Goal: Contribute content: Contribute content

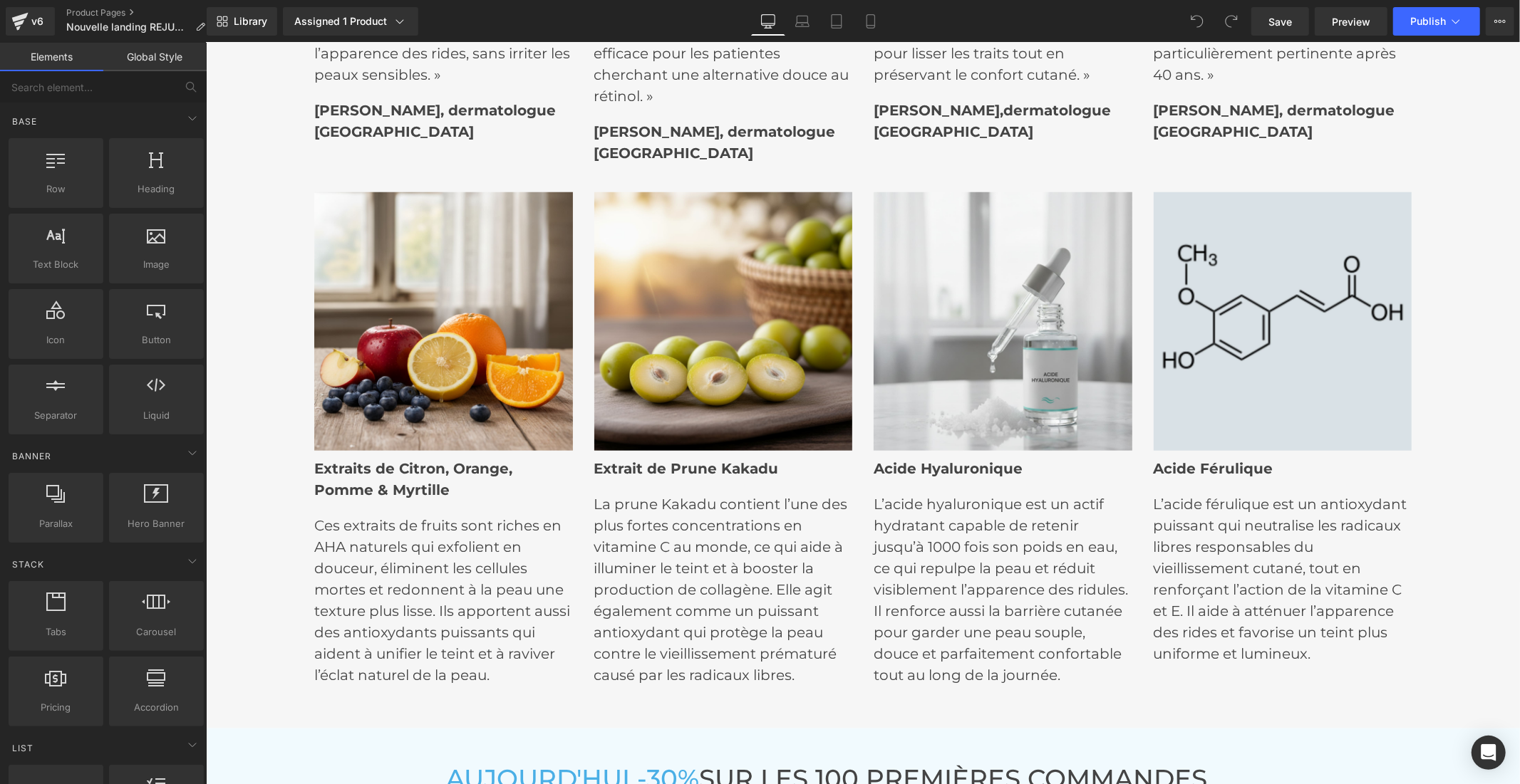
scroll to position [5617, 0]
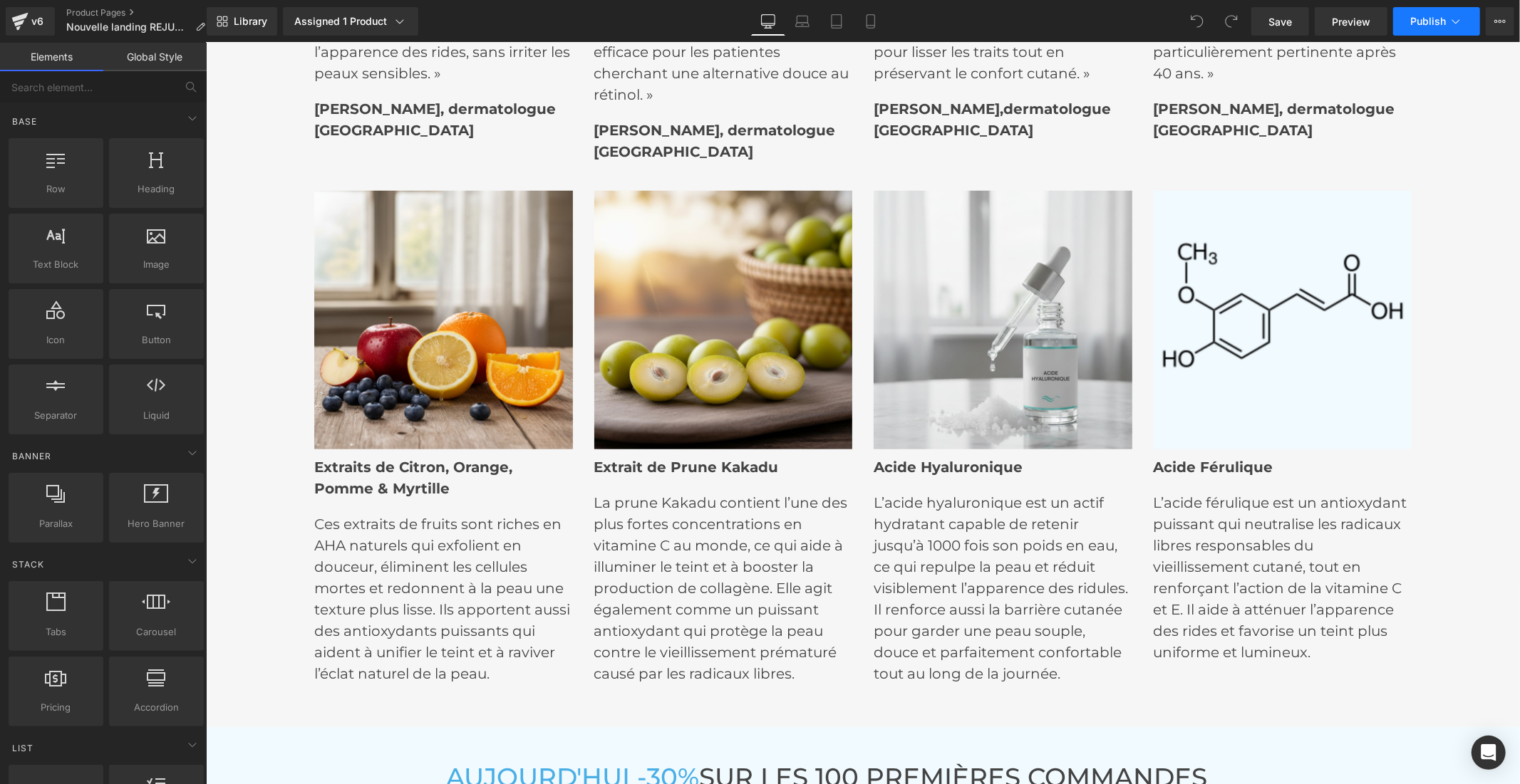
click at [1417, 26] on span "Publish" at bounding box center [1427, 21] width 36 height 12
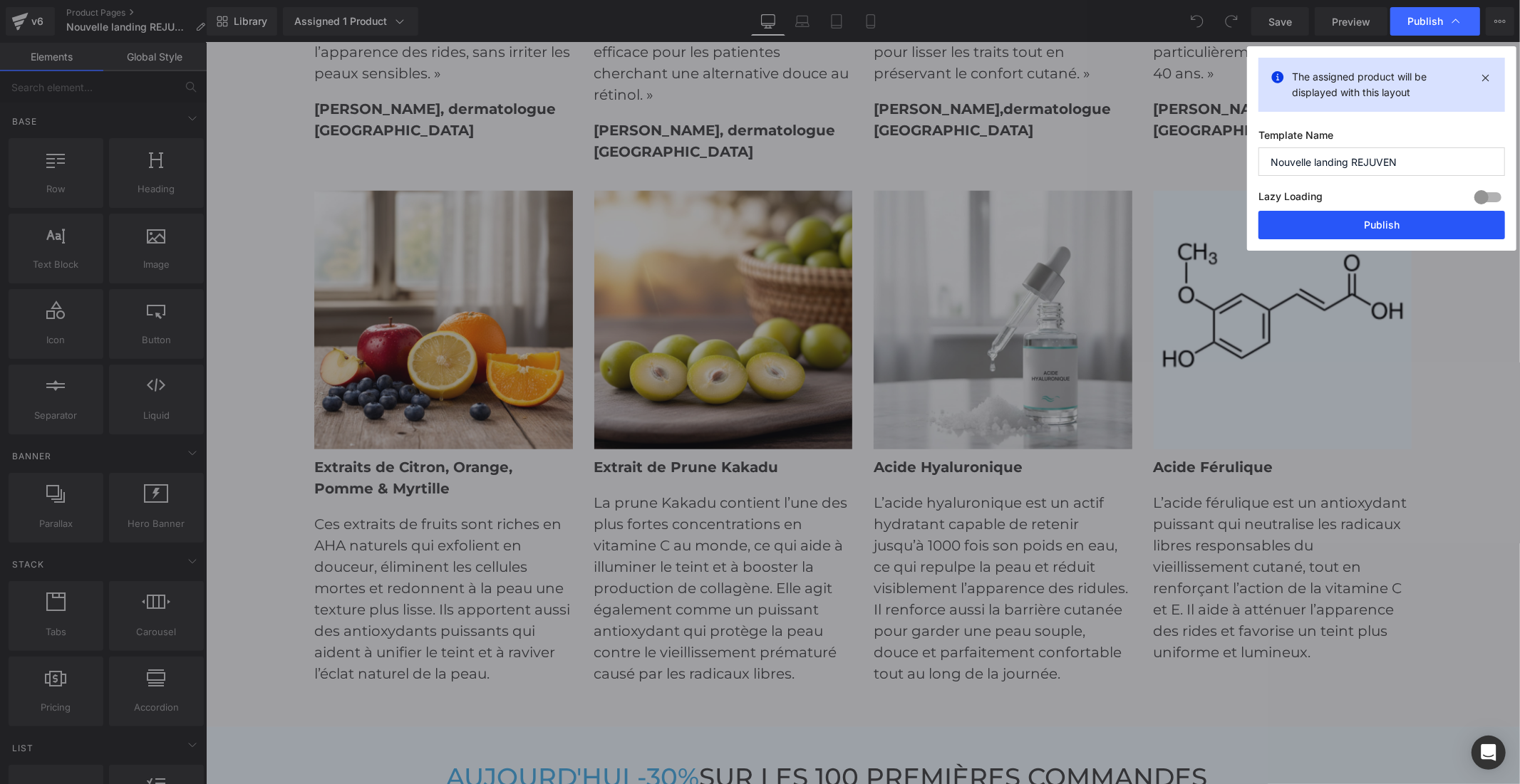
click at [1335, 232] on button "Publish" at bounding box center [1381, 225] width 246 height 28
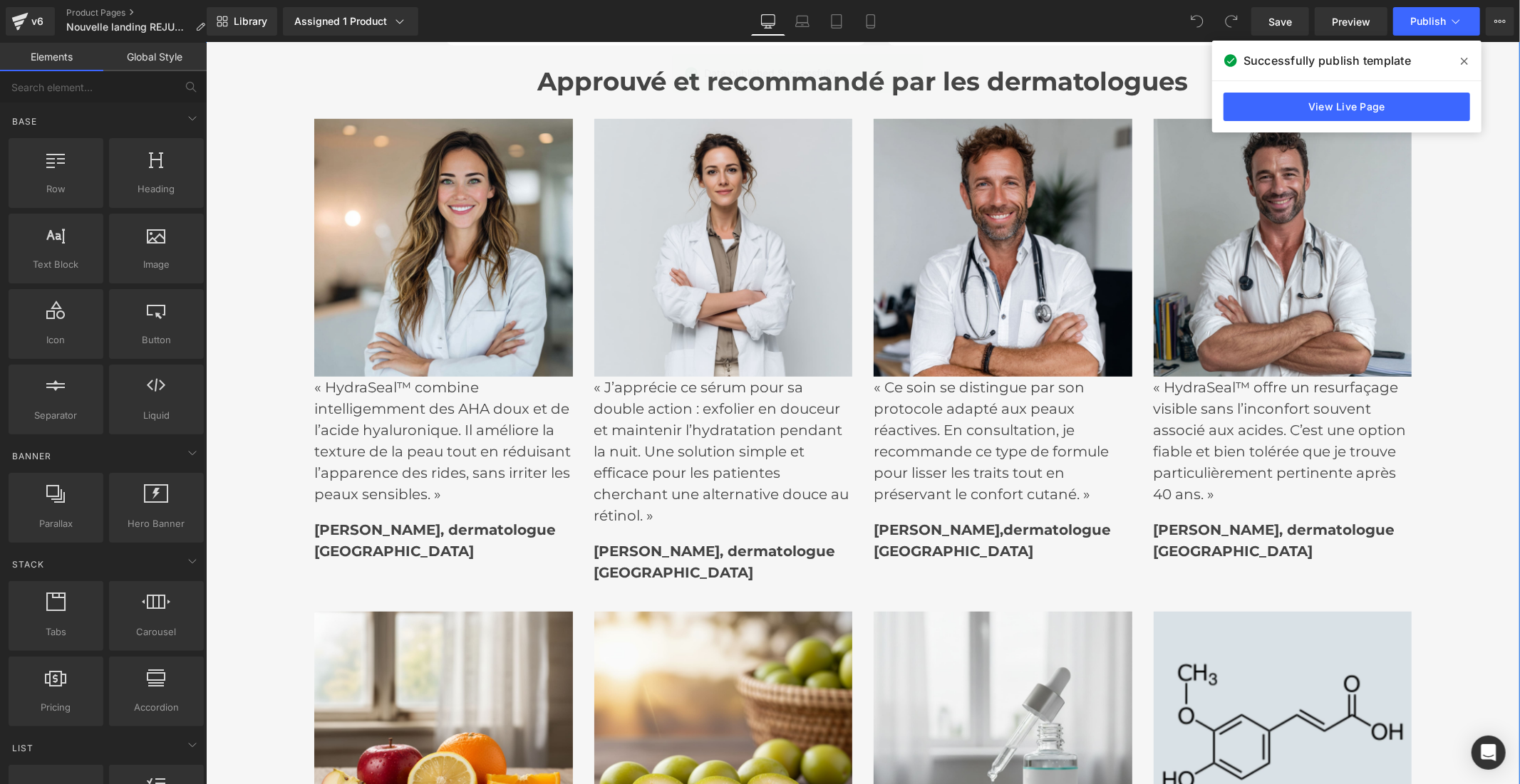
scroll to position [5301, 0]
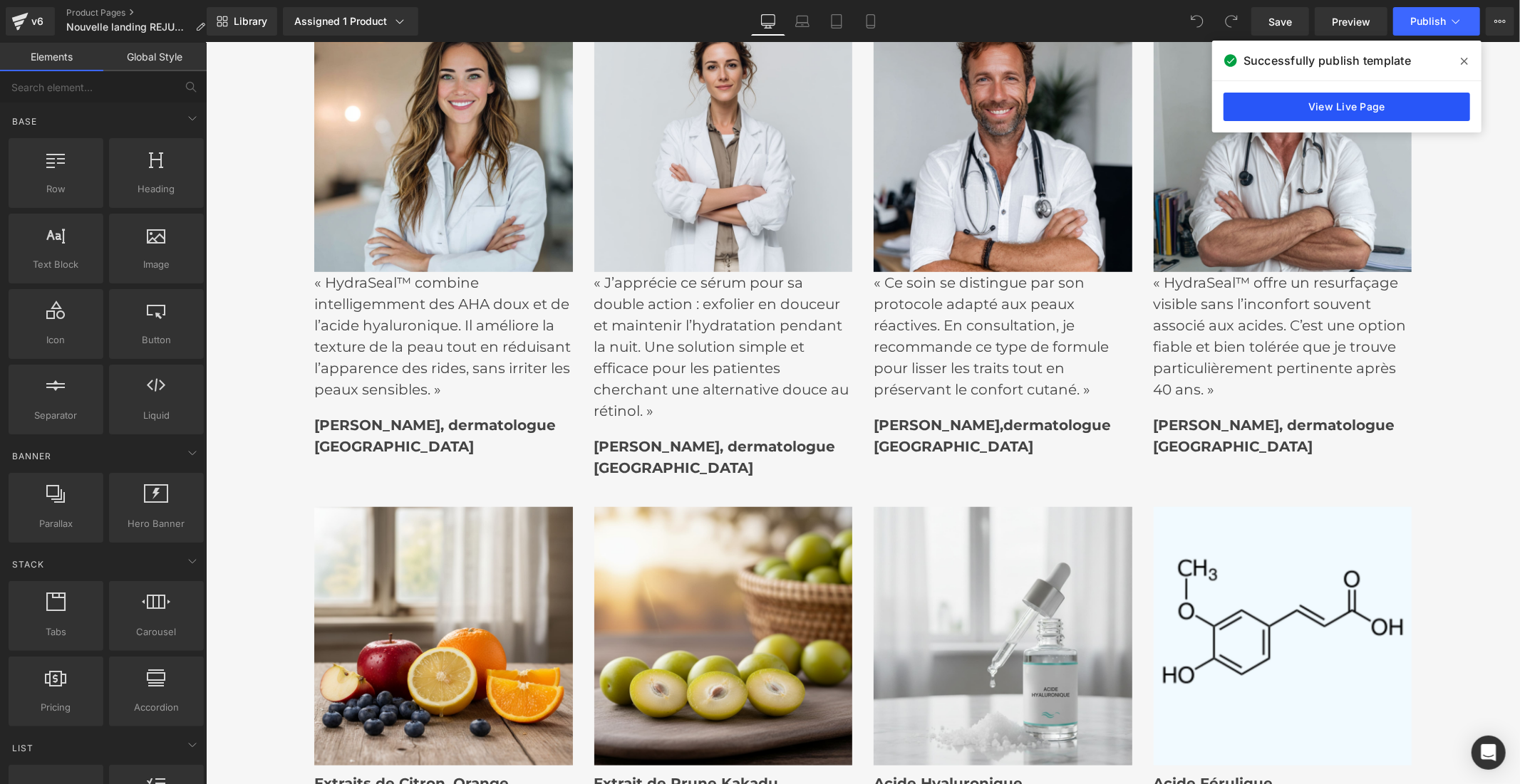
click at [1319, 102] on link "View Live Page" at bounding box center [1346, 107] width 246 height 28
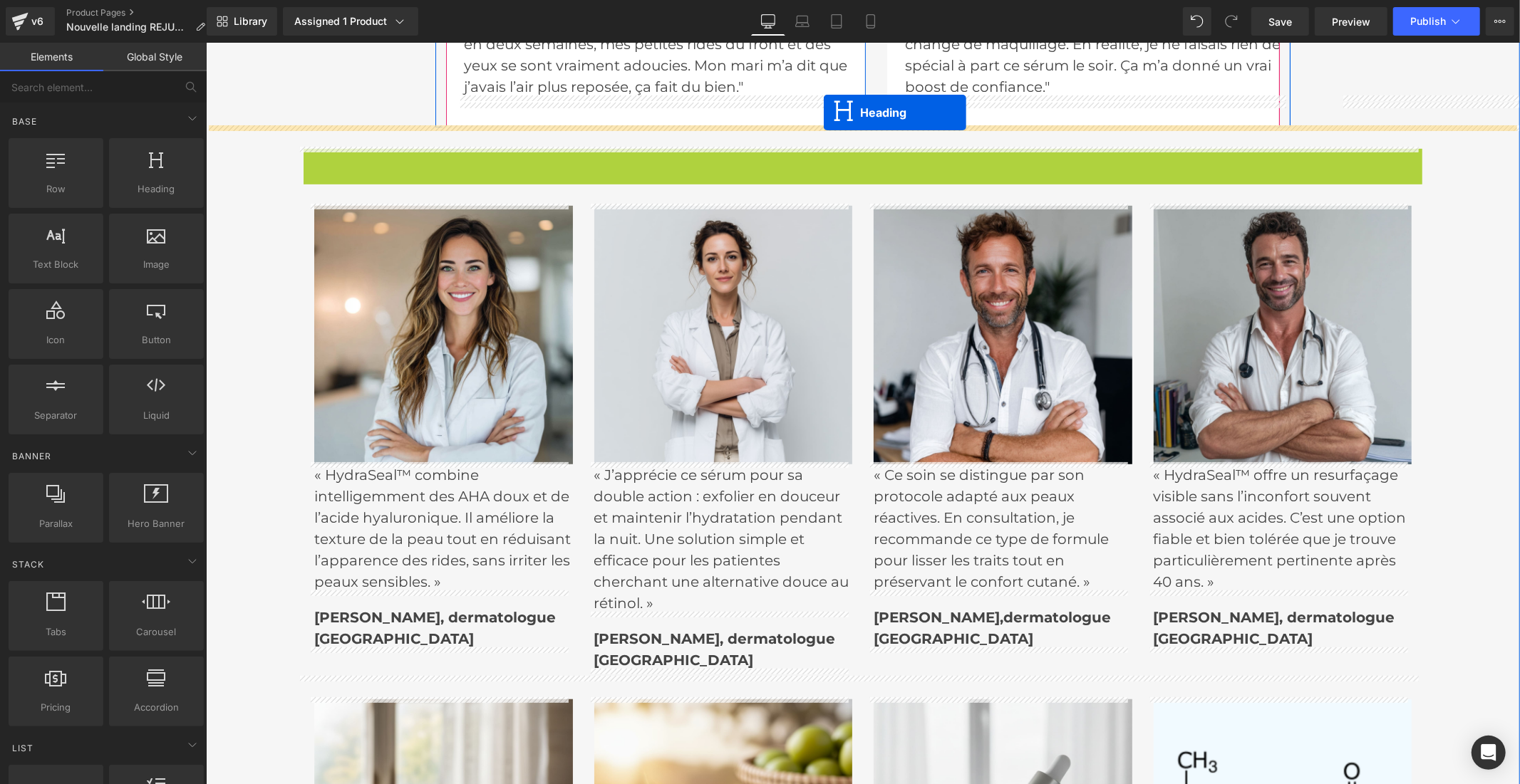
scroll to position [5100, 0]
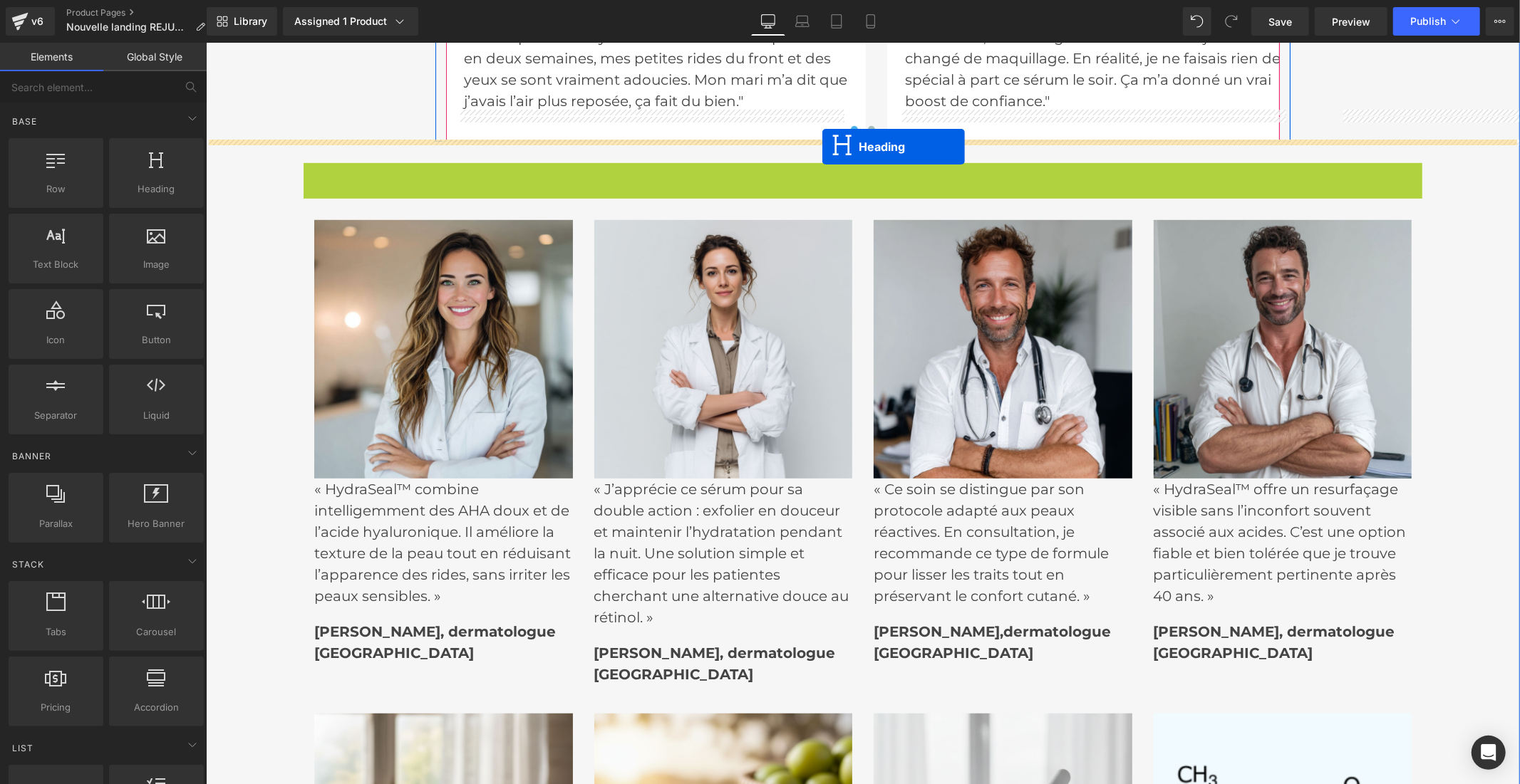
drag, startPoint x: 819, startPoint y: 130, endPoint x: 822, endPoint y: 146, distance: 16.3
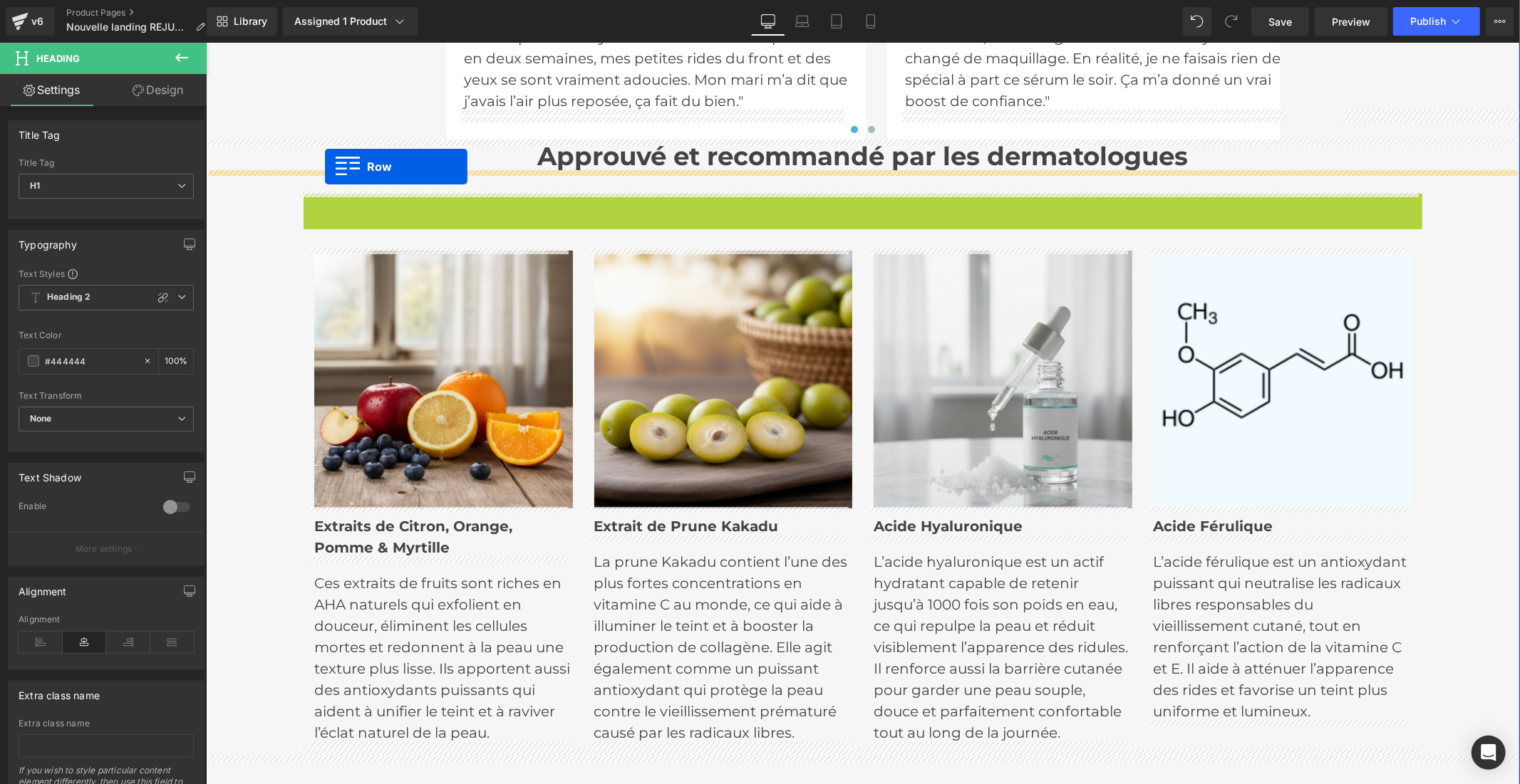
drag, startPoint x: 307, startPoint y: 202, endPoint x: 324, endPoint y: 166, distance: 39.8
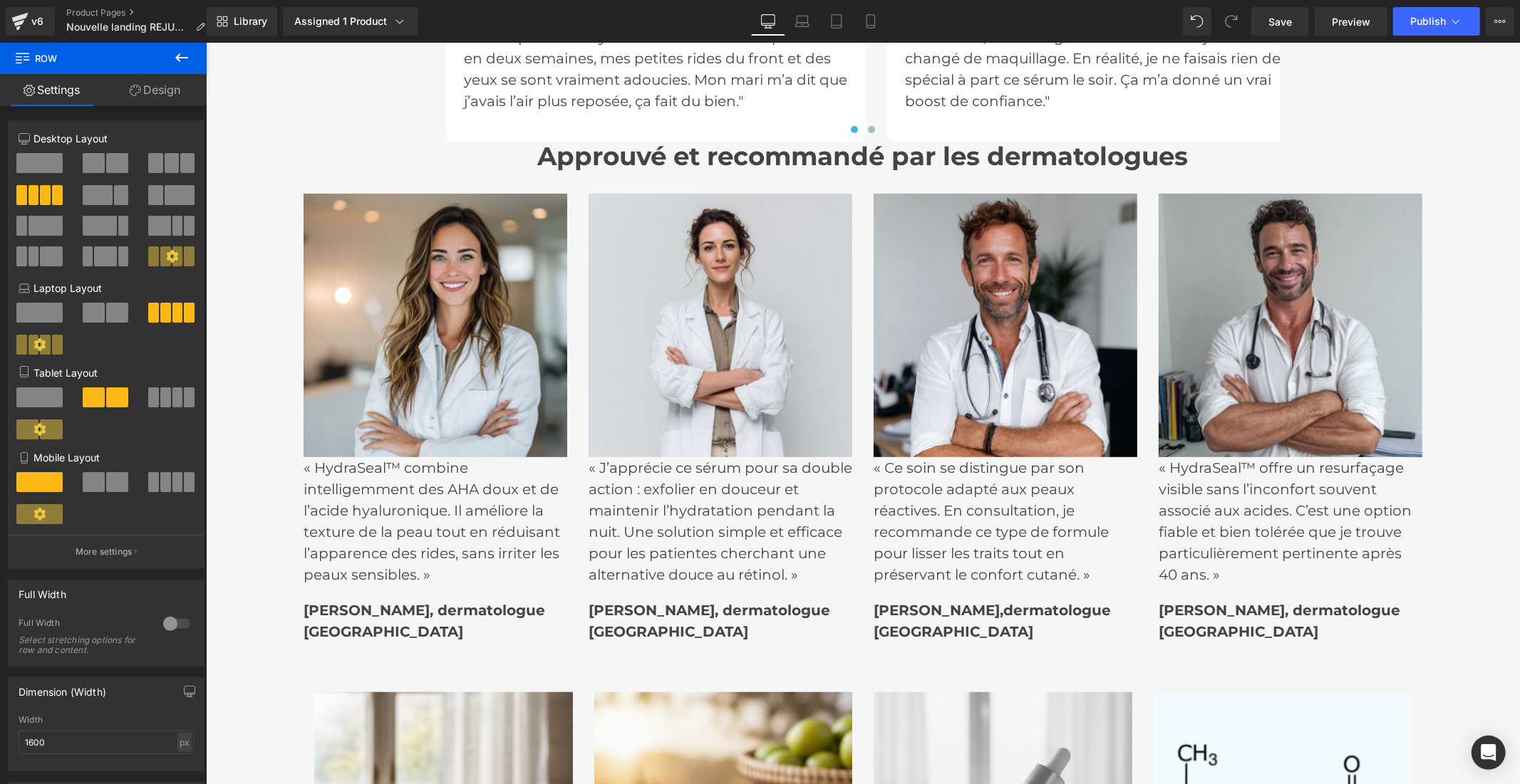
click at [183, 50] on icon at bounding box center [181, 57] width 17 height 17
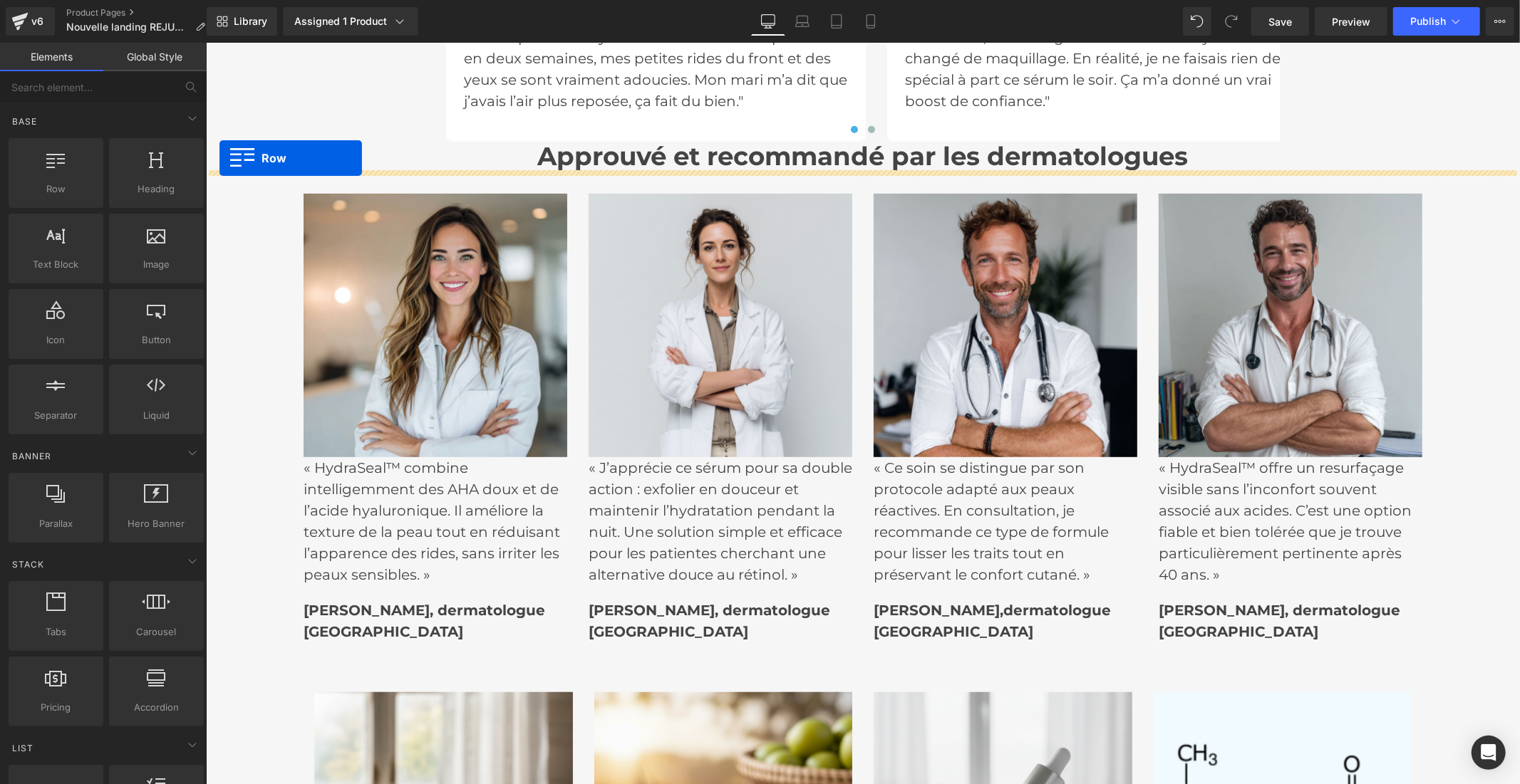
drag, startPoint x: 253, startPoint y: 218, endPoint x: 219, endPoint y: 157, distance: 69.8
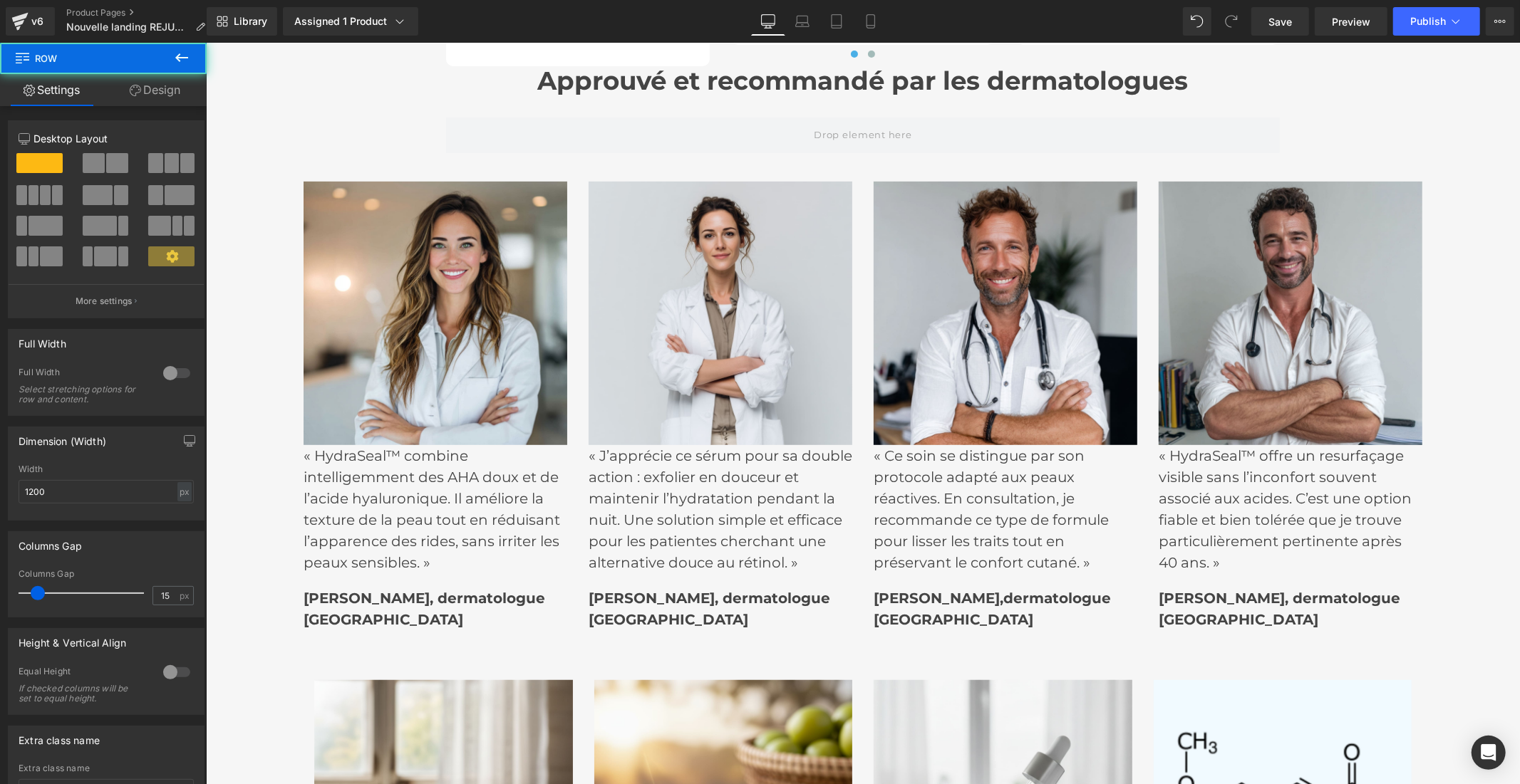
scroll to position [5094, 0]
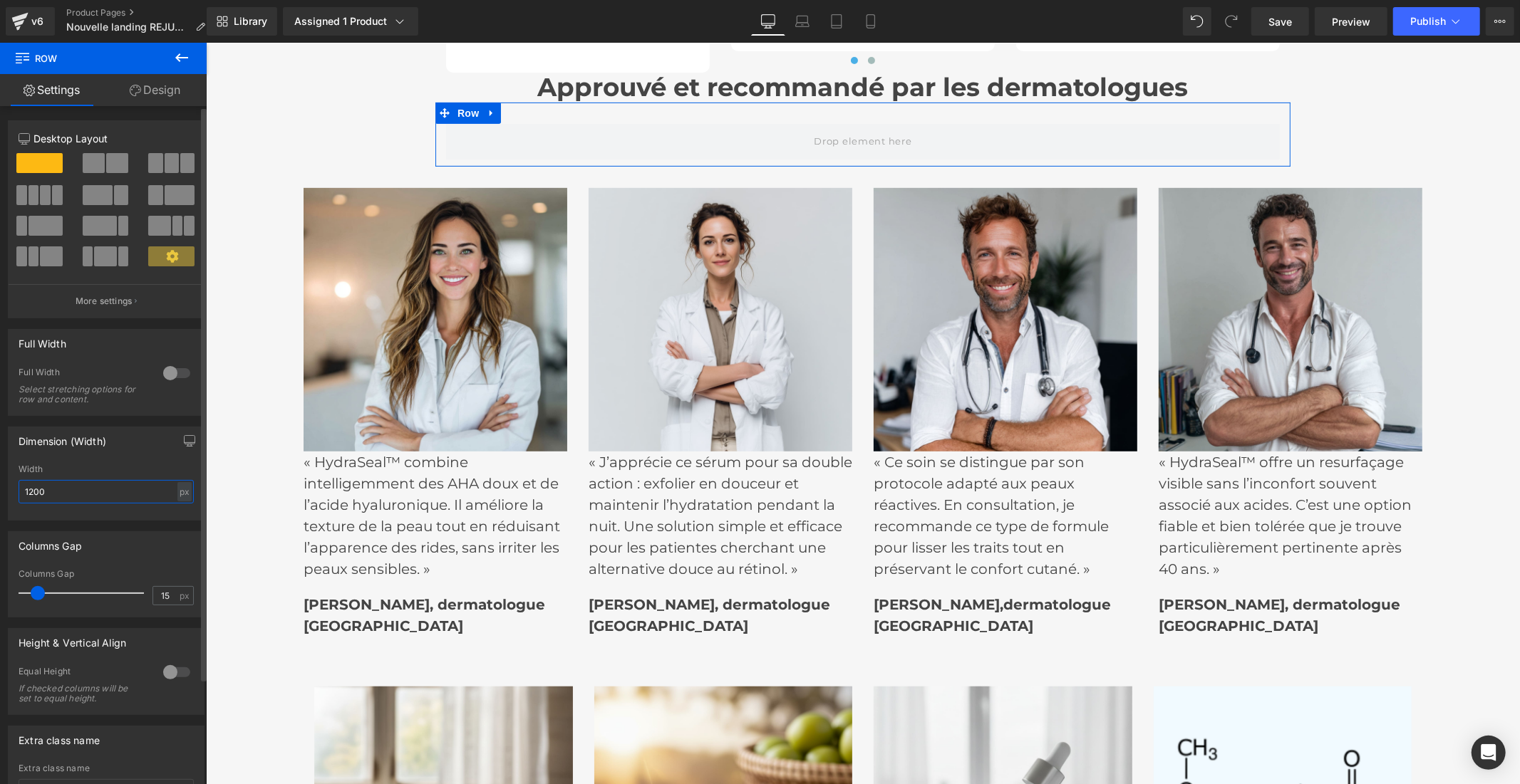
click at [54, 489] on input "1200" at bounding box center [106, 492] width 175 height 23
drag, startPoint x: 69, startPoint y: 497, endPoint x: 21, endPoint y: 494, distance: 48.1
click at [21, 494] on input "1500" at bounding box center [106, 492] width 175 height 23
type input "2000"
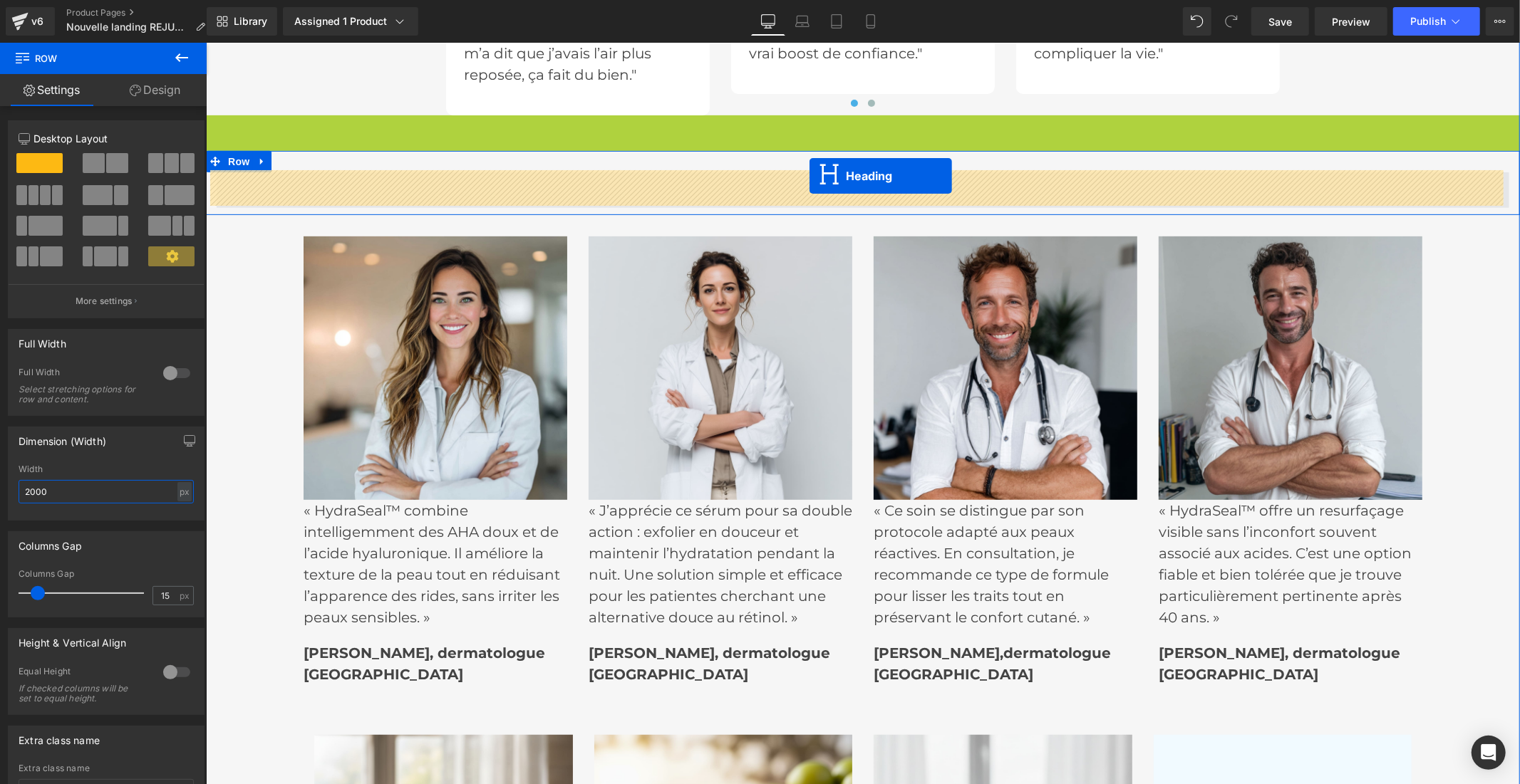
drag, startPoint x: 819, startPoint y: 83, endPoint x: 808, endPoint y: 174, distance: 91.7
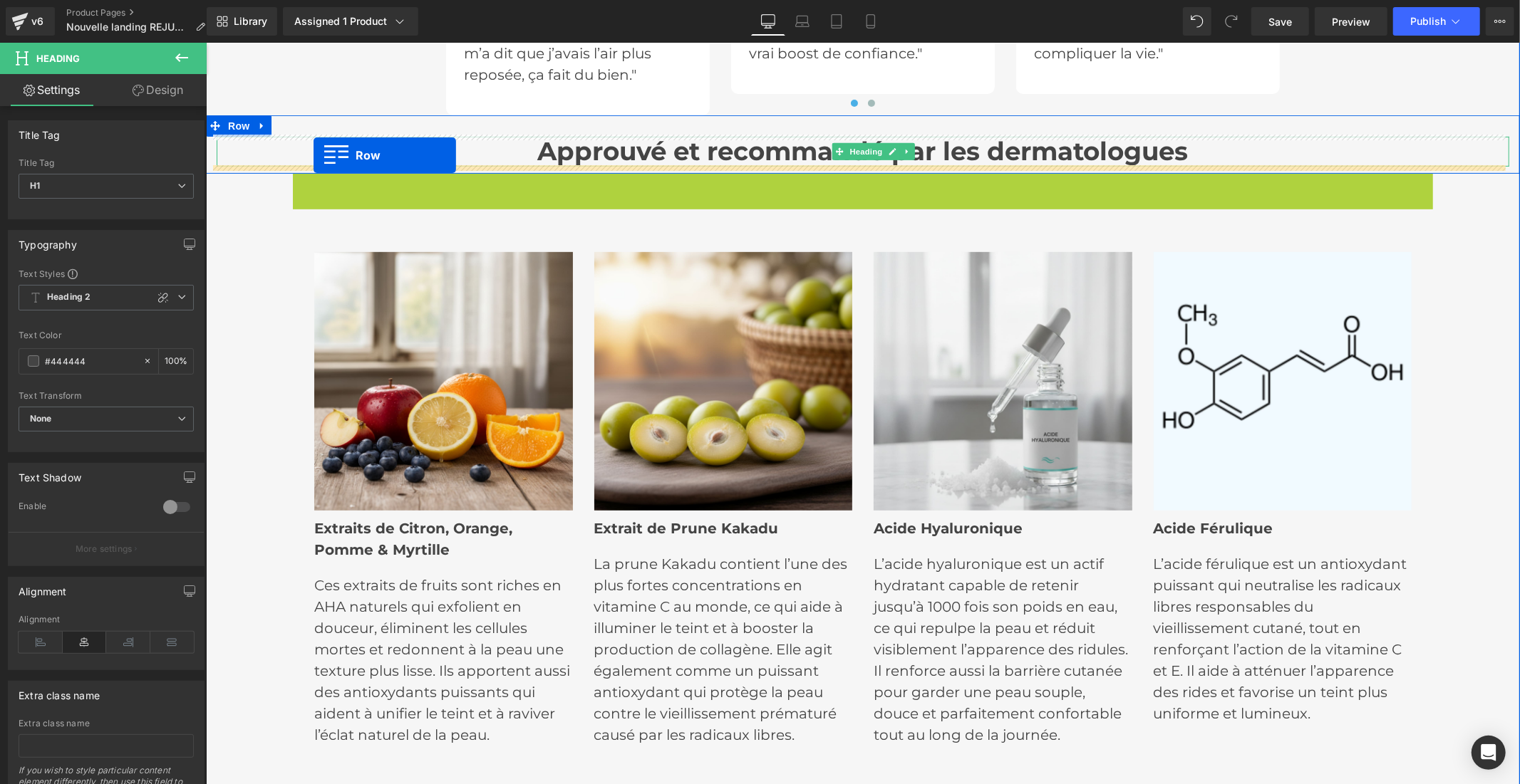
drag, startPoint x: 297, startPoint y: 181, endPoint x: 312, endPoint y: 154, distance: 30.9
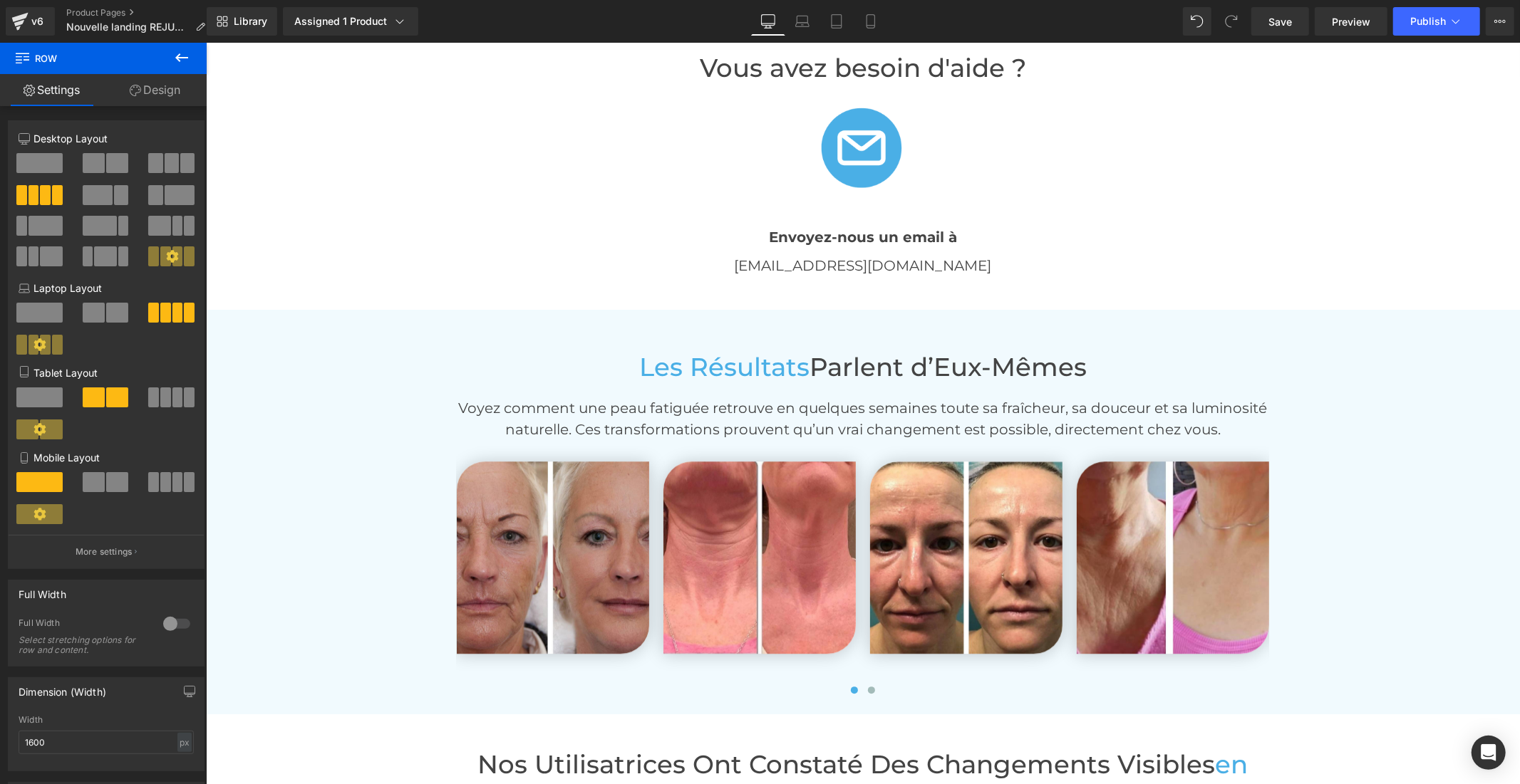
scroll to position [3231, 0]
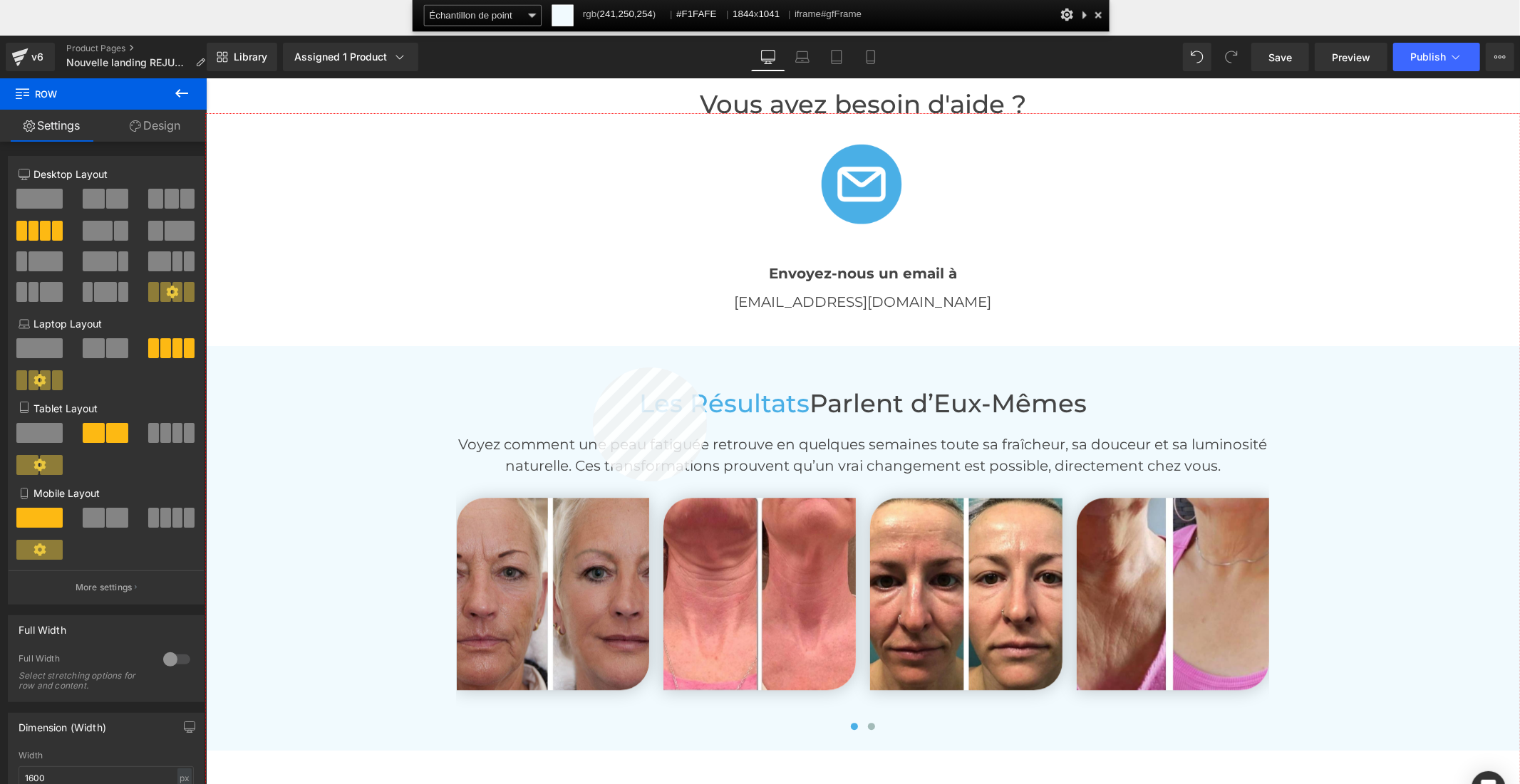
click at [593, 368] on div at bounding box center [862, 484] width 1313 height 741
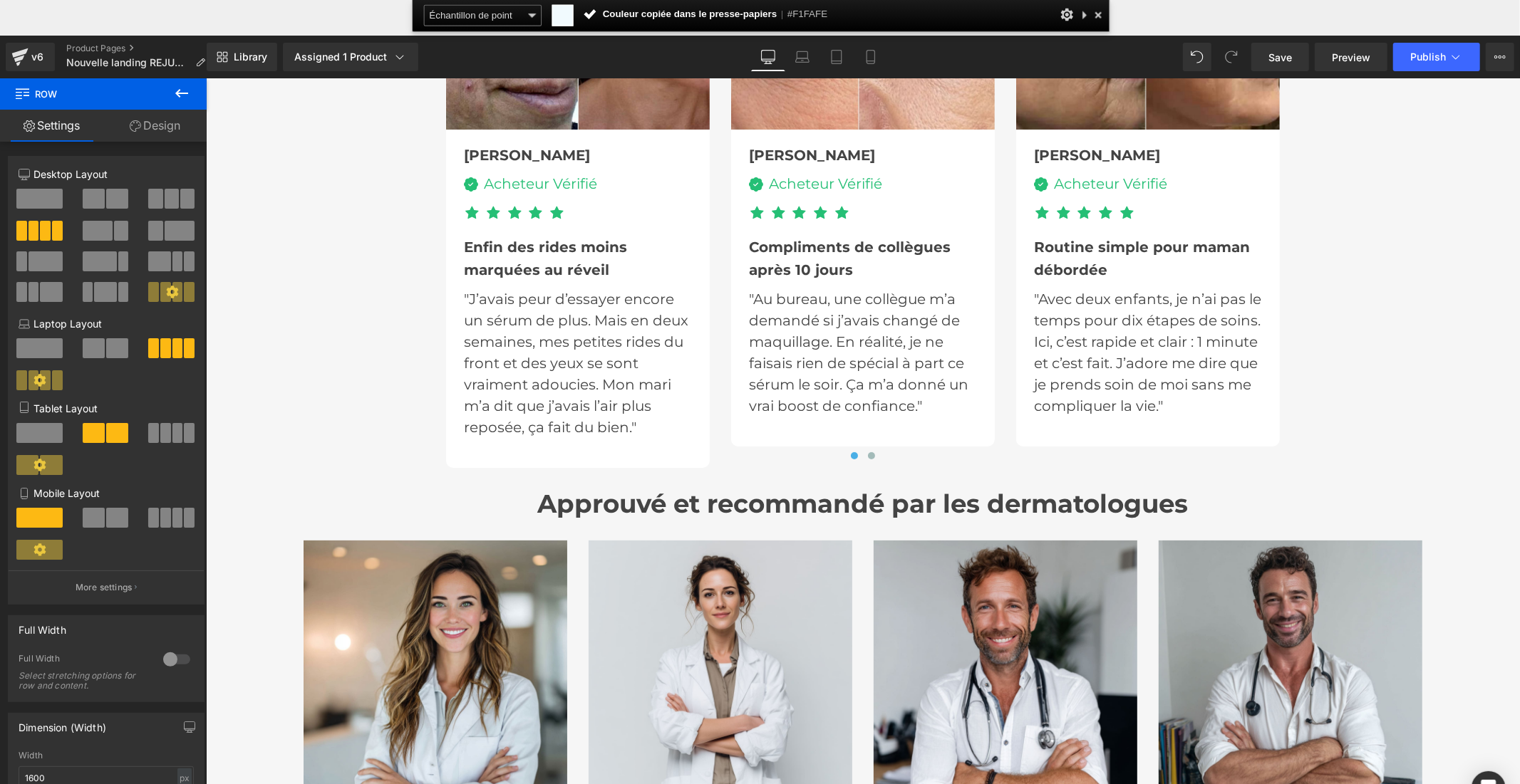
scroll to position [5051, 0]
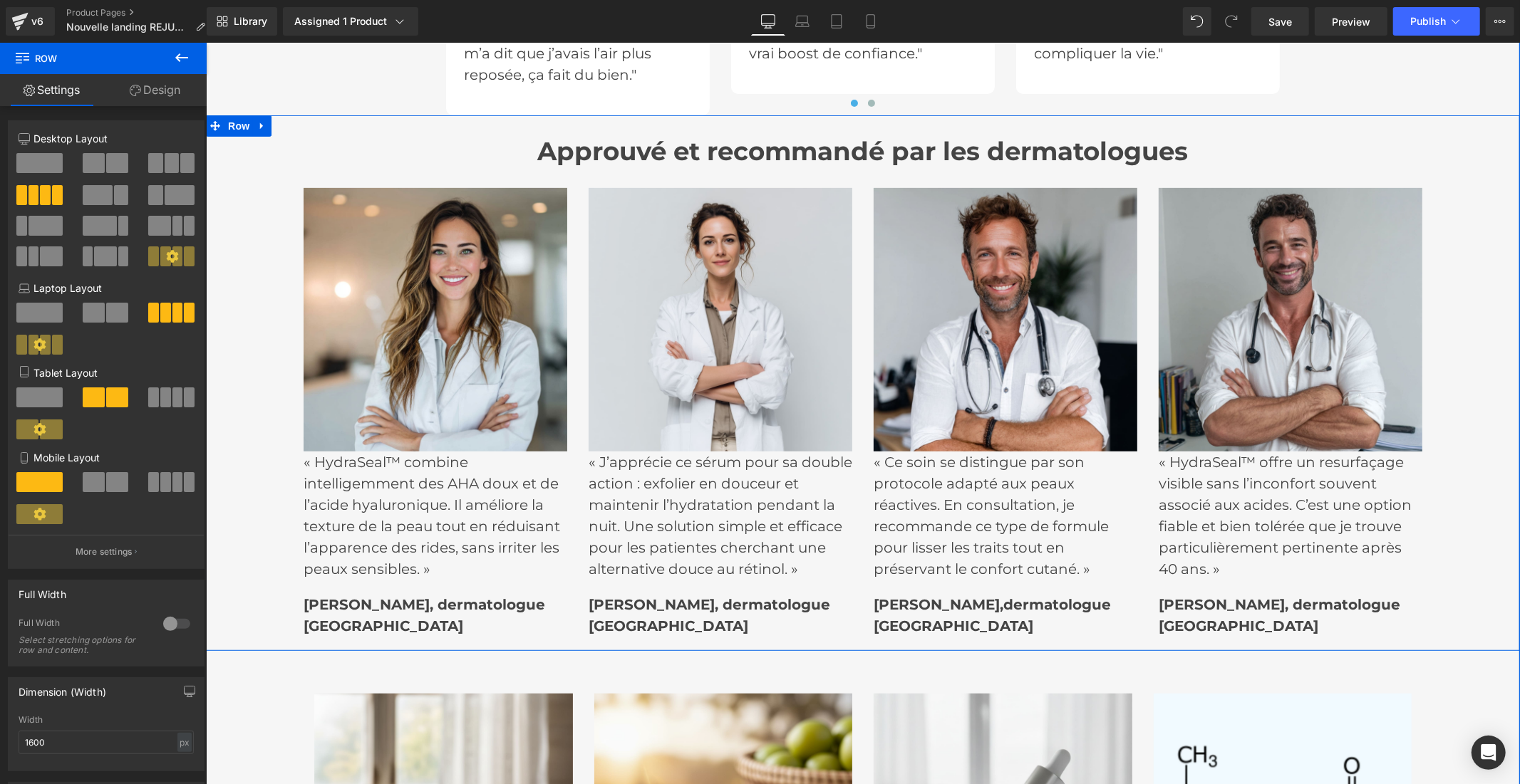
click at [231, 339] on div "Approuvé et recommandé par les dermatologues Heading Image « HydraSeal™ combine…" at bounding box center [861, 390] width 1313 height 508
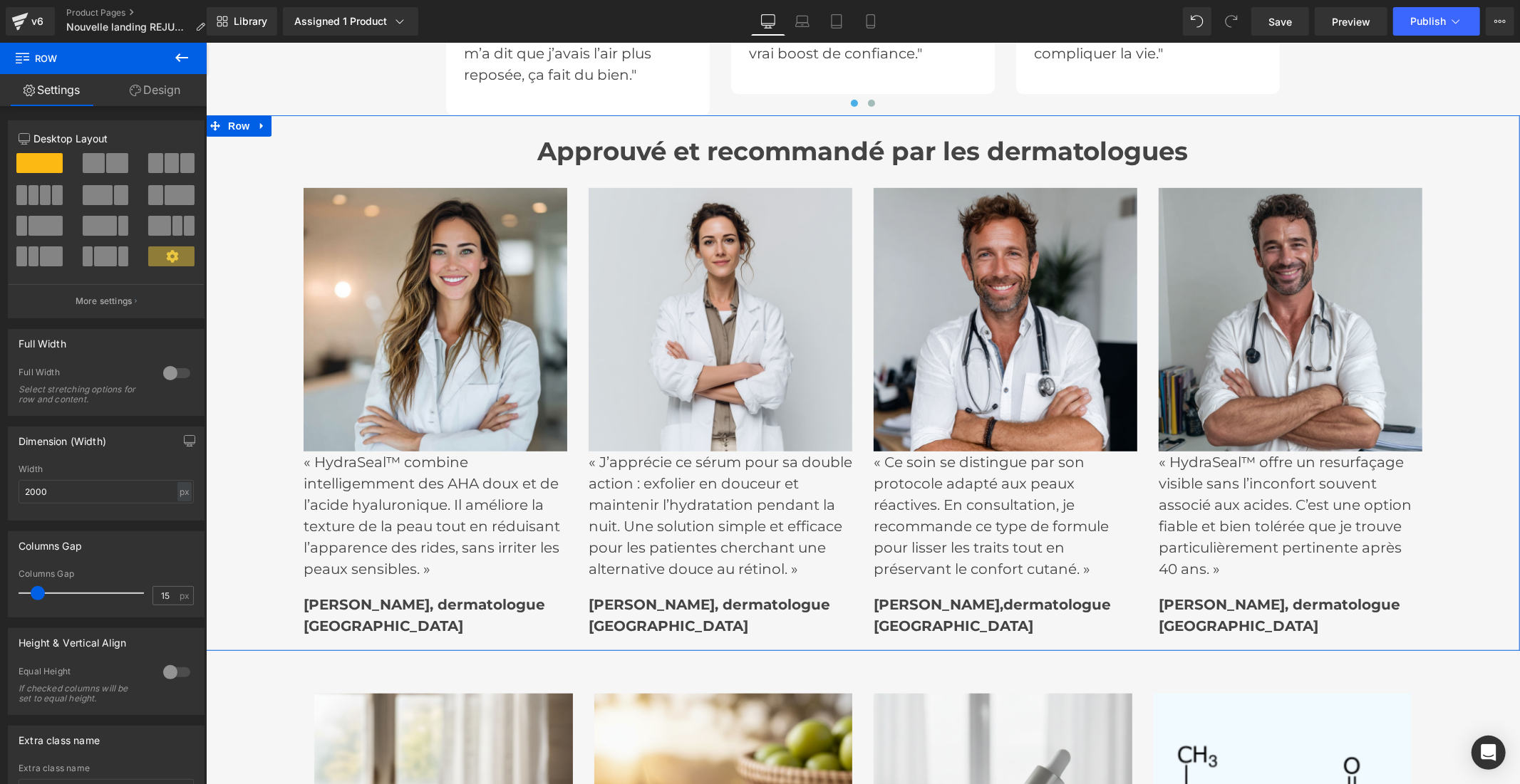
click at [160, 93] on link "Design" at bounding box center [155, 90] width 103 height 32
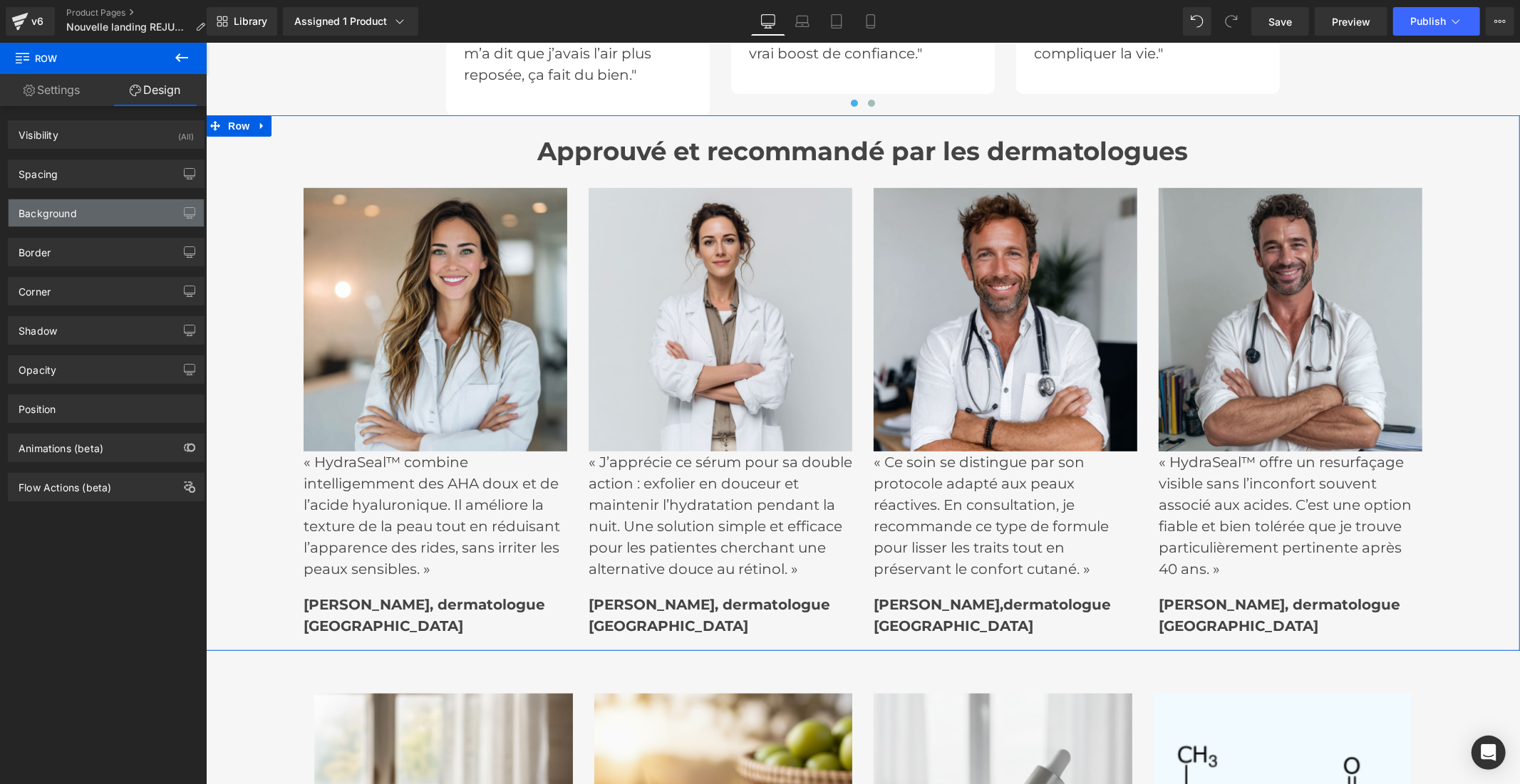
click at [133, 208] on div "Background" at bounding box center [106, 212] width 195 height 27
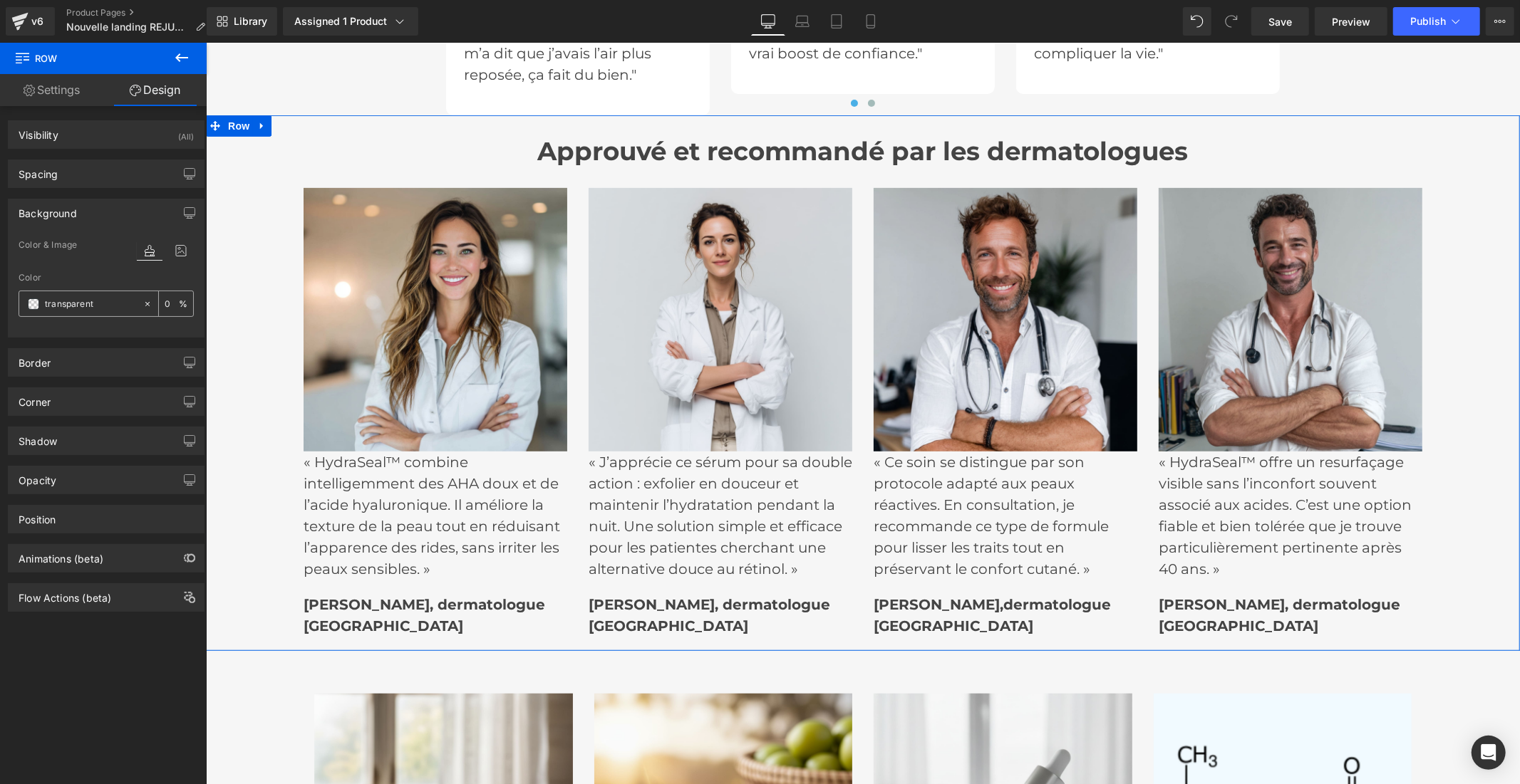
click at [100, 307] on input "transparent" at bounding box center [90, 304] width 91 height 16
paste input "#F1FAFE"
type input "#F1FAFE"
drag, startPoint x: 1265, startPoint y: 17, endPoint x: 1097, endPoint y: 487, distance: 499.1
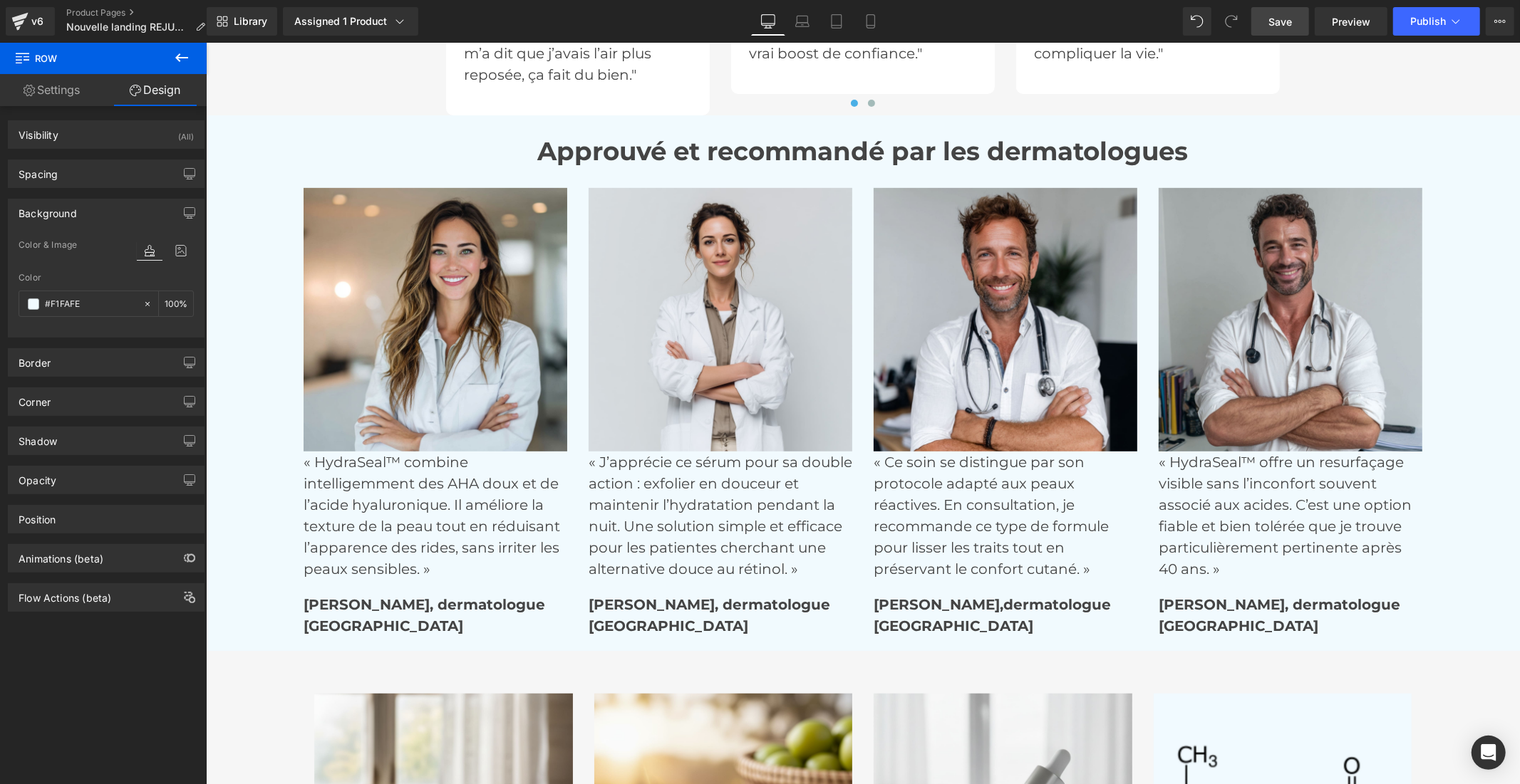
click at [1265, 17] on link "Save" at bounding box center [1280, 21] width 58 height 28
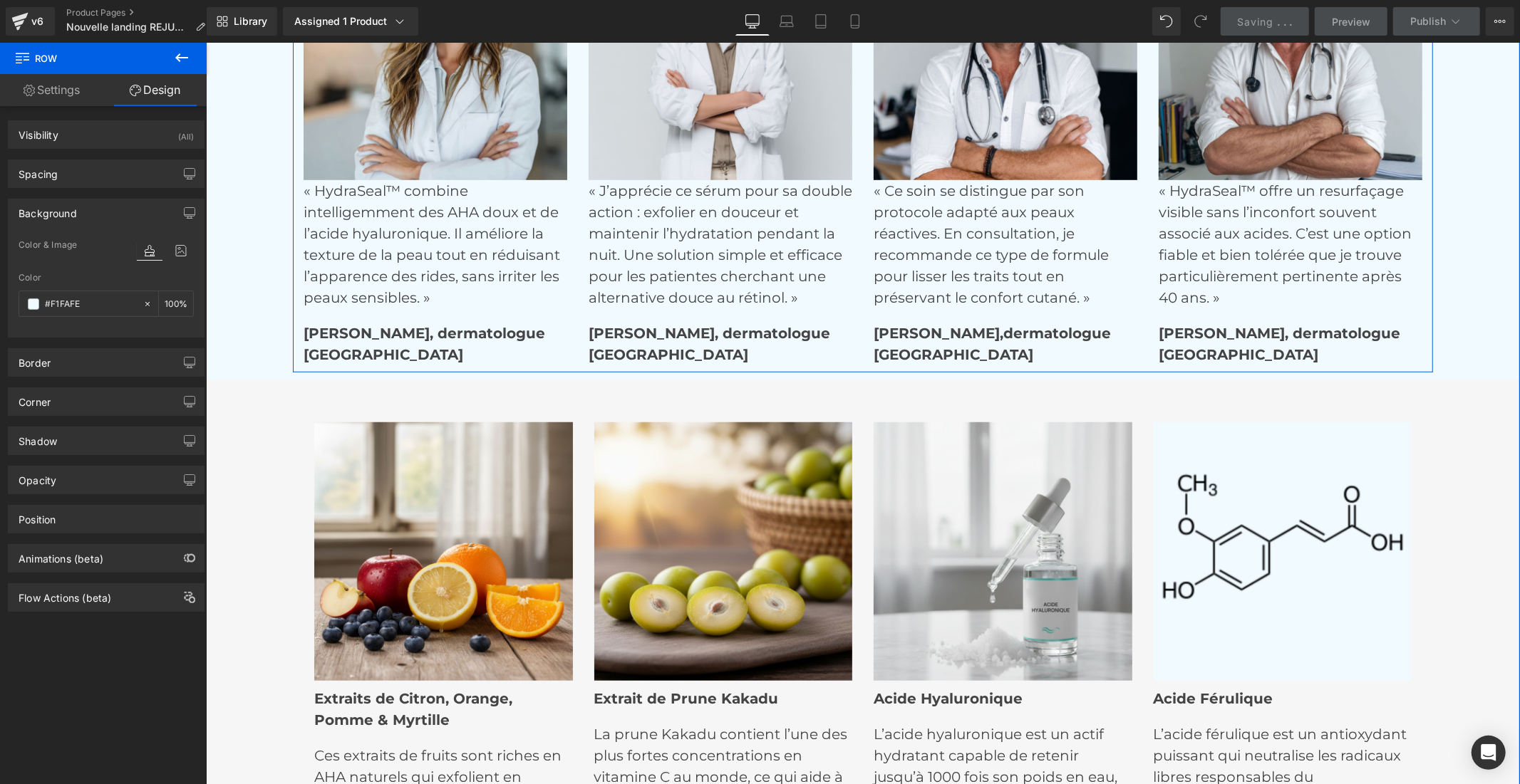
scroll to position [5367, 0]
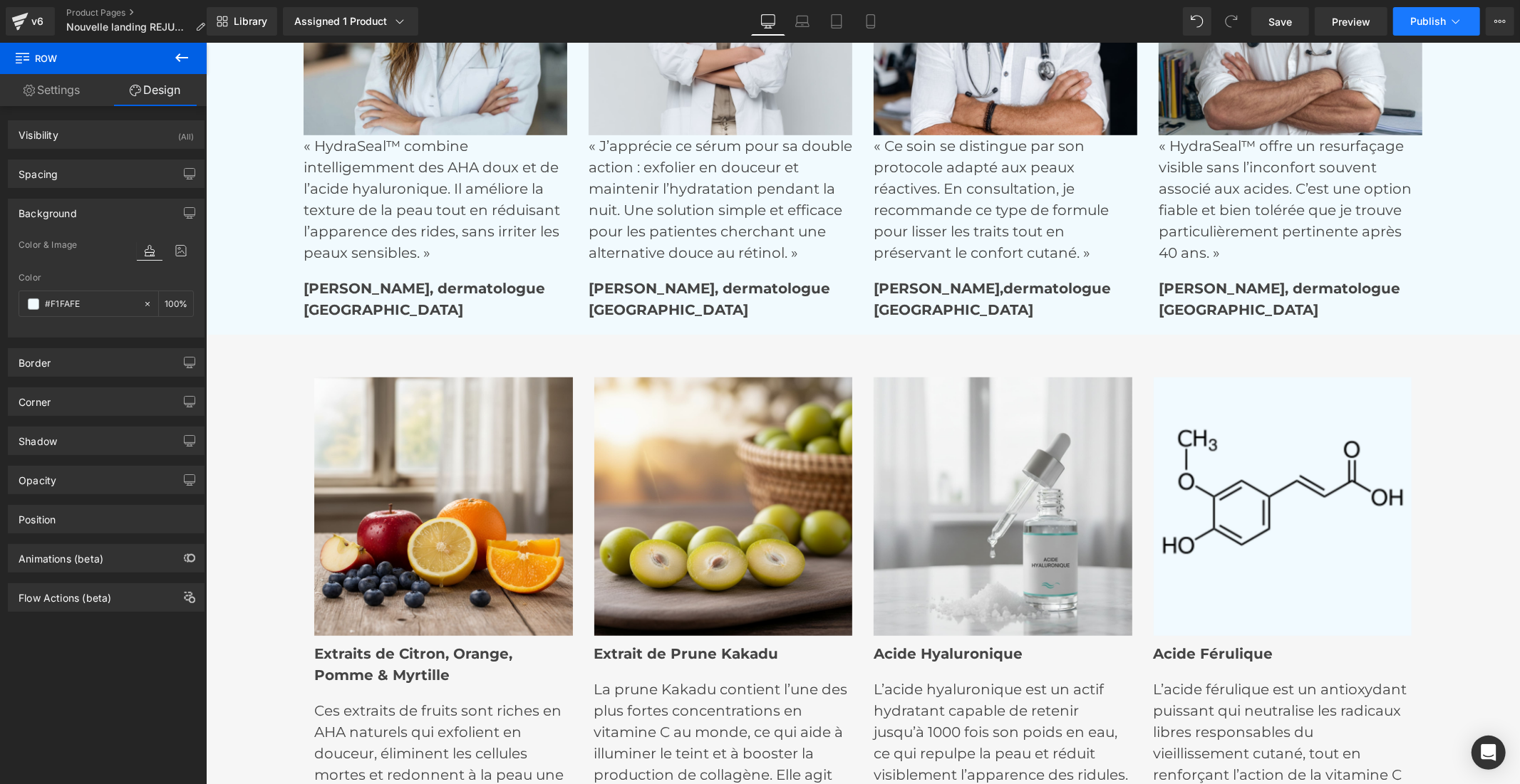
click at [1425, 24] on span "Publish" at bounding box center [1427, 21] width 36 height 12
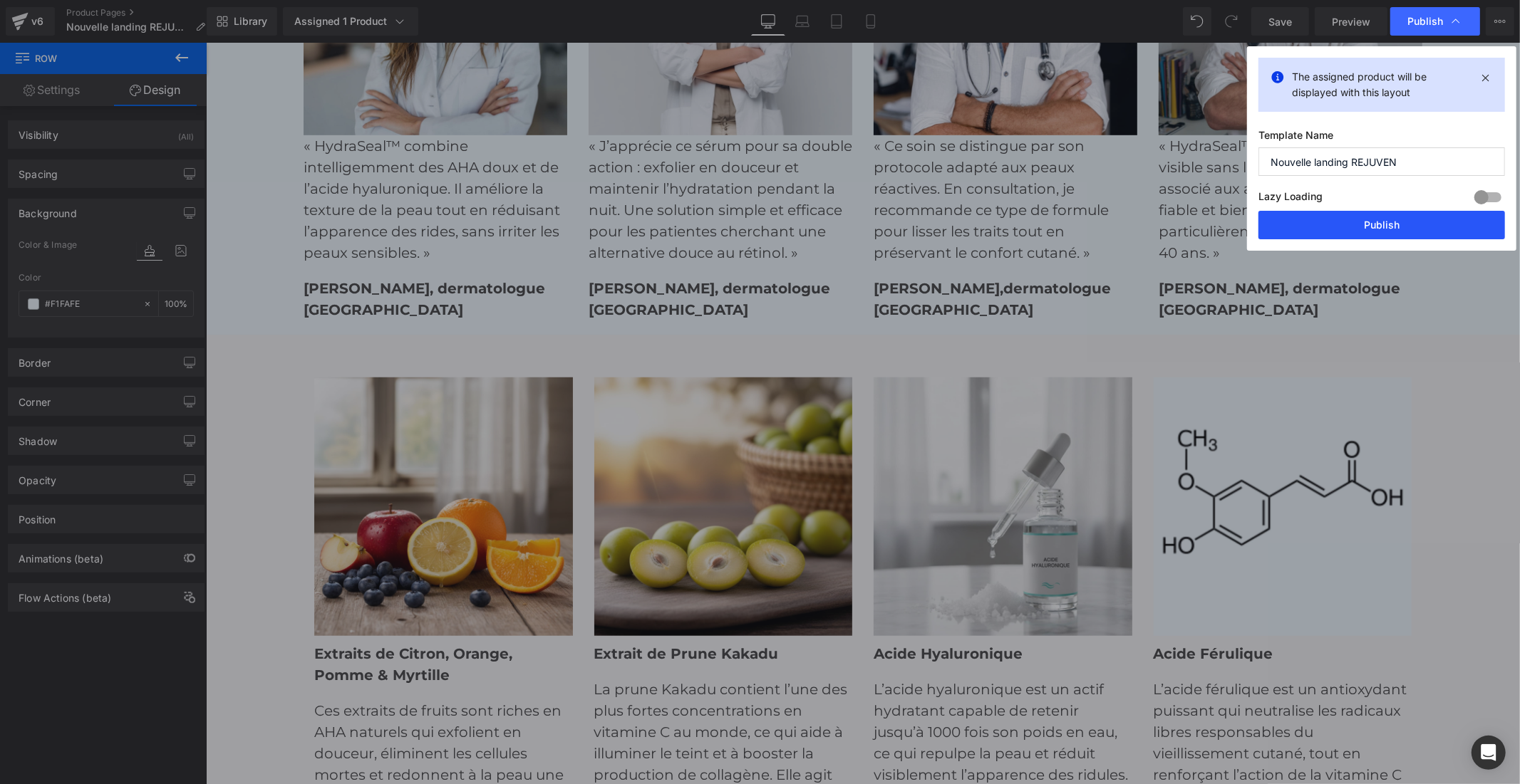
click at [1382, 225] on button "Publish" at bounding box center [1381, 225] width 246 height 28
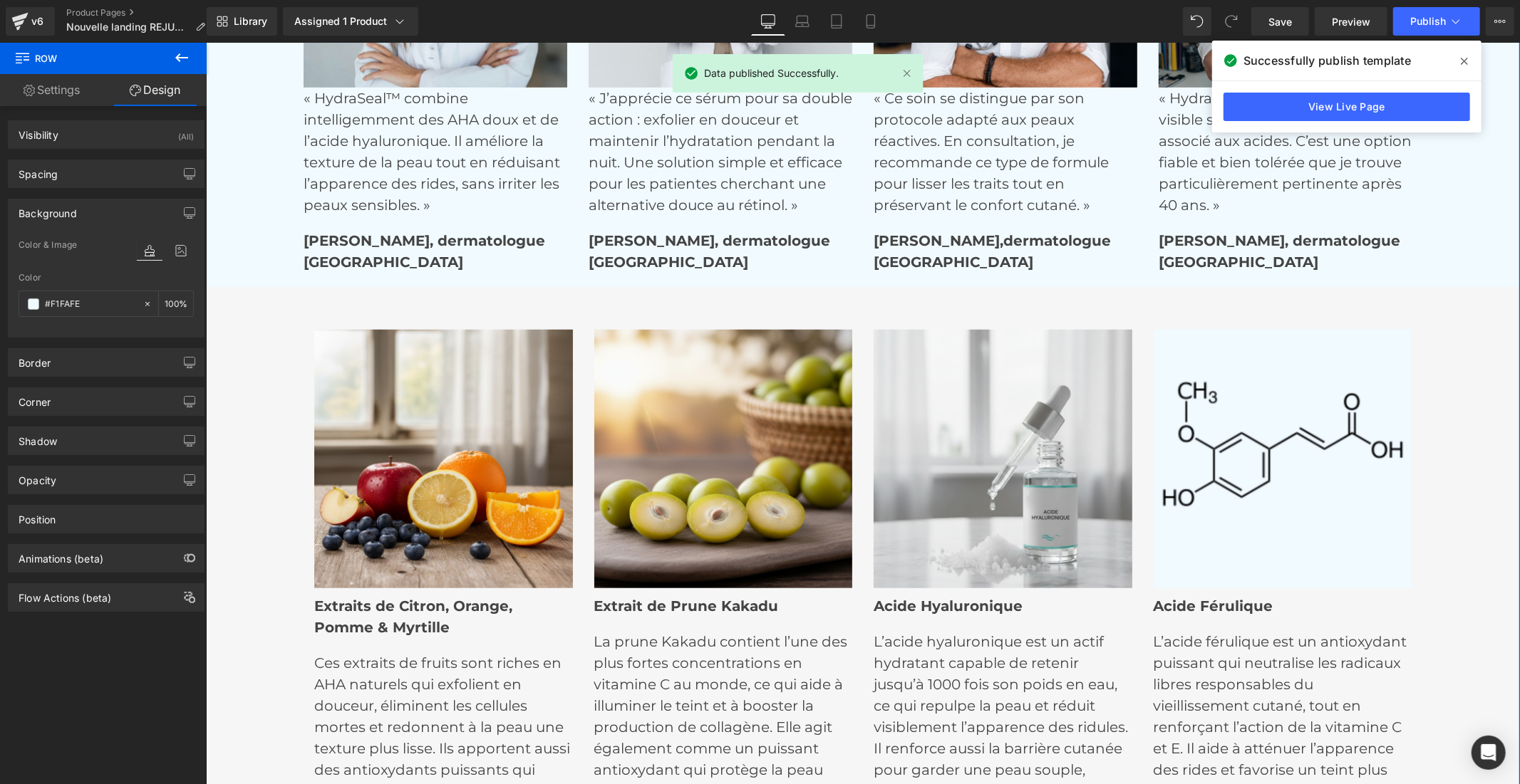
scroll to position [5288, 0]
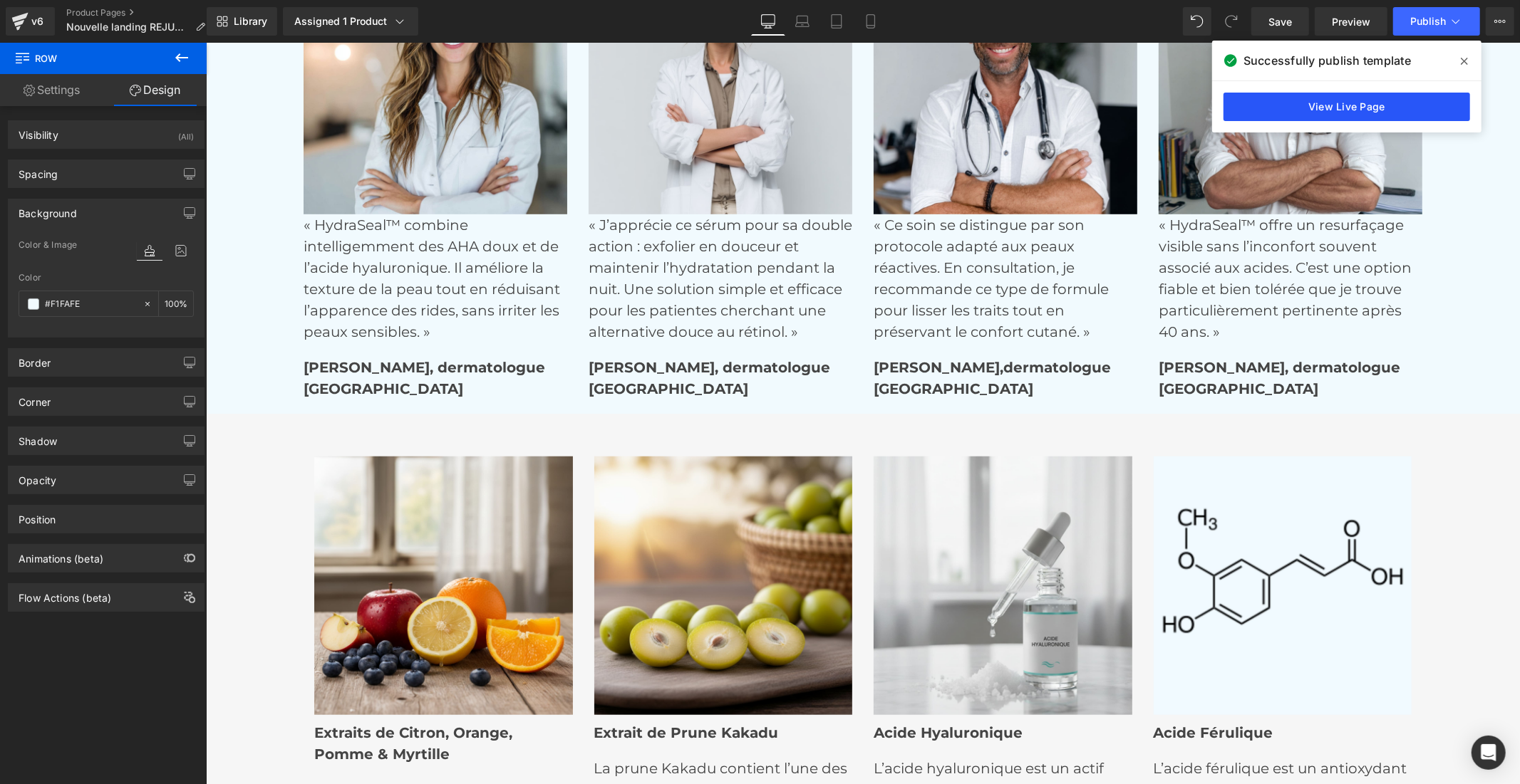
click at [1430, 111] on link "View Live Page" at bounding box center [1346, 107] width 246 height 28
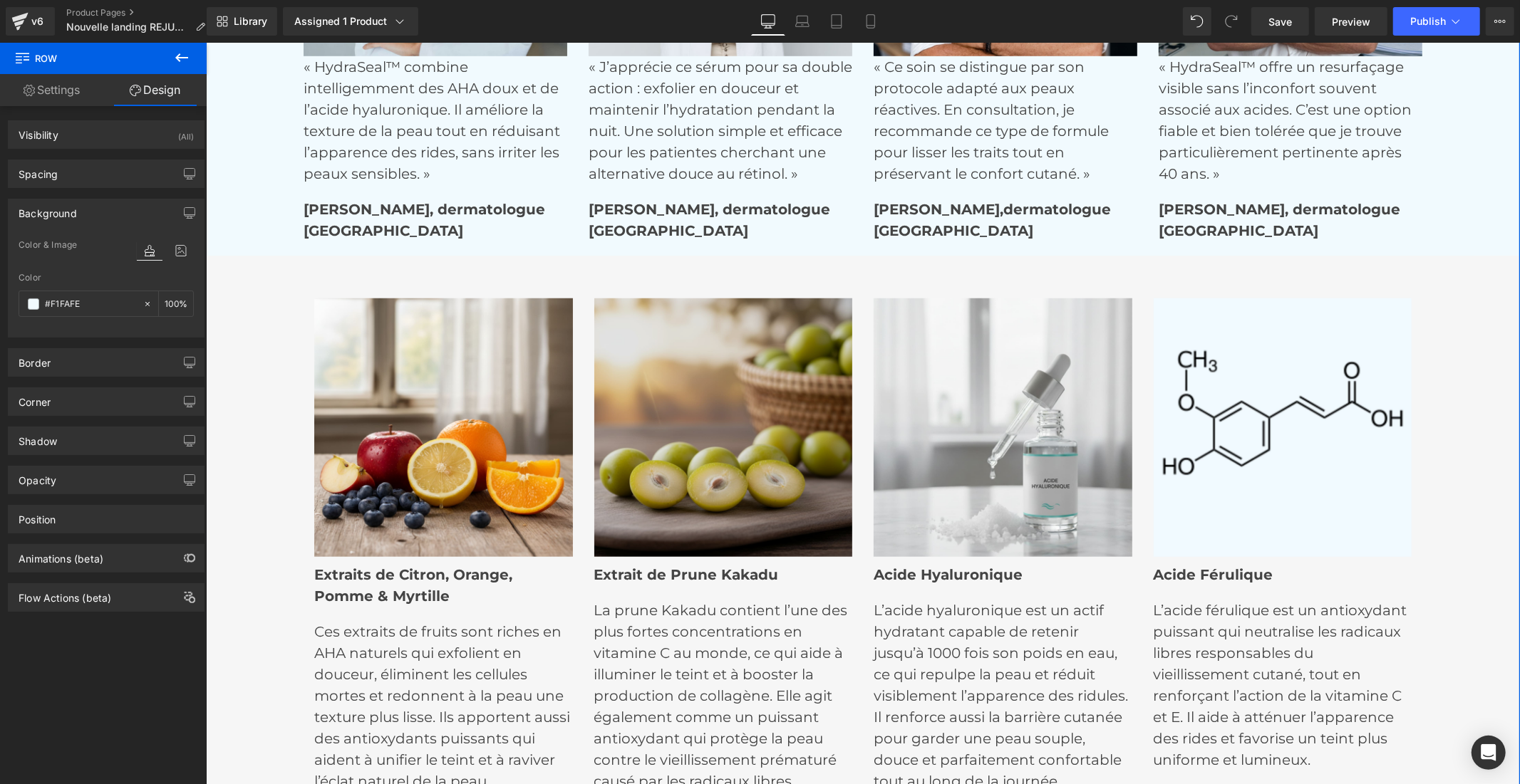
scroll to position [5209, 0]
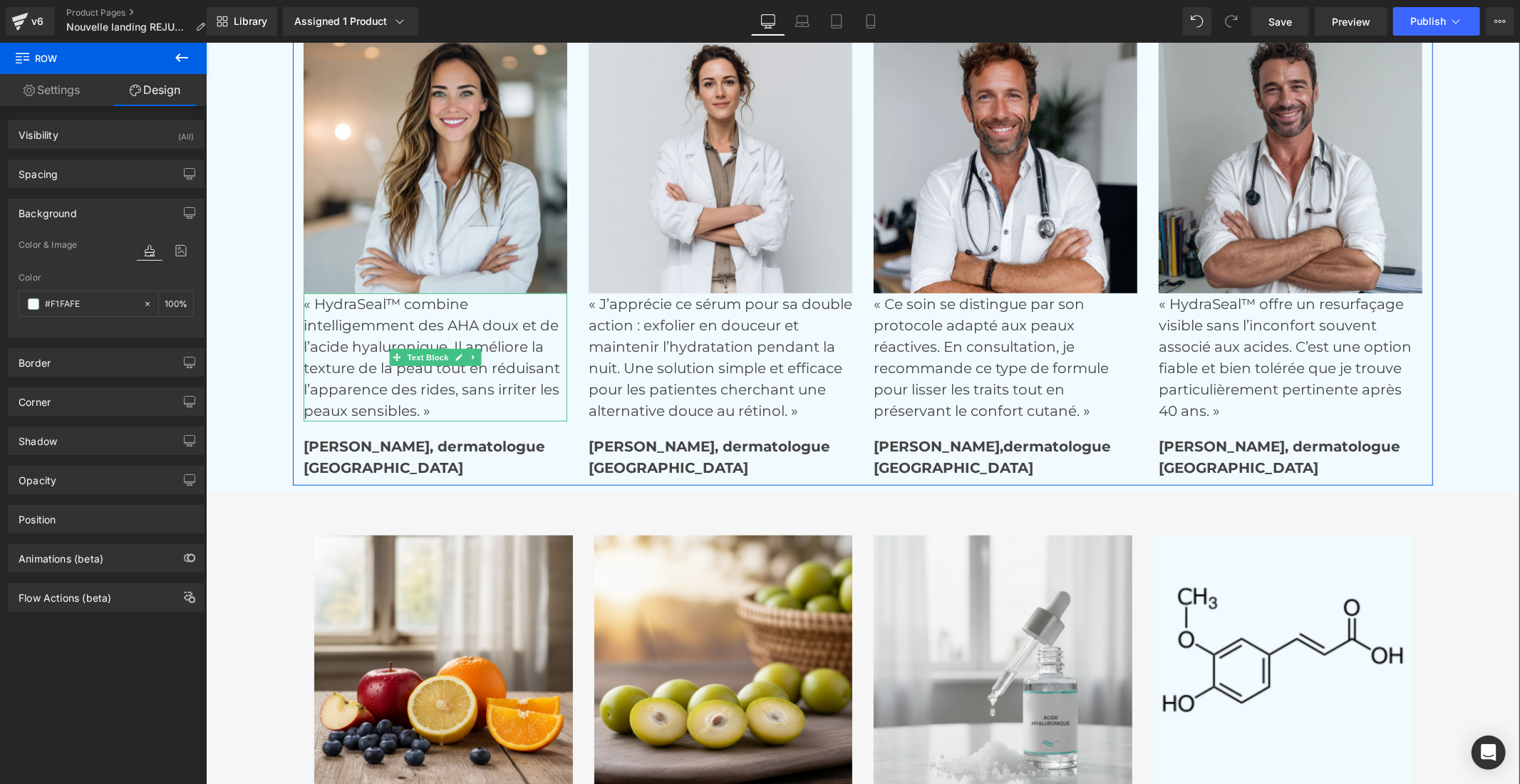
click at [340, 308] on p "« HydraSeal™ combine intelligemment des AHA doux et de l’acide hyaluronique. Il…" at bounding box center [434, 356] width 264 height 128
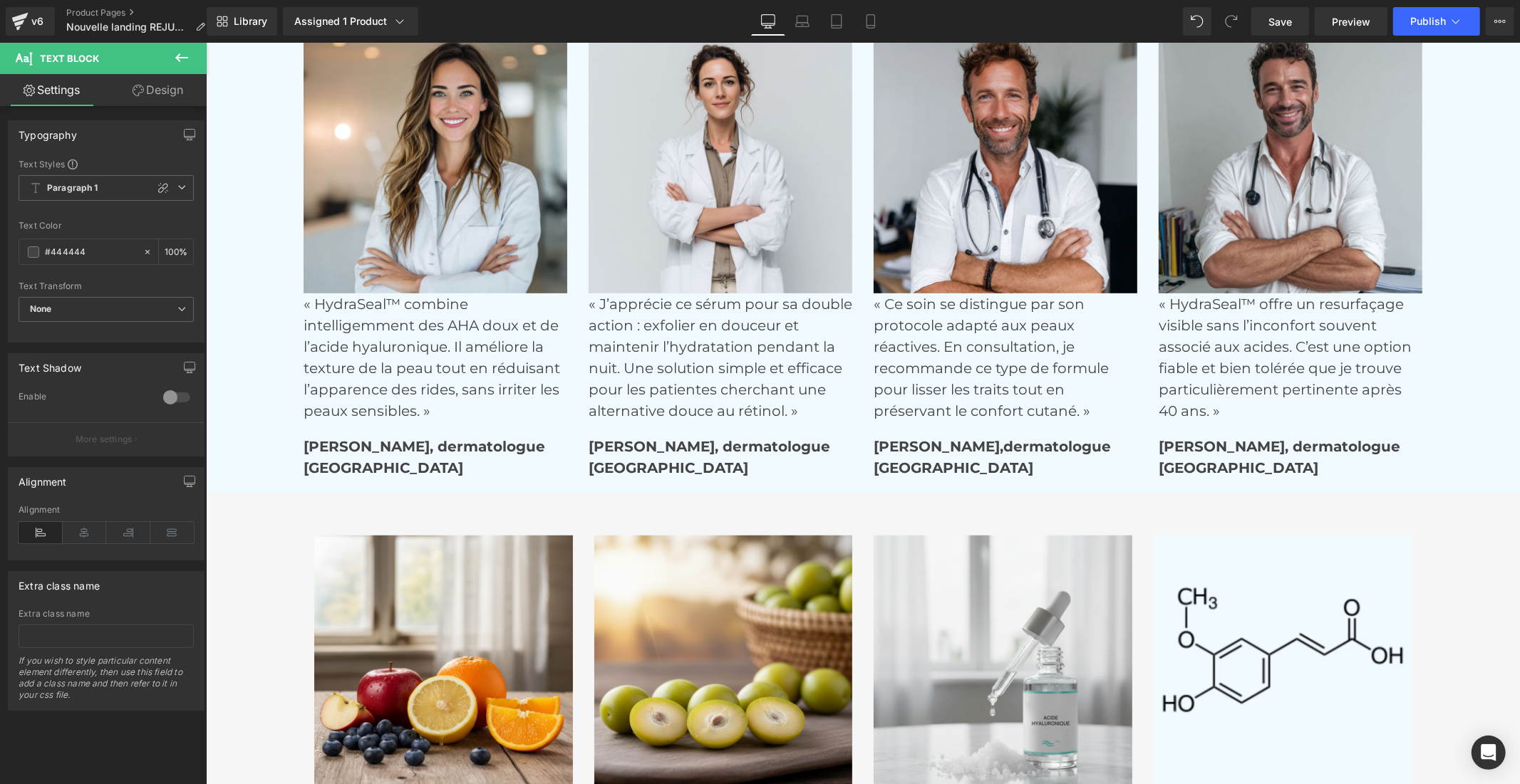
click at [158, 86] on link "Design" at bounding box center [157, 90] width 103 height 32
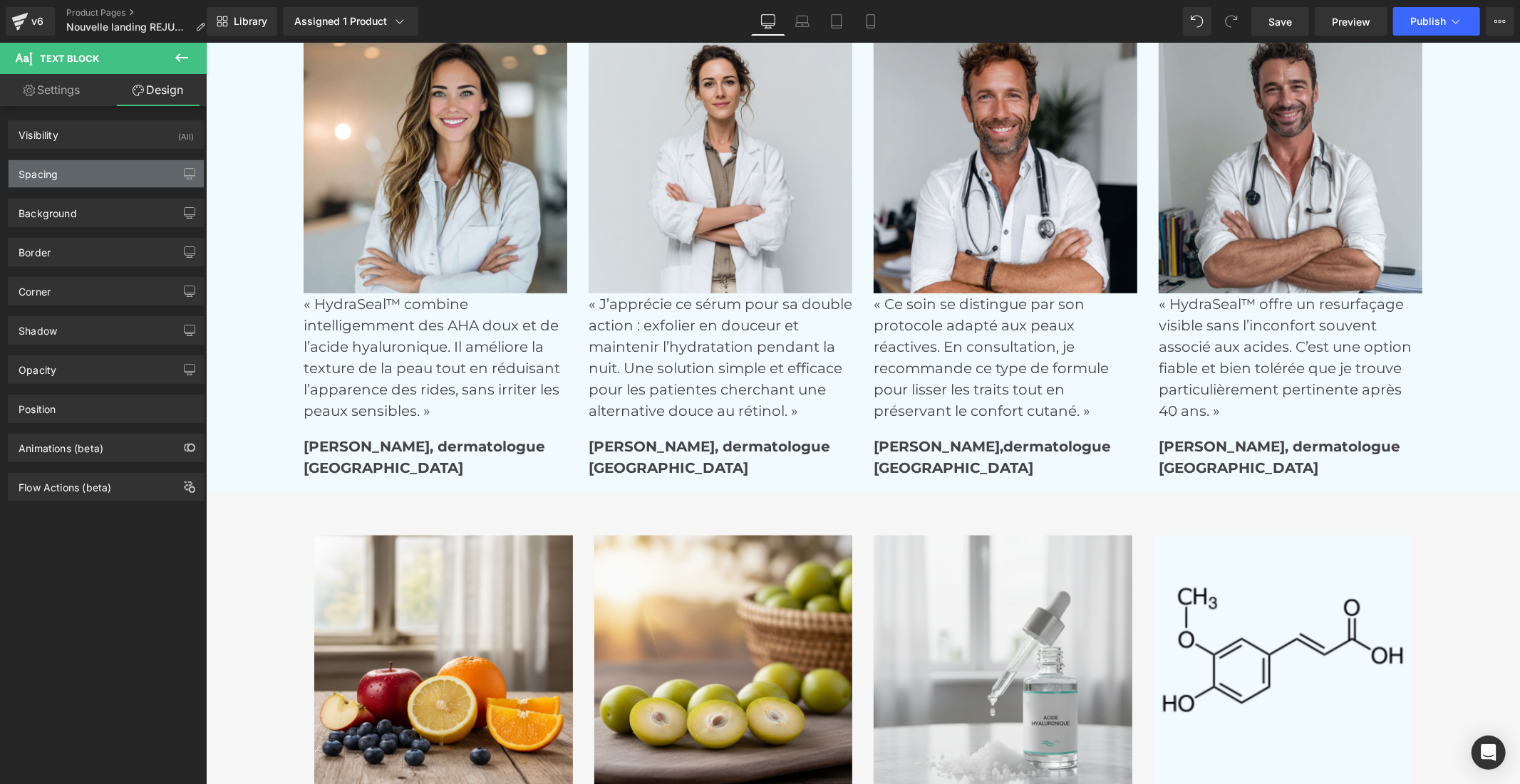
click at [106, 175] on div "Spacing" at bounding box center [106, 173] width 195 height 27
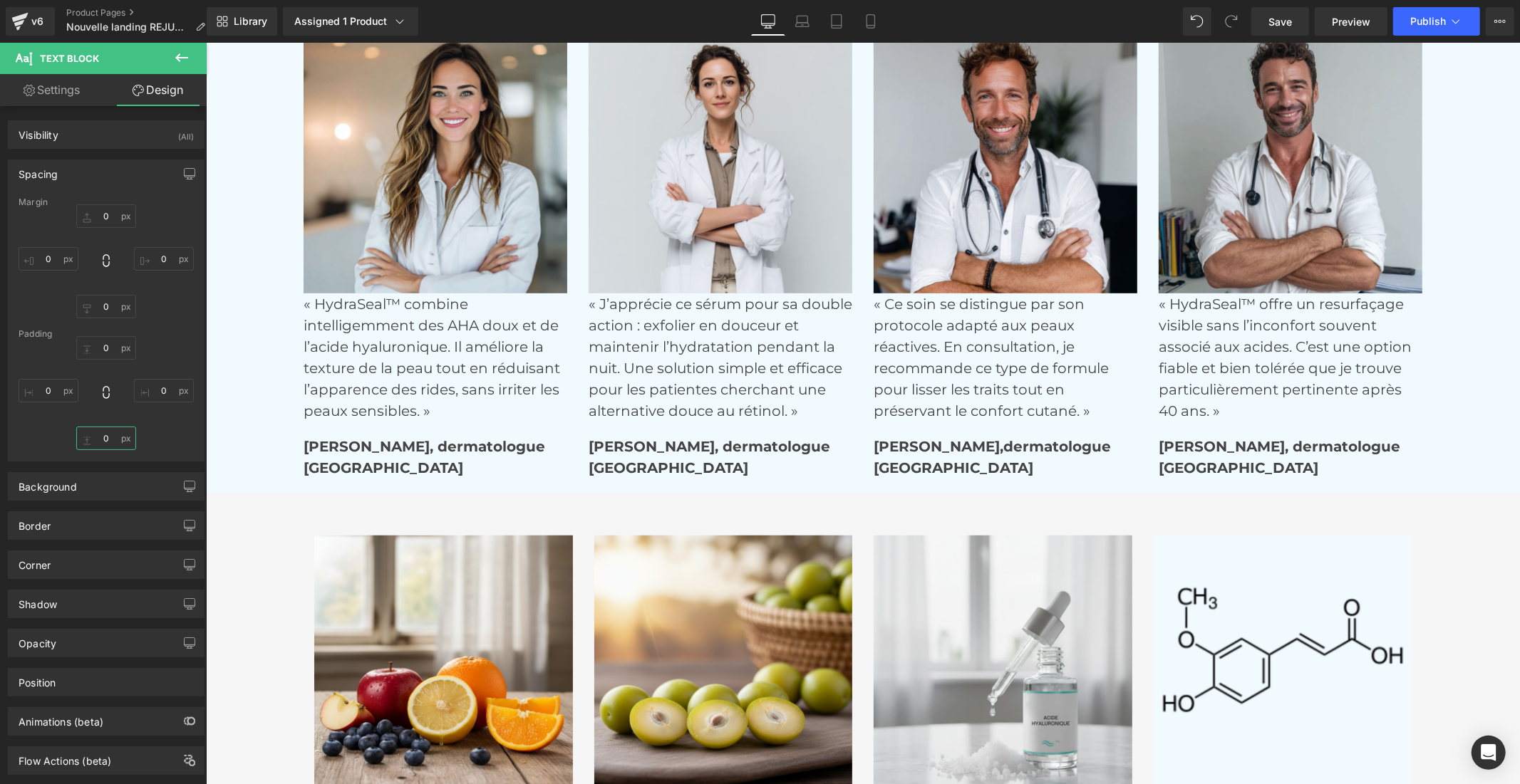
click at [107, 438] on input "text" at bounding box center [106, 438] width 60 height 23
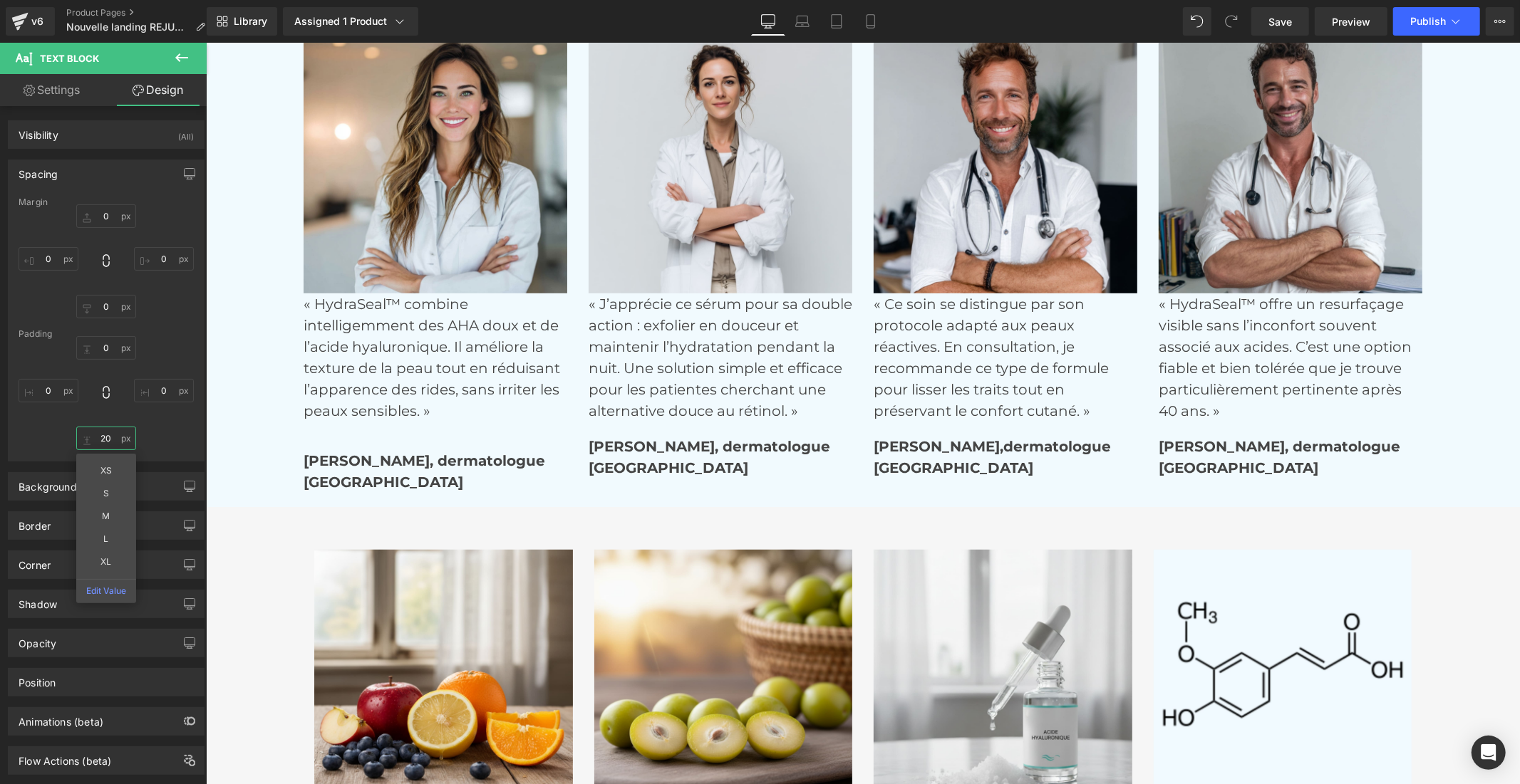
type input "2"
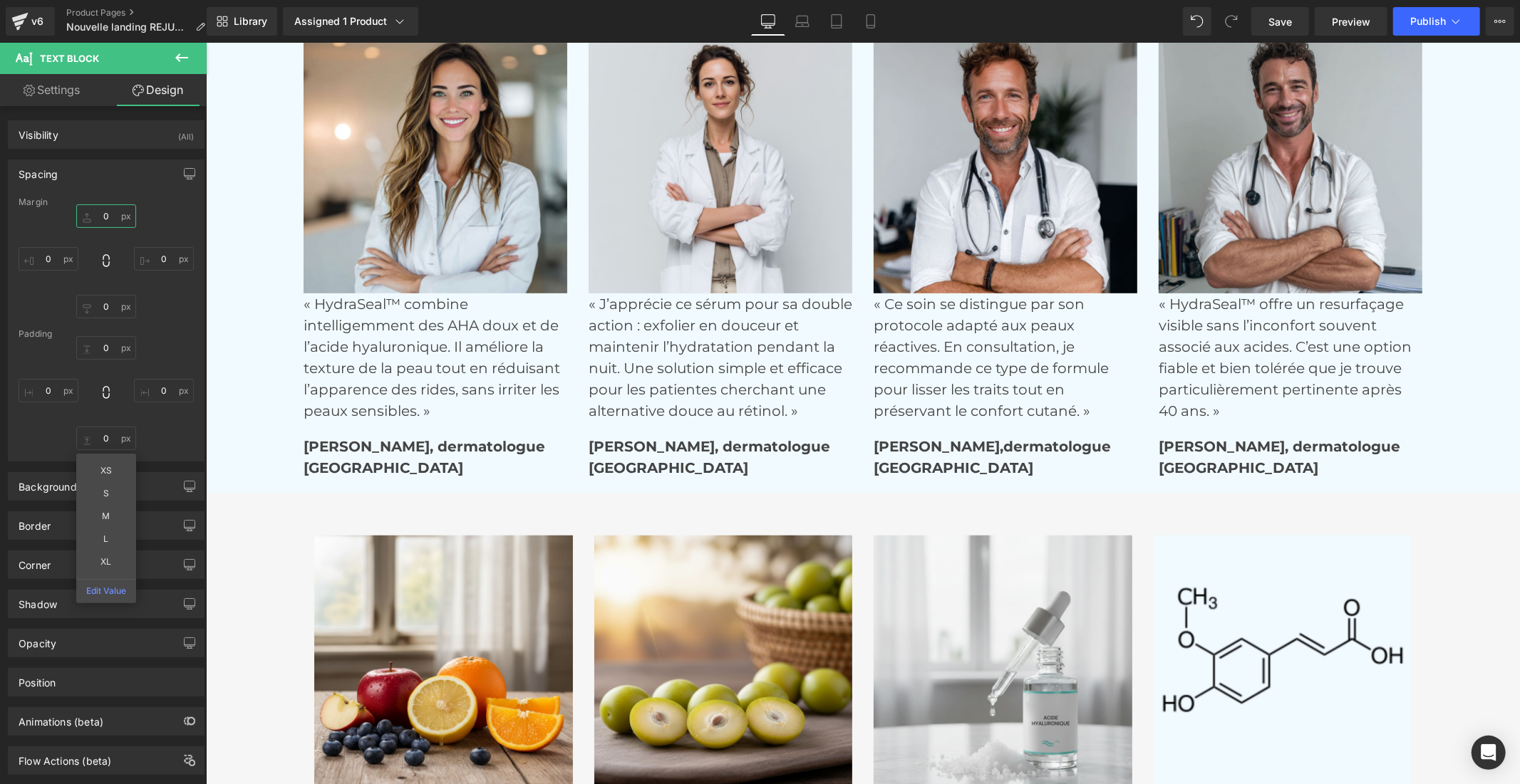
click at [101, 211] on input "text" at bounding box center [106, 216] width 60 height 23
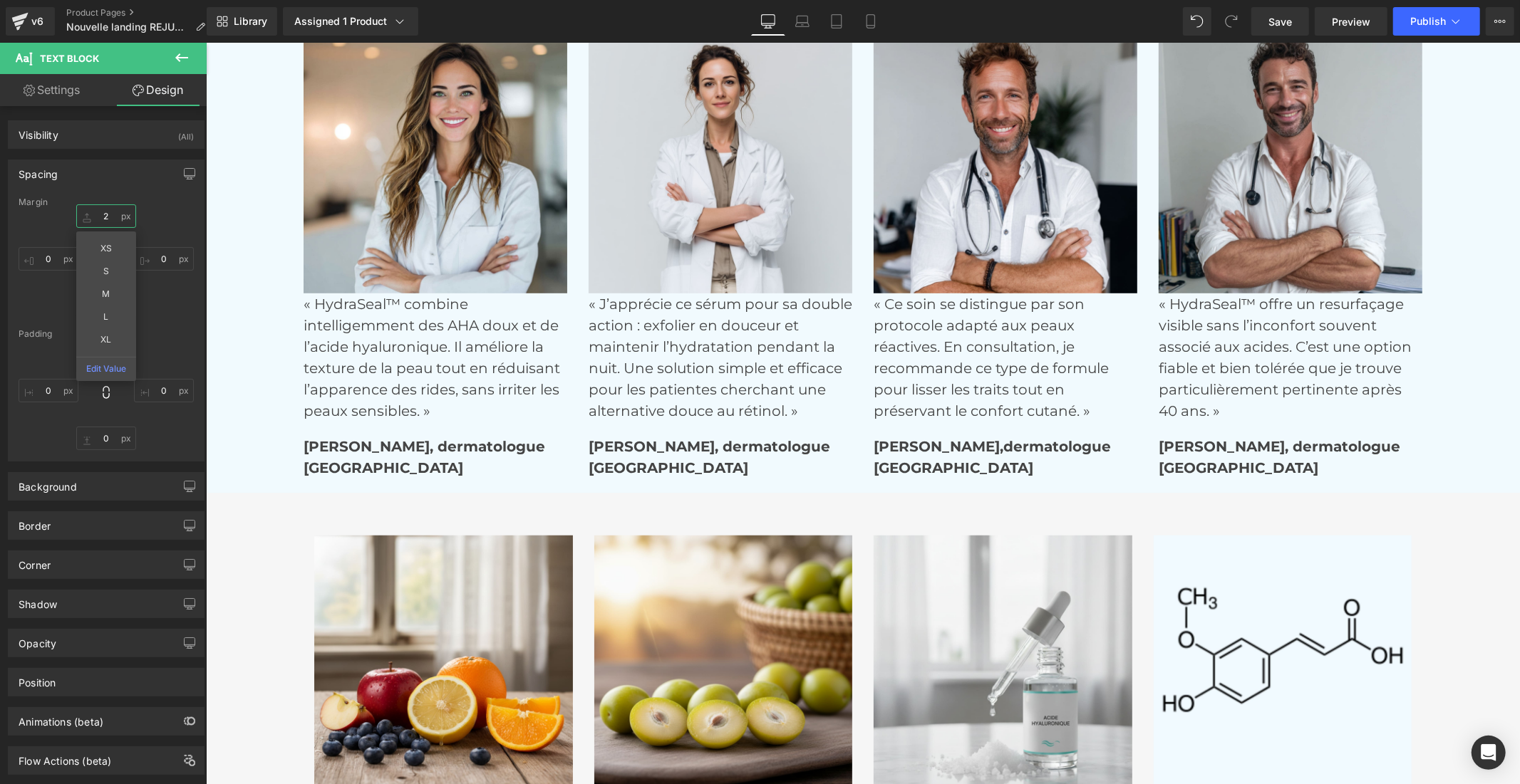
type input "20"
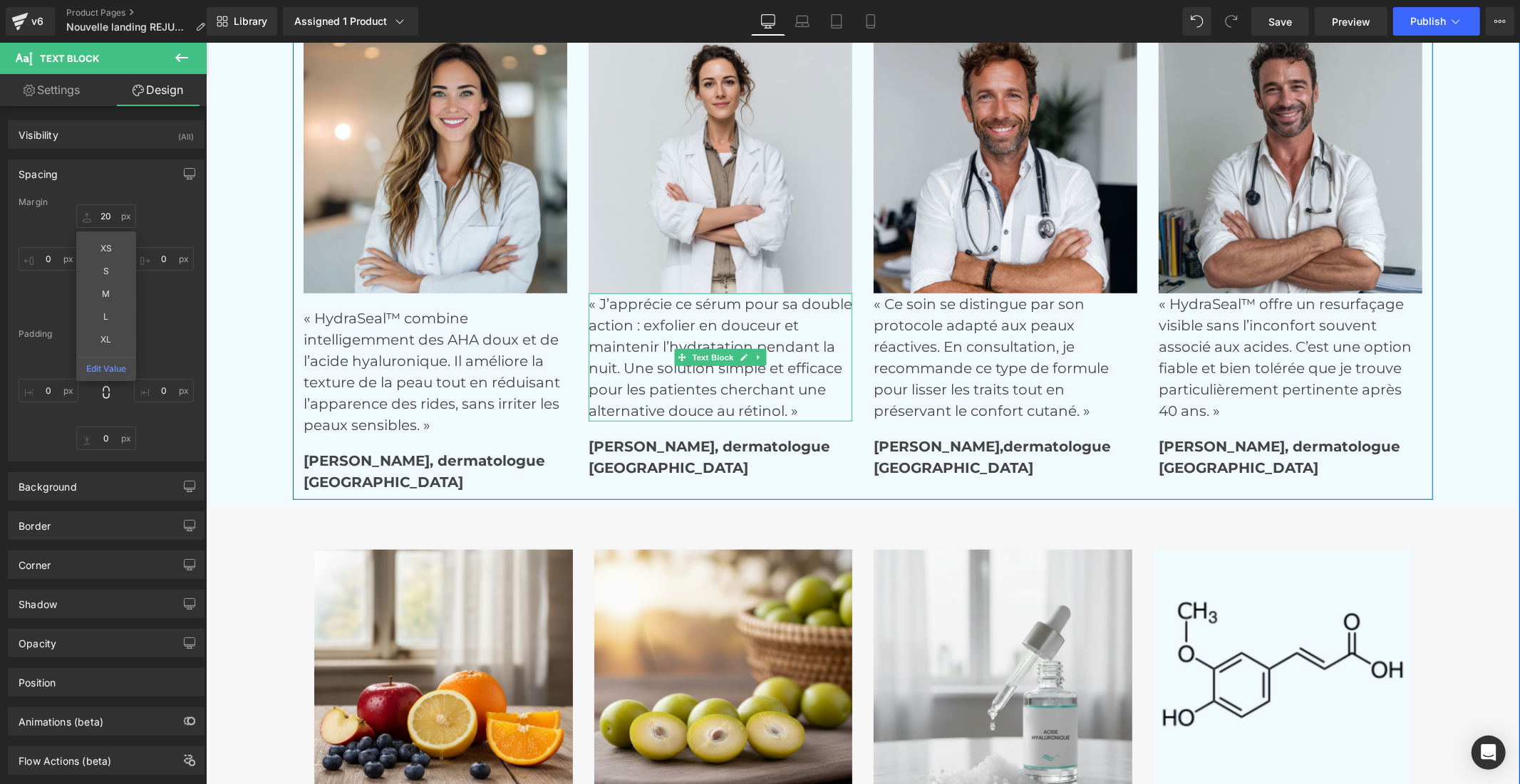
click at [646, 343] on p "« J’apprécie ce sérum pour sa double action : exfolier en douceur et maintenir …" at bounding box center [719, 356] width 264 height 128
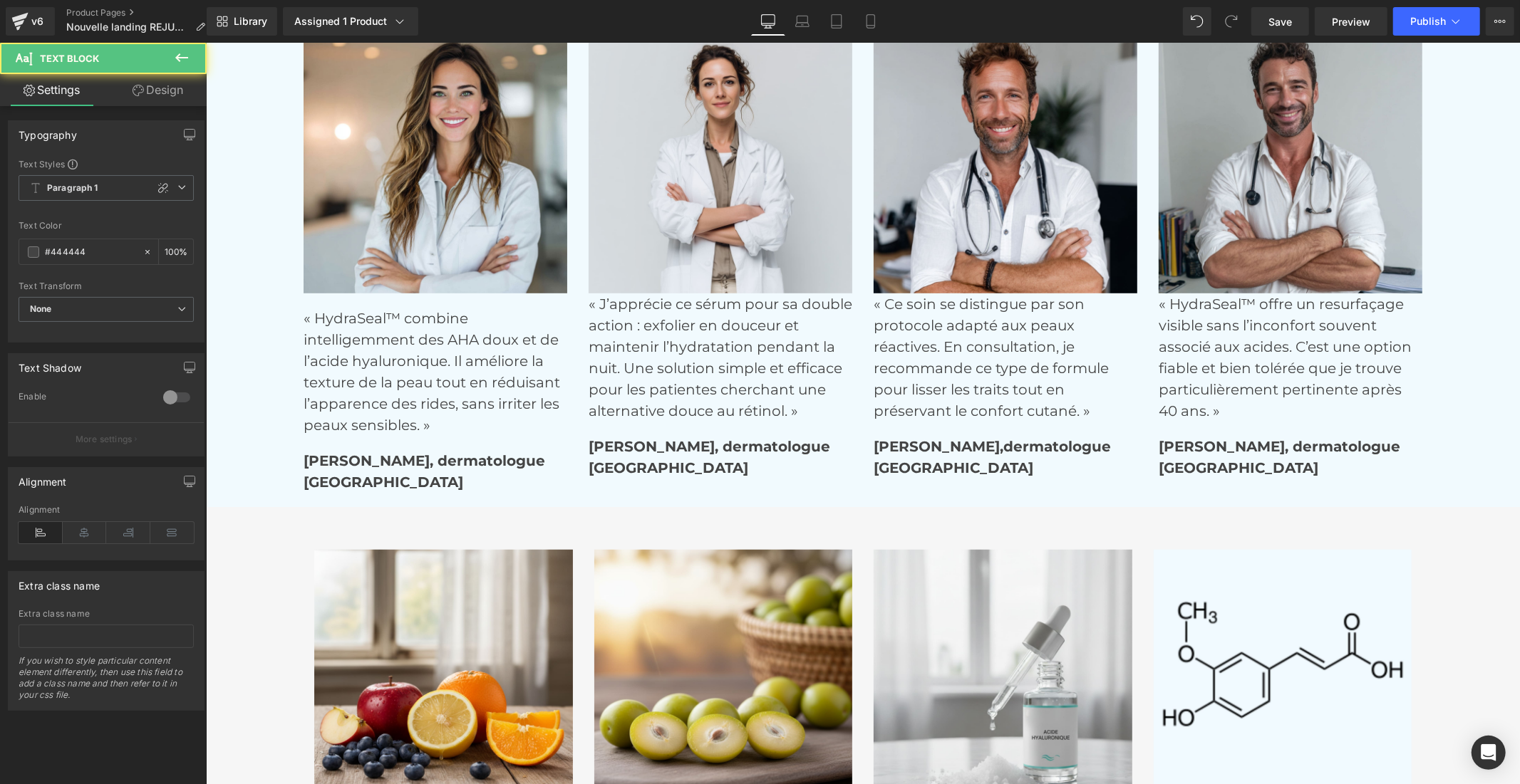
click at [152, 88] on link "Design" at bounding box center [157, 90] width 103 height 32
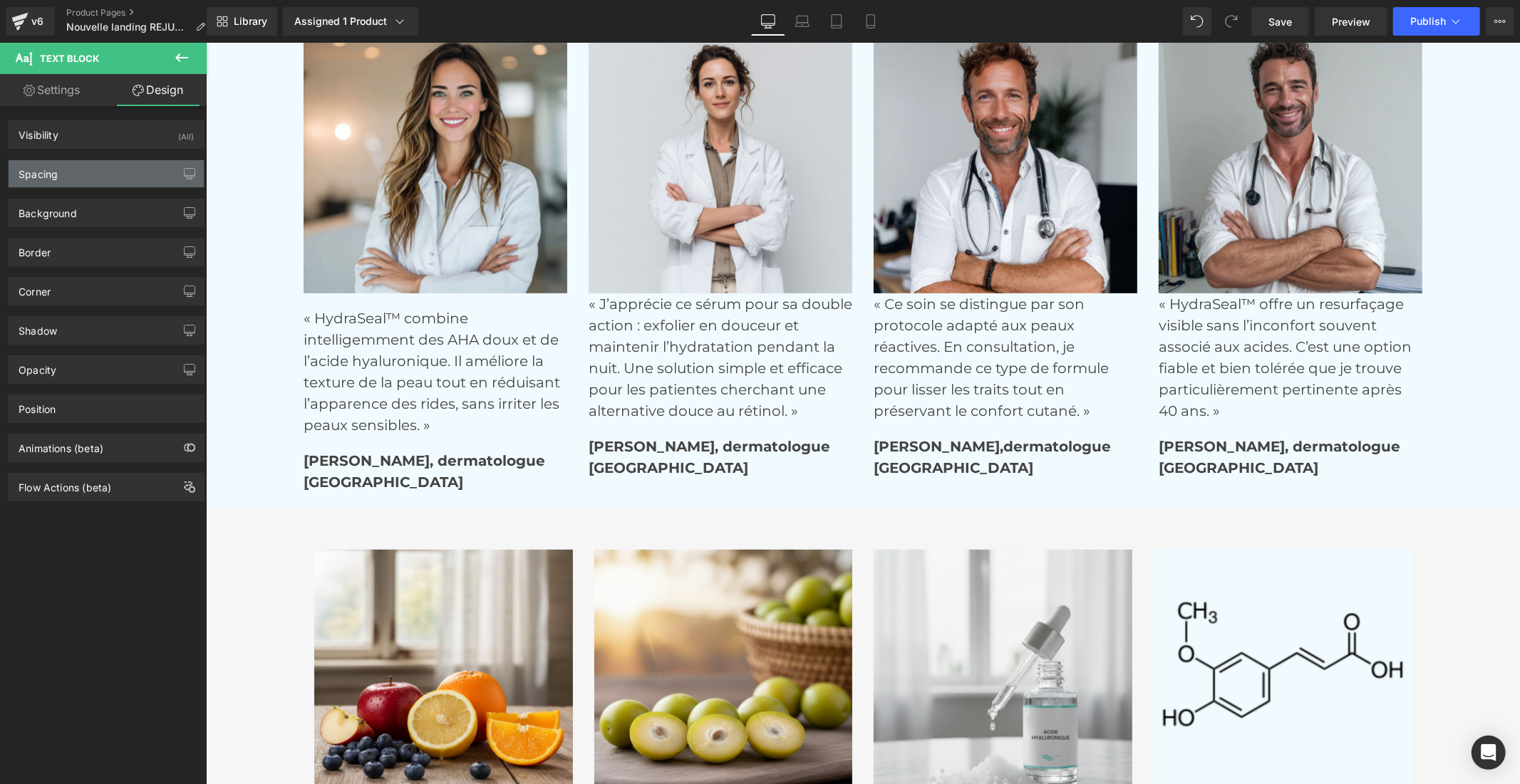
click at [122, 173] on div "Spacing" at bounding box center [106, 173] width 195 height 27
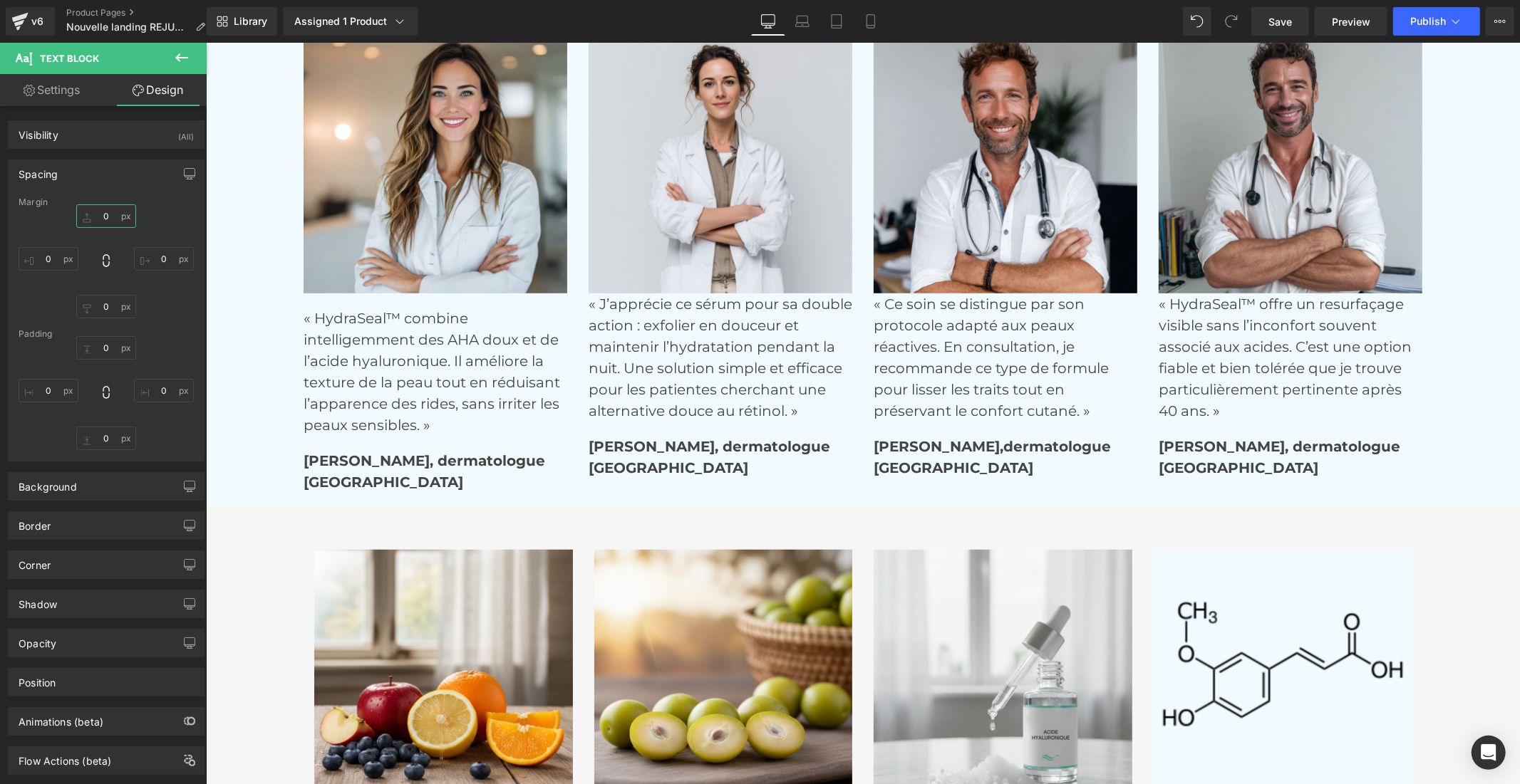
click at [104, 215] on input "0" at bounding box center [106, 216] width 60 height 23
type input "20"
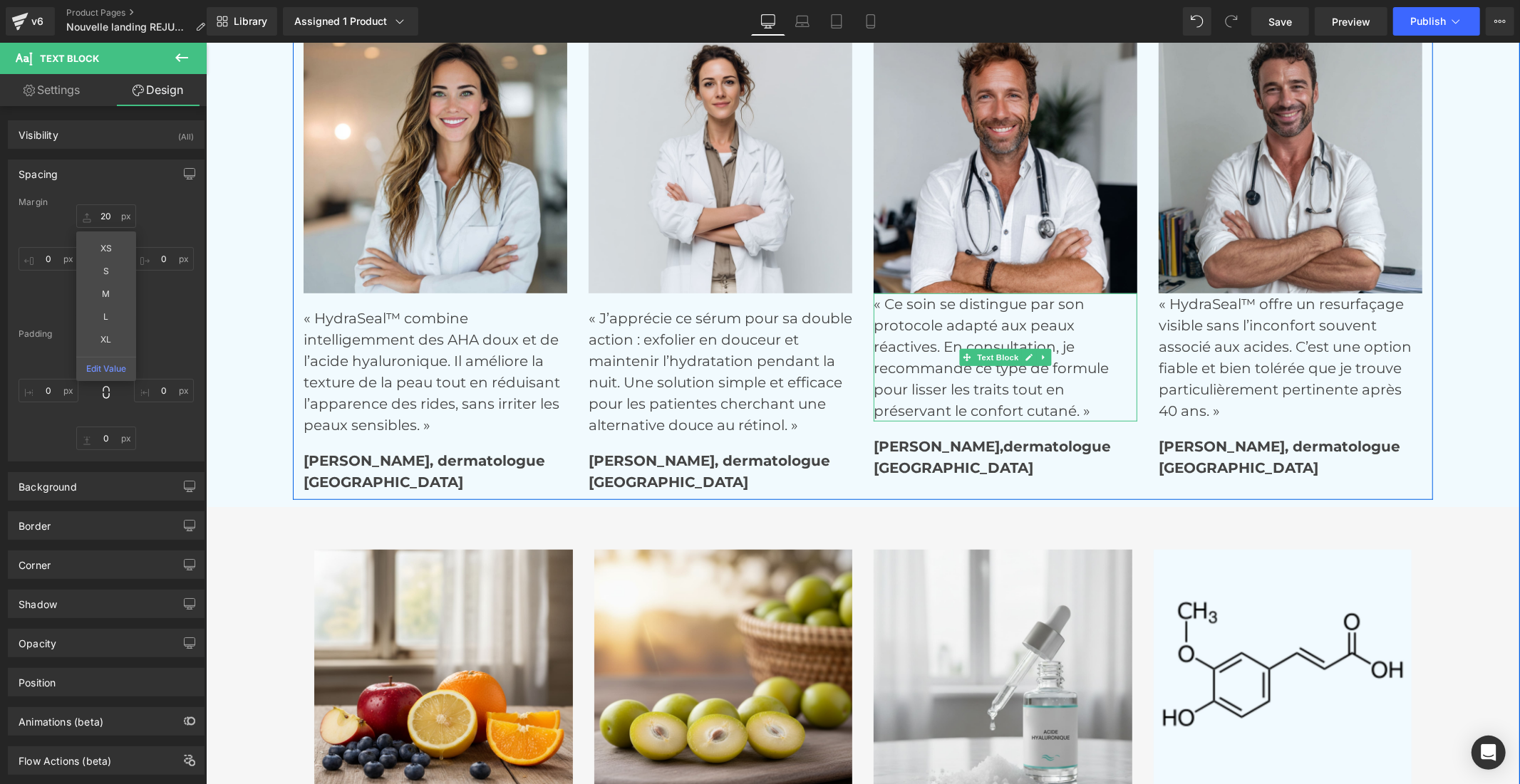
click at [882, 359] on p "« Ce soin se distingue par son protocole adapté aux peaux réactives. En consult…" at bounding box center [1004, 356] width 264 height 128
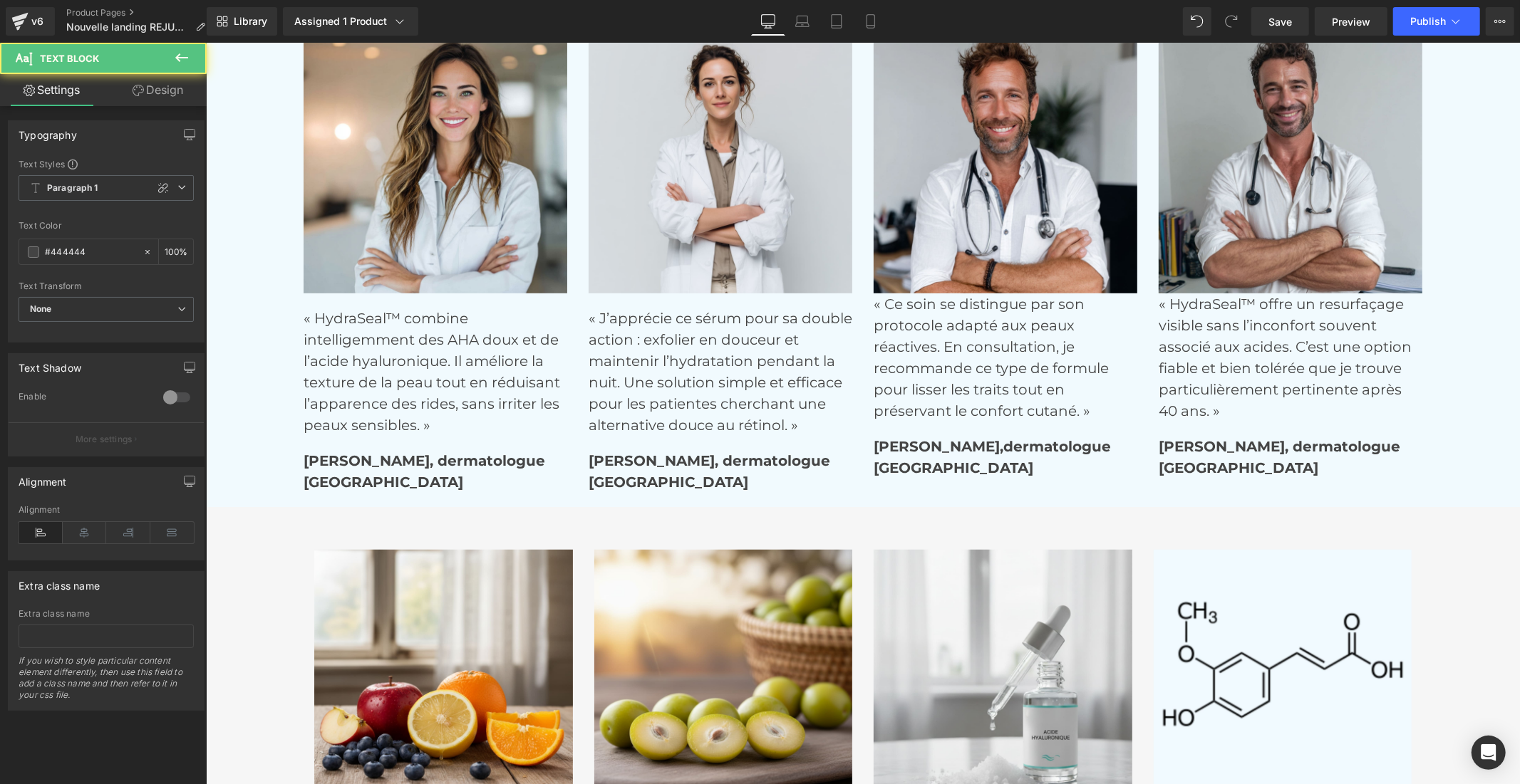
click at [161, 95] on link "Design" at bounding box center [157, 90] width 103 height 32
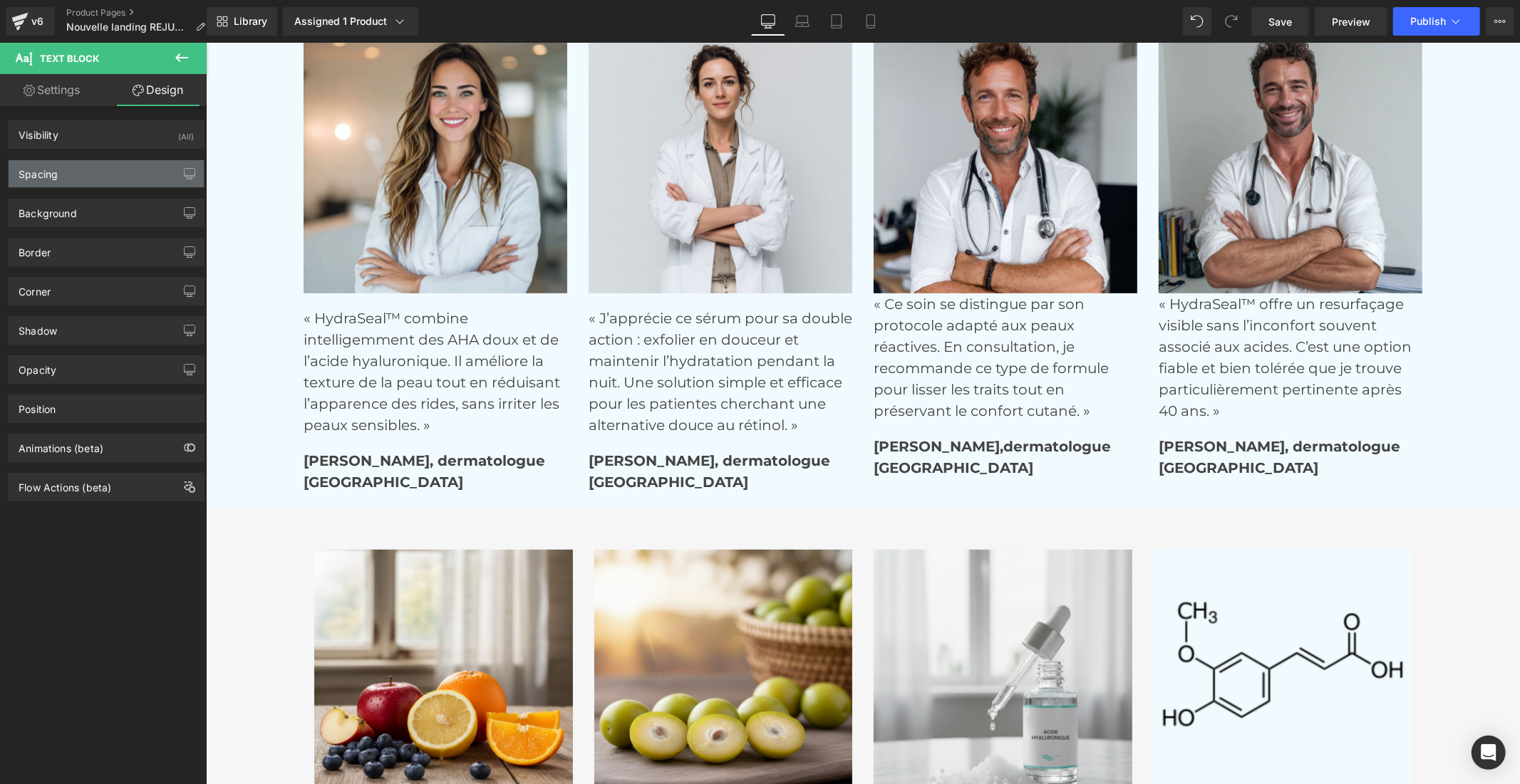
click at [126, 176] on div "Spacing" at bounding box center [106, 173] width 195 height 27
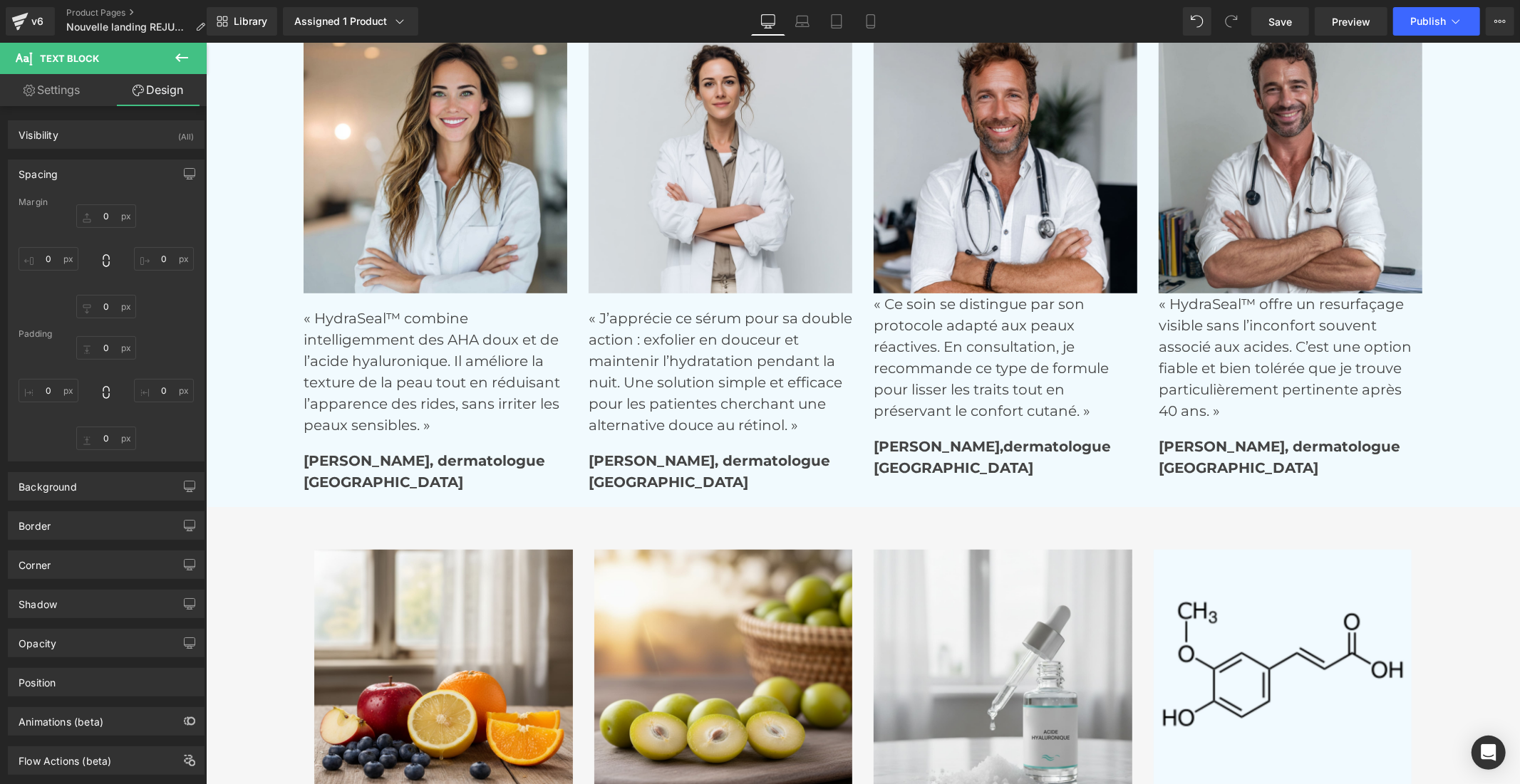
click at [117, 207] on div "Margin" at bounding box center [106, 202] width 175 height 10
click at [110, 214] on input "text" at bounding box center [106, 216] width 60 height 23
type input "20"
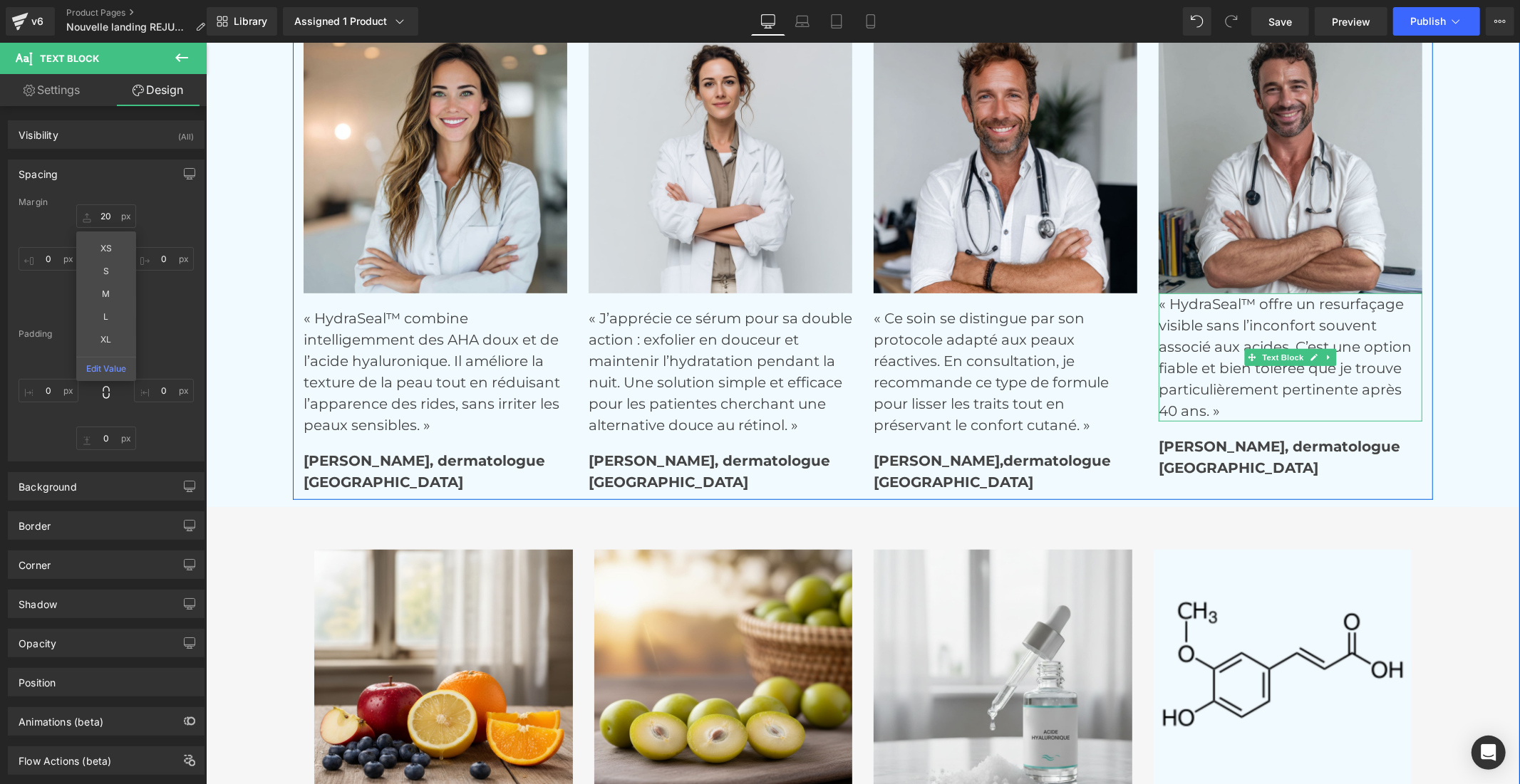
click at [1179, 333] on p "« HydraSeal™ offre un resurfaçage visible sans l’inconfort souvent associé aux …" at bounding box center [1289, 356] width 264 height 128
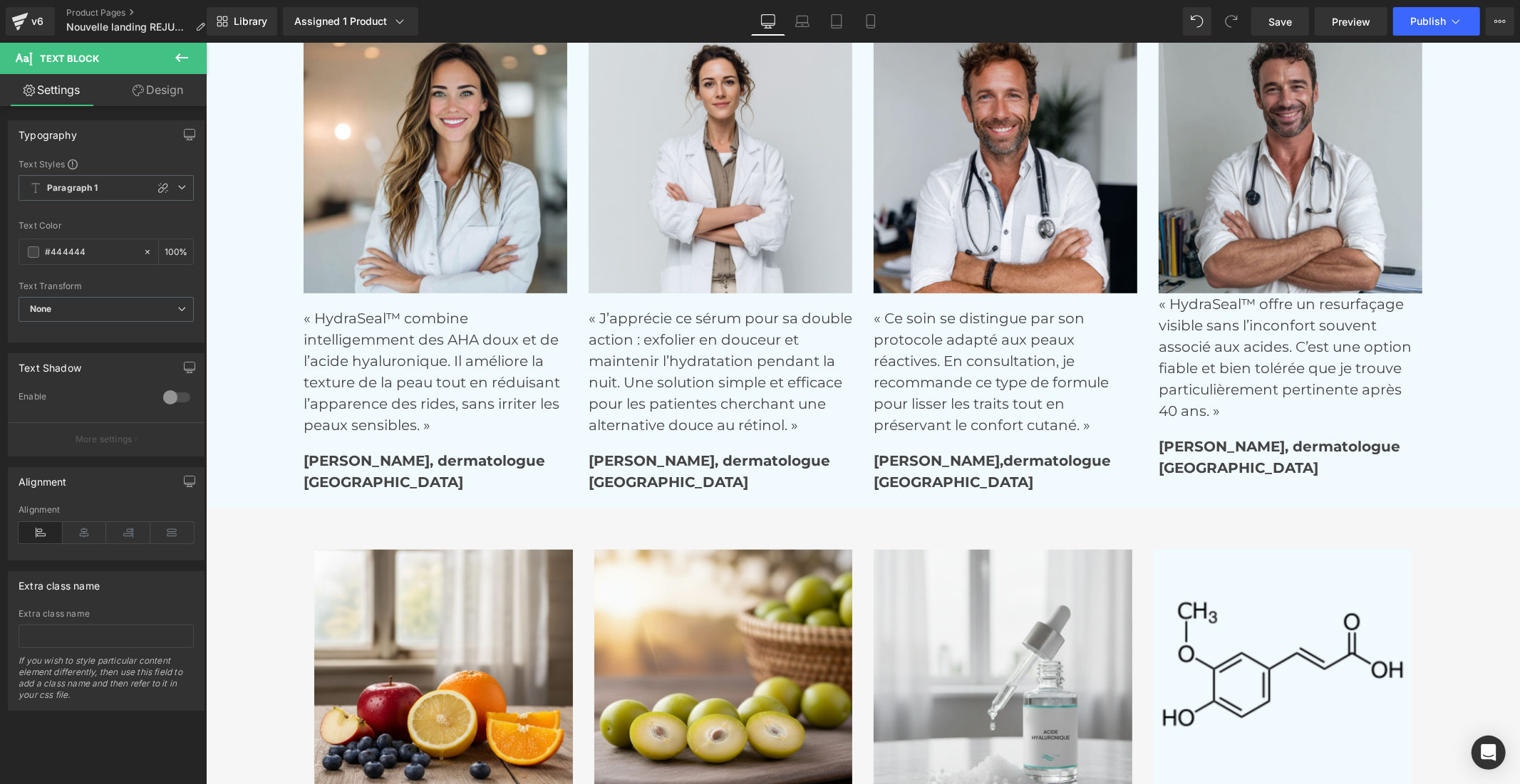
click at [151, 89] on link "Design" at bounding box center [157, 90] width 103 height 32
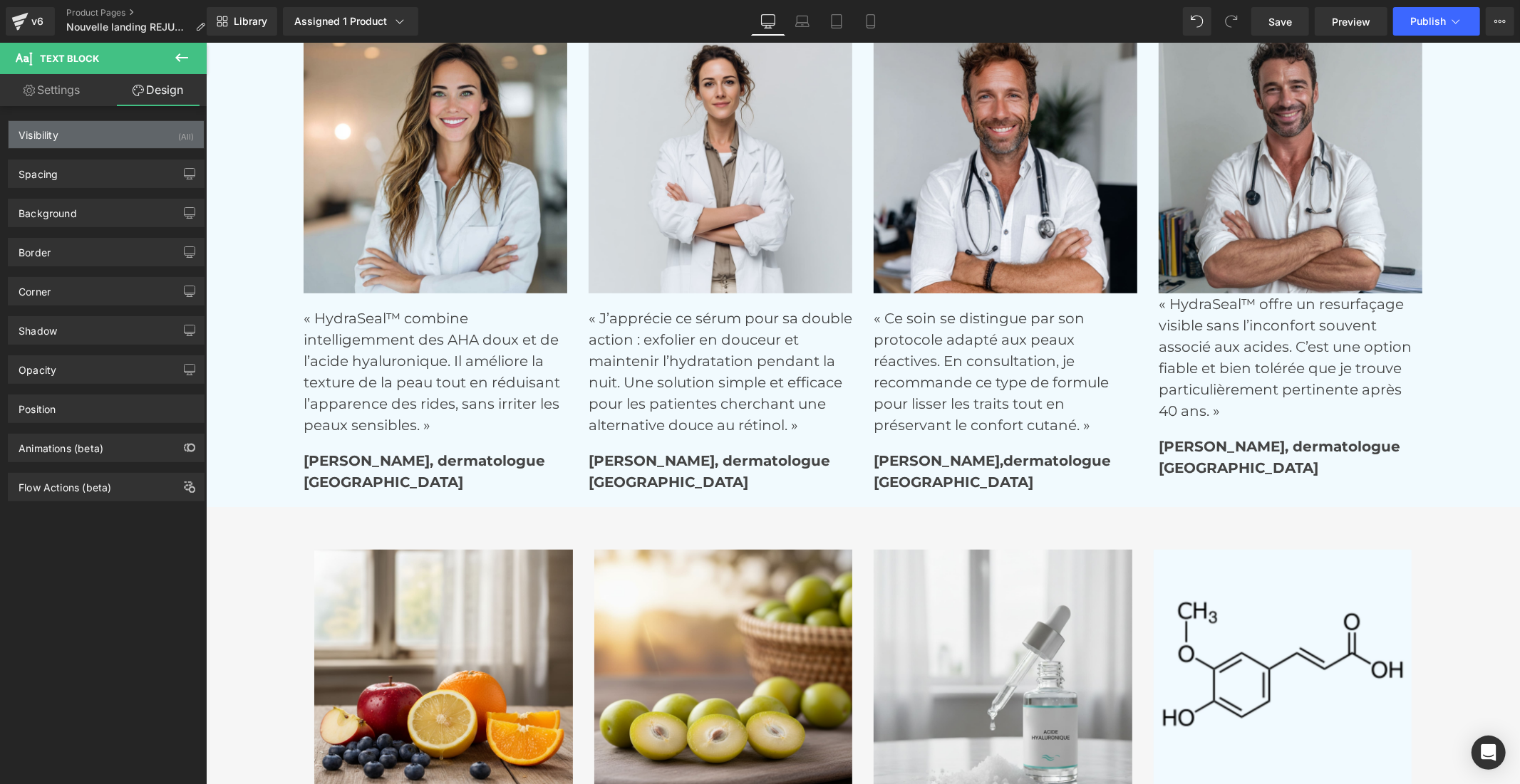
click at [103, 140] on div "Visibility (All)" at bounding box center [106, 135] width 195 height 27
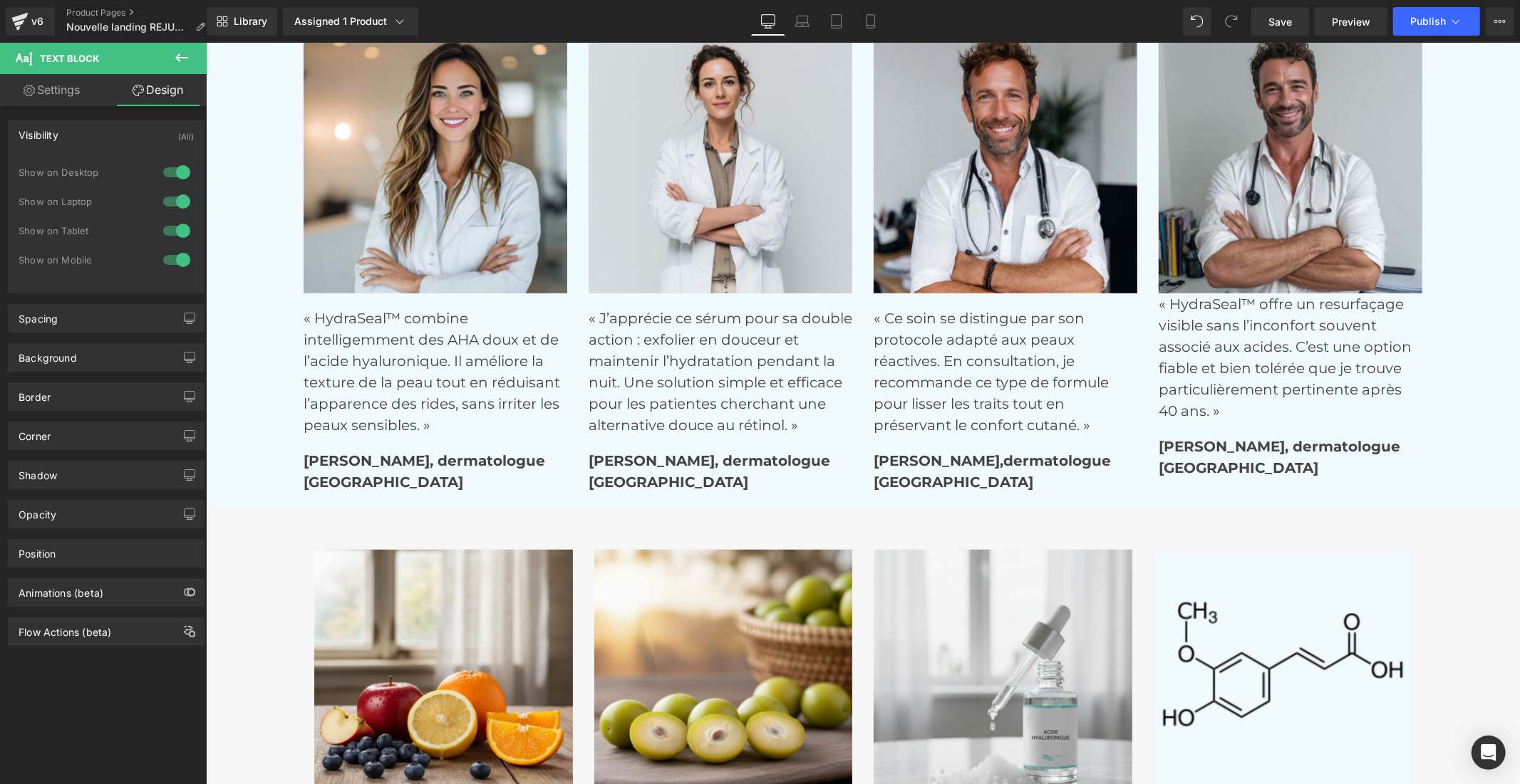
click at [61, 90] on link "Settings" at bounding box center [51, 90] width 103 height 32
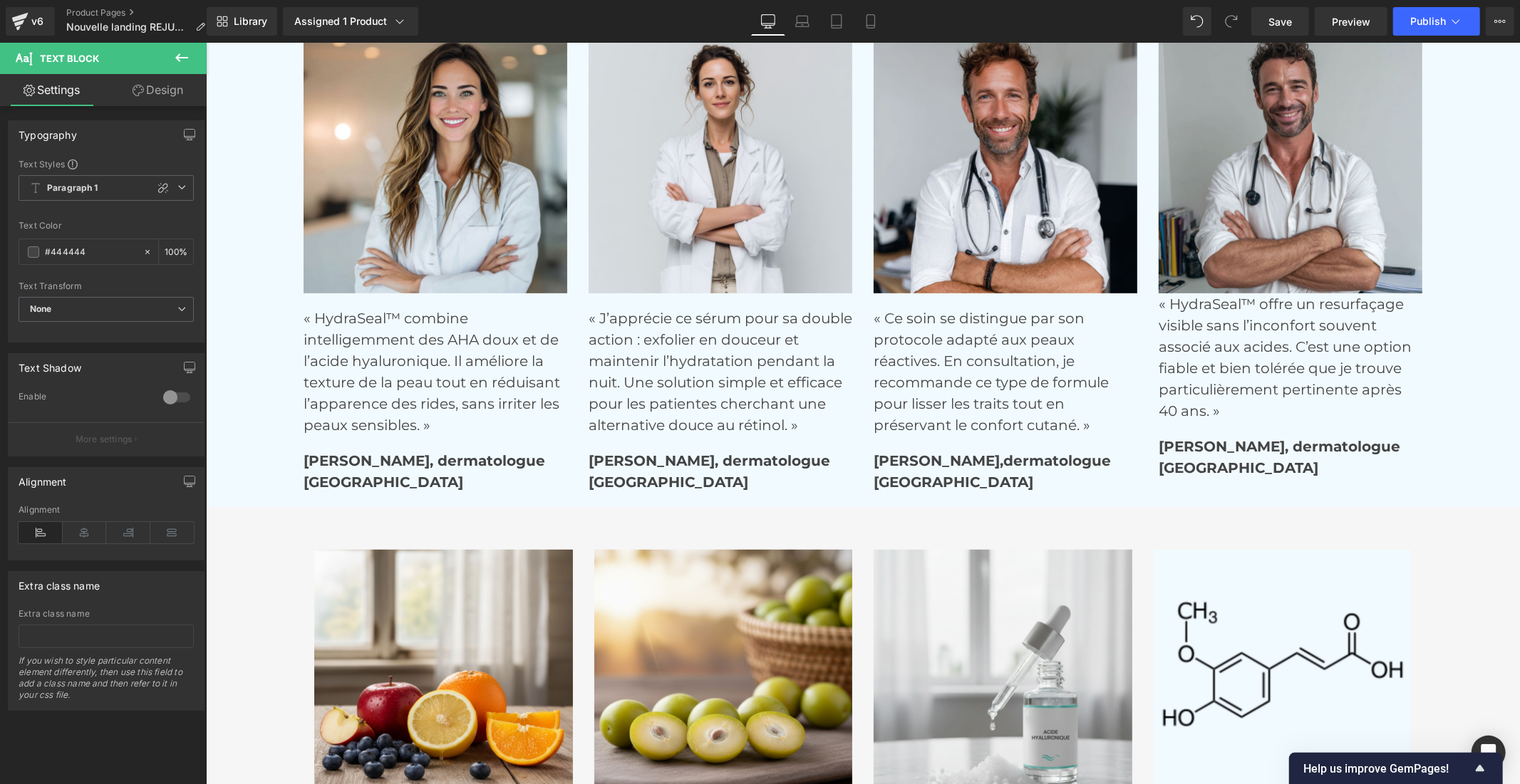
click at [154, 83] on link "Design" at bounding box center [157, 90] width 103 height 32
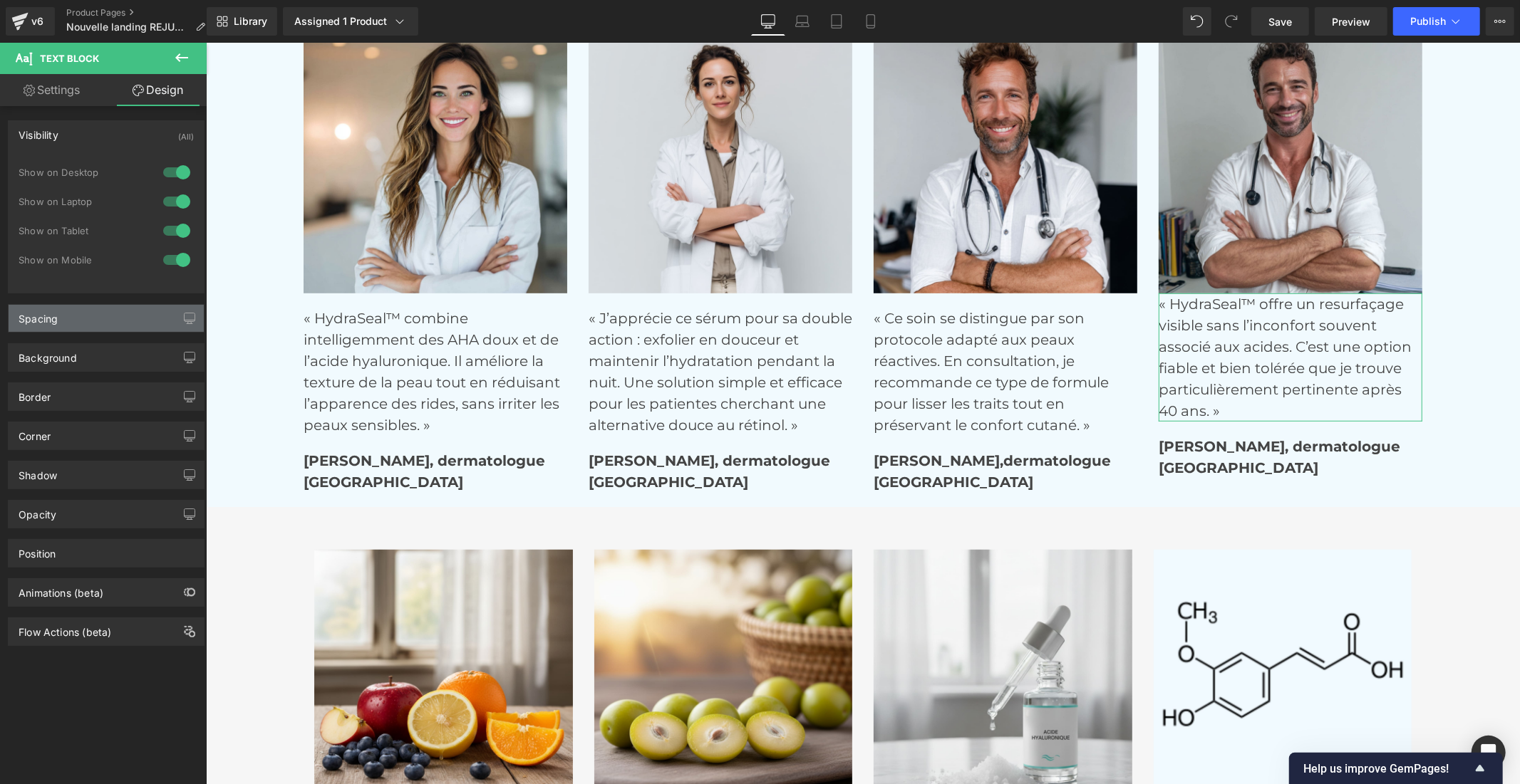
click at [82, 325] on div "Spacing" at bounding box center [106, 318] width 195 height 27
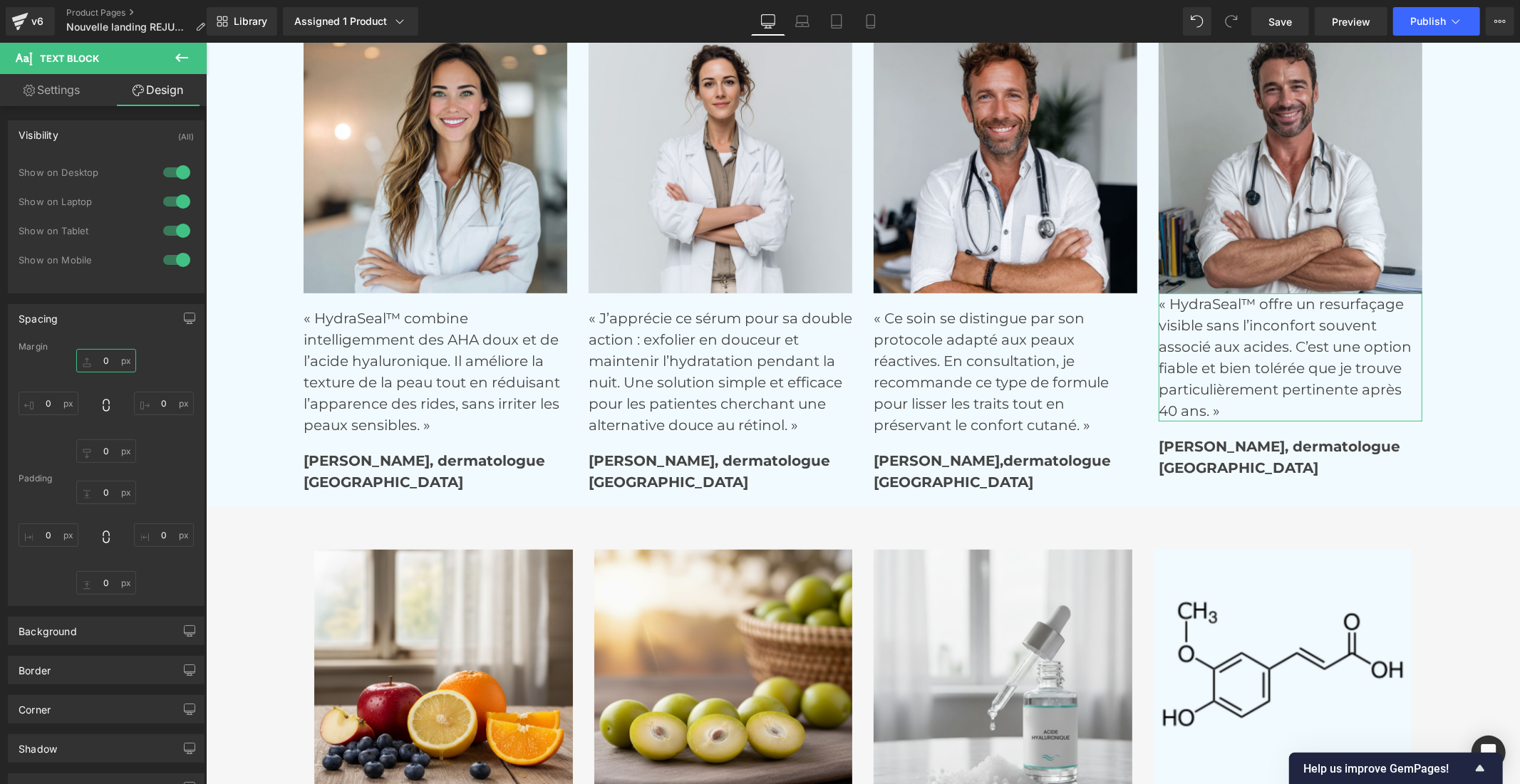
click at [103, 363] on input "0" at bounding box center [106, 360] width 60 height 23
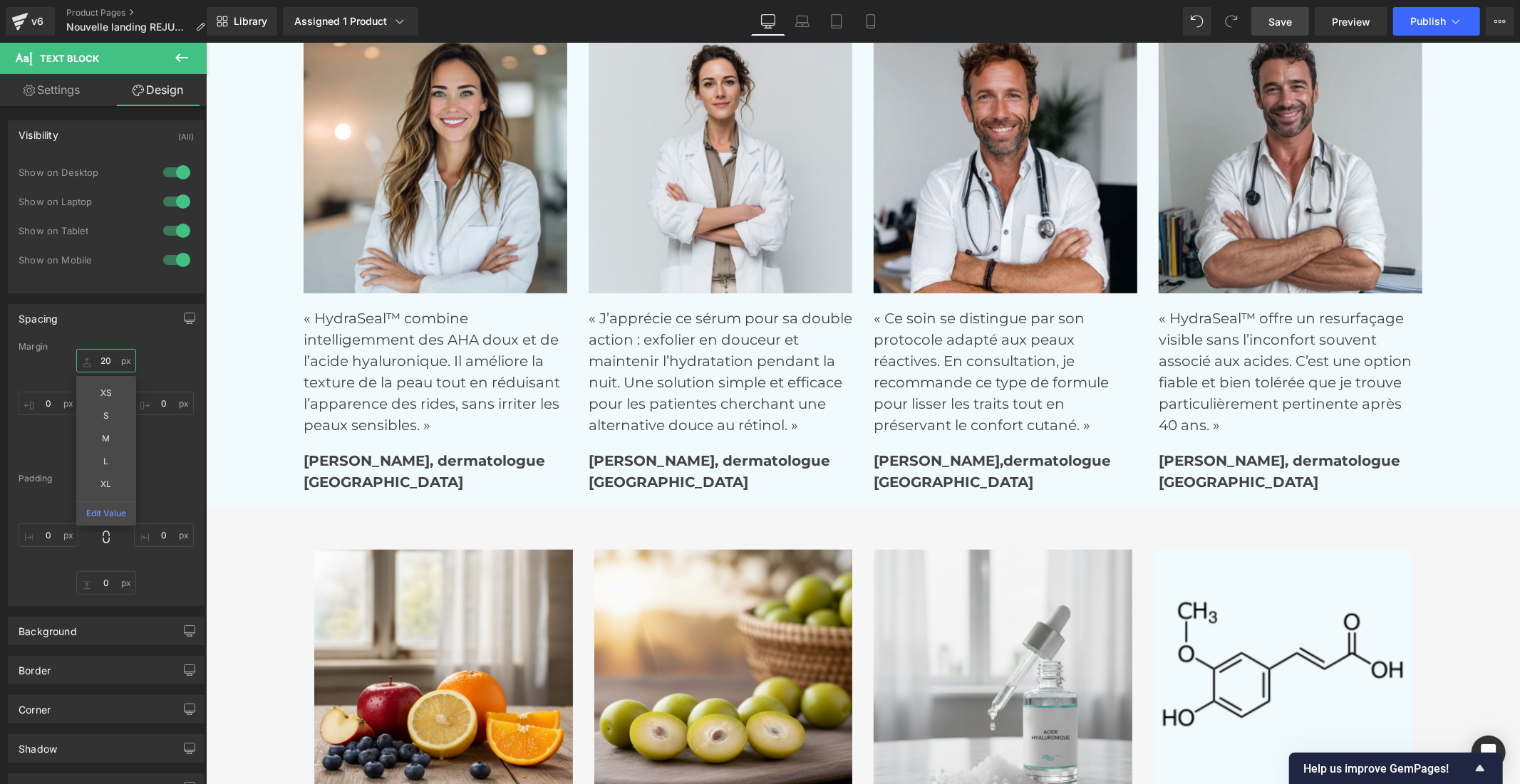
type input "20"
click at [1283, 15] on span "Save" at bounding box center [1279, 21] width 23 height 15
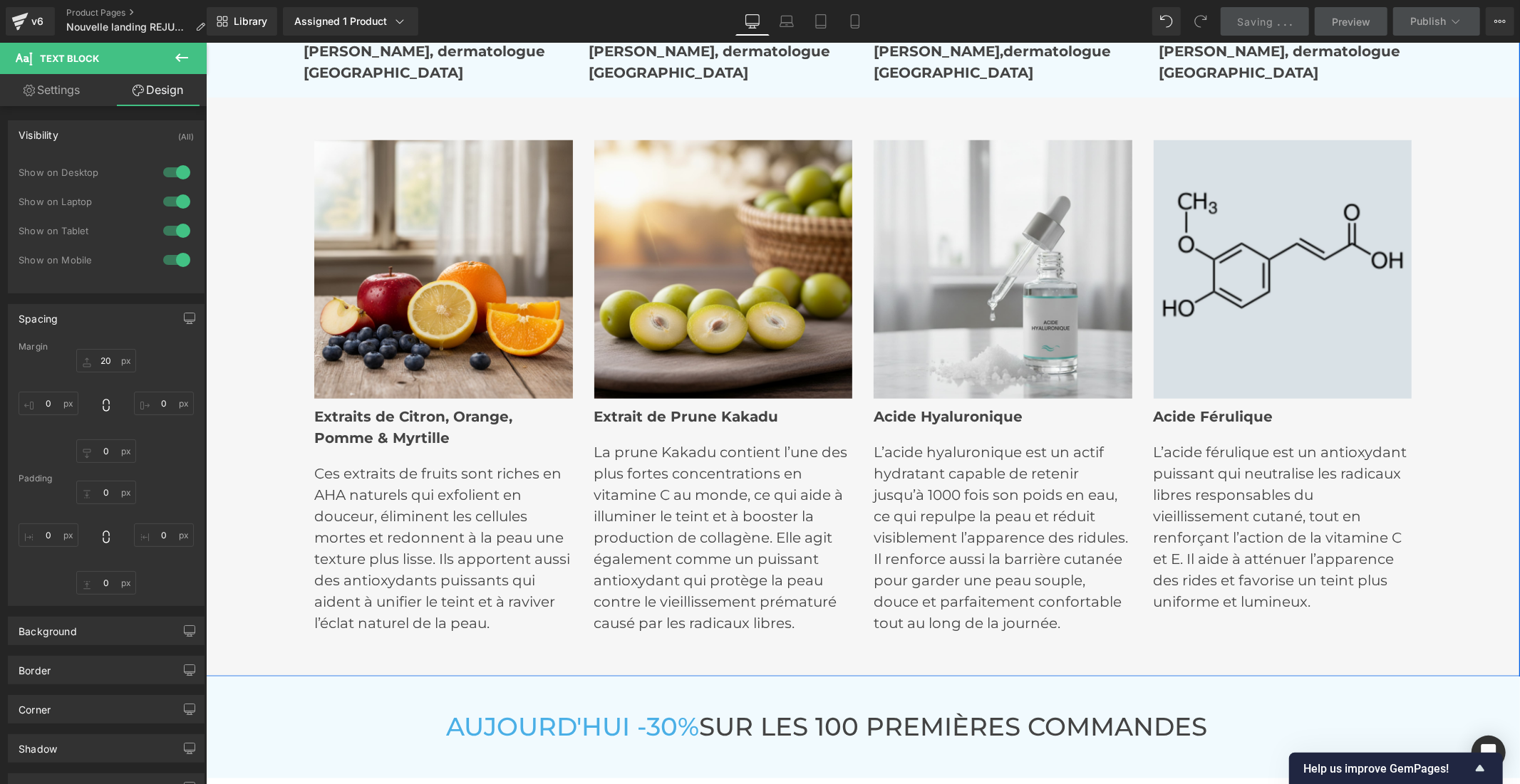
scroll to position [5842, 0]
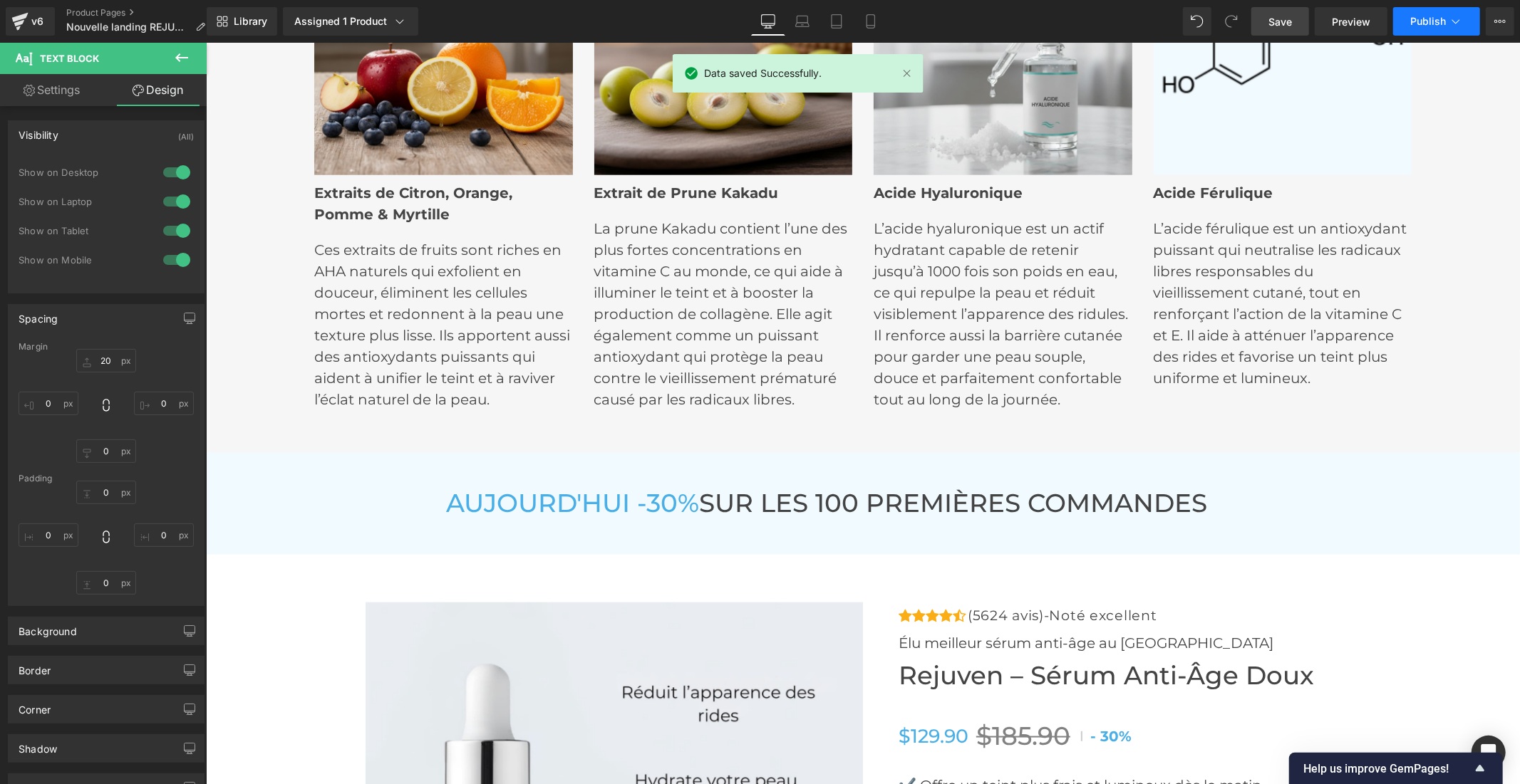
click at [1418, 22] on span "Publish" at bounding box center [1427, 21] width 36 height 12
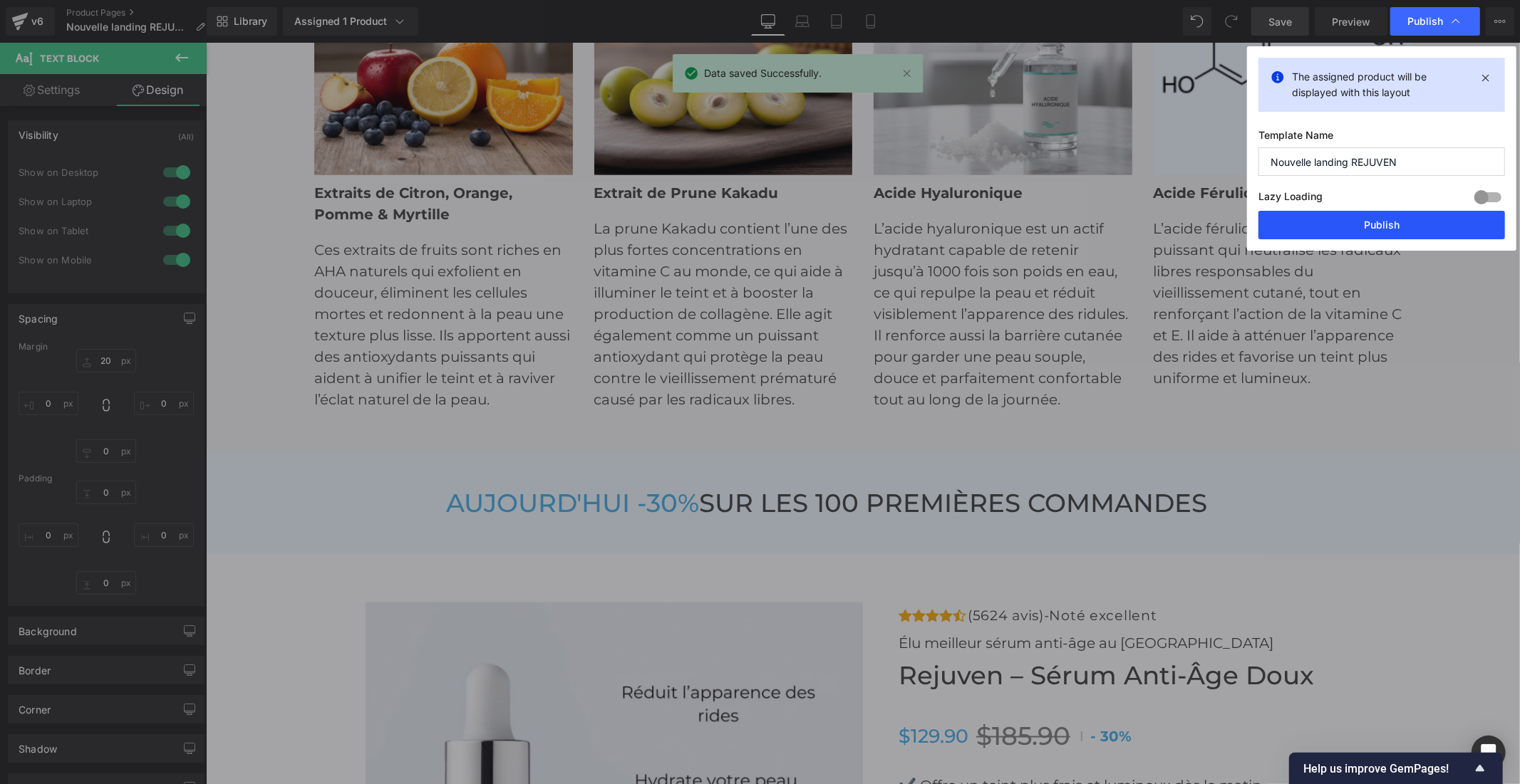
click at [1375, 222] on button "Publish" at bounding box center [1381, 225] width 246 height 28
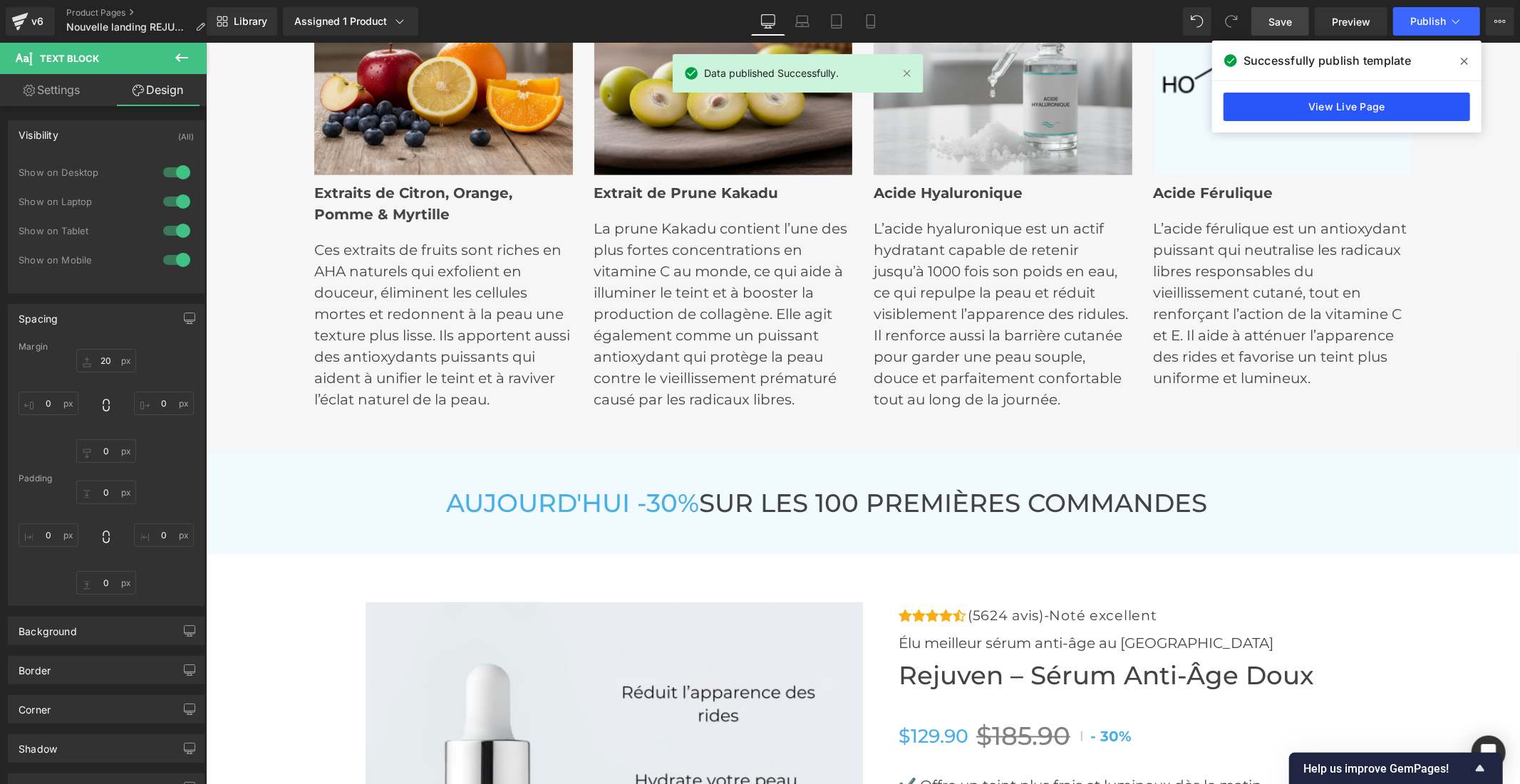
click at [1326, 108] on link "View Live Page" at bounding box center [1346, 107] width 246 height 28
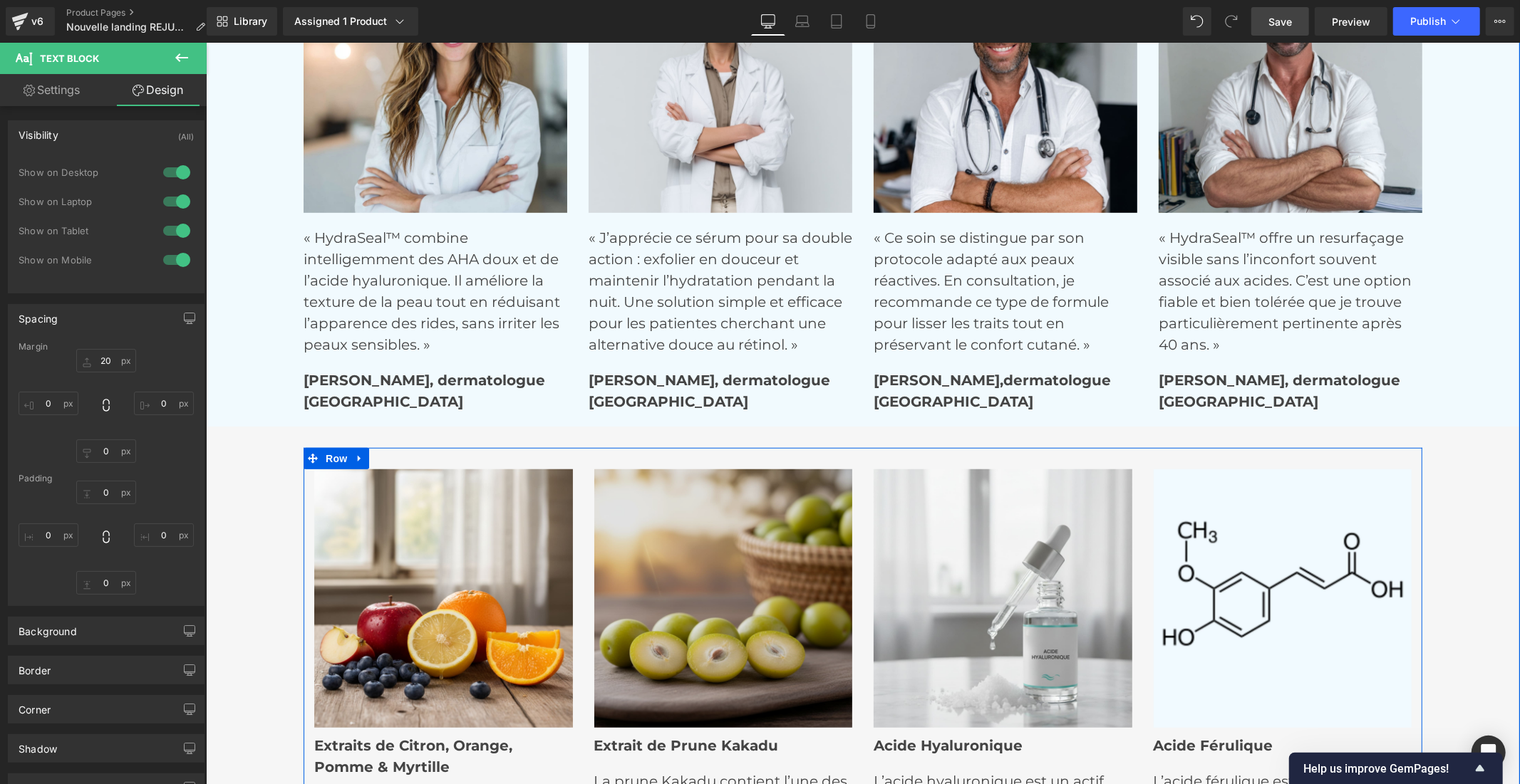
scroll to position [5130, 0]
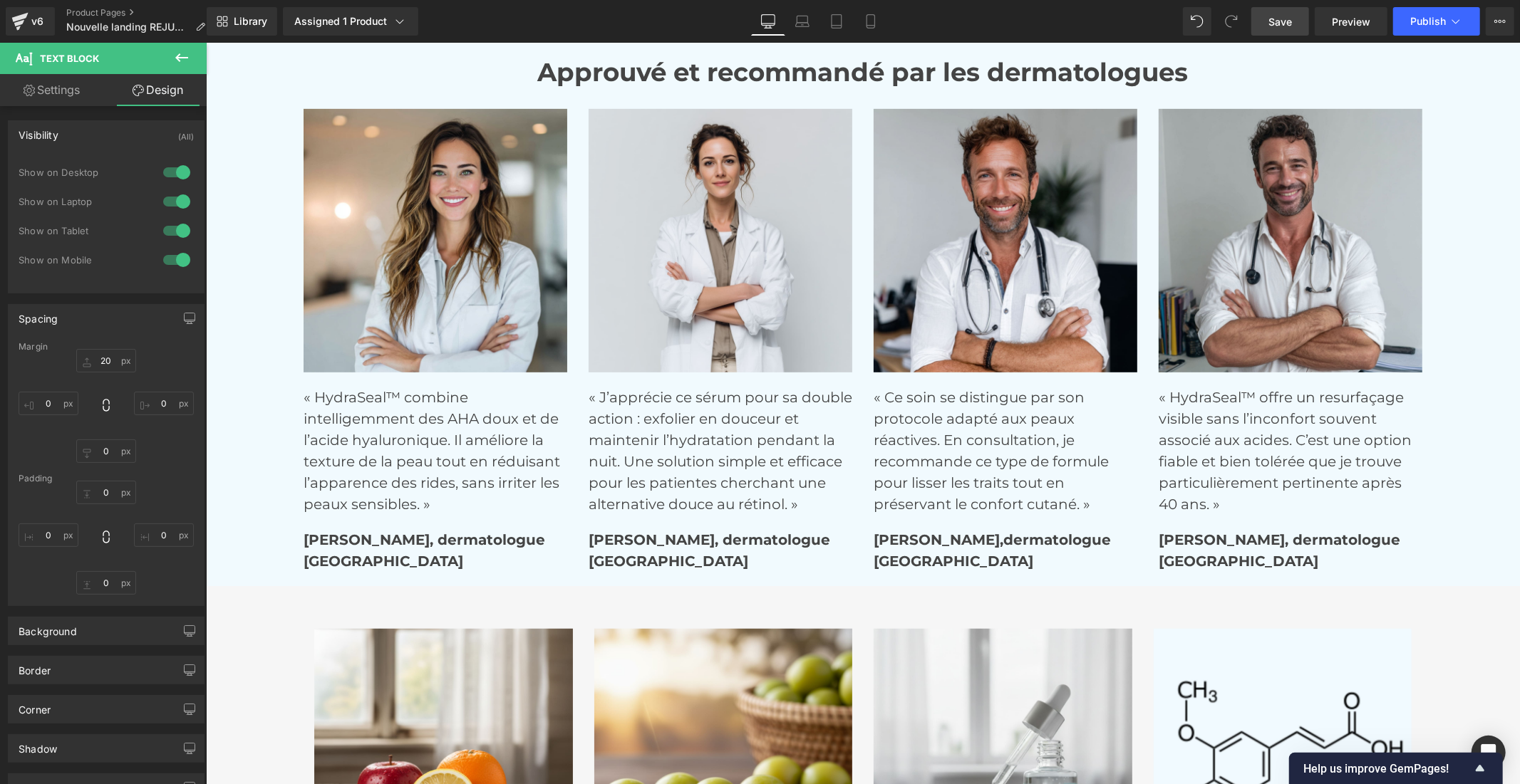
click at [179, 55] on icon at bounding box center [181, 57] width 17 height 17
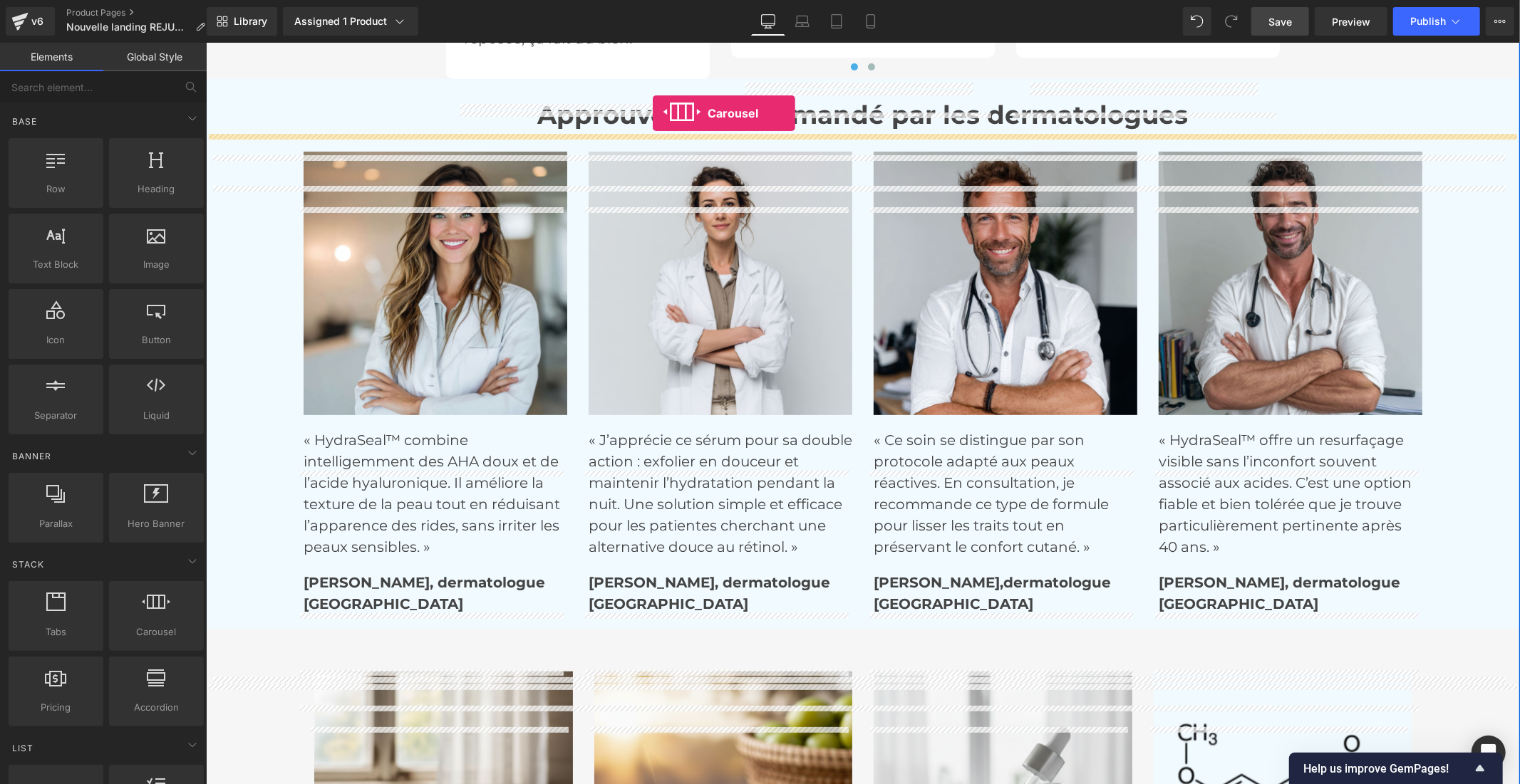
scroll to position [5030, 0]
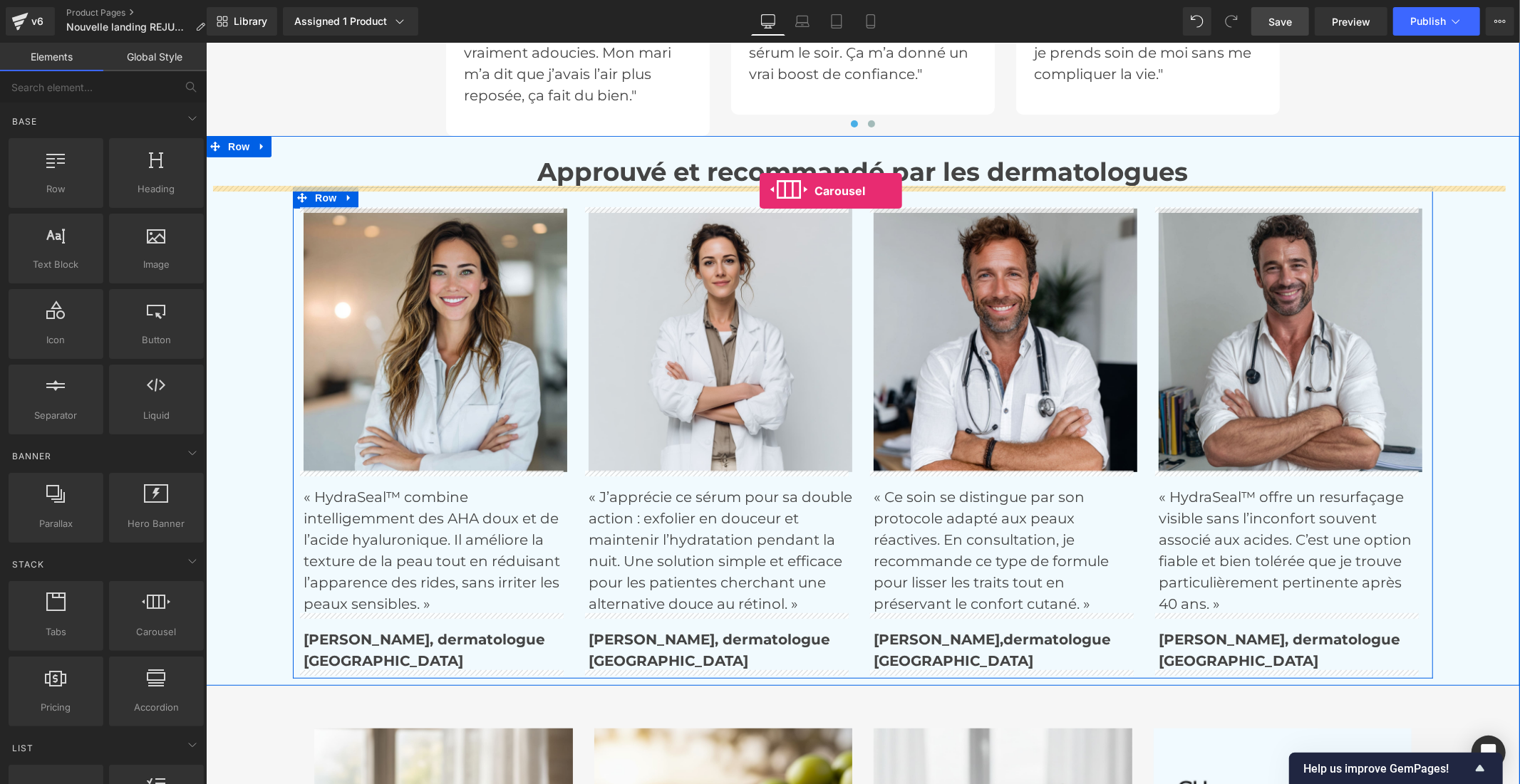
drag, startPoint x: 359, startPoint y: 668, endPoint x: 759, endPoint y: 189, distance: 624.1
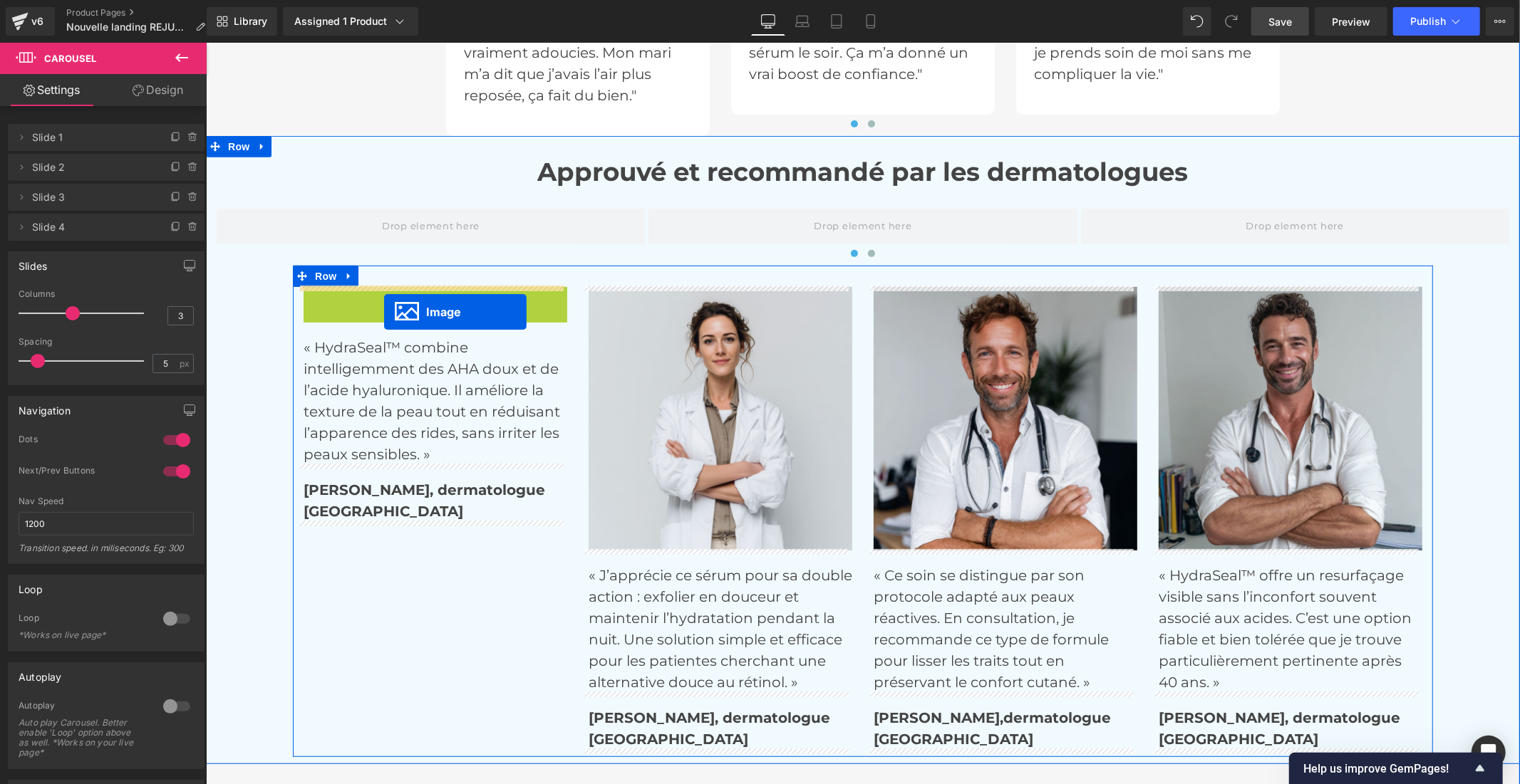
drag, startPoint x: 405, startPoint y: 416, endPoint x: 384, endPoint y: 311, distance: 107.1
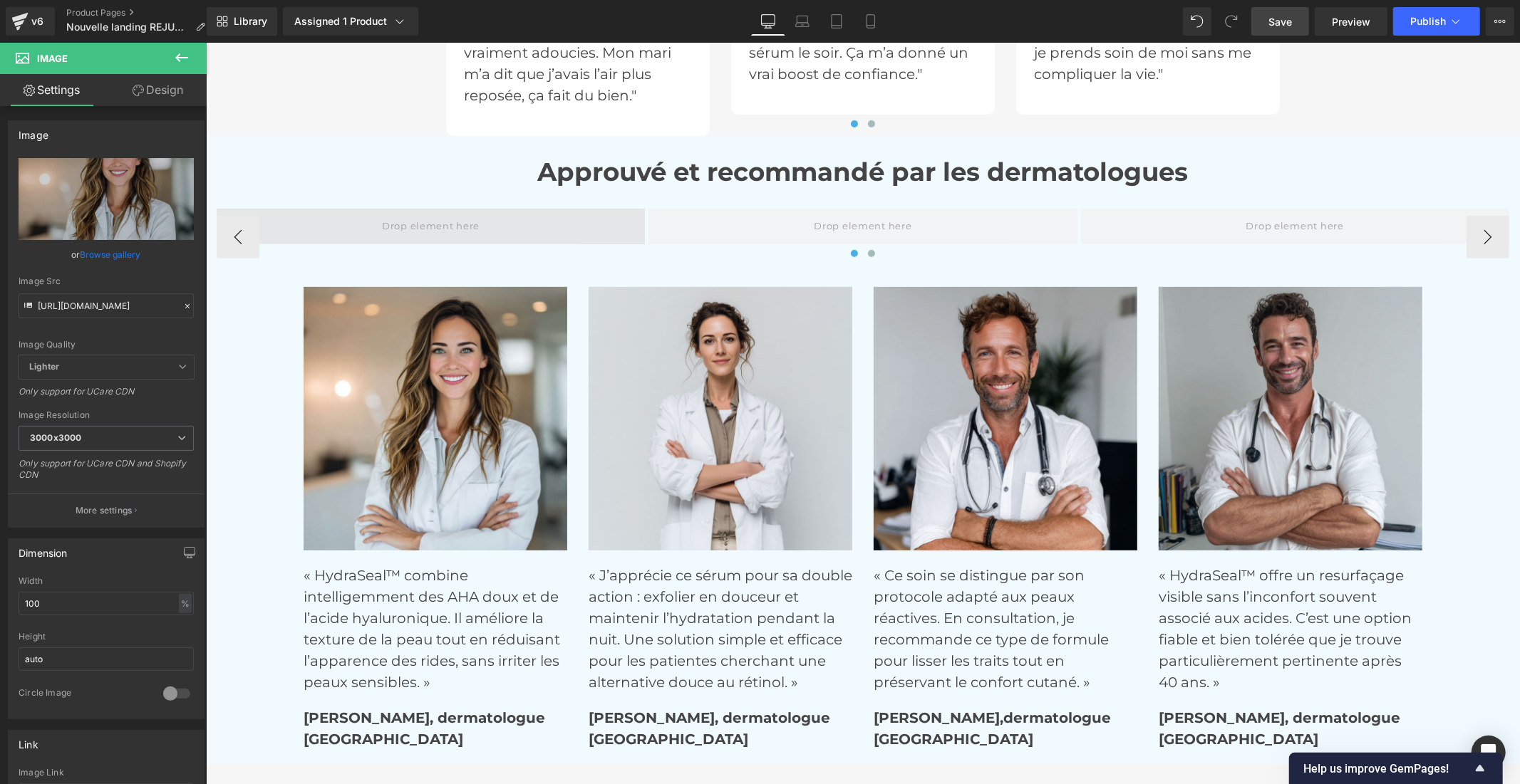
click at [505, 211] on span at bounding box center [430, 226] width 428 height 36
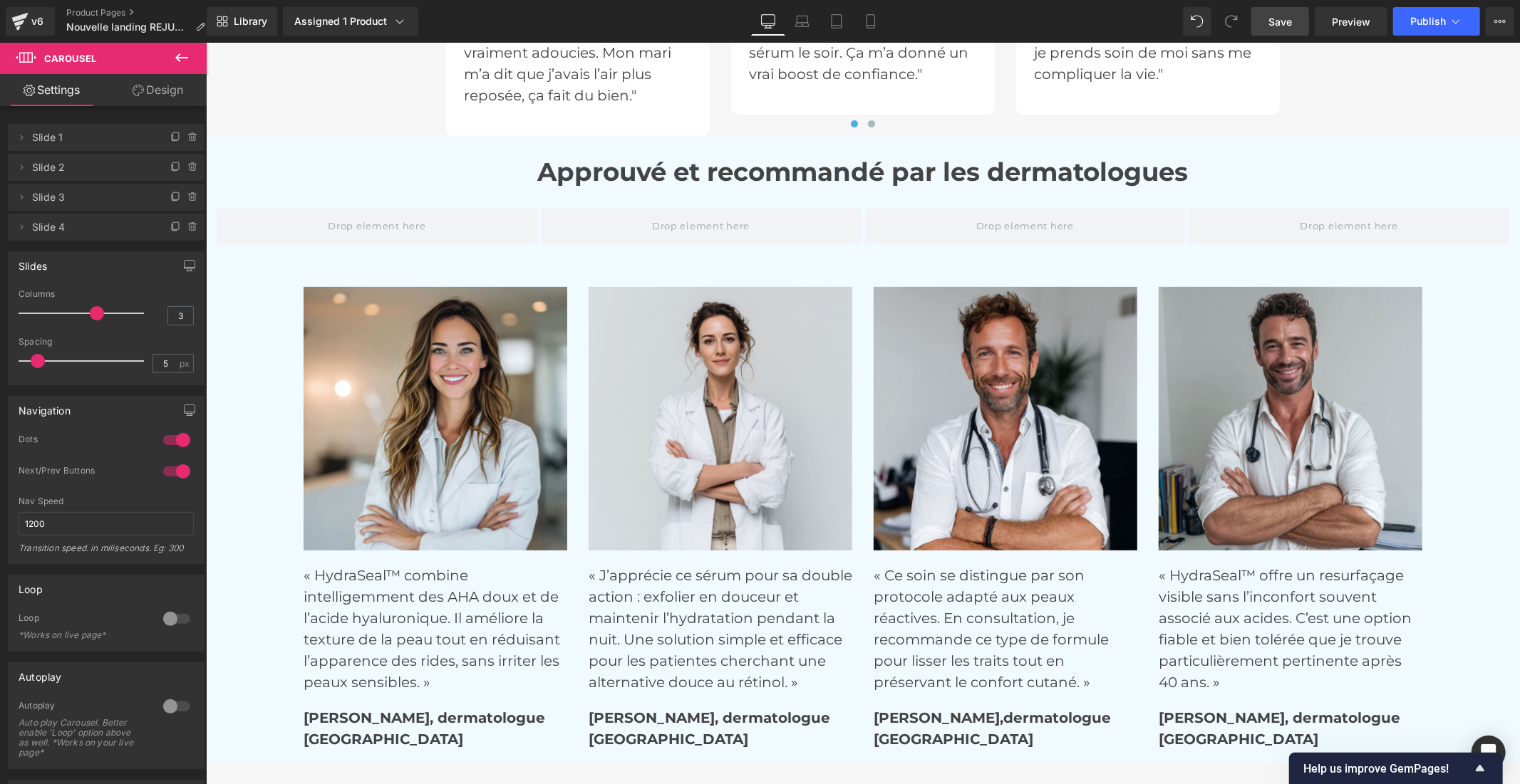
drag, startPoint x: 75, startPoint y: 314, endPoint x: 91, endPoint y: 314, distance: 16.0
click at [91, 314] on span at bounding box center [97, 313] width 14 height 14
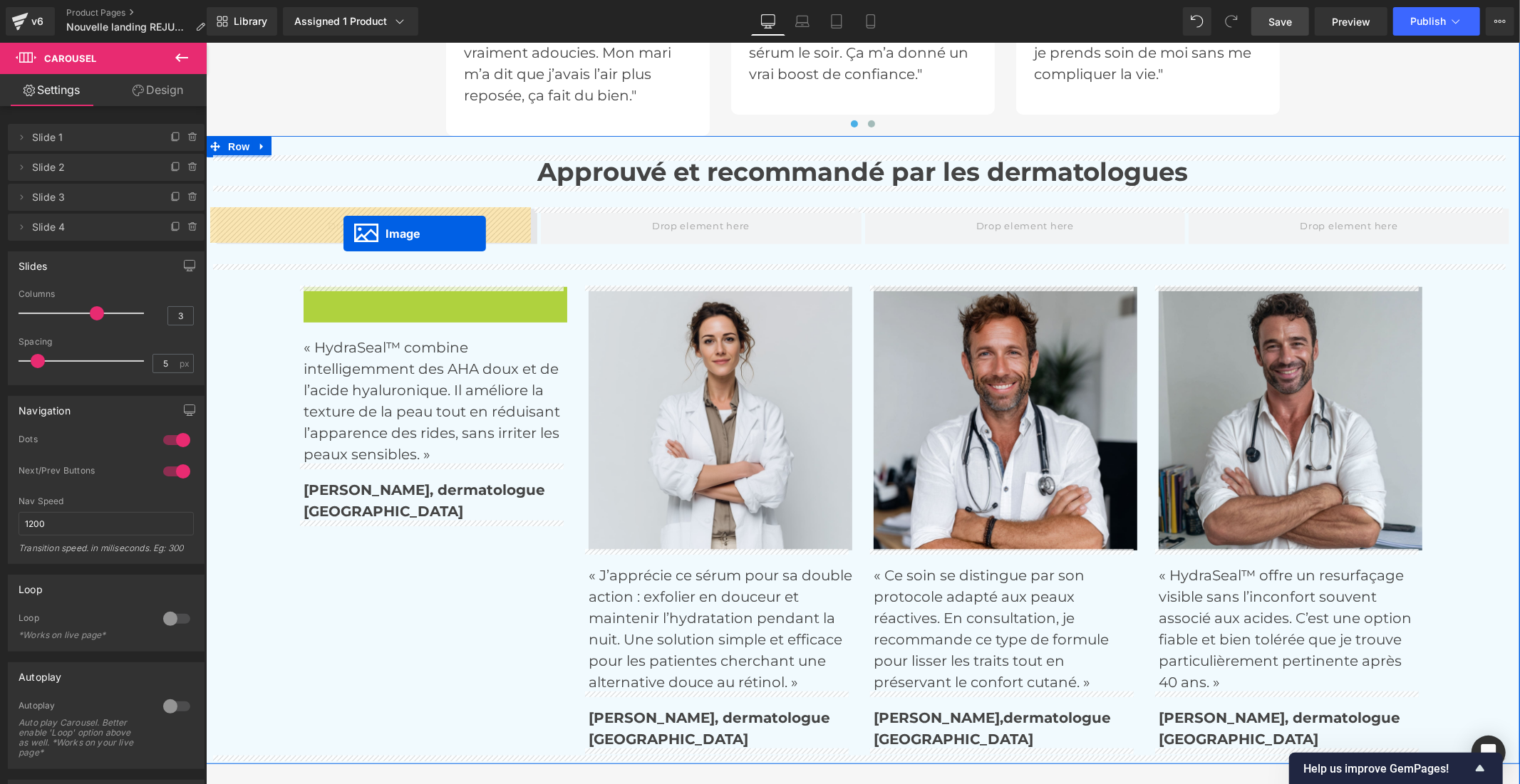
drag, startPoint x: 408, startPoint y: 415, endPoint x: 343, endPoint y: 232, distance: 194.2
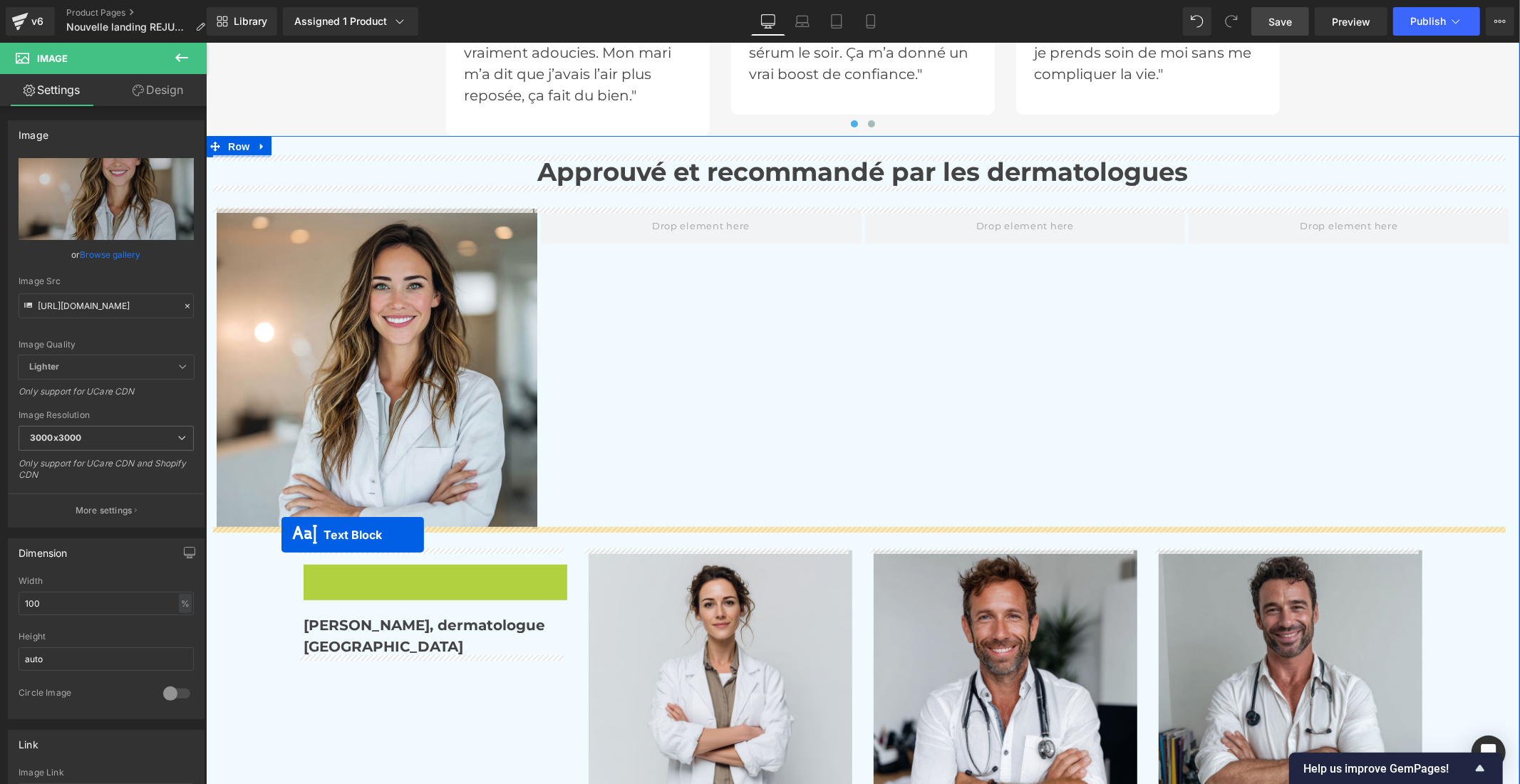
drag, startPoint x: 392, startPoint y: 626, endPoint x: 281, endPoint y: 534, distance: 144.2
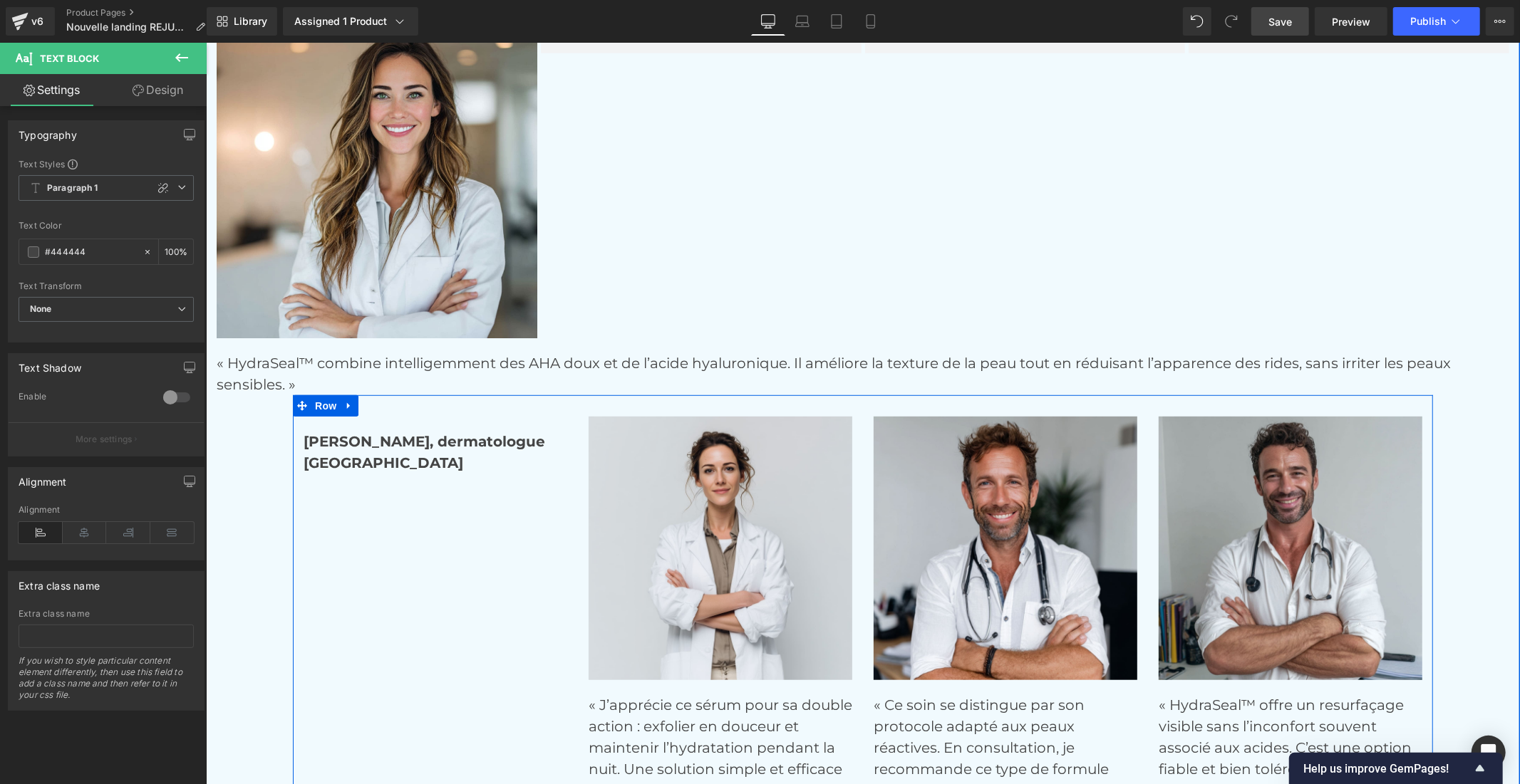
scroll to position [5267, 0]
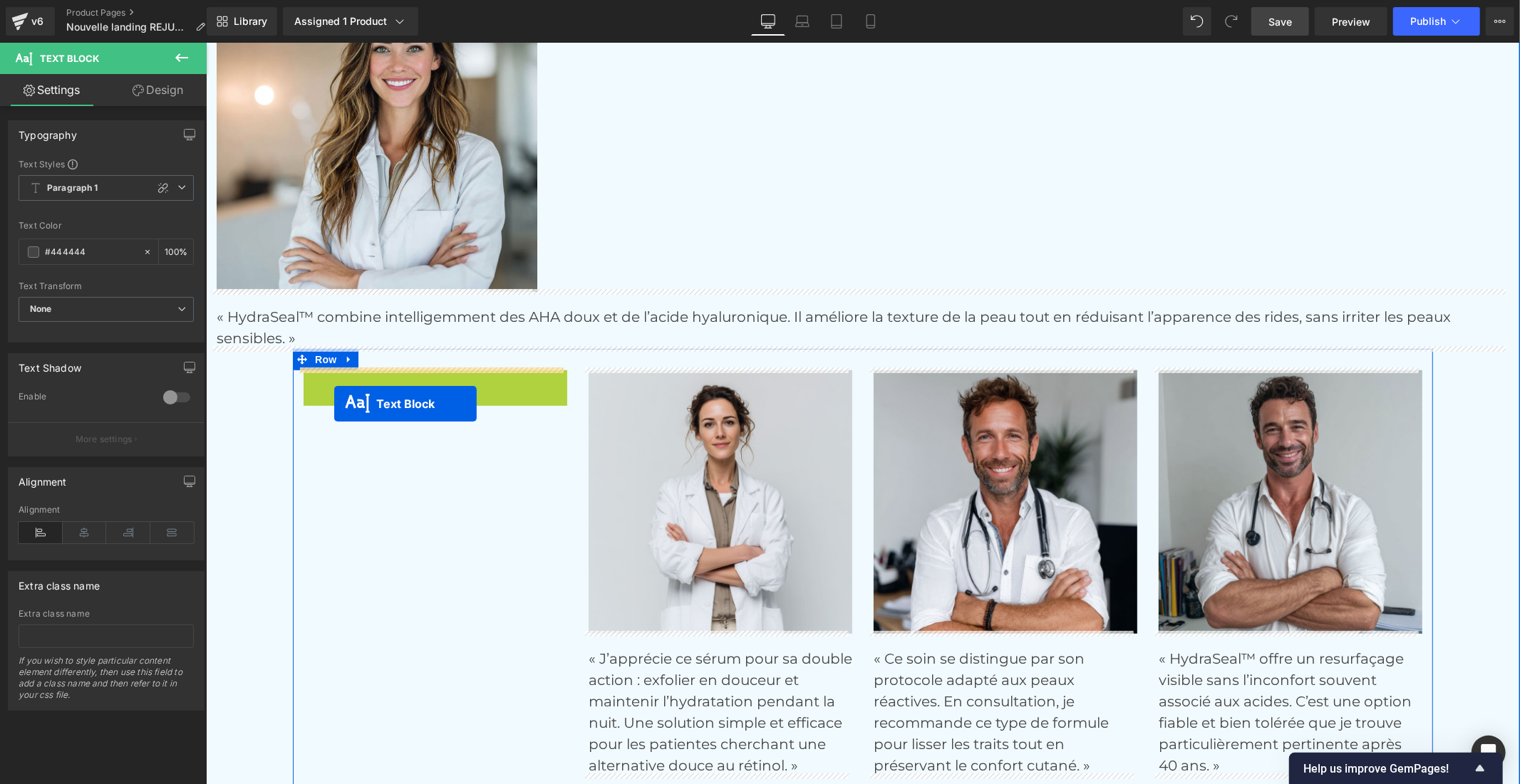
drag, startPoint x: 389, startPoint y: 401, endPoint x: 333, endPoint y: 393, distance: 56.6
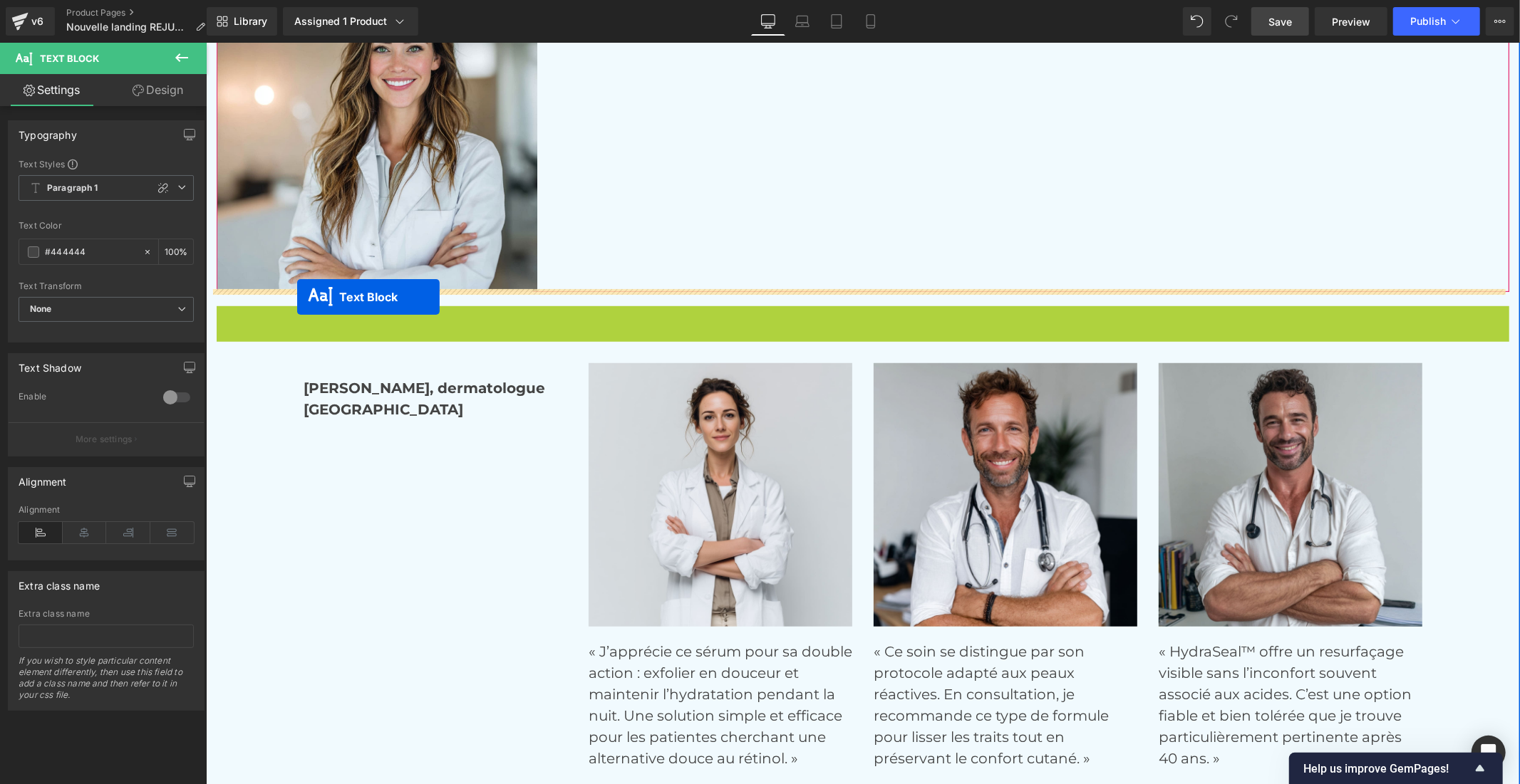
drag, startPoint x: 818, startPoint y: 322, endPoint x: 297, endPoint y: 297, distance: 521.6
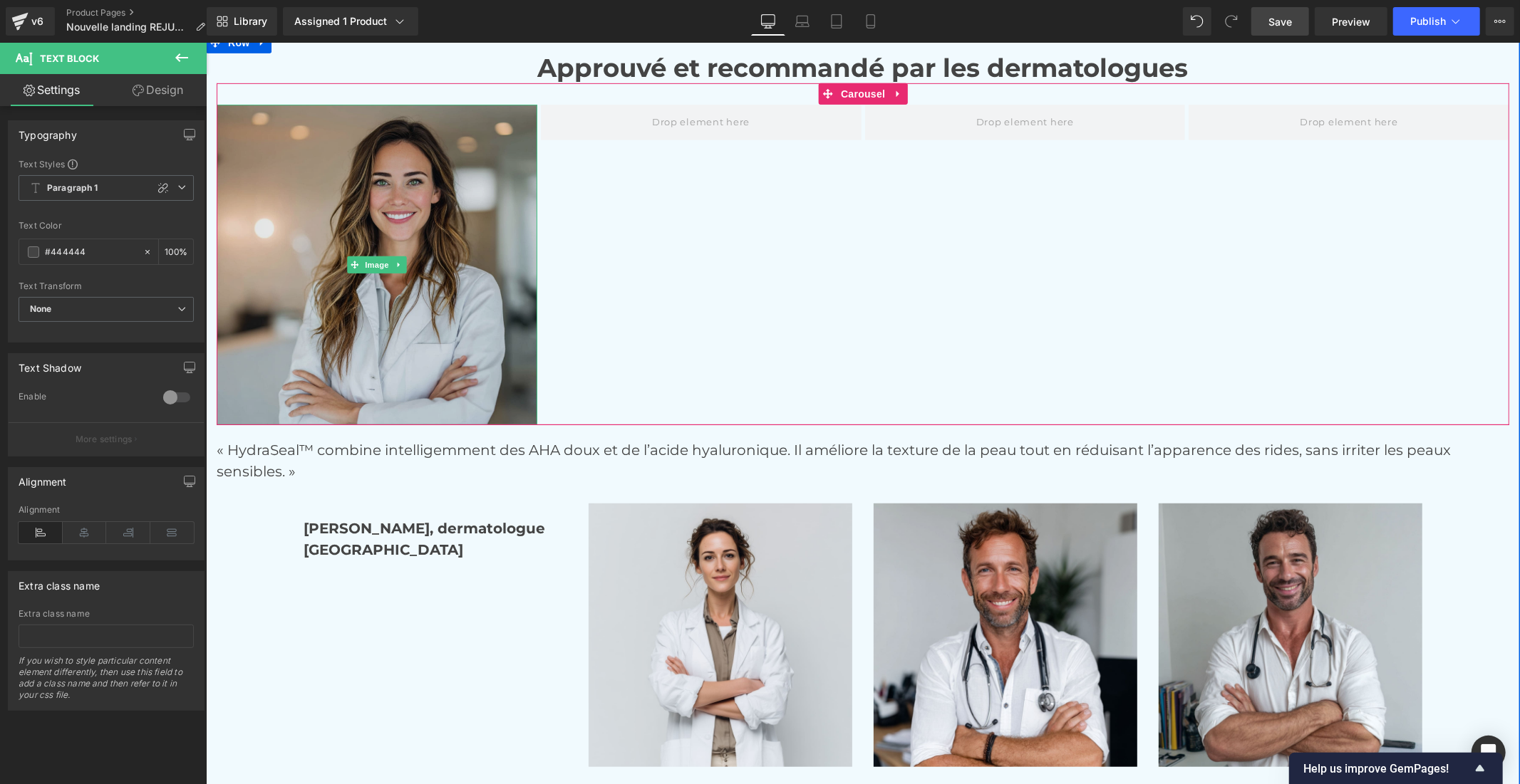
scroll to position [5188, 0]
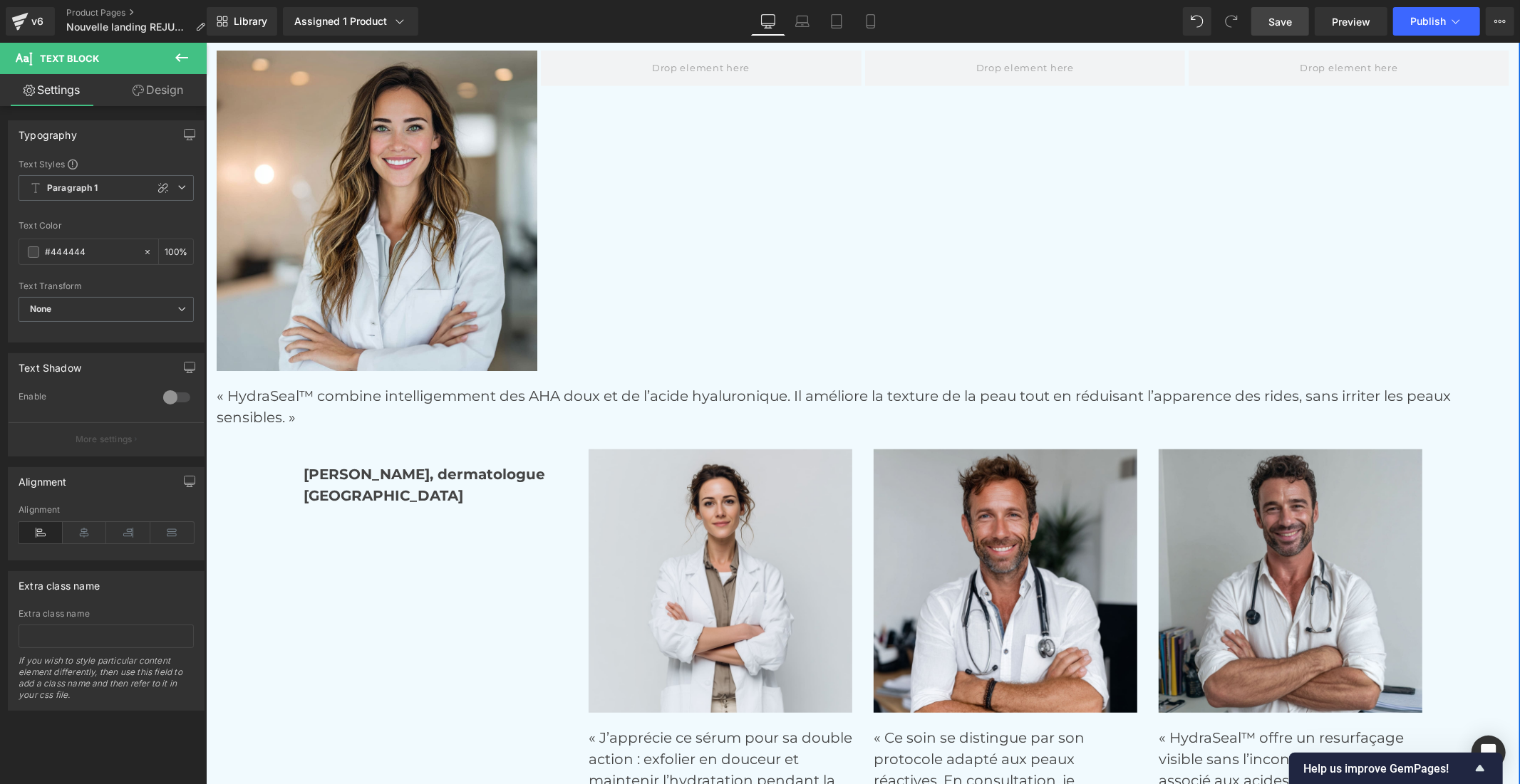
click at [421, 394] on p "« HydraSeal™ combine intelligemment des AHA doux et de l’acide hyaluronique. Il…" at bounding box center [862, 406] width 1293 height 43
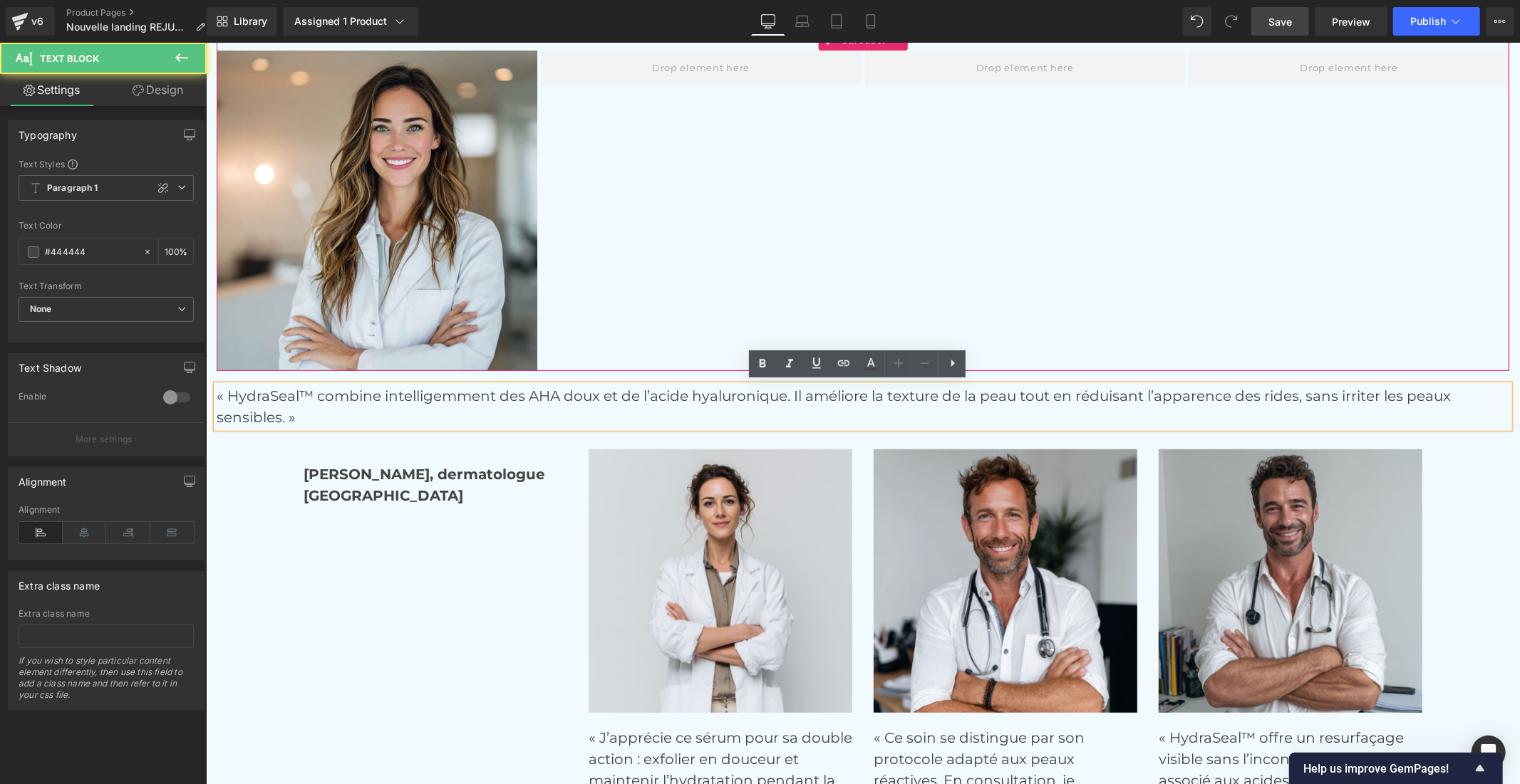
click at [713, 345] on div "Image" at bounding box center [864, 210] width 1296 height 321
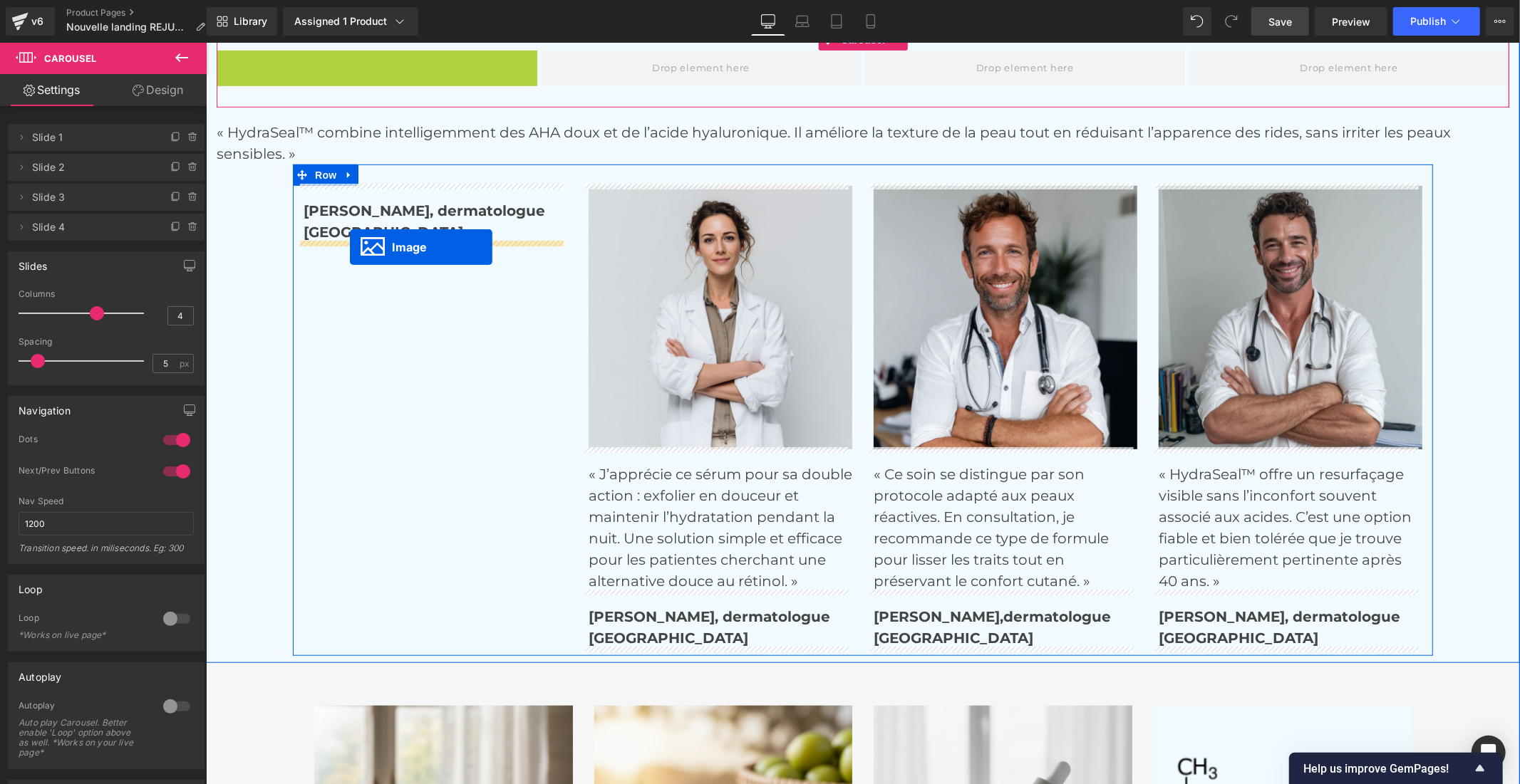
drag, startPoint x: 346, startPoint y: 207, endPoint x: 349, endPoint y: 246, distance: 39.1
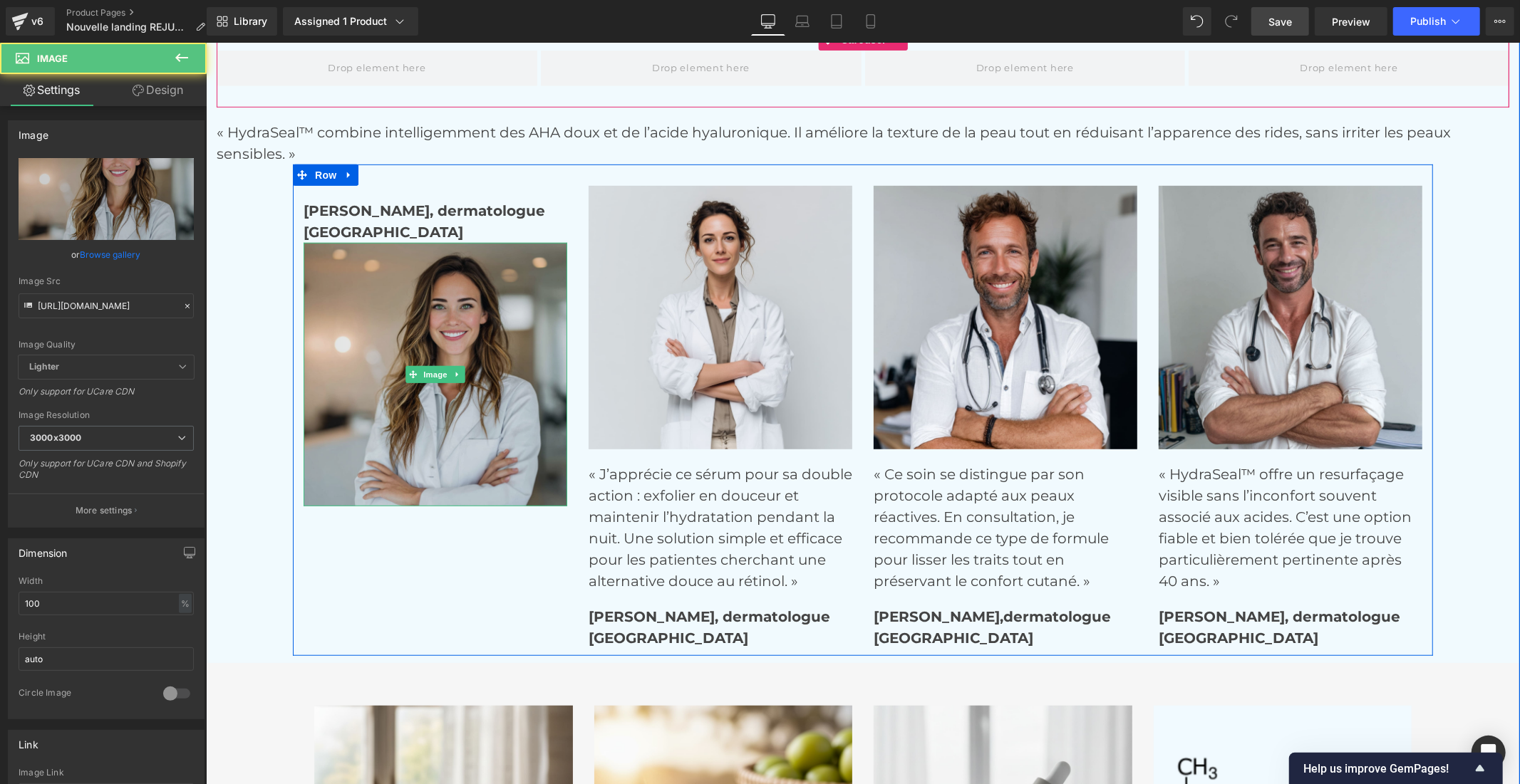
scroll to position [4951, 0]
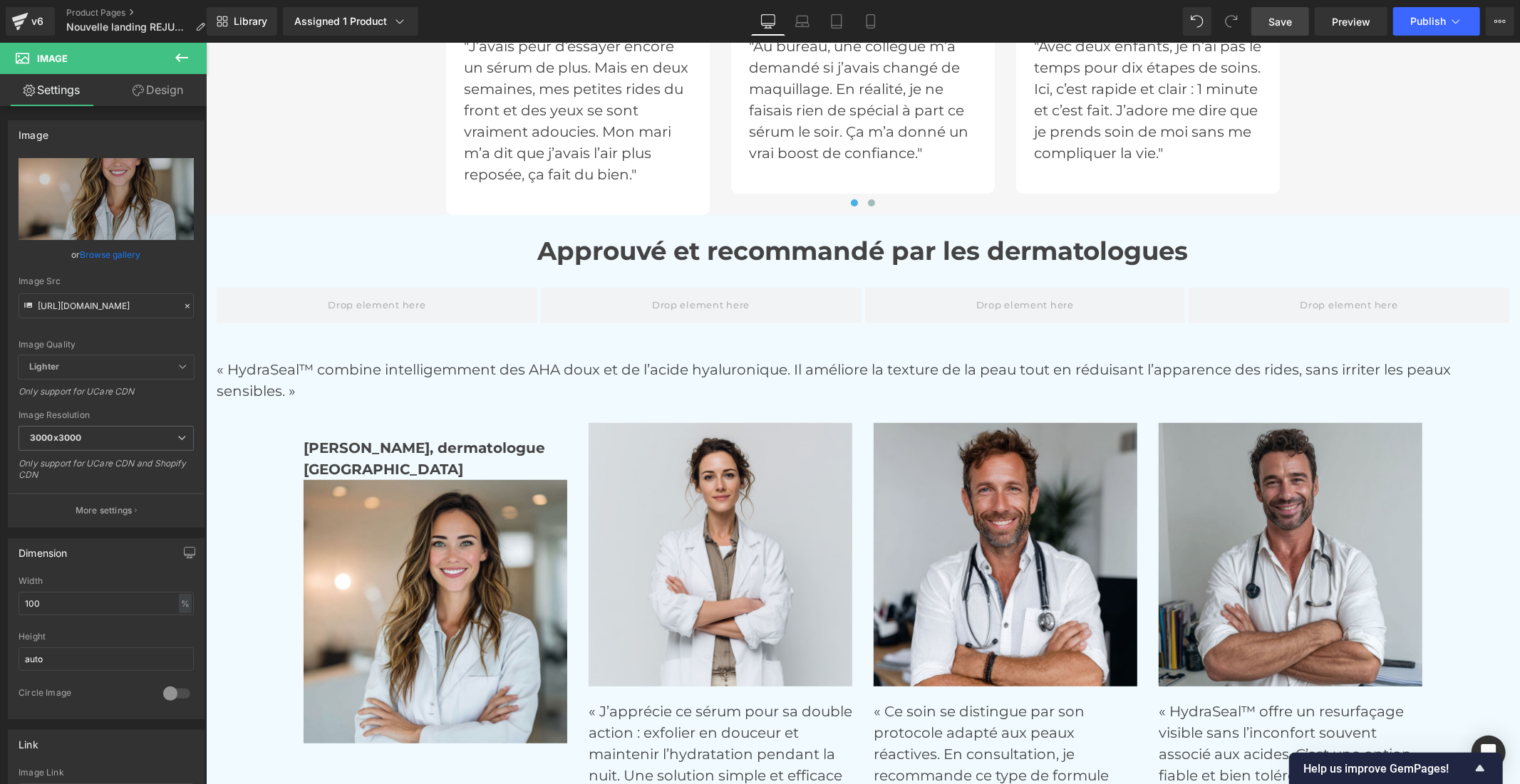
click at [173, 58] on icon at bounding box center [181, 57] width 17 height 17
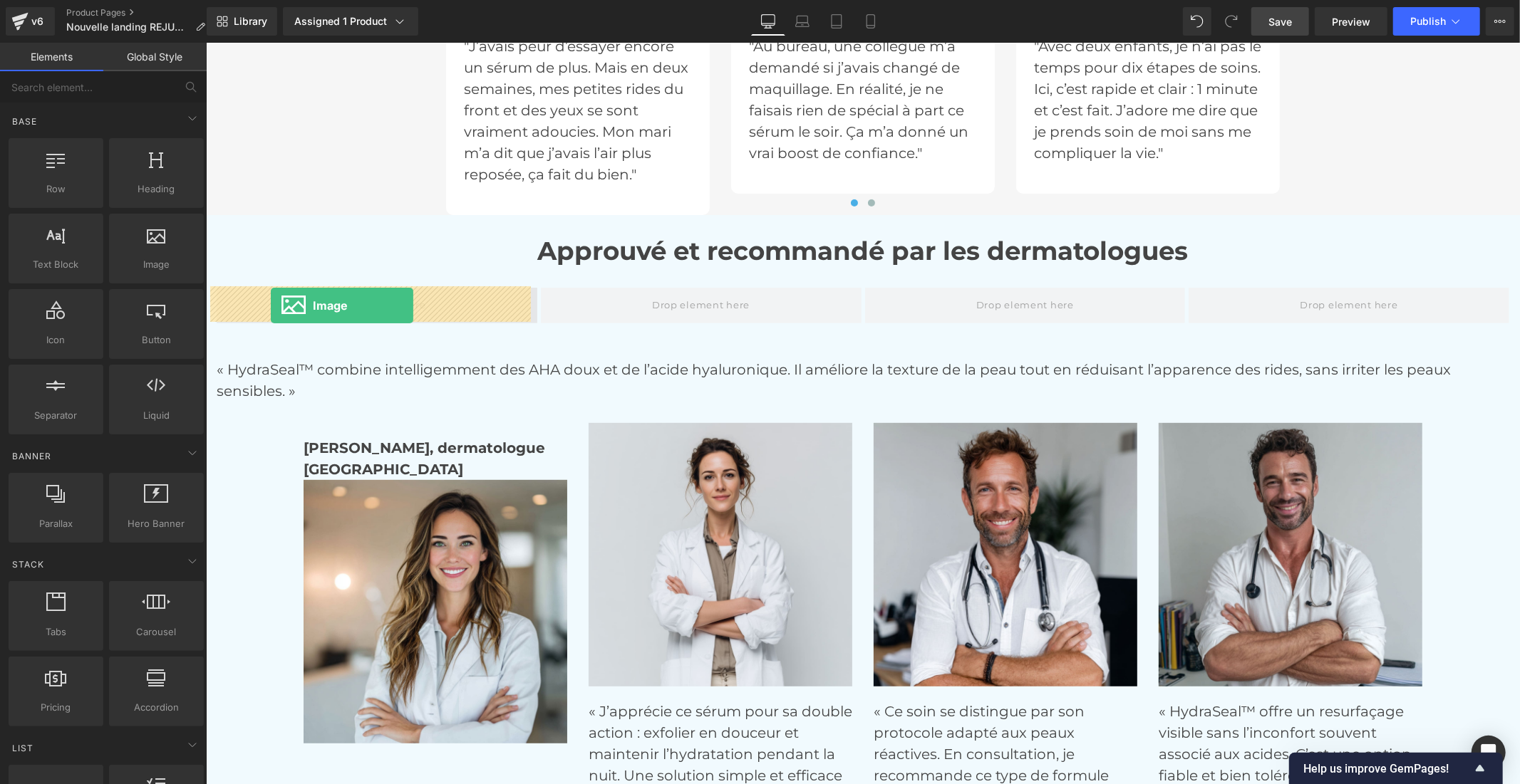
drag, startPoint x: 355, startPoint y: 316, endPoint x: 270, endPoint y: 304, distance: 85.8
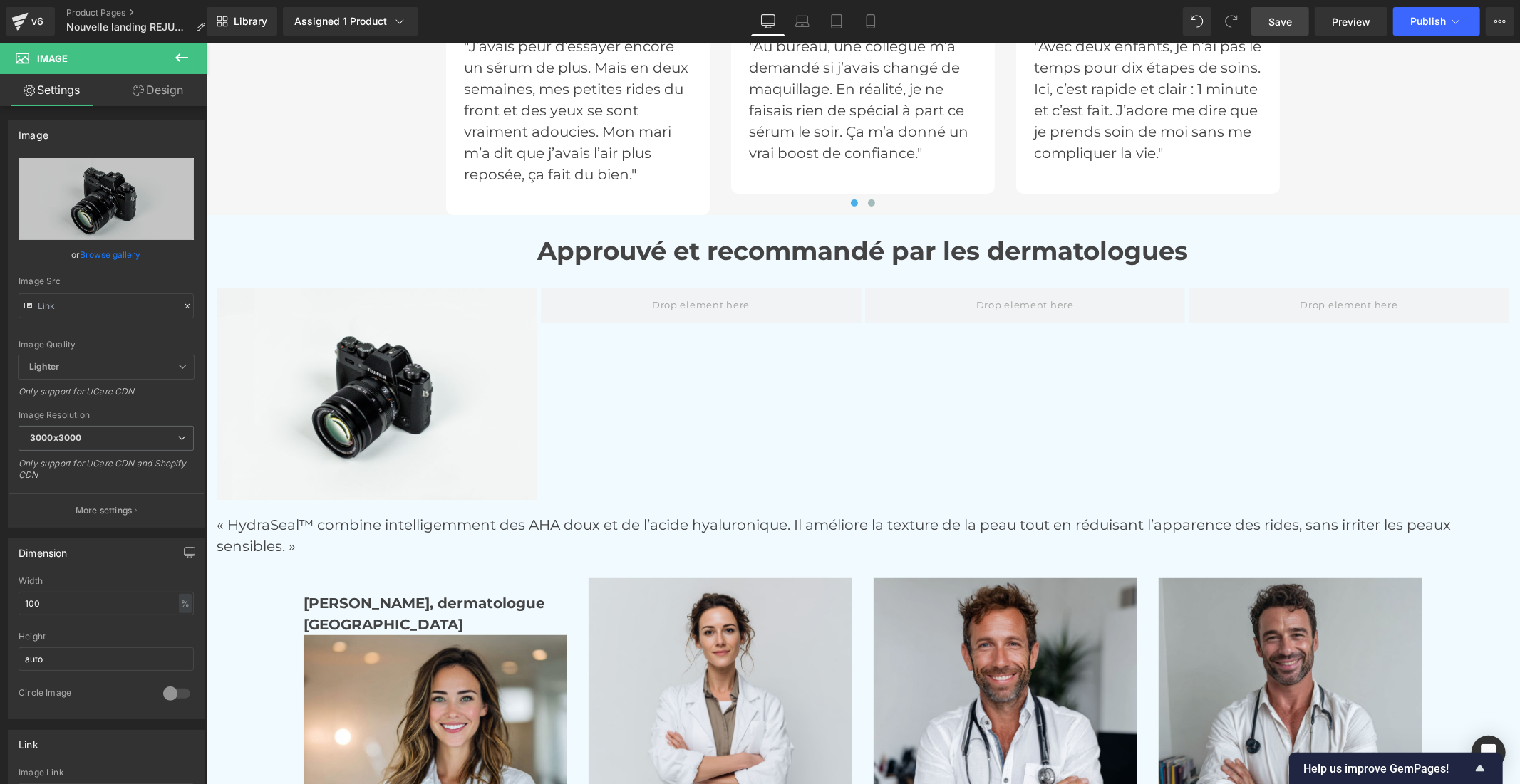
click at [181, 59] on icon at bounding box center [181, 57] width 17 height 17
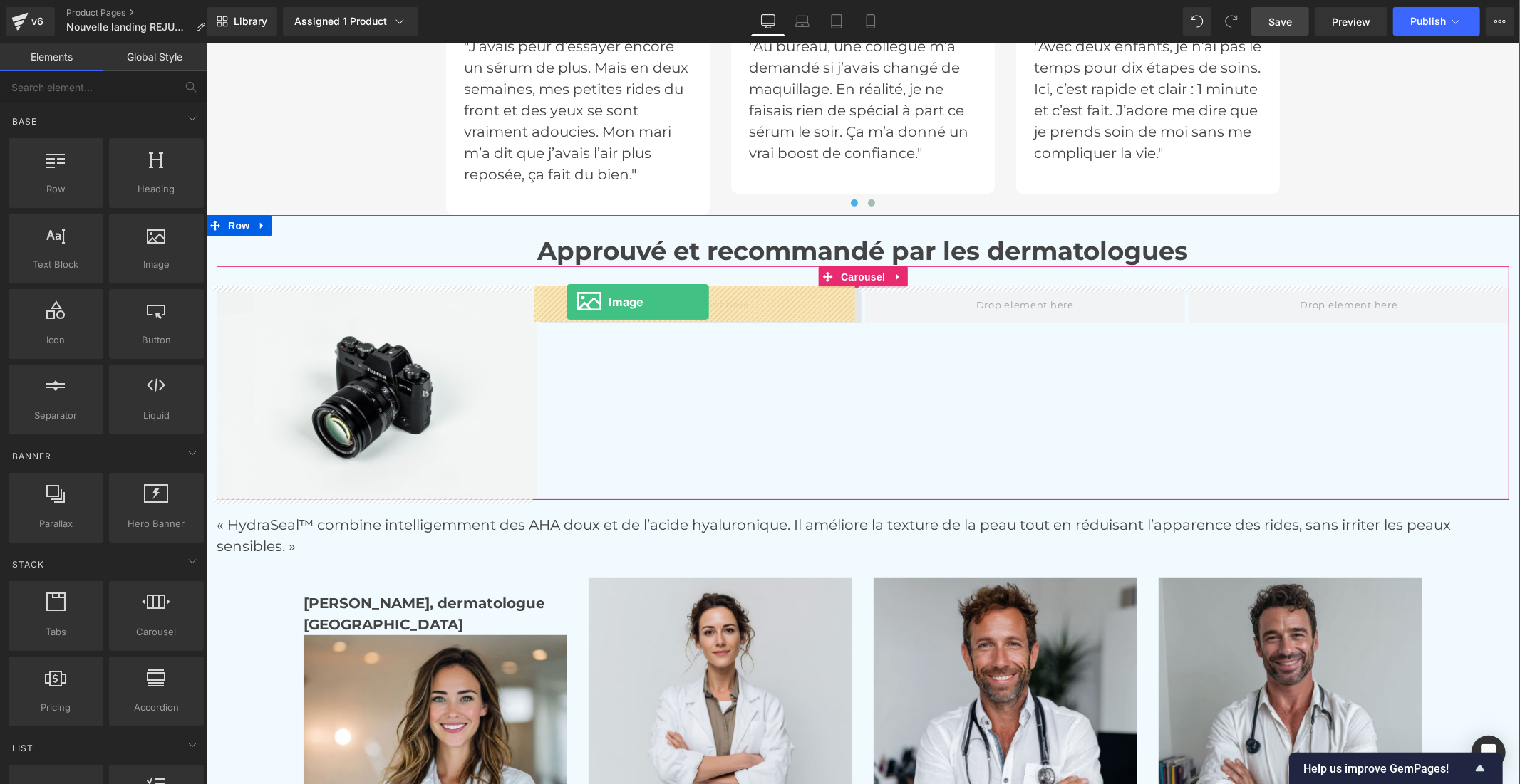
drag, startPoint x: 360, startPoint y: 302, endPoint x: 566, endPoint y: 302, distance: 206.0
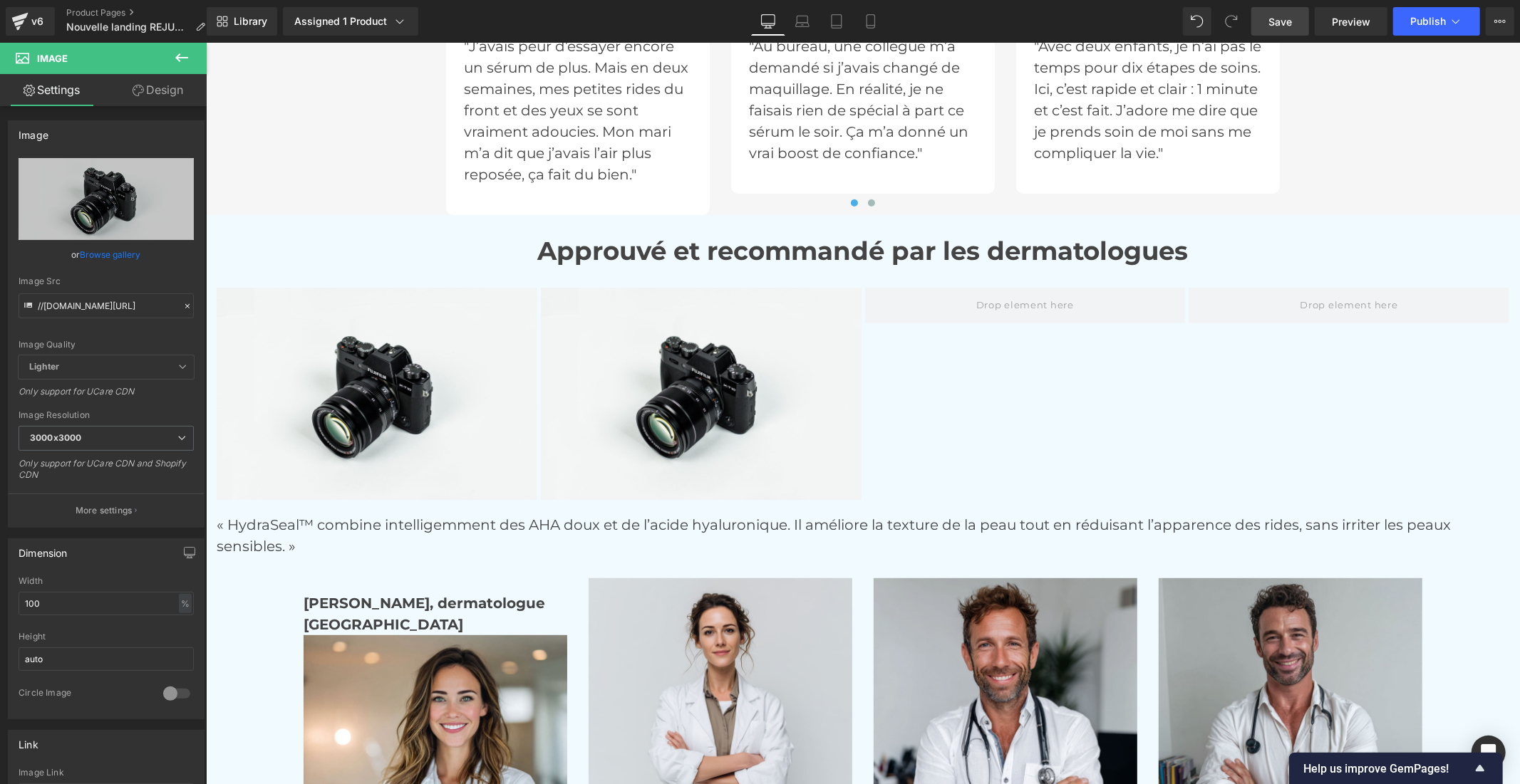
click at [187, 52] on icon at bounding box center [181, 57] width 17 height 17
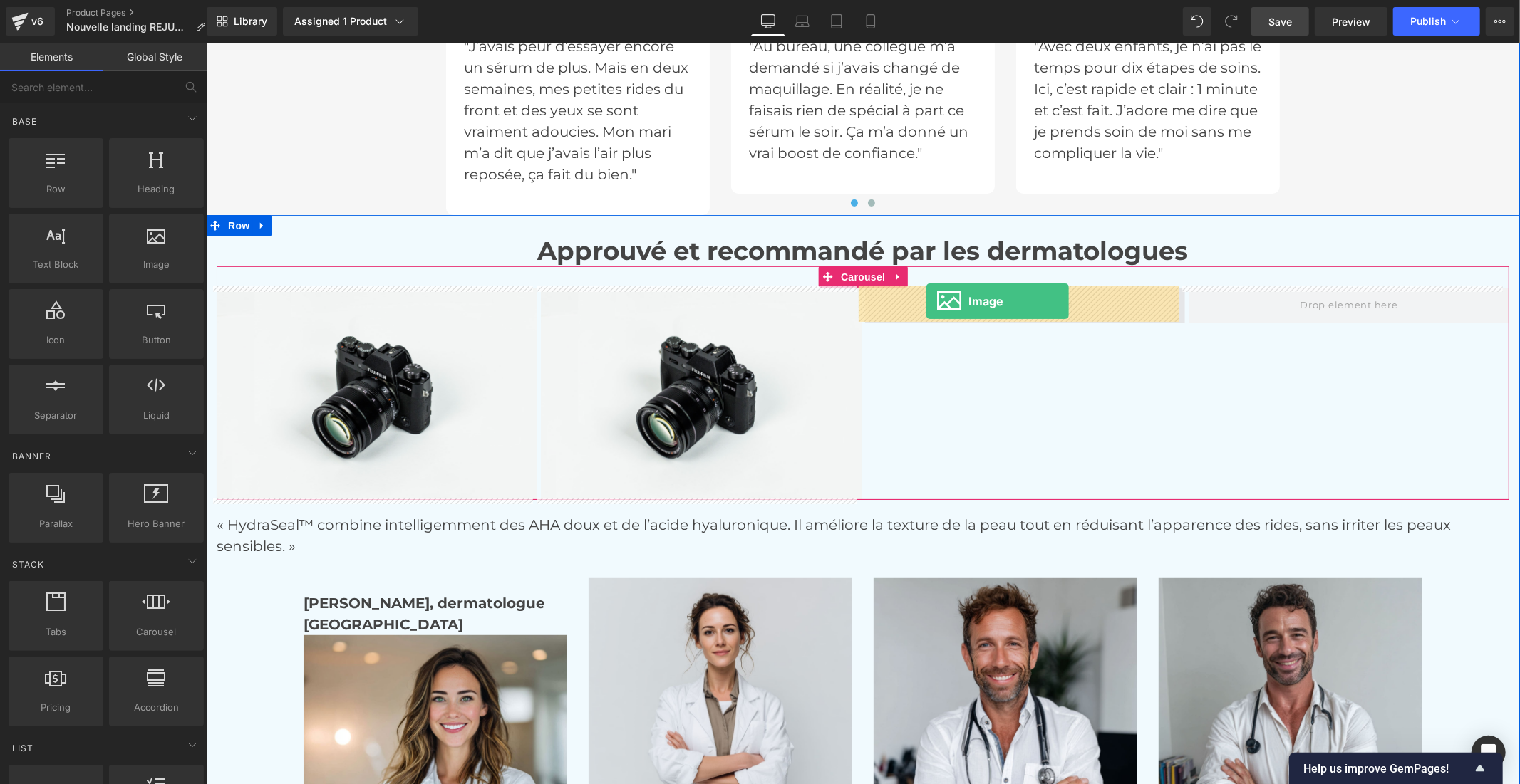
drag, startPoint x: 360, startPoint y: 296, endPoint x: 926, endPoint y: 301, distance: 566.0
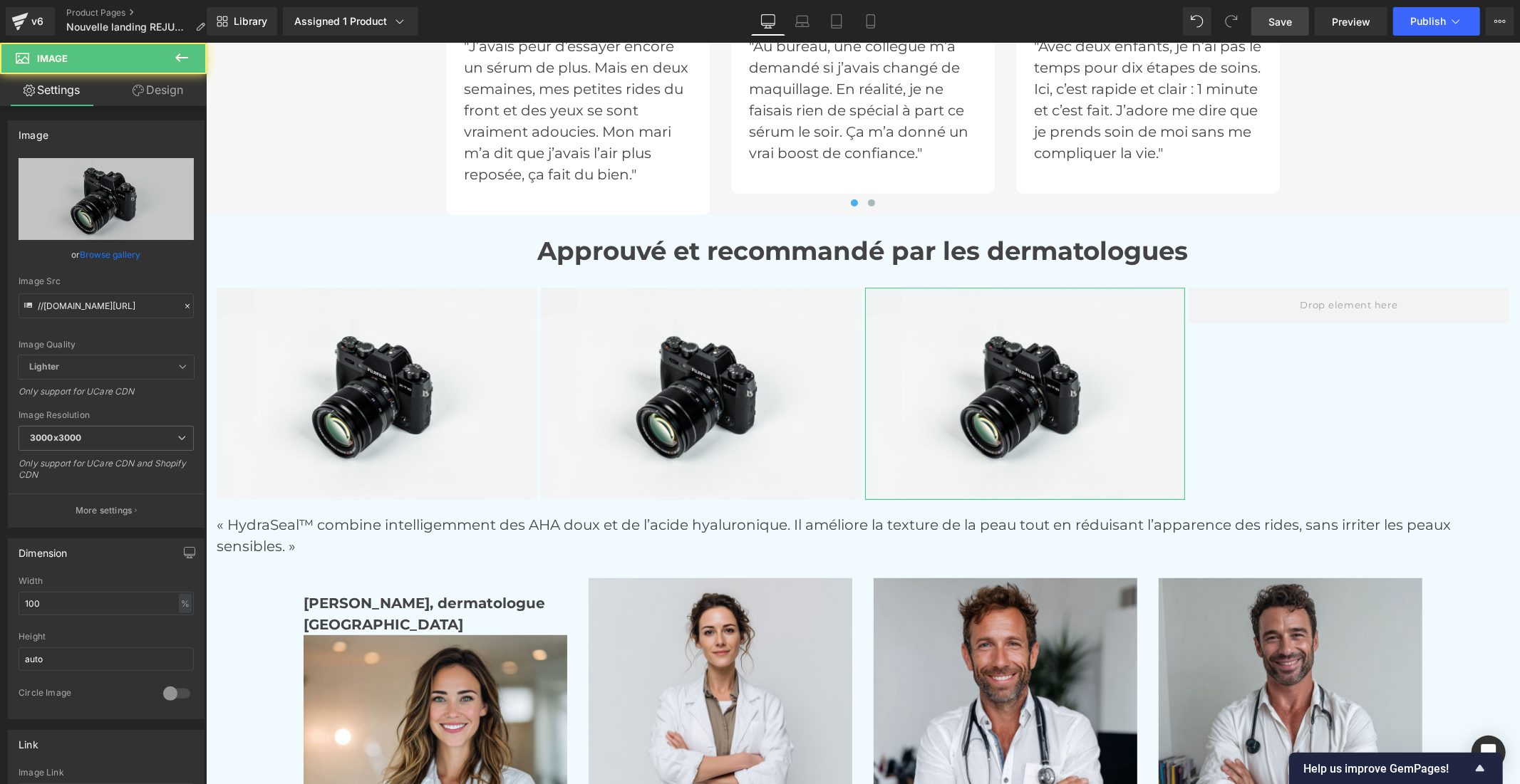
click at [166, 89] on link "Design" at bounding box center [157, 90] width 103 height 32
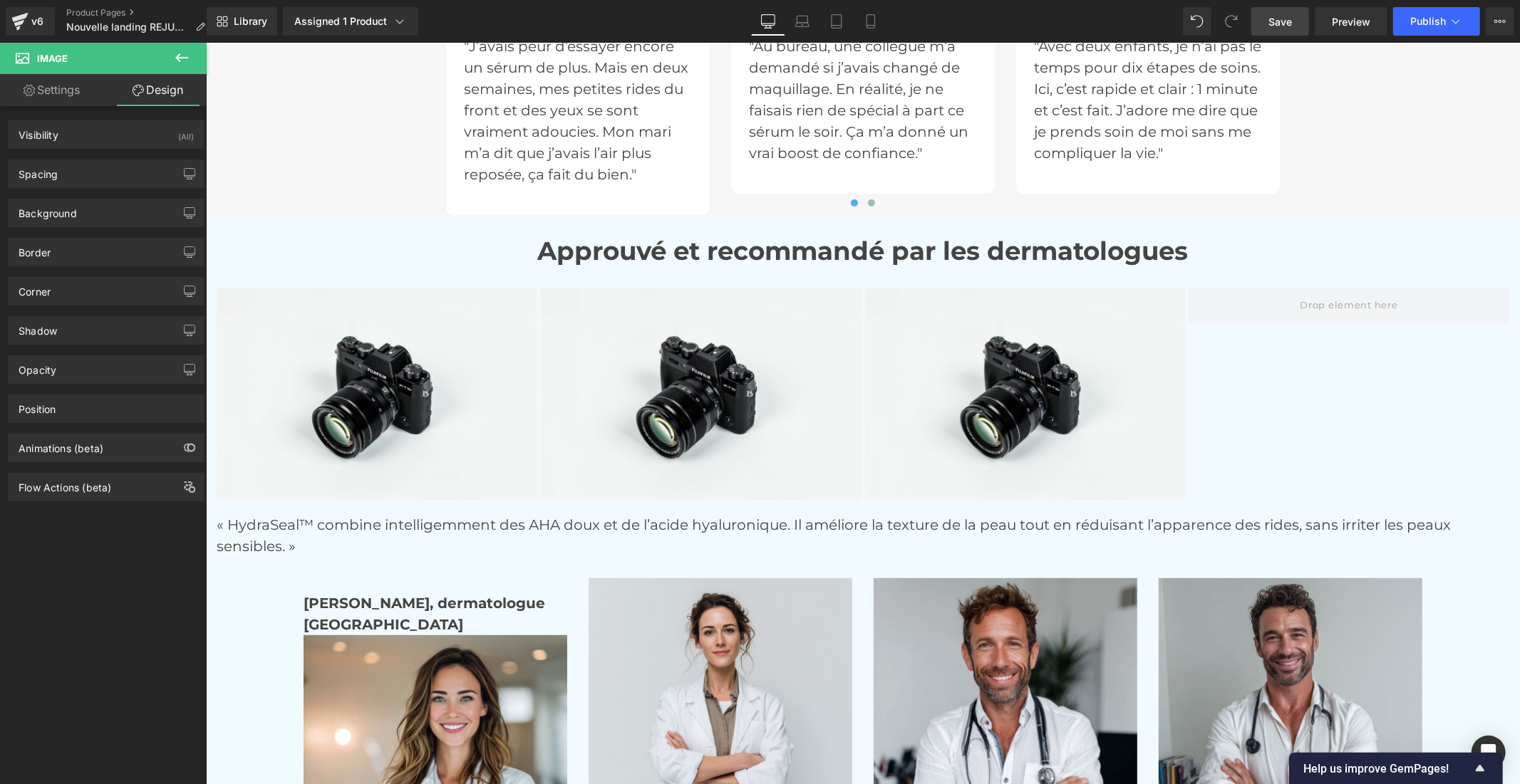
click at [169, 54] on button at bounding box center [182, 59] width 50 height 31
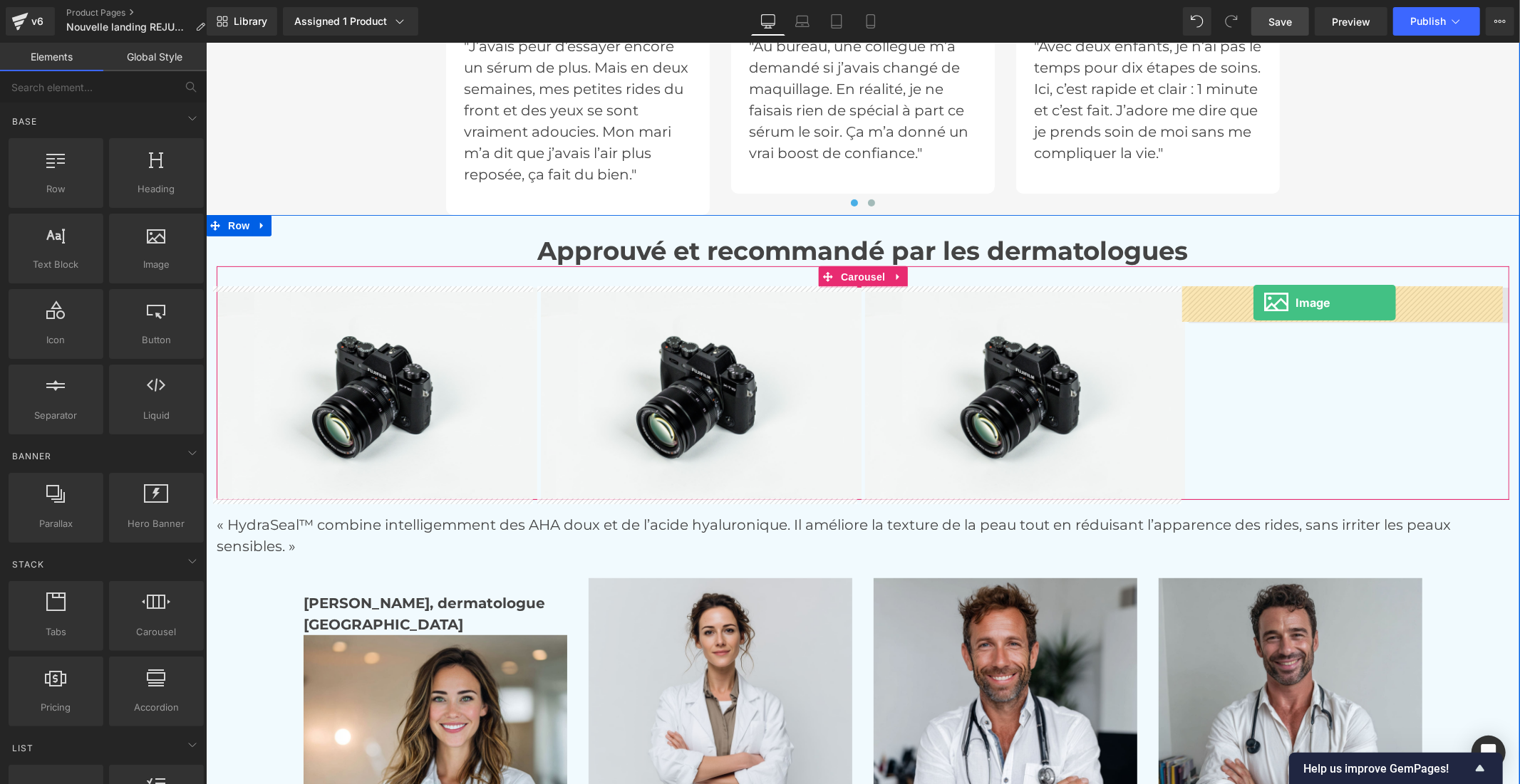
drag, startPoint x: 364, startPoint y: 318, endPoint x: 1252, endPoint y: 302, distance: 888.1
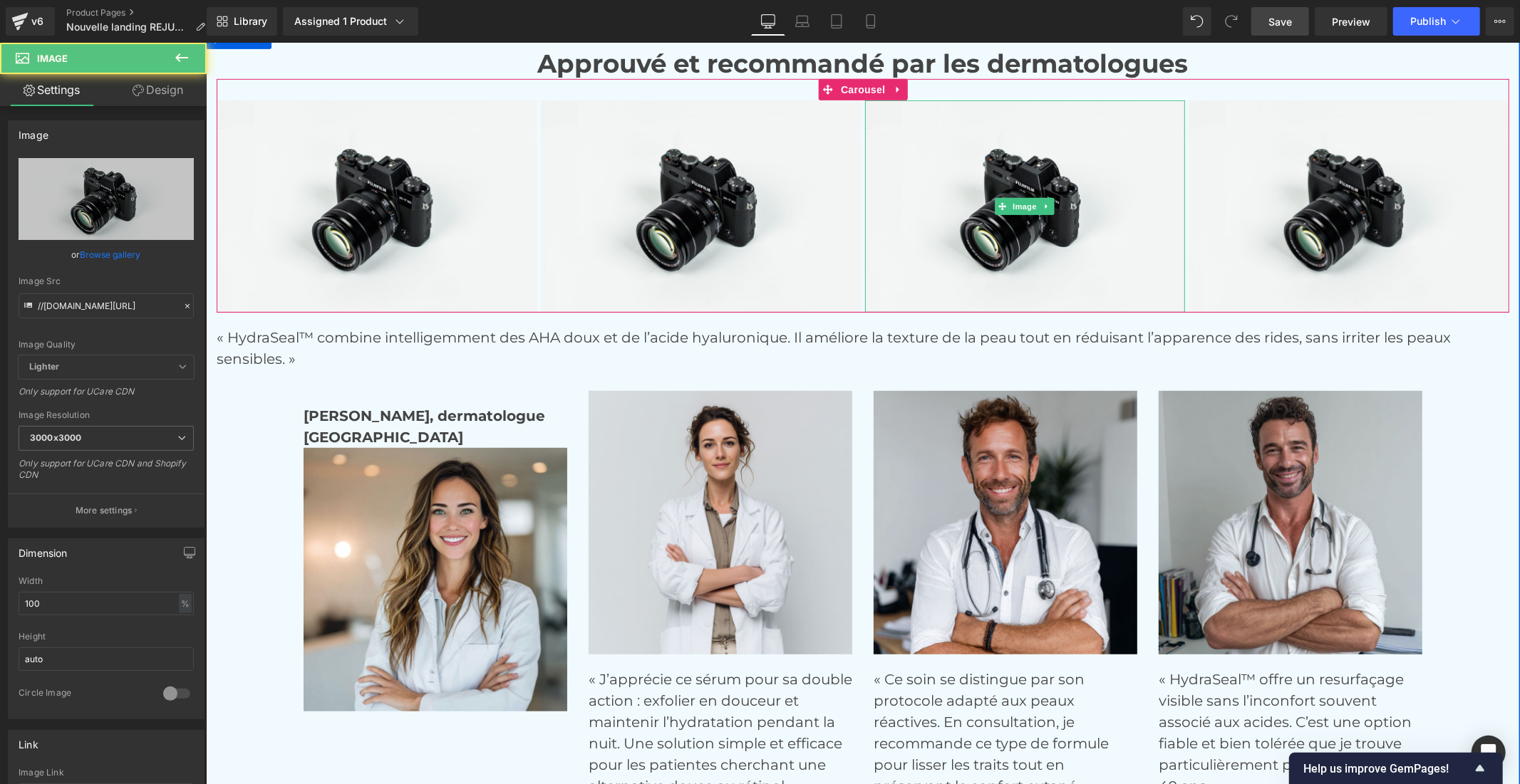
scroll to position [5188, 0]
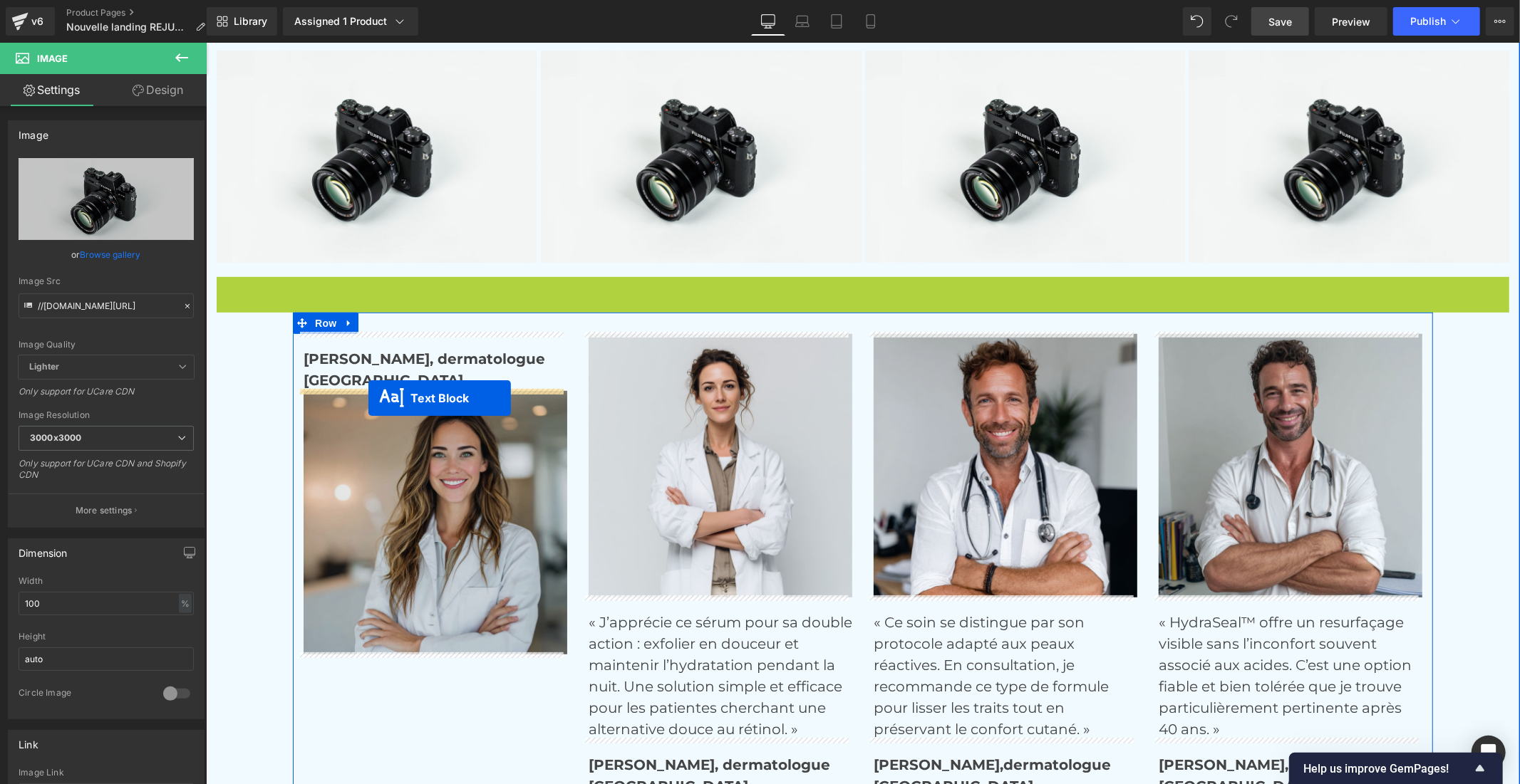
drag, startPoint x: 816, startPoint y: 295, endPoint x: 368, endPoint y: 398, distance: 459.7
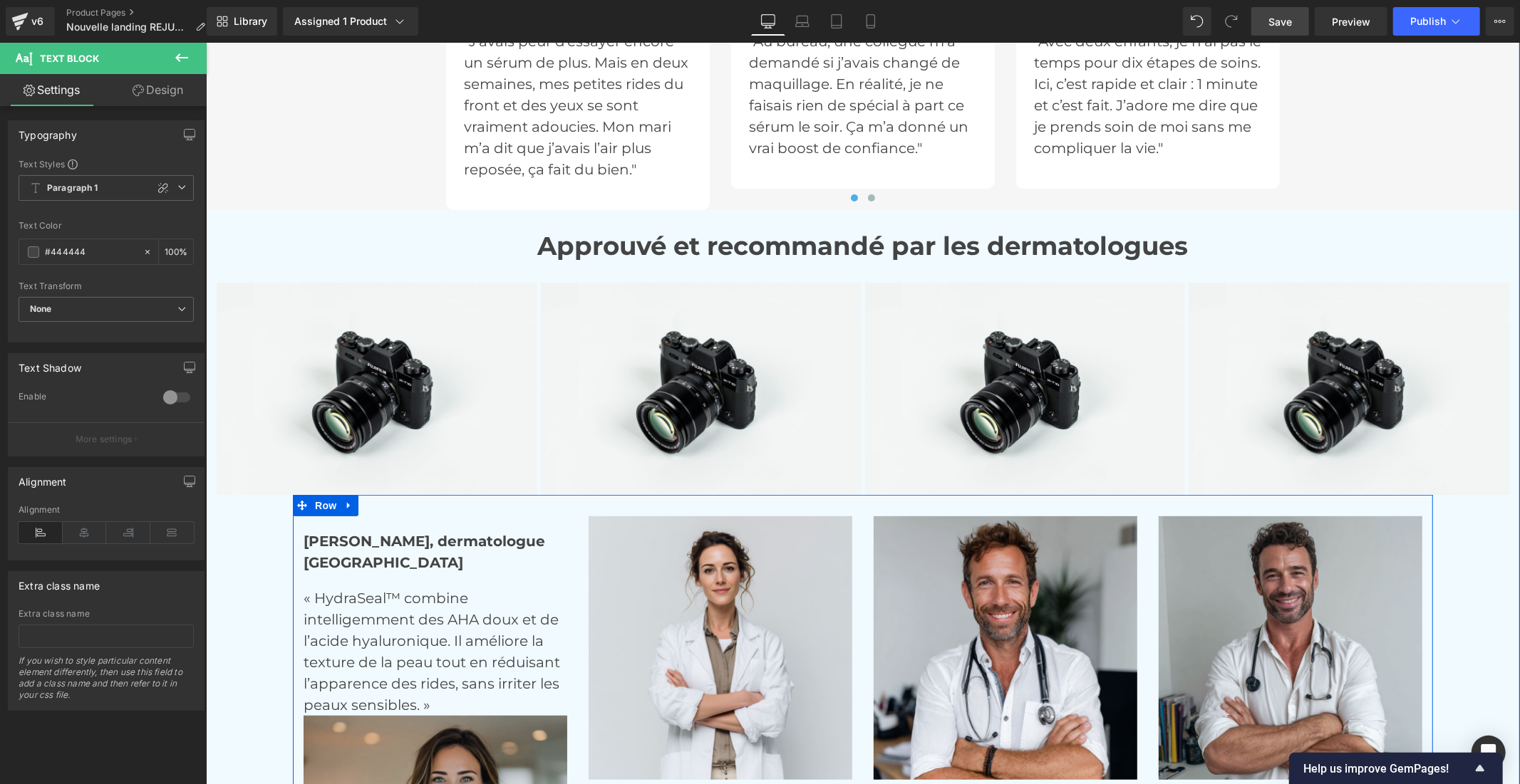
scroll to position [4951, 0]
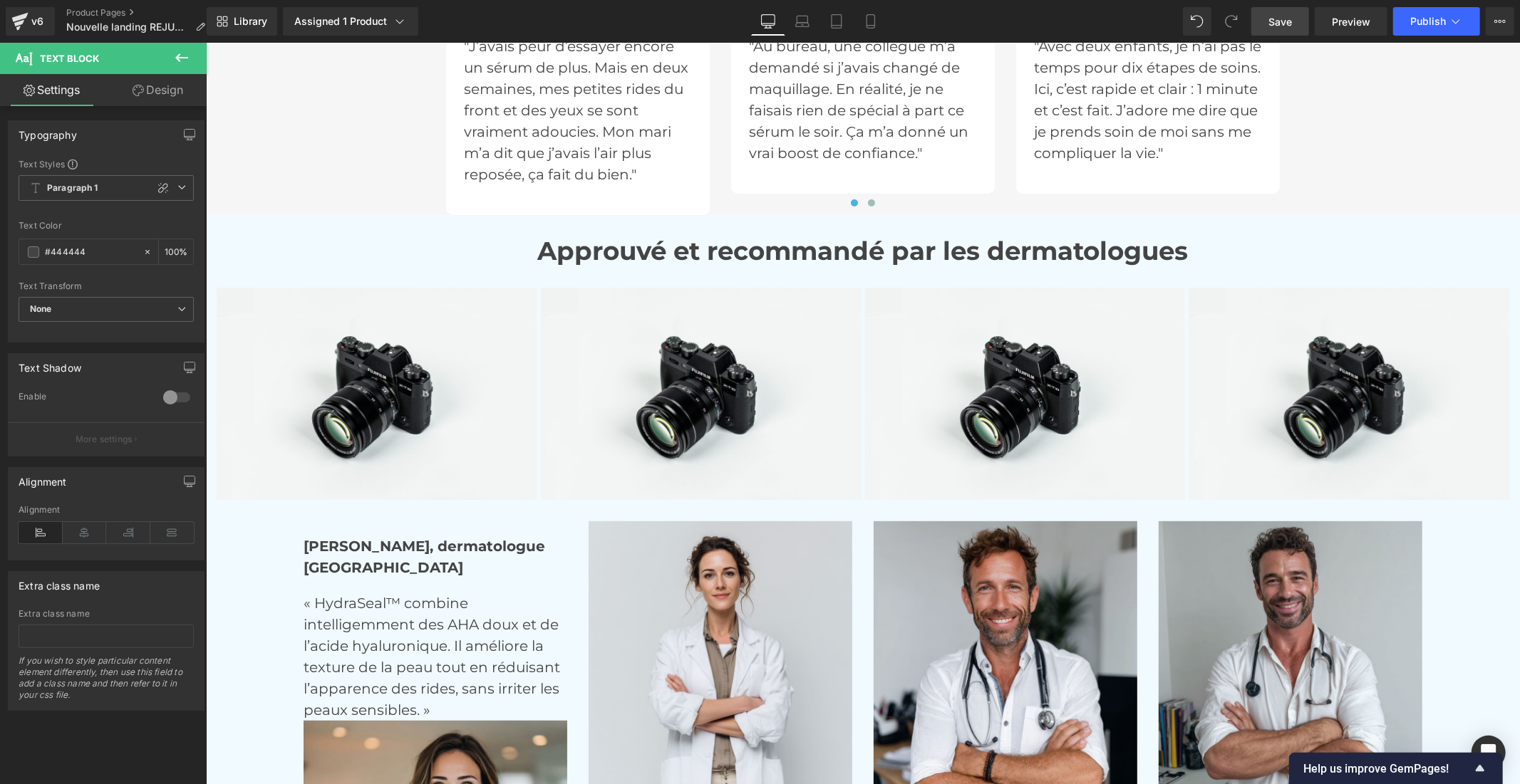
click at [188, 53] on icon at bounding box center [181, 57] width 17 height 17
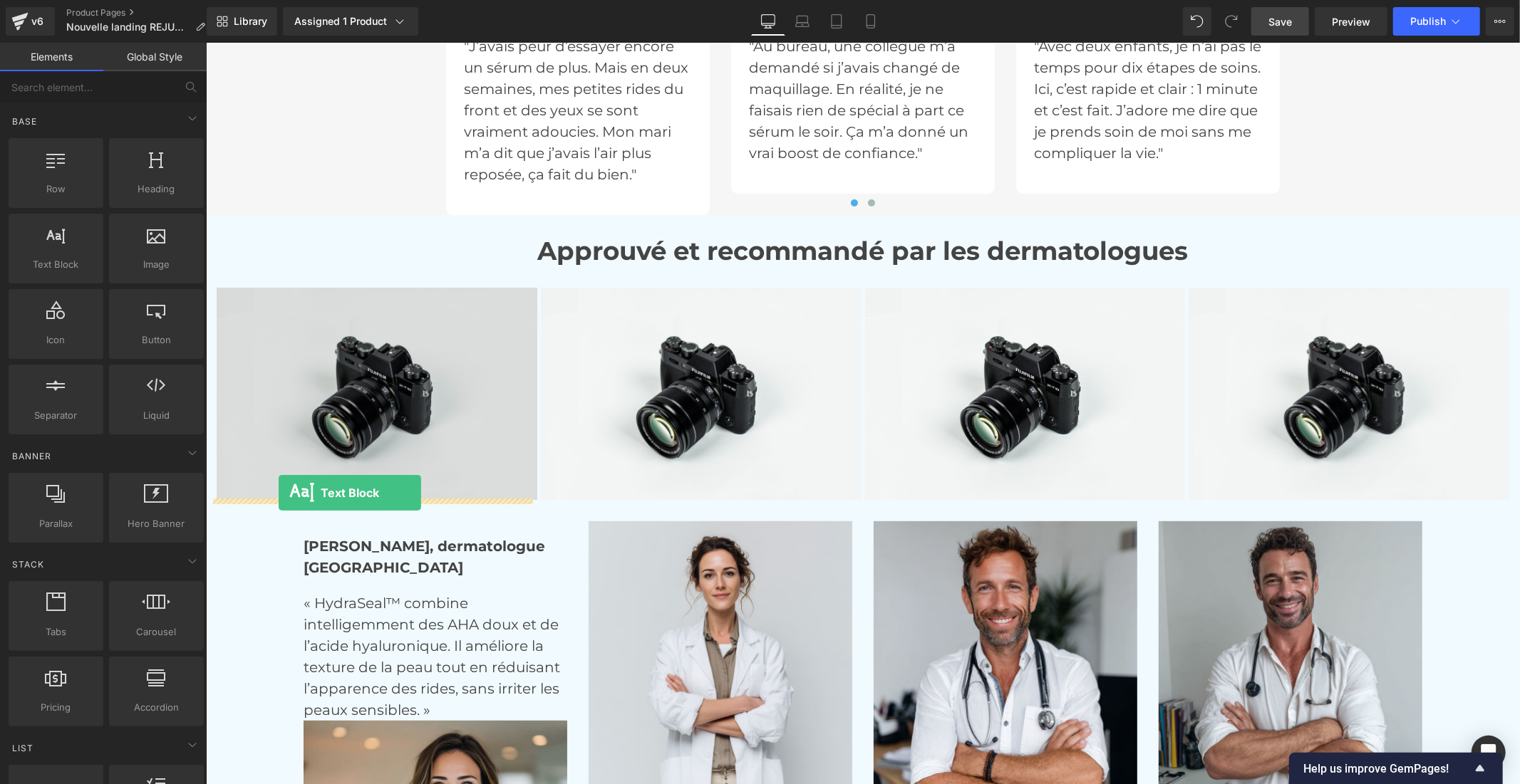
drag, startPoint x: 253, startPoint y: 301, endPoint x: 278, endPoint y: 492, distance: 192.6
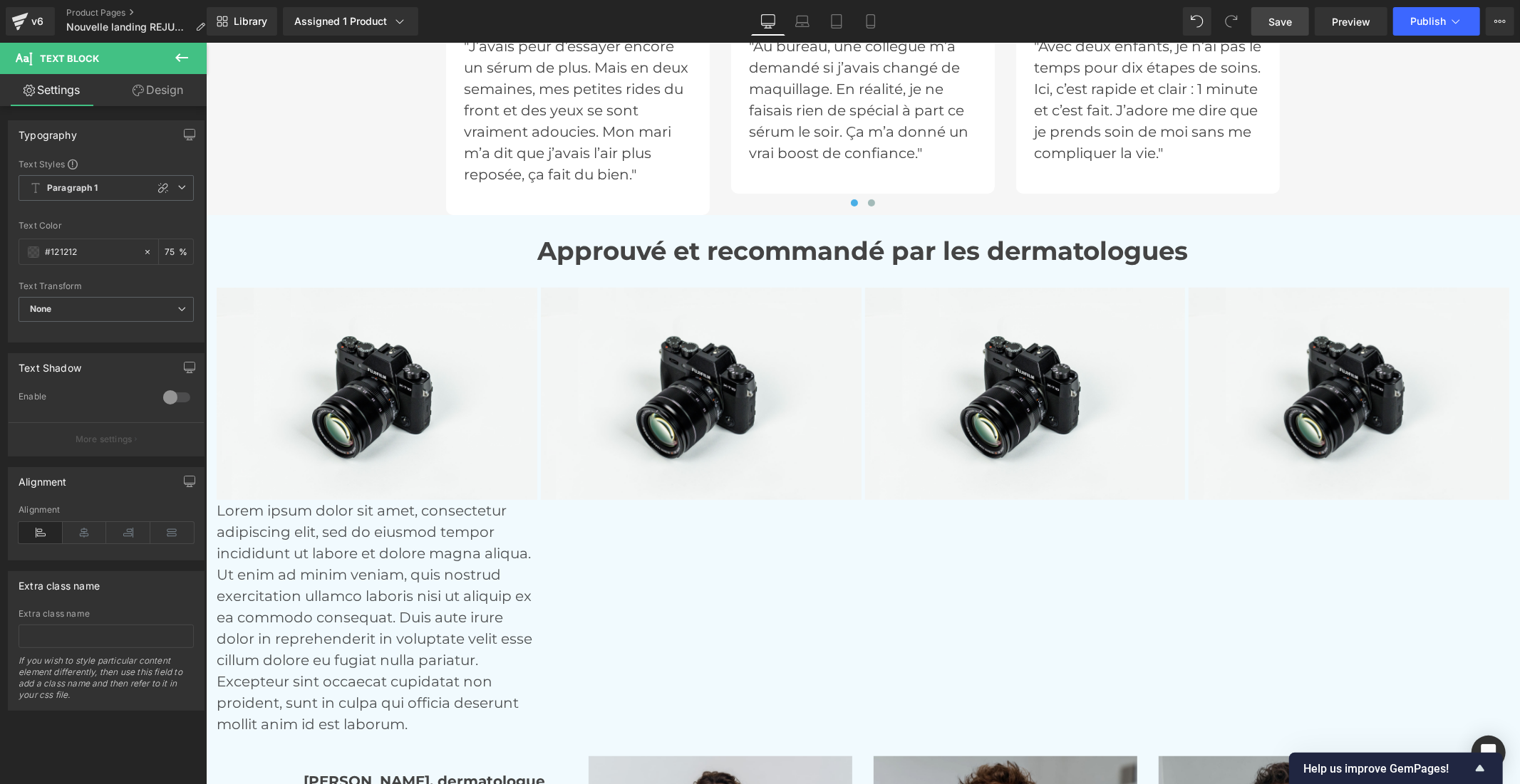
click at [179, 55] on icon at bounding box center [182, 58] width 13 height 8
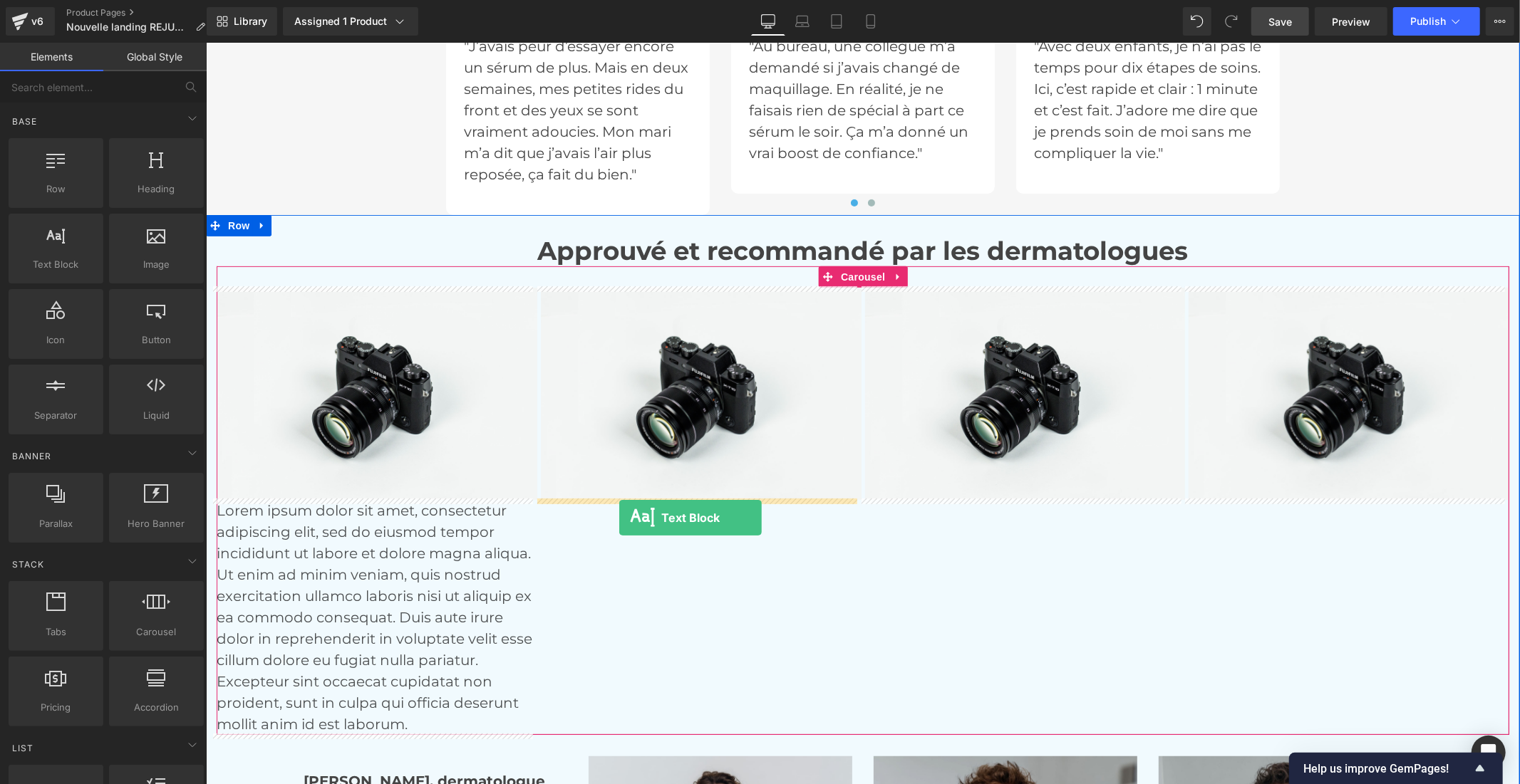
drag, startPoint x: 266, startPoint y: 297, endPoint x: 618, endPoint y: 516, distance: 414.6
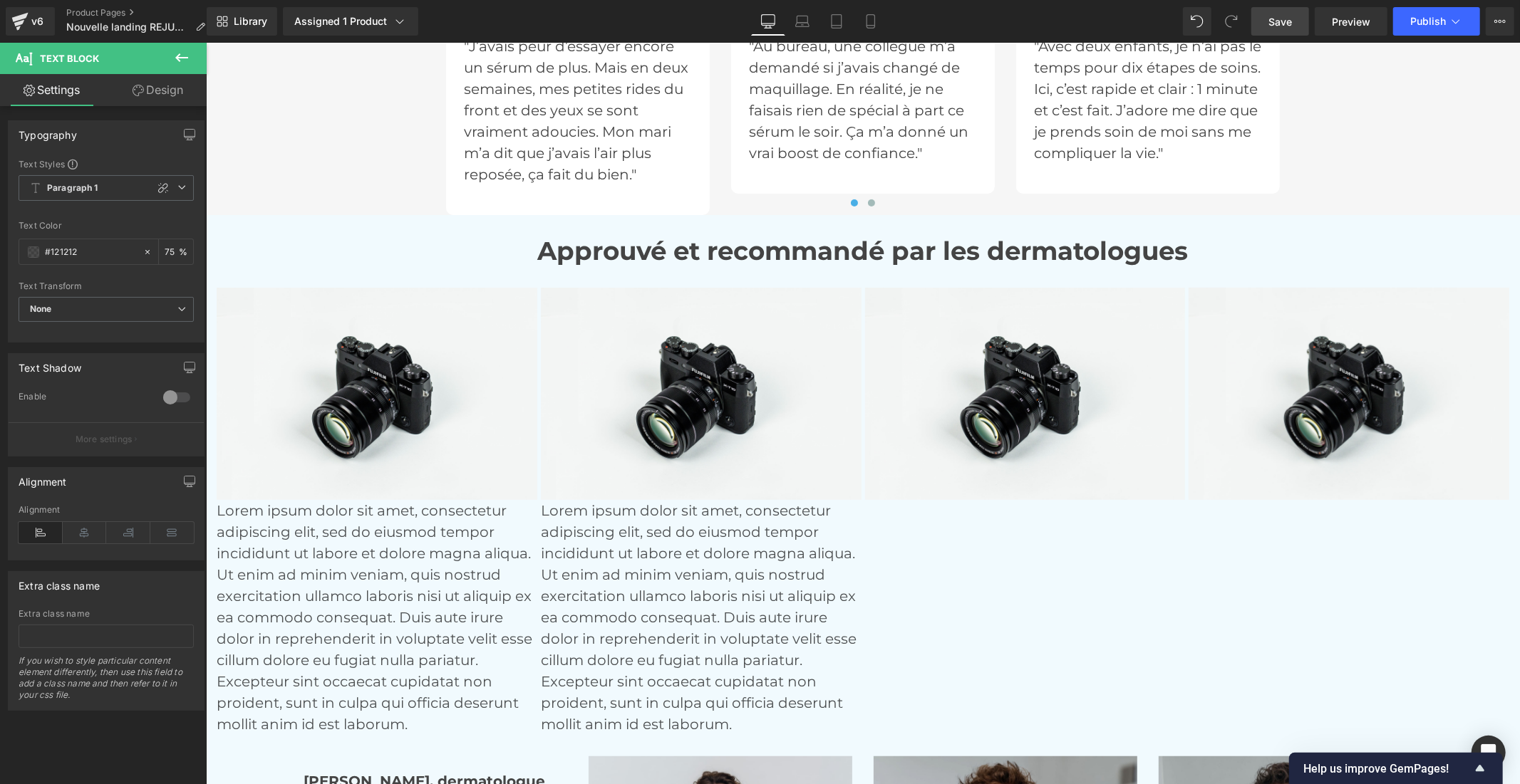
click at [179, 57] on icon at bounding box center [182, 58] width 13 height 8
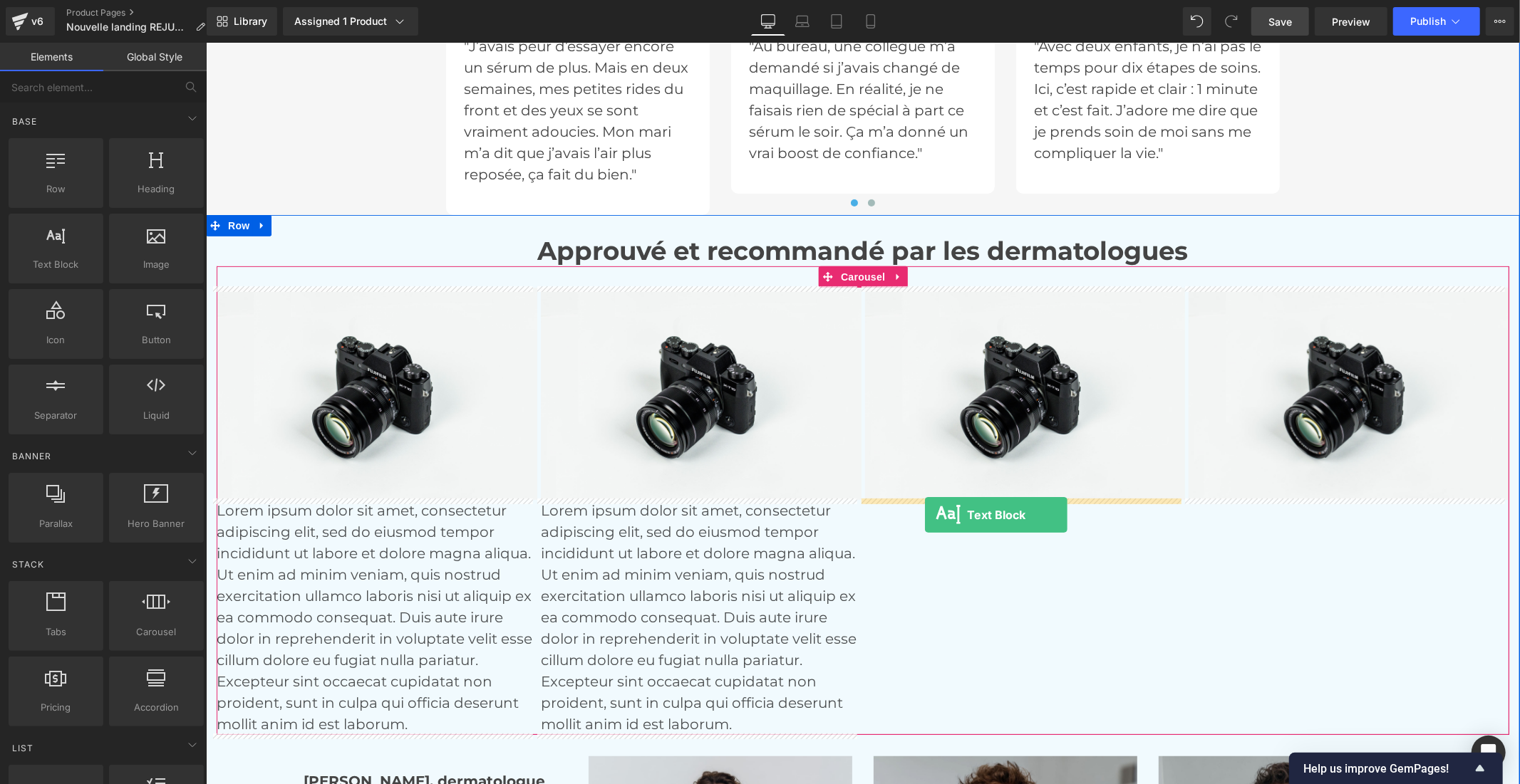
drag, startPoint x: 269, startPoint y: 311, endPoint x: 924, endPoint y: 514, distance: 685.7
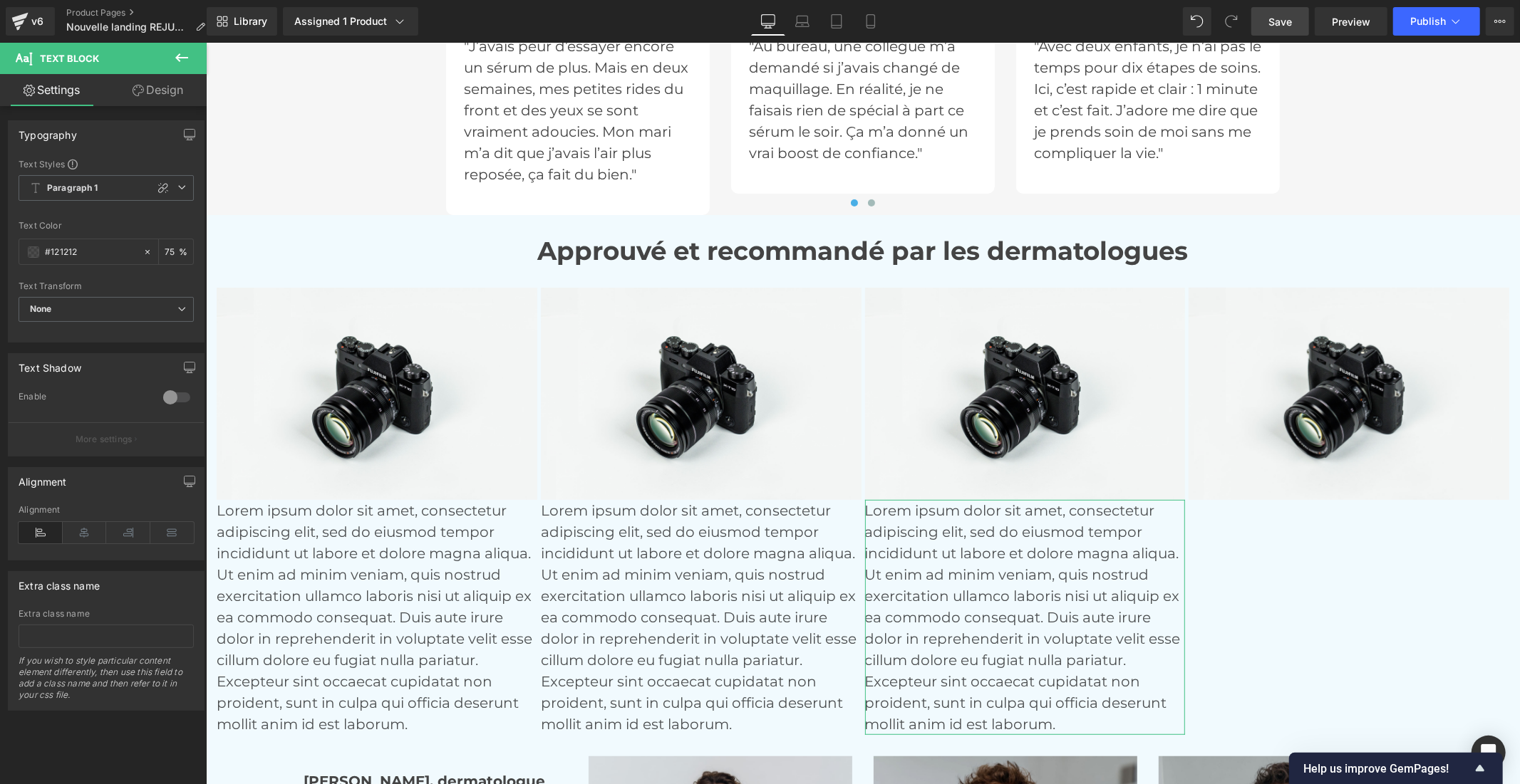
click at [147, 91] on link "Design" at bounding box center [157, 90] width 103 height 32
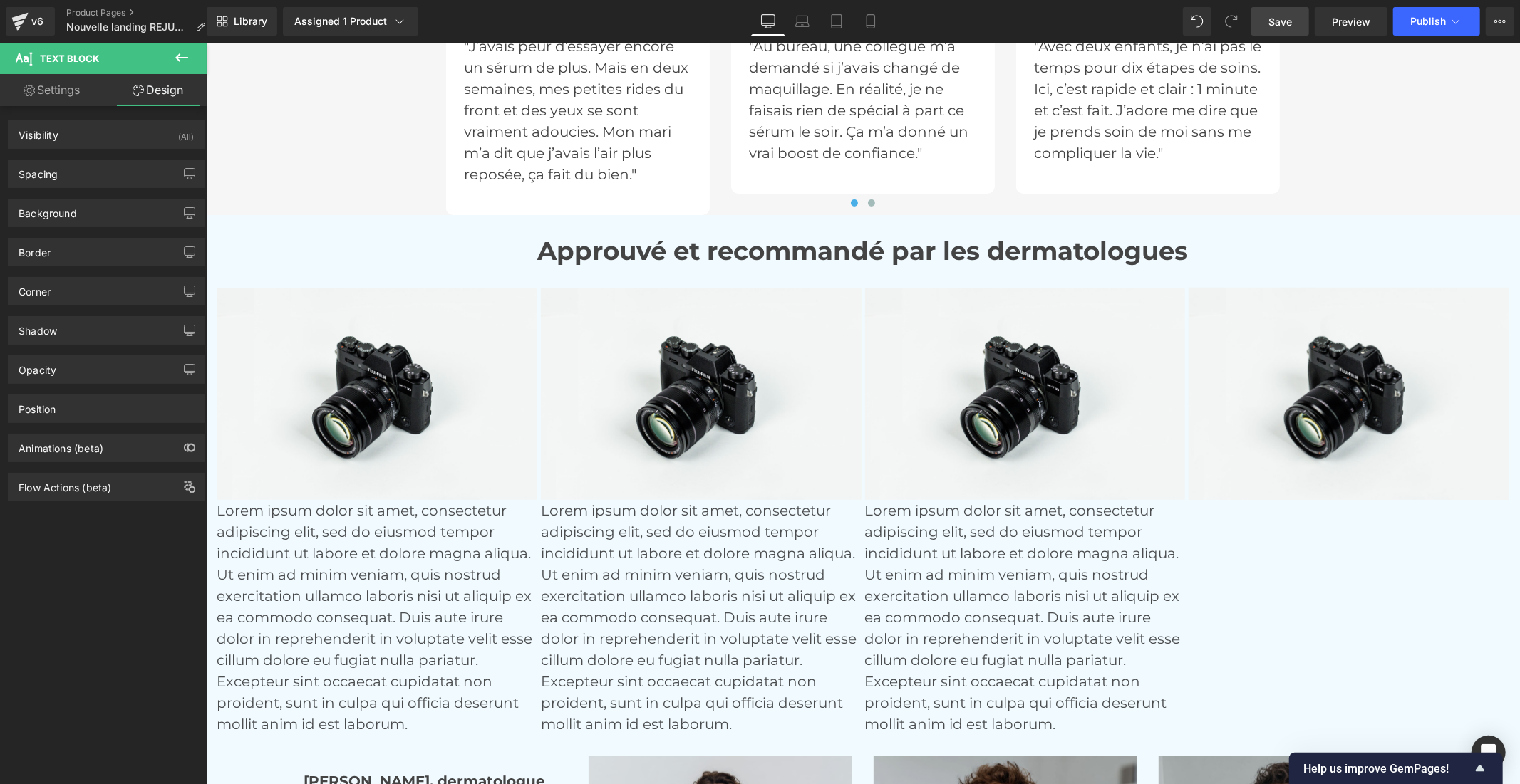
click at [173, 59] on icon at bounding box center [181, 57] width 17 height 17
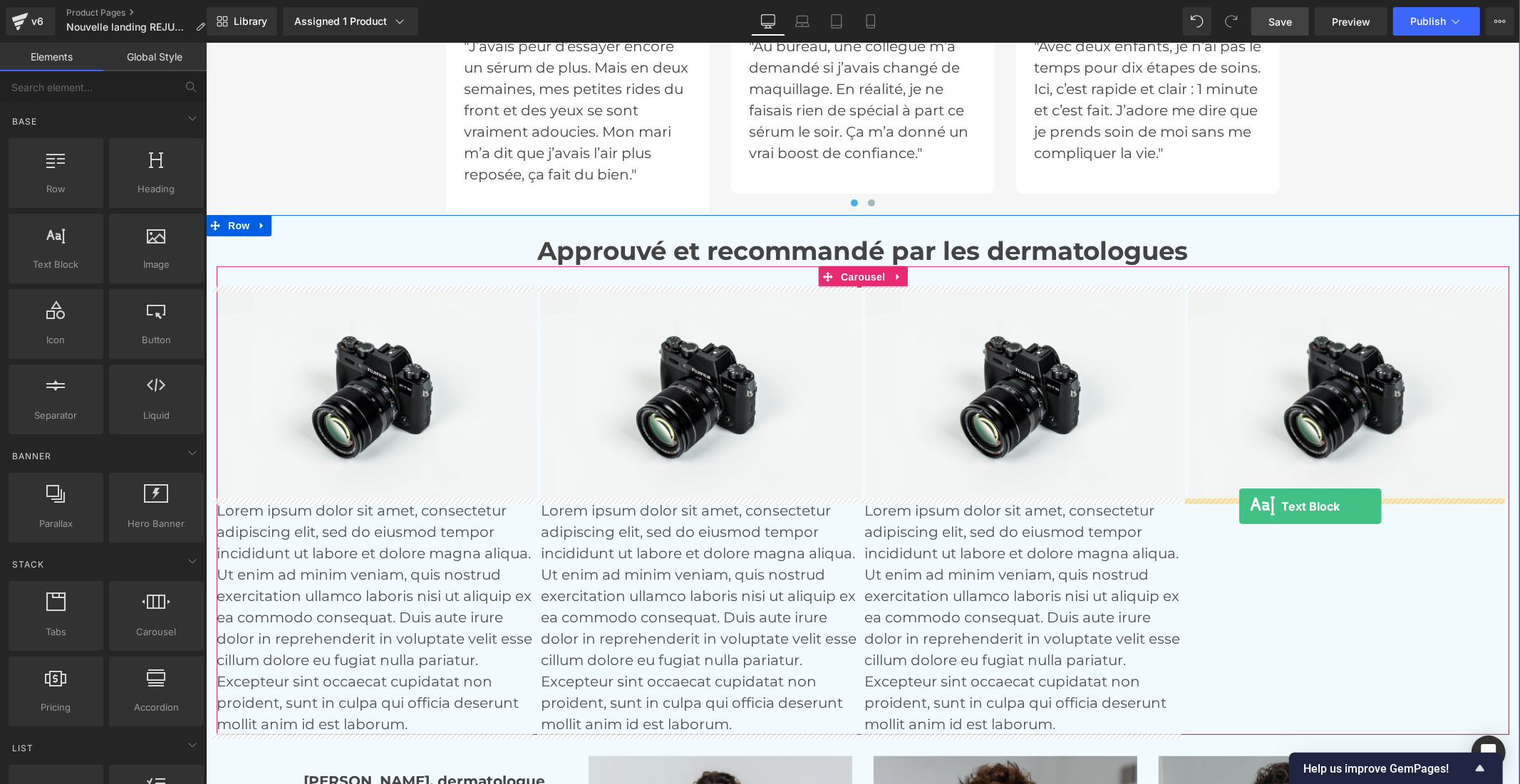
drag, startPoint x: 269, startPoint y: 323, endPoint x: 1238, endPoint y: 506, distance: 986.1
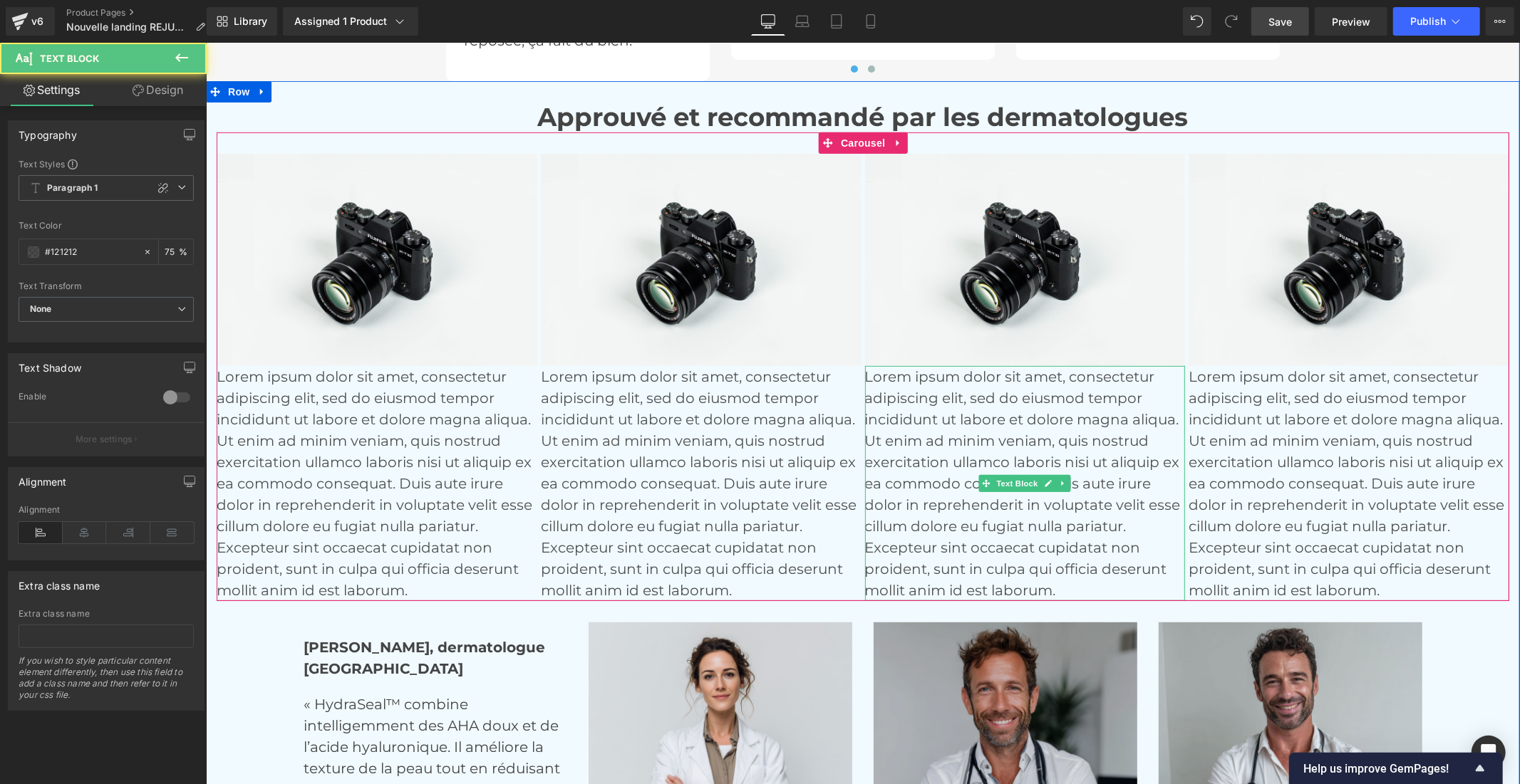
scroll to position [5267, 0]
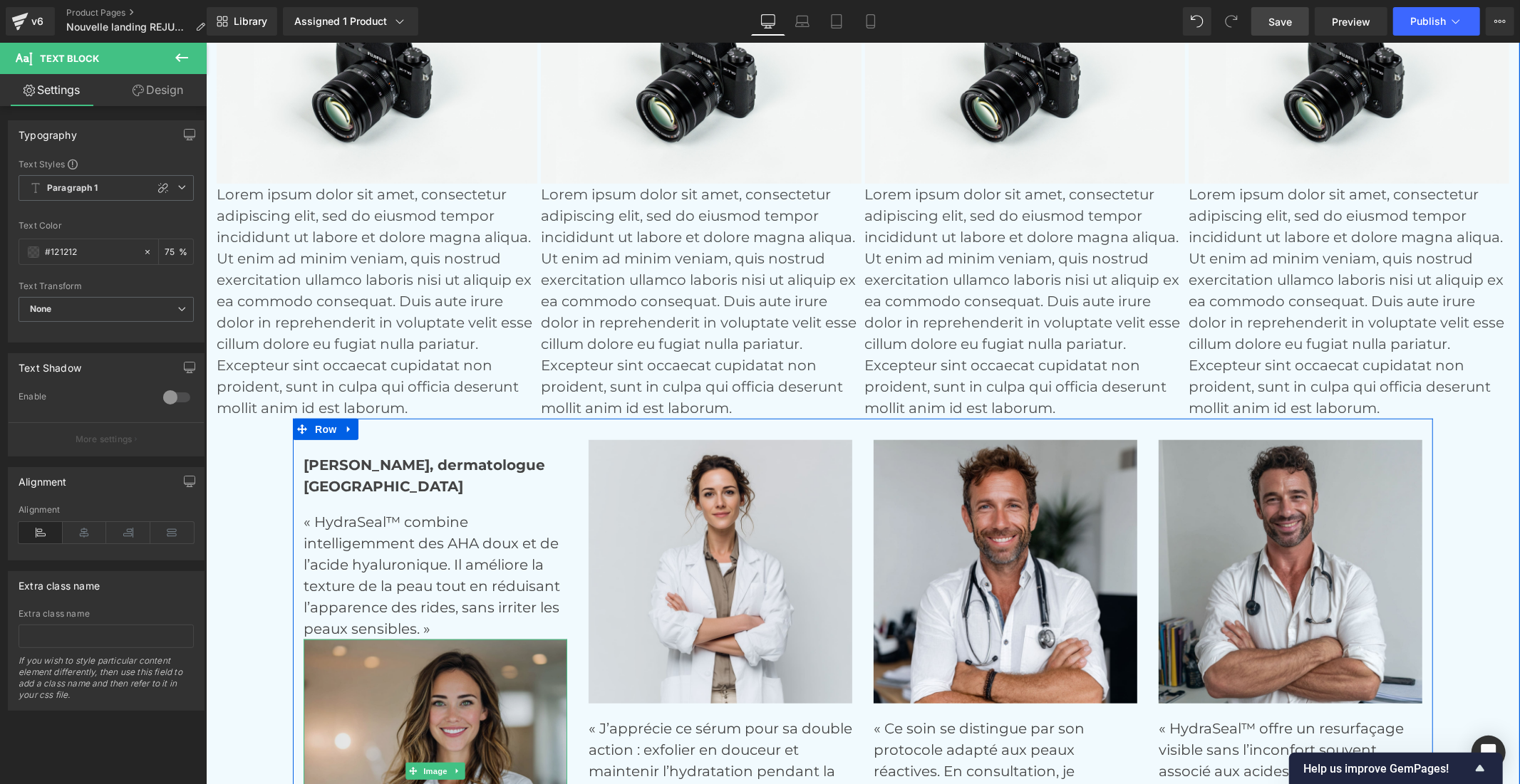
click at [392, 679] on img at bounding box center [434, 770] width 264 height 264
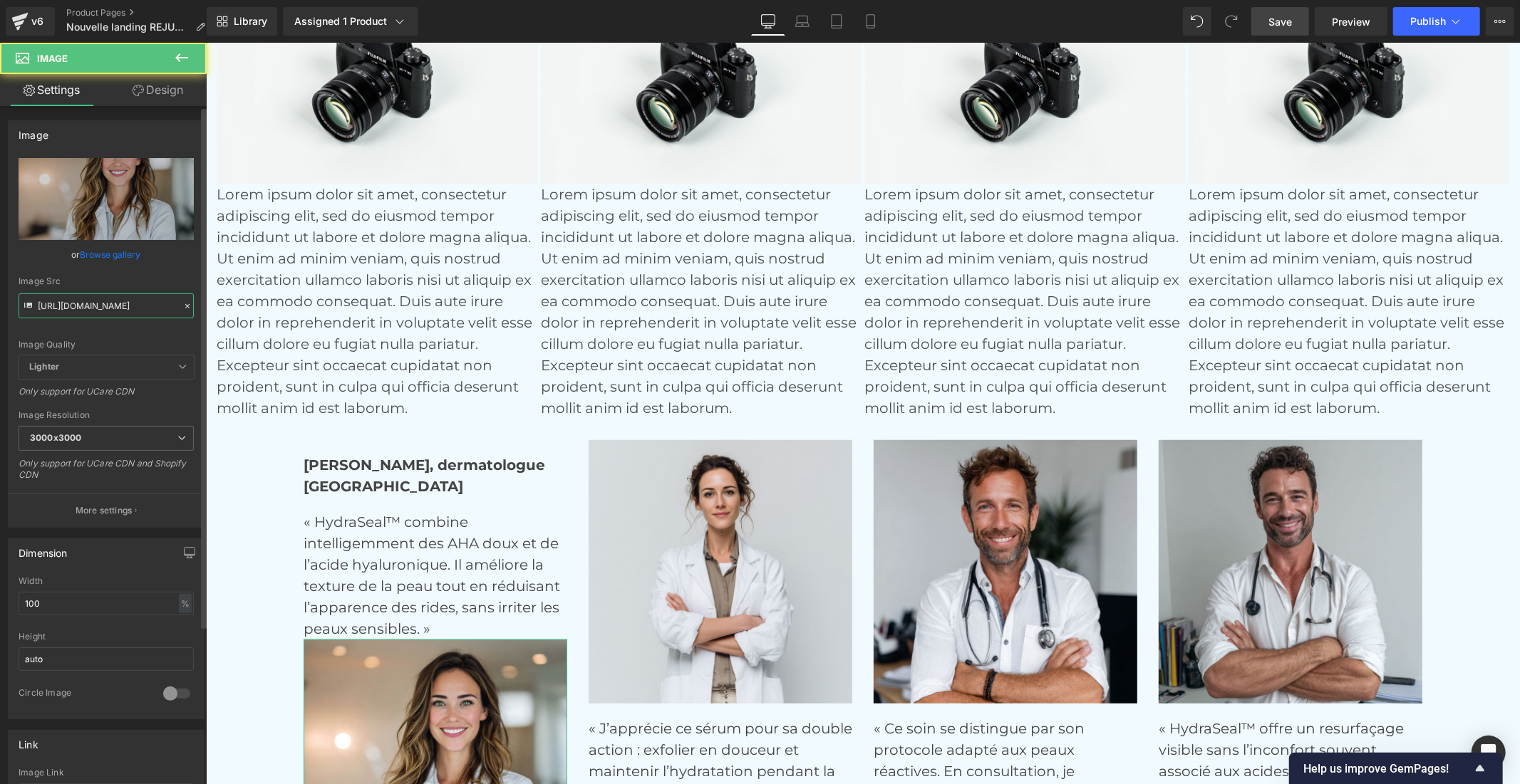
click at [75, 306] on input "[URL][DOMAIN_NAME]" at bounding box center [106, 306] width 175 height 25
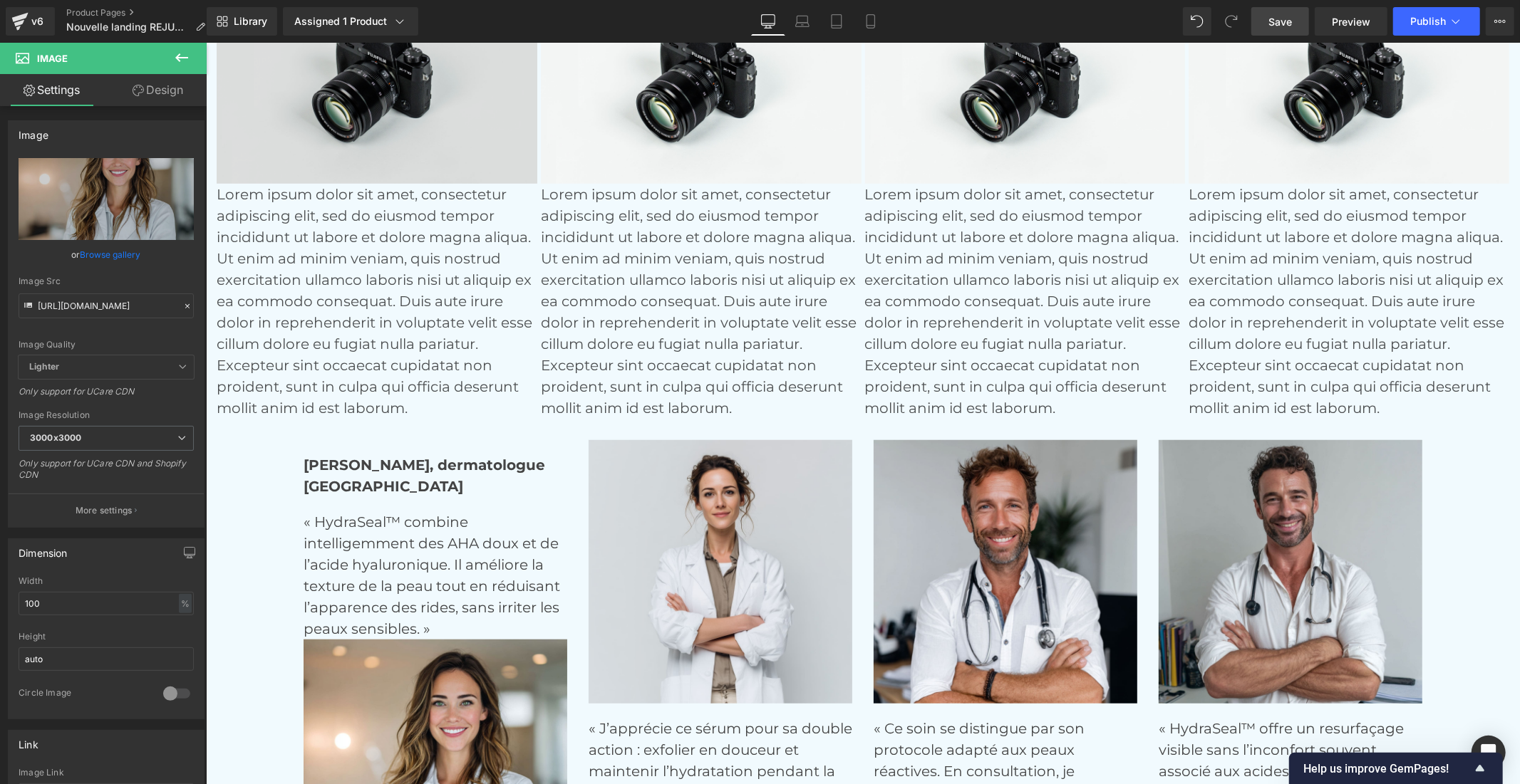
click at [264, 136] on img at bounding box center [376, 77] width 321 height 212
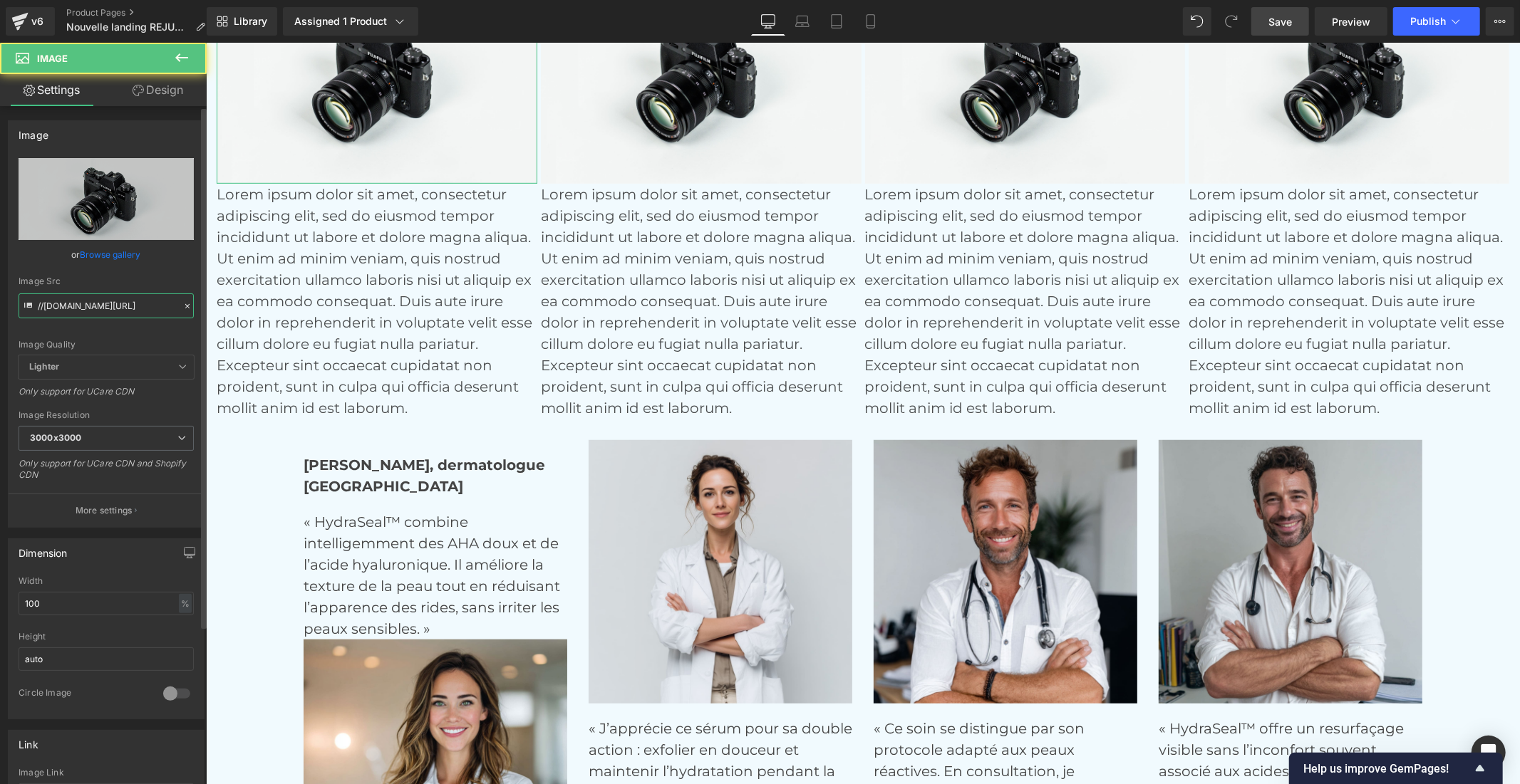
click at [119, 311] on input "//[DOMAIN_NAME][URL]" at bounding box center [106, 306] width 175 height 25
type input "[URL][DOMAIN_NAME]"
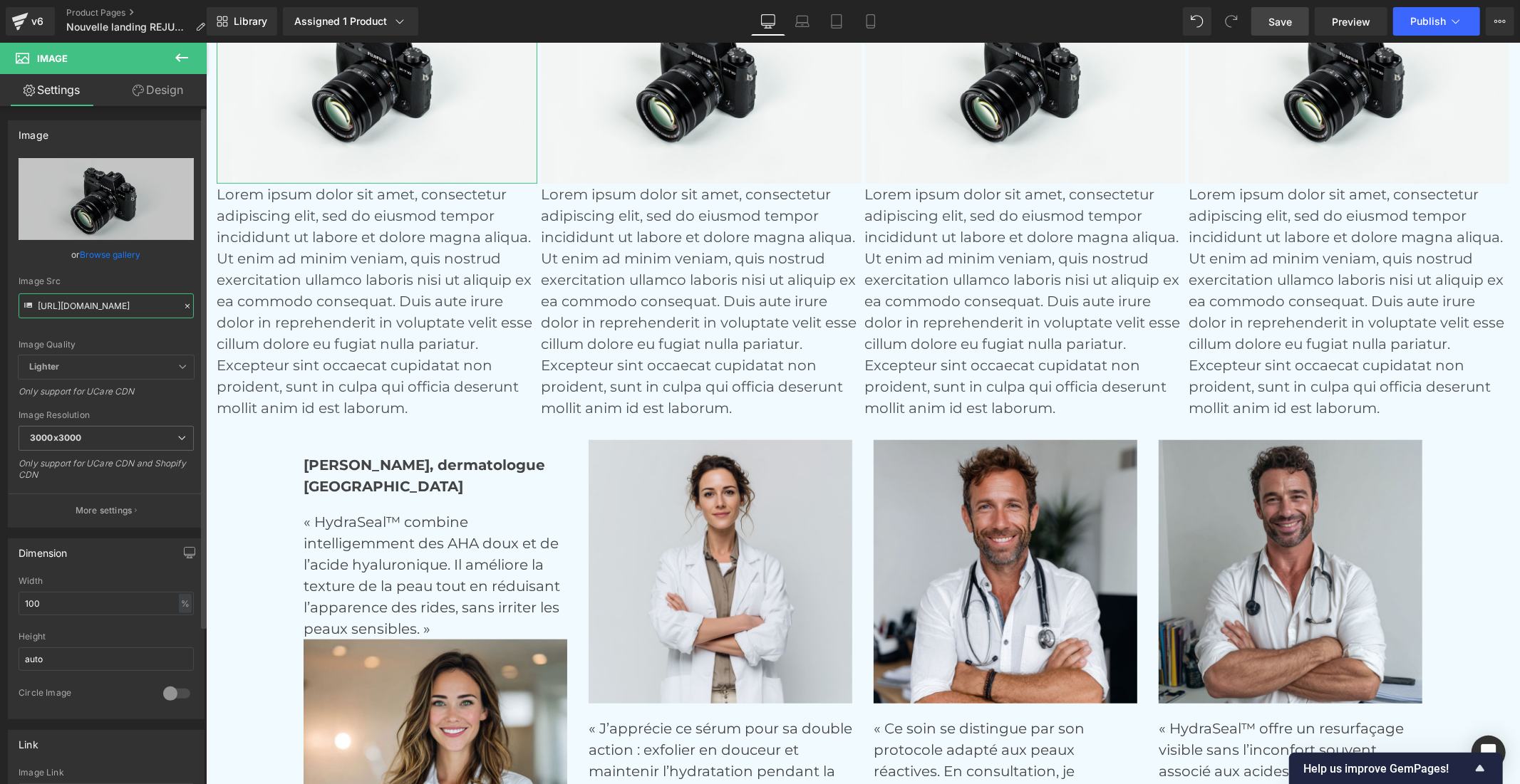
scroll to position [0, 230]
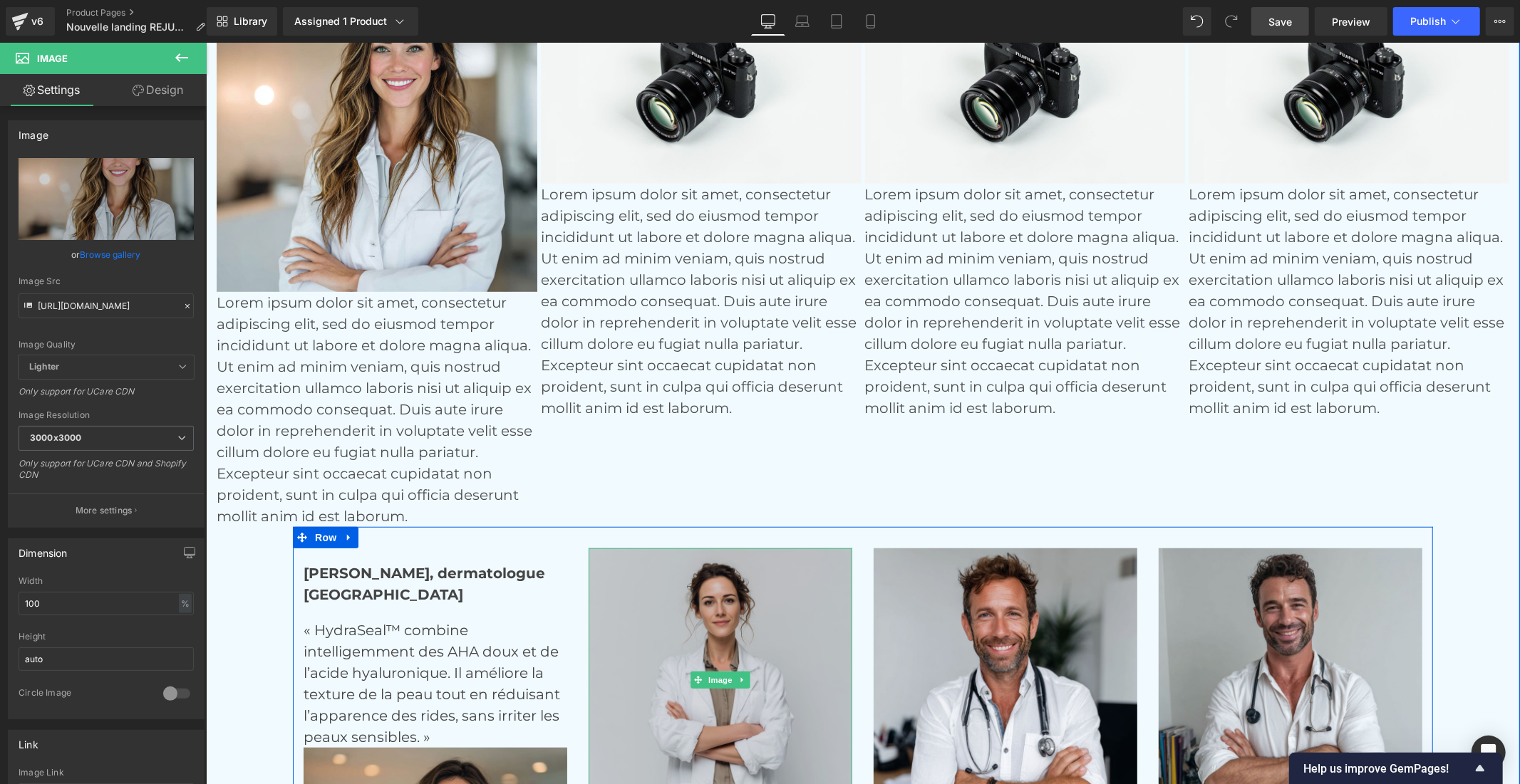
click at [648, 649] on img at bounding box center [719, 679] width 264 height 264
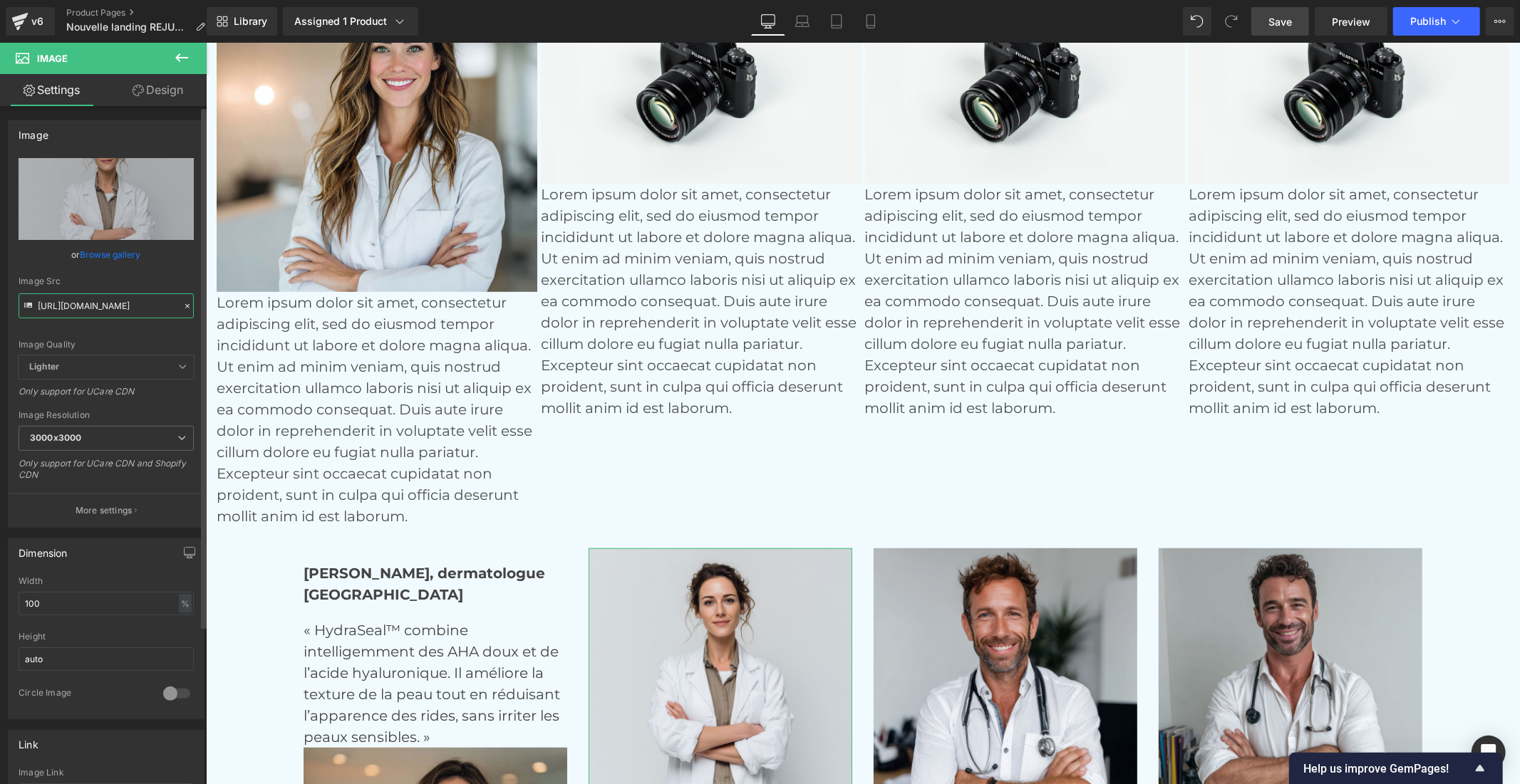
click at [124, 309] on input "[URL][DOMAIN_NAME]" at bounding box center [106, 306] width 175 height 25
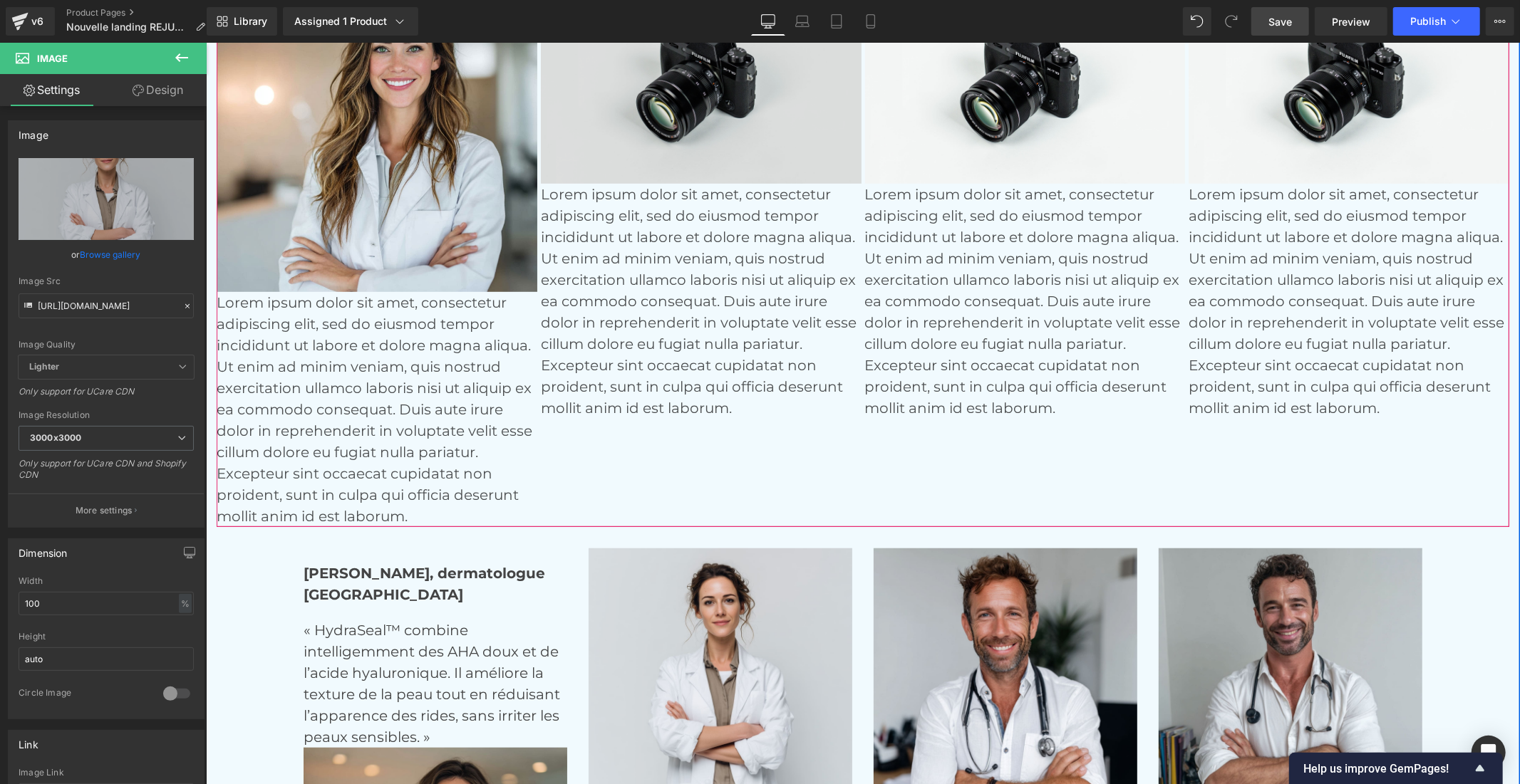
click at [584, 138] on img at bounding box center [700, 77] width 321 height 212
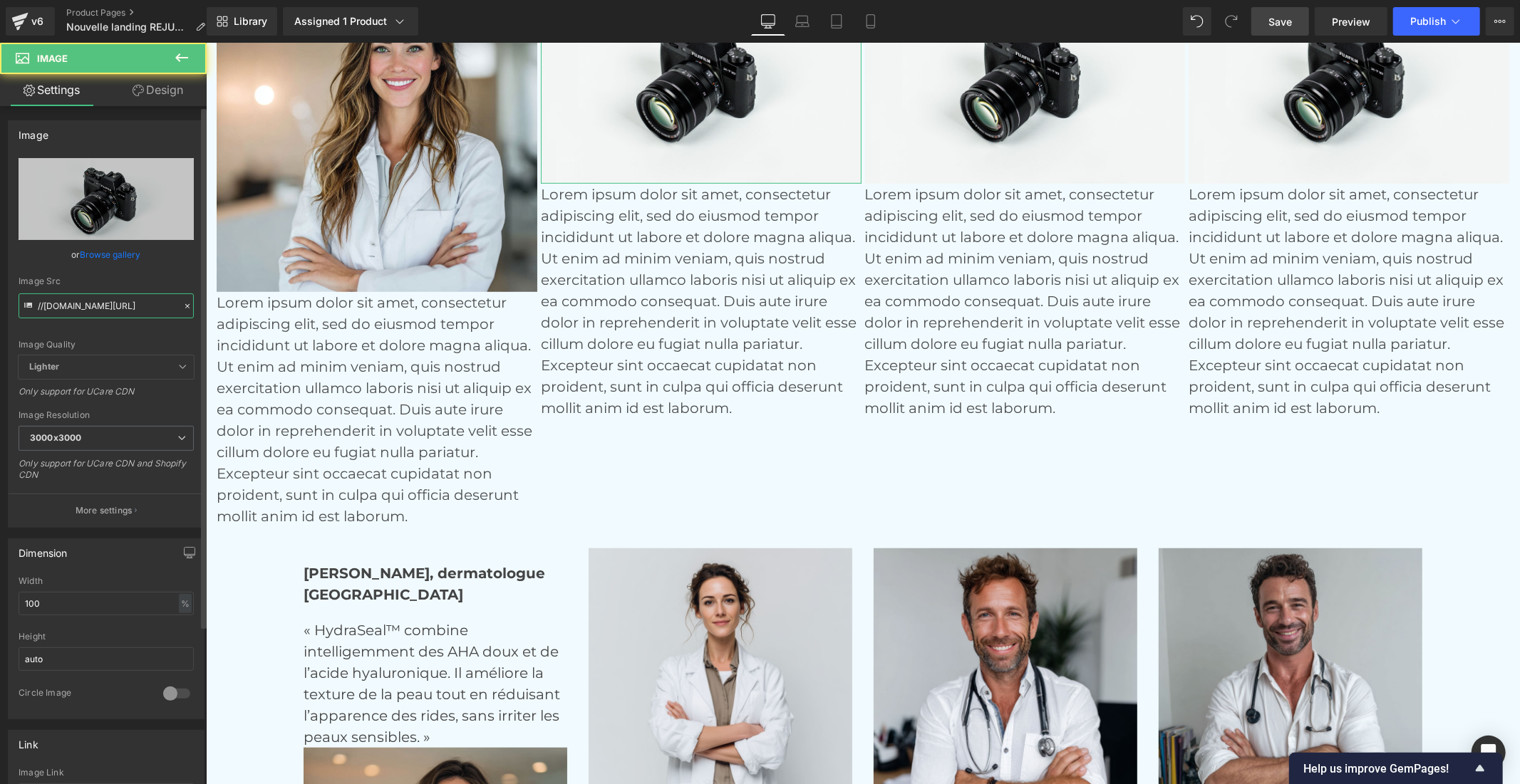
click at [109, 310] on input "//[DOMAIN_NAME][URL]" at bounding box center [106, 306] width 175 height 25
paste input "[URL][DOMAIN_NAME]"
type input "[URL][DOMAIN_NAME]"
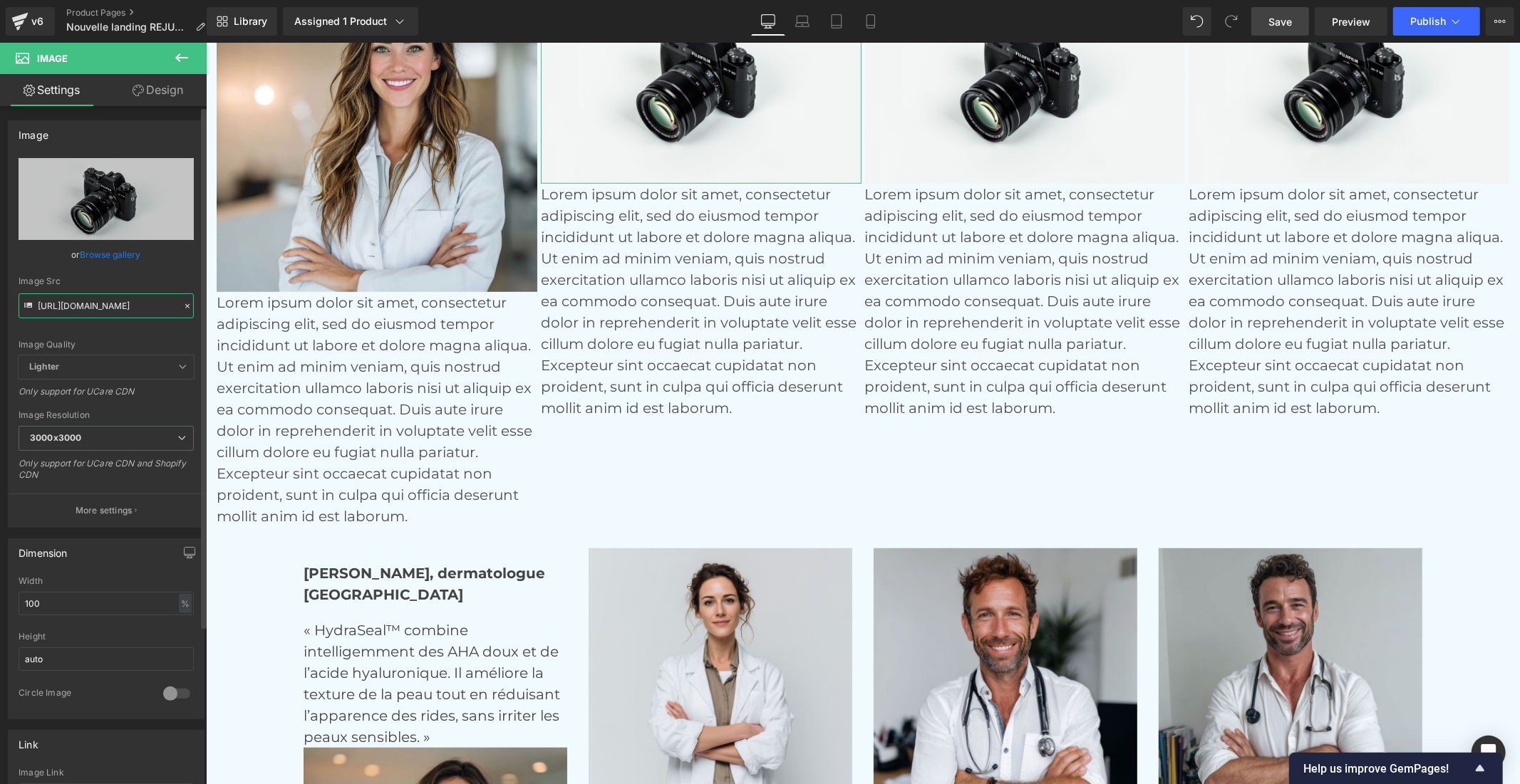
scroll to position [0, 231]
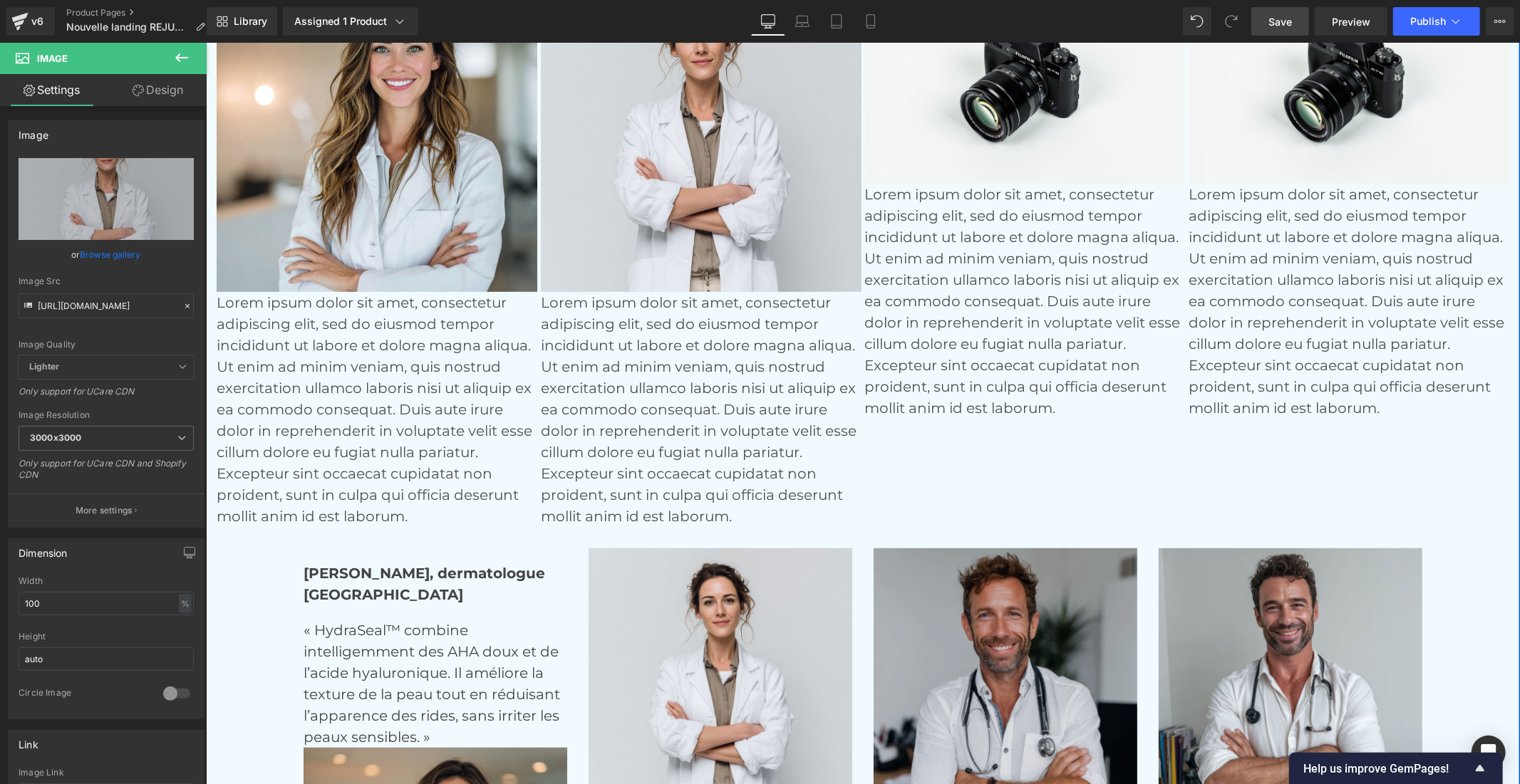
click at [917, 635] on img at bounding box center [1004, 679] width 264 height 264
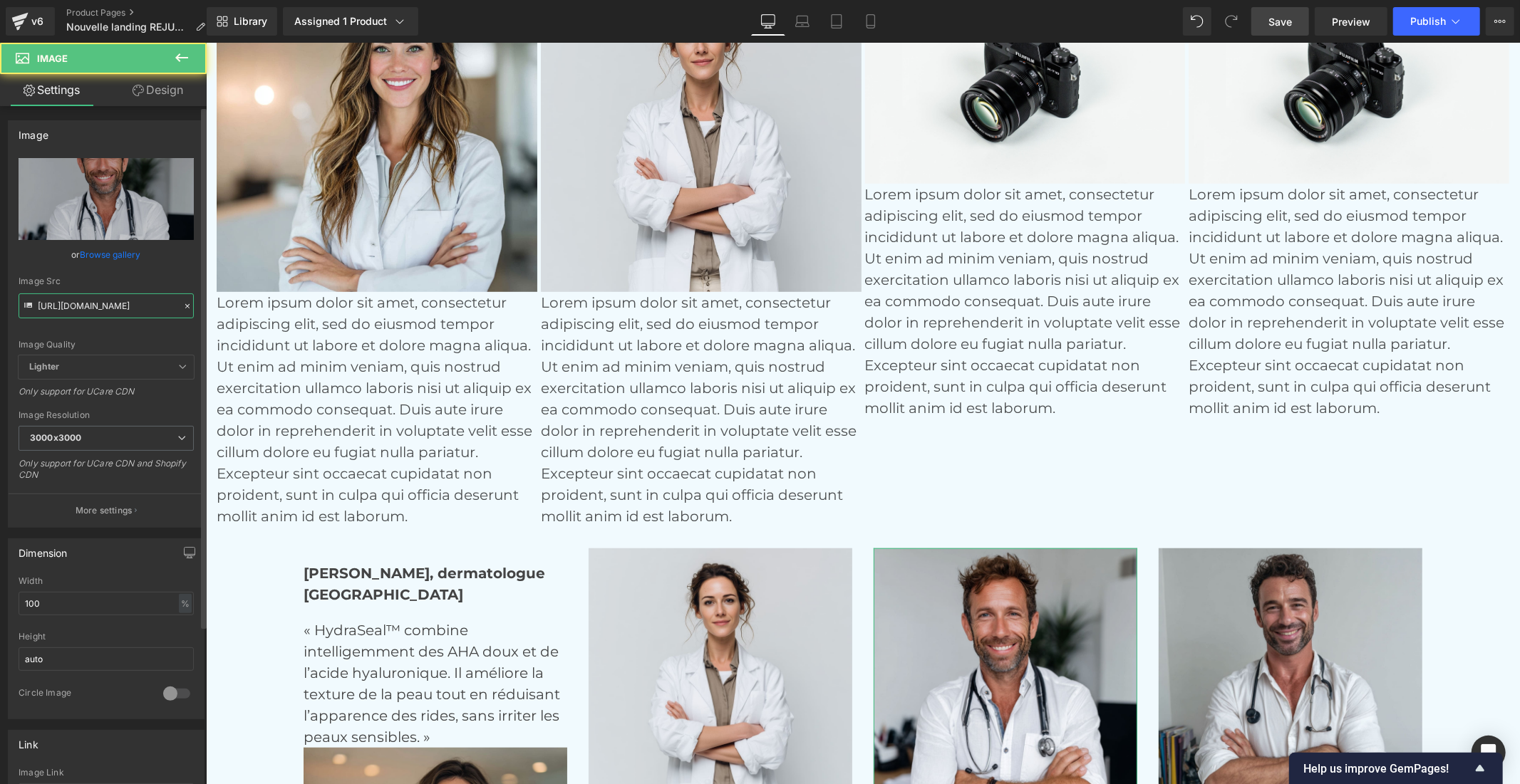
click at [112, 300] on input "[URL][DOMAIN_NAME]" at bounding box center [106, 306] width 175 height 25
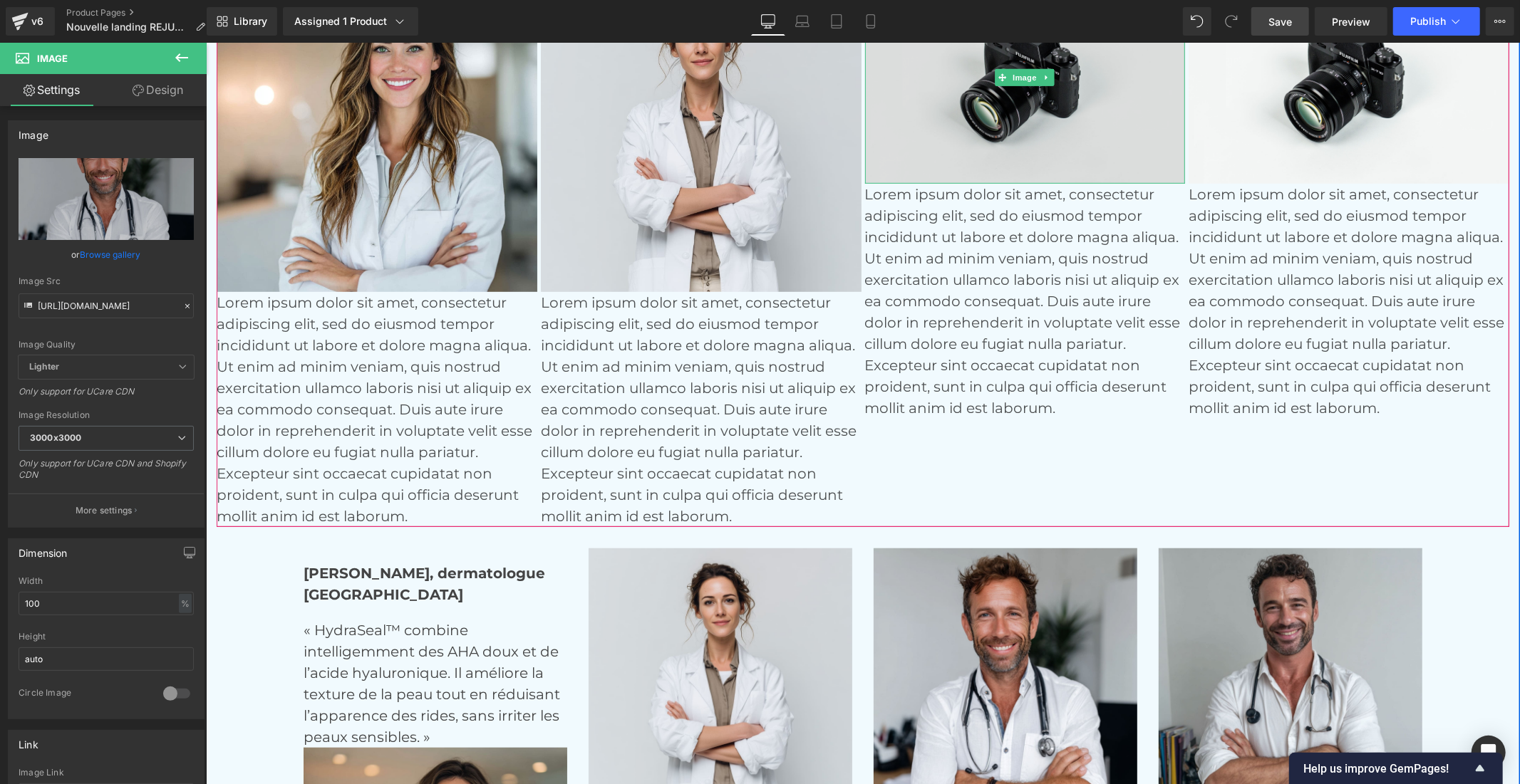
click at [911, 127] on img at bounding box center [1025, 77] width 321 height 212
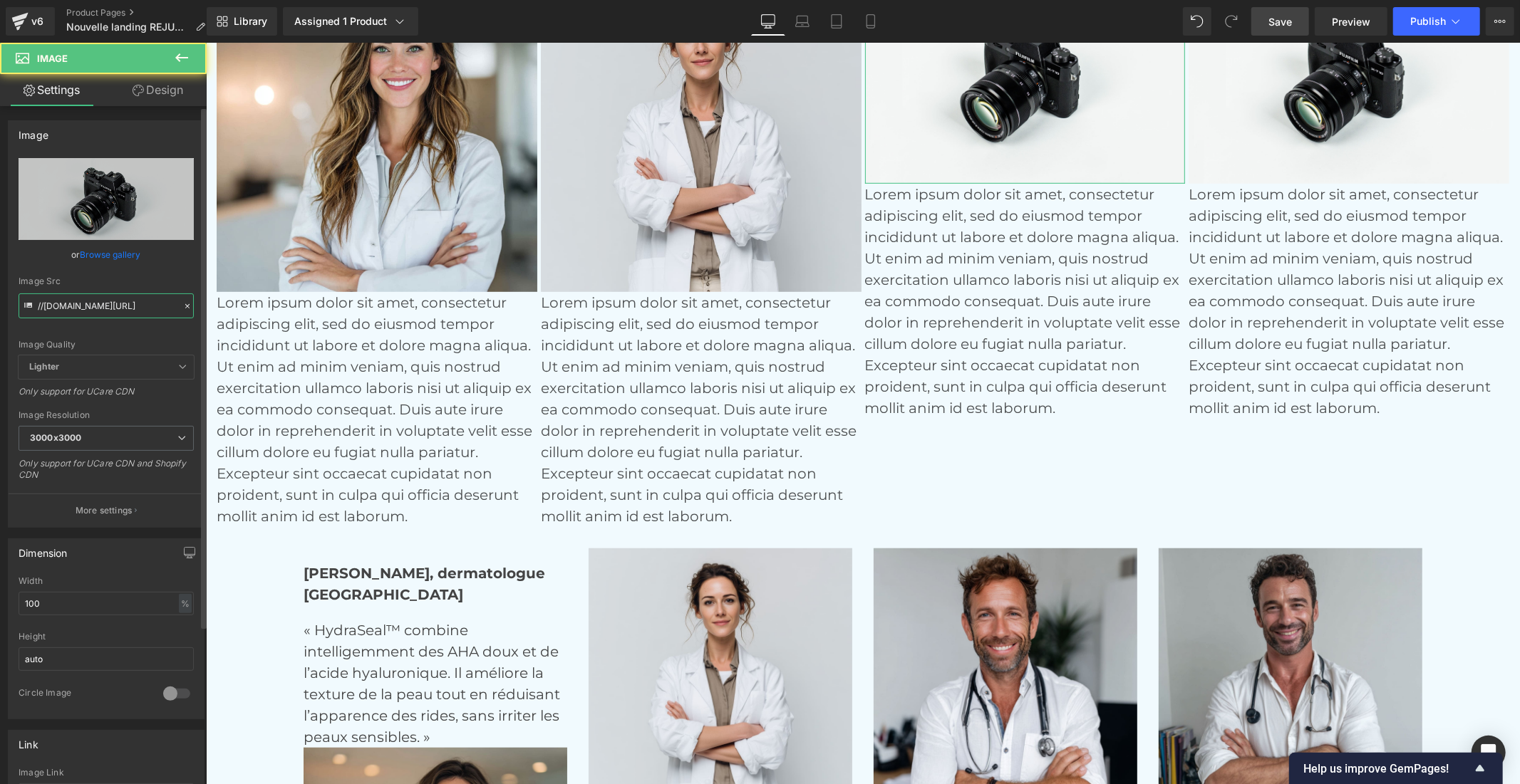
click at [75, 307] on input "//[DOMAIN_NAME][URL]" at bounding box center [106, 306] width 175 height 25
paste input "[URL][DOMAIN_NAME]"
type input "[URL][DOMAIN_NAME]"
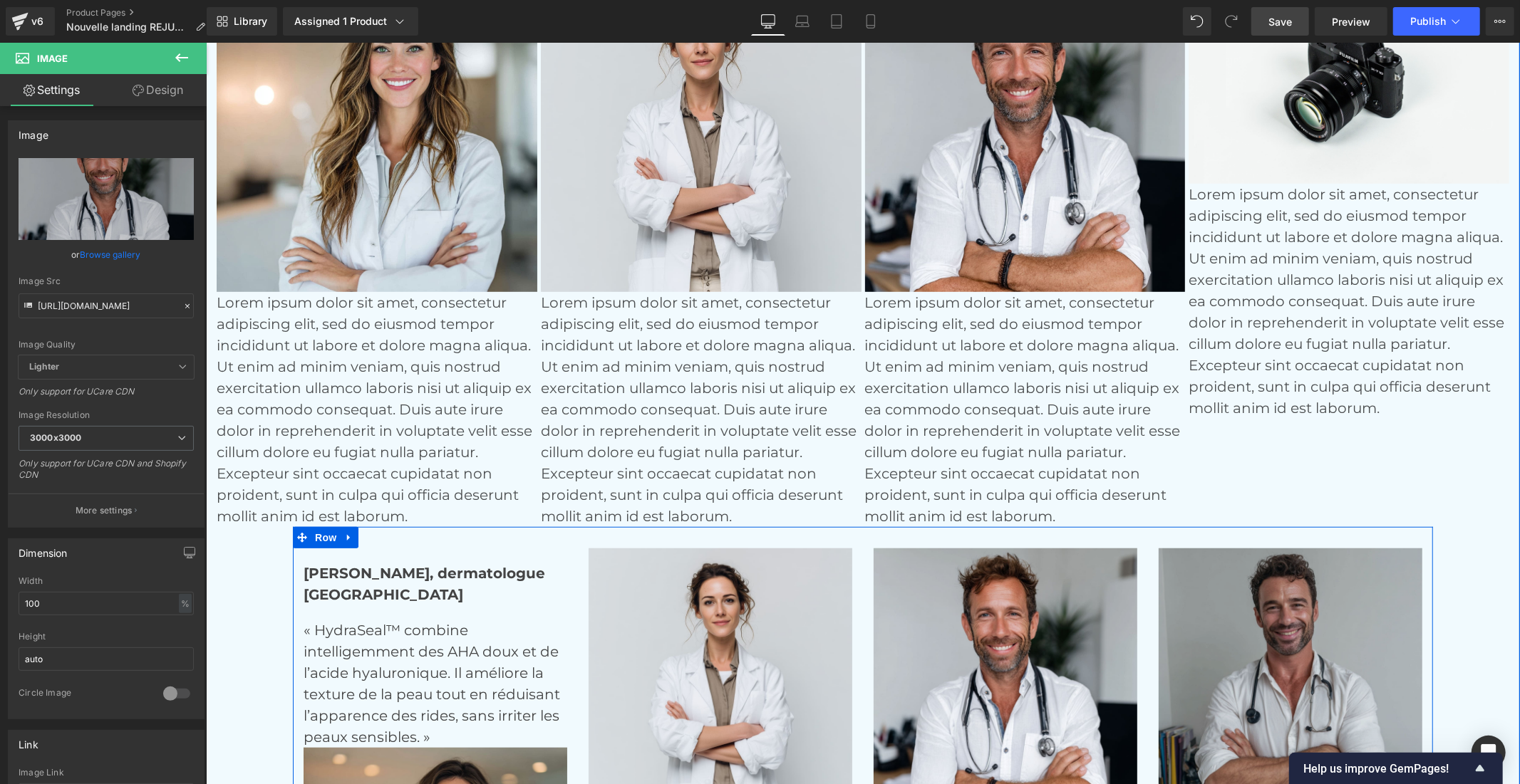
click at [1195, 602] on img at bounding box center [1289, 679] width 264 height 264
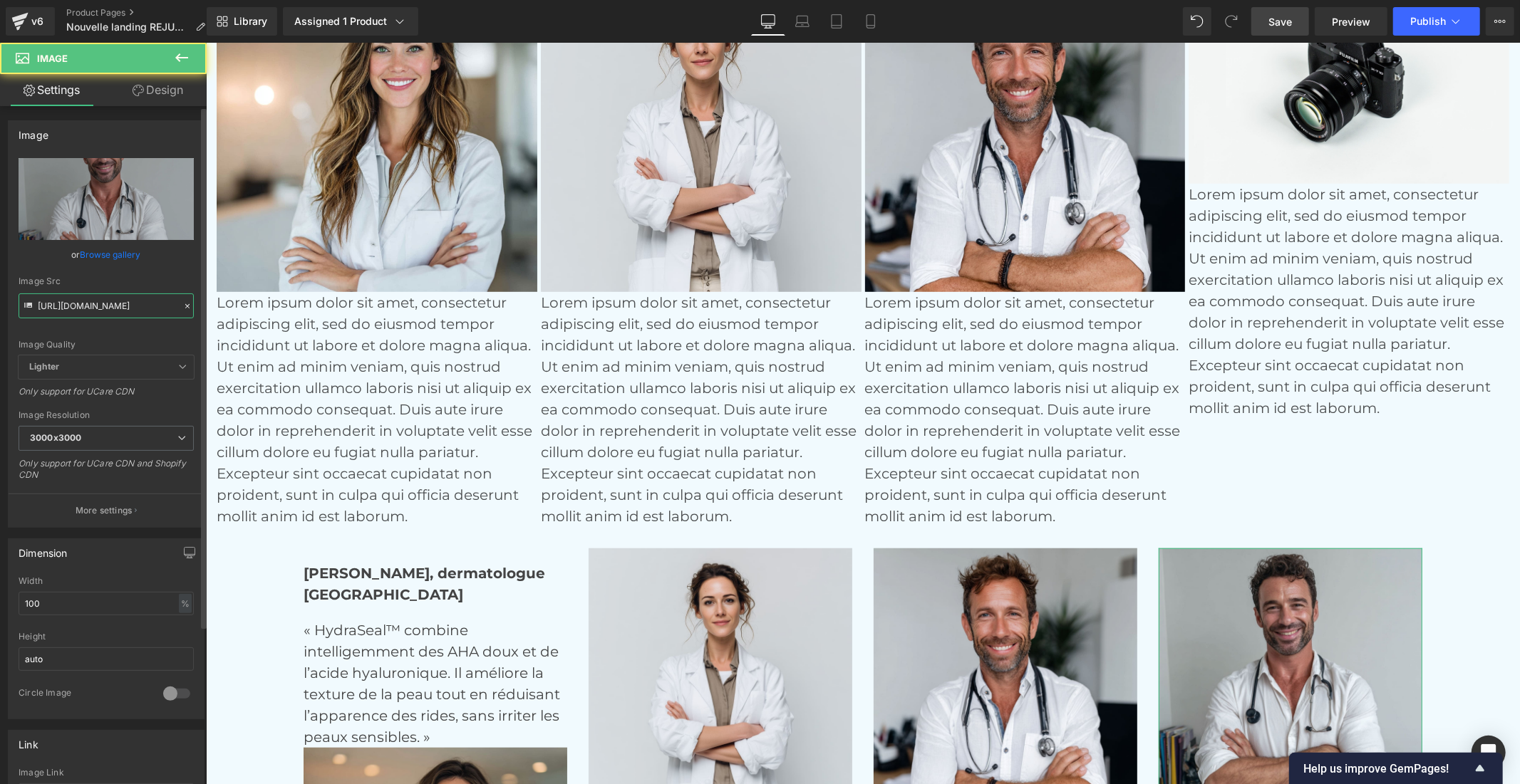
click at [80, 305] on input "[URL][DOMAIN_NAME]" at bounding box center [106, 306] width 175 height 25
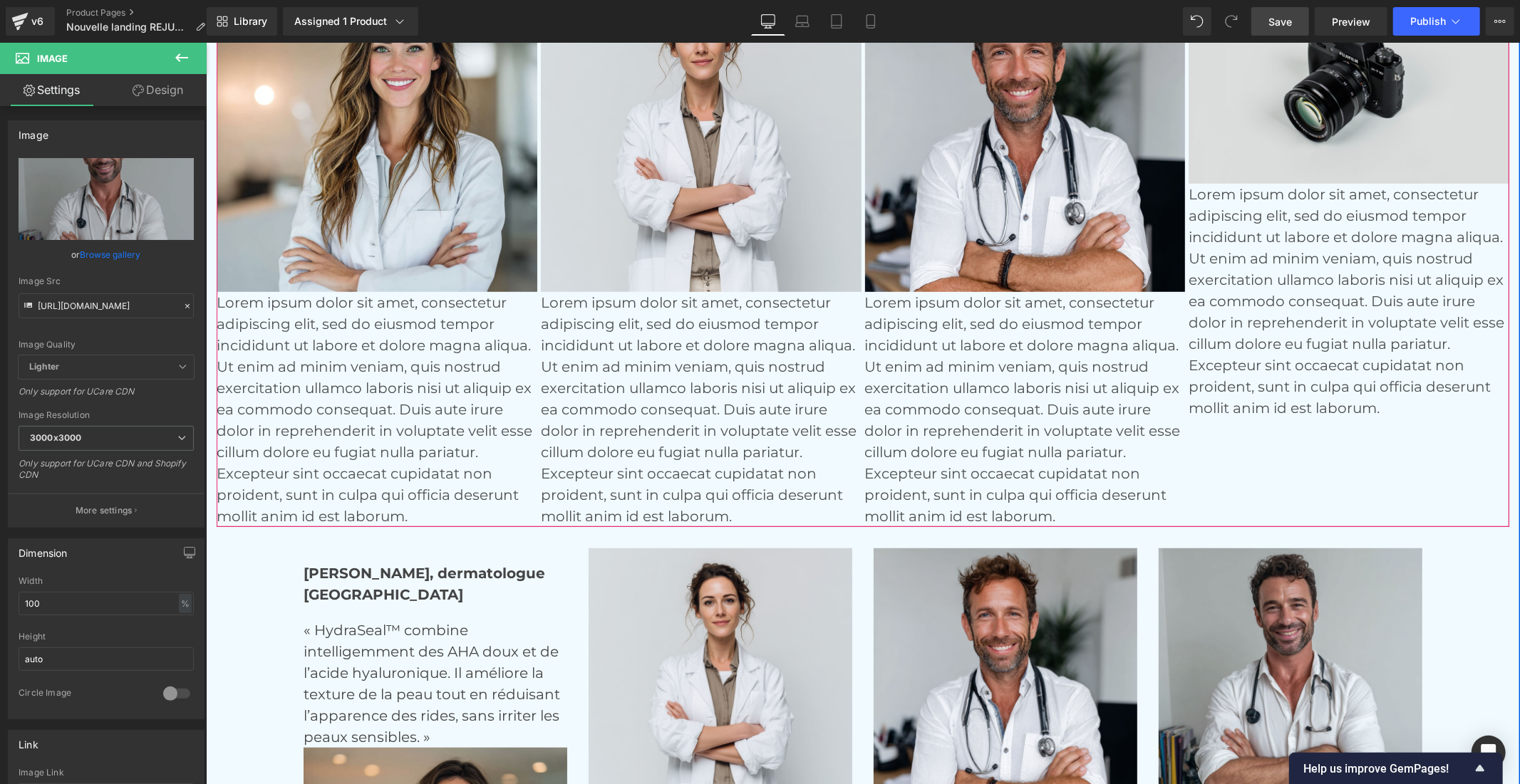
click at [1228, 136] on img at bounding box center [1348, 77] width 321 height 212
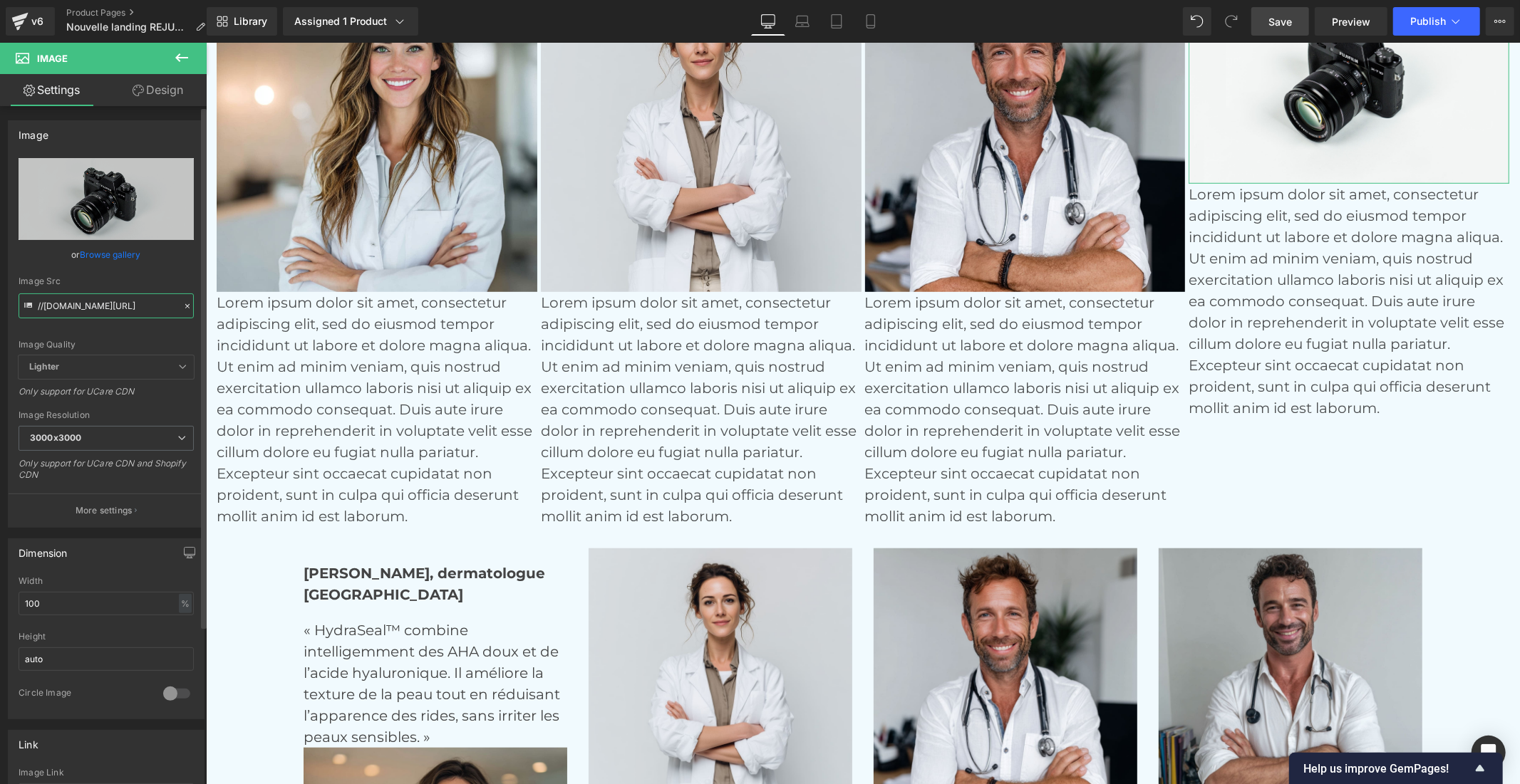
click at [126, 305] on input "//[DOMAIN_NAME][URL]" at bounding box center [106, 306] width 175 height 25
paste input "[URL][DOMAIN_NAME]"
type input "[URL][DOMAIN_NAME]"
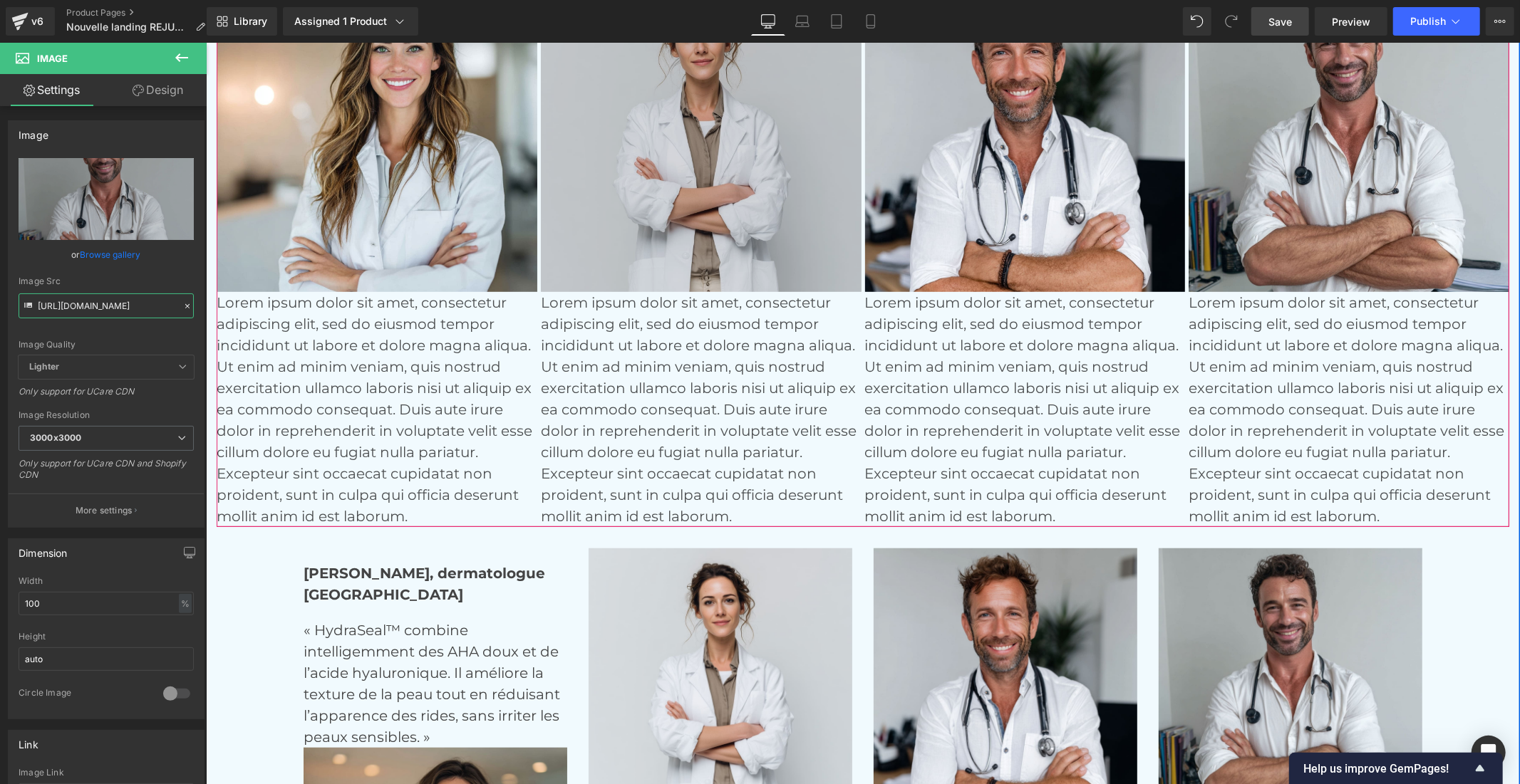
scroll to position [5188, 0]
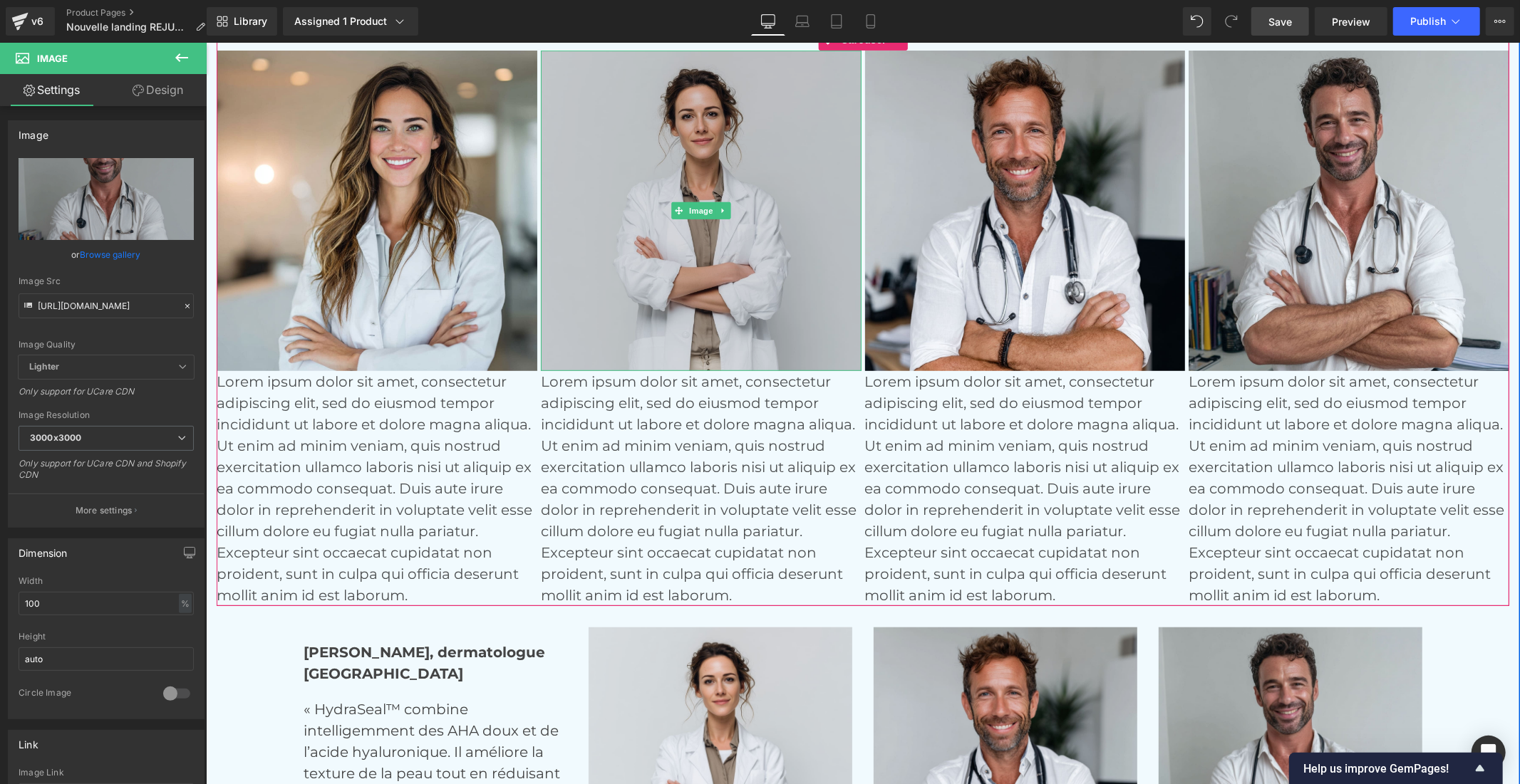
click at [766, 317] on img at bounding box center [700, 210] width 321 height 321
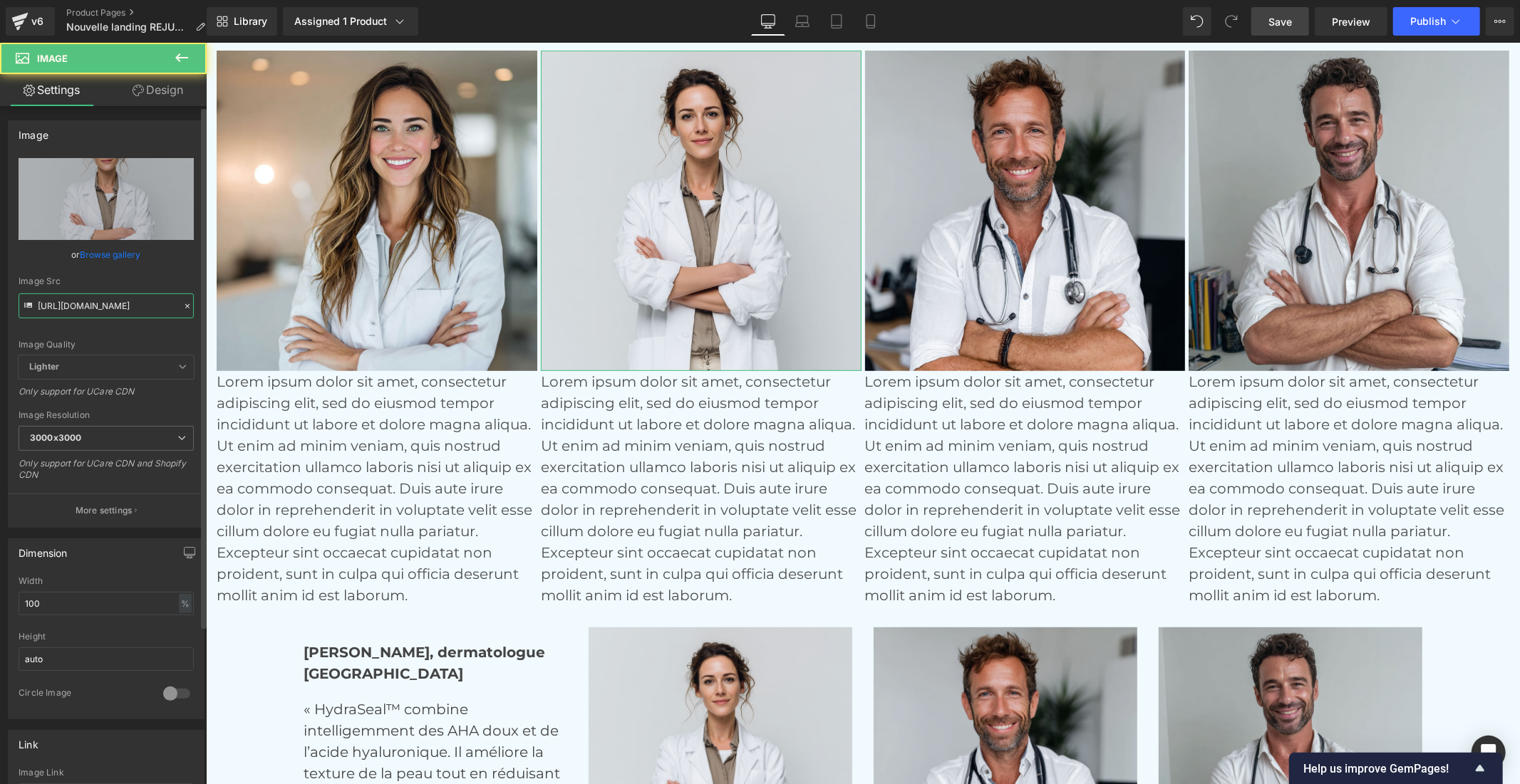
click at [132, 306] on input "[URL][DOMAIN_NAME]" at bounding box center [106, 306] width 175 height 25
paste input "2"
type input "[URL][DOMAIN_NAME]"
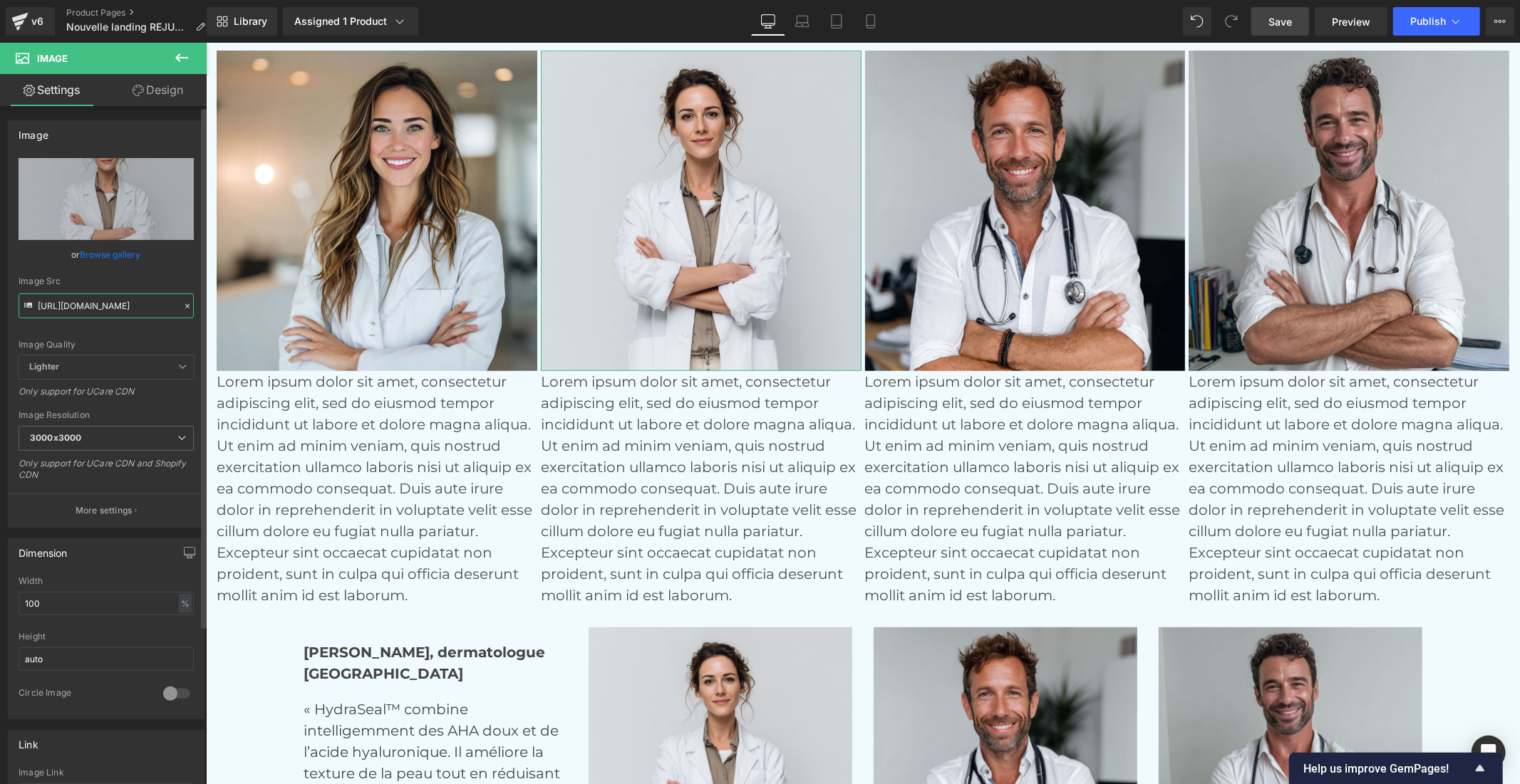
scroll to position [0, 231]
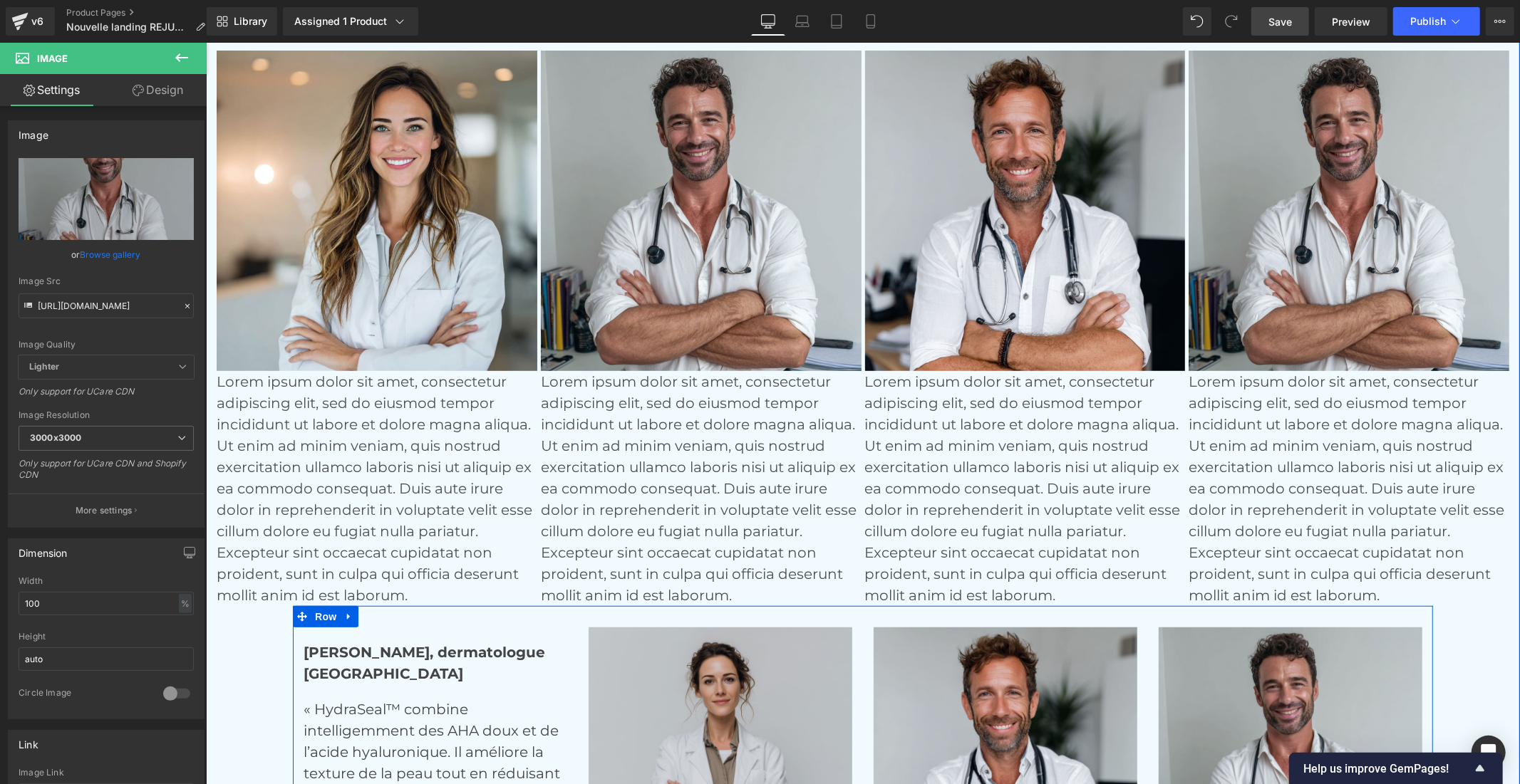
click at [718, 677] on img at bounding box center [719, 758] width 264 height 264
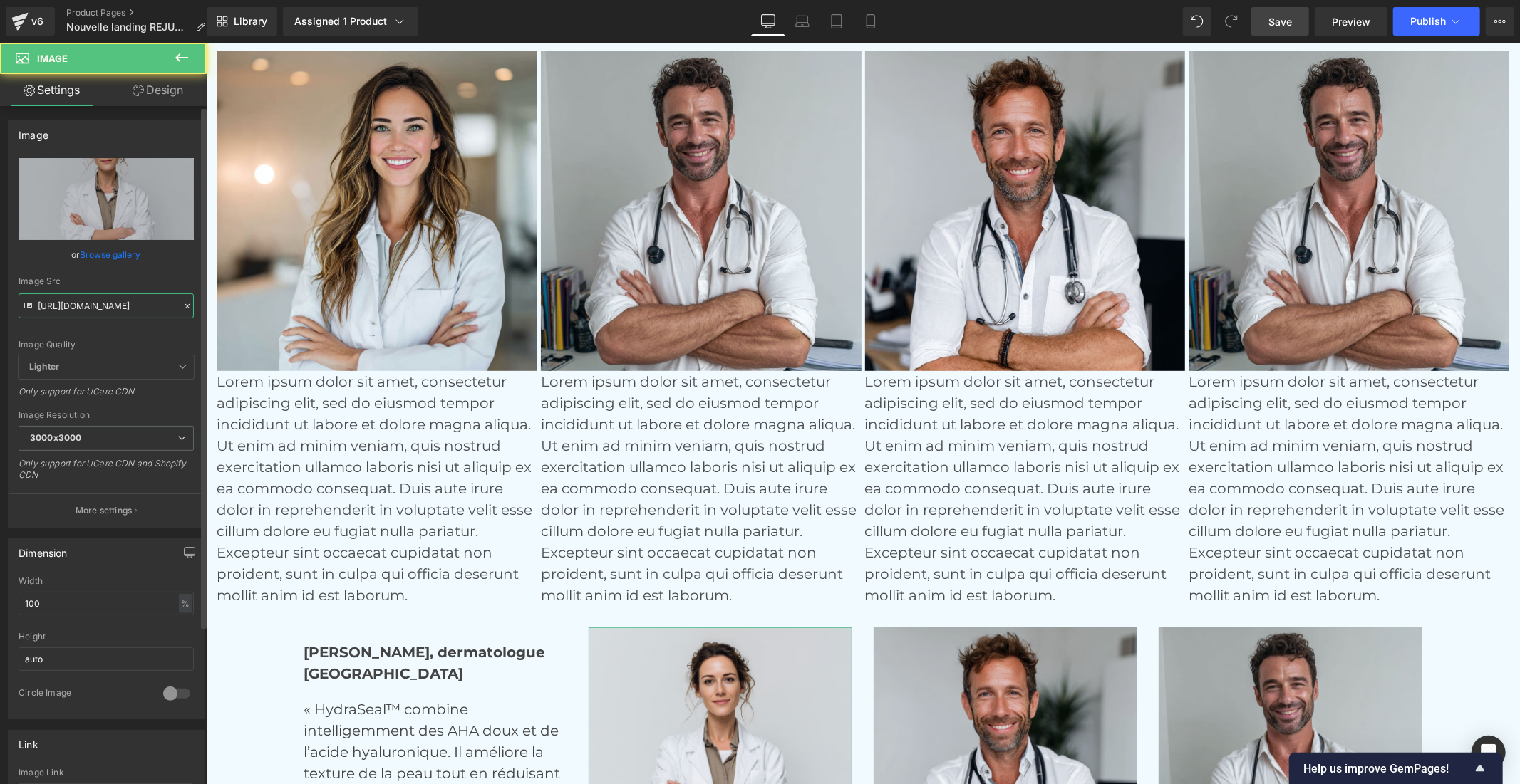
click at [96, 302] on input "[URL][DOMAIN_NAME]" at bounding box center [106, 306] width 175 height 25
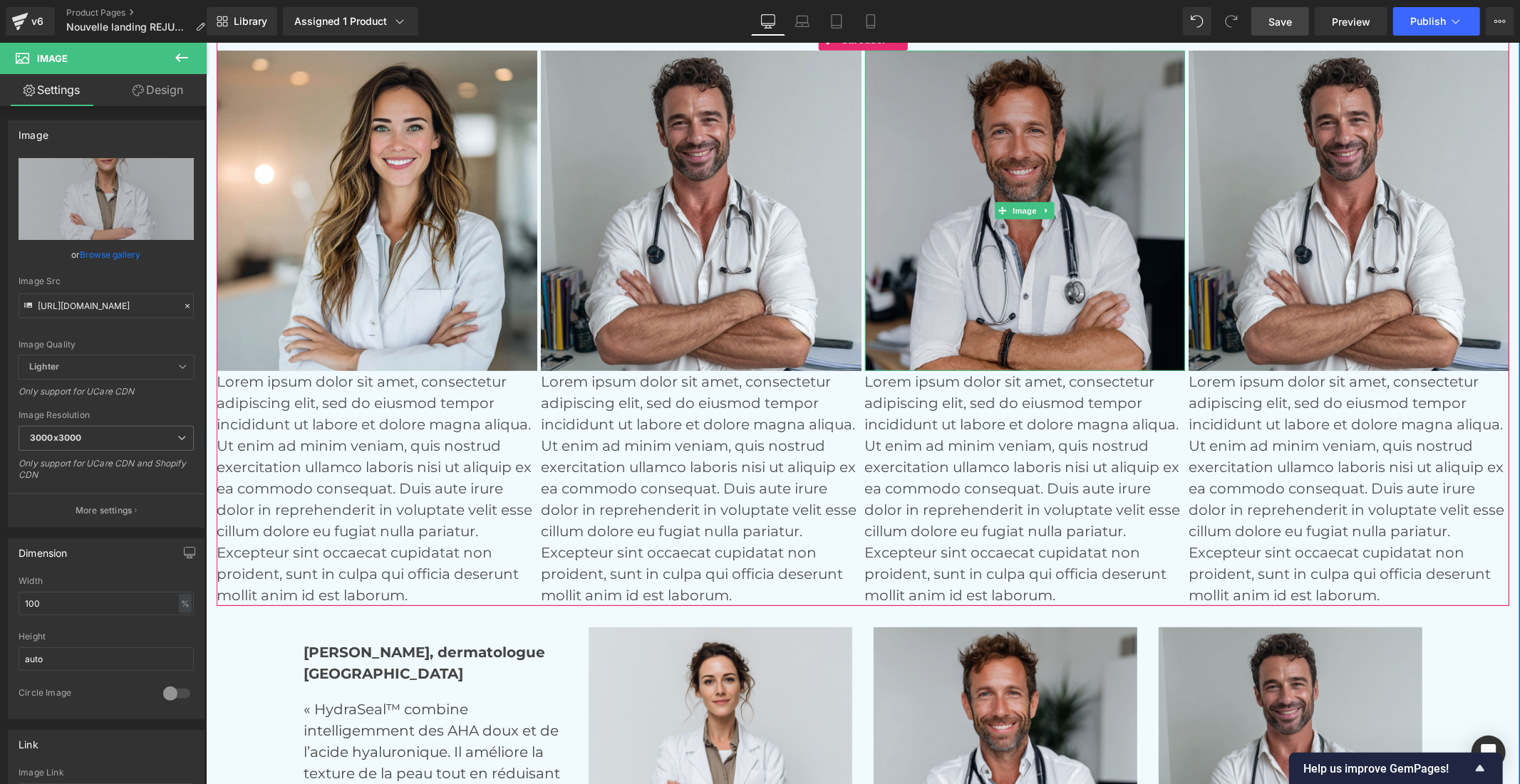
click at [920, 230] on img at bounding box center [1025, 210] width 321 height 321
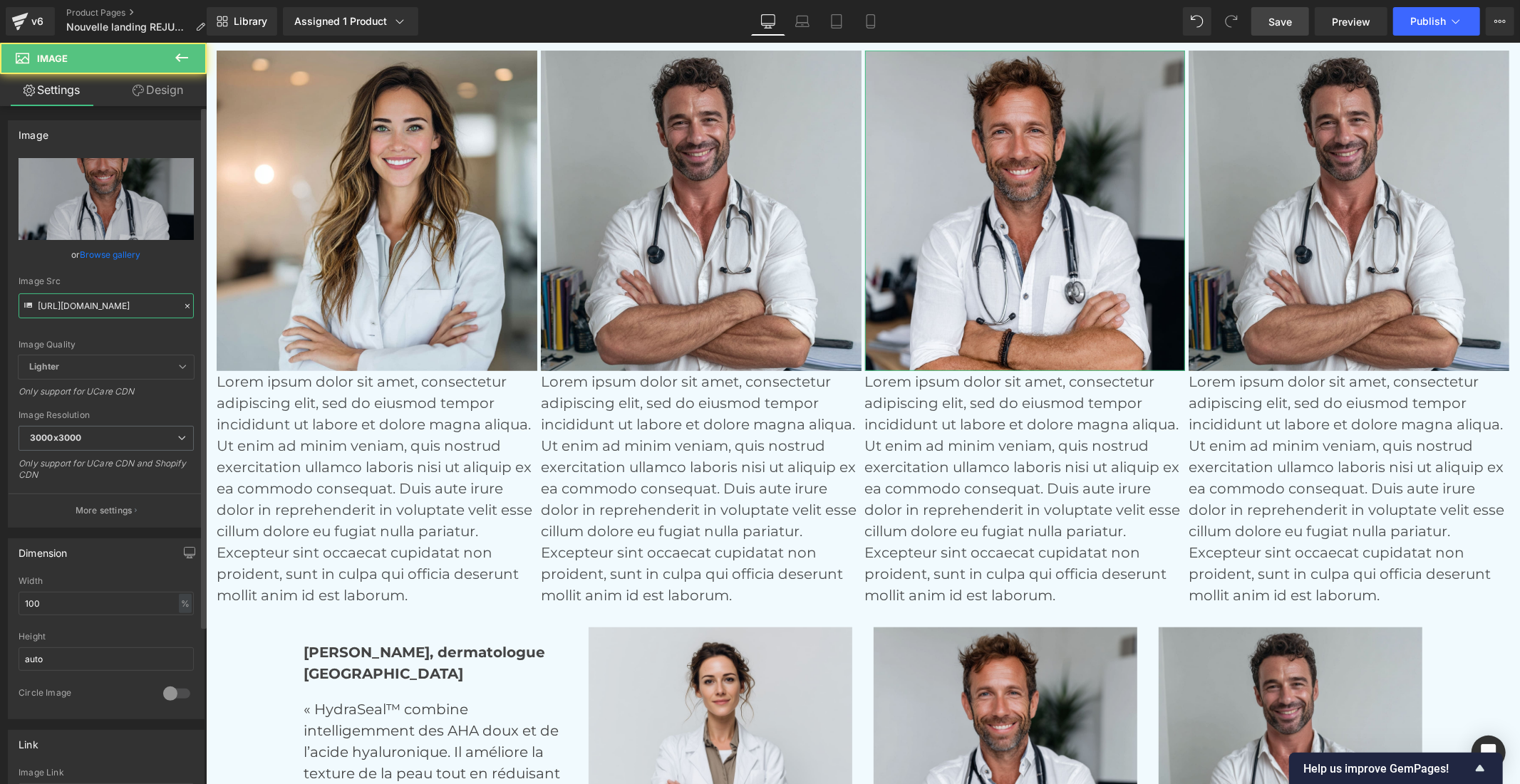
click at [148, 308] on input "[URL][DOMAIN_NAME]" at bounding box center [106, 306] width 175 height 25
paste input "3"
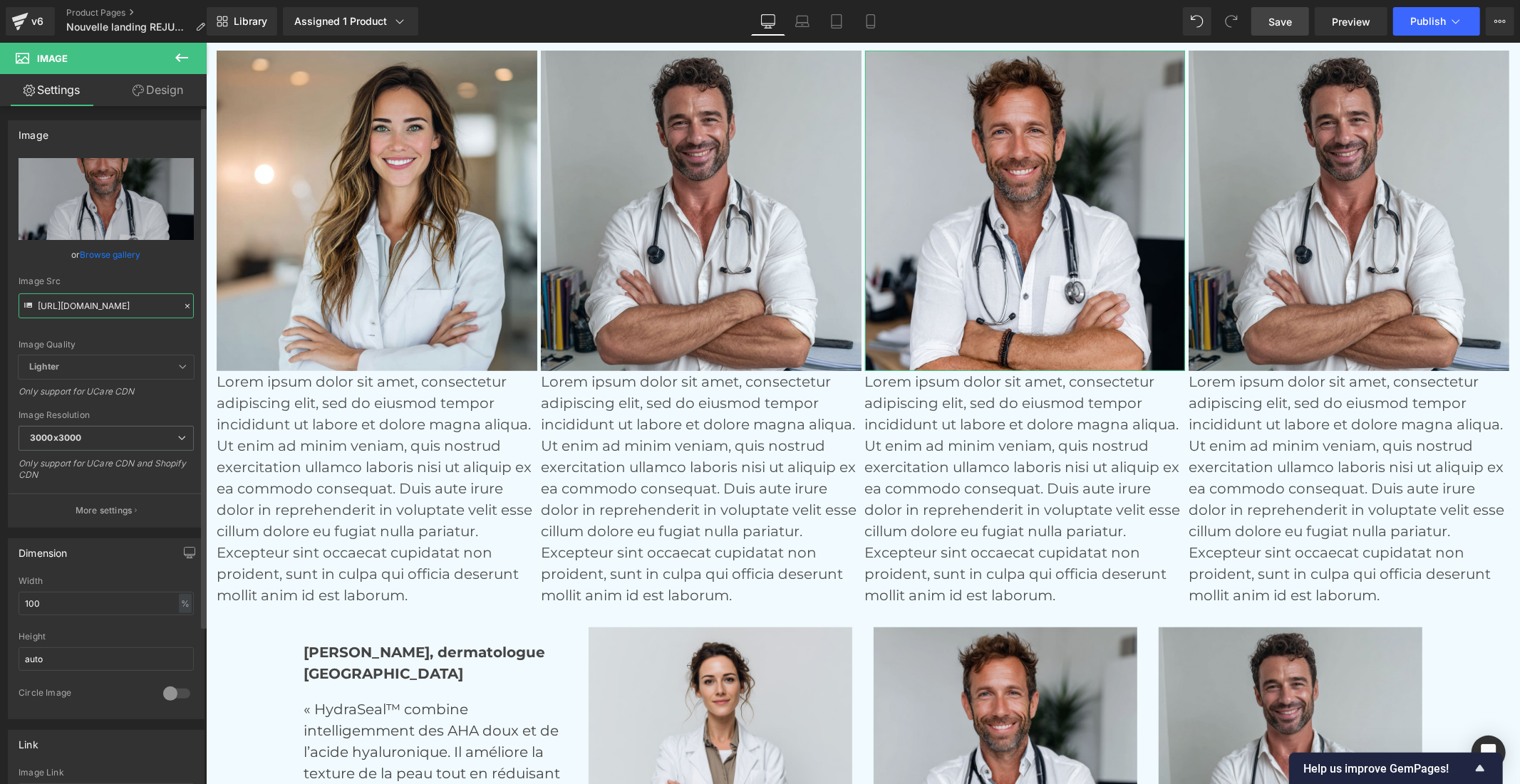
type input "[URL][DOMAIN_NAME]"
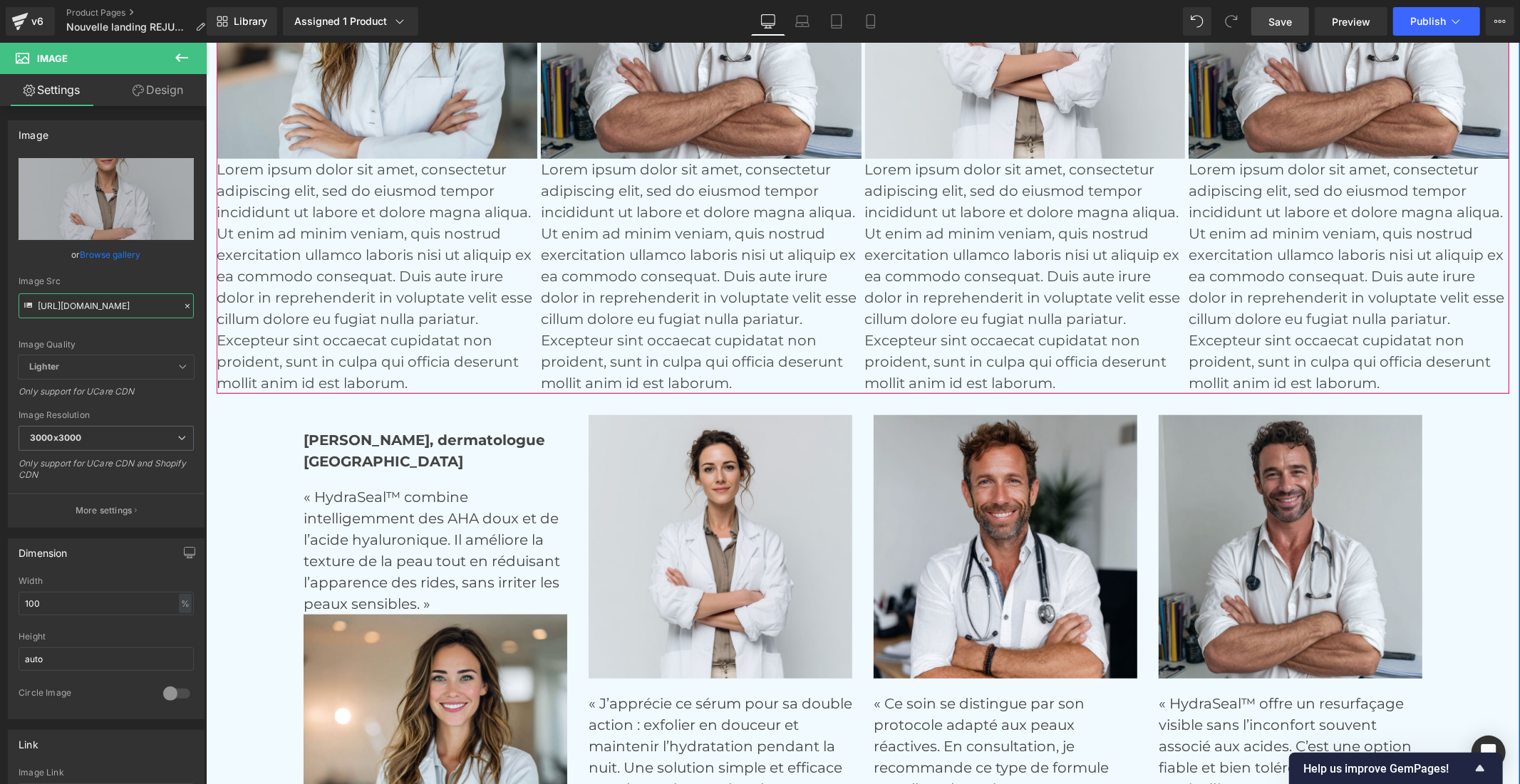
scroll to position [5426, 0]
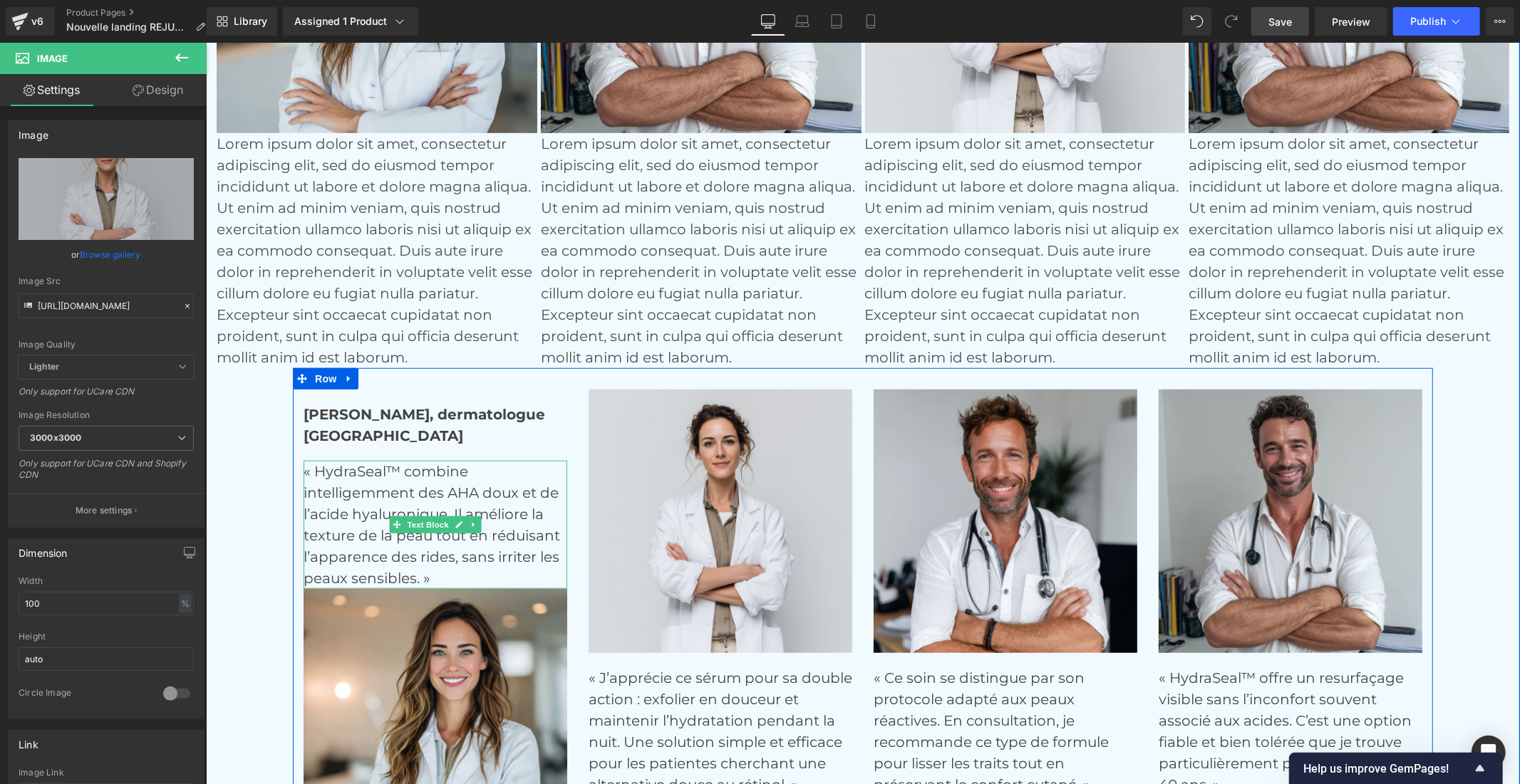
click at [359, 506] on p "« HydraSeal™ combine intelligemment des AHA doux et de l’acide hyaluronique. Il…" at bounding box center [434, 524] width 264 height 128
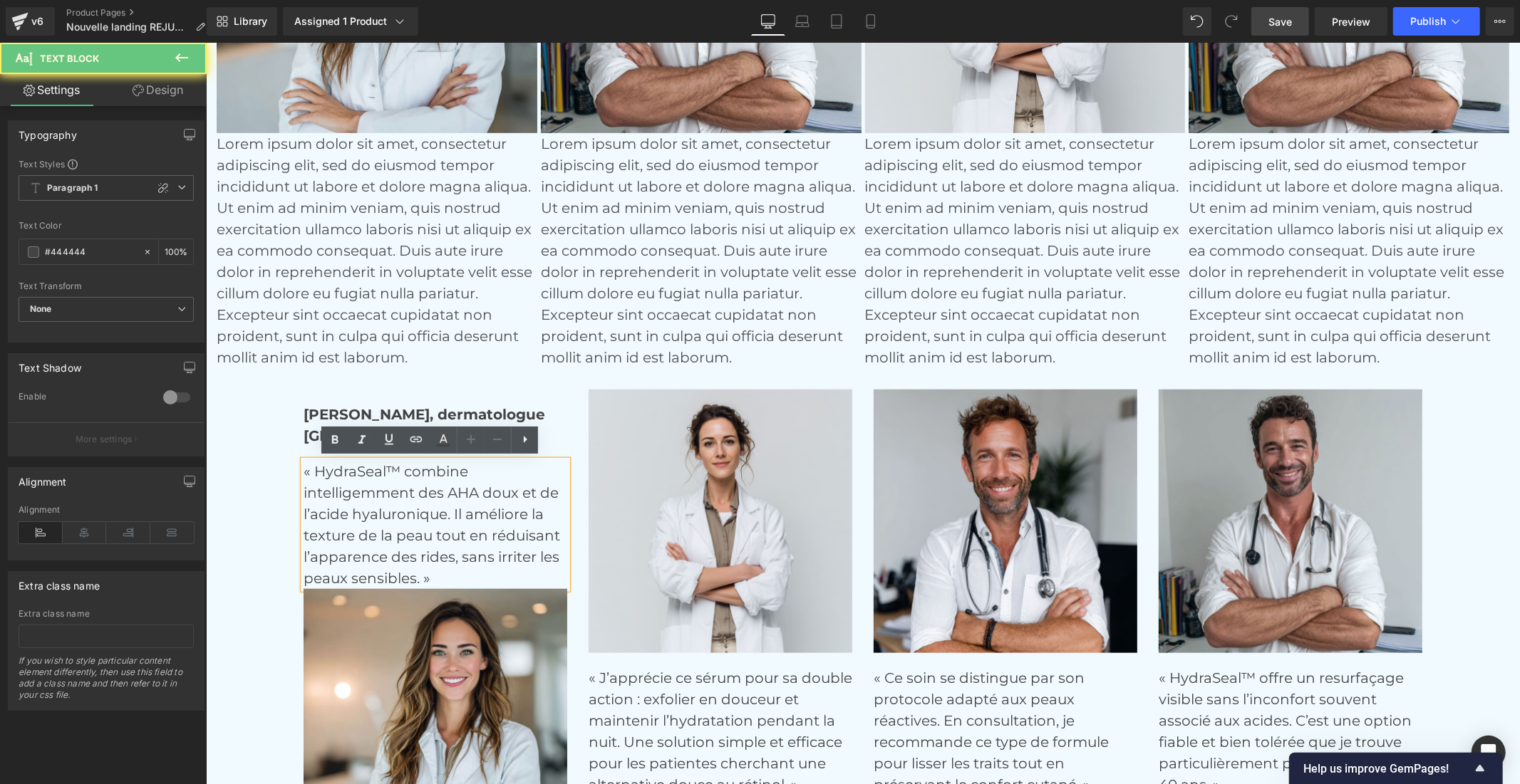
click at [359, 506] on p "« HydraSeal™ combine intelligemment des AHA doux et de l’acide hyaluronique. Il…" at bounding box center [434, 524] width 264 height 128
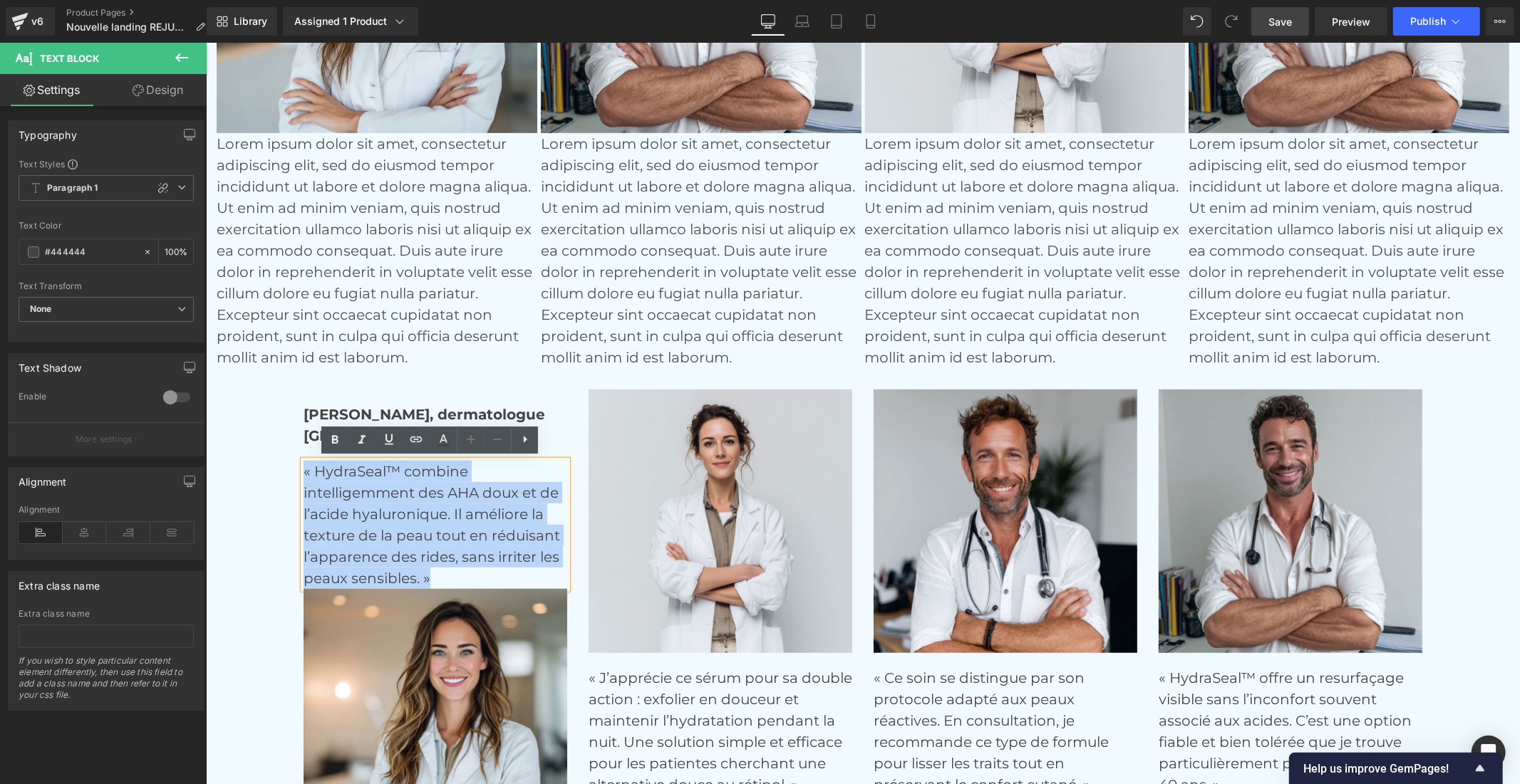
copy p "« HydraSeal™ combine intelligemment des AHA doux et de l’acide hyaluronique. Il…"
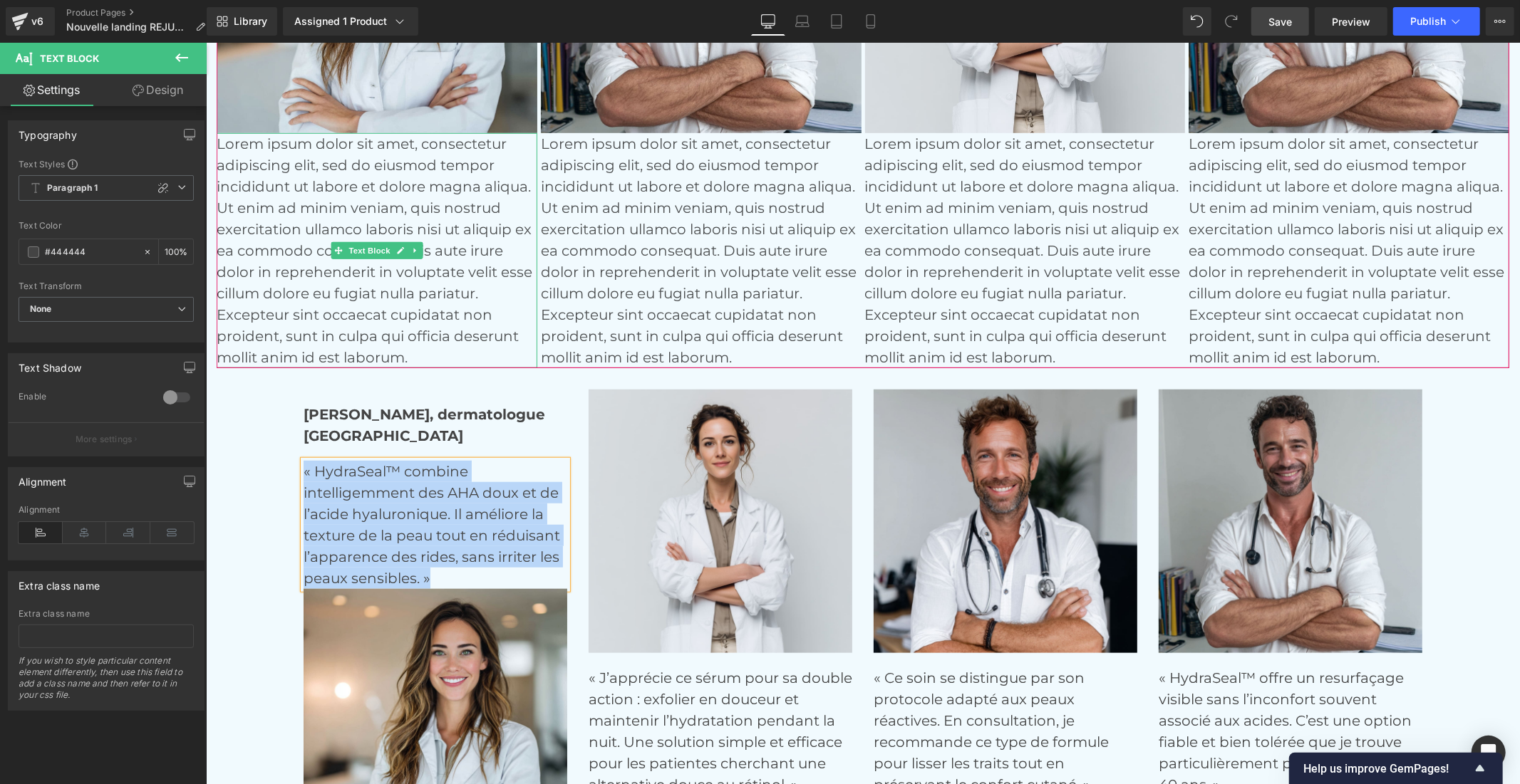
click at [266, 235] on p "Lorem ipsum dolor sit amet, consectetur adipiscing elit, sed do eiusmod tempor …" at bounding box center [376, 249] width 321 height 235
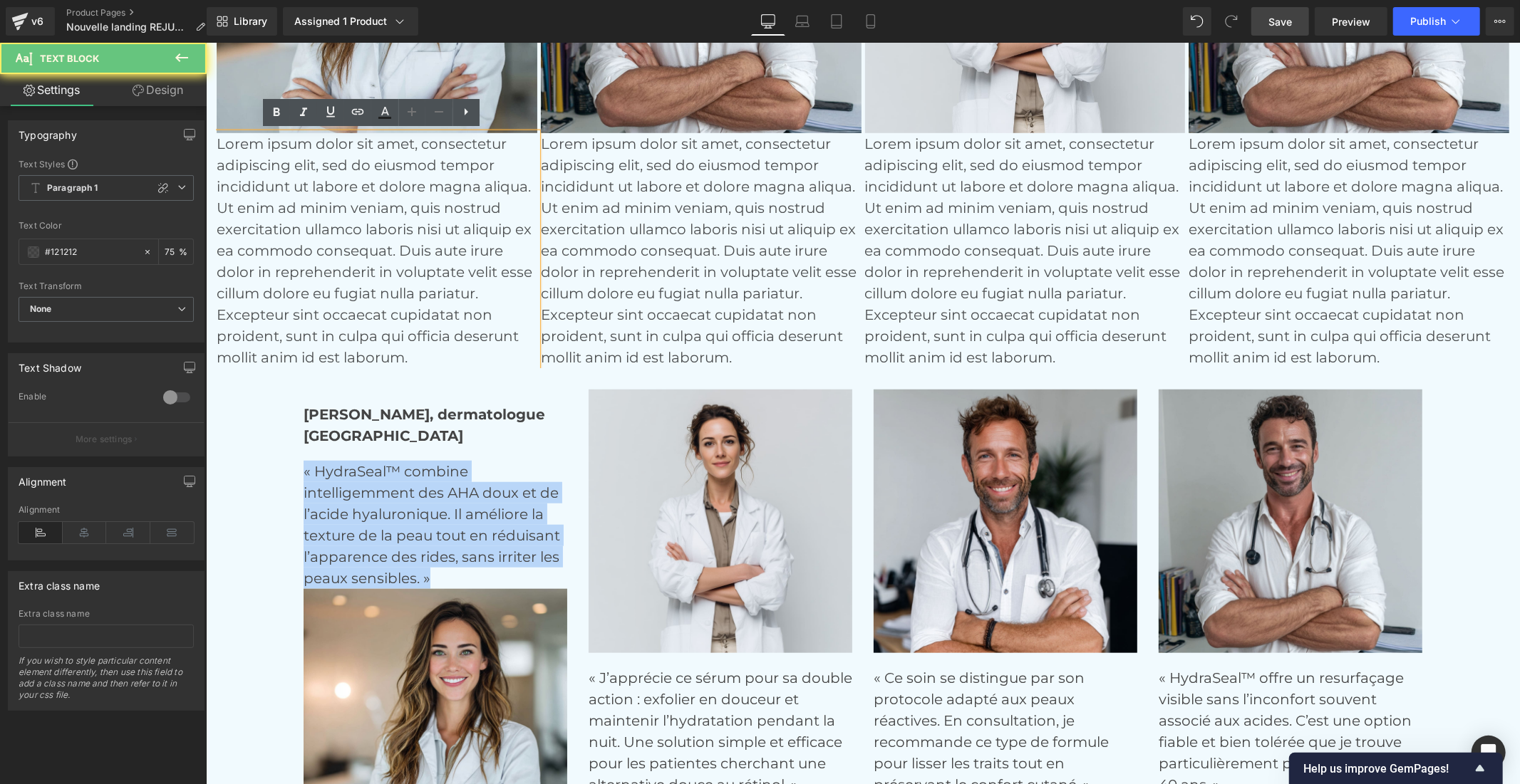
click at [266, 235] on p "Lorem ipsum dolor sit amet, consectetur adipiscing elit, sed do eiusmod tempor …" at bounding box center [376, 249] width 321 height 235
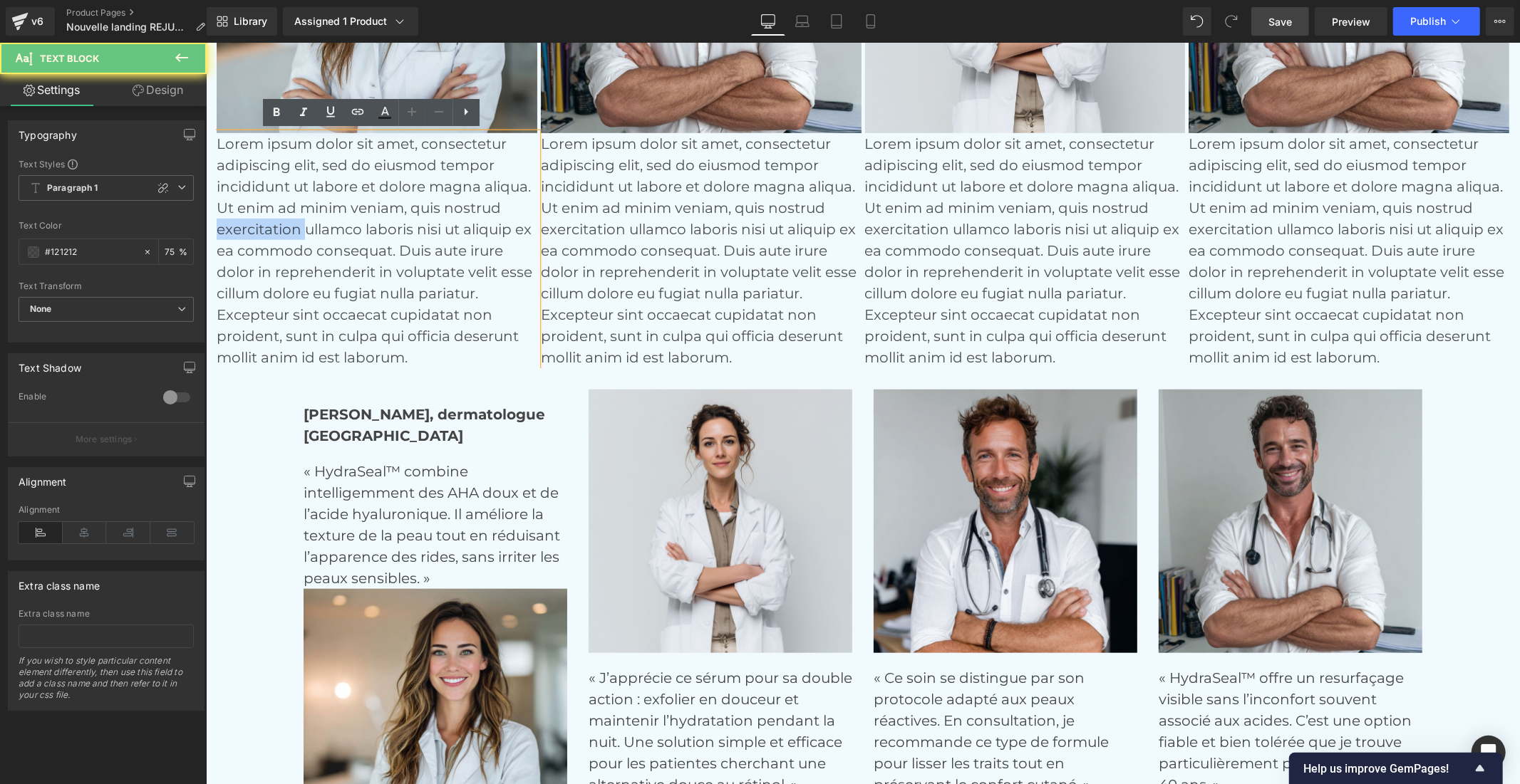
click at [266, 235] on p "Lorem ipsum dolor sit amet, consectetur adipiscing elit, sed do eiusmod tempor …" at bounding box center [376, 249] width 321 height 235
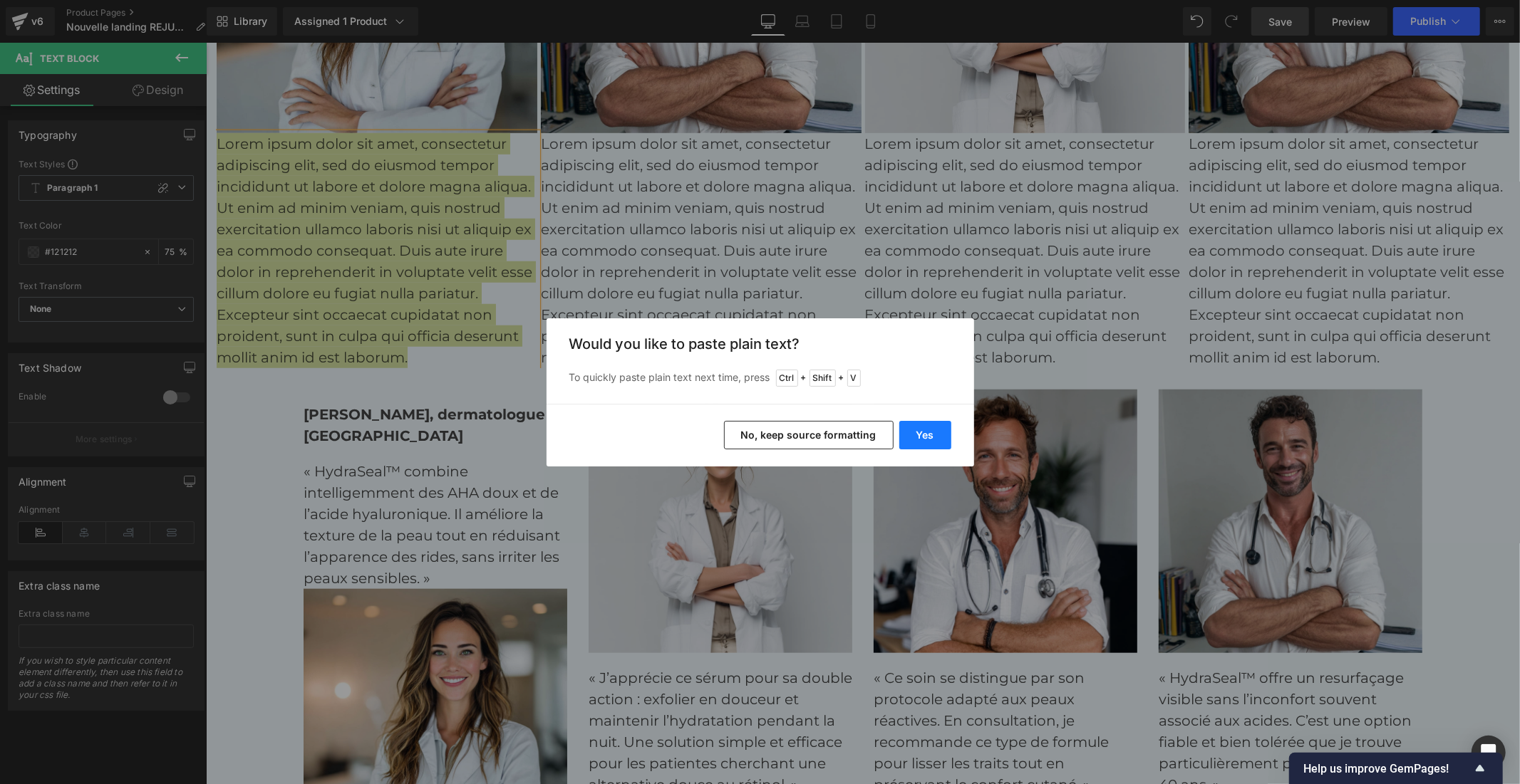
click at [923, 431] on button "Yes" at bounding box center [925, 435] width 52 height 28
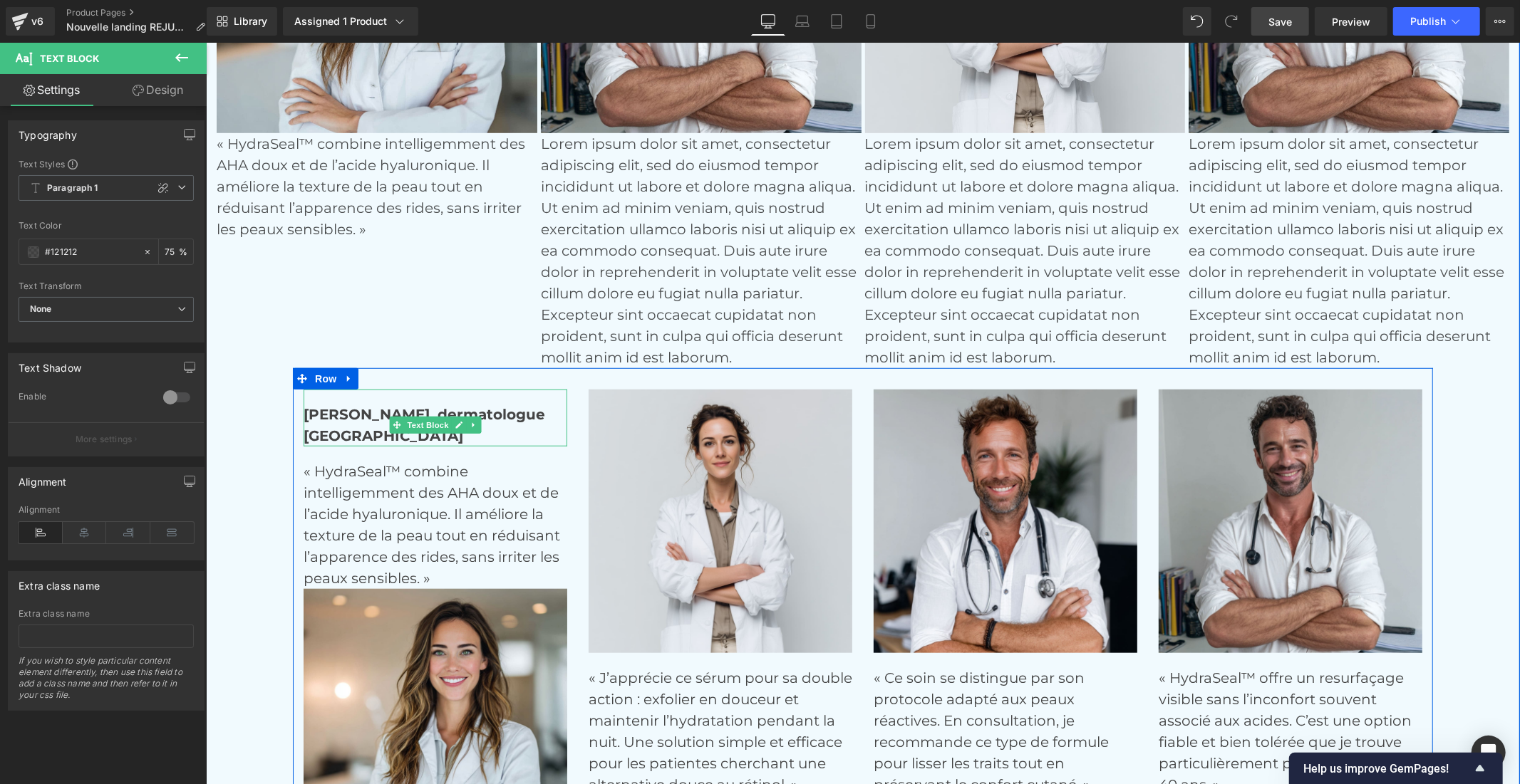
click at [349, 431] on strong "[GEOGRAPHIC_DATA]" at bounding box center [382, 435] width 160 height 17
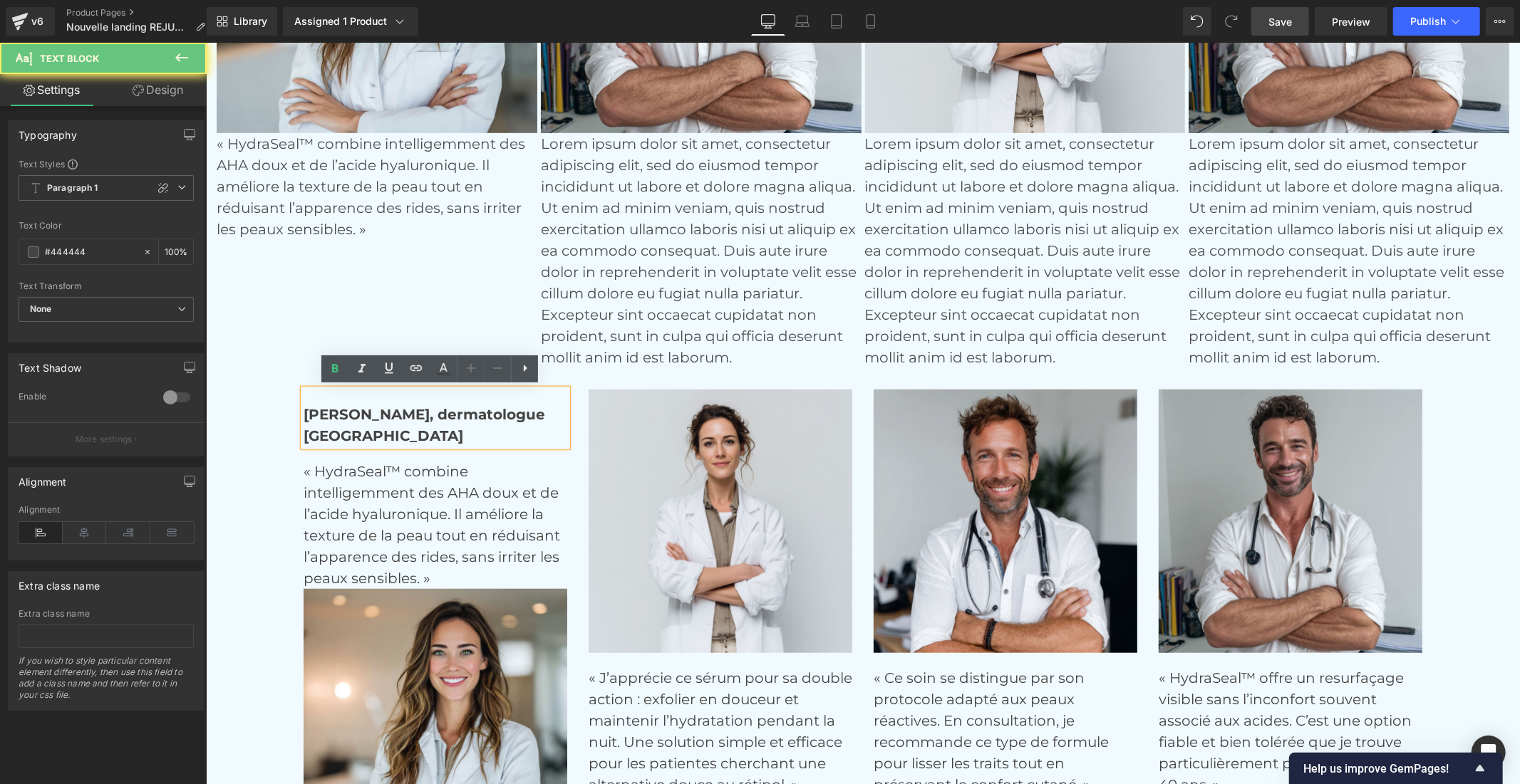
click at [349, 431] on strong "[GEOGRAPHIC_DATA]" at bounding box center [382, 435] width 160 height 17
click at [379, 430] on p "[GEOGRAPHIC_DATA]" at bounding box center [434, 435] width 264 height 21
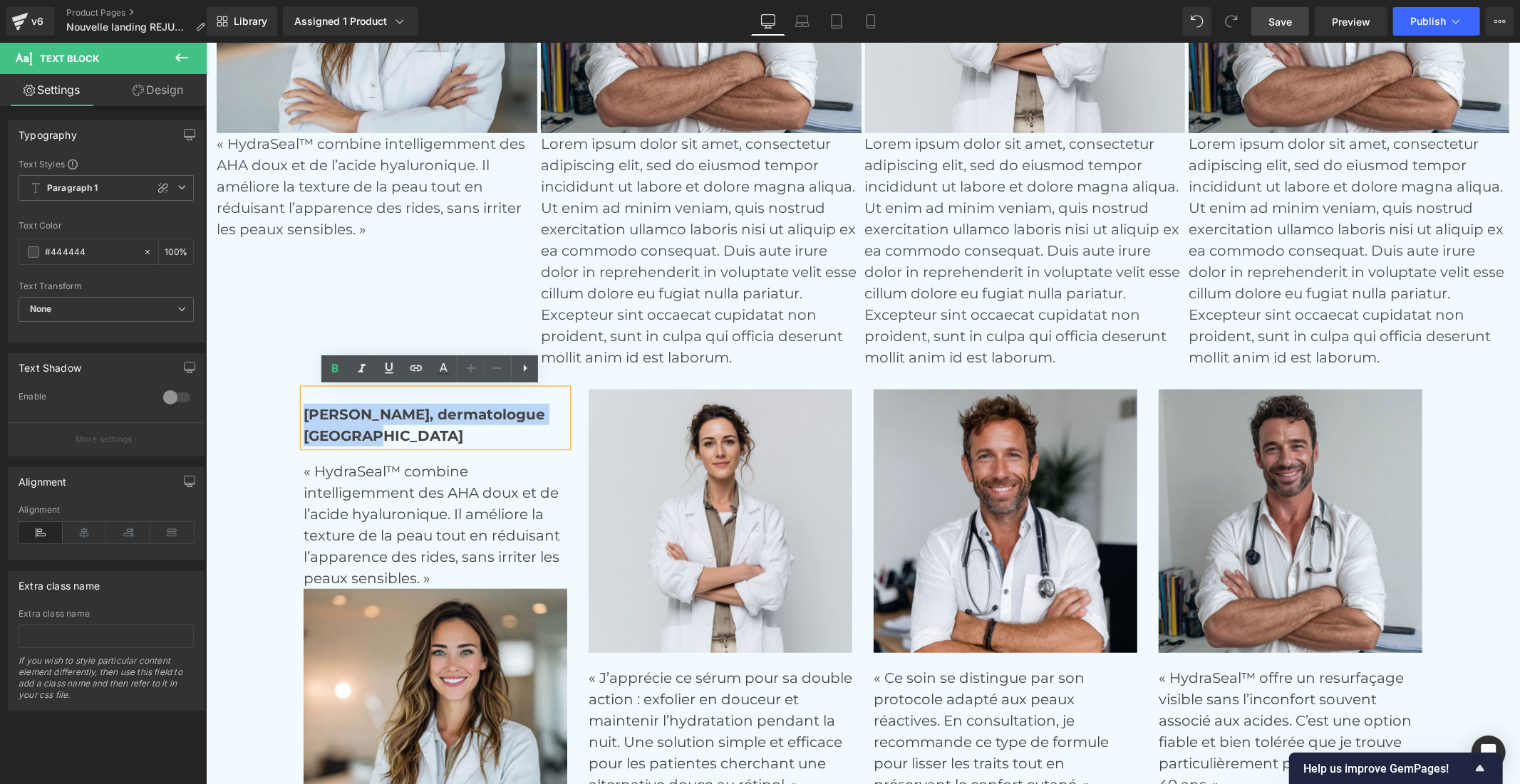
drag, startPoint x: 355, startPoint y: 430, endPoint x: 300, endPoint y: 415, distance: 57.0
click at [303, 415] on div "[PERSON_NAME], dermatologue [GEOGRAPHIC_DATA]" at bounding box center [434, 417] width 264 height 57
copy div "[PERSON_NAME], dermatologue [GEOGRAPHIC_DATA]"
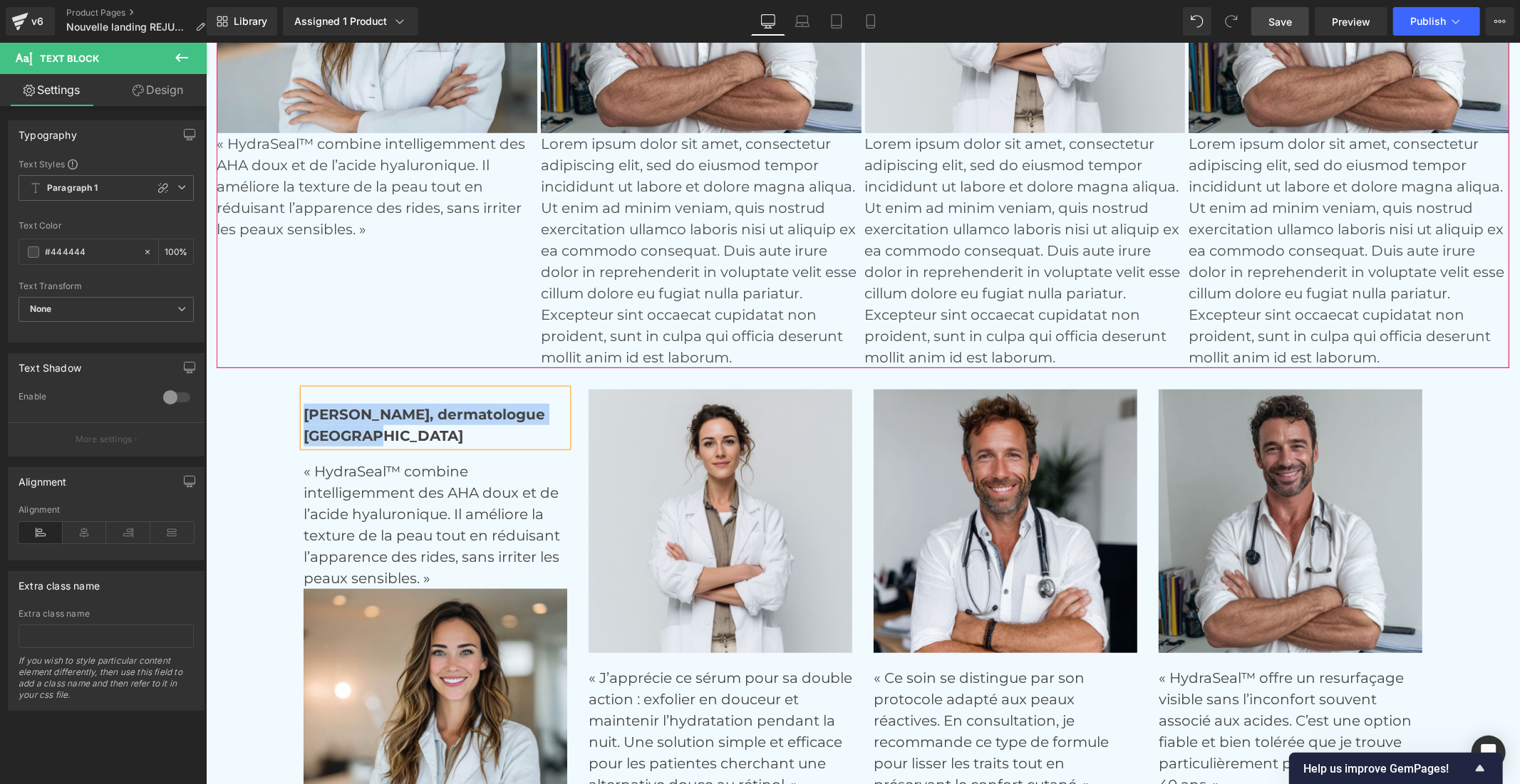
click at [384, 232] on p "« HydraSeal™ combine intelligemment des AHA doux et de l’acide hyaluronique. Il…" at bounding box center [376, 185] width 321 height 107
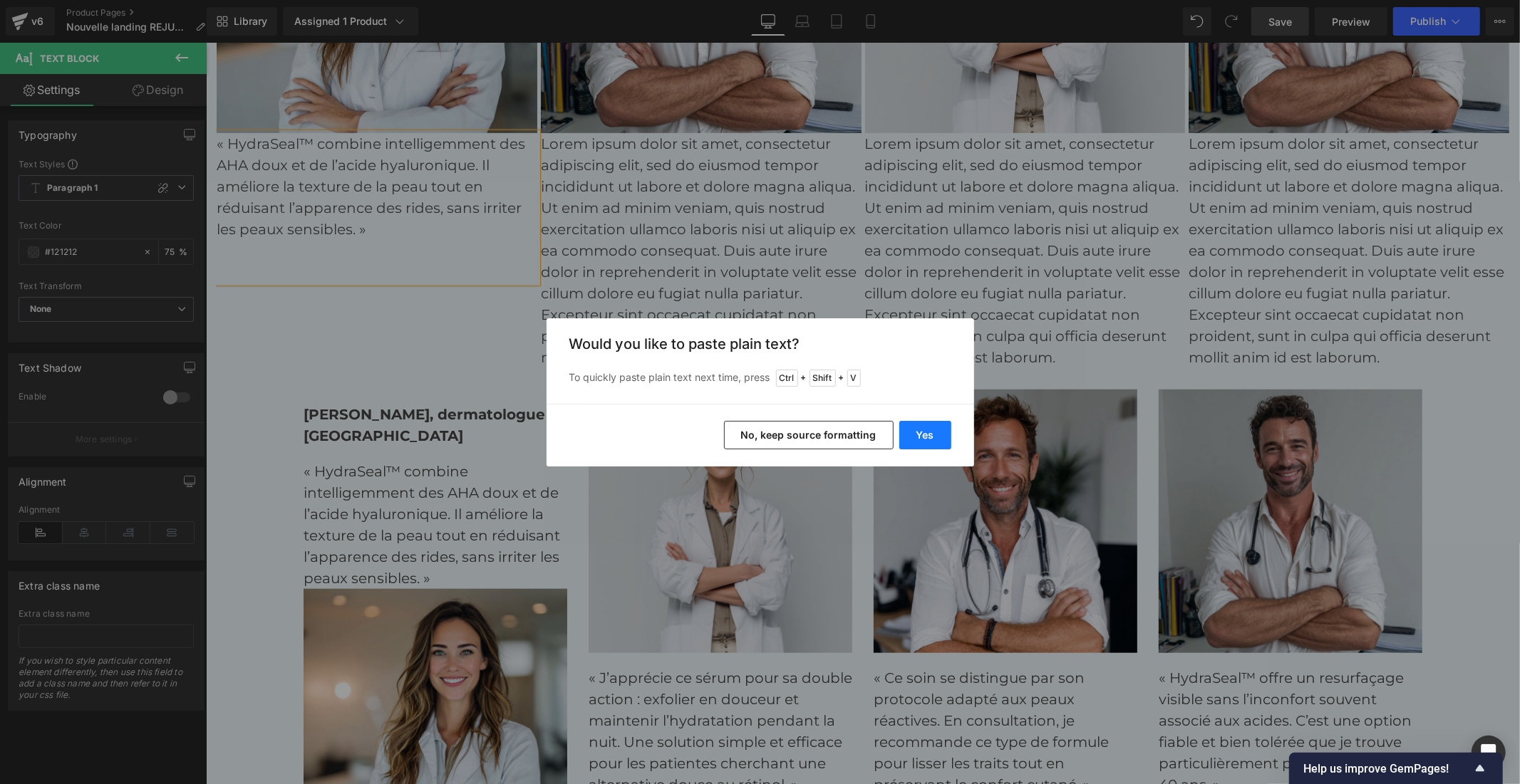
click at [906, 439] on button "Yes" at bounding box center [925, 435] width 52 height 28
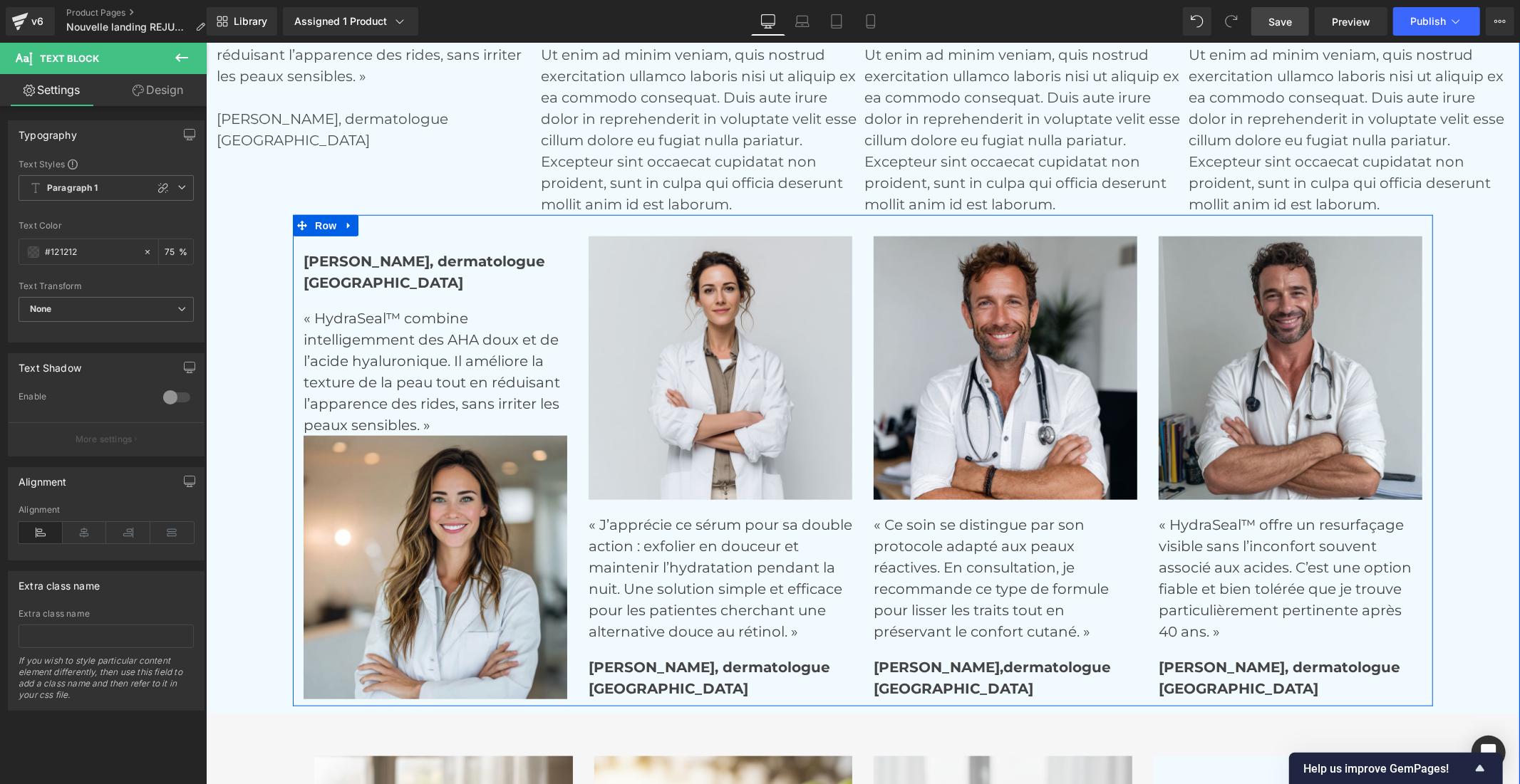
scroll to position [5585, 0]
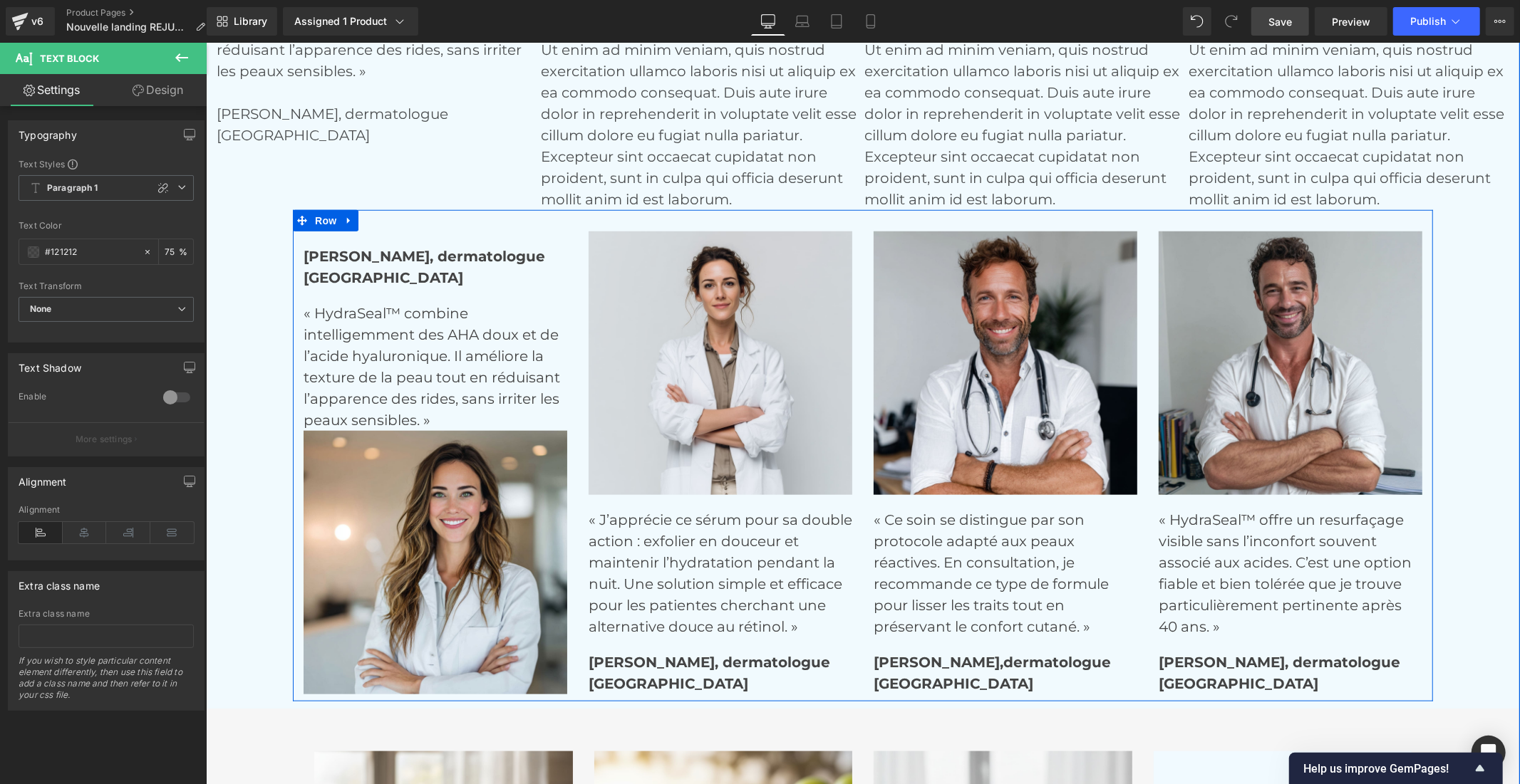
click at [686, 581] on p "« J’apprécie ce sérum pour sa double action : exfolier en douceur et maintenir …" at bounding box center [719, 572] width 264 height 128
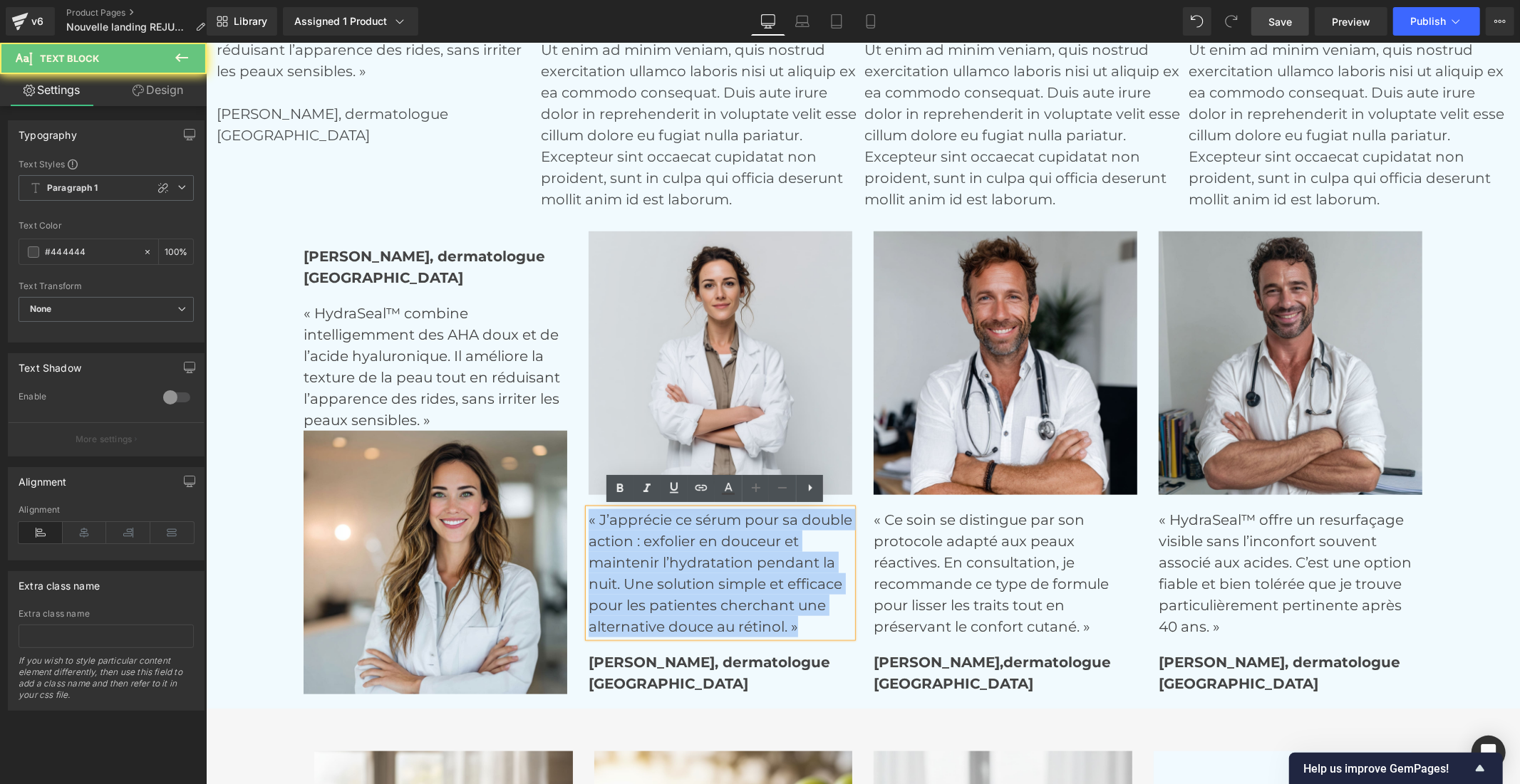
click at [686, 581] on p "« J’apprécie ce sérum pour sa double action : exfolier en douceur et maintenir …" at bounding box center [719, 572] width 264 height 128
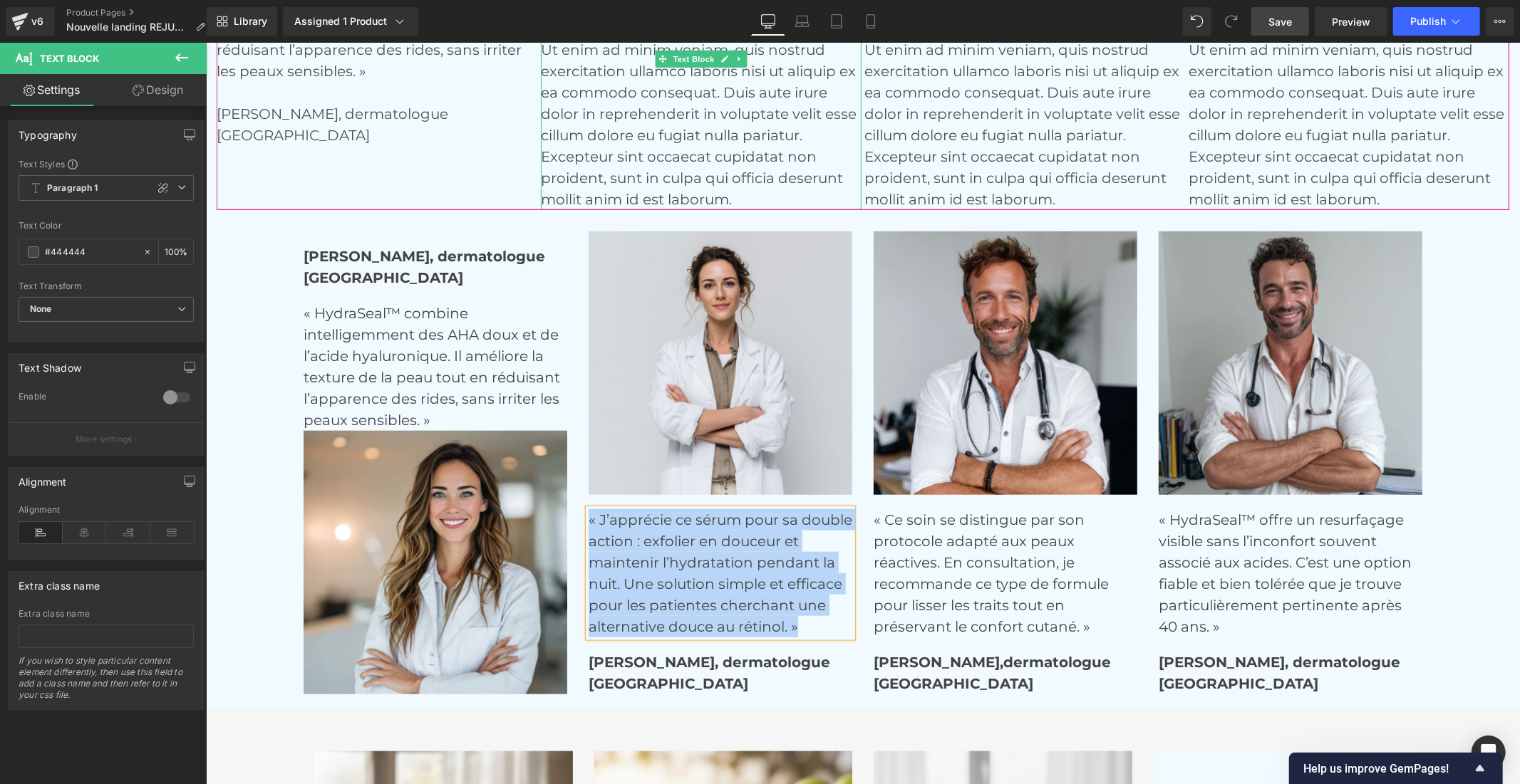
click at [631, 125] on p "Lorem ipsum dolor sit amet, consectetur adipiscing elit, sed do eiusmod tempor …" at bounding box center [700, 92] width 321 height 235
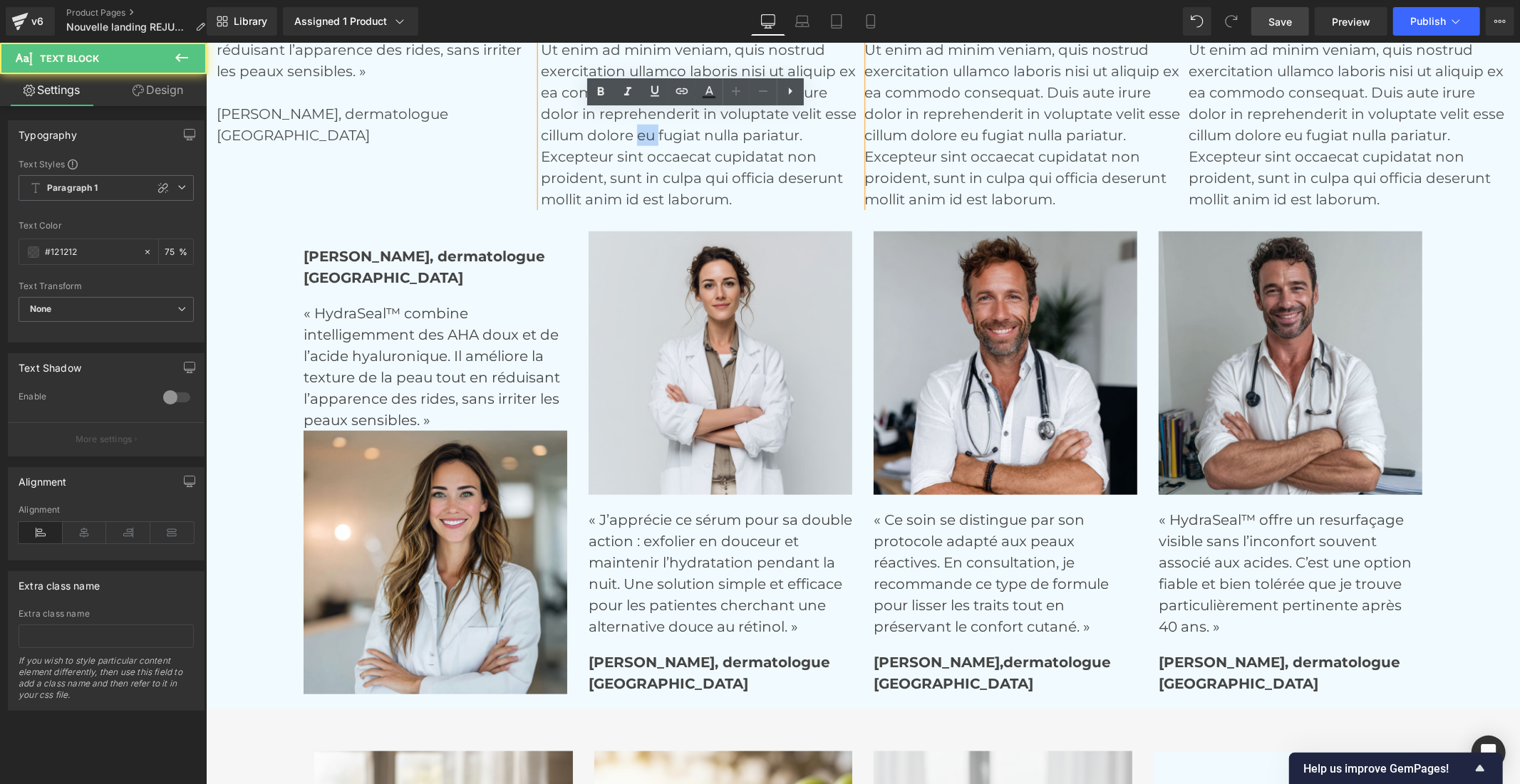
click at [631, 125] on p "Lorem ipsum dolor sit amet, consectetur adipiscing elit, sed do eiusmod tempor …" at bounding box center [700, 92] width 321 height 235
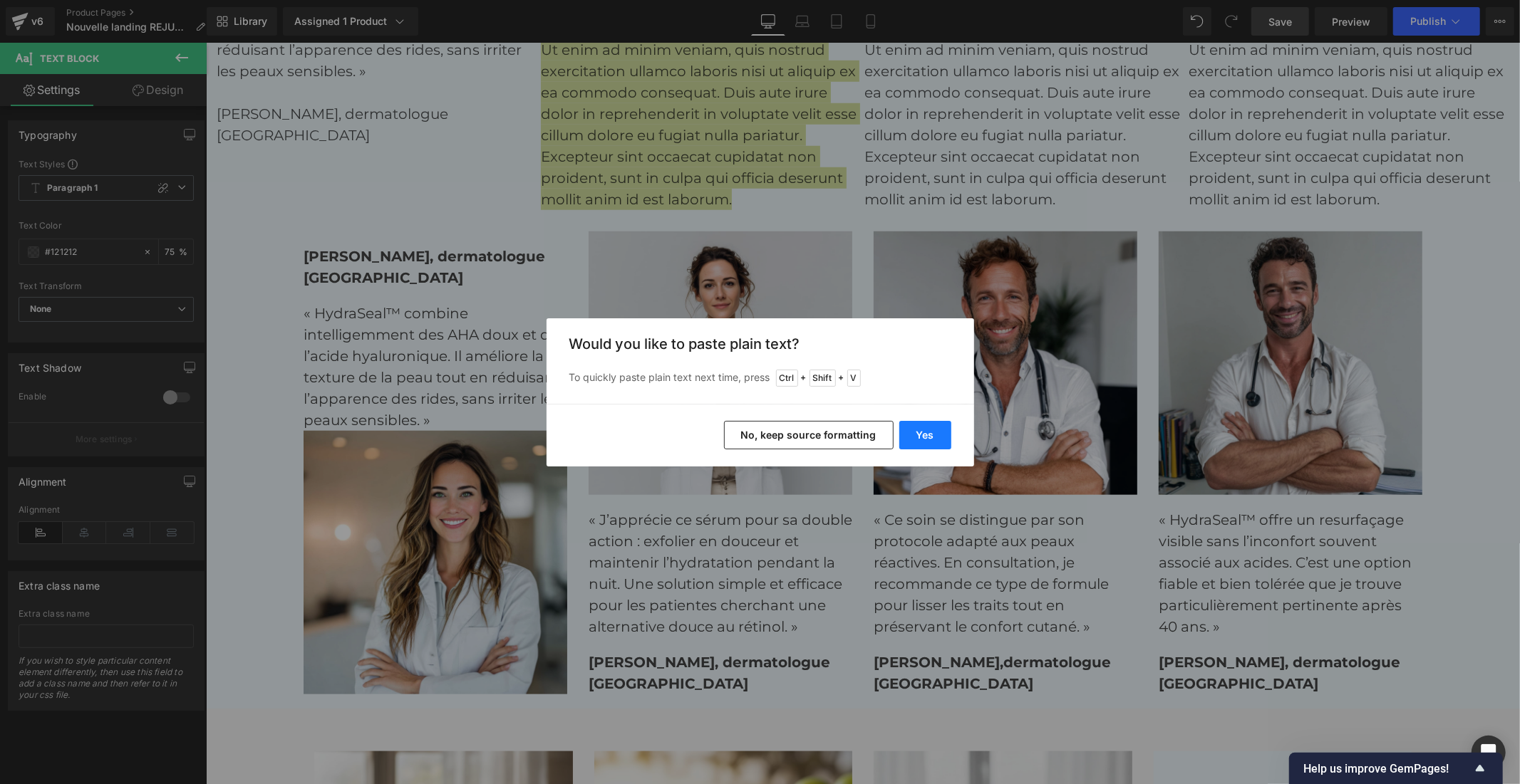
click at [924, 431] on button "Yes" at bounding box center [925, 435] width 52 height 28
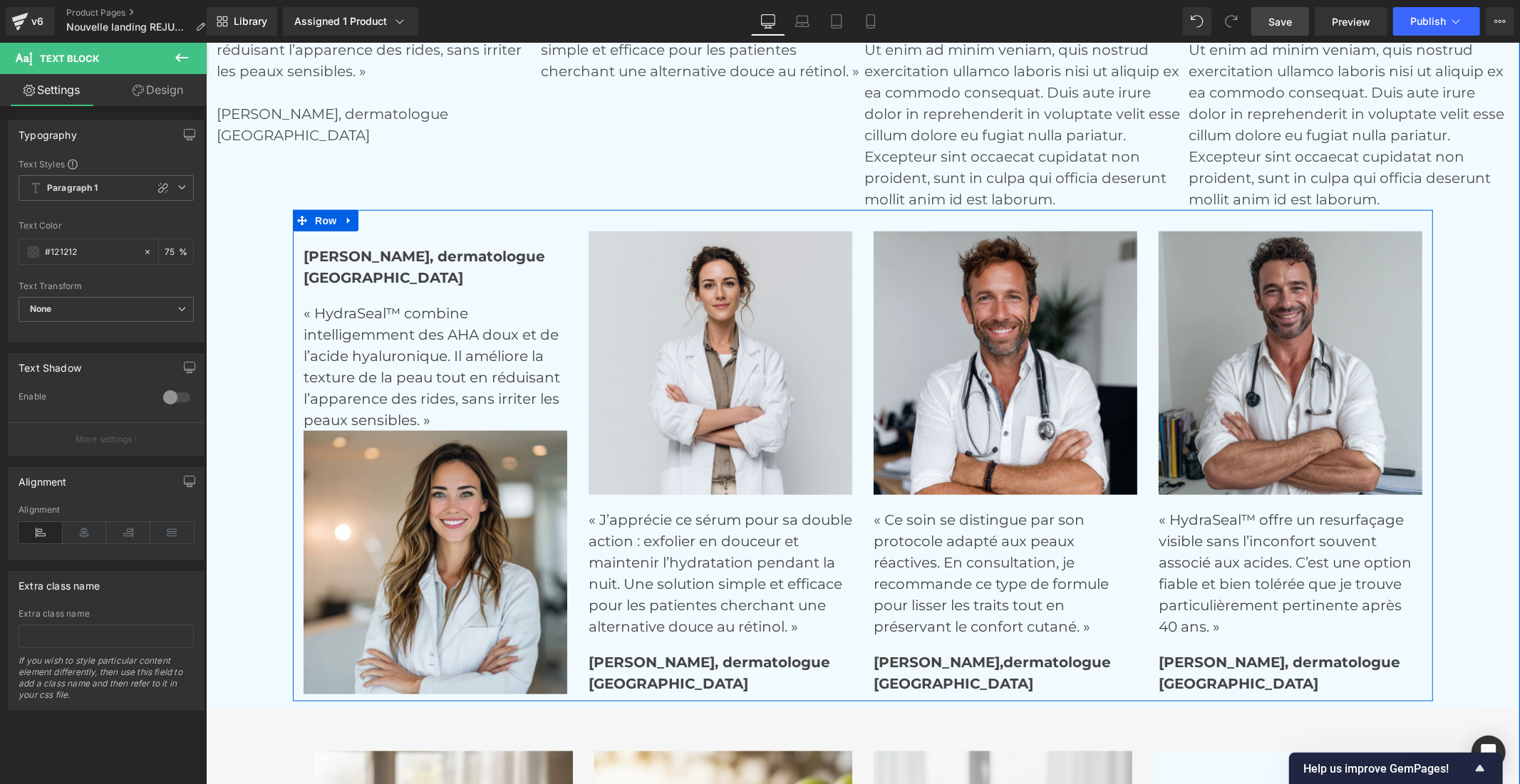
click at [652, 677] on p "[GEOGRAPHIC_DATA]" at bounding box center [719, 683] width 264 height 21
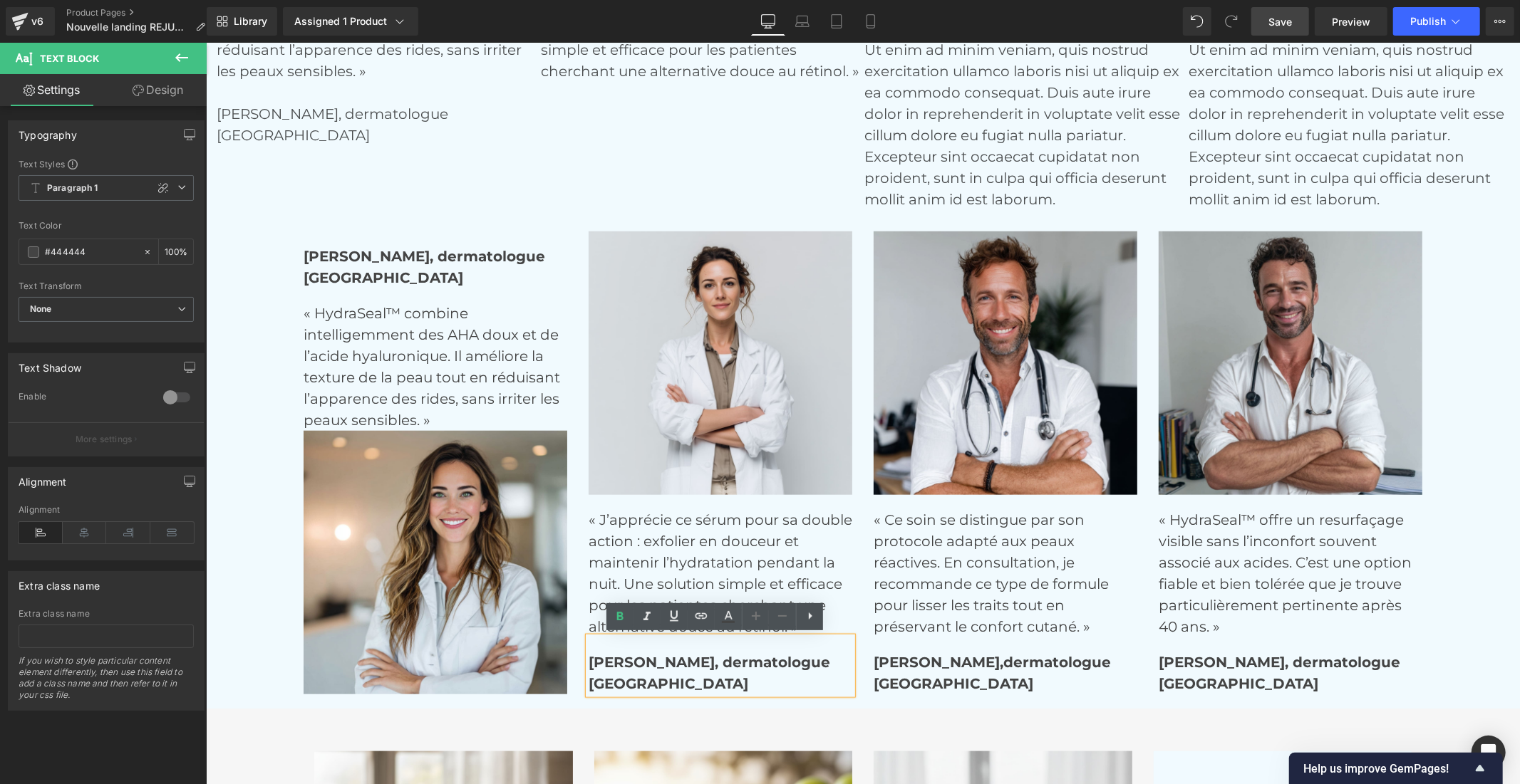
drag, startPoint x: 642, startPoint y: 681, endPoint x: 581, endPoint y: 663, distance: 63.6
click at [588, 663] on div "[PERSON_NAME], dermatologue [GEOGRAPHIC_DATA]" at bounding box center [719, 665] width 264 height 57
click at [592, 658] on strong "[PERSON_NAME], dermatologue" at bounding box center [708, 661] width 241 height 17
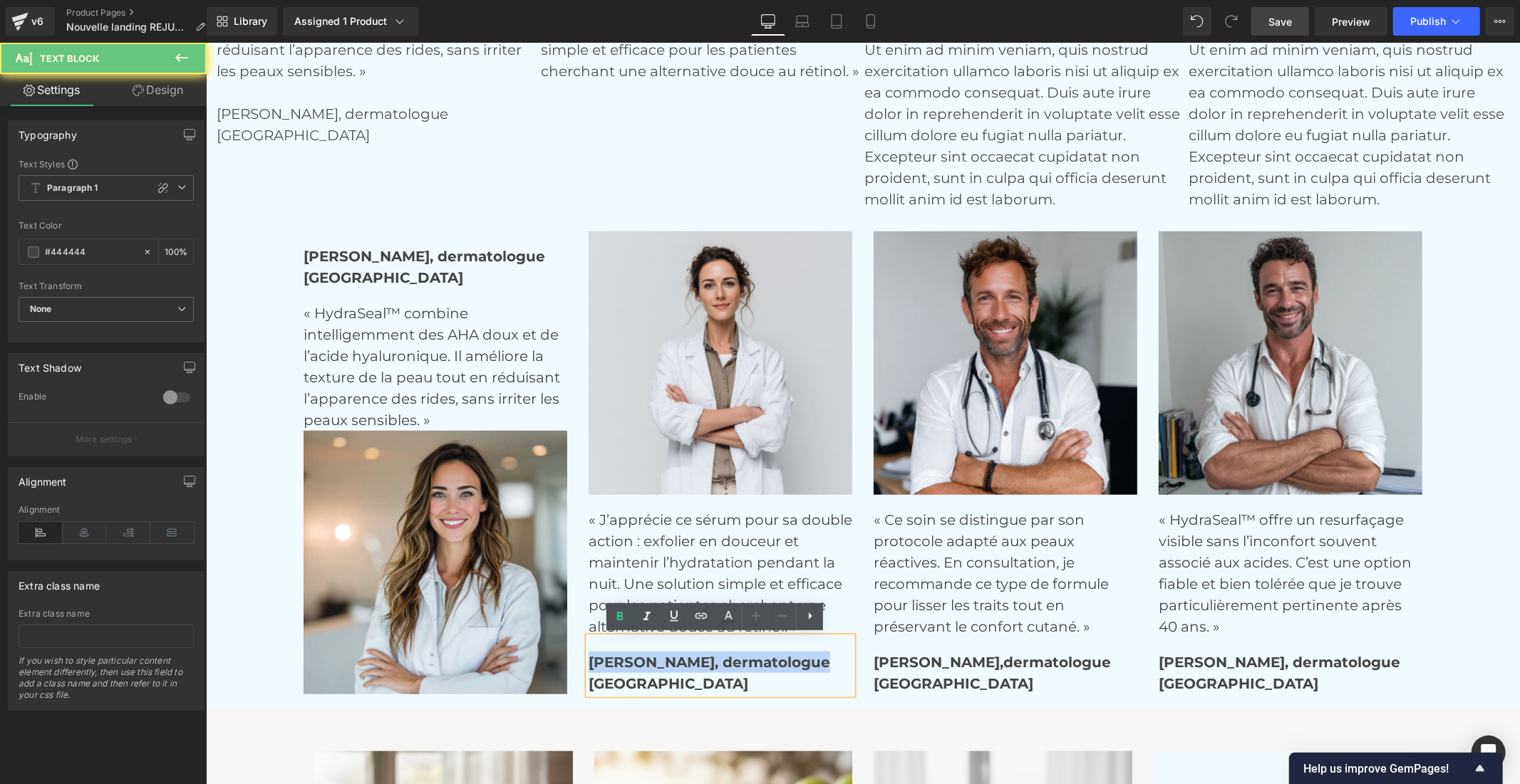
click at [592, 658] on strong "[PERSON_NAME], dermatologue" at bounding box center [708, 661] width 241 height 17
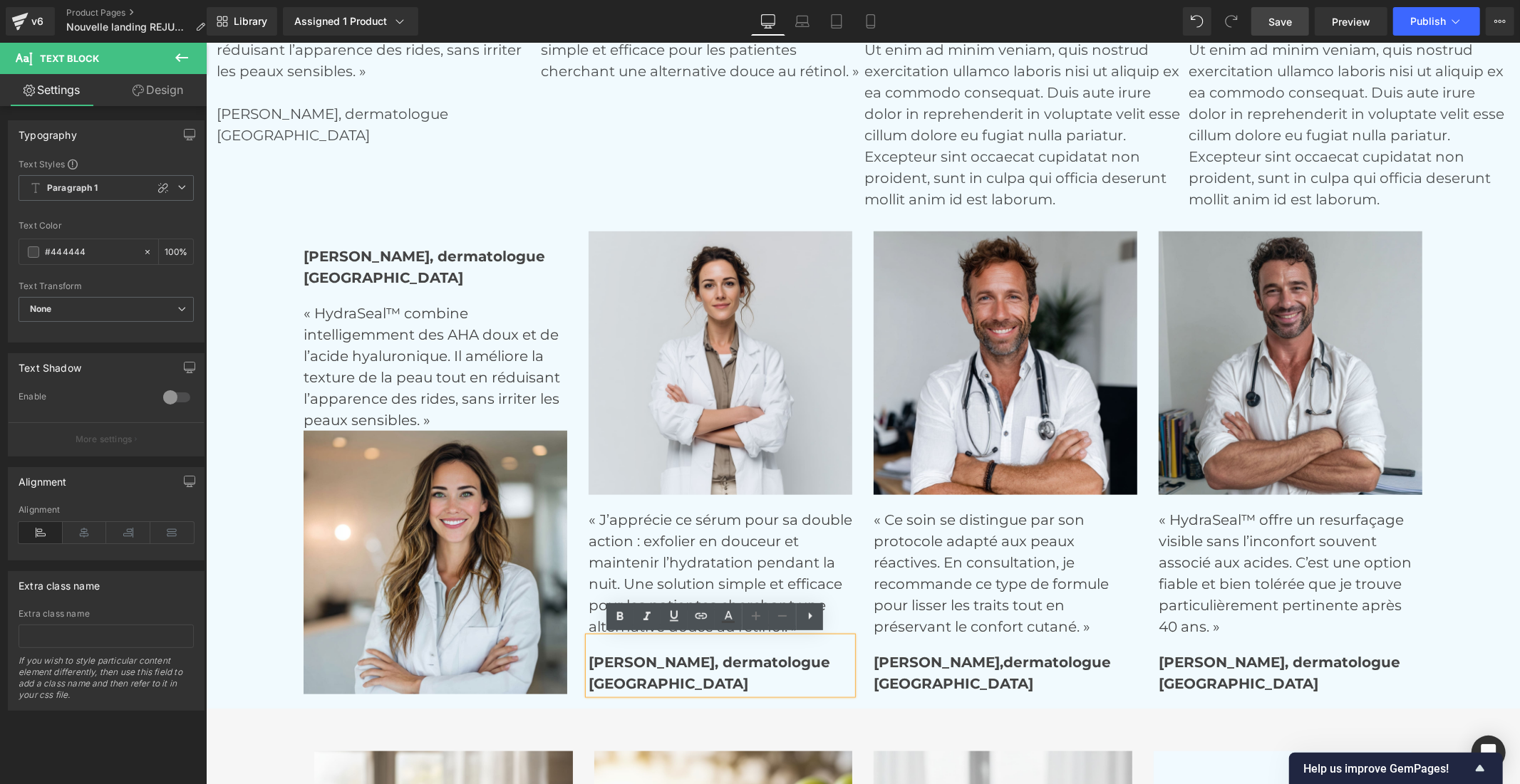
click at [605, 674] on strong "[GEOGRAPHIC_DATA]" at bounding box center [667, 682] width 160 height 17
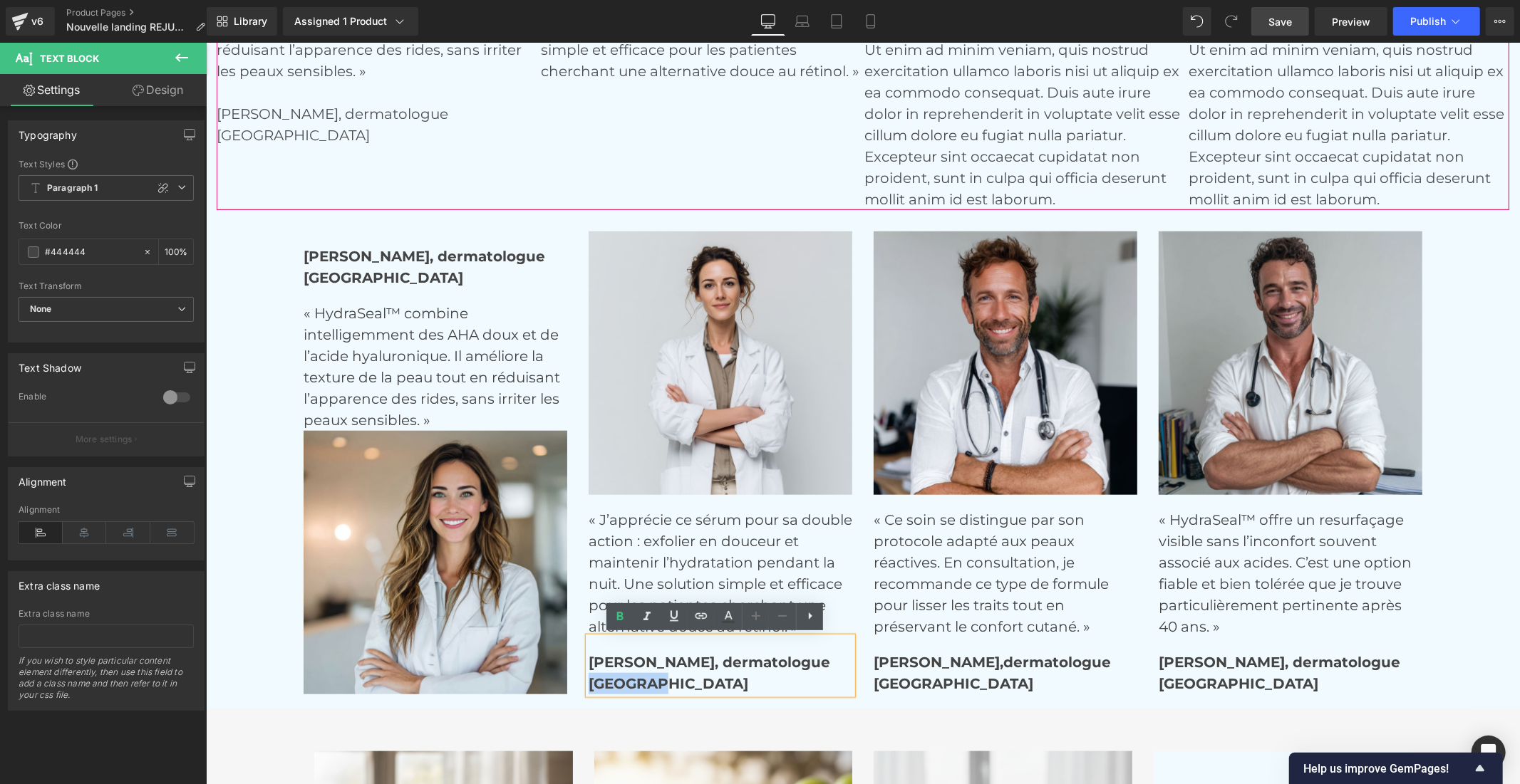
scroll to position [5426, 0]
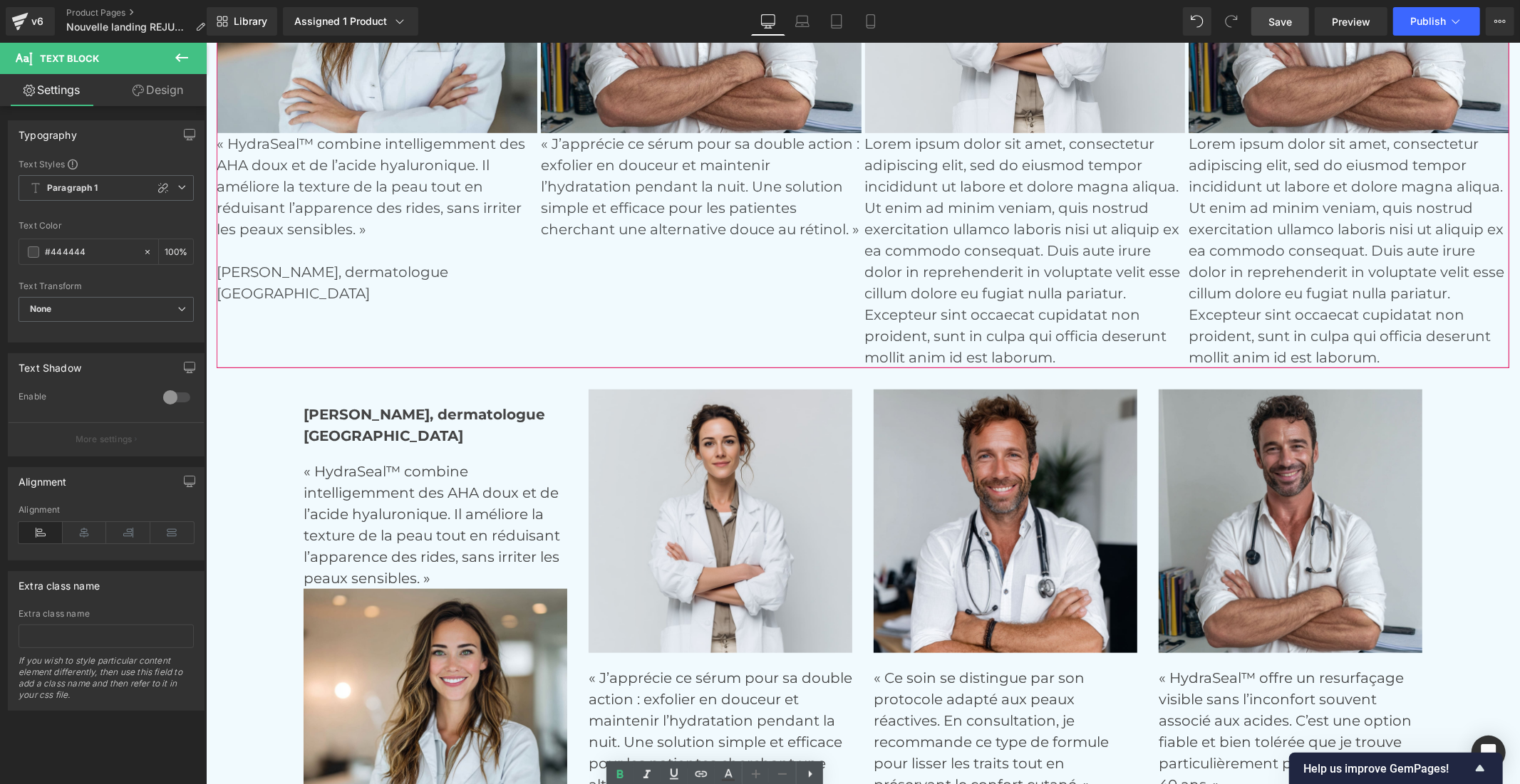
click at [608, 183] on p "« J’apprécie ce sérum pour sa double action : exfolier en douceur et maintenir …" at bounding box center [700, 185] width 321 height 107
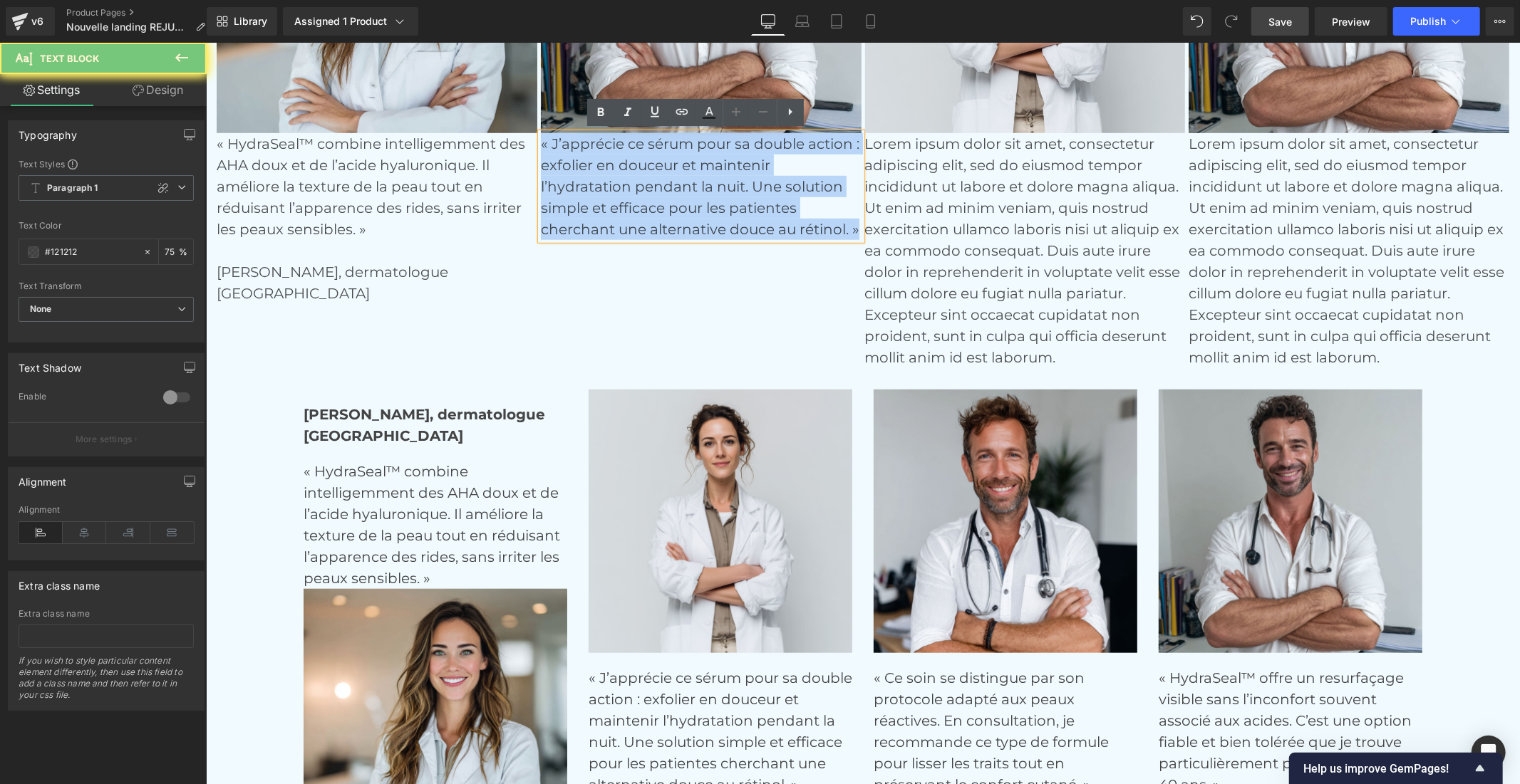
click at [608, 183] on p "« J’apprécie ce sérum pour sa double action : exfolier en douceur et maintenir …" at bounding box center [700, 185] width 321 height 107
copy p "« J’apprécie ce sérum pour sa double action : exfolier en douceur et maintenir …"
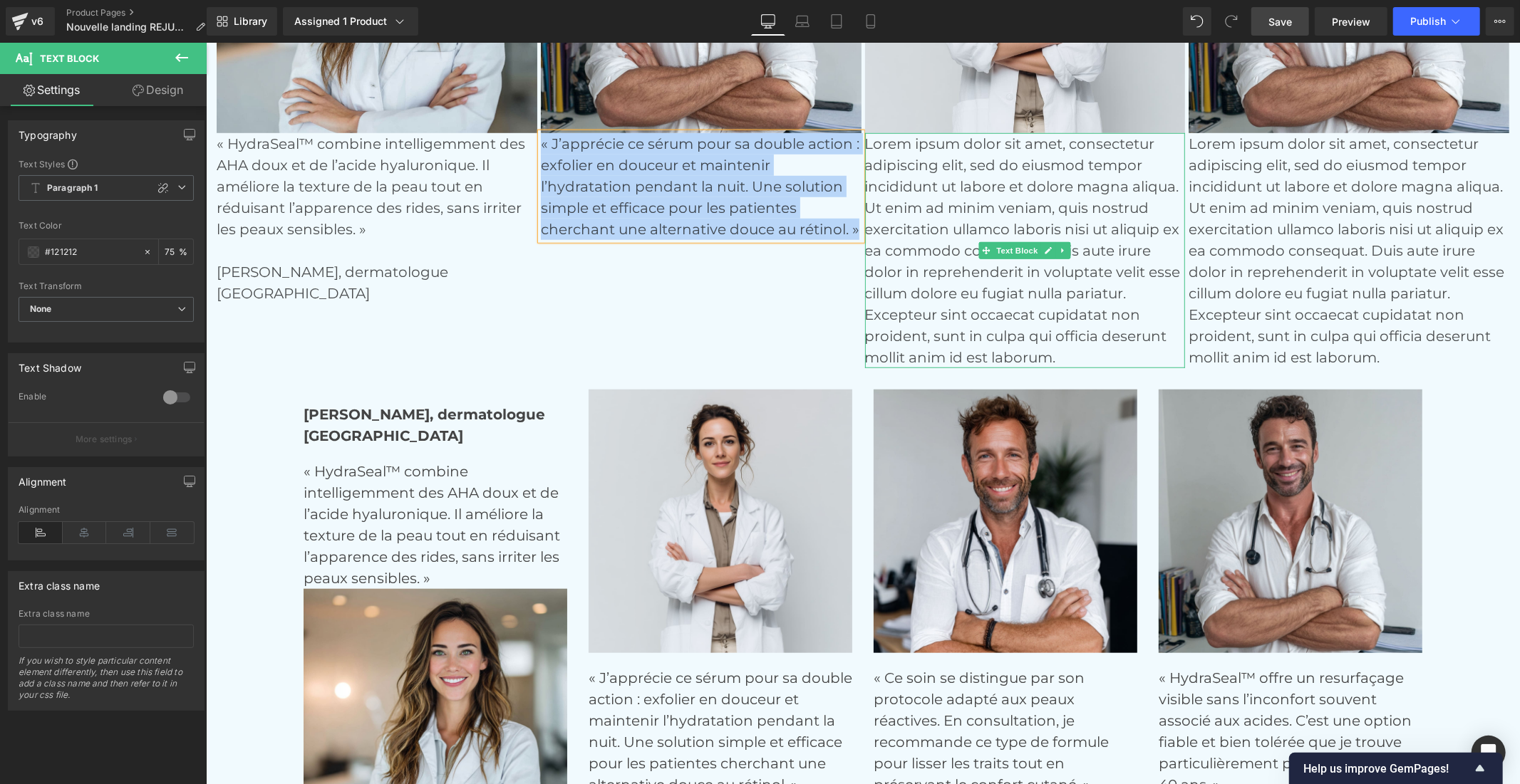
click at [987, 200] on p "Lorem ipsum dolor sit amet, consectetur adipiscing elit, sed do eiusmod tempor …" at bounding box center [1025, 249] width 321 height 235
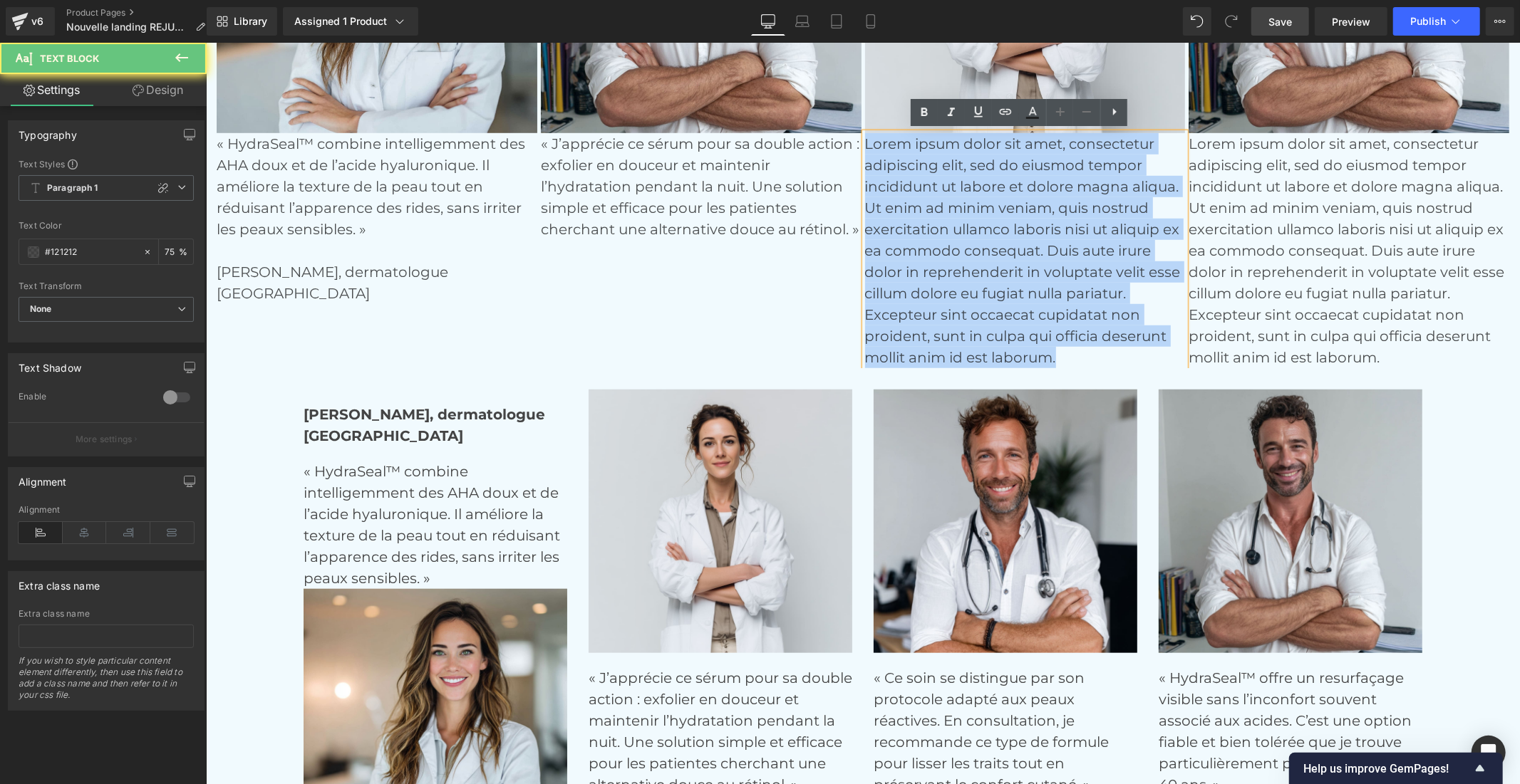
click at [987, 200] on p "Lorem ipsum dolor sit amet, consectetur adipiscing elit, sed do eiusmod tempor …" at bounding box center [1025, 249] width 321 height 235
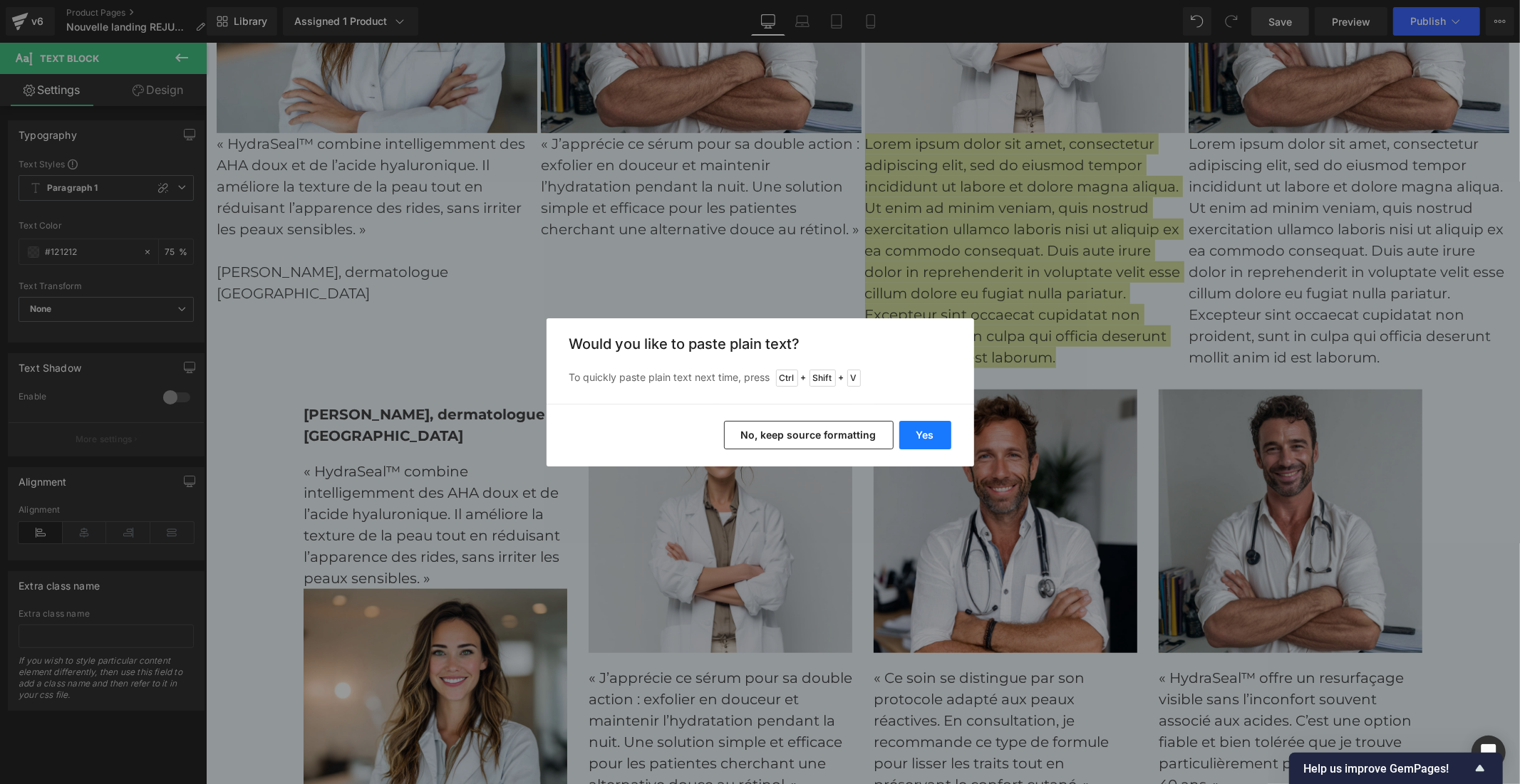
click at [927, 435] on button "Yes" at bounding box center [925, 435] width 52 height 28
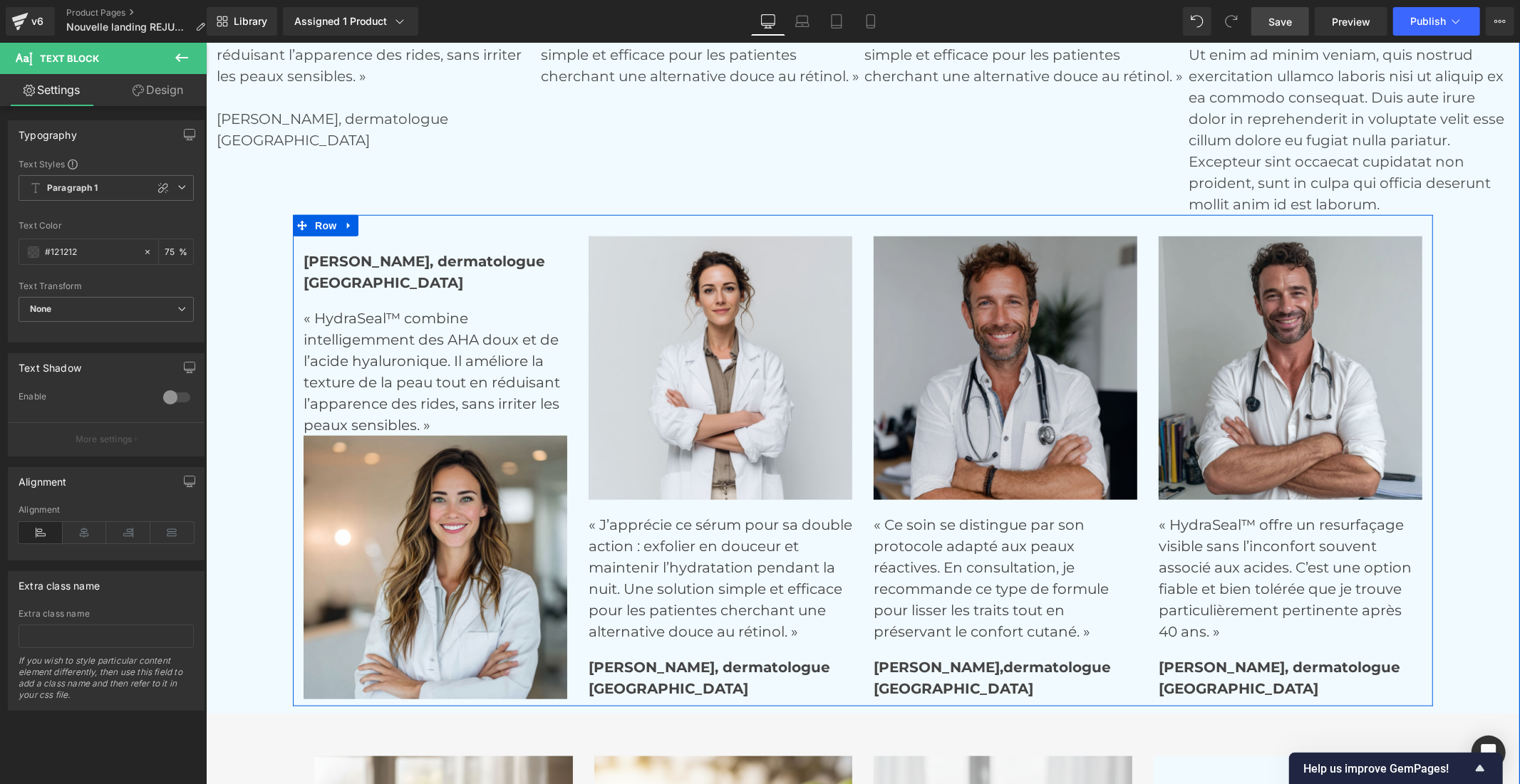
scroll to position [5585, 0]
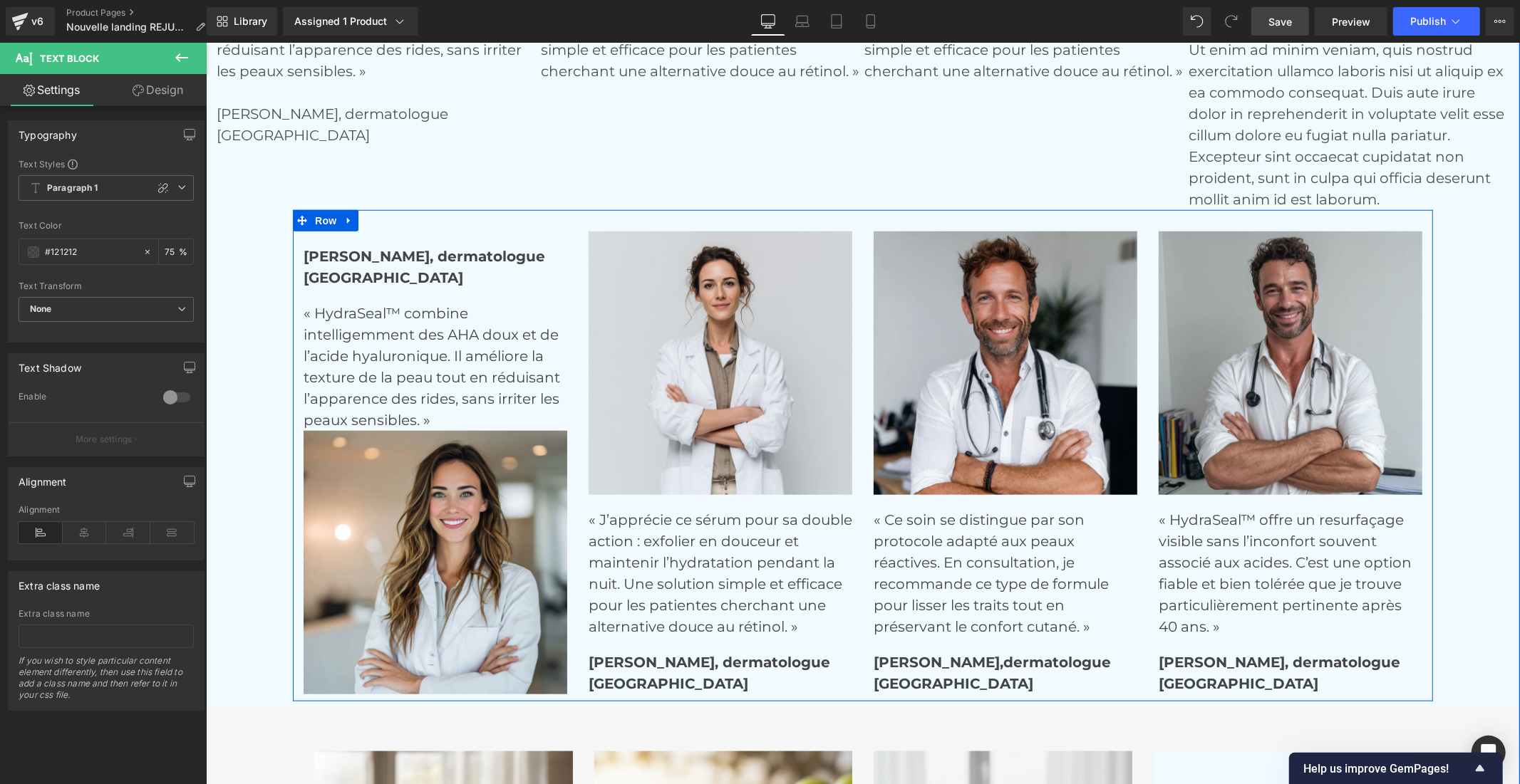
click at [901, 663] on strong "[PERSON_NAME]," at bounding box center [937, 661] width 130 height 17
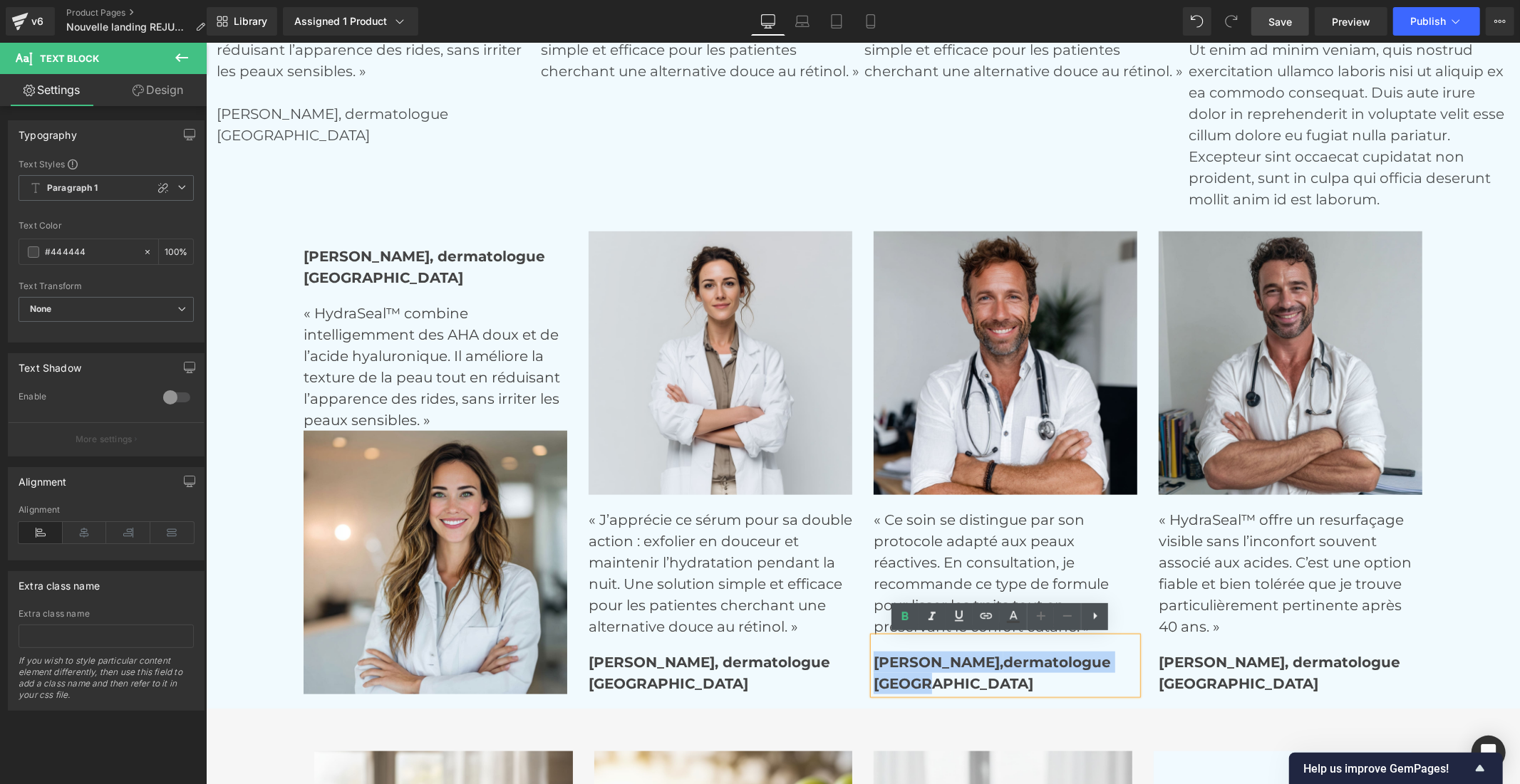
drag, startPoint x: 931, startPoint y: 683, endPoint x: 868, endPoint y: 664, distance: 65.8
click at [873, 664] on div "[PERSON_NAME], dermatologue [GEOGRAPHIC_DATA]" at bounding box center [1004, 665] width 264 height 57
copy div "[PERSON_NAME], dermatologue [GEOGRAPHIC_DATA]"
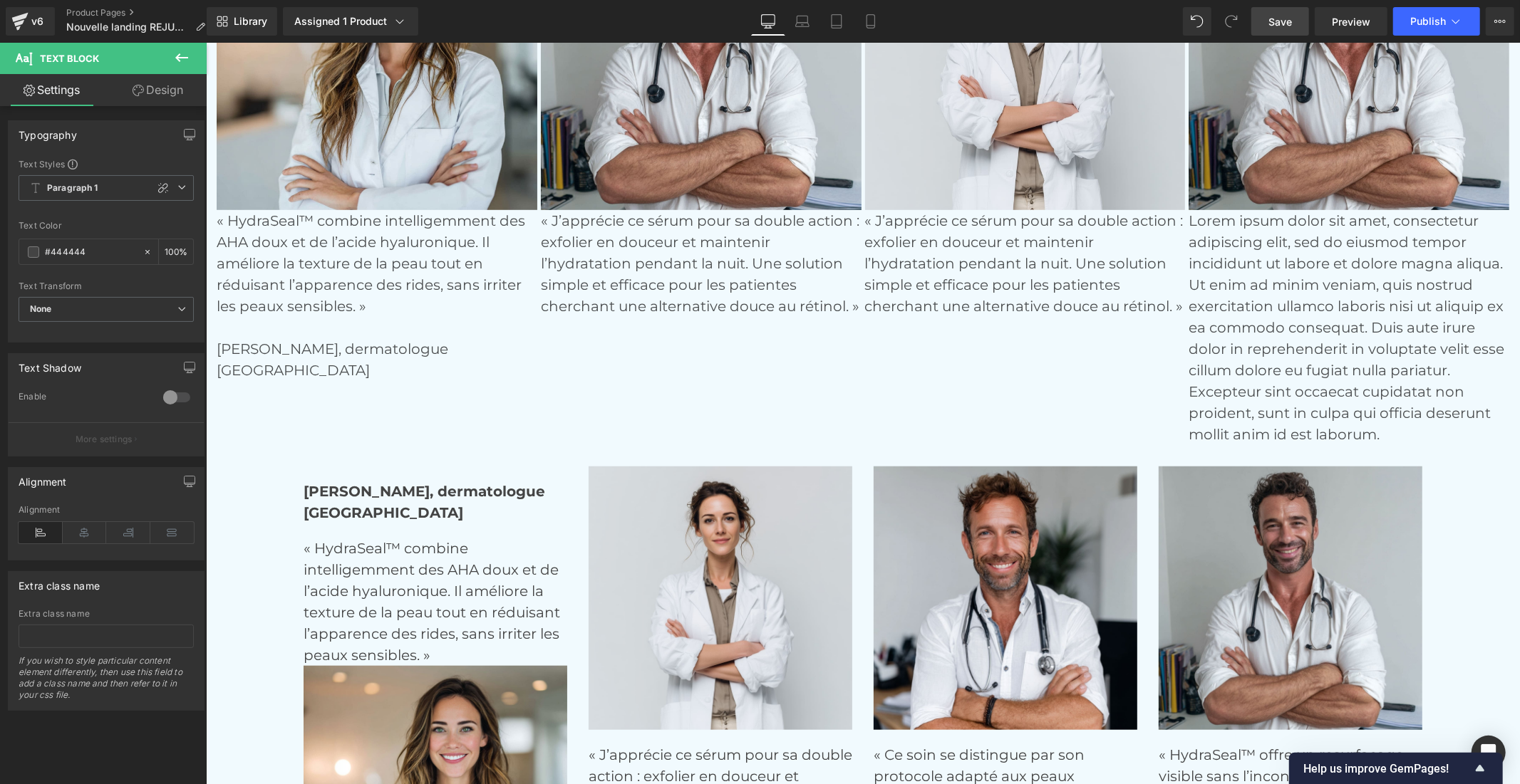
scroll to position [5347, 0]
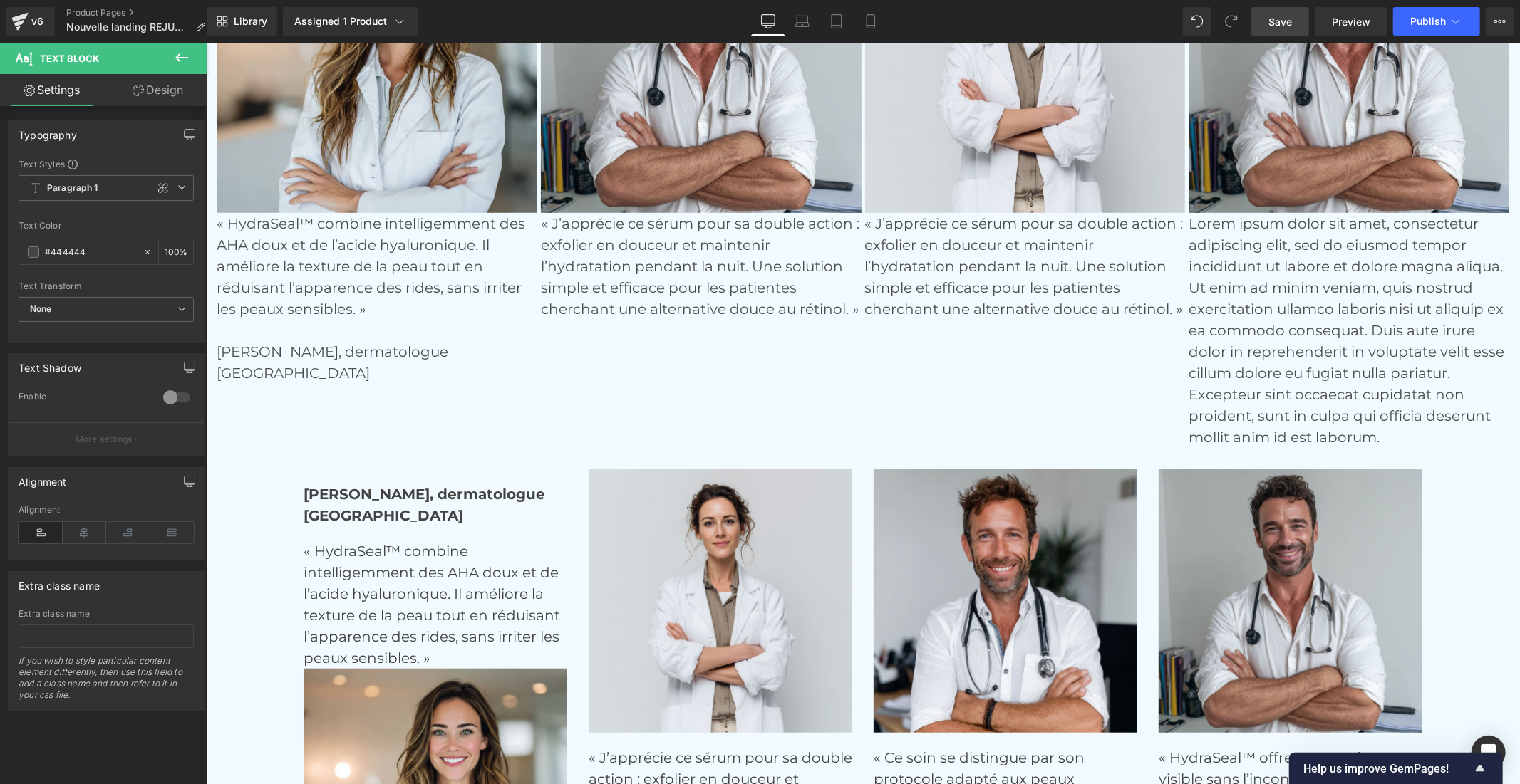
click at [957, 306] on p "« J’apprécie ce sérum pour sa double action : exfolier en douceur et maintenir …" at bounding box center [1025, 265] width 321 height 107
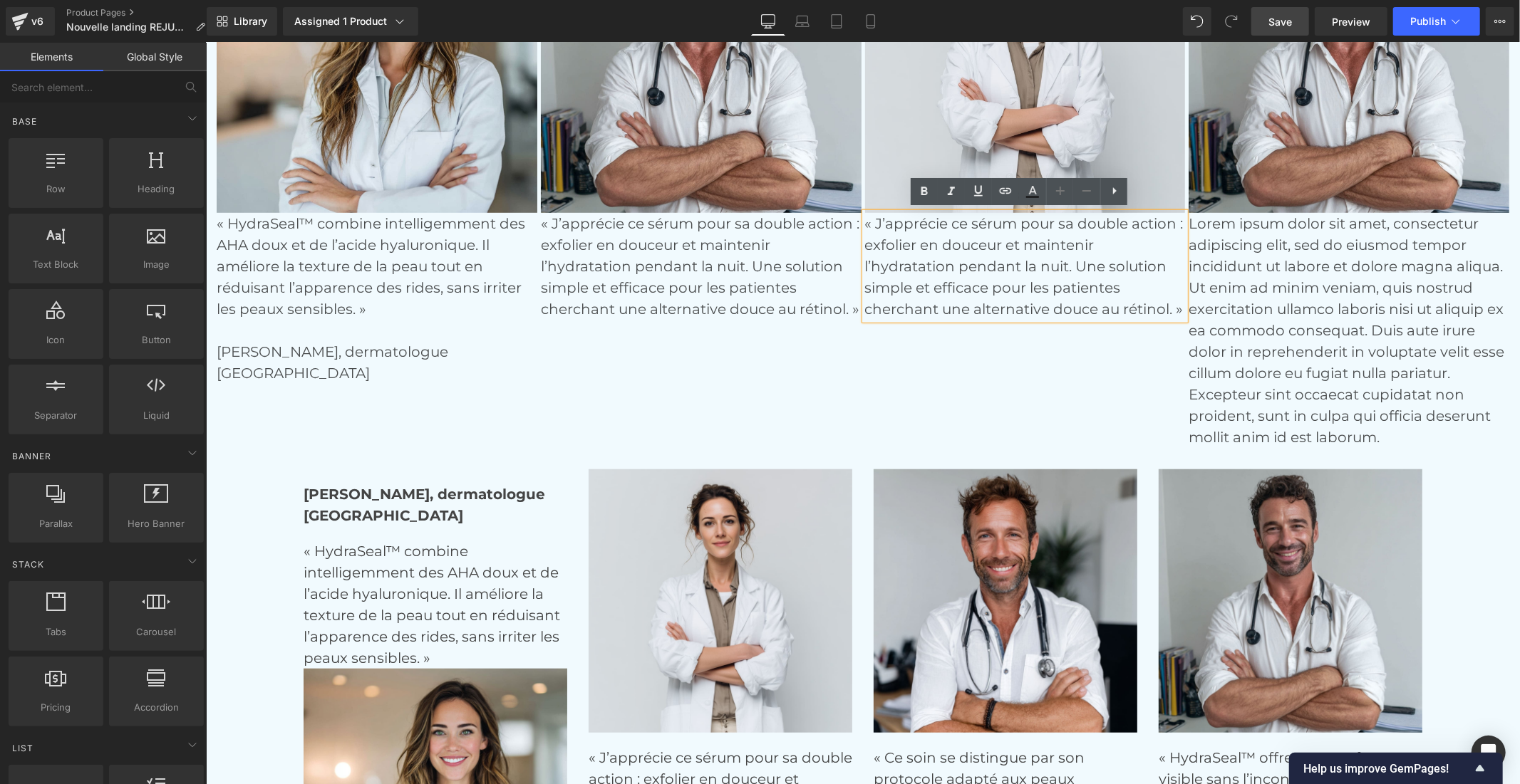
click at [205, 42] on lt-div at bounding box center [205, 42] width 0 height 0
click at [1093, 307] on p "« J’apprécie ce sérum pour sa double action : exfolier en douceur et maintenir …" at bounding box center [1025, 265] width 321 height 107
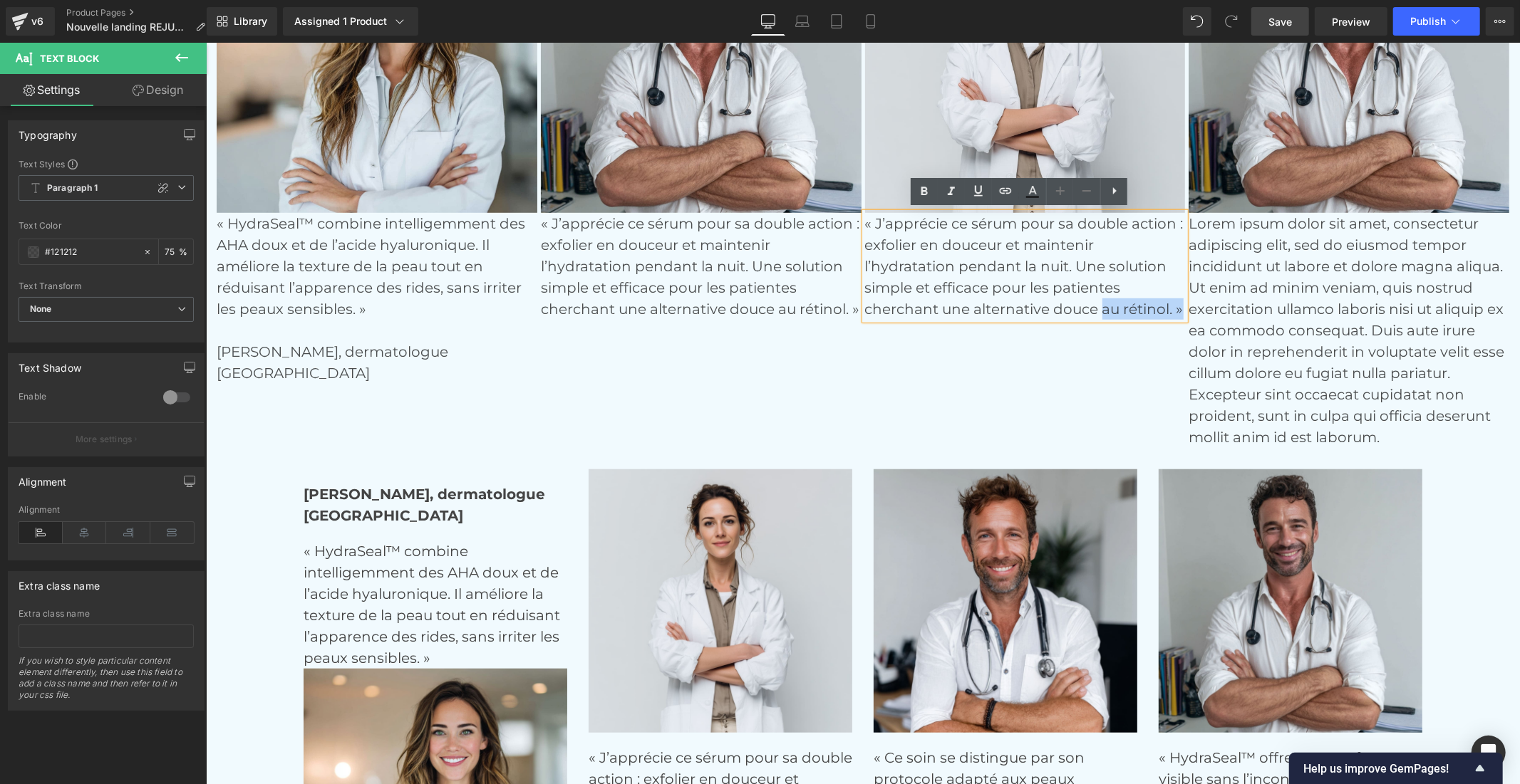
drag, startPoint x: 1094, startPoint y: 307, endPoint x: 1179, endPoint y: 306, distance: 85.0
click at [1179, 306] on div "« J’apprécie ce sérum pour sa double action : exfolier en douceur et maintenir …" at bounding box center [1025, 265] width 321 height 107
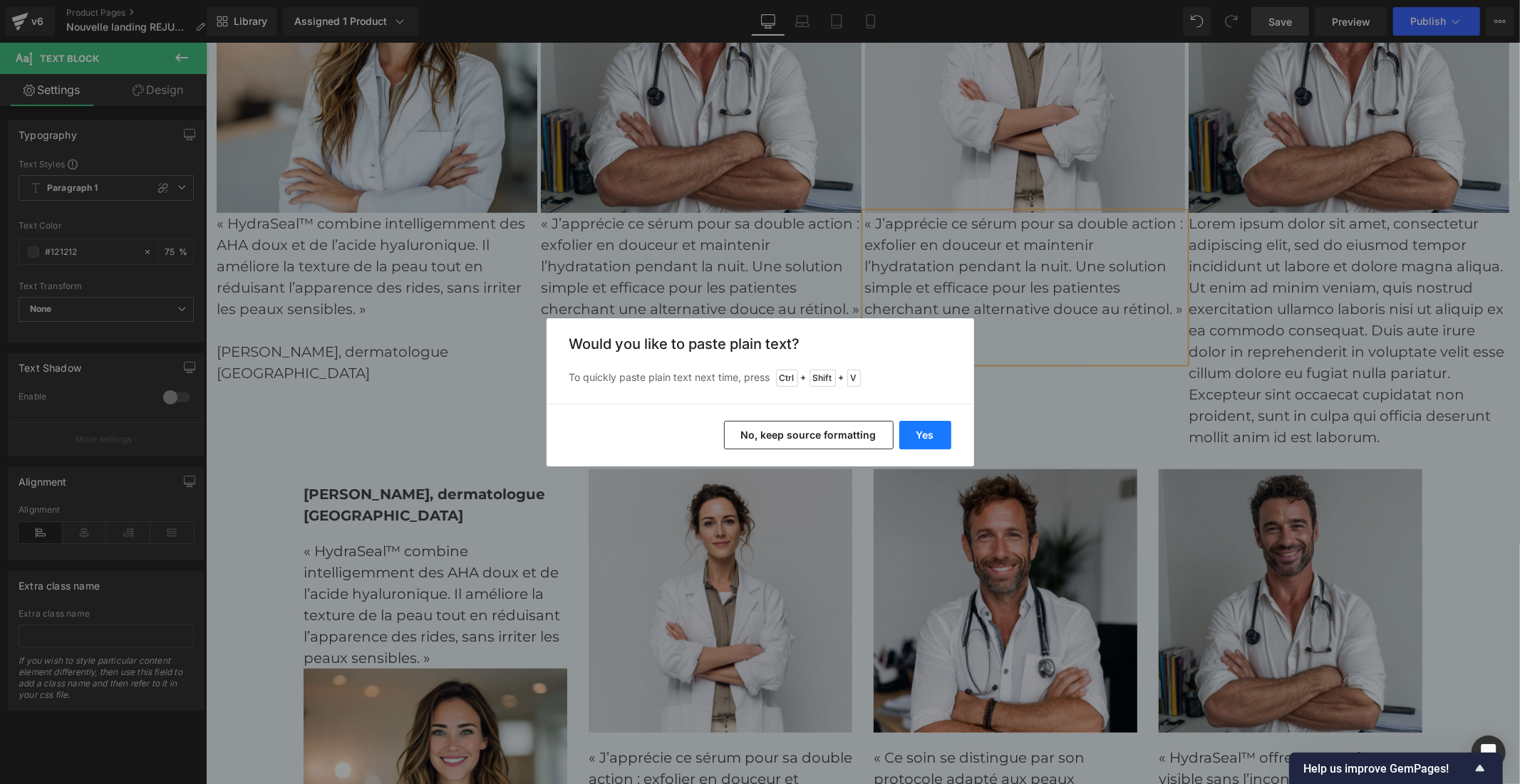
drag, startPoint x: 932, startPoint y: 437, endPoint x: 725, endPoint y: 395, distance: 211.2
click at [932, 437] on button "Yes" at bounding box center [925, 435] width 52 height 28
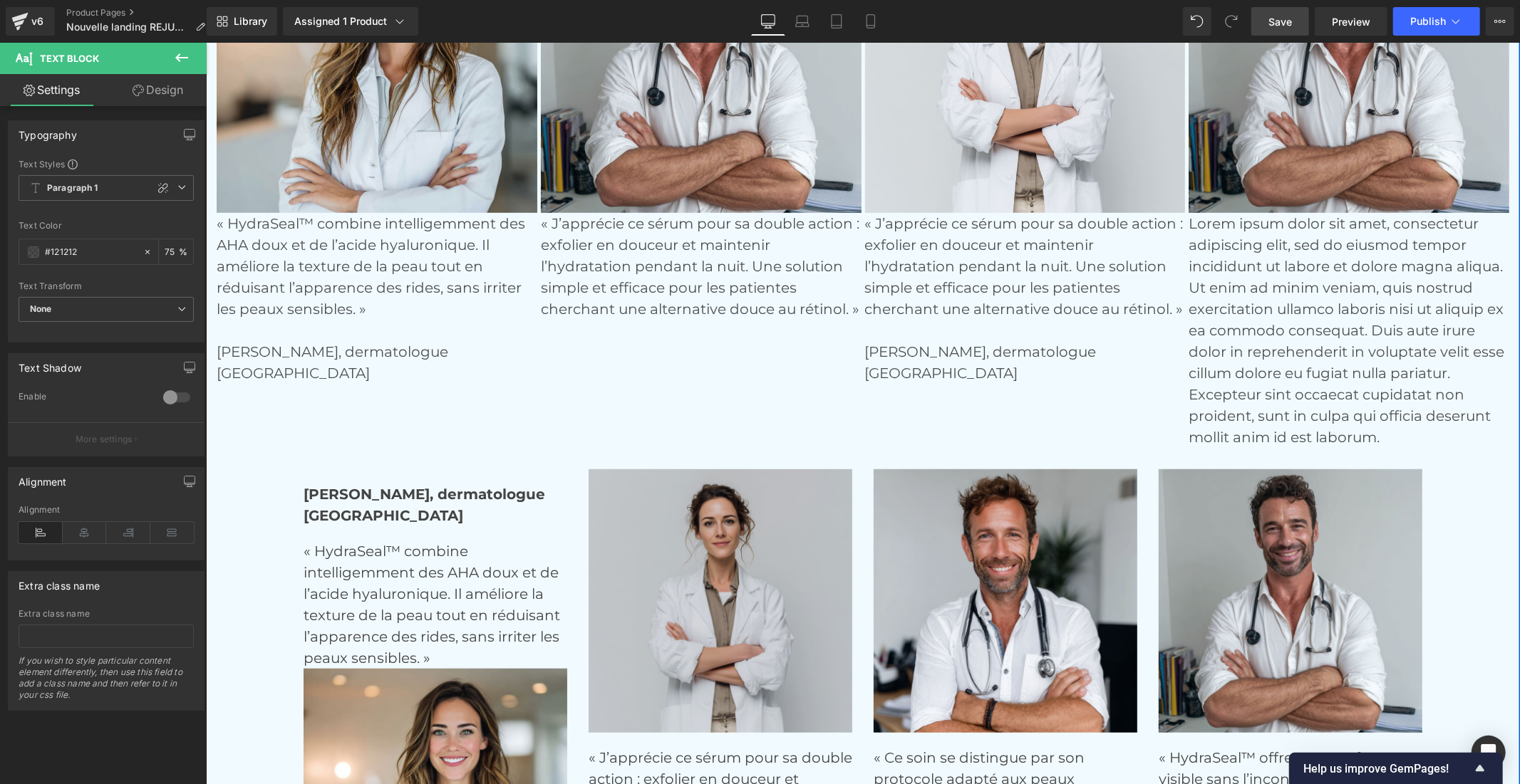
scroll to position [5188, 0]
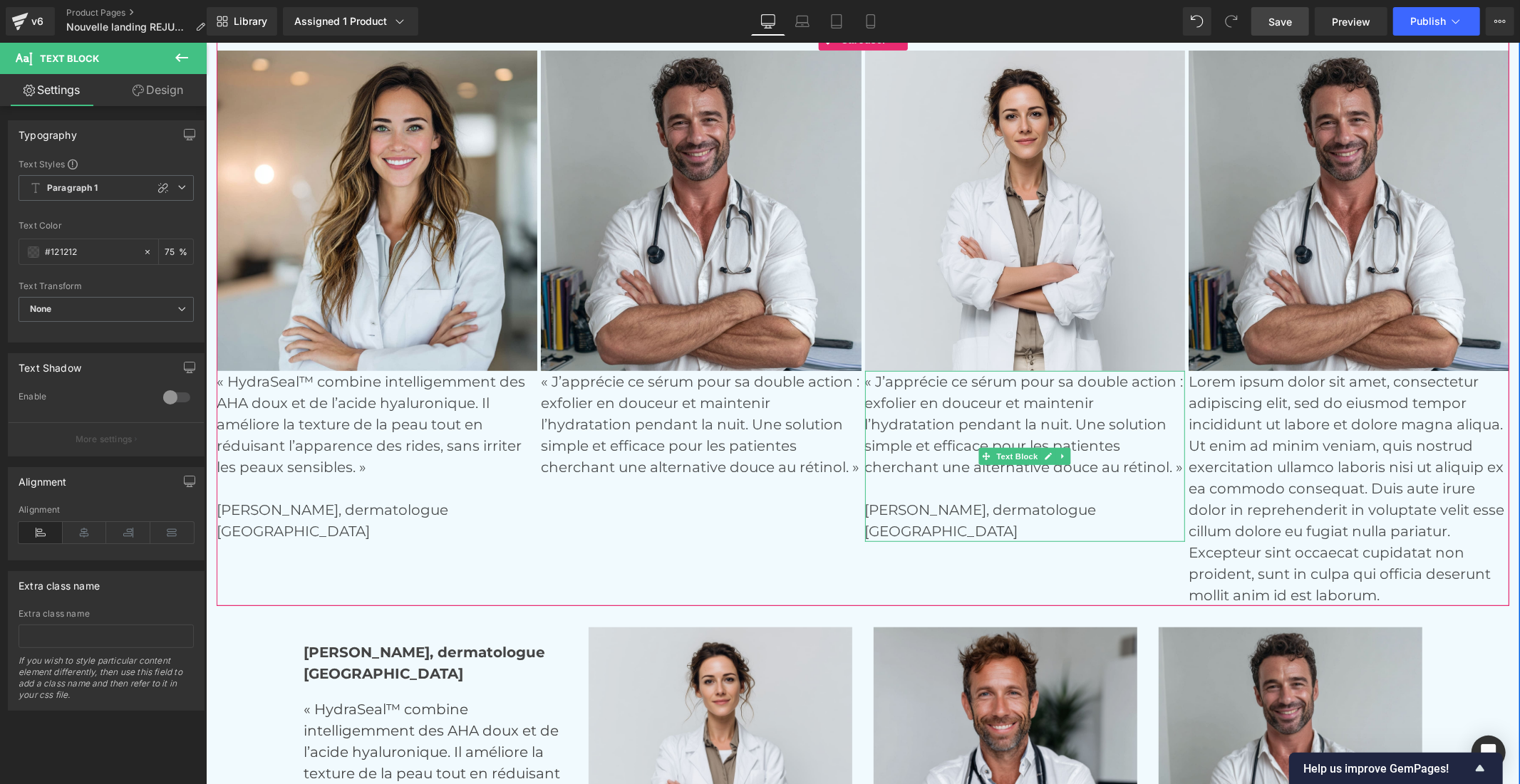
click at [870, 520] on p "[GEOGRAPHIC_DATA]" at bounding box center [1025, 530] width 321 height 21
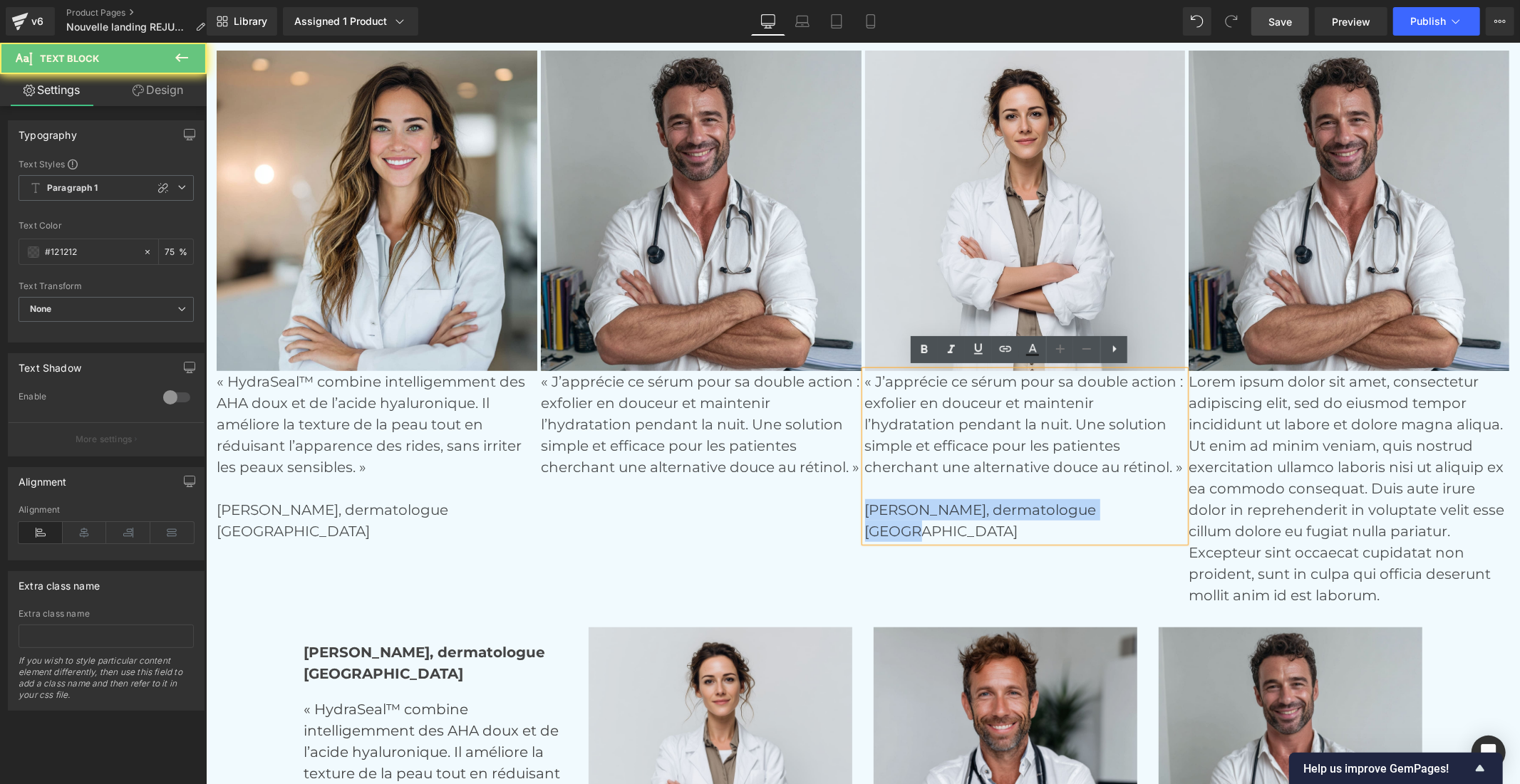
drag, startPoint x: 943, startPoint y: 534, endPoint x: 849, endPoint y: 516, distance: 95.7
click at [849, 516] on div "Image « HydraSeal™ combine intelligemment des AHA doux et de l’acide hyaluroniq…" at bounding box center [864, 327] width 1296 height 555
copy div "[PERSON_NAME], dermatologue [GEOGRAPHIC_DATA]"
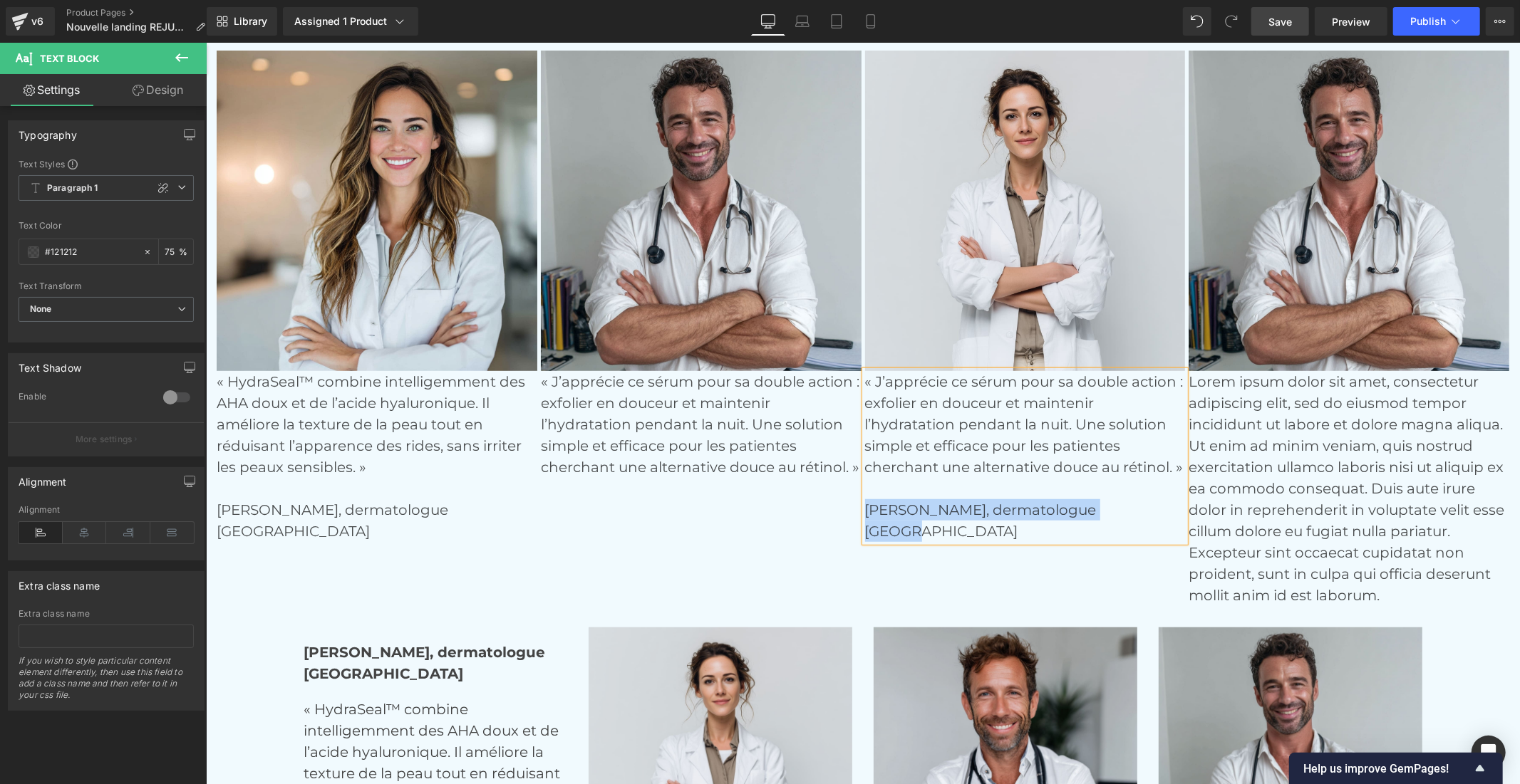
click at [713, 450] on p "« J’apprécie ce sérum pour sa double action : exfolier en douceur et maintenir …" at bounding box center [700, 423] width 321 height 107
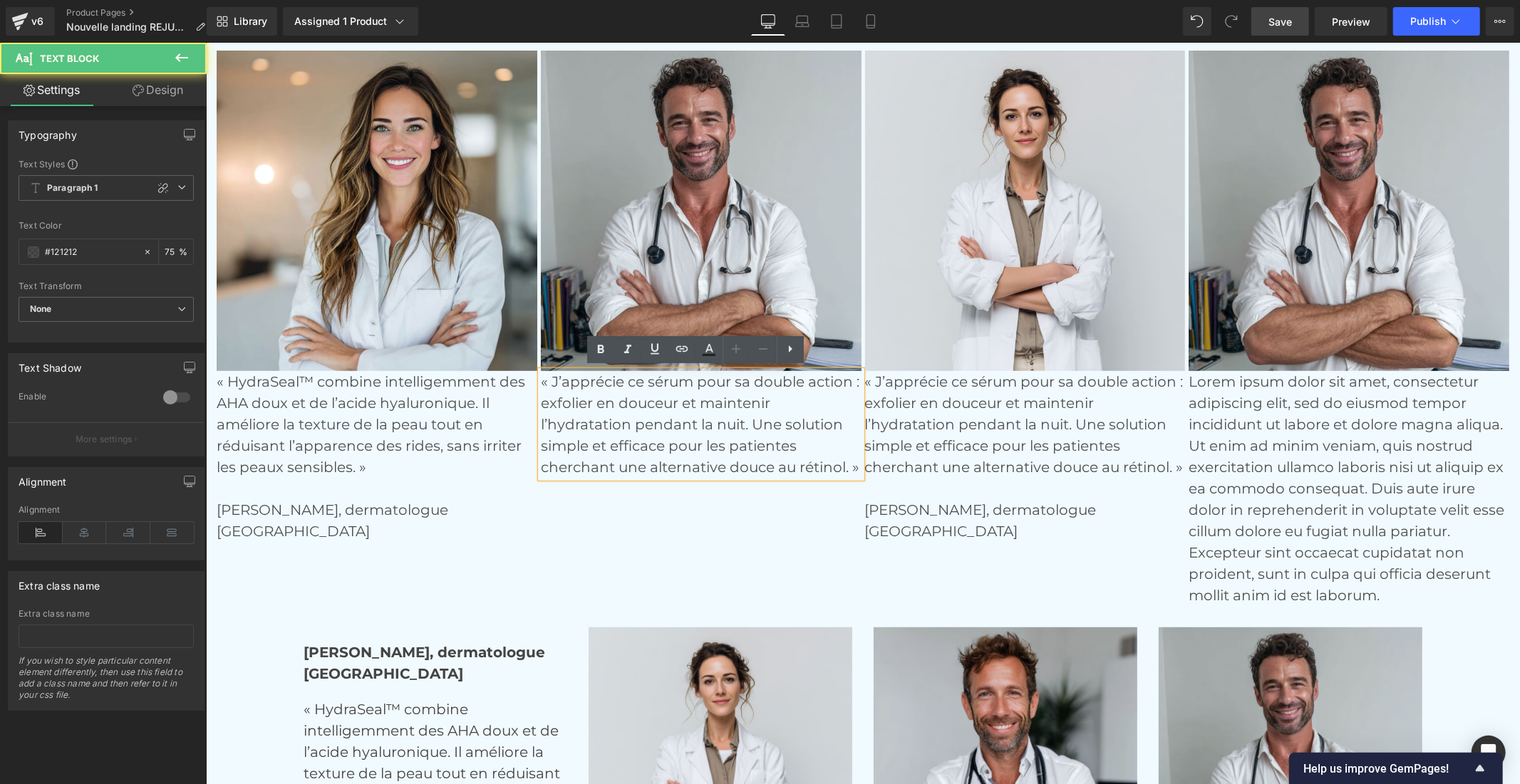
click at [796, 461] on p "« J’apprécie ce sérum pour sa double action : exfolier en douceur et maintenir …" at bounding box center [700, 423] width 321 height 107
drag, startPoint x: 796, startPoint y: 461, endPoint x: 829, endPoint y: 461, distance: 33.0
click at [829, 461] on p "« J’apprécie ce sérum pour sa double action : exfolier en douceur et maintenir …" at bounding box center [700, 423] width 321 height 107
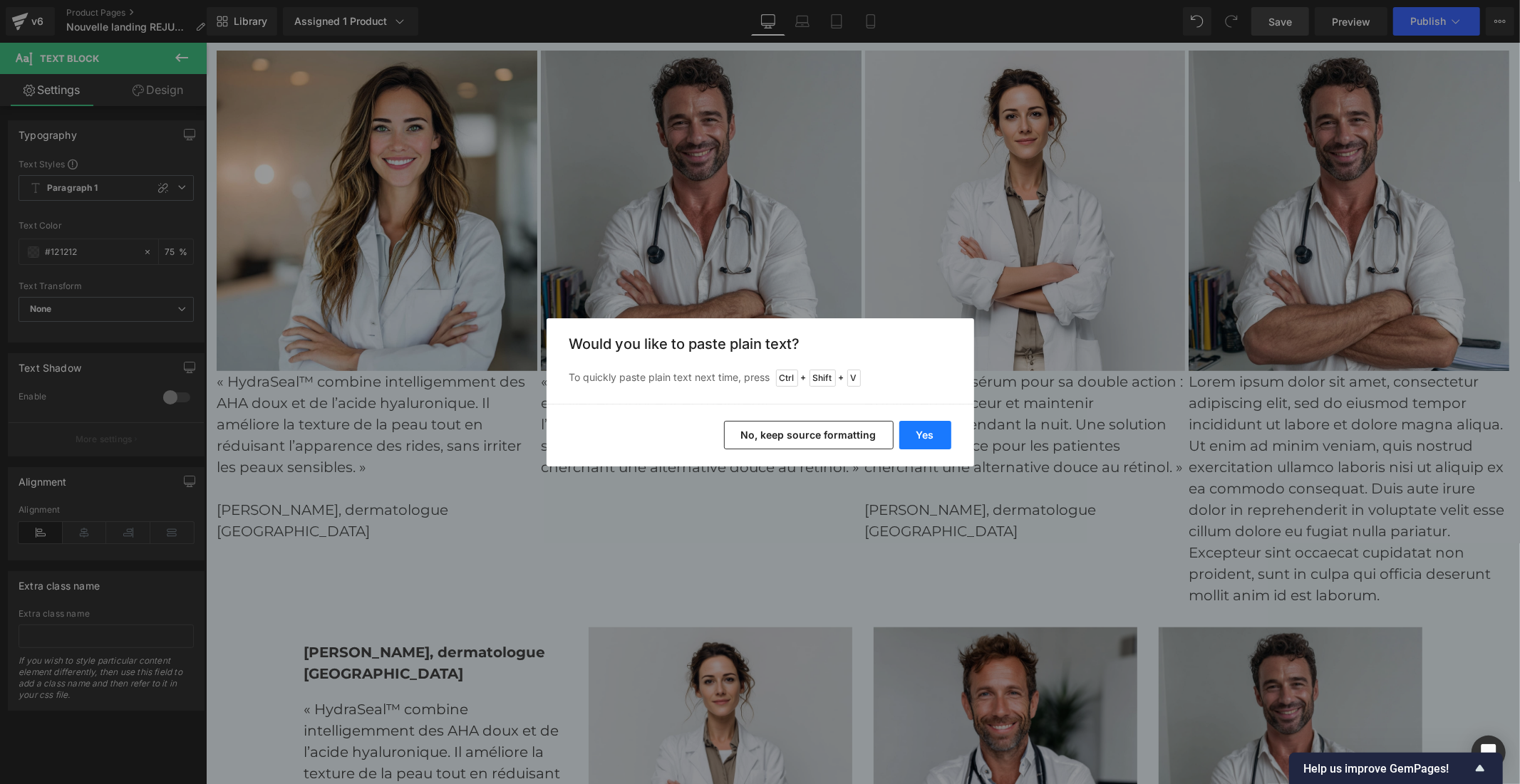
click at [928, 435] on button "Yes" at bounding box center [925, 435] width 52 height 28
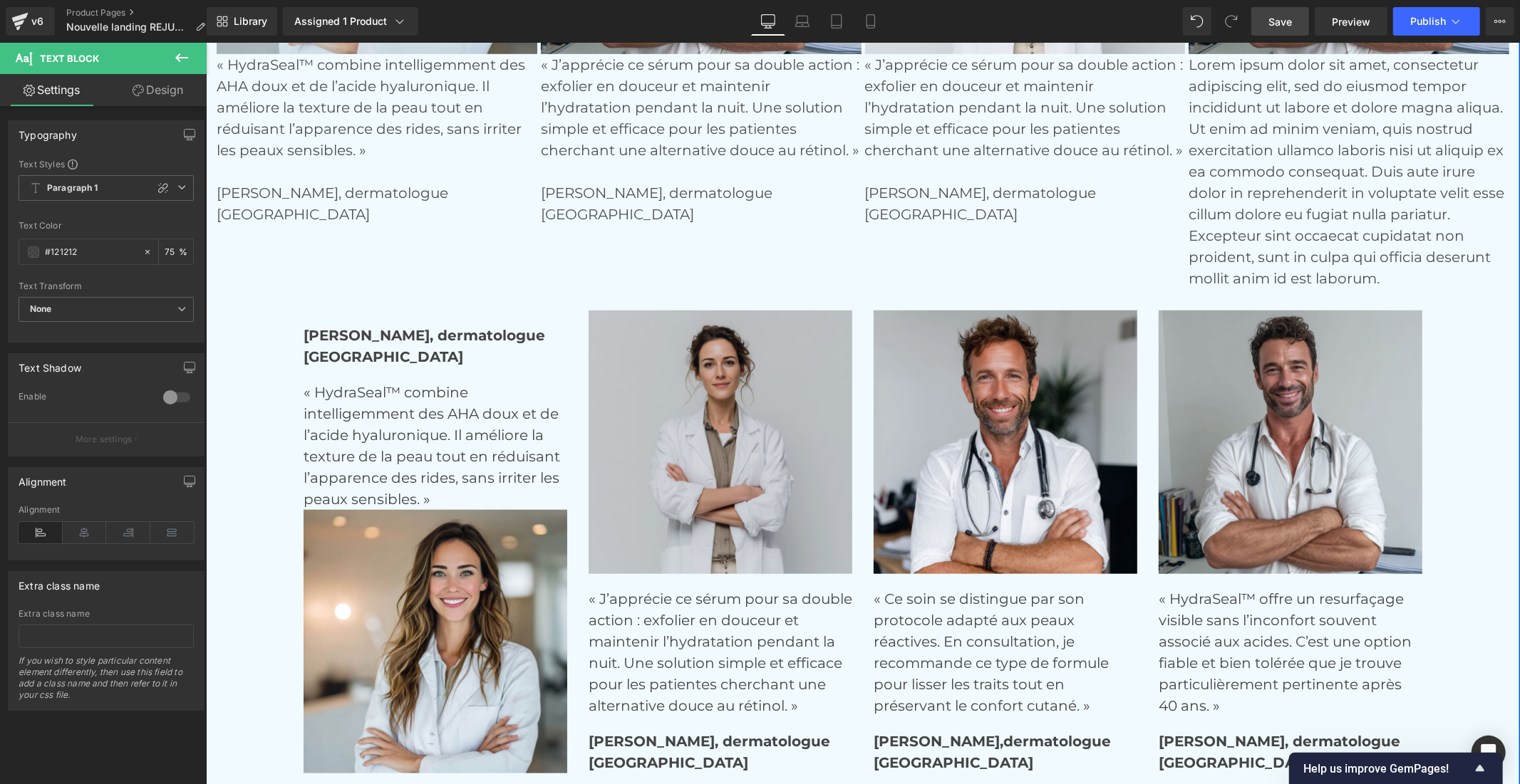
scroll to position [5585, 0]
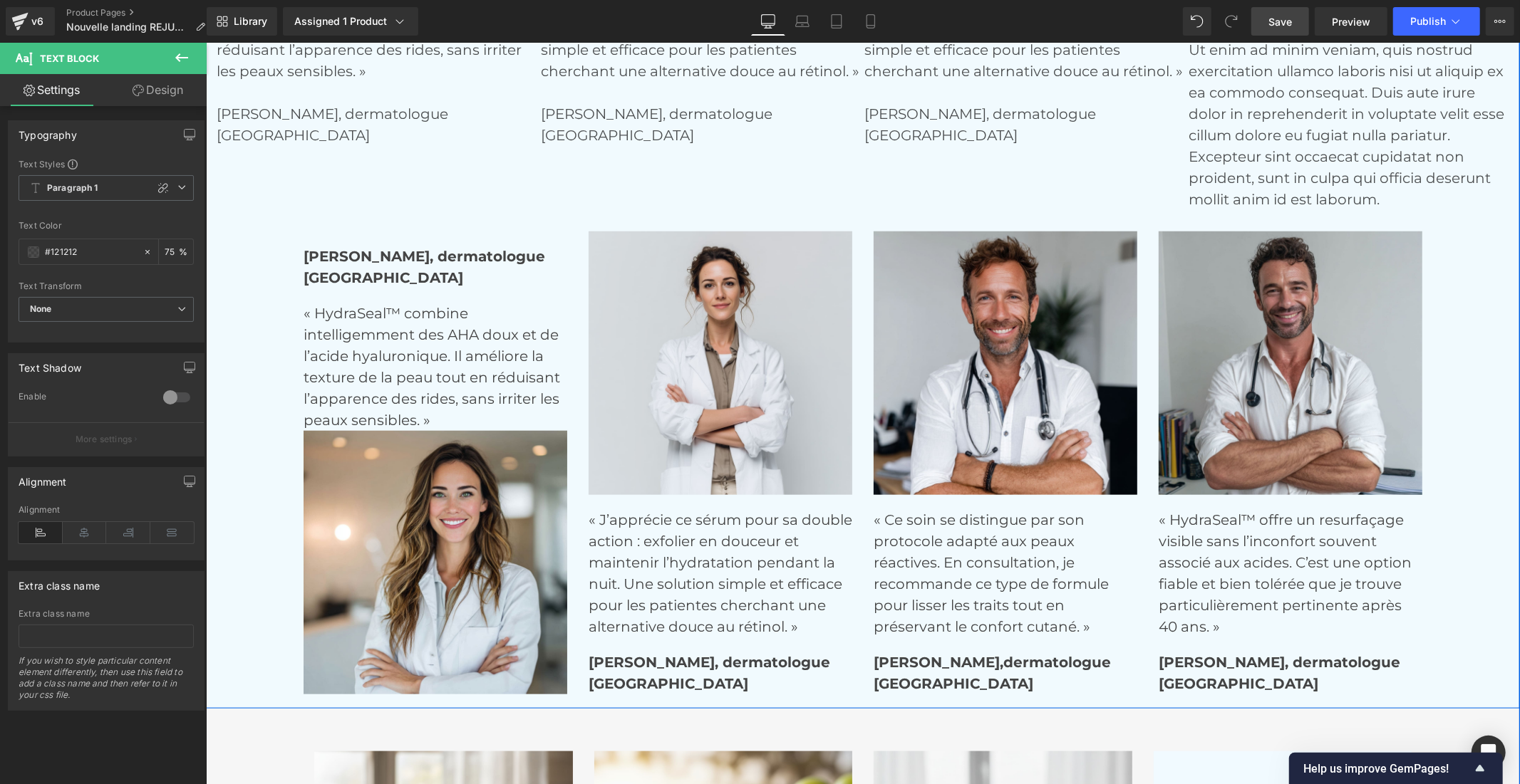
click at [916, 520] on p "« Ce soin se distingue par son protocole adapté aux peaux réactives. En consult…" at bounding box center [1004, 572] width 264 height 128
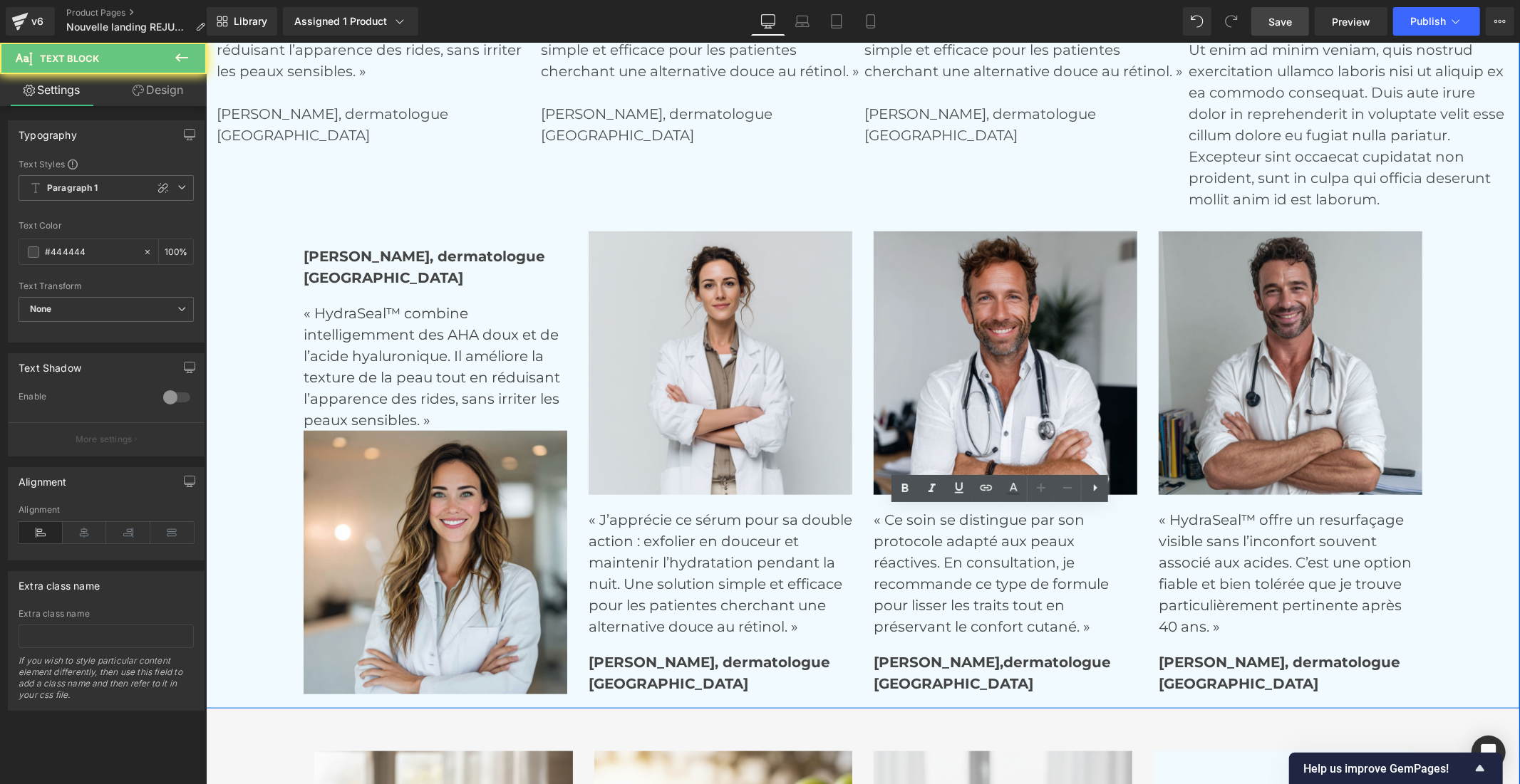
click at [916, 520] on p "« Ce soin se distingue par son protocole adapté aux peaux réactives. En consult…" at bounding box center [1004, 572] width 264 height 128
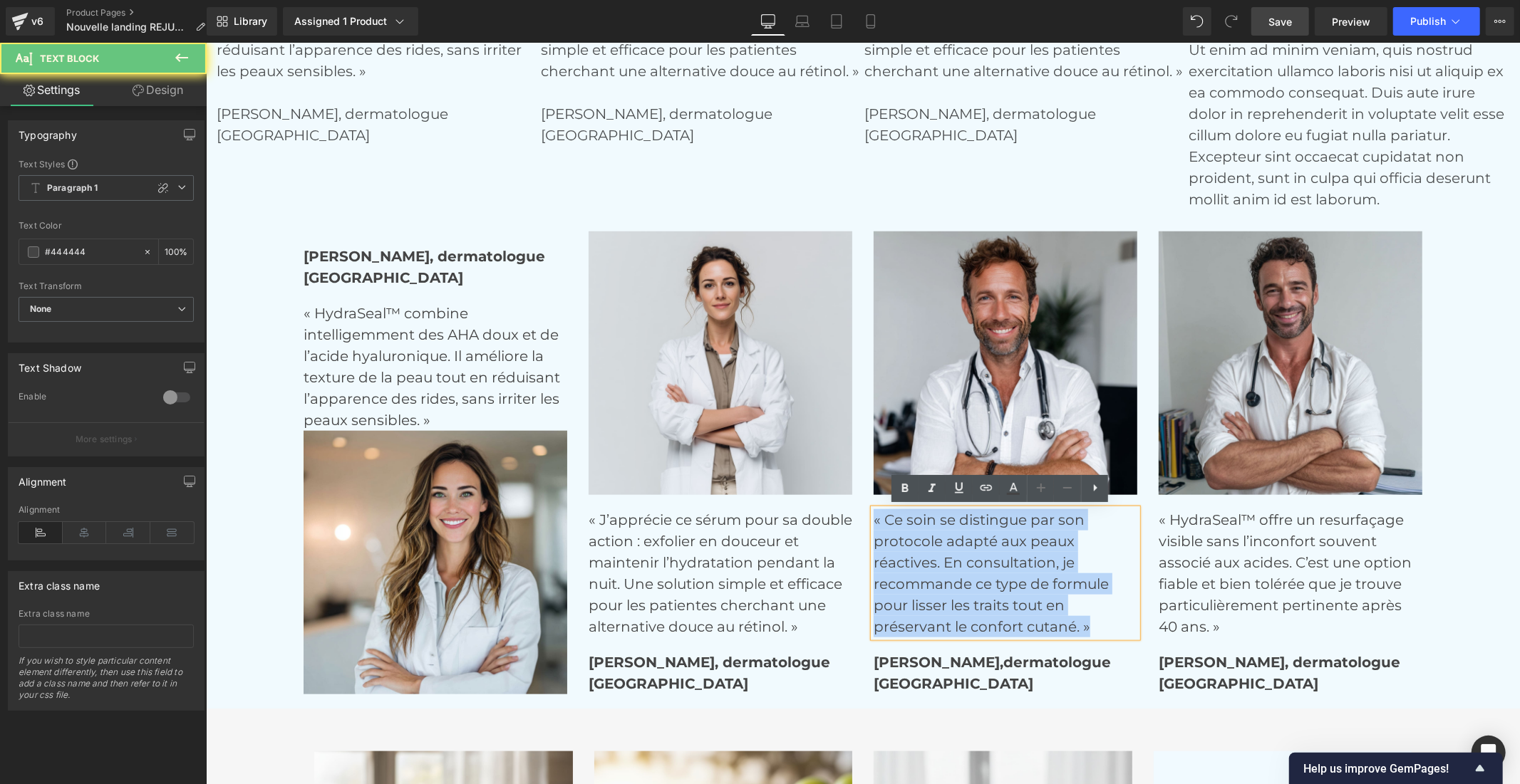
click at [916, 520] on p "« Ce soin se distingue par son protocole adapté aux peaux réactives. En consult…" at bounding box center [1004, 572] width 264 height 128
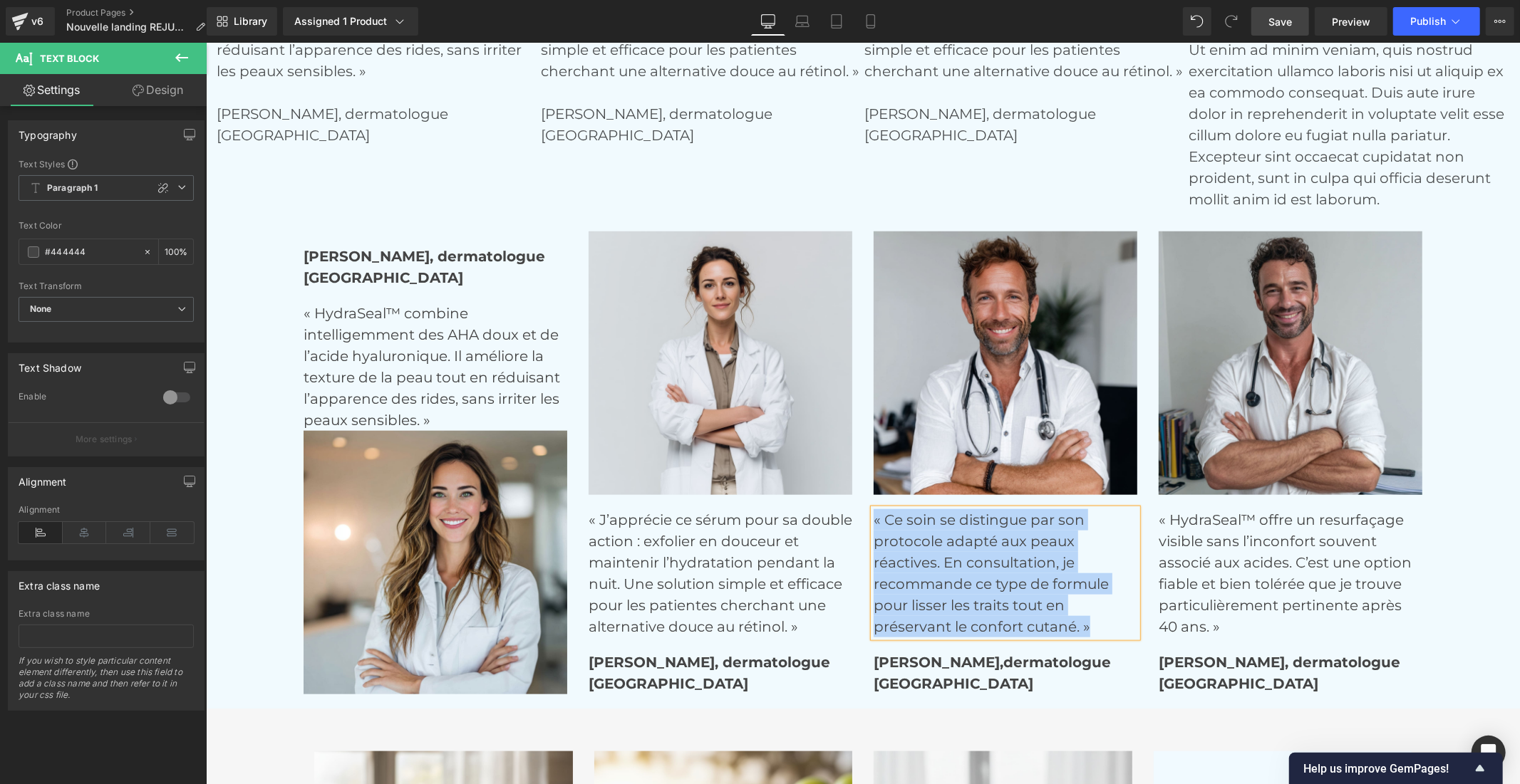
scroll to position [5267, 0]
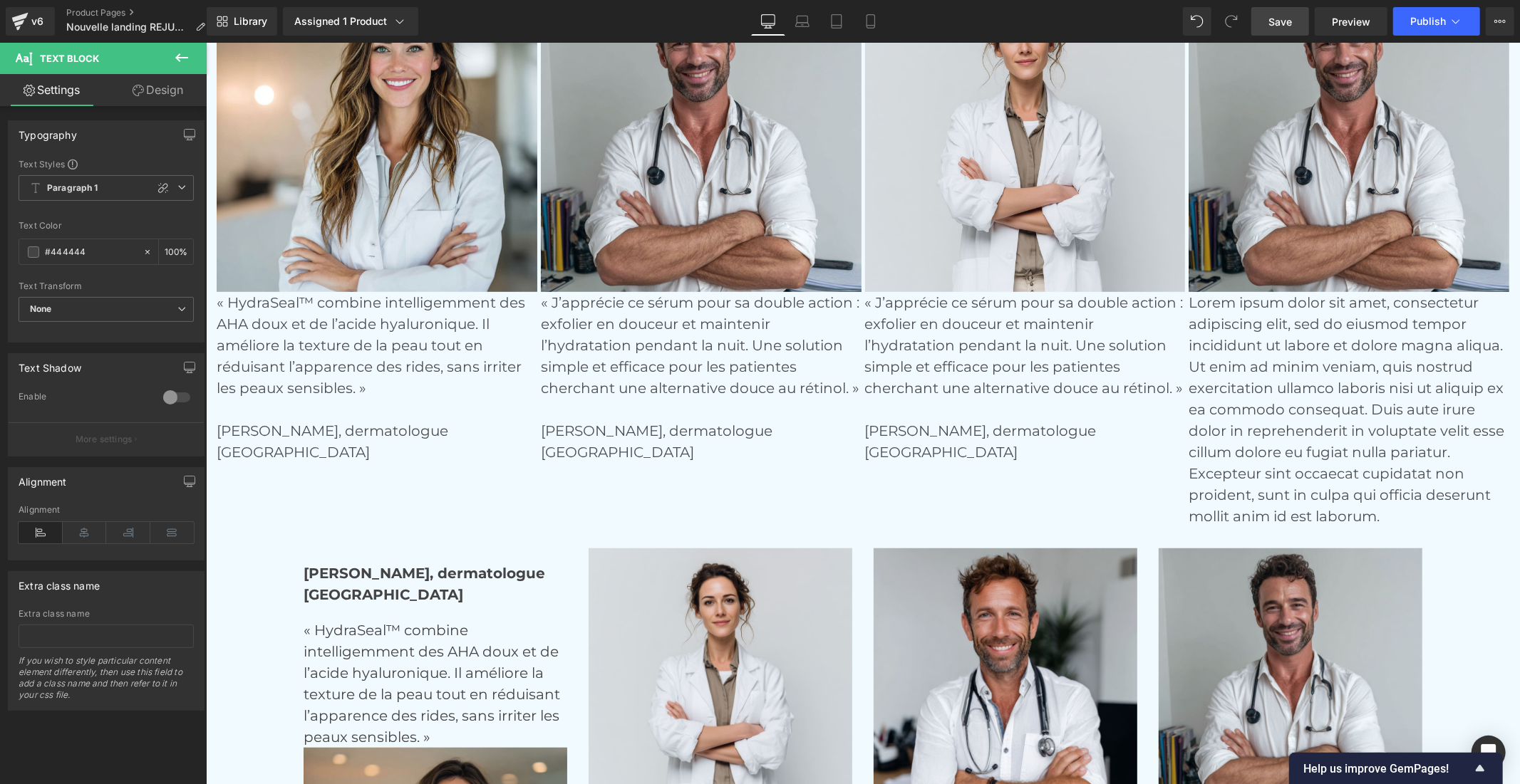
click at [679, 379] on div "« J’apprécie ce sérum pour sa double action : exfolier en douceur et maintenir …" at bounding box center [700, 377] width 321 height 171
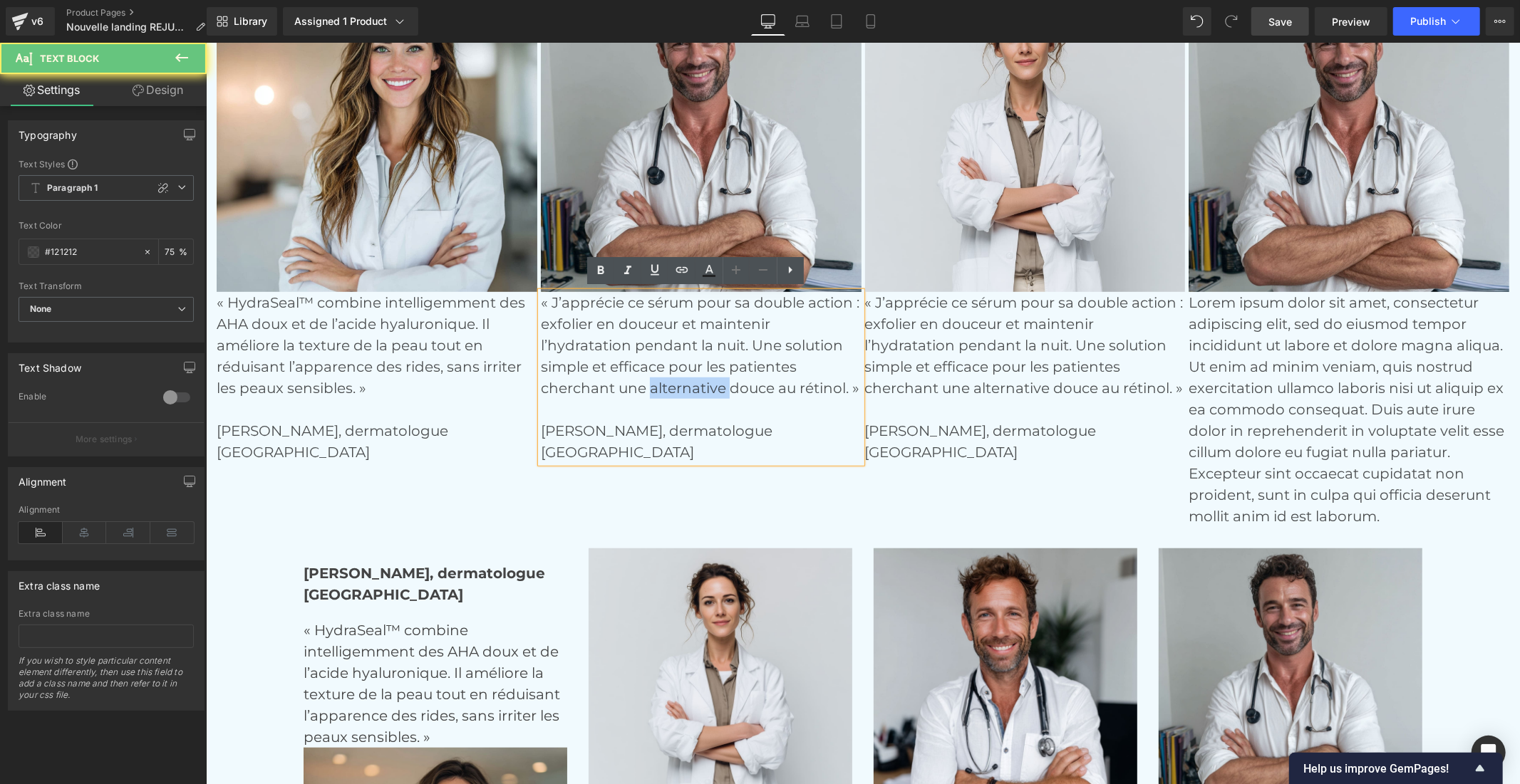
click at [679, 379] on p "« J’apprécie ce sérum pour sa double action : exfolier en douceur et maintenir …" at bounding box center [700, 366] width 321 height 150
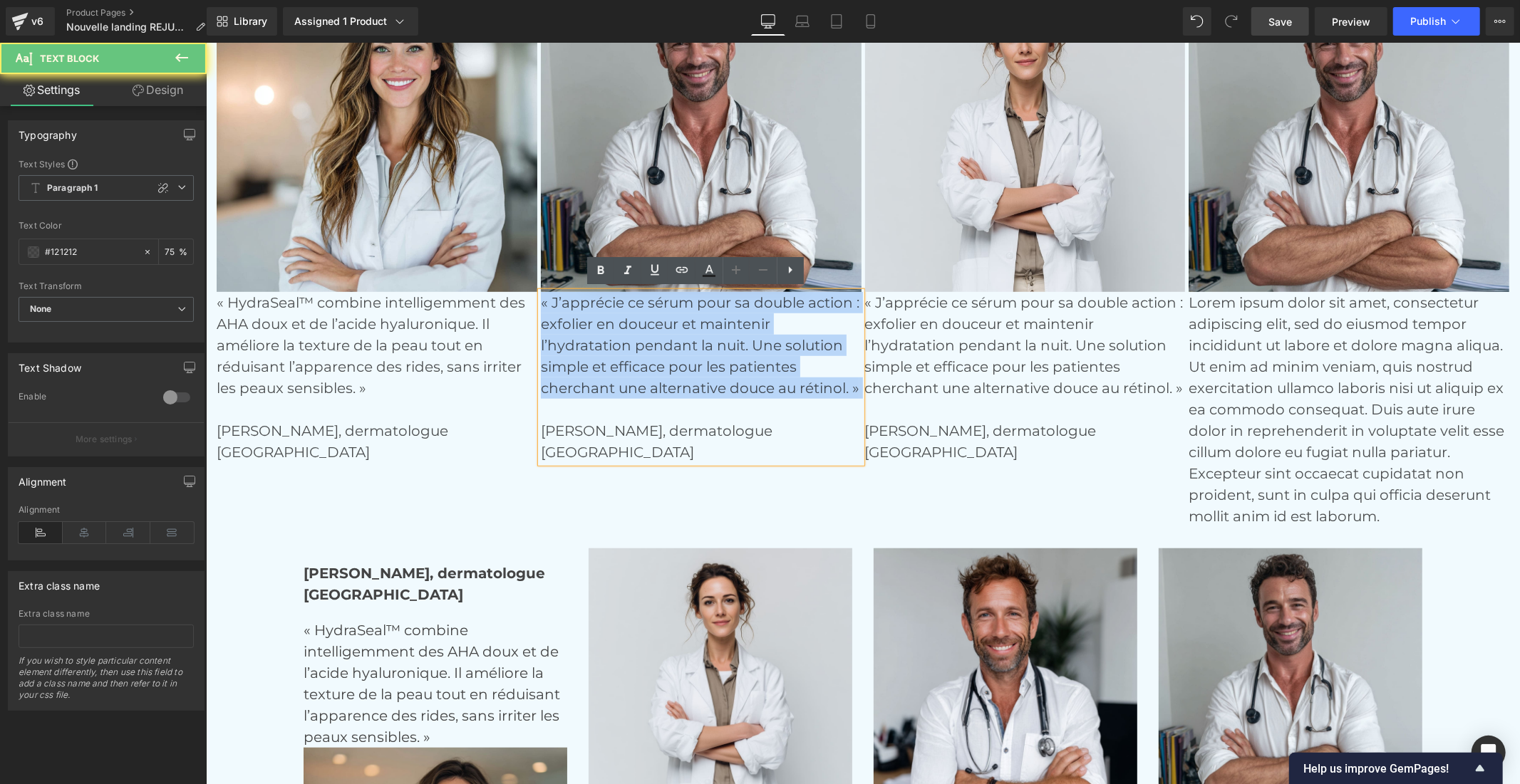
click at [679, 379] on p "« J’apprécie ce sérum pour sa double action : exfolier en douceur et maintenir …" at bounding box center [700, 366] width 321 height 150
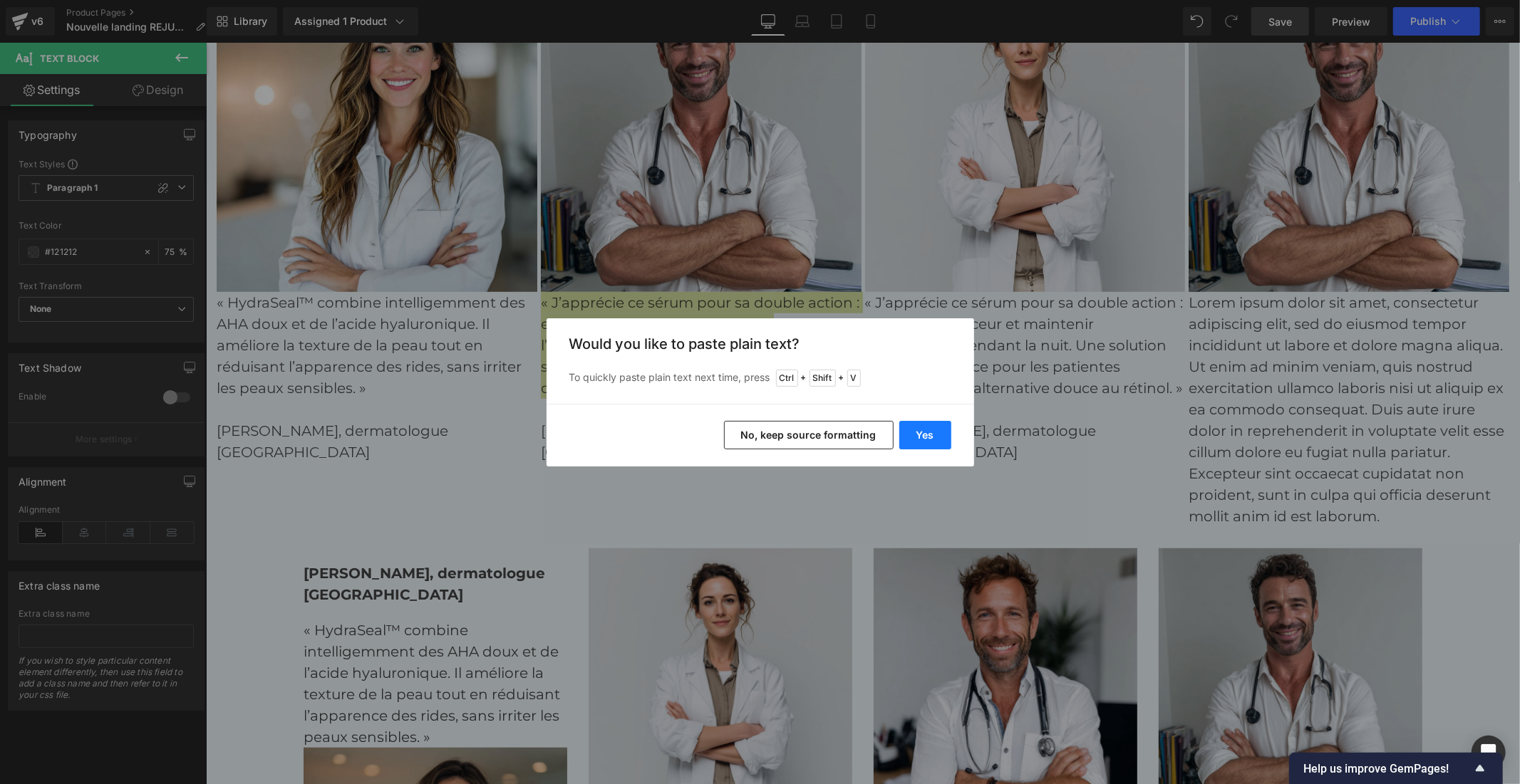
click at [912, 425] on button "Yes" at bounding box center [925, 435] width 52 height 28
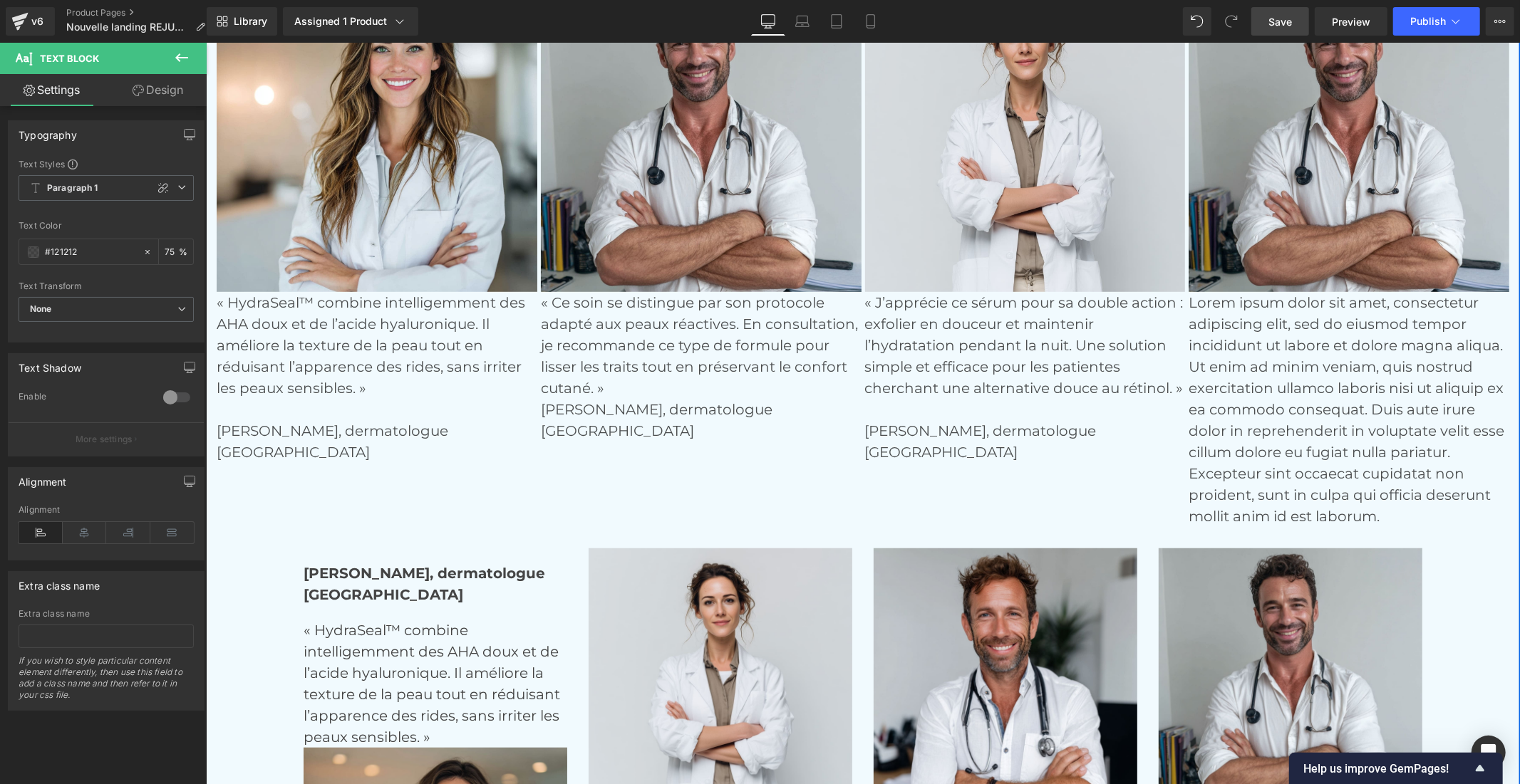
scroll to position [5347, 0]
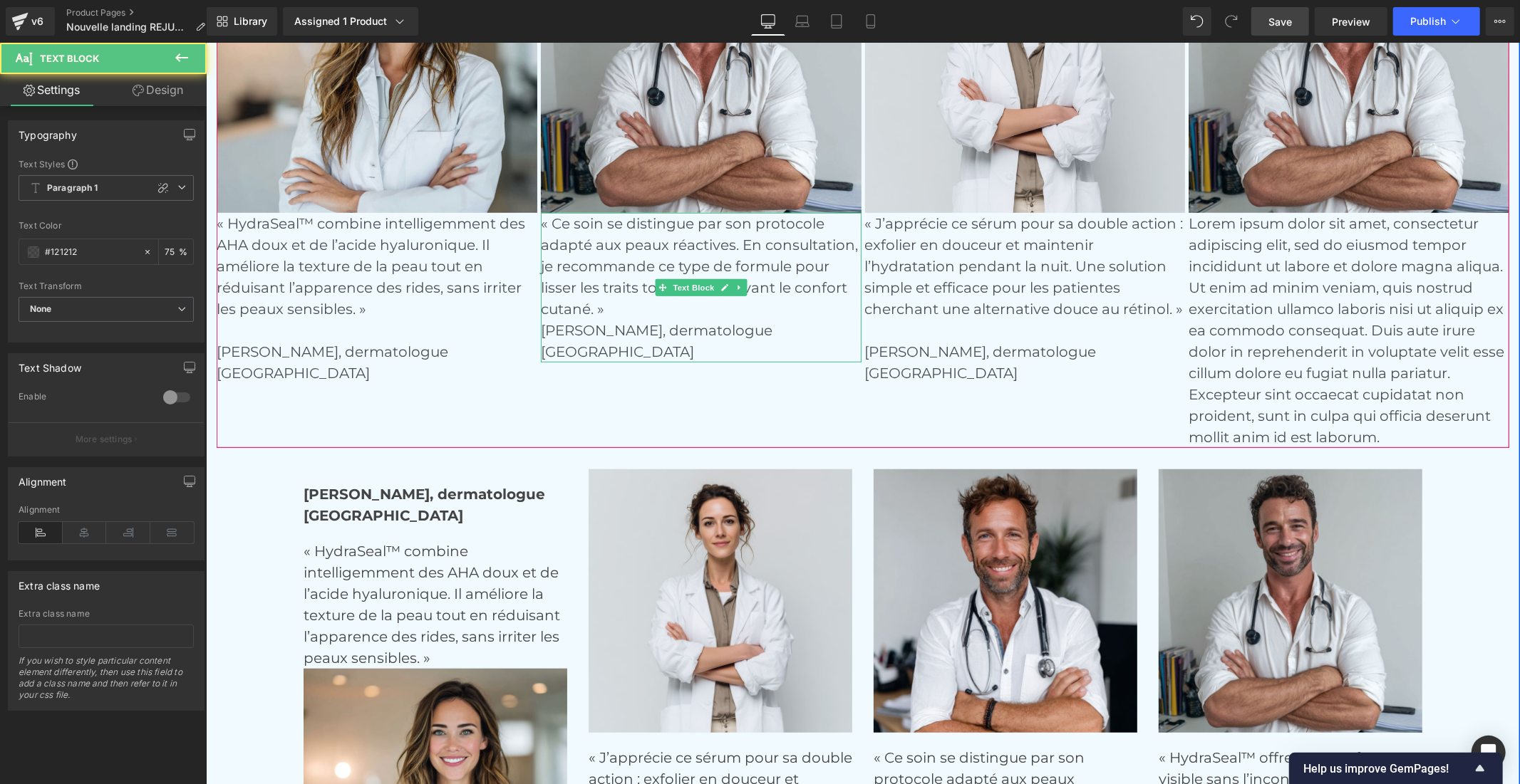
click at [645, 302] on p "« Ce soin se distingue par son protocole adapté aux peaux réactives. En consult…" at bounding box center [700, 276] width 321 height 128
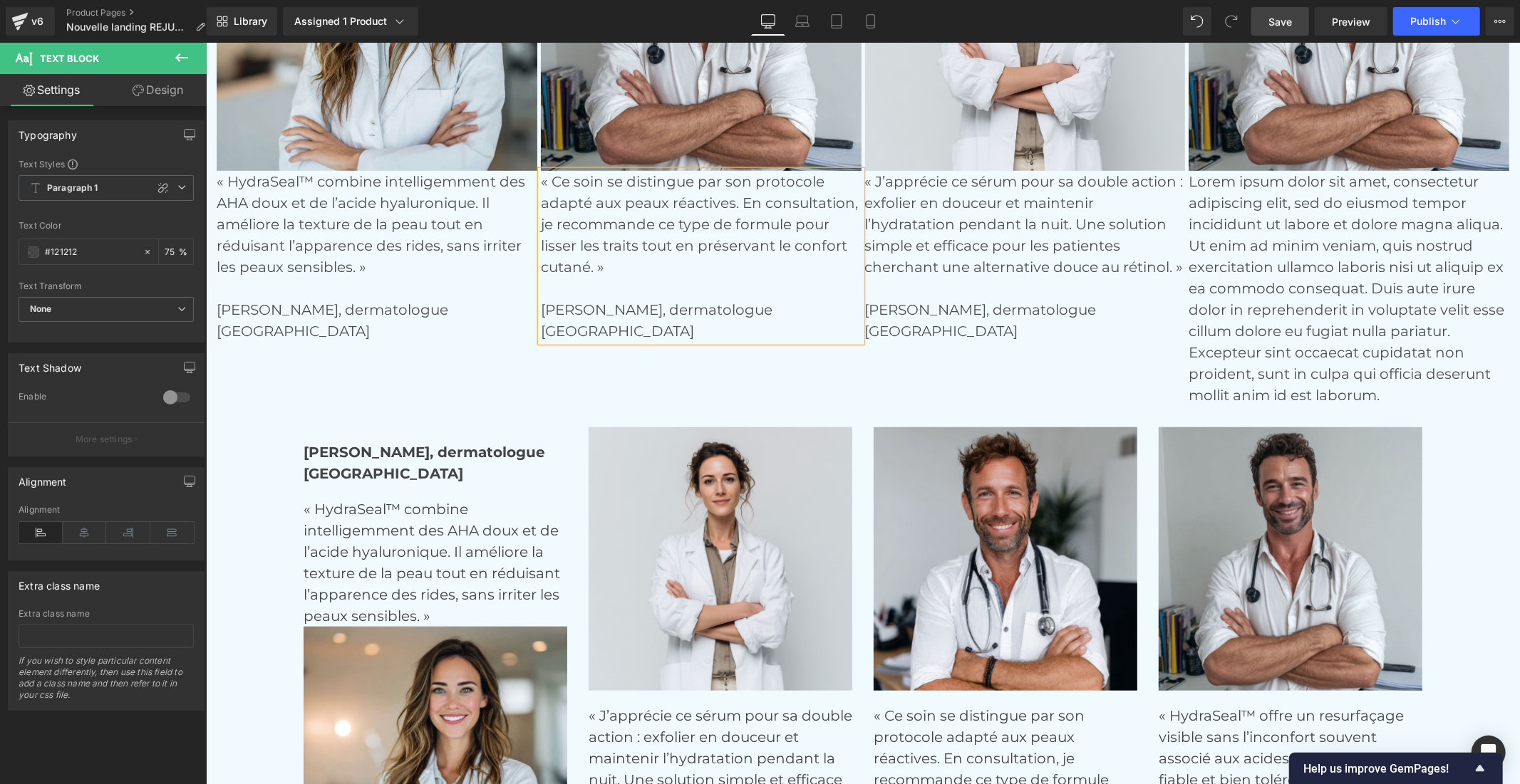
scroll to position [5663, 0]
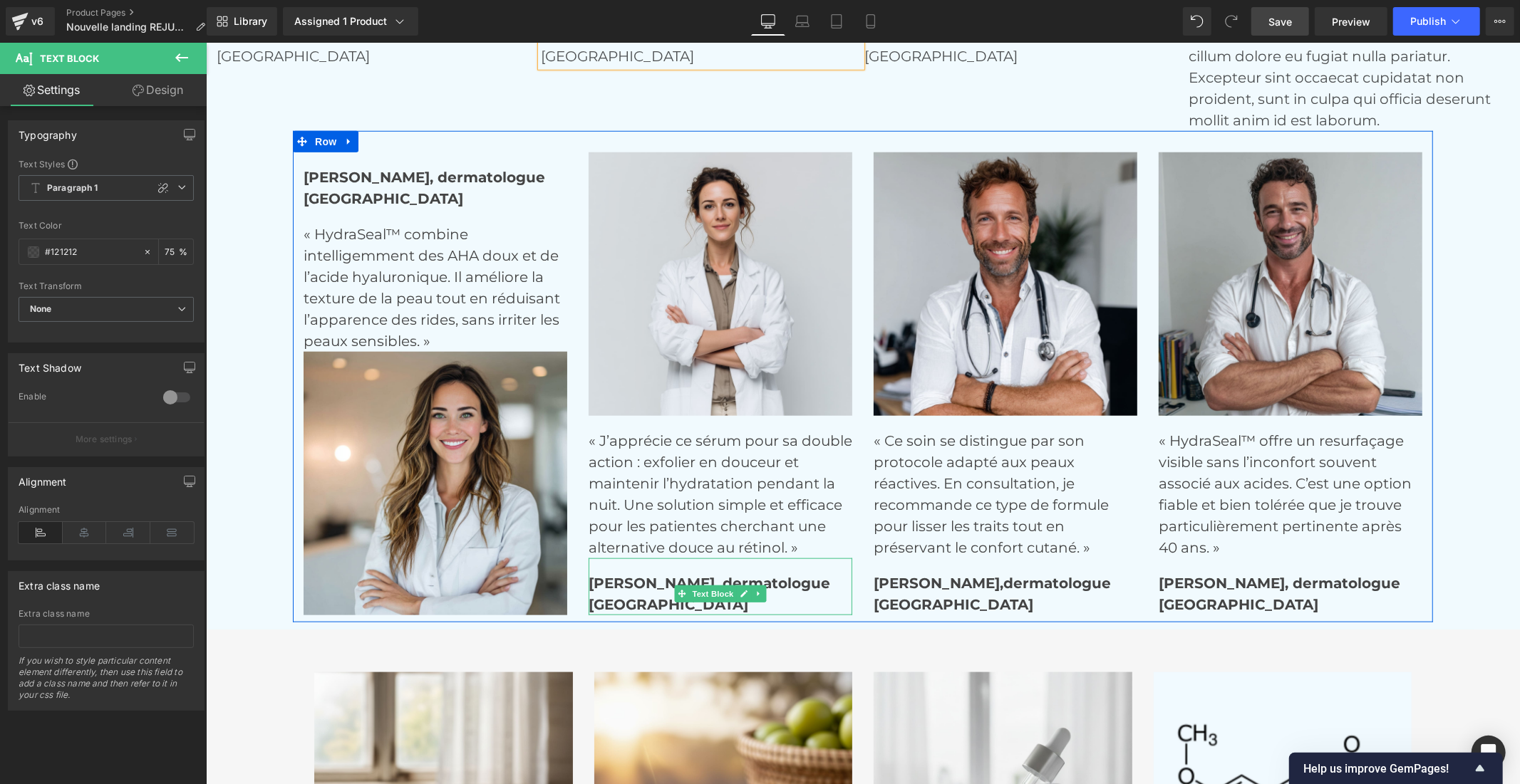
click at [627, 591] on p "[PERSON_NAME], dermatologue" at bounding box center [719, 582] width 264 height 21
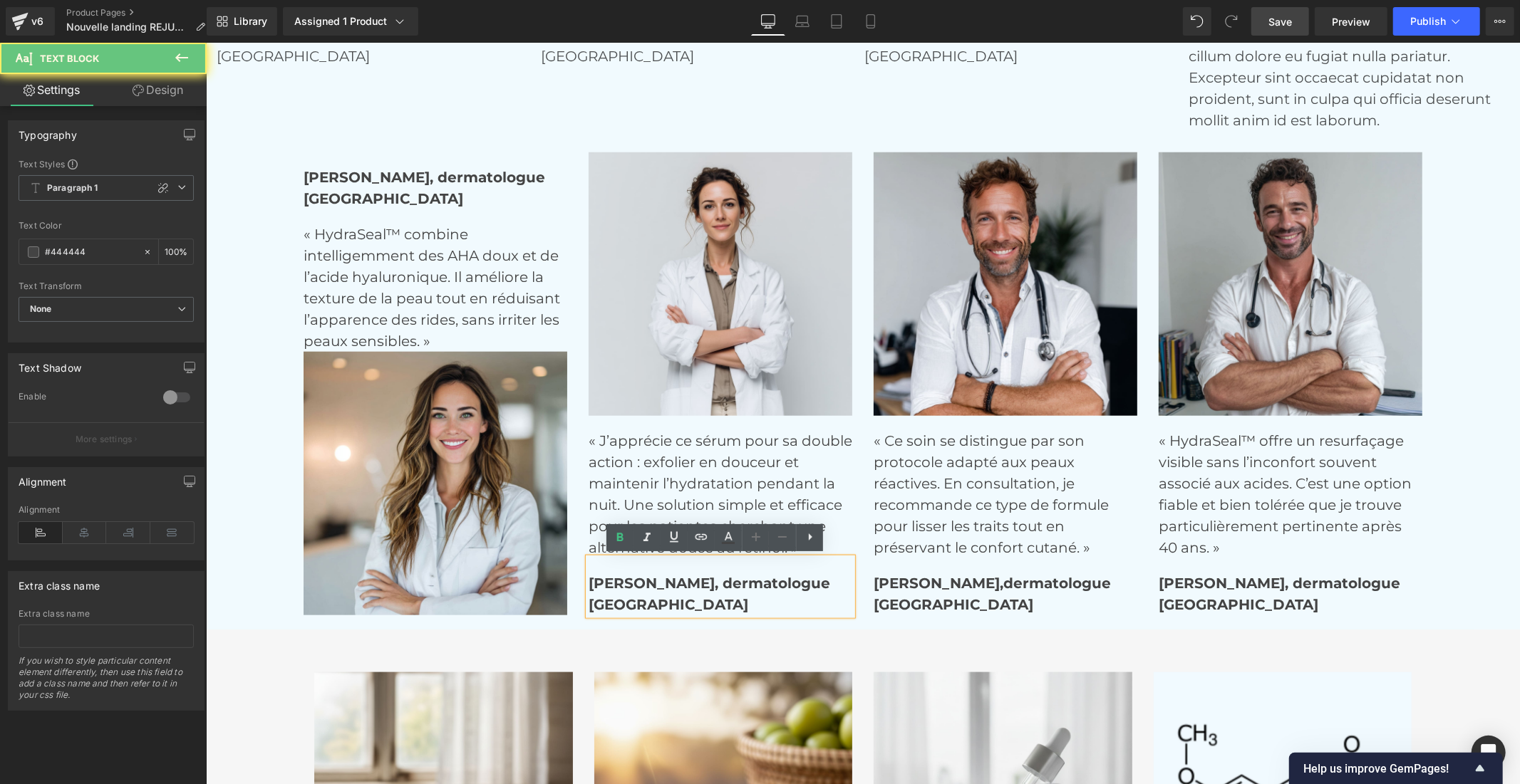
click at [627, 591] on p "[PERSON_NAME], dermatologue" at bounding box center [719, 582] width 264 height 21
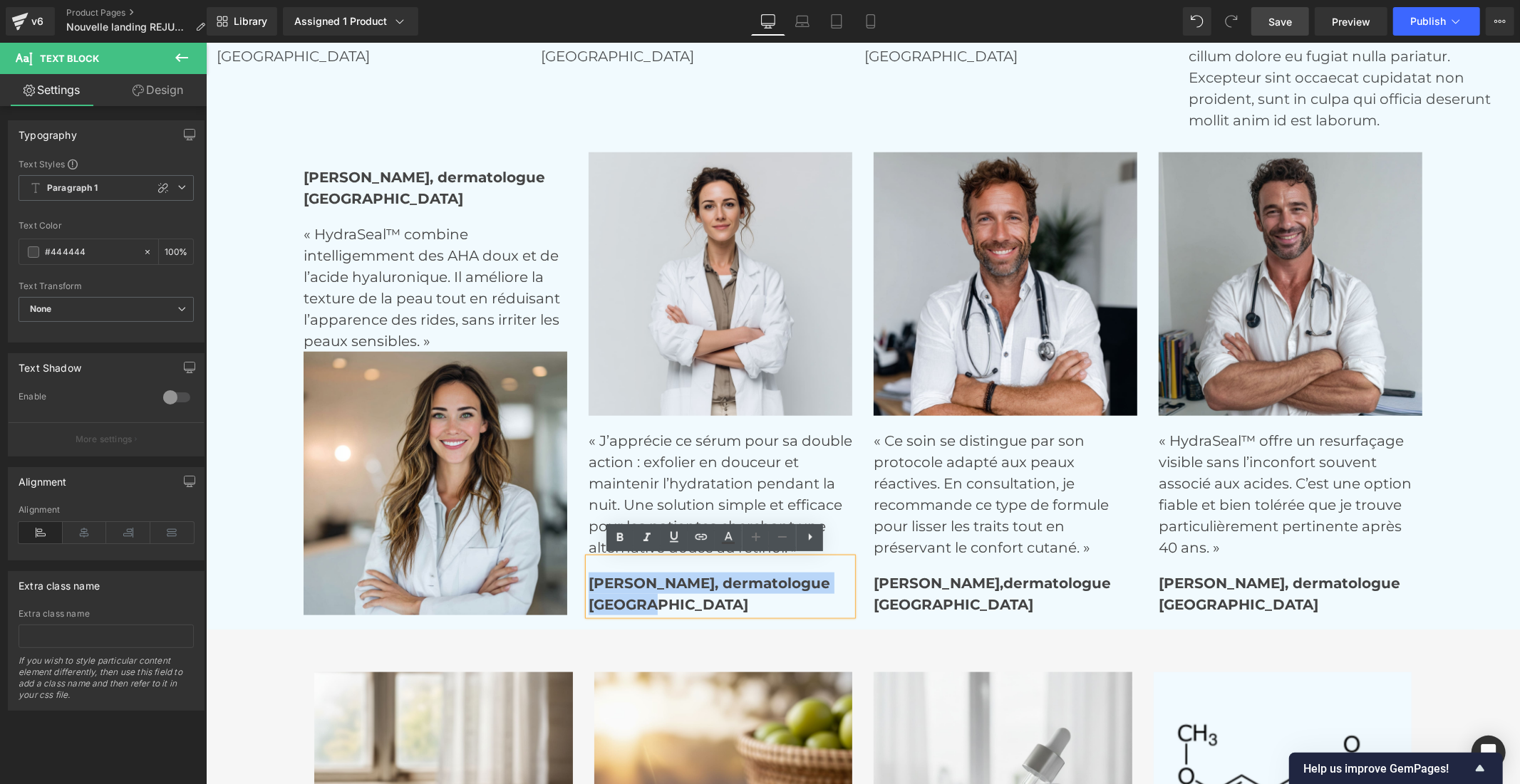
drag, startPoint x: 640, startPoint y: 606, endPoint x: 575, endPoint y: 579, distance: 70.4
click at [577, 579] on div "Image « J’apprécie ce sérum pour sa double action : exfolier en douceur et main…" at bounding box center [719, 383] width 285 height 463
copy div "[PERSON_NAME], dermatologue [GEOGRAPHIC_DATA]"
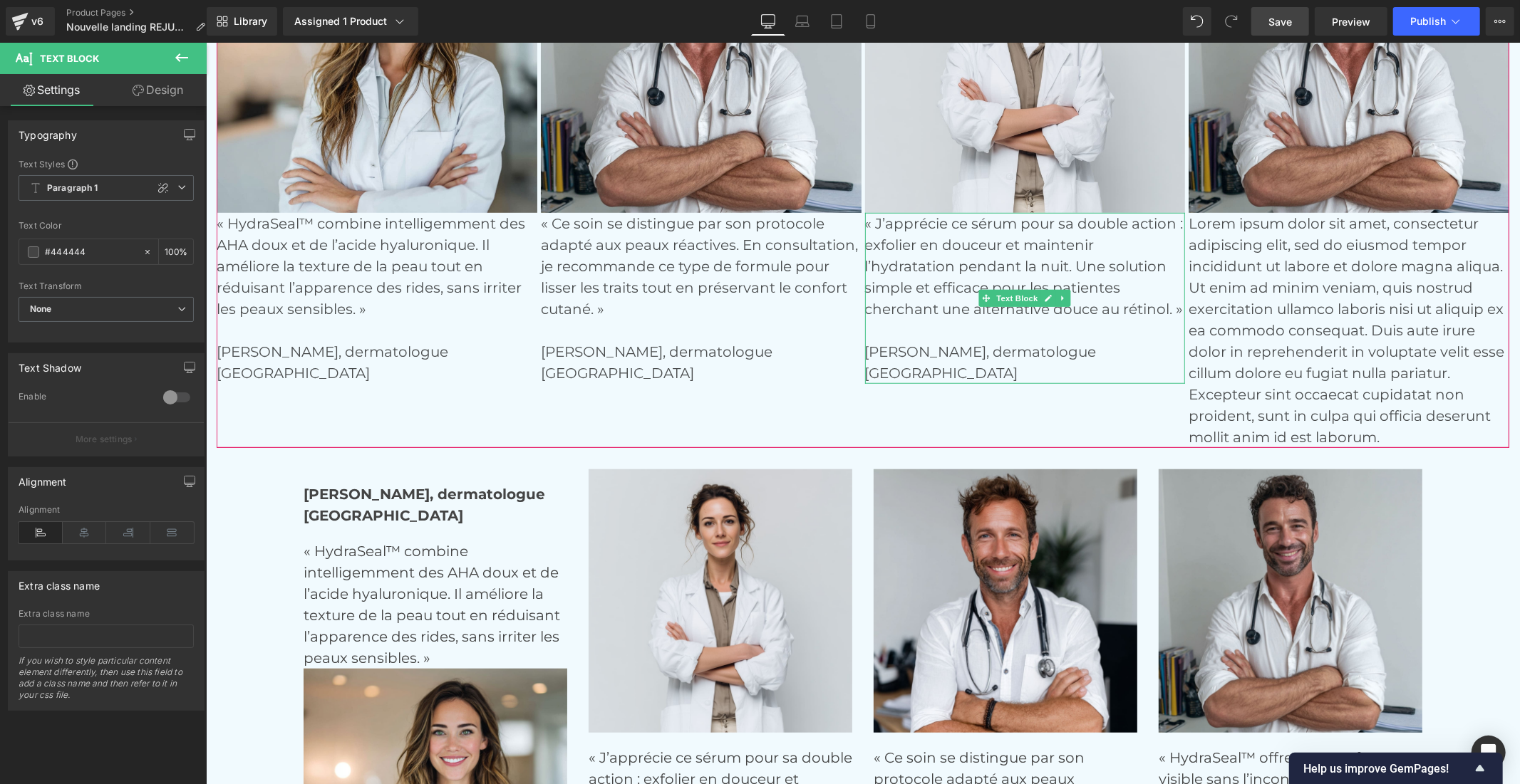
click at [880, 364] on p "[GEOGRAPHIC_DATA]" at bounding box center [1025, 373] width 321 height 21
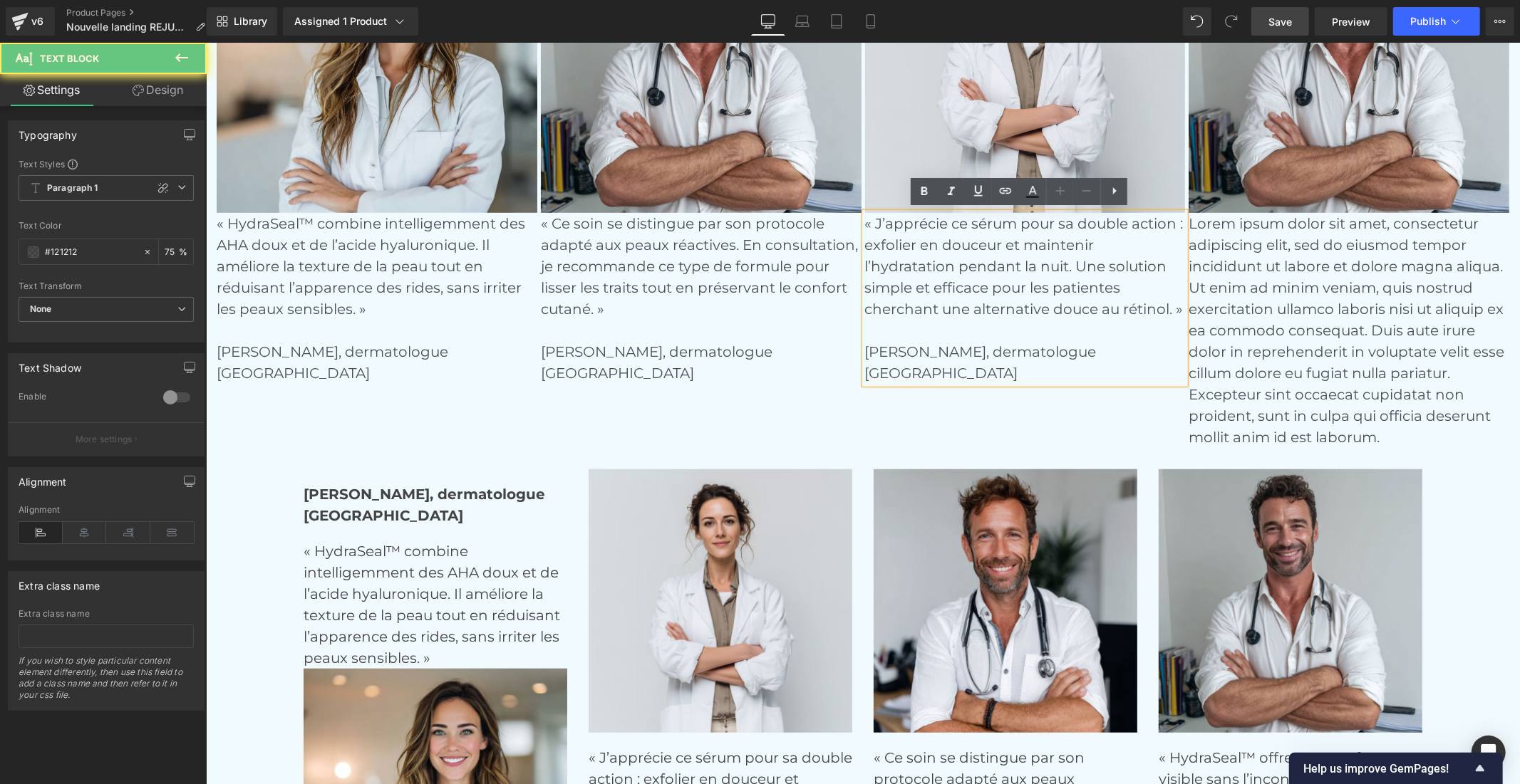
click at [880, 364] on p "[GEOGRAPHIC_DATA]" at bounding box center [1025, 373] width 321 height 21
click at [889, 352] on p "« J’apprécie ce sérum pour sa double action : exfolier en douceur et maintenir …" at bounding box center [1025, 287] width 321 height 150
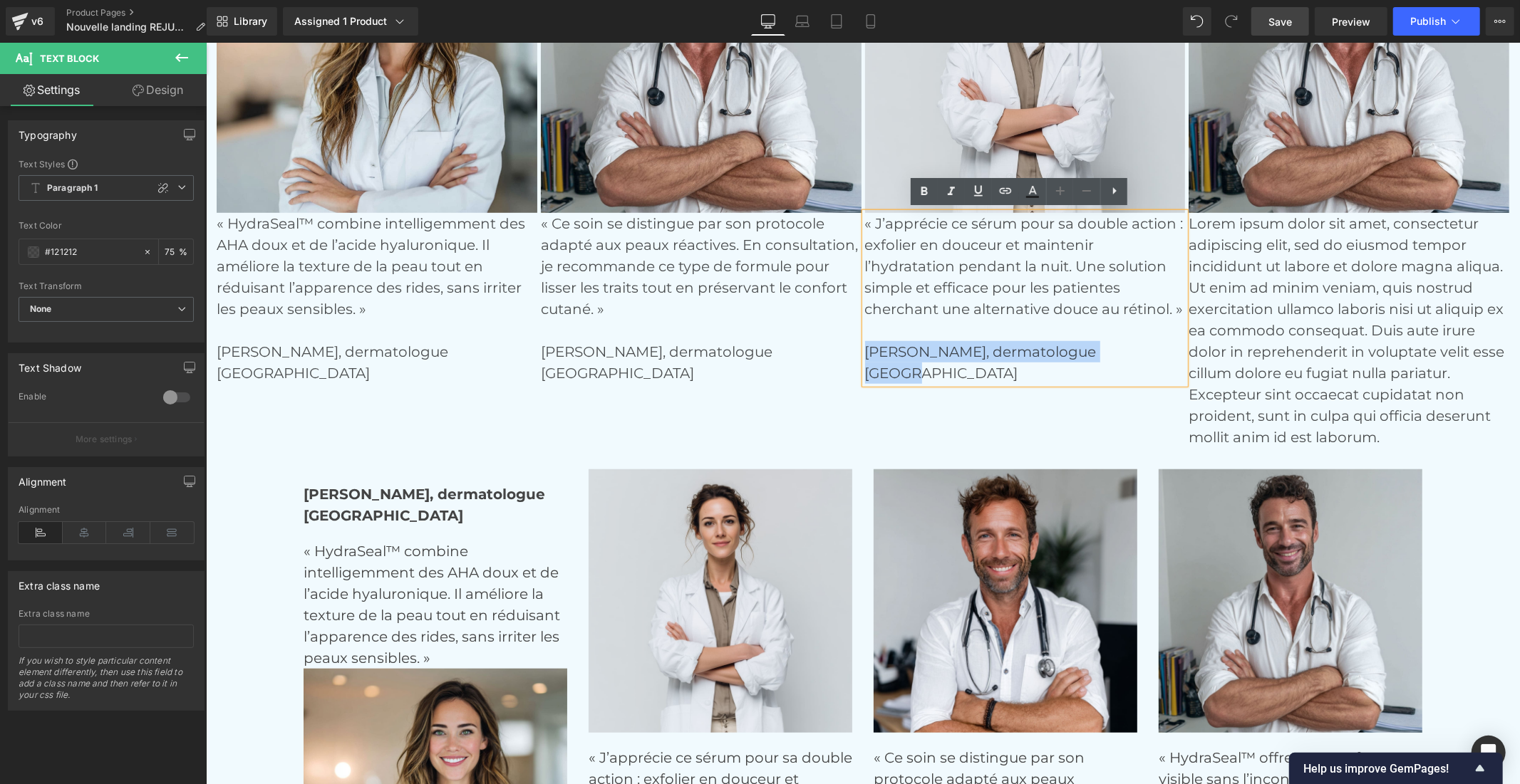
drag, startPoint x: 917, startPoint y: 366, endPoint x: 860, endPoint y: 351, distance: 58.9
click at [865, 351] on div "« J’apprécie ce sérum pour sa double action : exfolier en douceur et maintenir …" at bounding box center [1025, 297] width 321 height 171
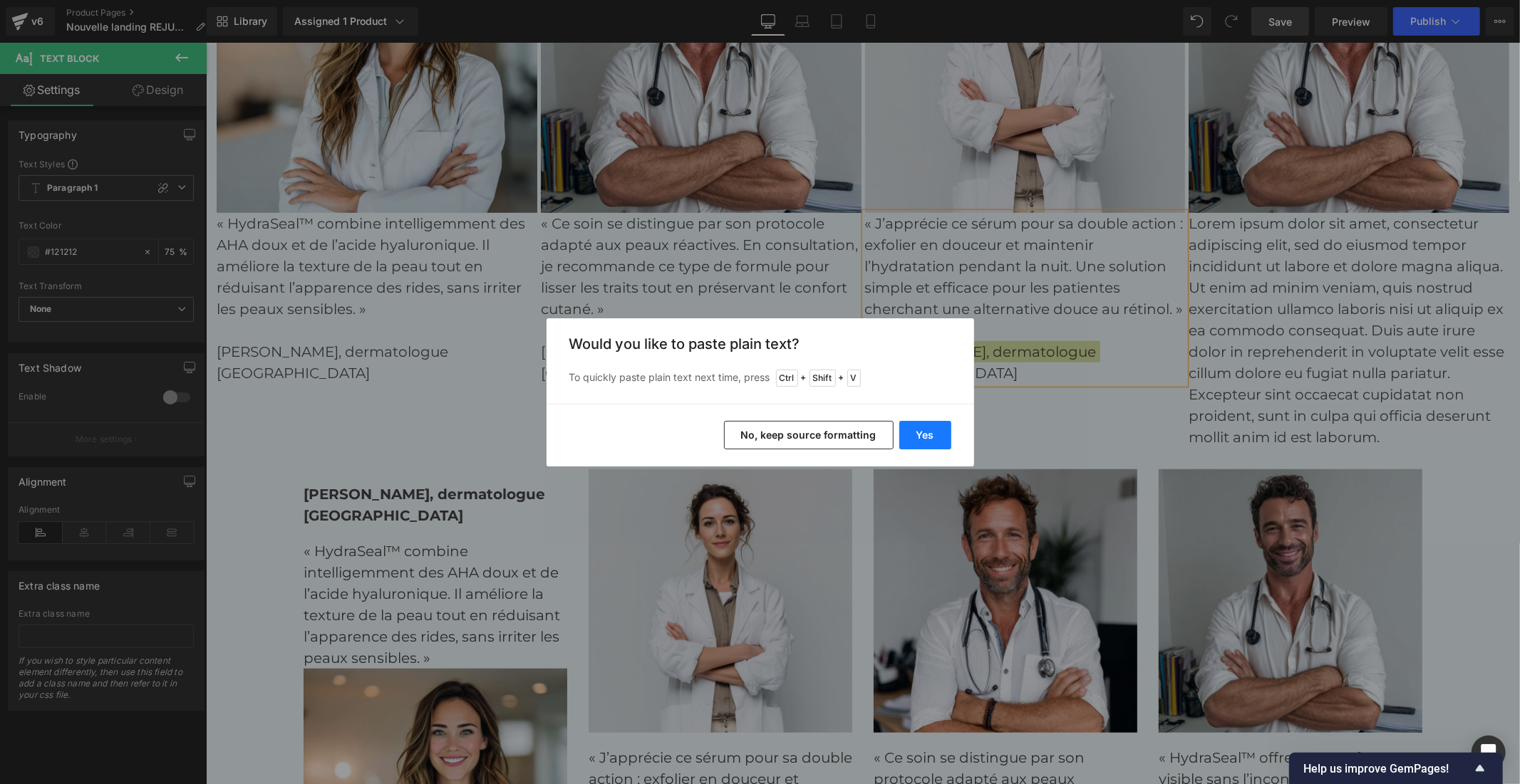
click at [928, 437] on button "Yes" at bounding box center [925, 435] width 52 height 28
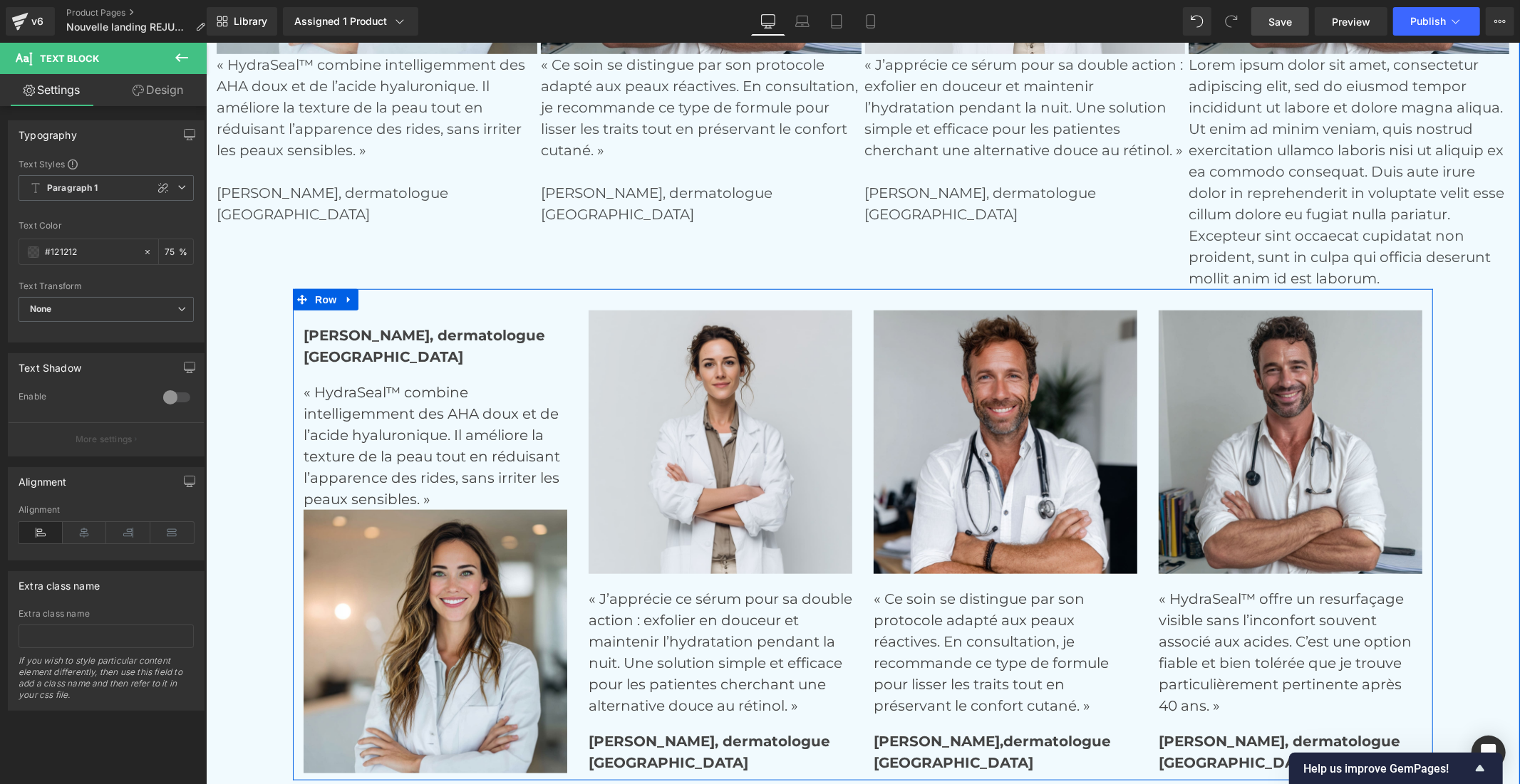
scroll to position [5585, 0]
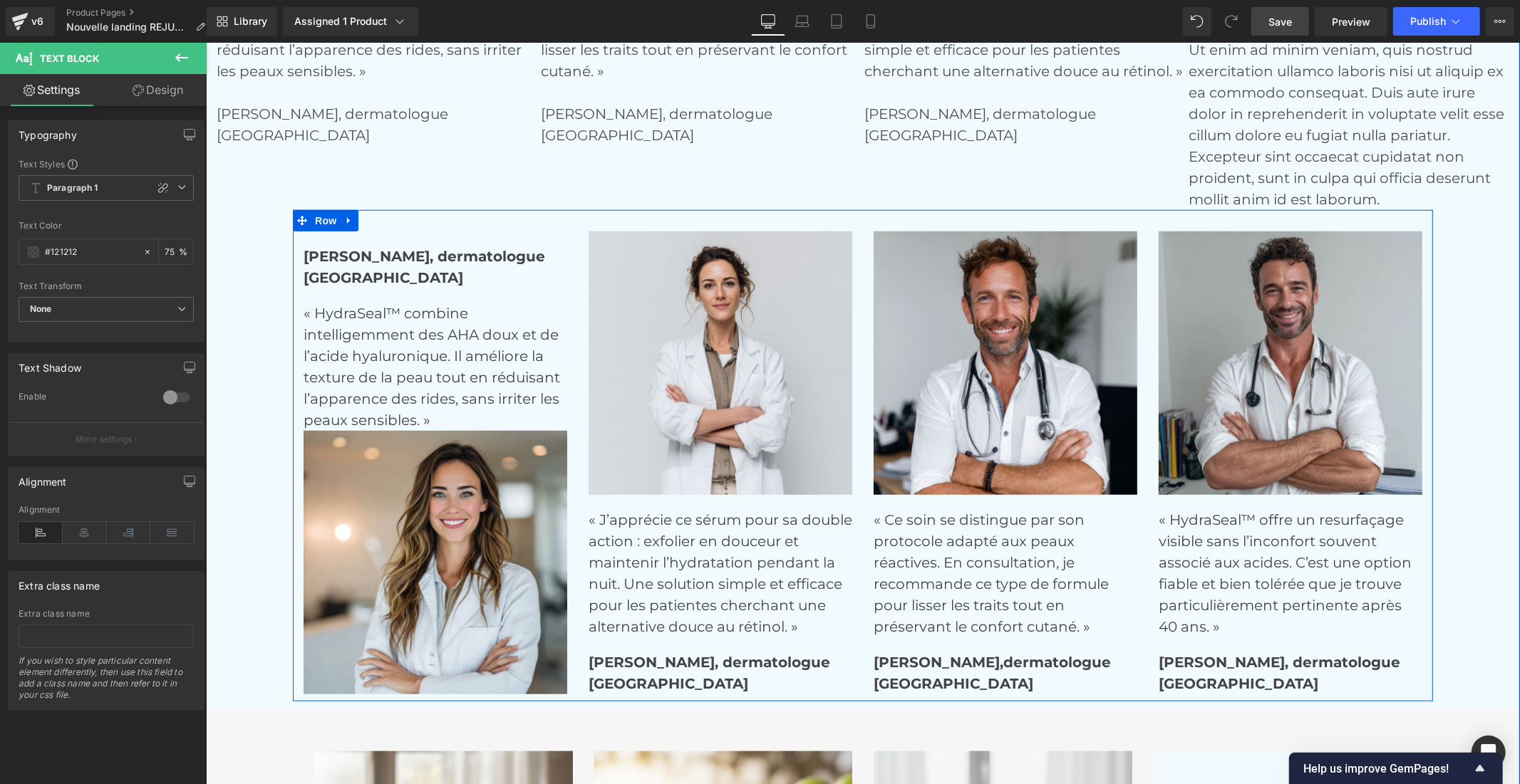
click at [1205, 562] on p "« HydraSeal™ offre un resurfaçage visible sans l’inconfort souvent associé aux …" at bounding box center [1289, 572] width 264 height 128
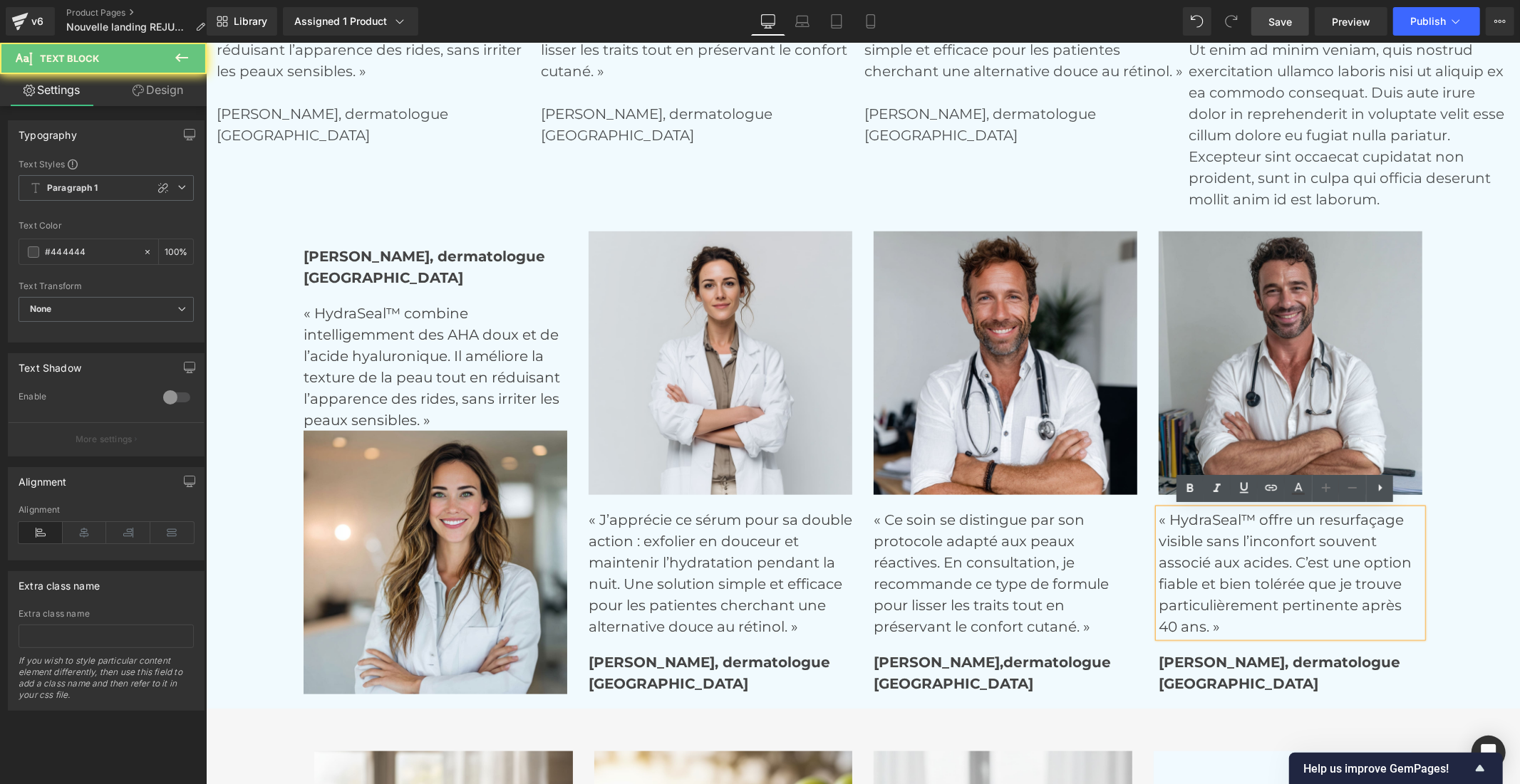
click at [1205, 562] on p "« HydraSeal™ offre un resurfaçage visible sans l’inconfort souvent associé aux …" at bounding box center [1289, 572] width 264 height 128
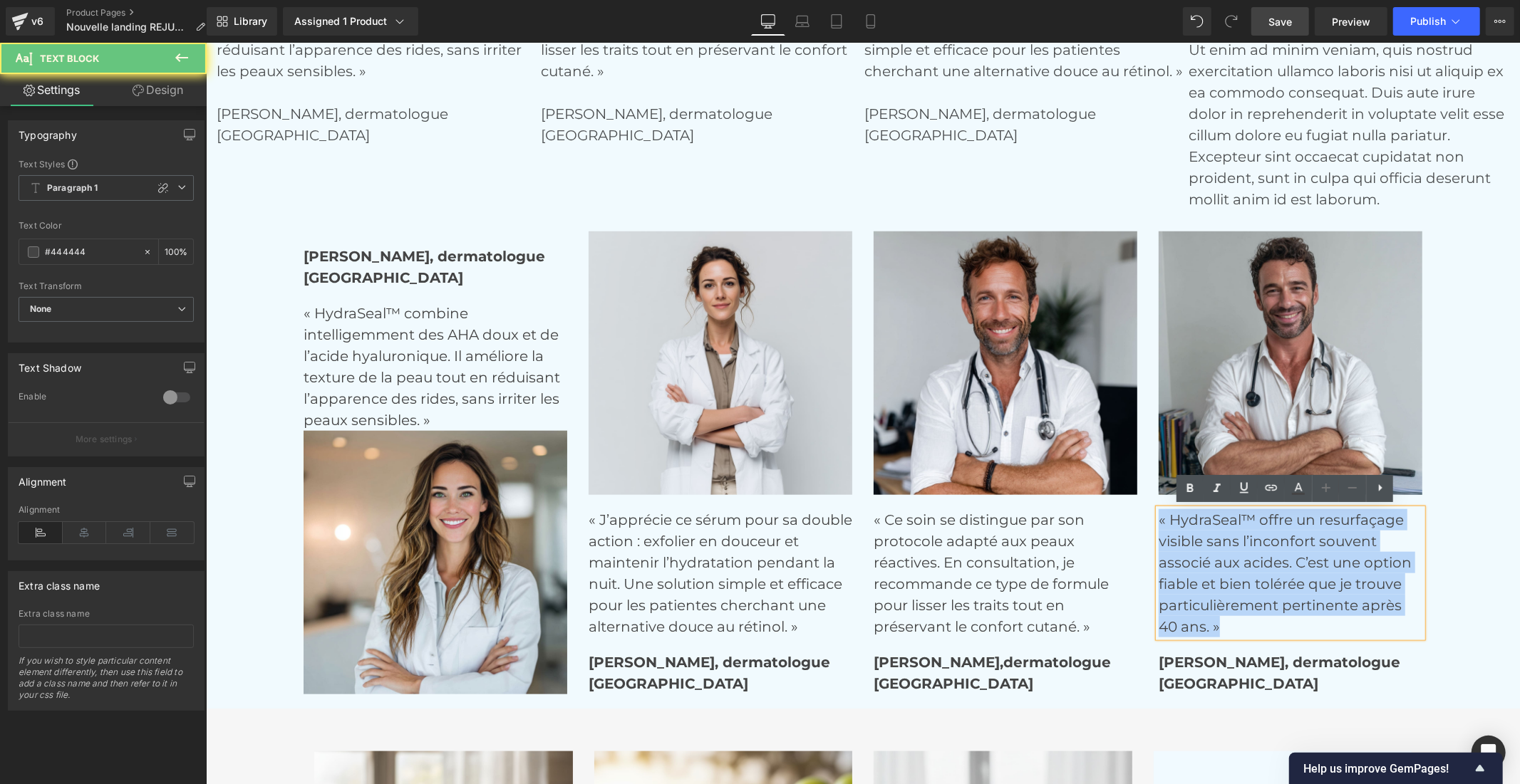
click at [1205, 562] on p "« HydraSeal™ offre un resurfaçage visible sans l’inconfort souvent associé aux …" at bounding box center [1289, 572] width 264 height 128
copy p "« HydraSeal™ offre un resurfaçage visible sans l’inconfort souvent associé aux …"
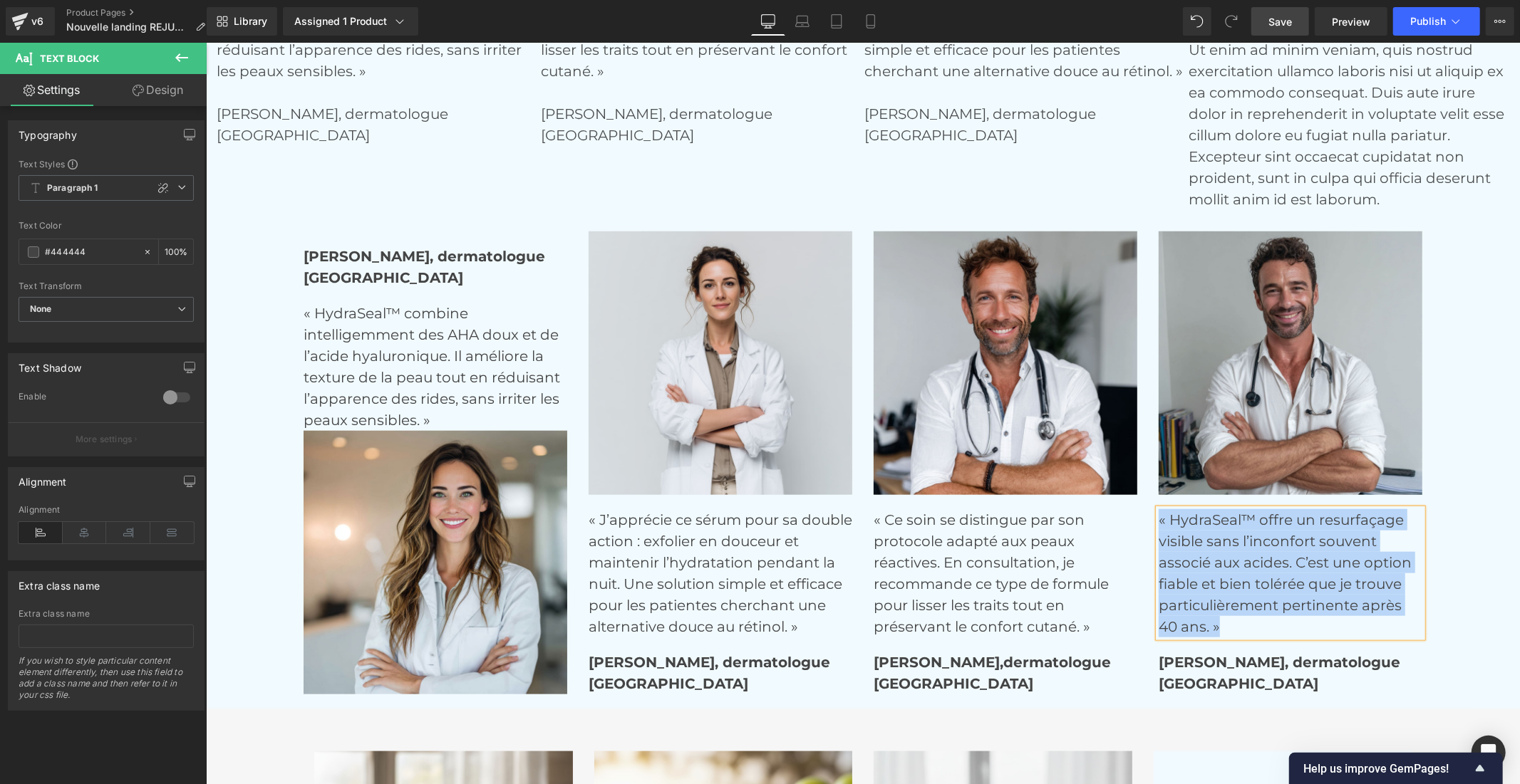
scroll to position [5267, 0]
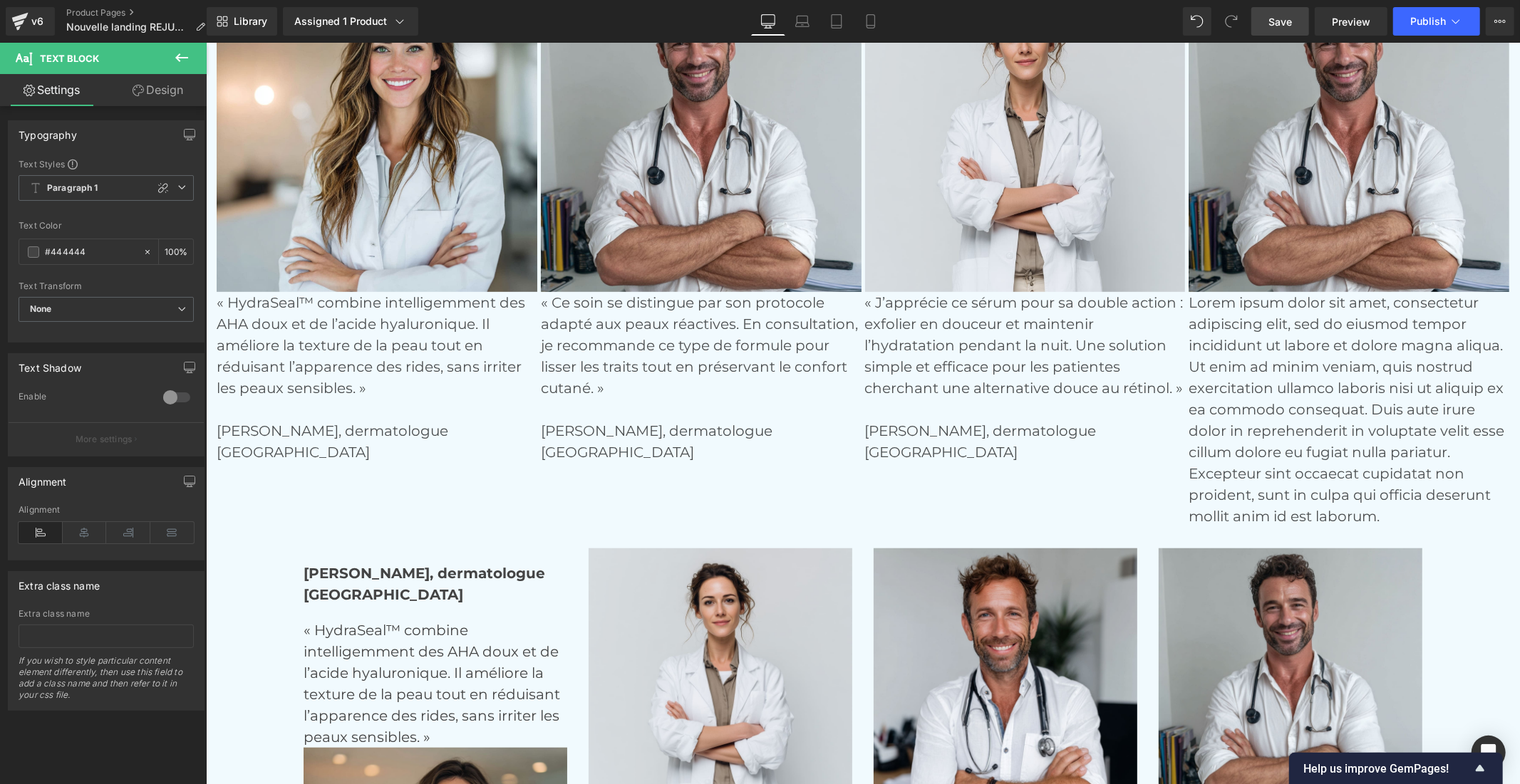
click at [1301, 392] on p "Lorem ipsum dolor sit amet, consectetur adipiscing elit, sed do eiusmod tempor …" at bounding box center [1348, 409] width 321 height 235
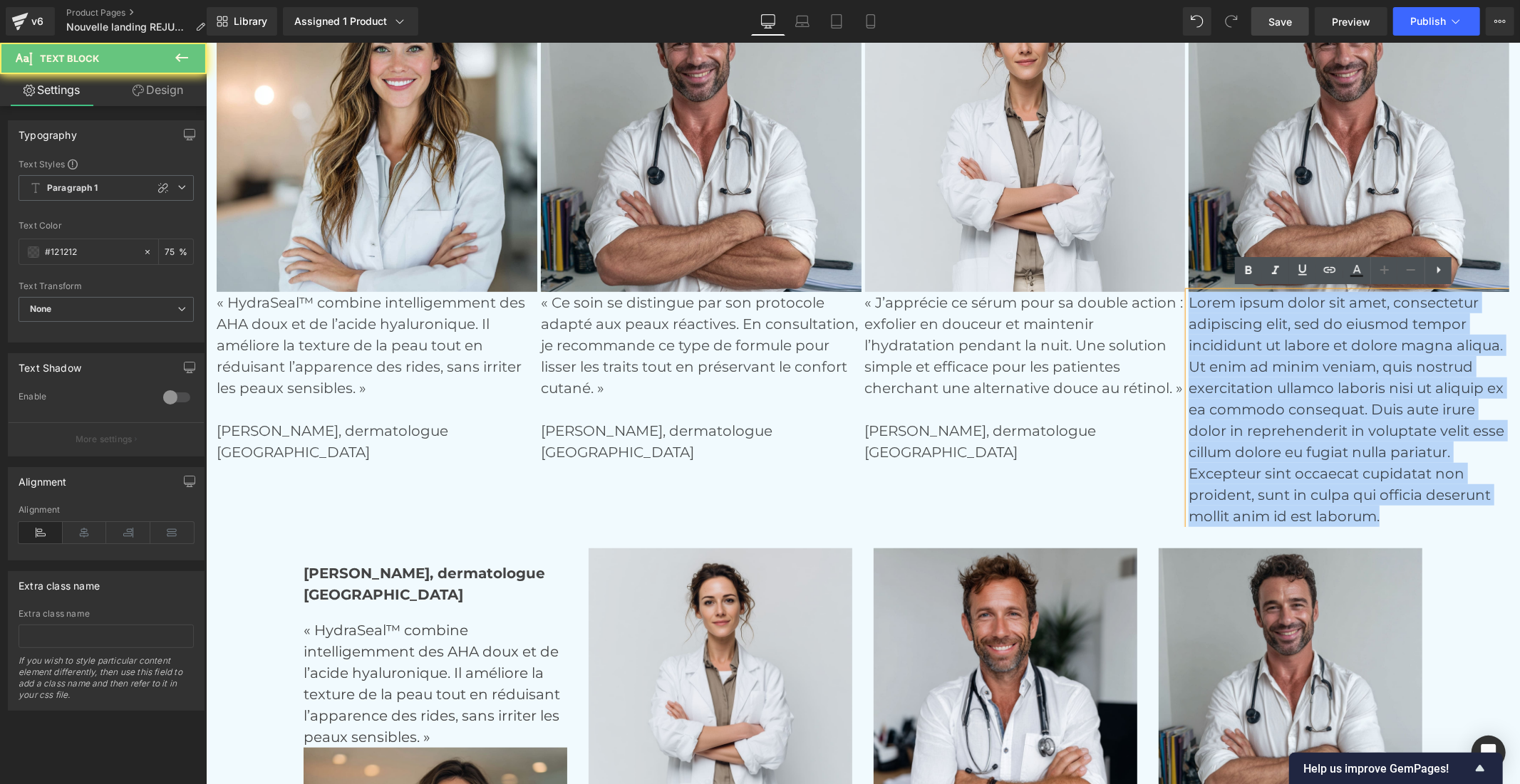
click at [1301, 392] on p "Lorem ipsum dolor sit amet, consectetur adipiscing elit, sed do eiusmod tempor …" at bounding box center [1348, 409] width 321 height 235
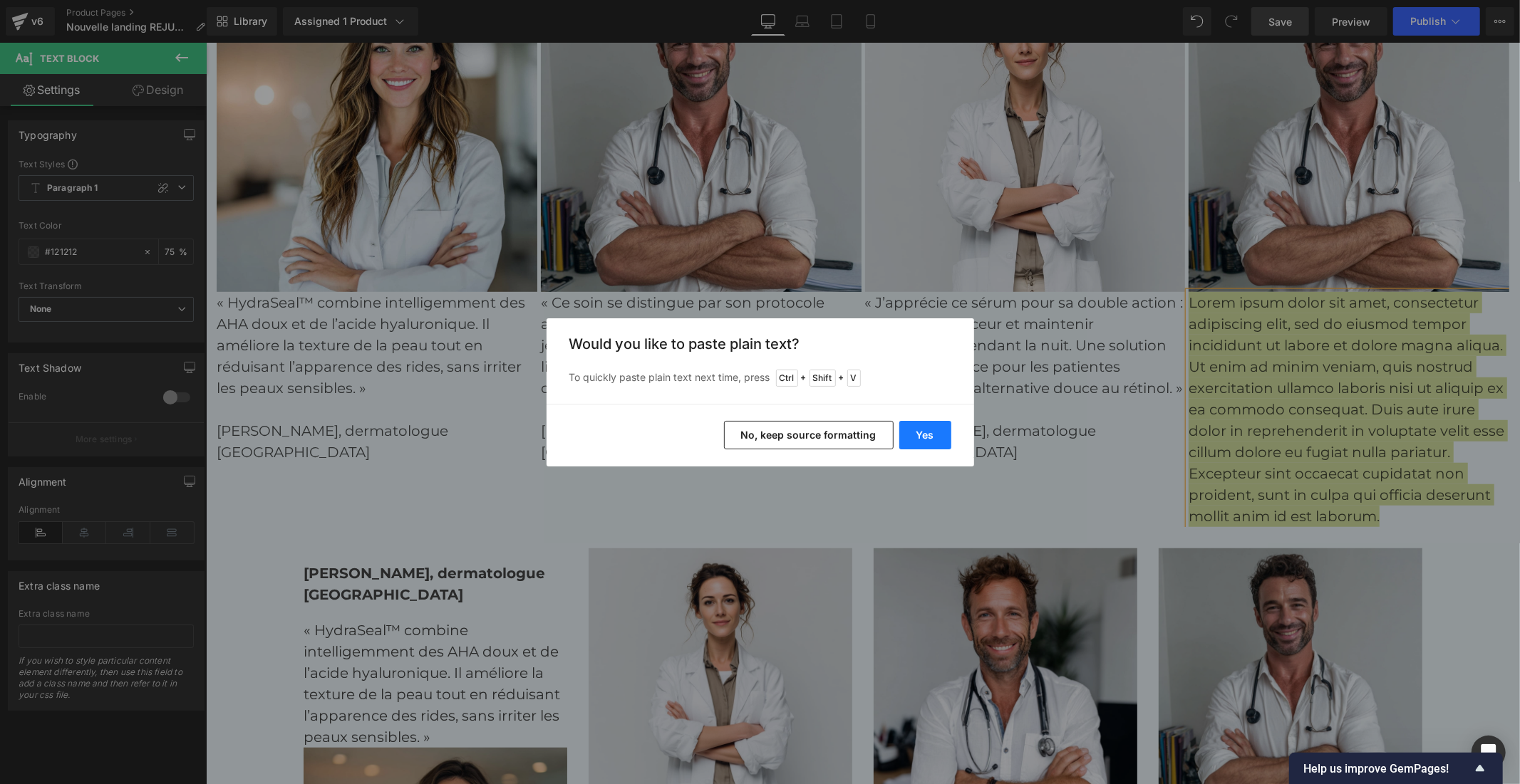
click at [939, 444] on button "Yes" at bounding box center [925, 435] width 52 height 28
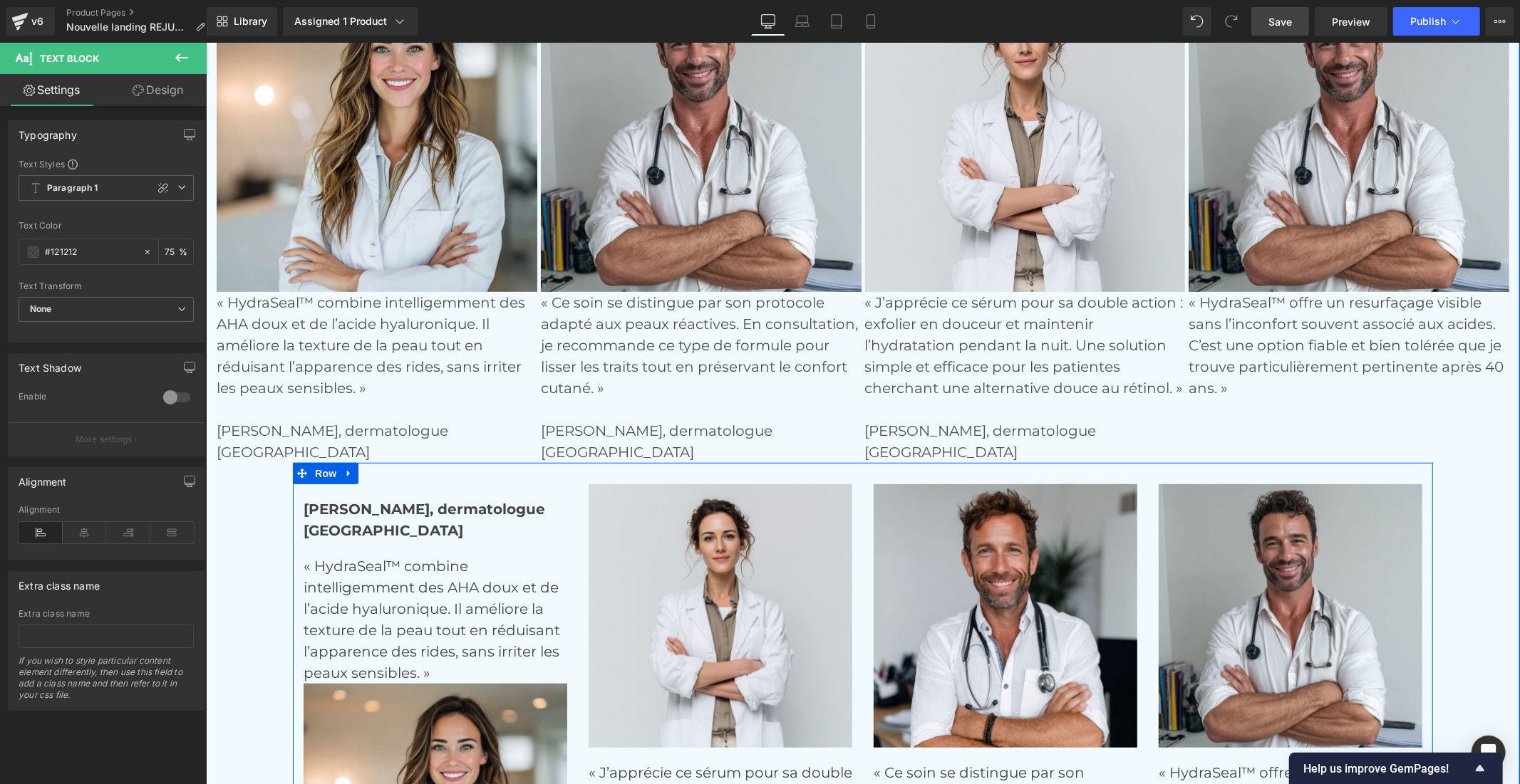
scroll to position [5585, 0]
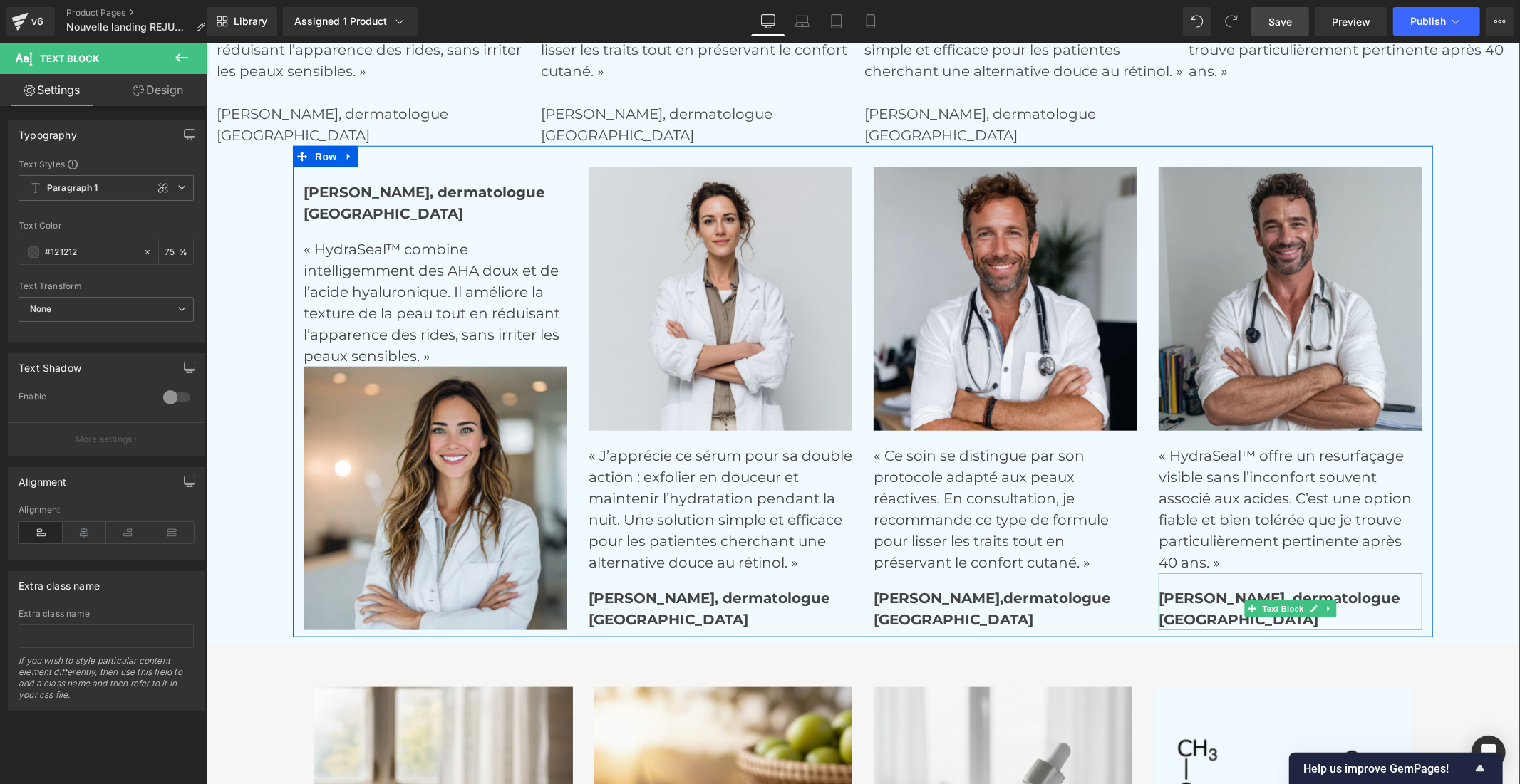
click at [1217, 615] on p "[PERSON_NAME], dermatologue [GEOGRAPHIC_DATA]" at bounding box center [1289, 608] width 264 height 43
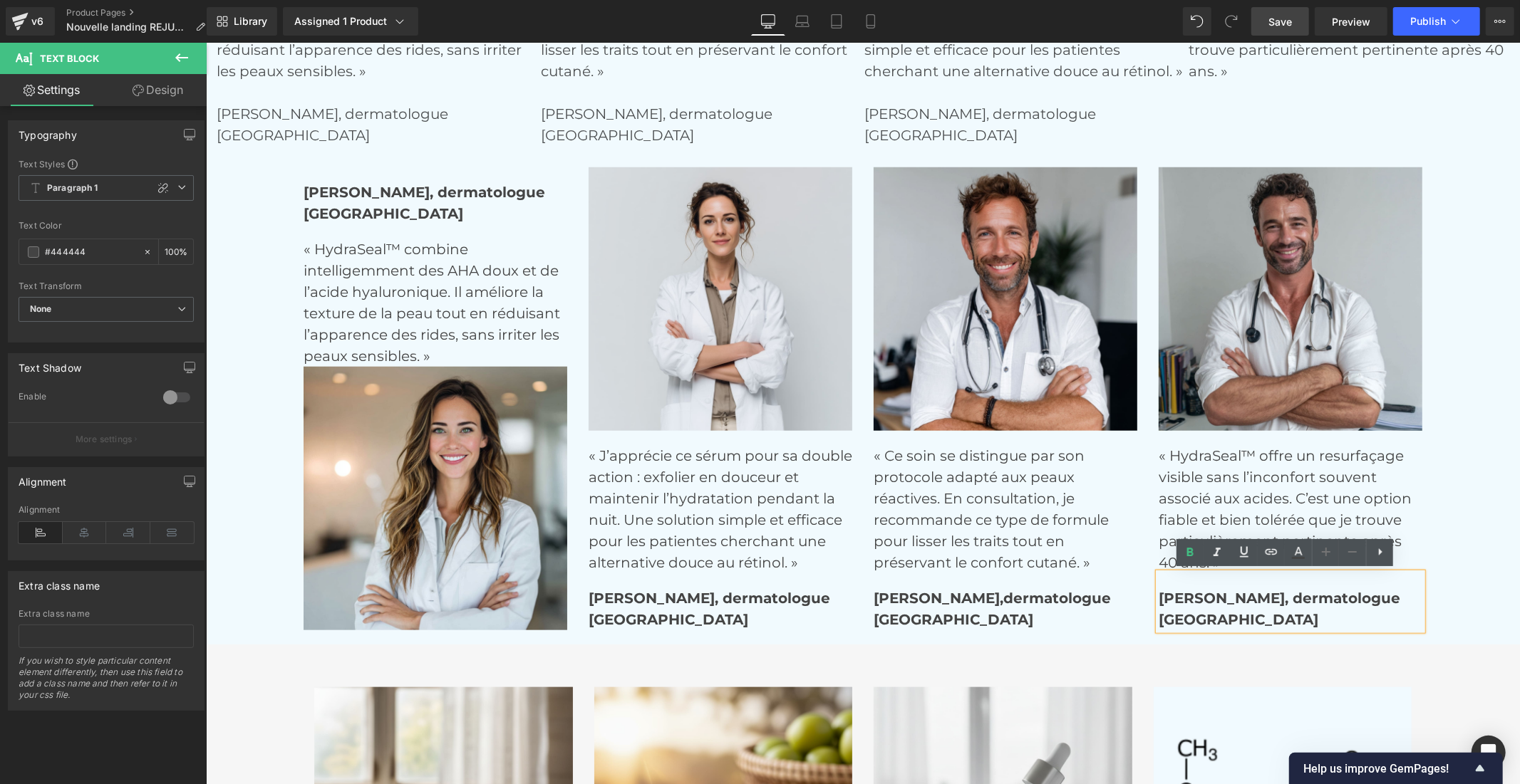
drag, startPoint x: 1210, startPoint y: 617, endPoint x: 1151, endPoint y: 596, distance: 62.6
click at [1158, 596] on div "[PERSON_NAME], dermatologue [GEOGRAPHIC_DATA]" at bounding box center [1289, 601] width 264 height 57
click at [1164, 596] on strong "[PERSON_NAME], dermatologue [GEOGRAPHIC_DATA]" at bounding box center [1279, 608] width 241 height 39
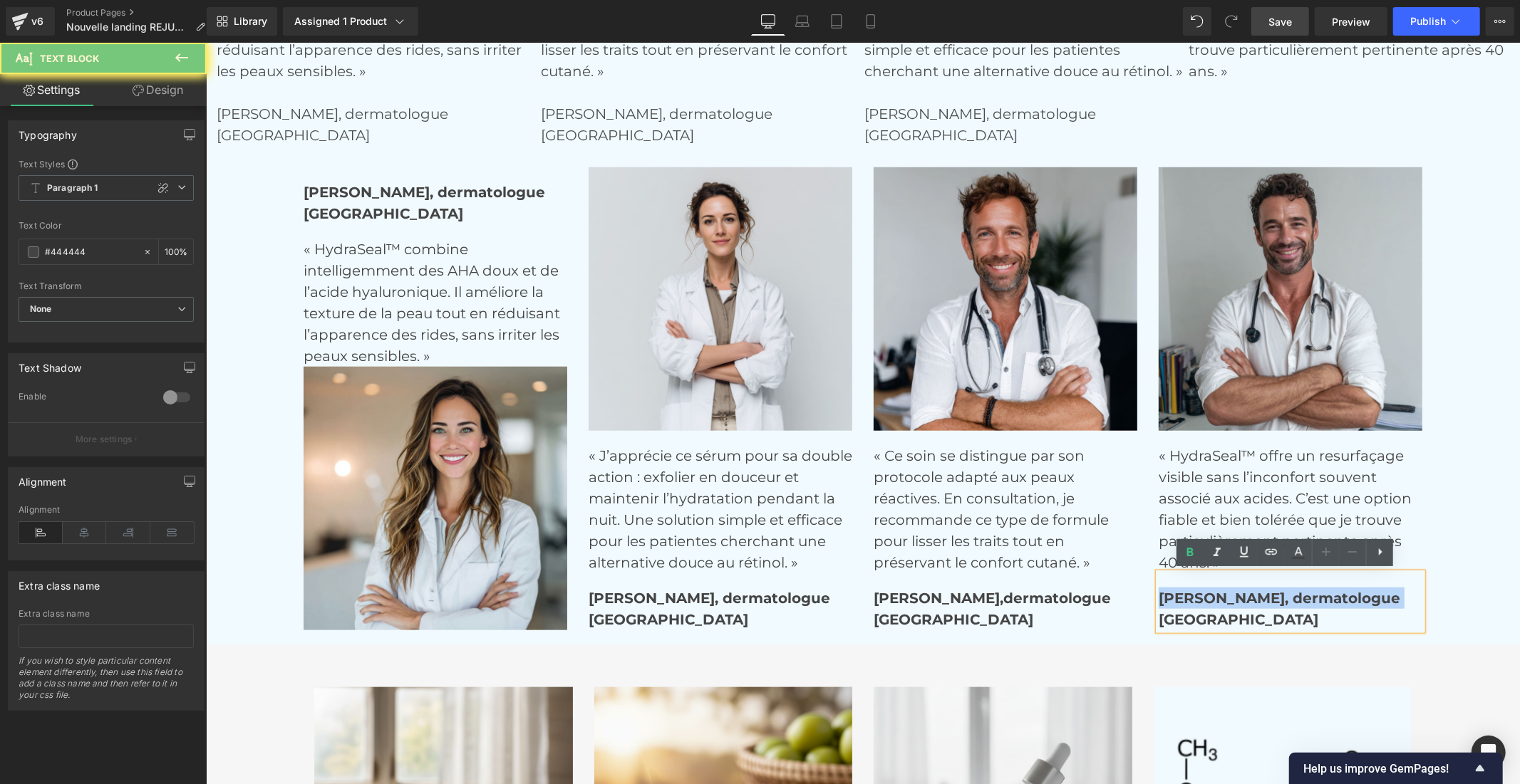
click at [1164, 596] on strong "[PERSON_NAME], dermatologue [GEOGRAPHIC_DATA]" at bounding box center [1279, 608] width 241 height 39
click at [1194, 606] on p "[PERSON_NAME], dermatologue [GEOGRAPHIC_DATA]" at bounding box center [1289, 608] width 264 height 43
drag, startPoint x: 1209, startPoint y: 615, endPoint x: 1155, endPoint y: 599, distance: 56.3
click at [1158, 599] on p "[PERSON_NAME], dermatologue [GEOGRAPHIC_DATA]" at bounding box center [1289, 608] width 264 height 43
copy strong "[PERSON_NAME], dermatologue [GEOGRAPHIC_DATA]"
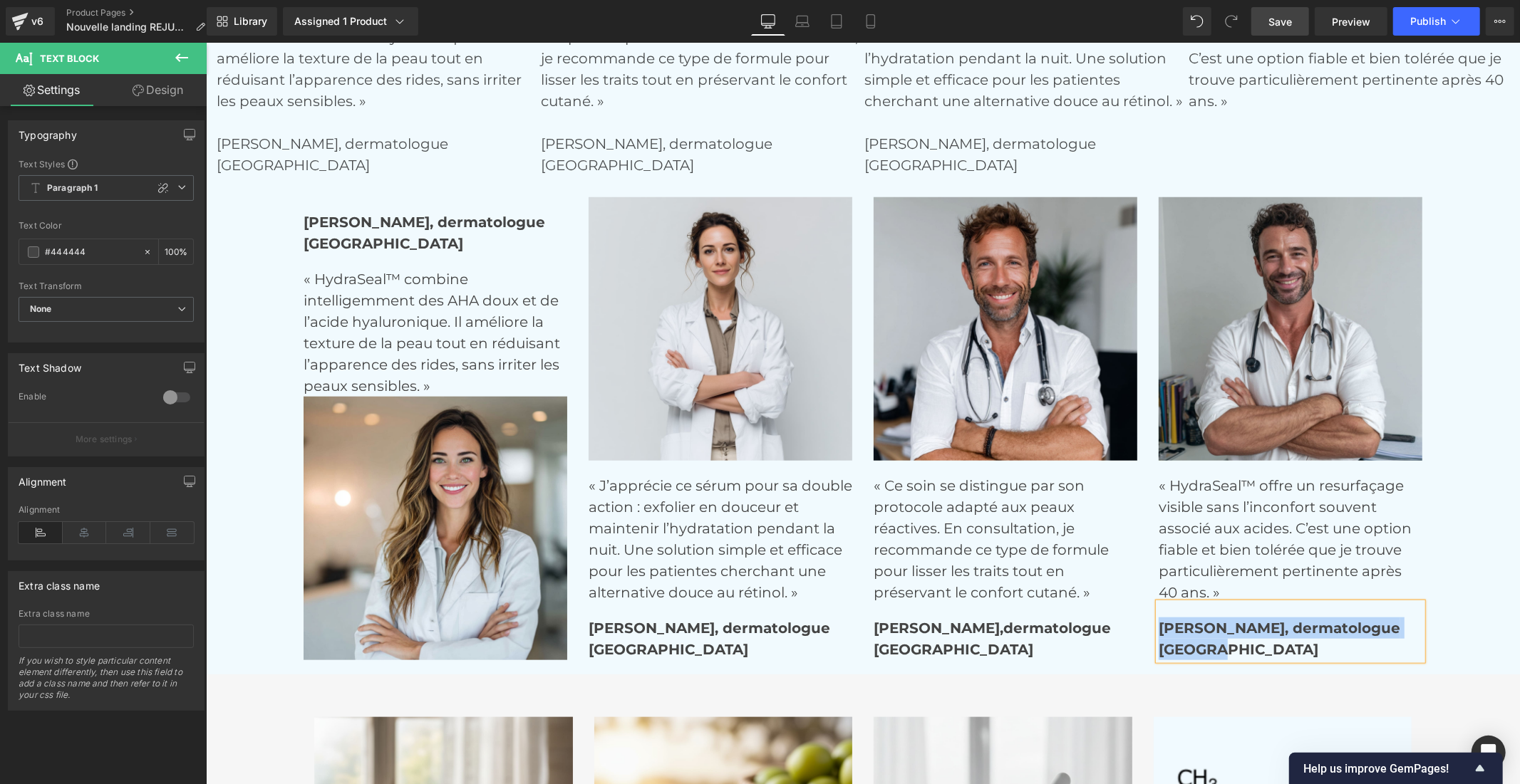
scroll to position [5188, 0]
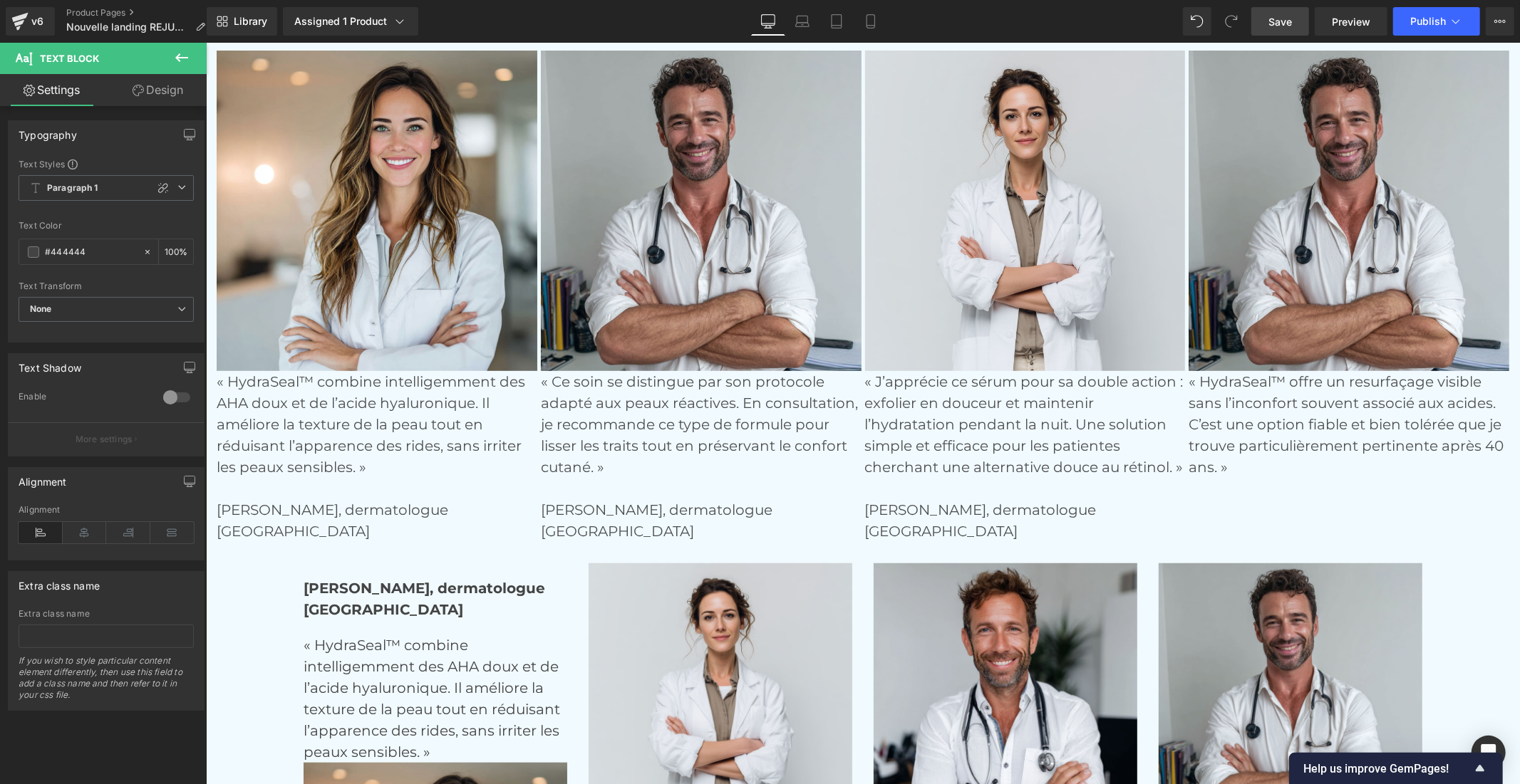
click at [1229, 438] on p "« HydraSeal™ offre un resurfaçage visible sans l’inconfort souvent associé aux …" at bounding box center [1348, 423] width 321 height 107
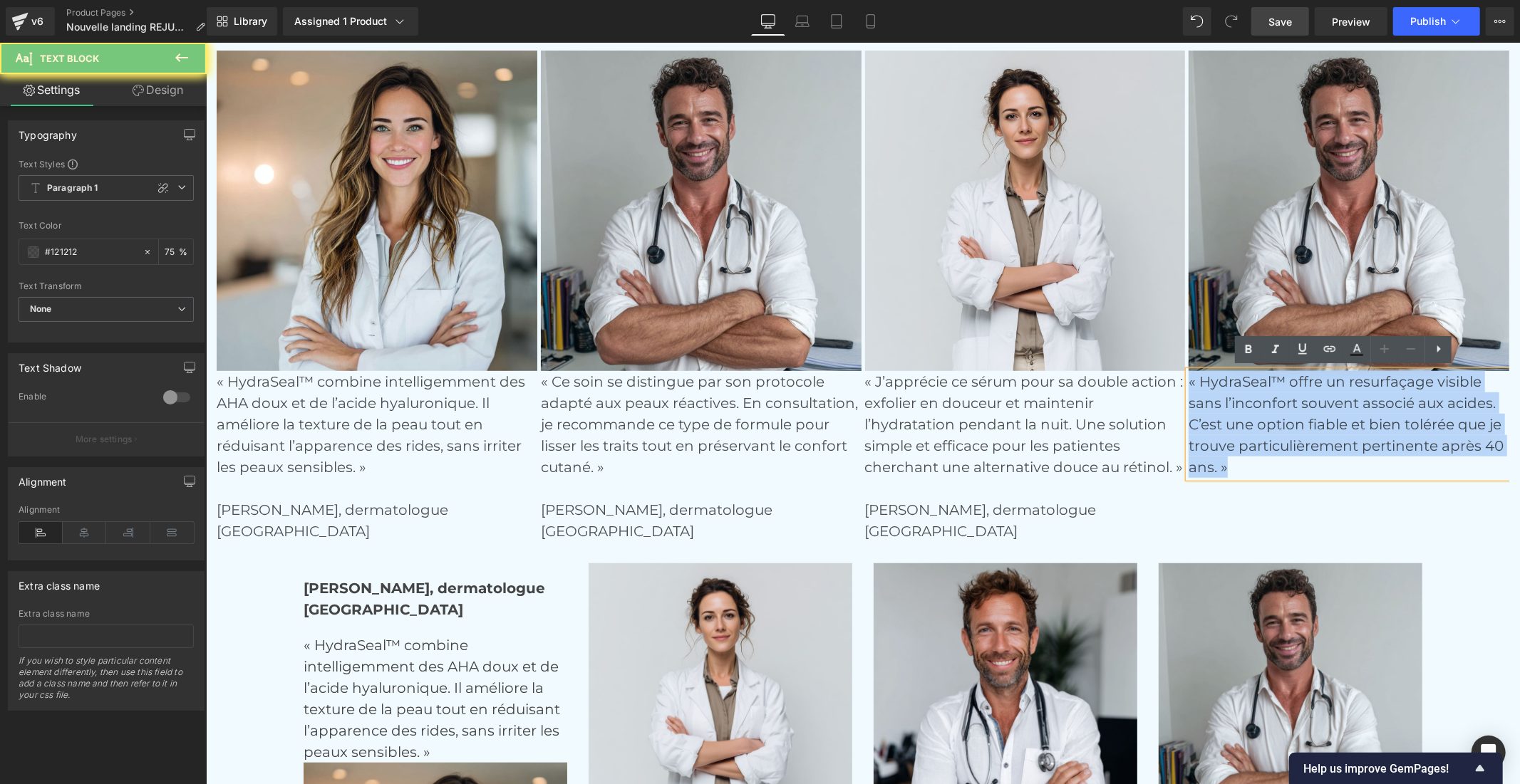
click at [1229, 438] on p "« HydraSeal™ offre un resurfaçage visible sans l’inconfort souvent associé aux …" at bounding box center [1348, 423] width 321 height 107
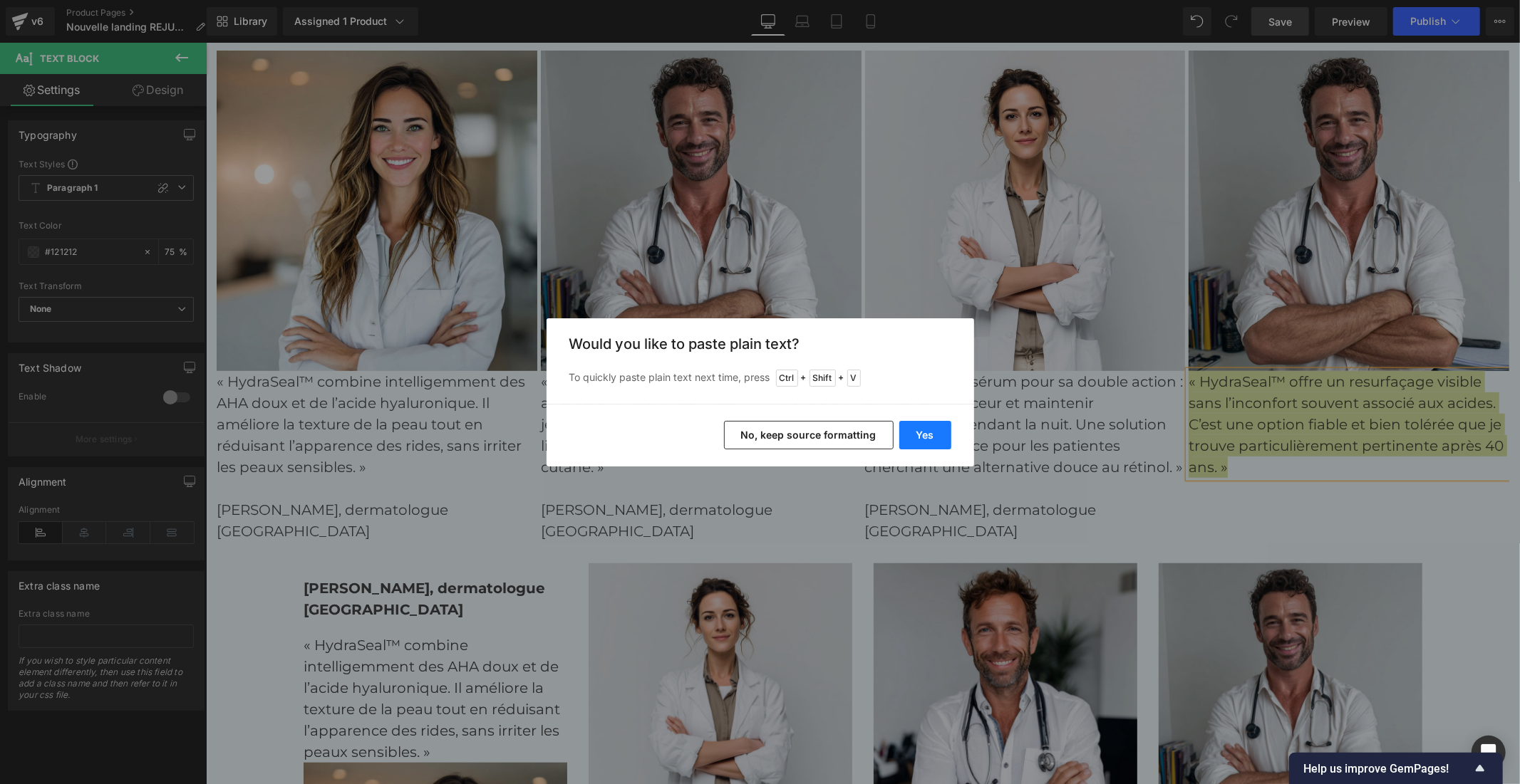
click at [922, 438] on button "Yes" at bounding box center [925, 435] width 52 height 28
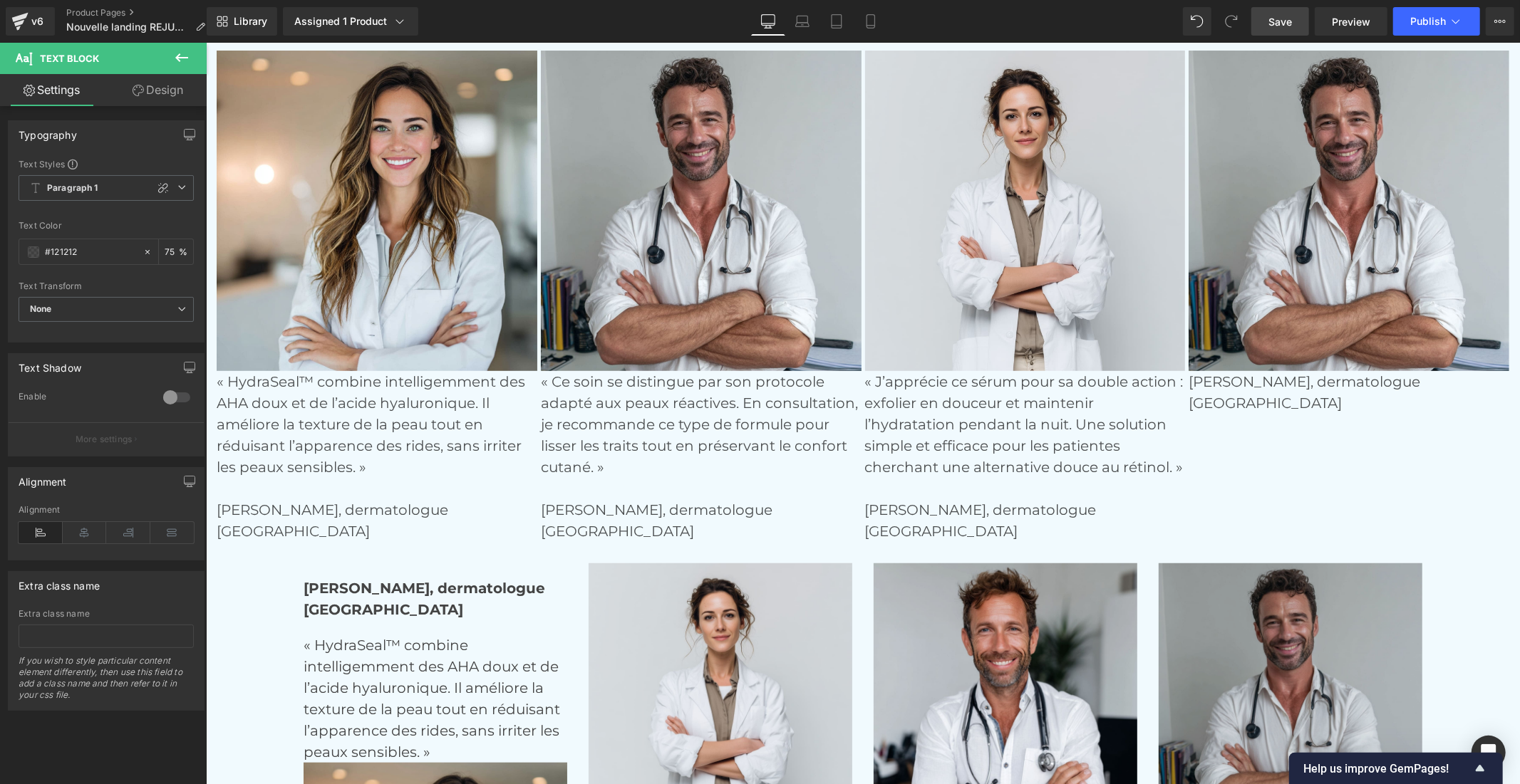
scroll to position [5426, 0]
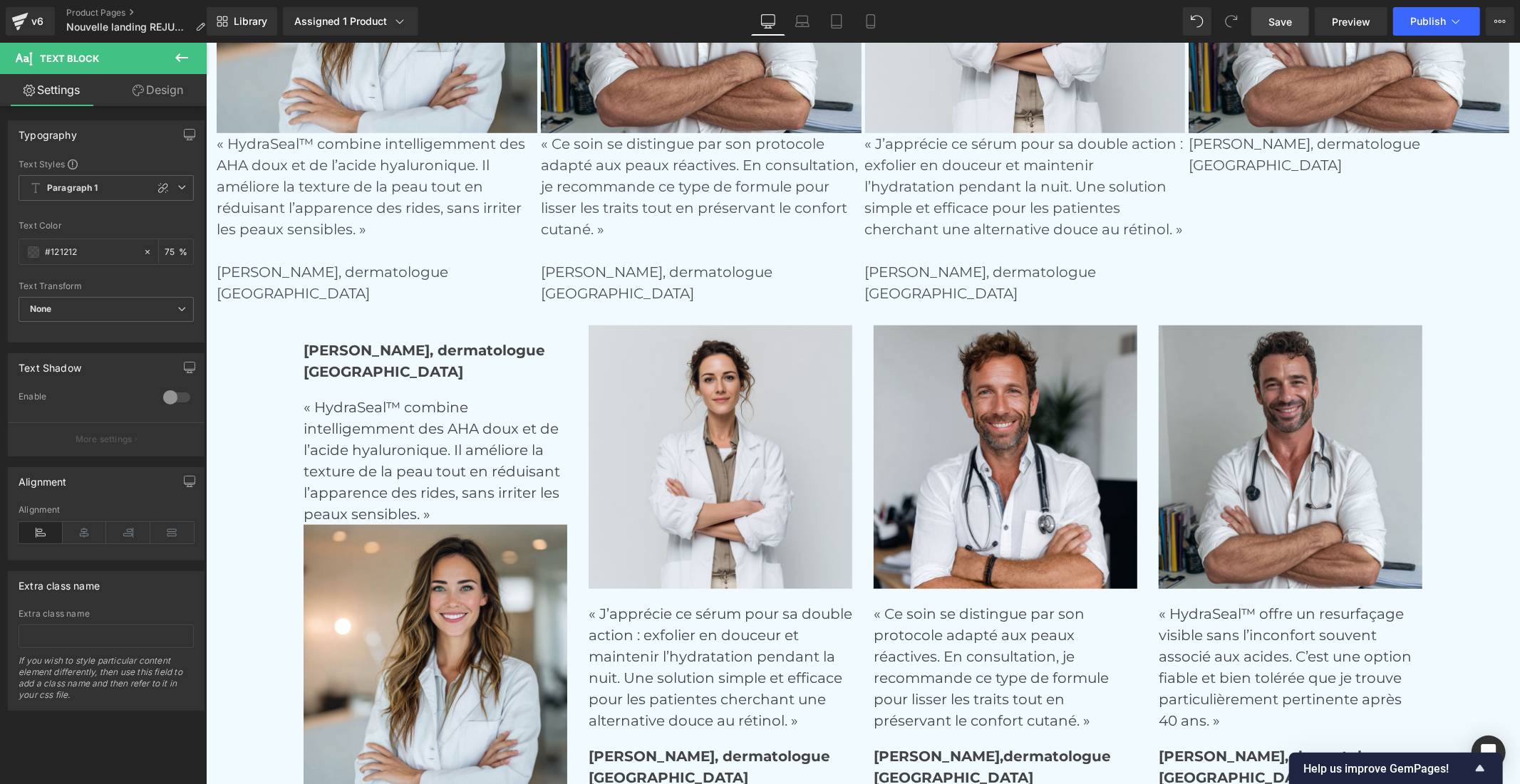
click at [1196, 635] on p "« HydraSeal™ offre un resurfaçage visible sans l’inconfort souvent associé aux …" at bounding box center [1289, 666] width 264 height 128
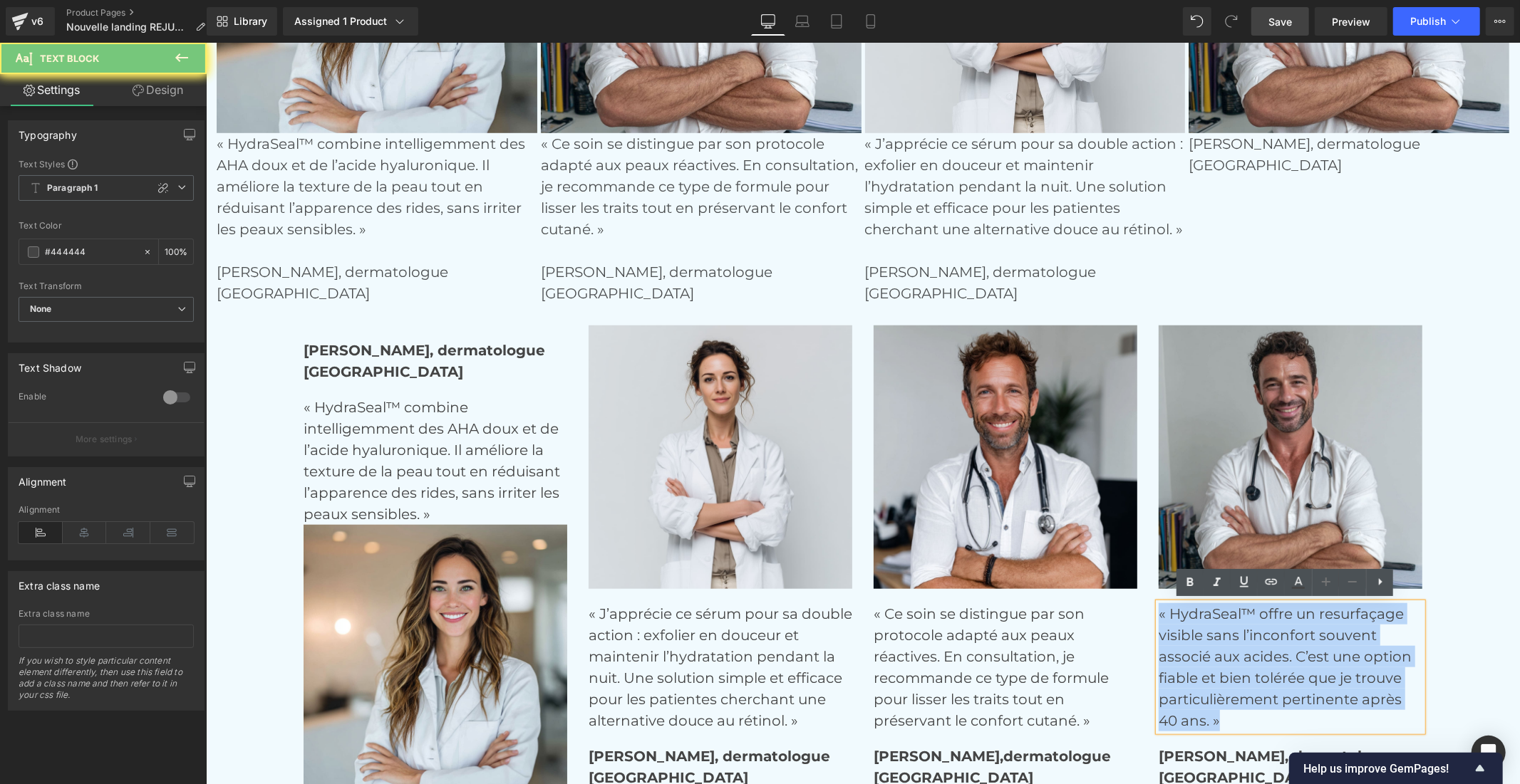
click at [1196, 635] on p "« HydraSeal™ offre un resurfaçage visible sans l’inconfort souvent associé aux …" at bounding box center [1289, 666] width 264 height 128
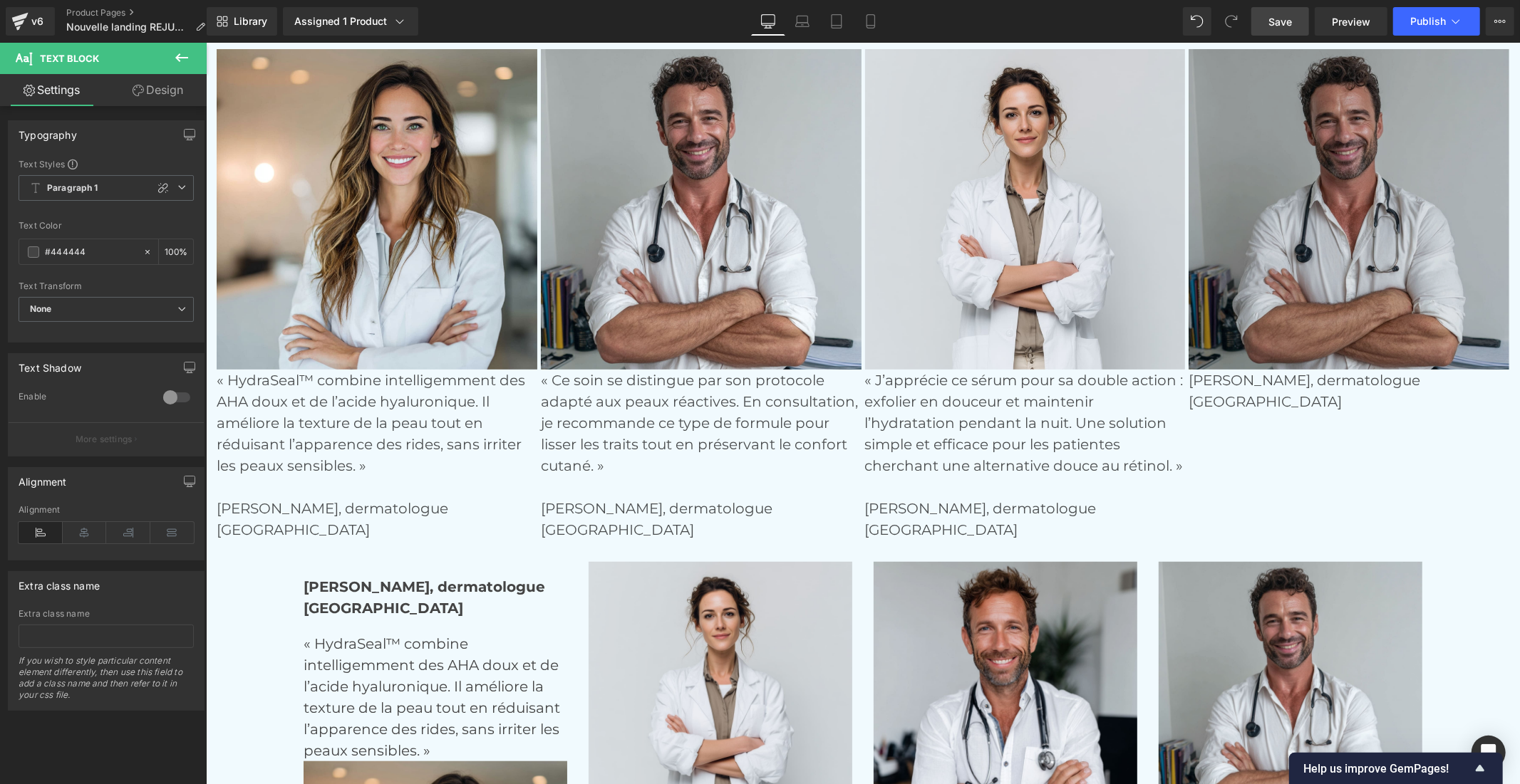
scroll to position [5188, 0]
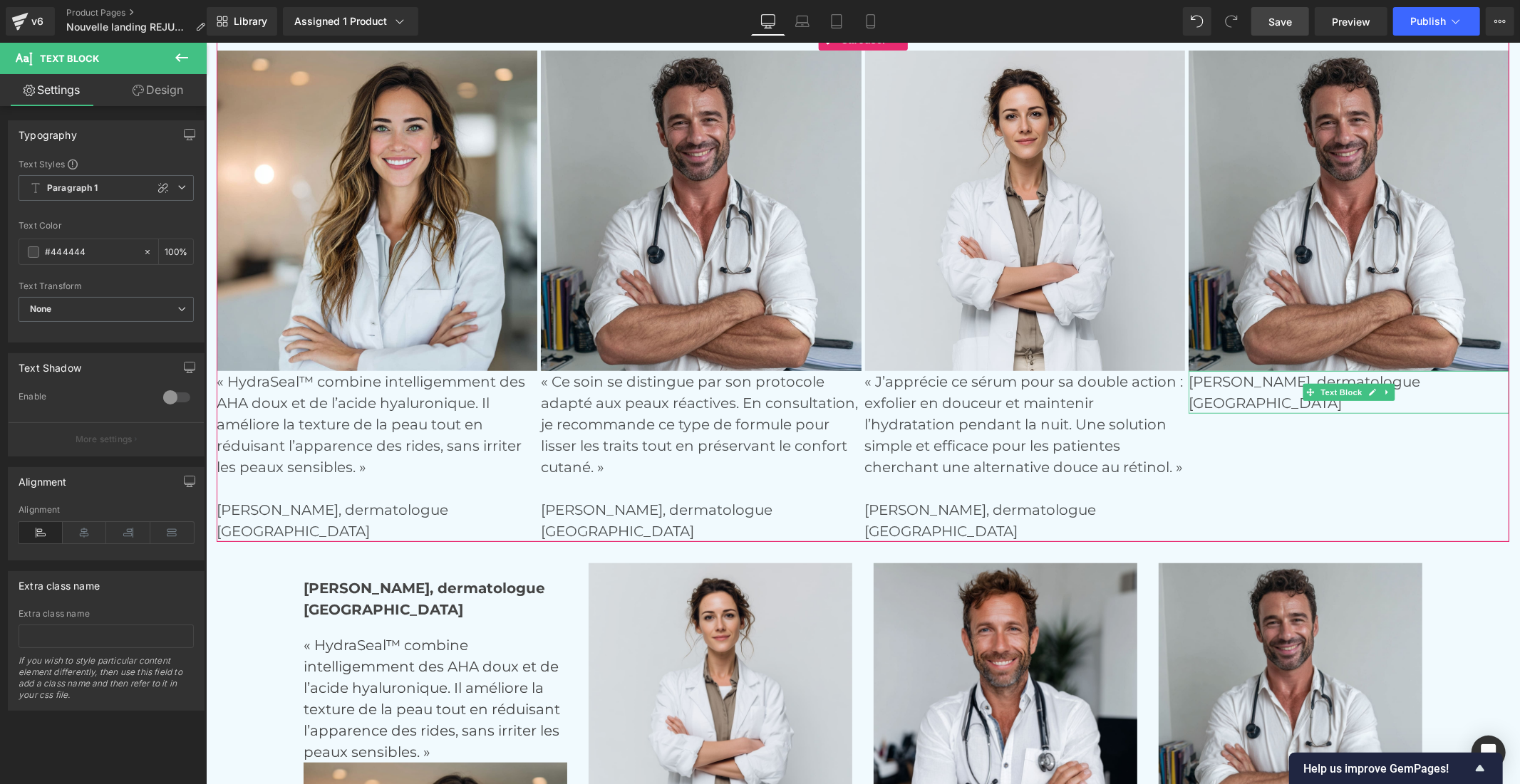
click at [1189, 379] on p "[PERSON_NAME], dermatologue" at bounding box center [1348, 381] width 321 height 21
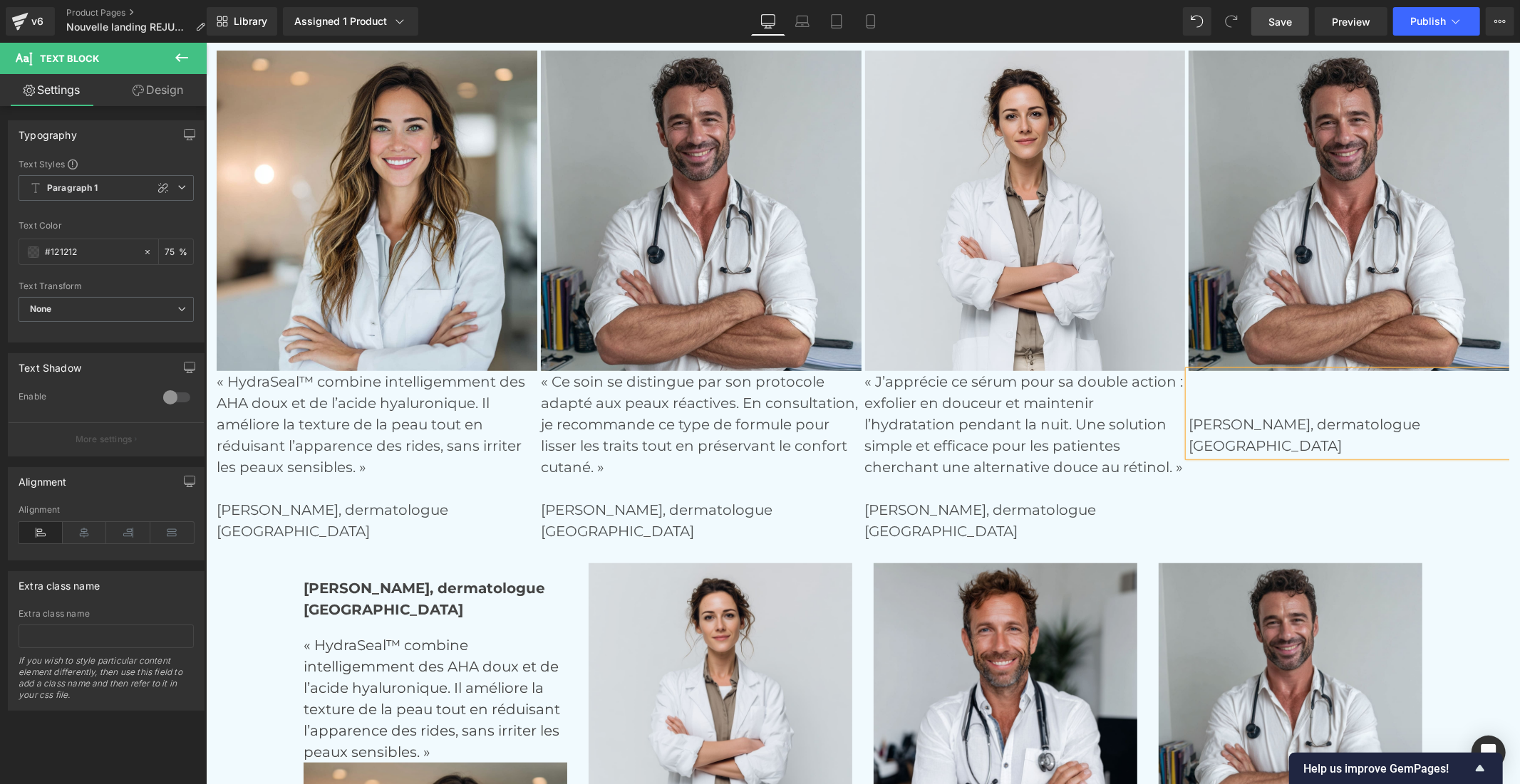
click at [1188, 380] on div "[PERSON_NAME], dermatologue [GEOGRAPHIC_DATA]" at bounding box center [1348, 412] width 321 height 85
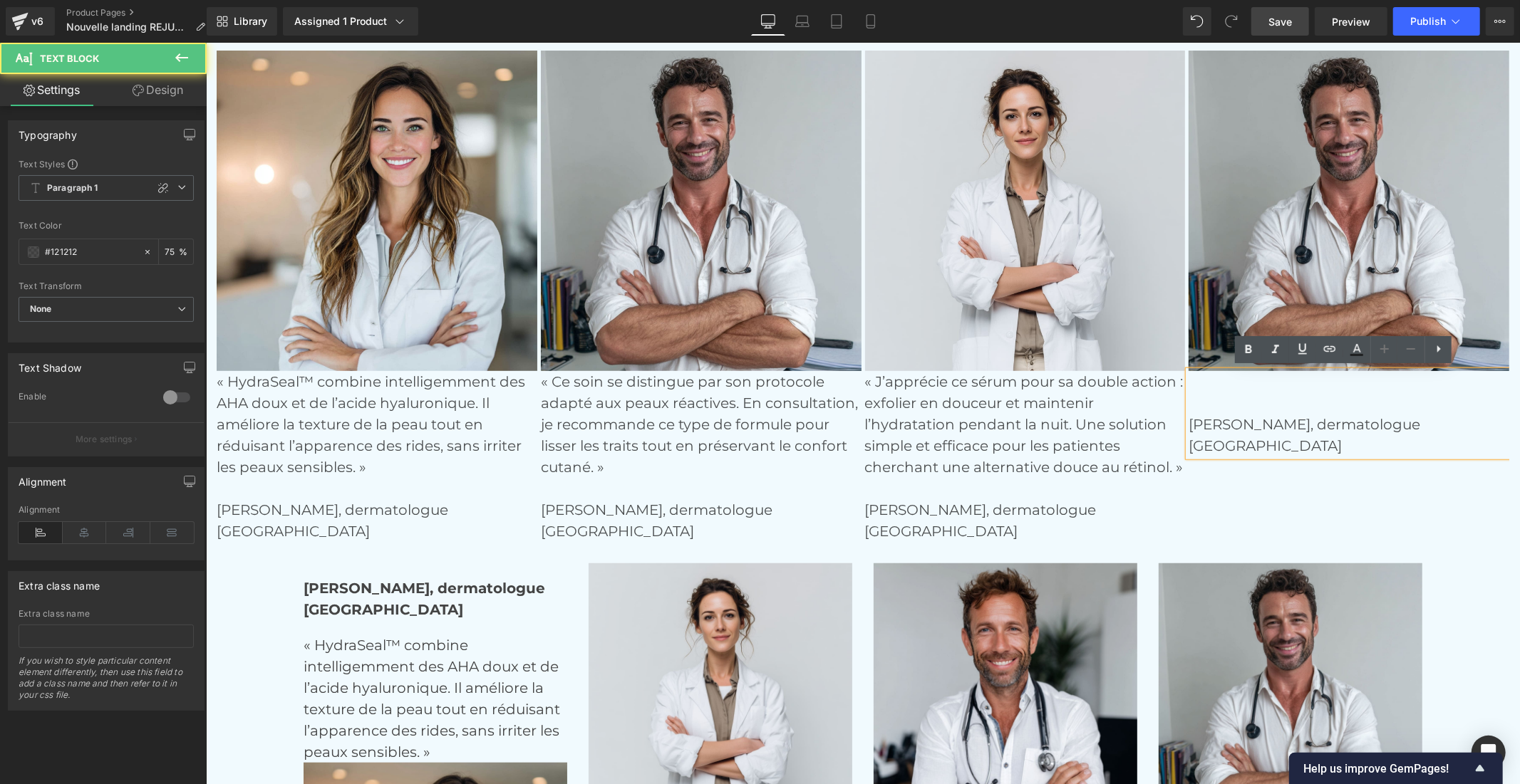
click at [1190, 377] on p "[PERSON_NAME], dermatologue" at bounding box center [1348, 402] width 321 height 64
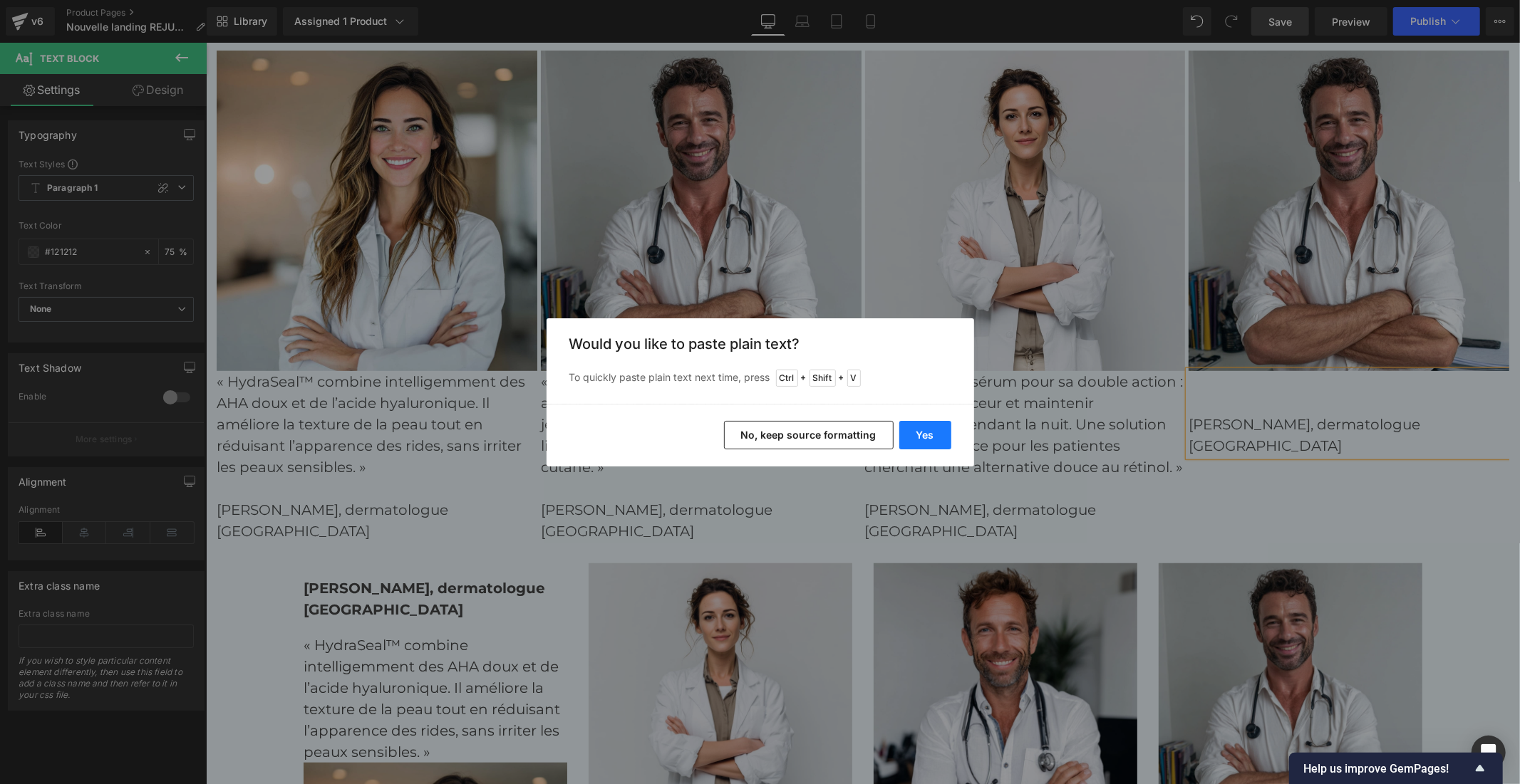
click at [927, 435] on button "Yes" at bounding box center [925, 435] width 52 height 28
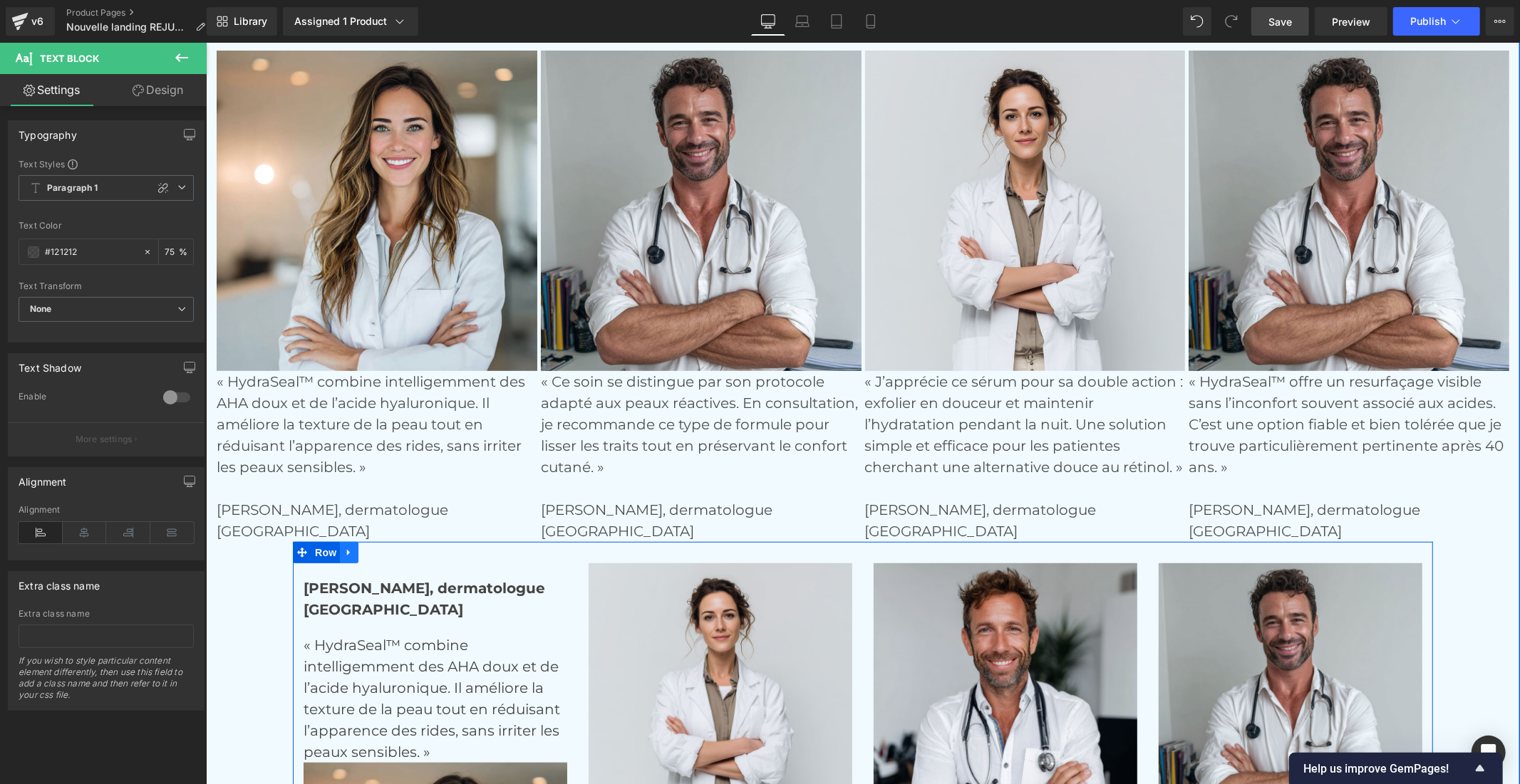
click at [339, 549] on link at bounding box center [348, 552] width 18 height 21
click at [380, 549] on icon at bounding box center [385, 552] width 10 height 10
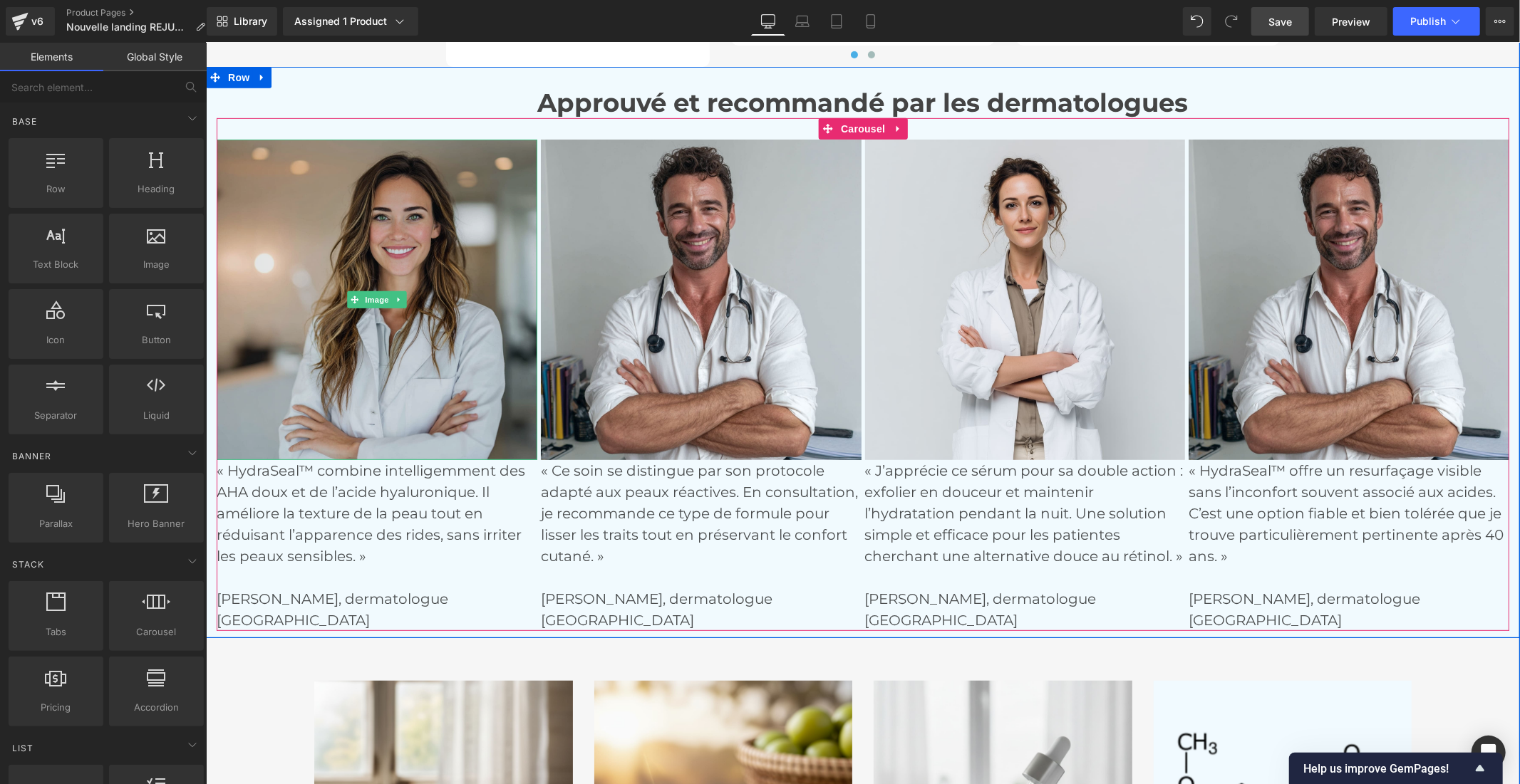
scroll to position [5110, 0]
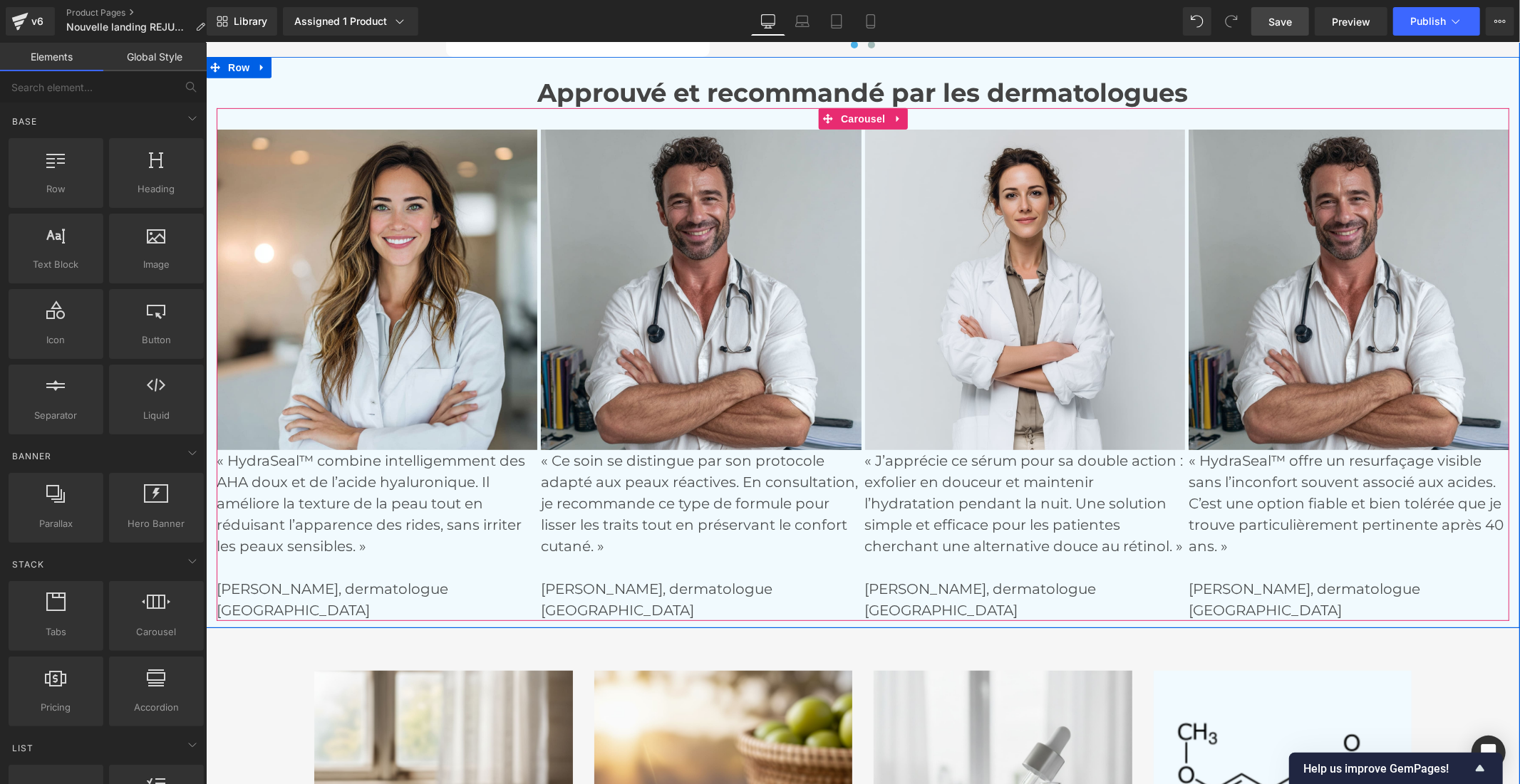
click at [312, 483] on p "« HydraSeal™ combine intelligemment des AHA doux et de l’acide hyaluronique. Il…" at bounding box center [376, 524] width 321 height 150
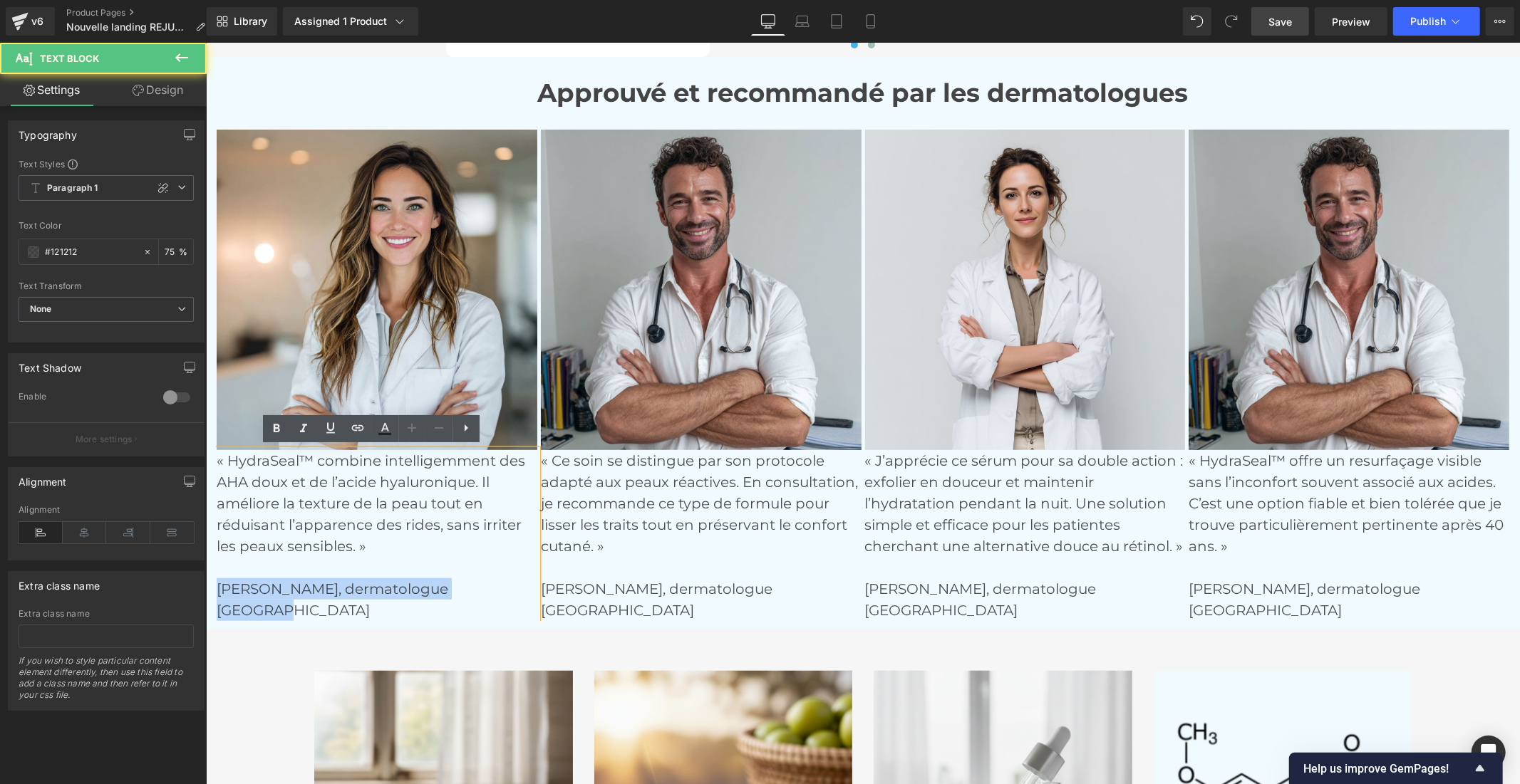
drag, startPoint x: 285, startPoint y: 606, endPoint x: 207, endPoint y: 585, distance: 80.8
click at [207, 585] on div "Approuvé et recommandé par les dermatologues Heading Image « HydraSeal™ combine…" at bounding box center [861, 349] width 1313 height 543
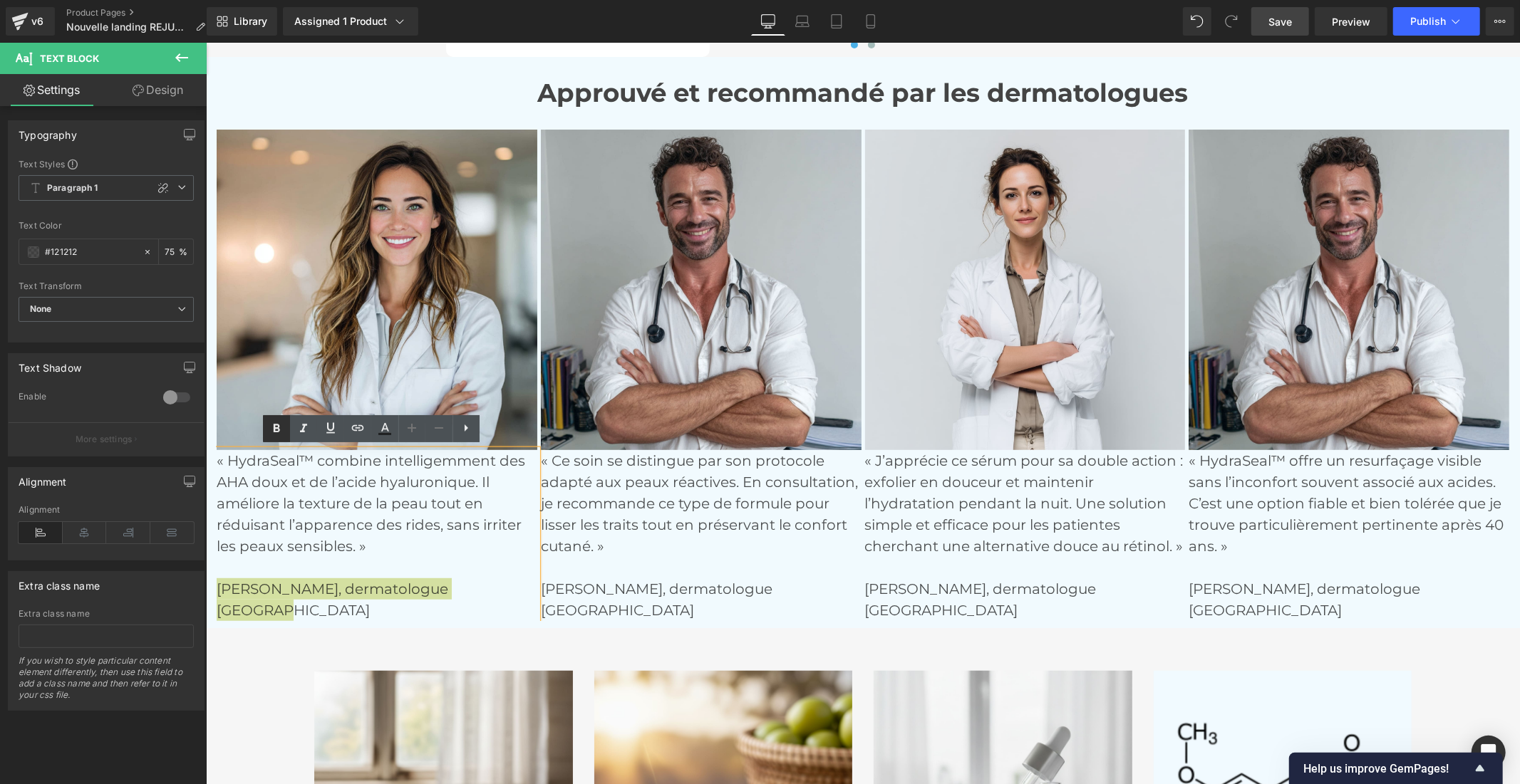
click at [278, 430] on icon at bounding box center [276, 429] width 17 height 17
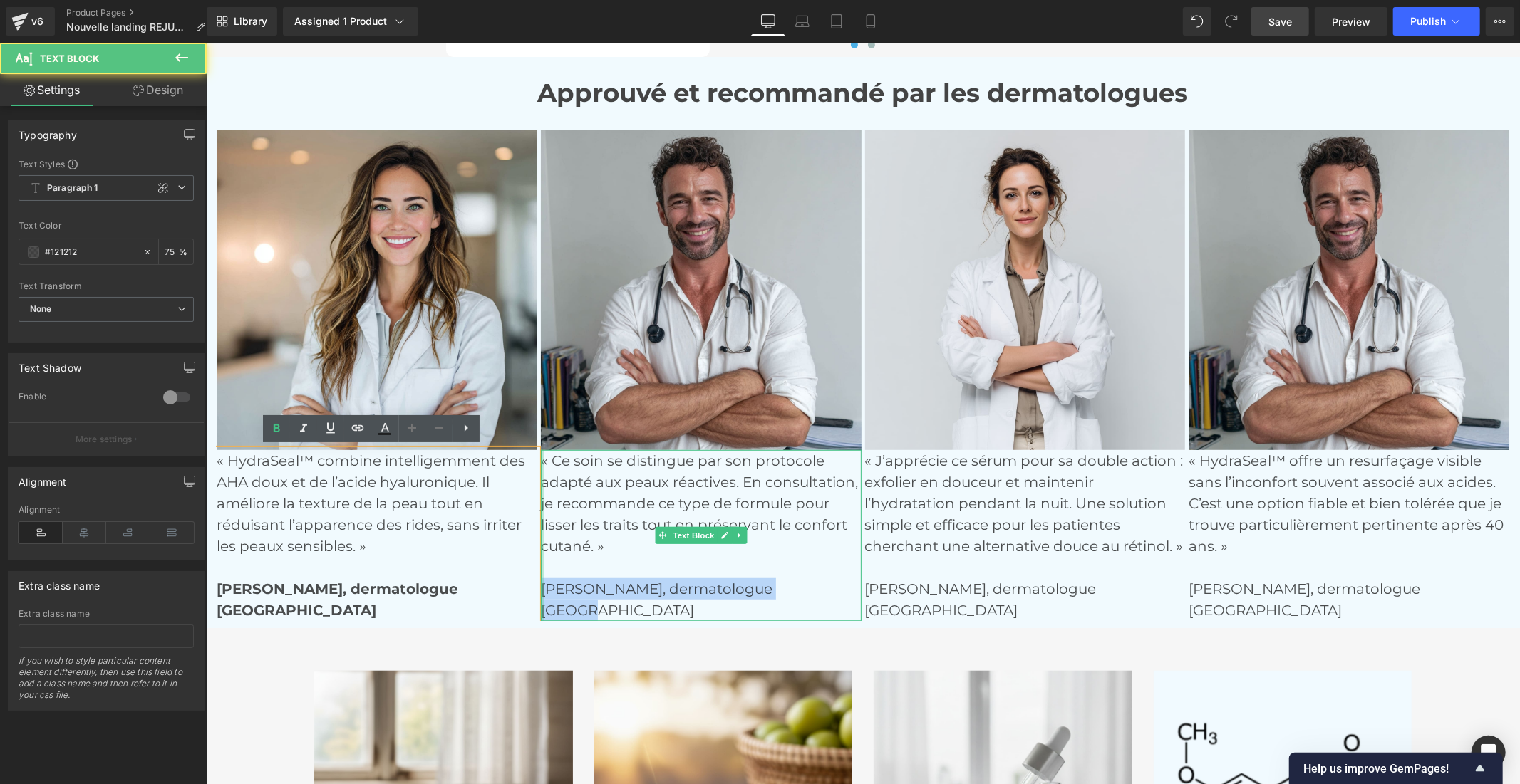
drag, startPoint x: 595, startPoint y: 605, endPoint x: 533, endPoint y: 586, distance: 64.8
click at [540, 586] on div "« Ce soin se distingue par son protocole adapté aux peaux réactives. En consult…" at bounding box center [700, 535] width 321 height 171
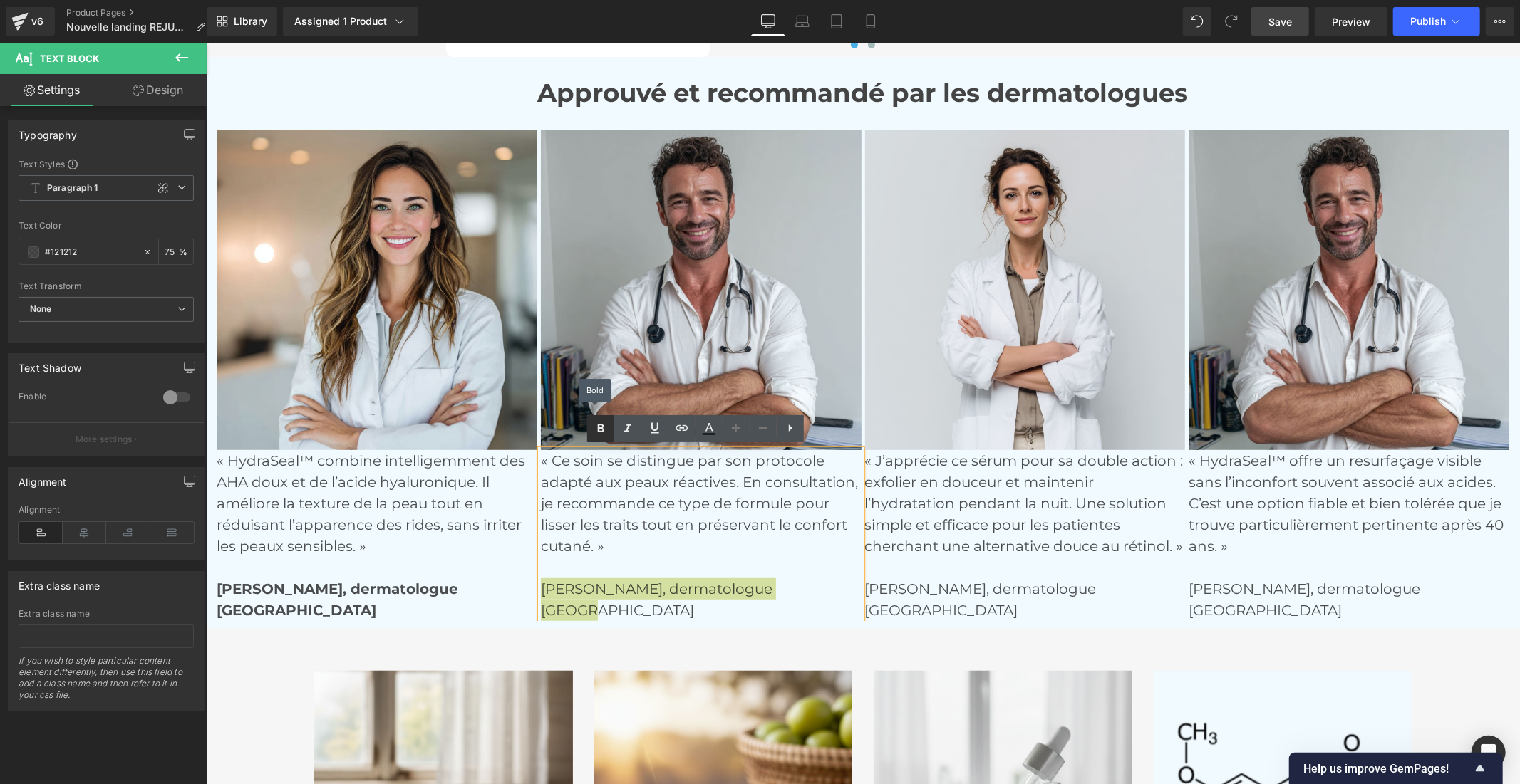
click at [590, 430] on link at bounding box center [600, 429] width 27 height 27
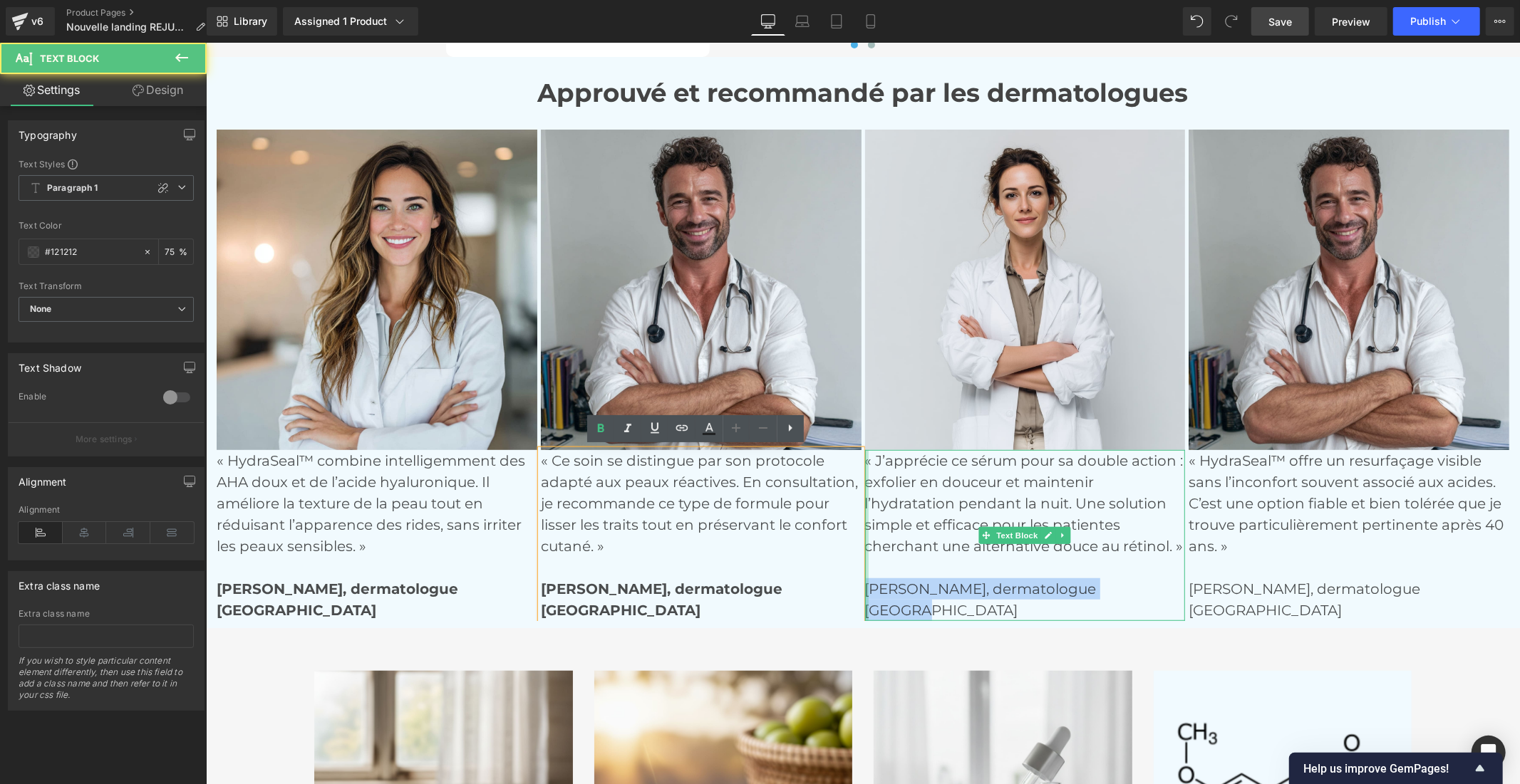
drag, startPoint x: 874, startPoint y: 592, endPoint x: 859, endPoint y: 587, distance: 15.8
click at [865, 587] on div "« J’apprécie ce sérum pour sa double action : exfolier en douceur et maintenir …" at bounding box center [1025, 535] width 321 height 171
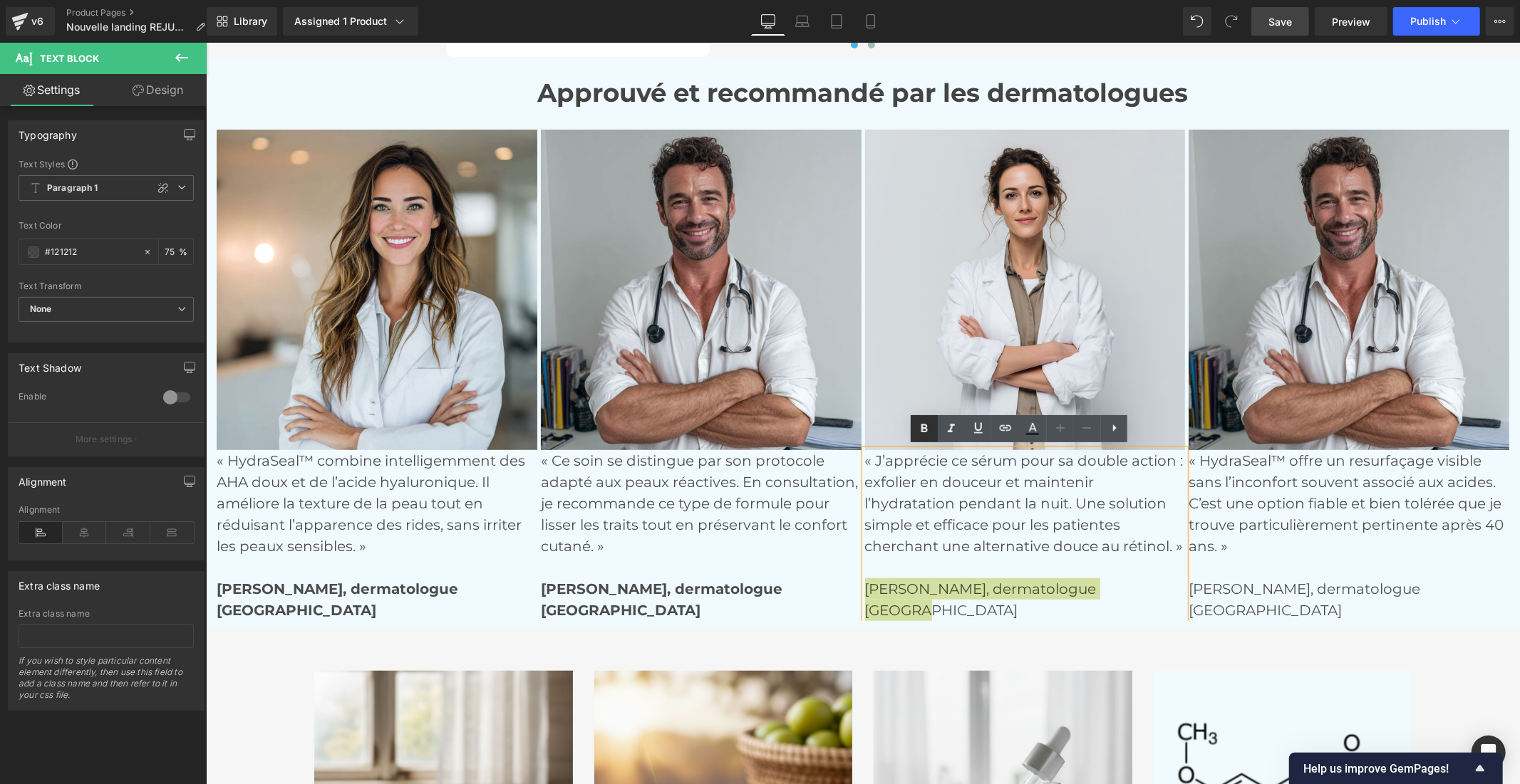
click at [924, 435] on icon at bounding box center [924, 429] width 17 height 17
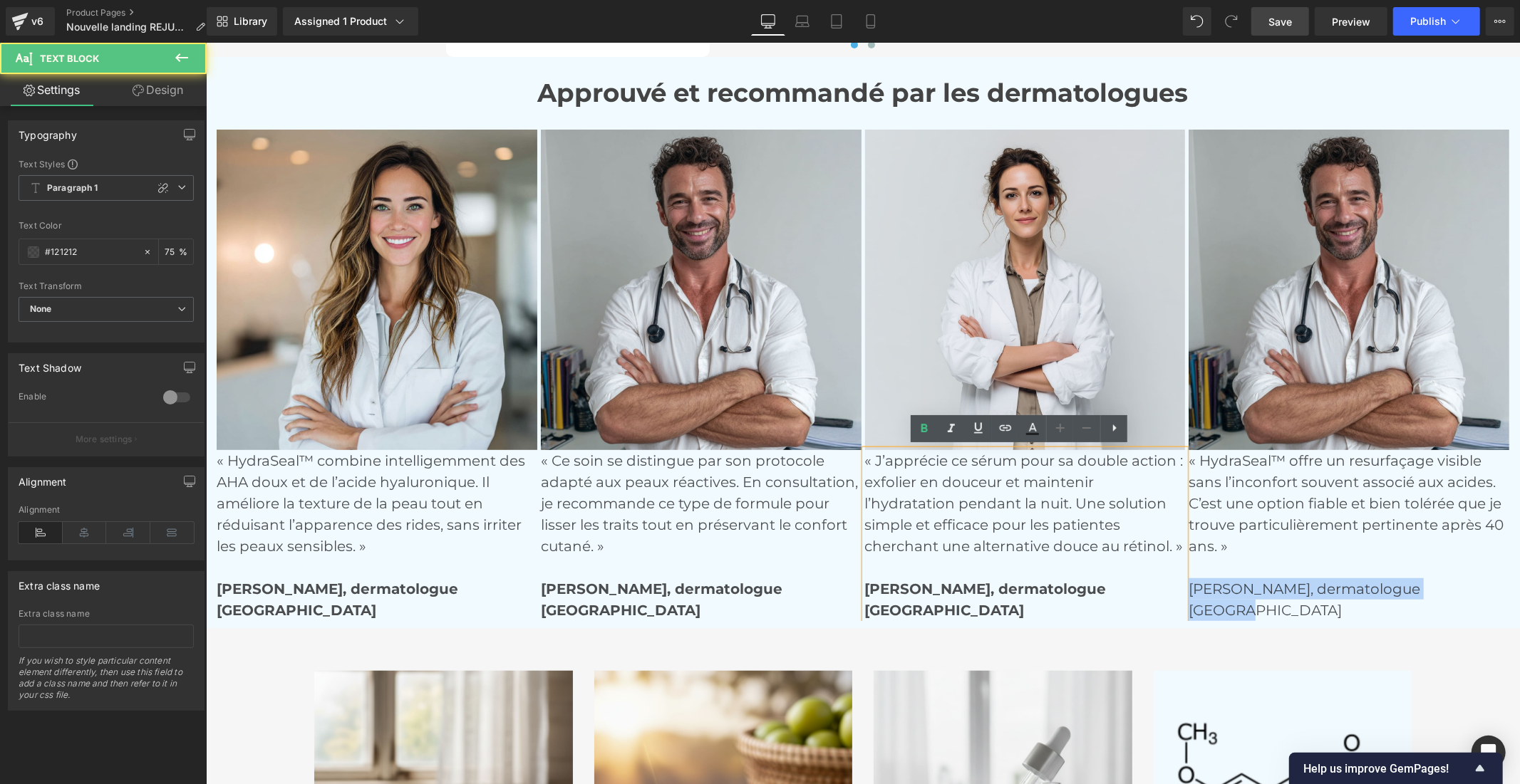
drag, startPoint x: 1246, startPoint y: 606, endPoint x: 1179, endPoint y: 588, distance: 69.4
click at [1179, 588] on div "Image « HydraSeal™ combine intelligemment des AHA doux et de l’acide hyaluroniq…" at bounding box center [864, 374] width 1296 height 492
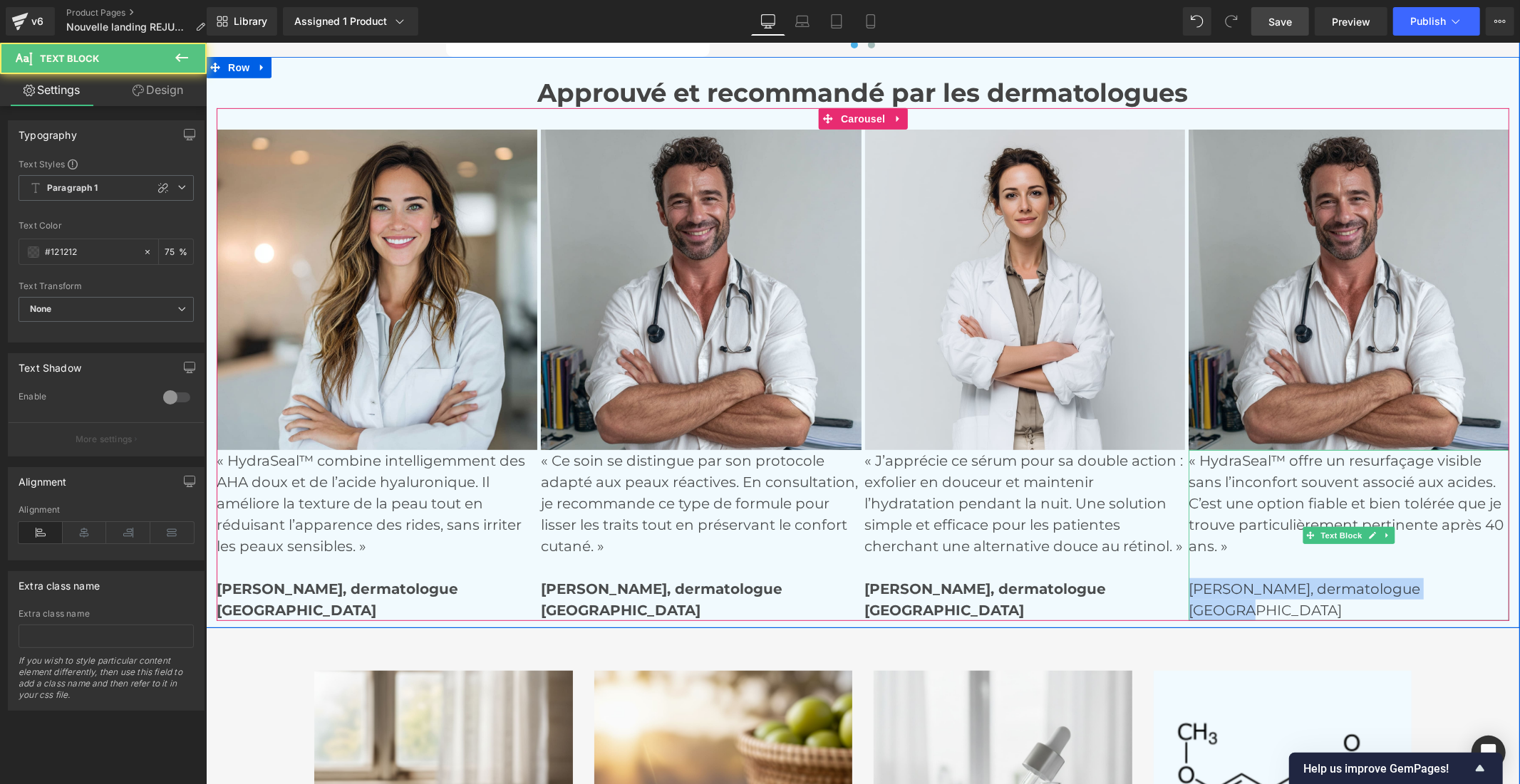
click at [1271, 596] on p "« HydraSeal™ offre un resurfaçage visible sans l’inconfort souvent associé aux …" at bounding box center [1348, 524] width 321 height 150
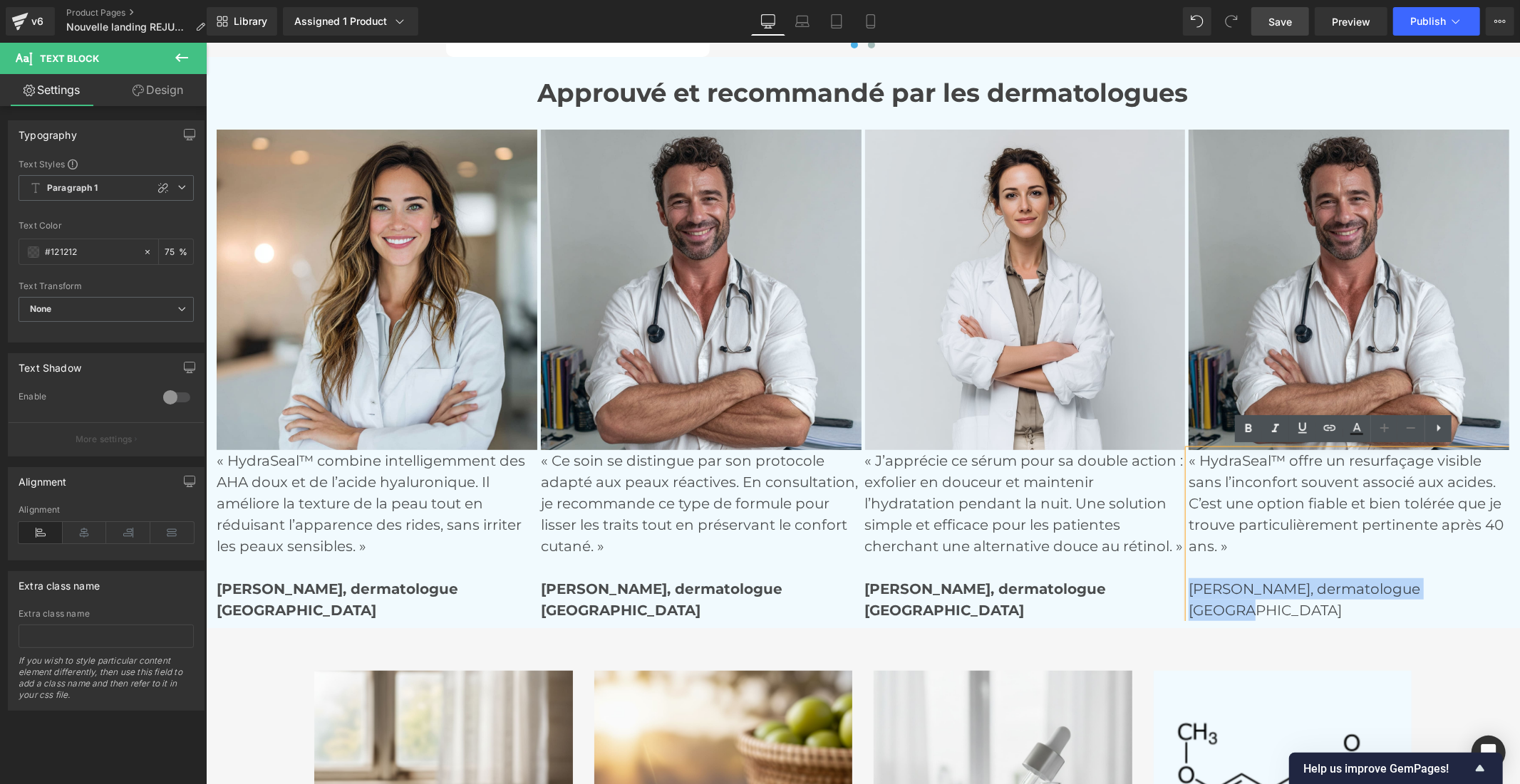
drag, startPoint x: 1244, startPoint y: 601, endPoint x: 1184, endPoint y: 583, distance: 62.6
click at [1188, 583] on div "« HydraSeal™ offre un resurfaçage visible sans l’inconfort souvent associé aux …" at bounding box center [1348, 535] width 321 height 171
click at [1248, 429] on icon at bounding box center [1249, 429] width 7 height 8
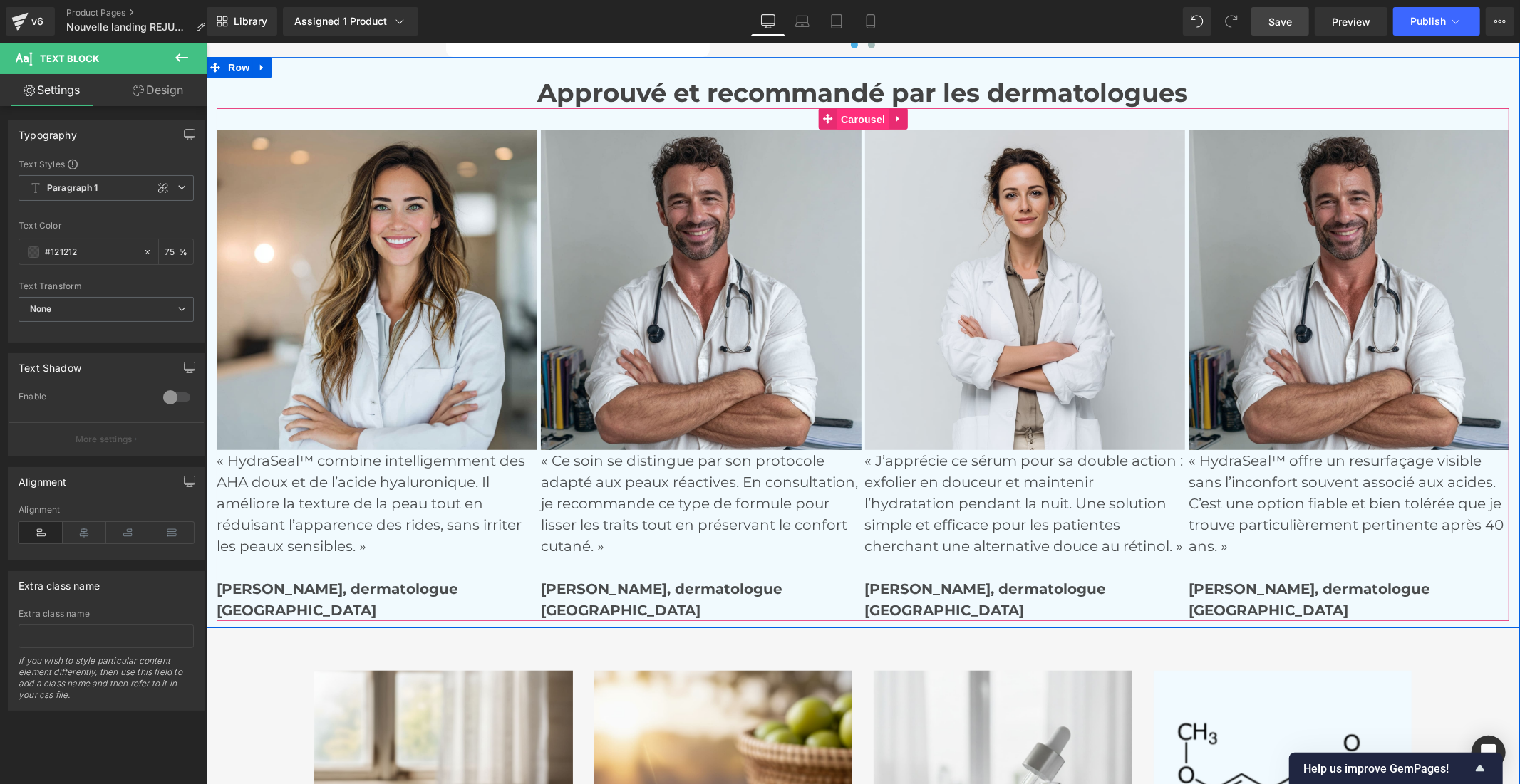
click at [839, 115] on span "Carousel" at bounding box center [862, 119] width 51 height 21
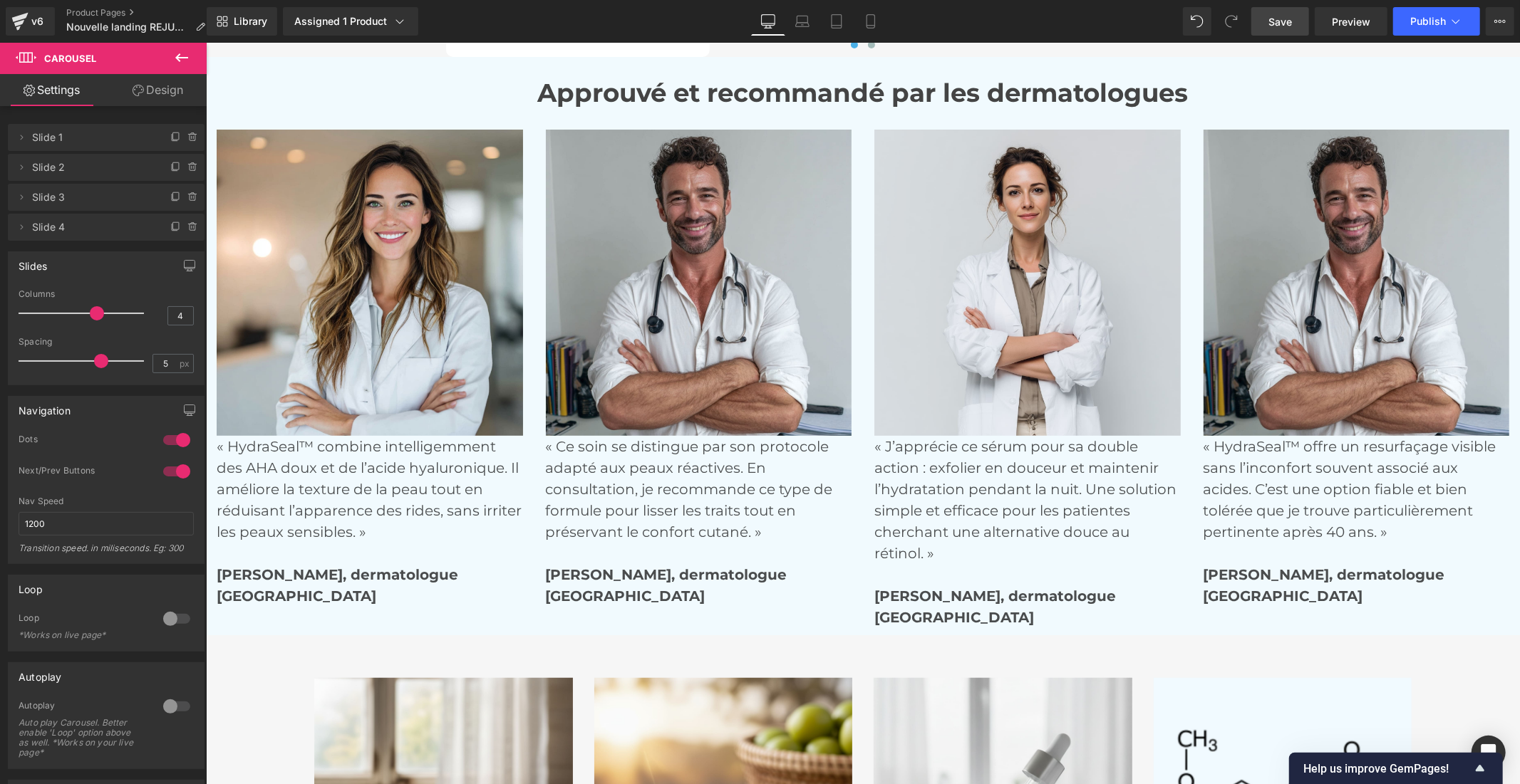
drag, startPoint x: 40, startPoint y: 360, endPoint x: 131, endPoint y: 286, distance: 117.3
click at [101, 343] on div "Spacing 5 px" at bounding box center [106, 361] width 175 height 48
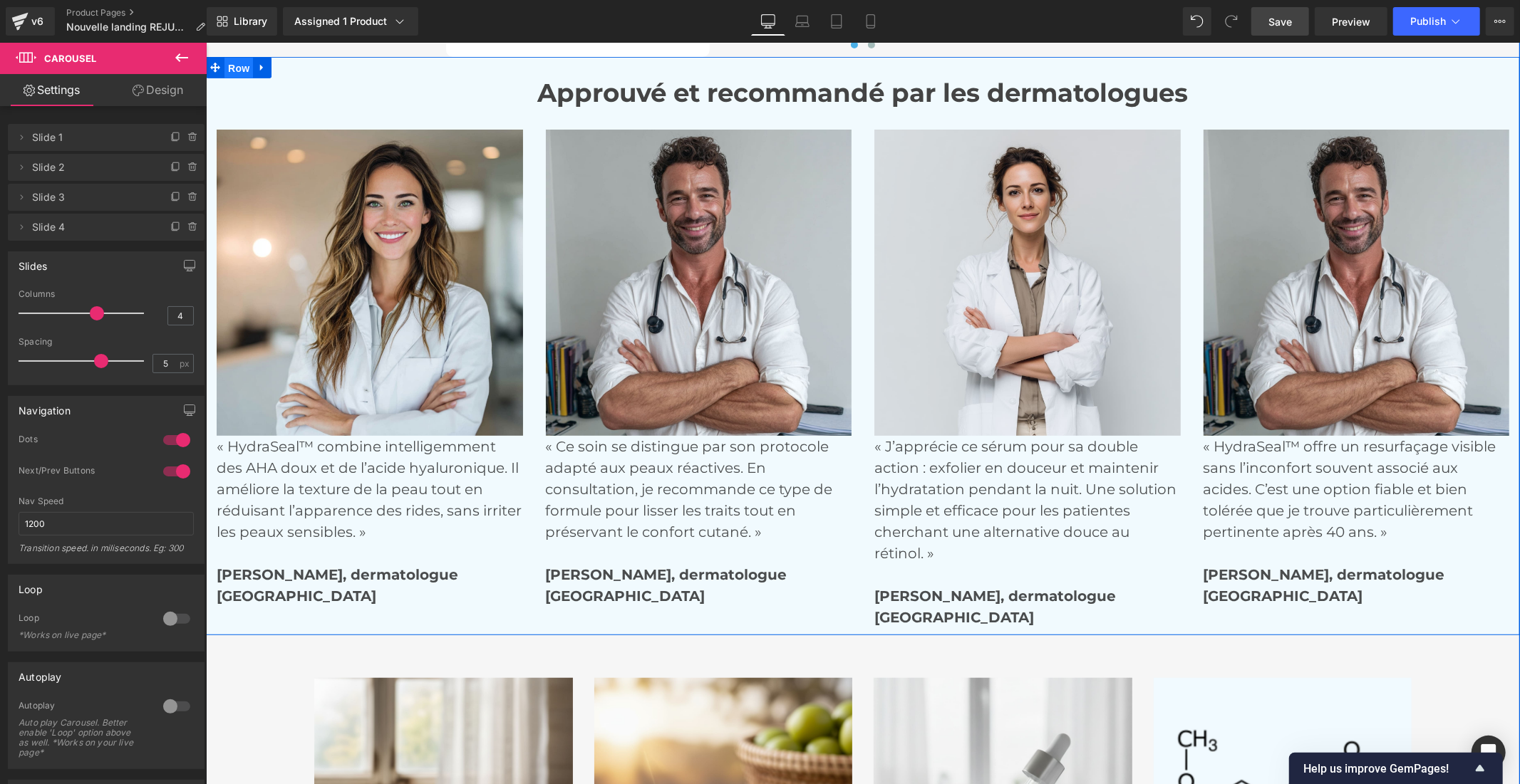
click at [239, 66] on span "Row" at bounding box center [238, 68] width 28 height 21
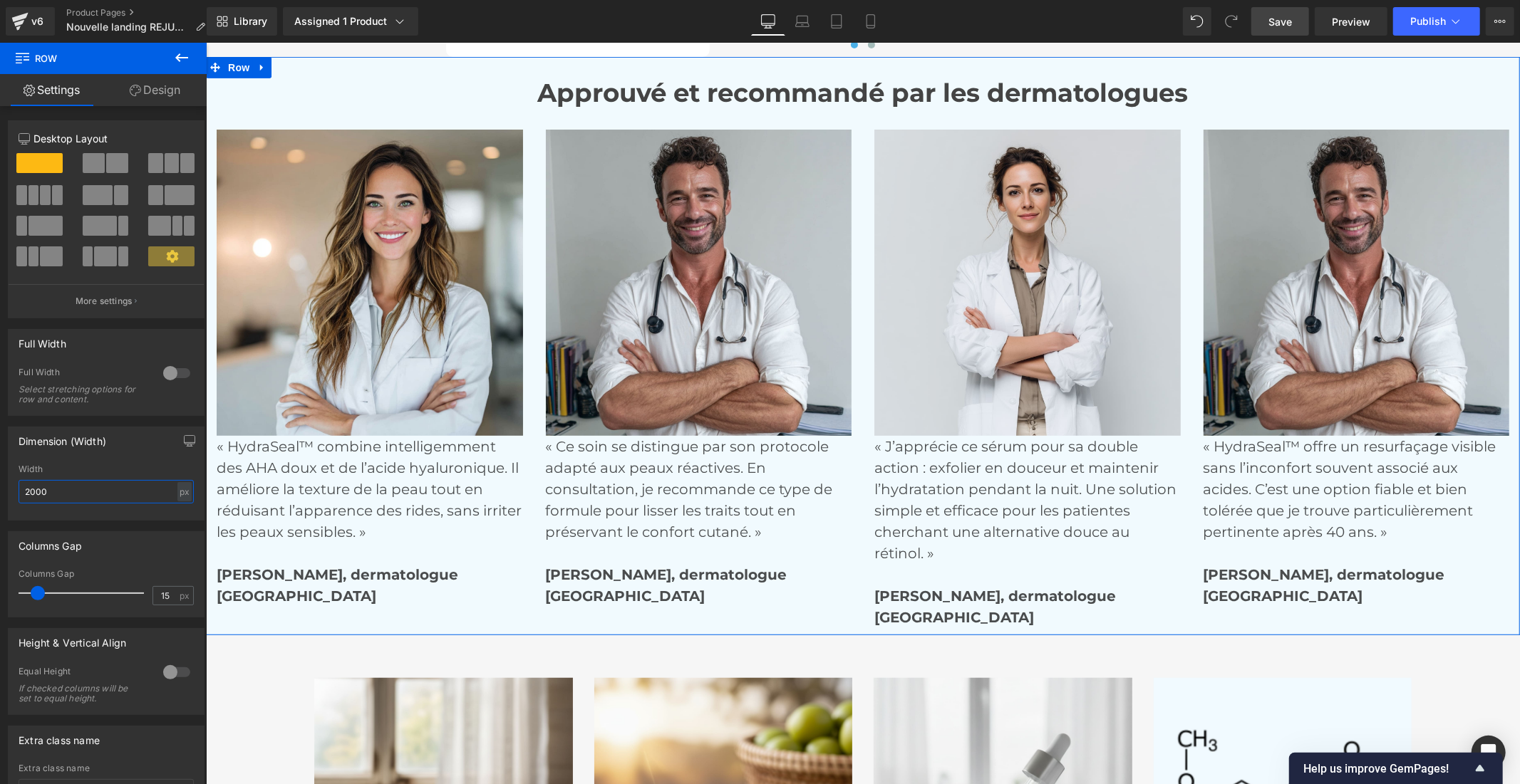
drag, startPoint x: 61, startPoint y: 489, endPoint x: 1, endPoint y: 488, distance: 60.0
click at [1, 488] on div "Dimension (Width) 2000px Width 2000 px % px" at bounding box center [107, 468] width 213 height 105
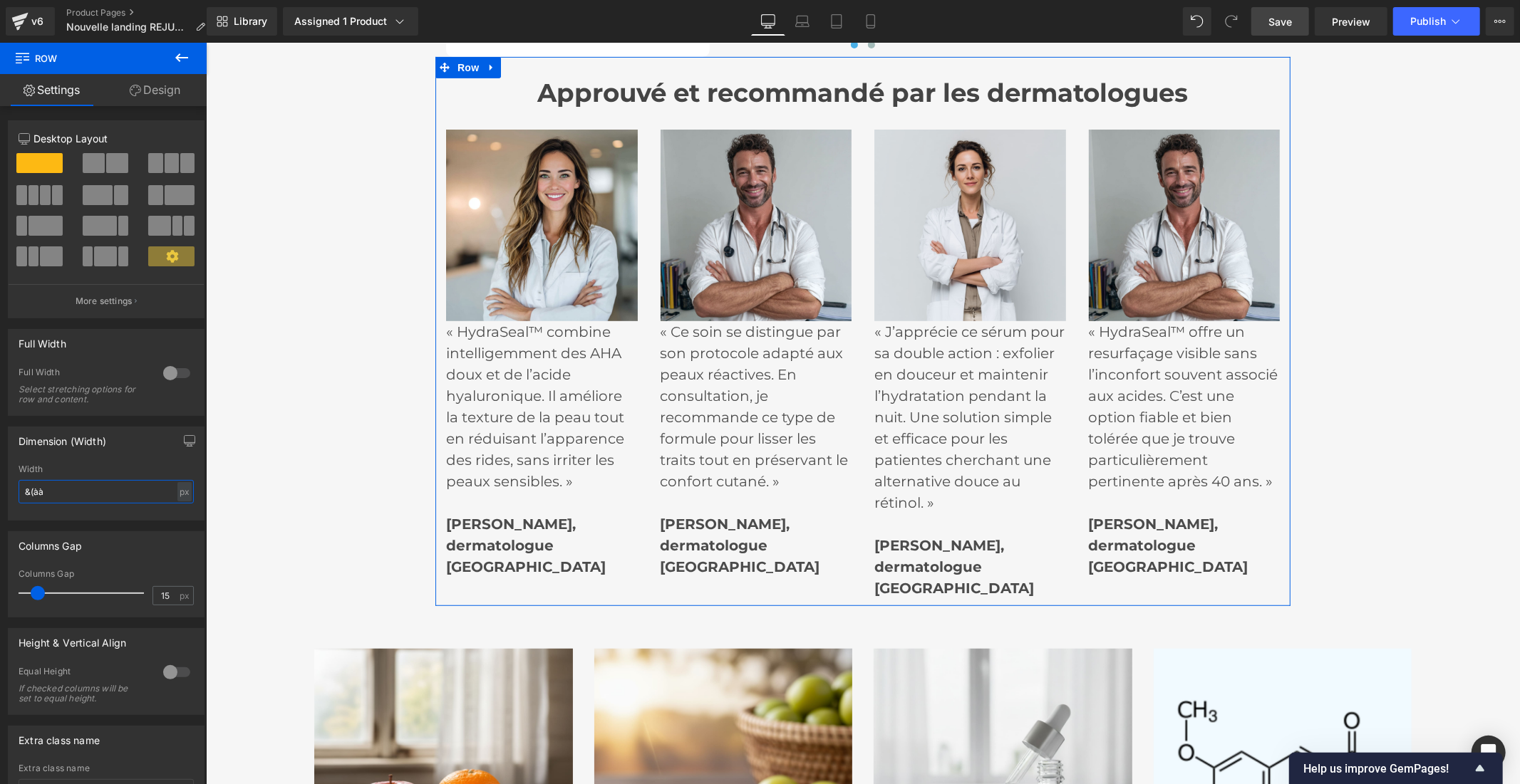
drag, startPoint x: 54, startPoint y: 492, endPoint x: 11, endPoint y: 498, distance: 43.4
click at [11, 498] on div "2000px Width &(àà px % px" at bounding box center [106, 492] width 195 height 55
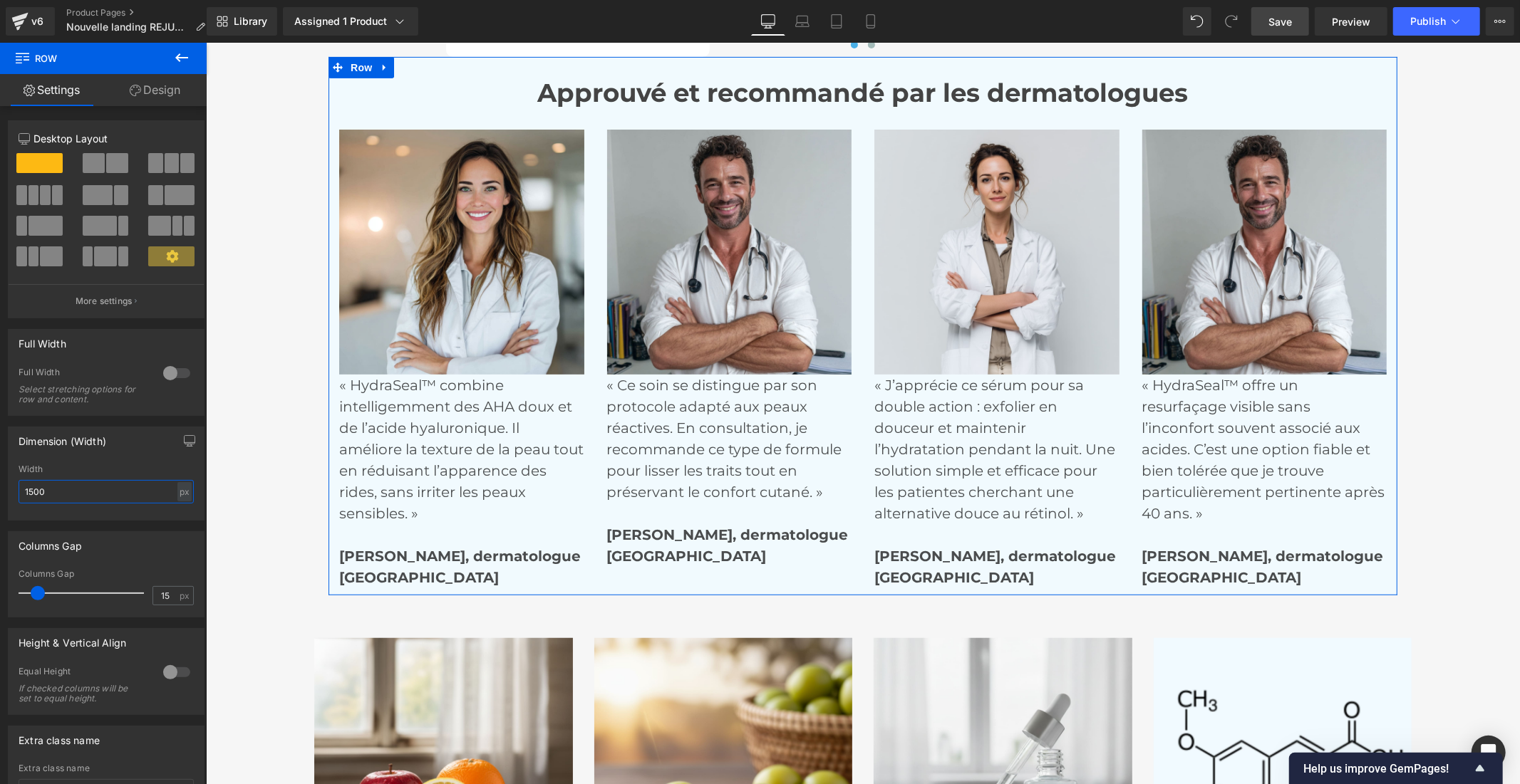
type input "1500"
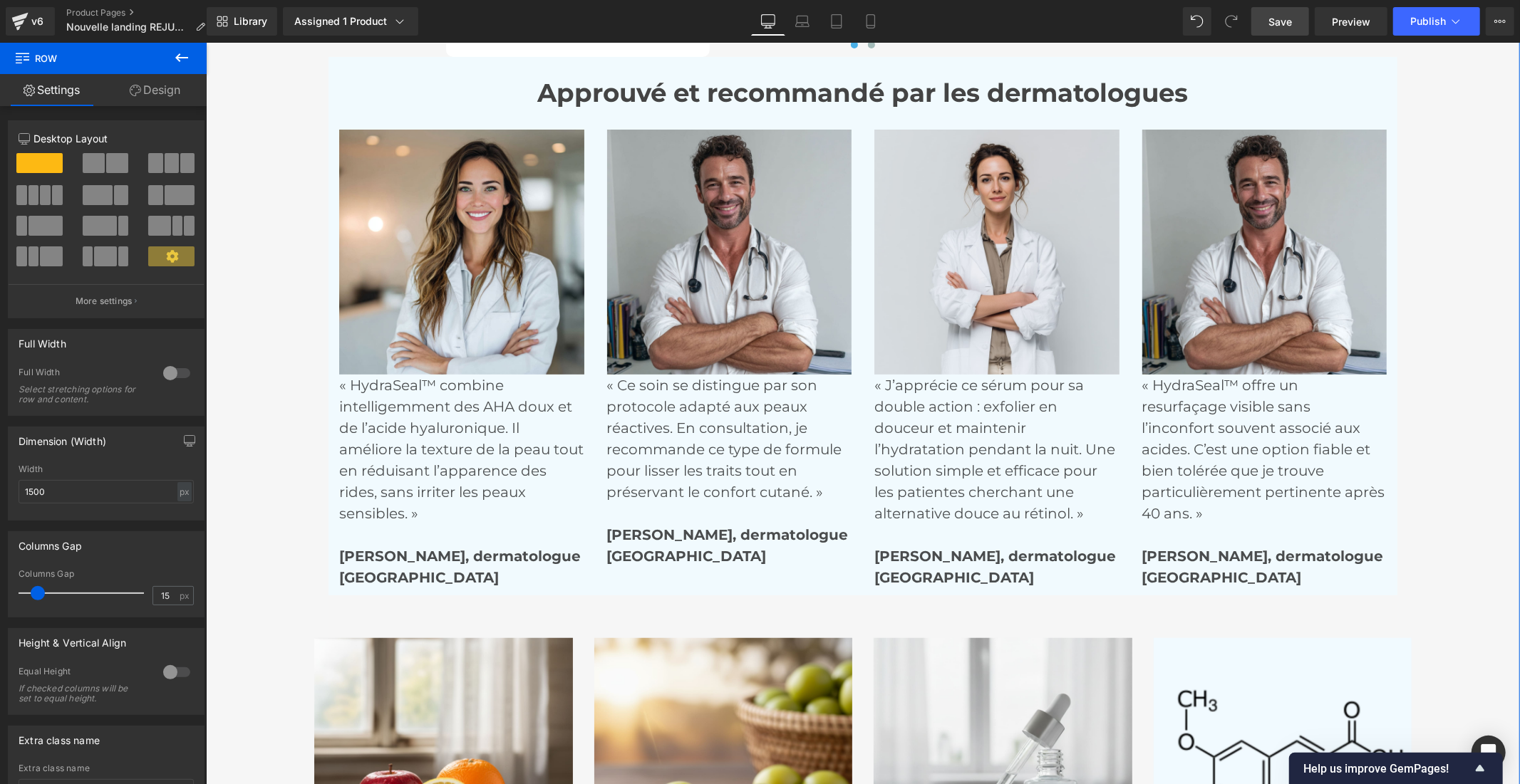
click at [389, 430] on p "« HydraSeal™ combine intelligemment des AHA doux et de l’acide hyaluronique. Il…" at bounding box center [460, 470] width 245 height 192
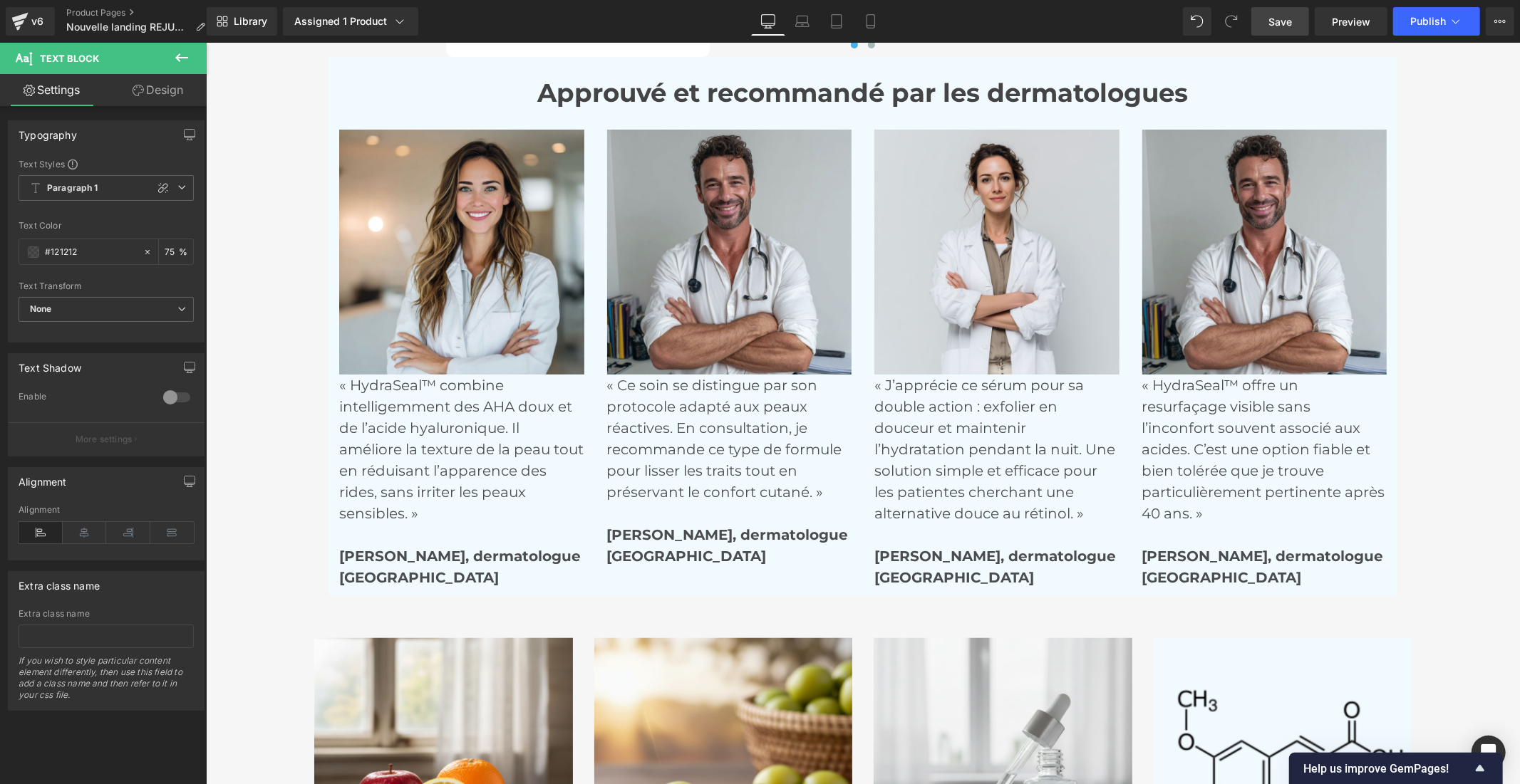
click at [167, 87] on link "Design" at bounding box center [157, 90] width 103 height 32
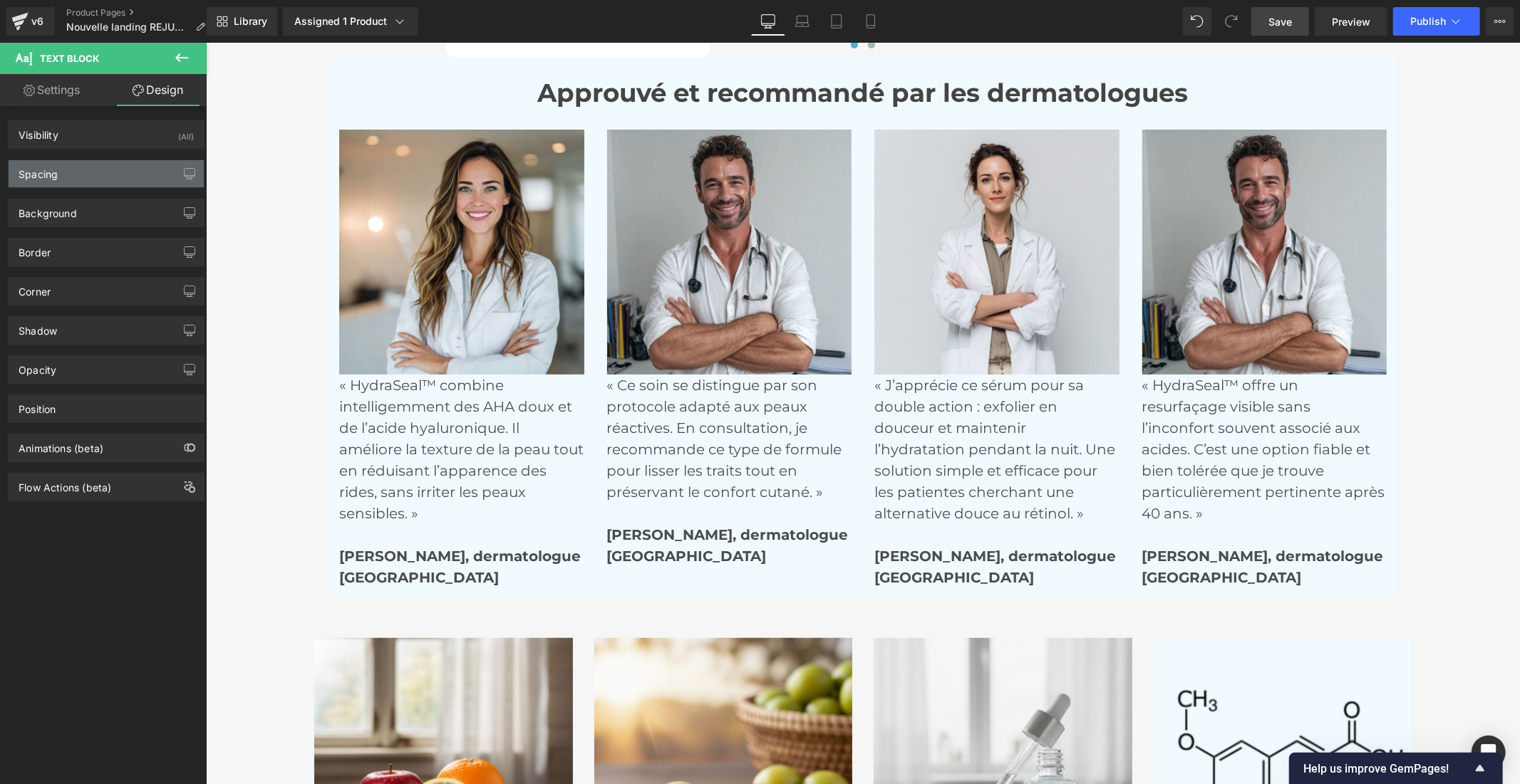
click at [101, 177] on div "Spacing" at bounding box center [106, 173] width 195 height 27
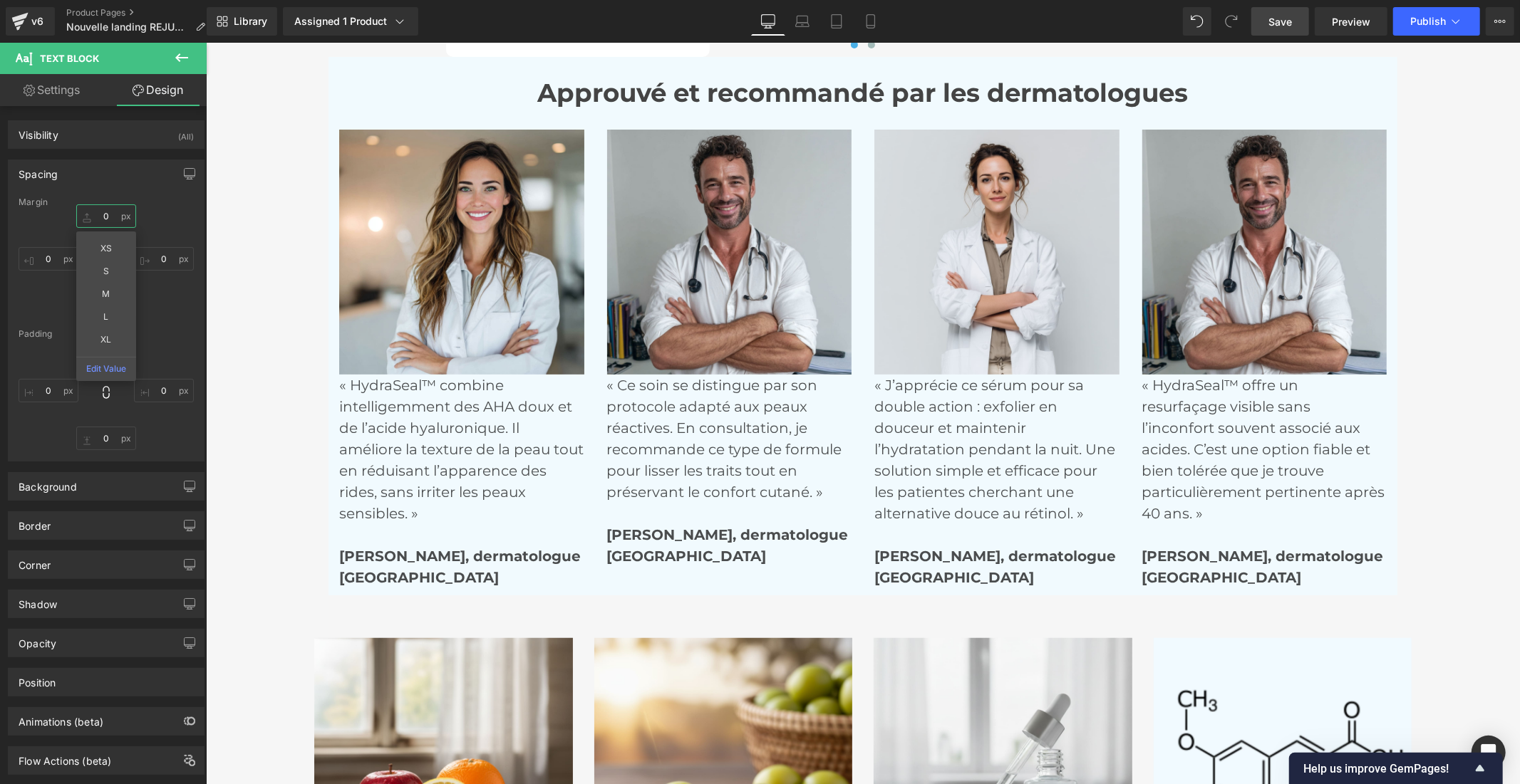
click at [102, 209] on input "0" at bounding box center [106, 216] width 60 height 23
type input "é"
type input "à"
type input "20"
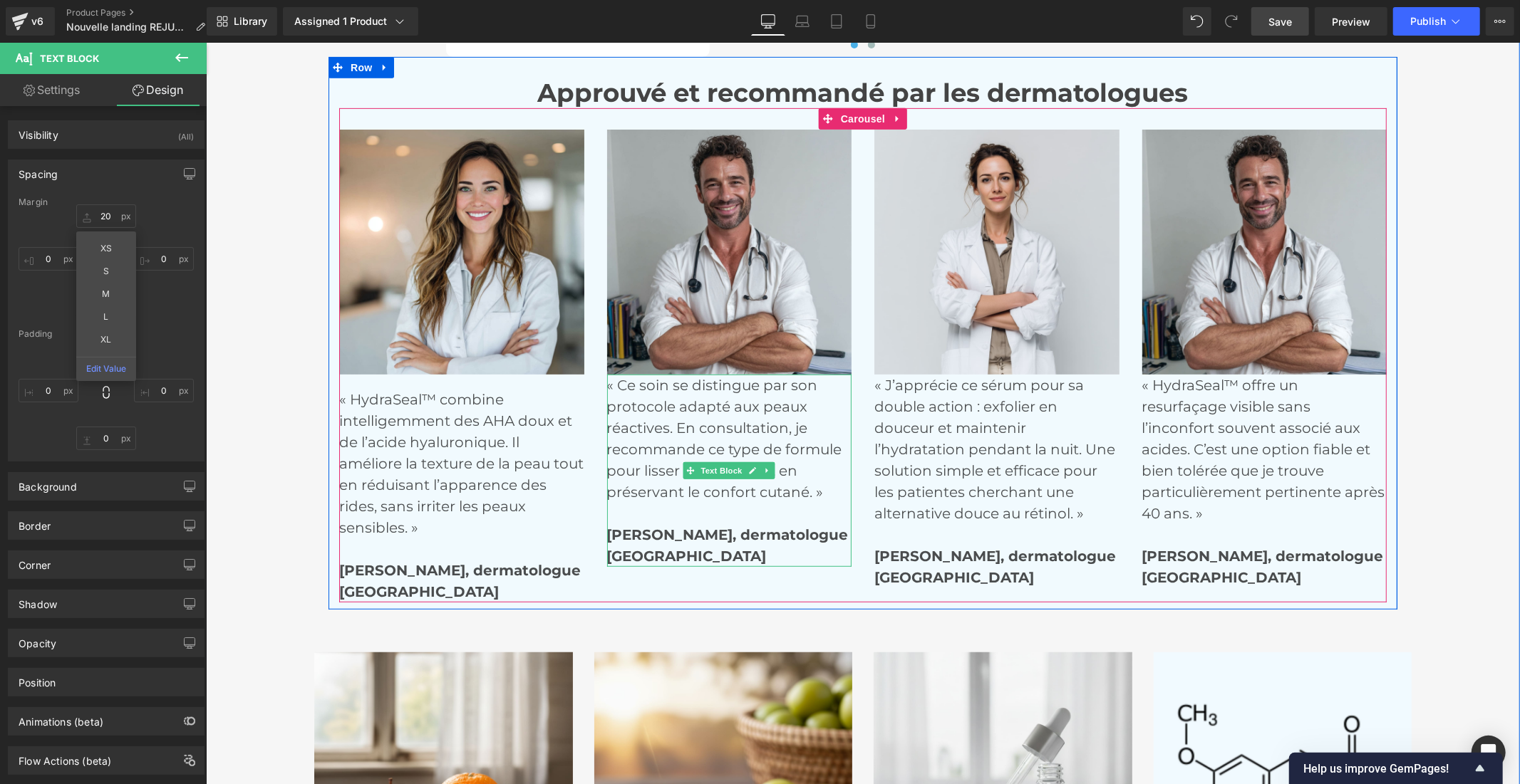
click at [665, 425] on p "« Ce soin se distingue par son protocole adapté aux peaux réactives. En consult…" at bounding box center [729, 459] width 245 height 171
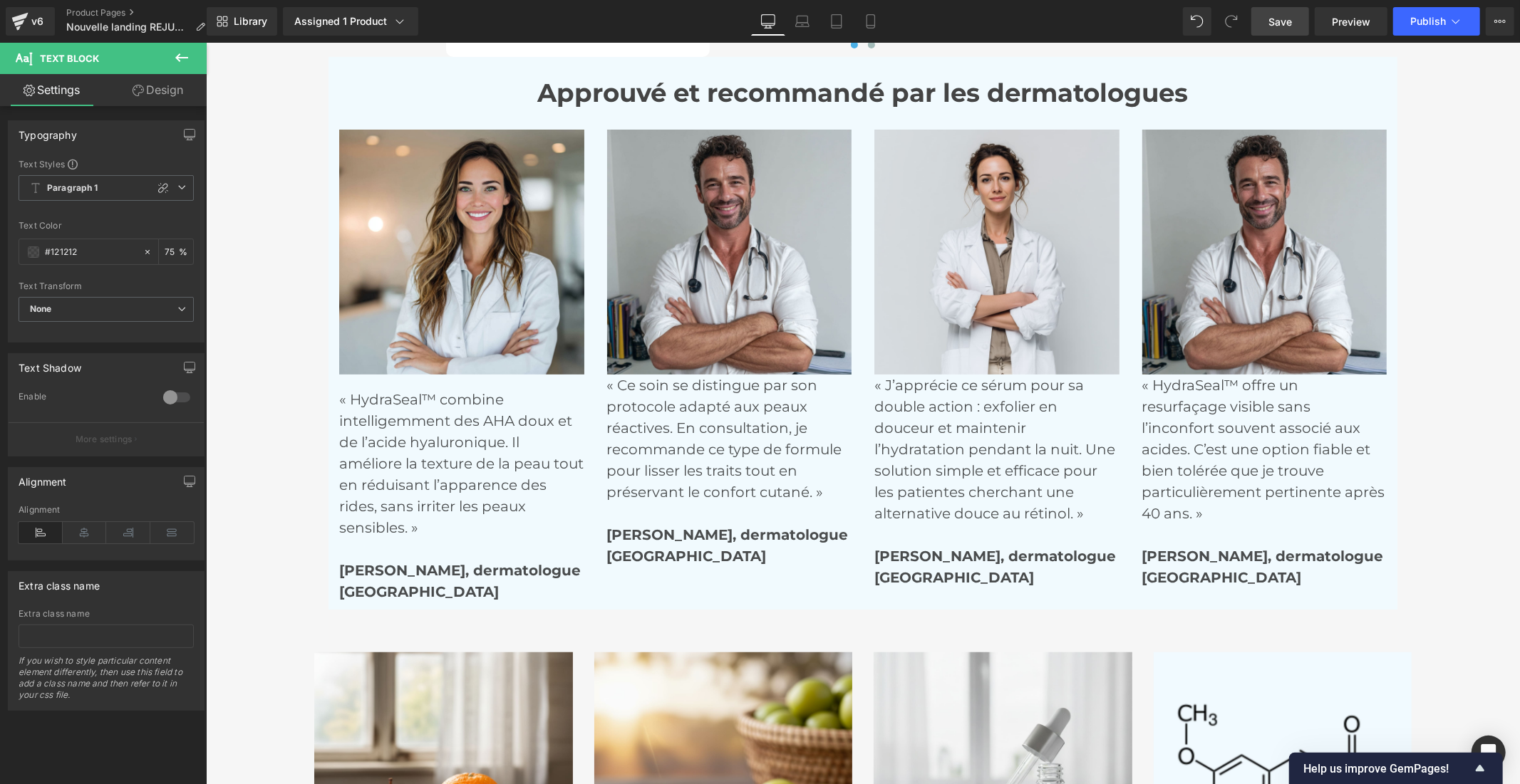
click at [163, 96] on link "Design" at bounding box center [157, 90] width 103 height 32
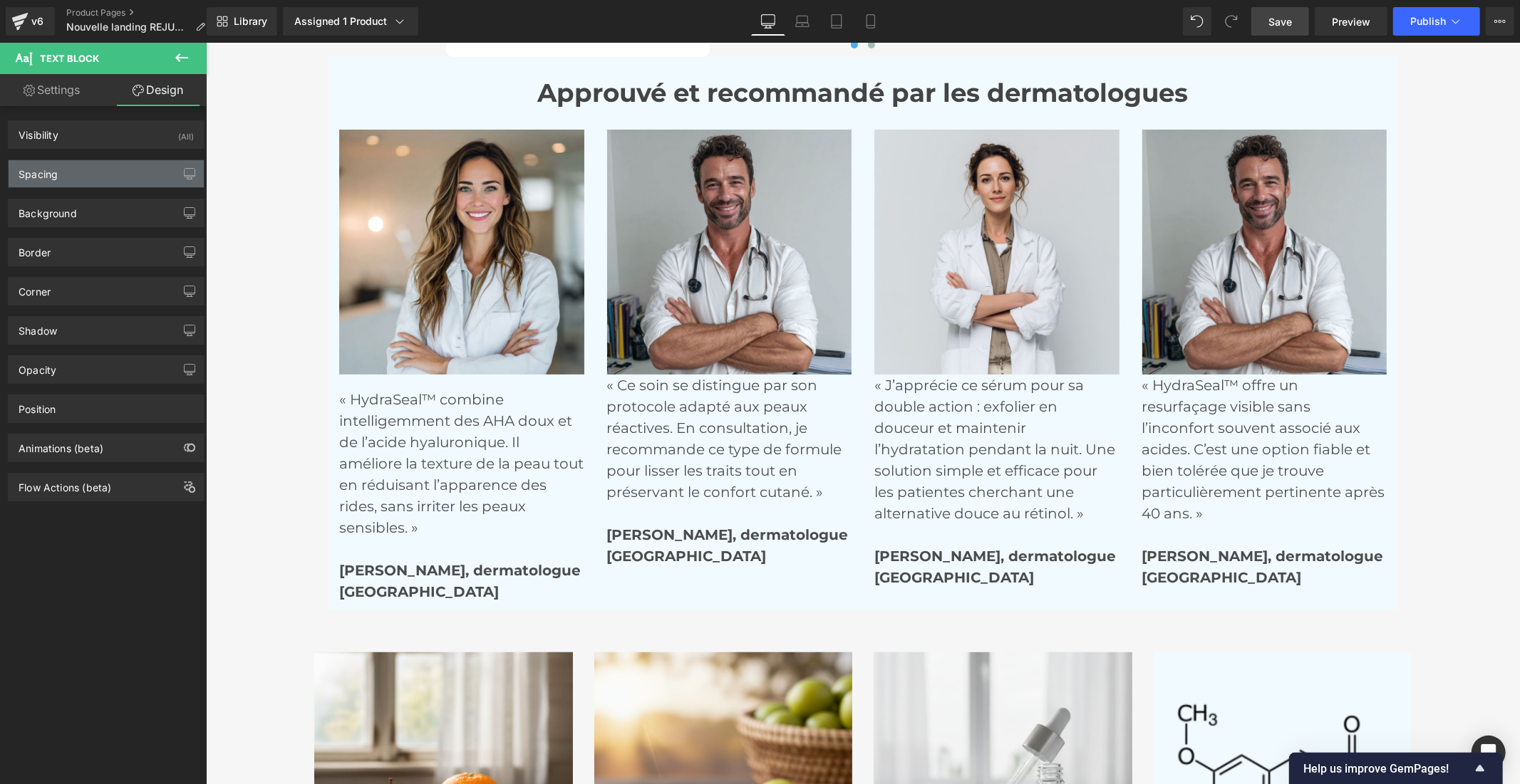
click at [126, 171] on div "Spacing" at bounding box center [106, 173] width 195 height 27
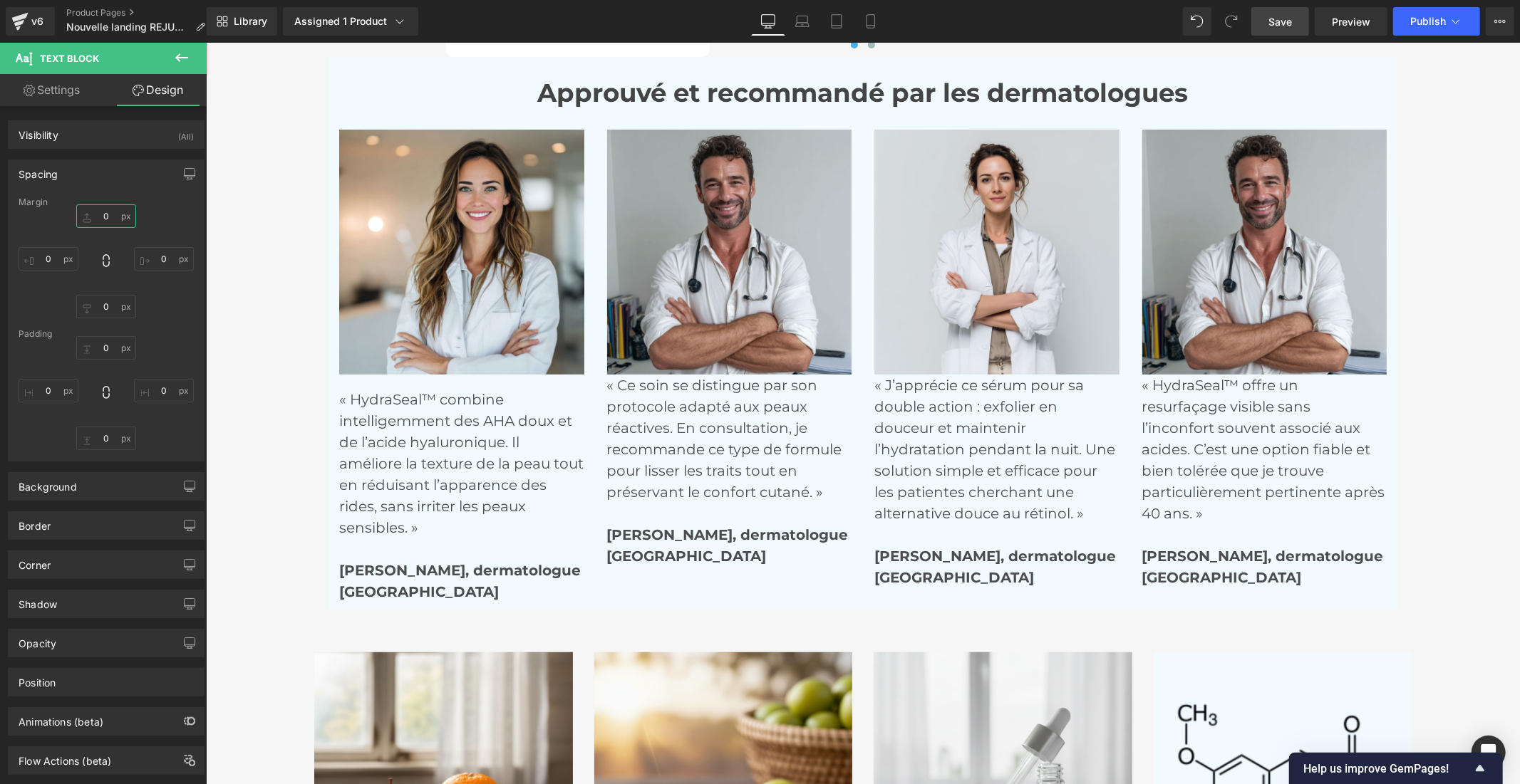
click at [107, 216] on input "text" at bounding box center [106, 216] width 60 height 23
type input "20"
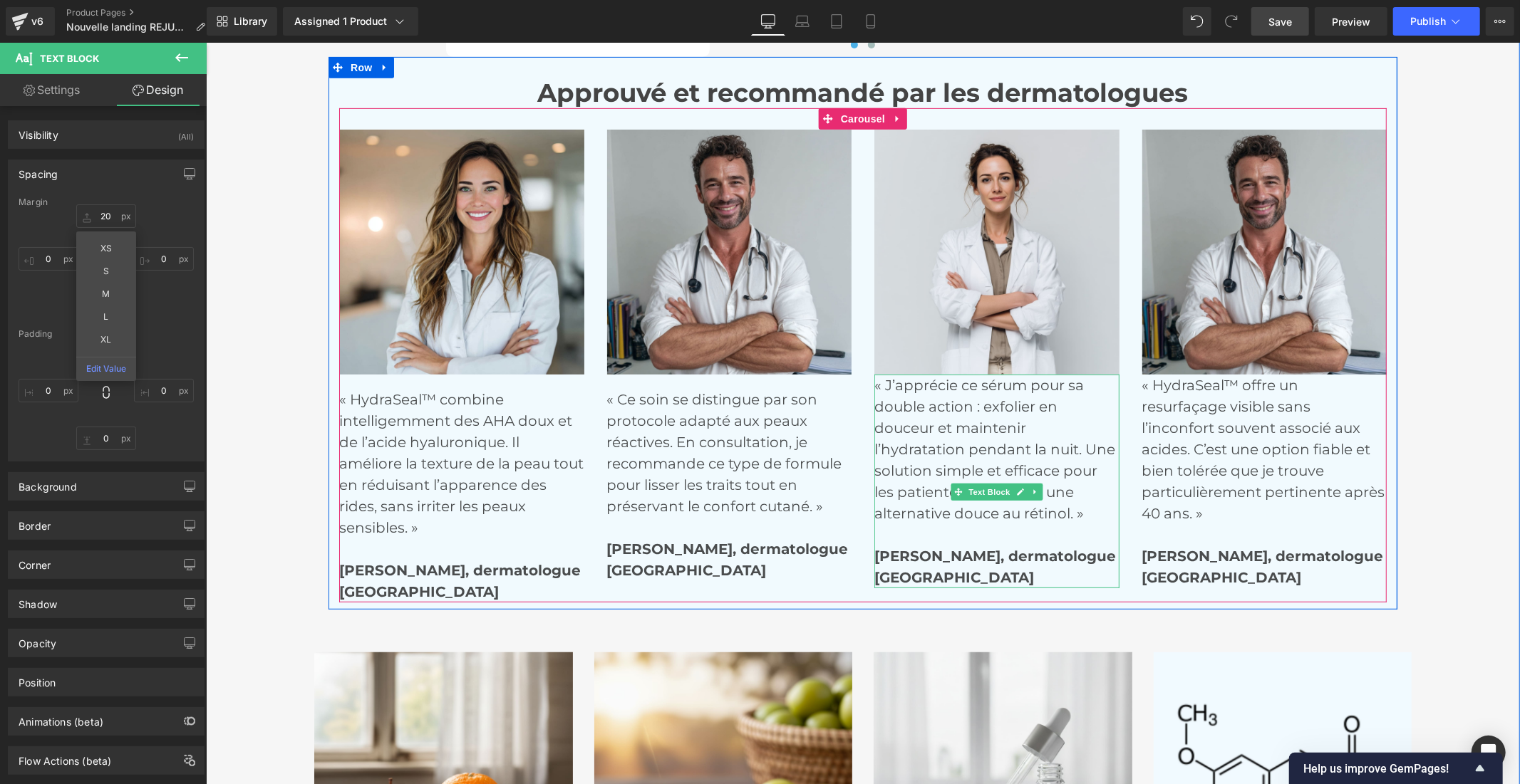
click at [917, 425] on p "« J’apprécie ce sérum pour sa double action : exfolier en douceur et maintenir …" at bounding box center [996, 470] width 245 height 192
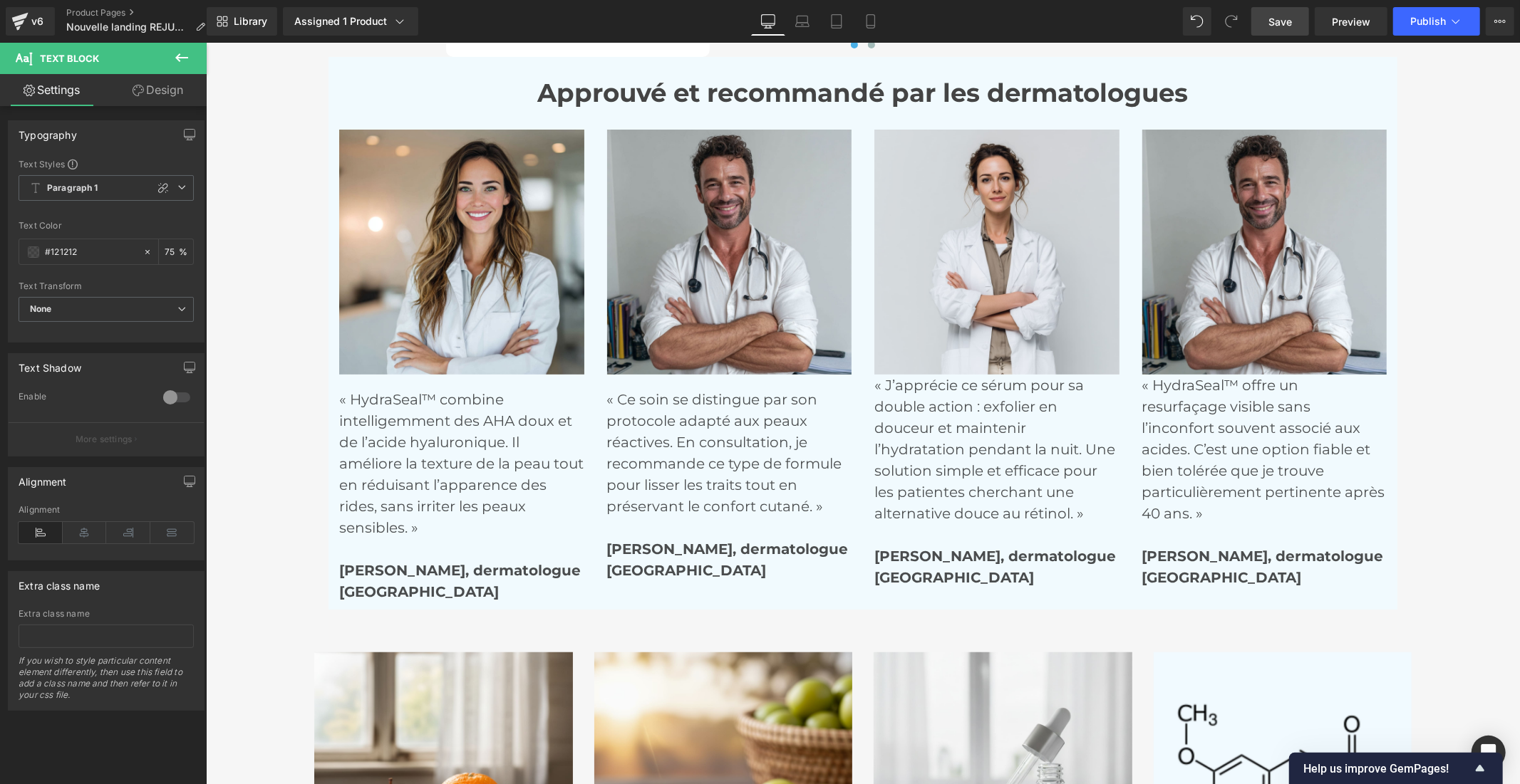
click at [172, 97] on link "Design" at bounding box center [157, 90] width 103 height 32
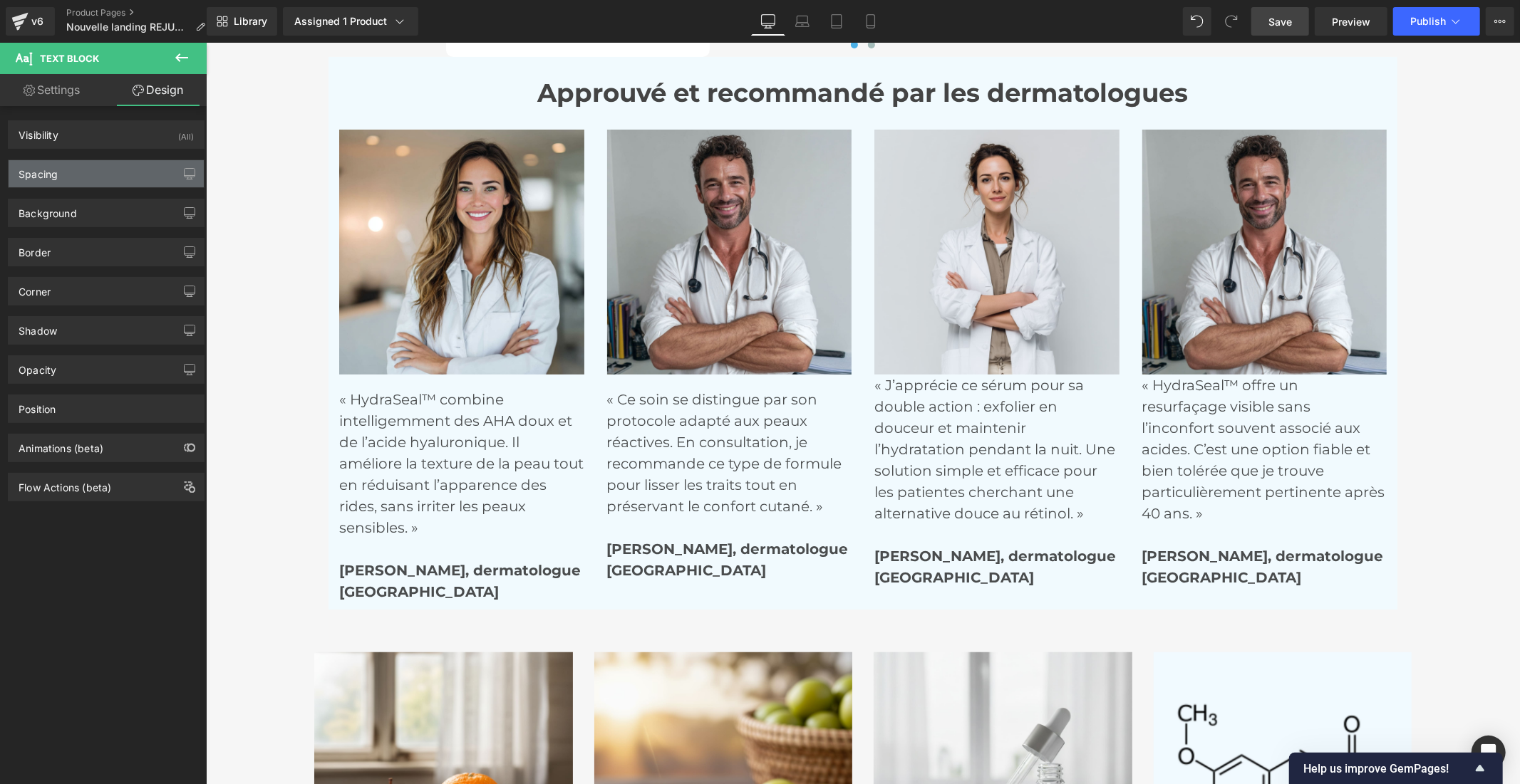
click at [102, 169] on div "Spacing" at bounding box center [106, 173] width 195 height 27
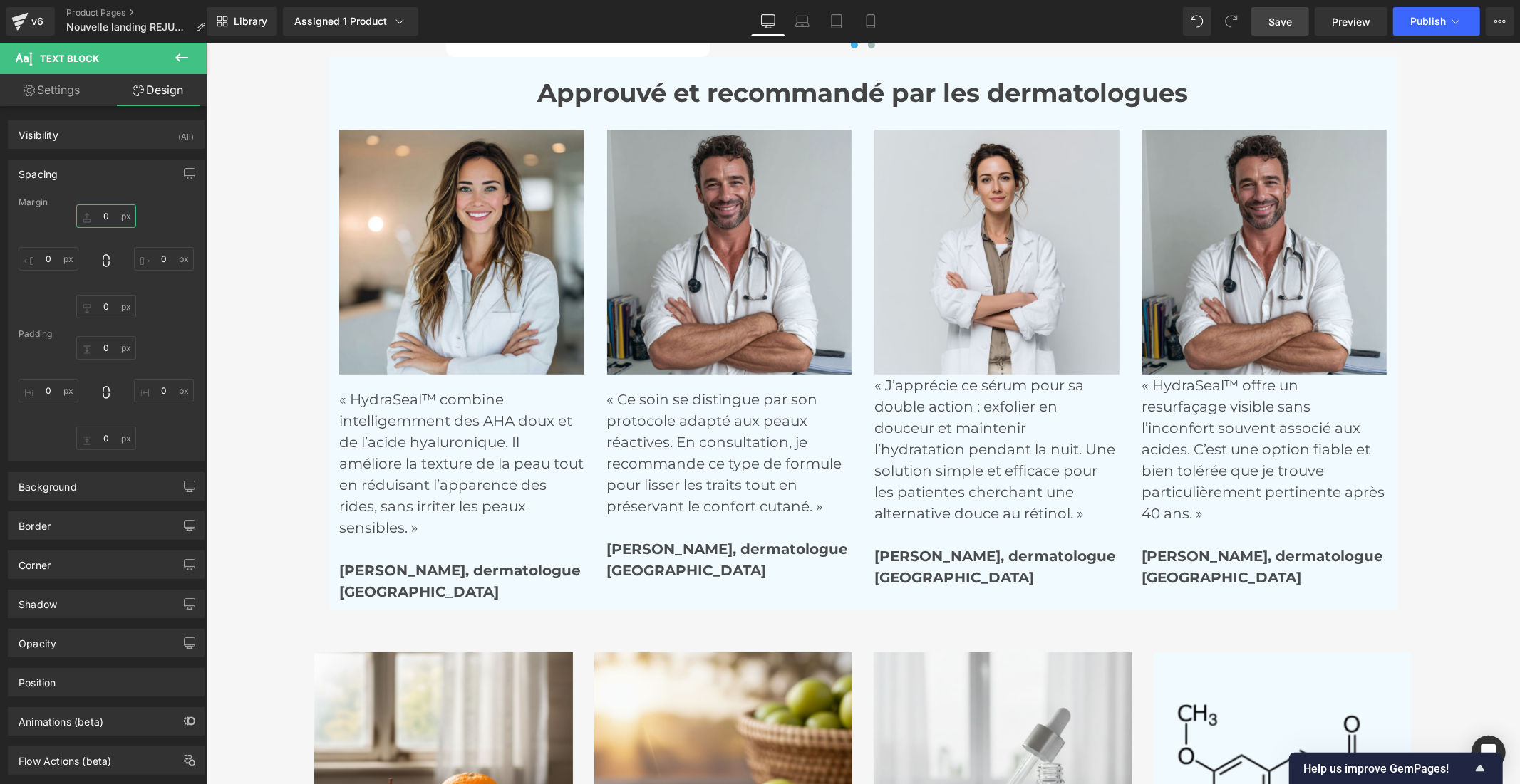
click at [97, 218] on input "text" at bounding box center [106, 216] width 60 height 23
type input "20"
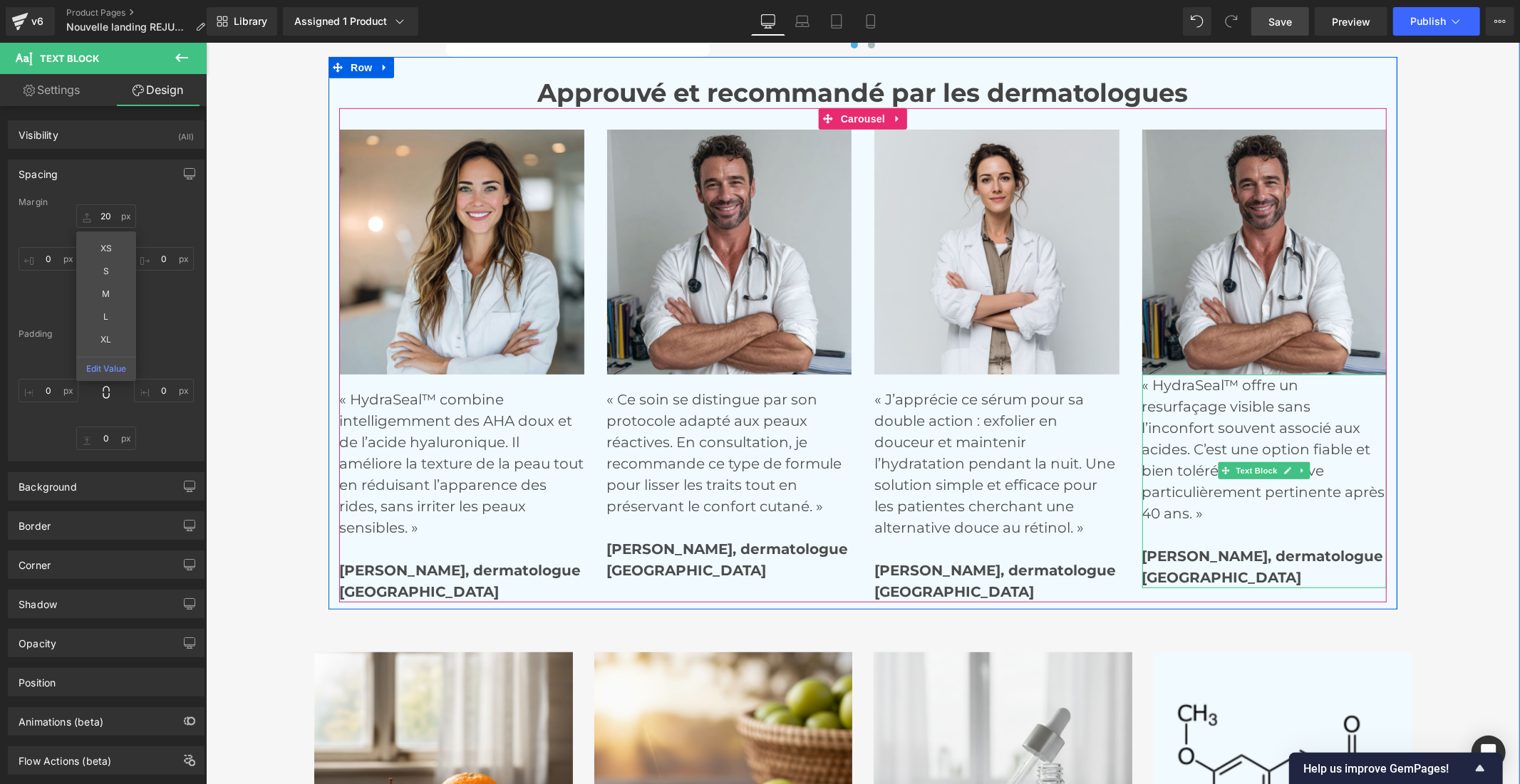
click at [1179, 449] on p "« HydraSeal™ offre un resurfaçage visible sans l’inconfort souvent associé aux …" at bounding box center [1264, 470] width 245 height 192
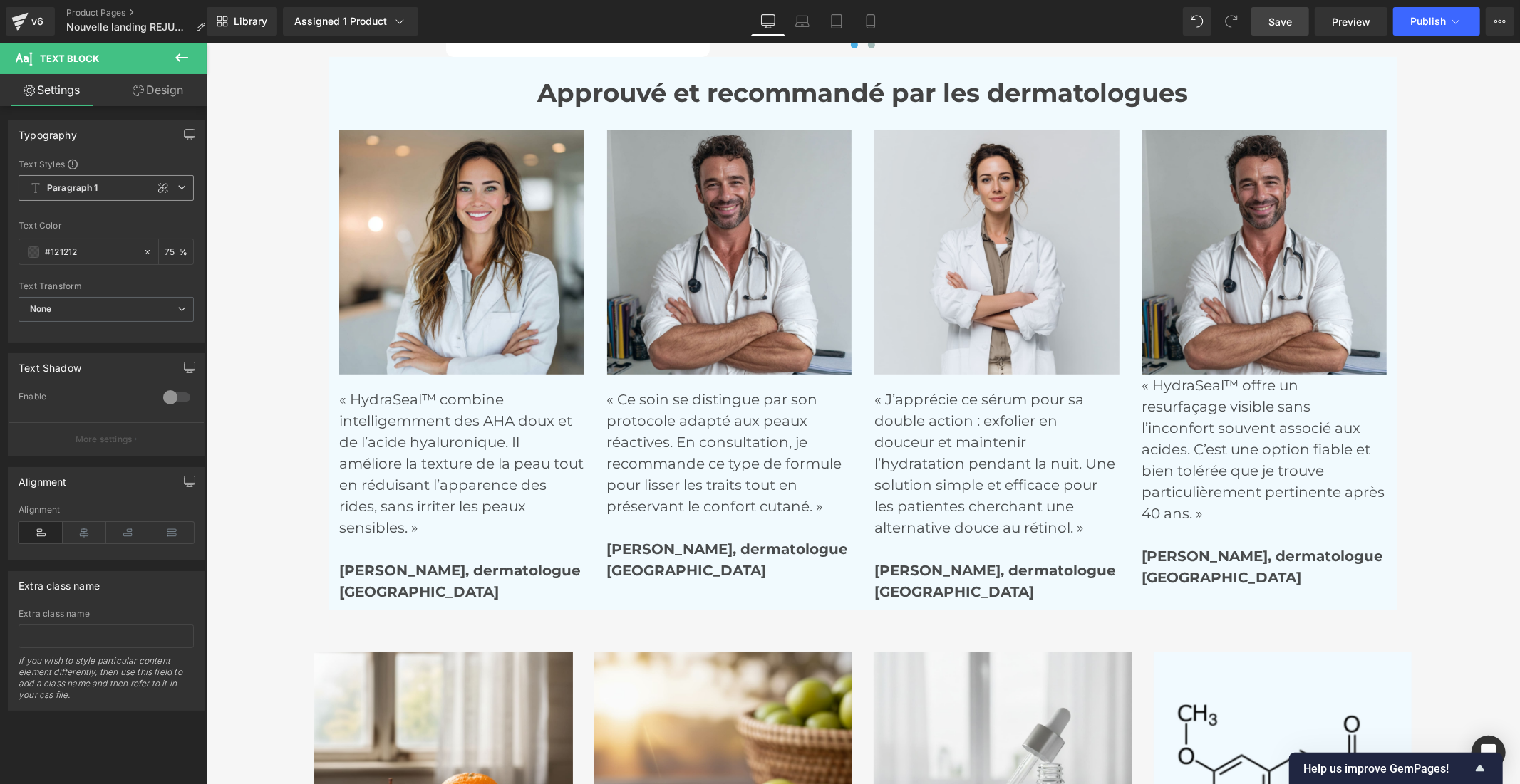
click at [102, 183] on span "Paragraph 1" at bounding box center [106, 188] width 175 height 26
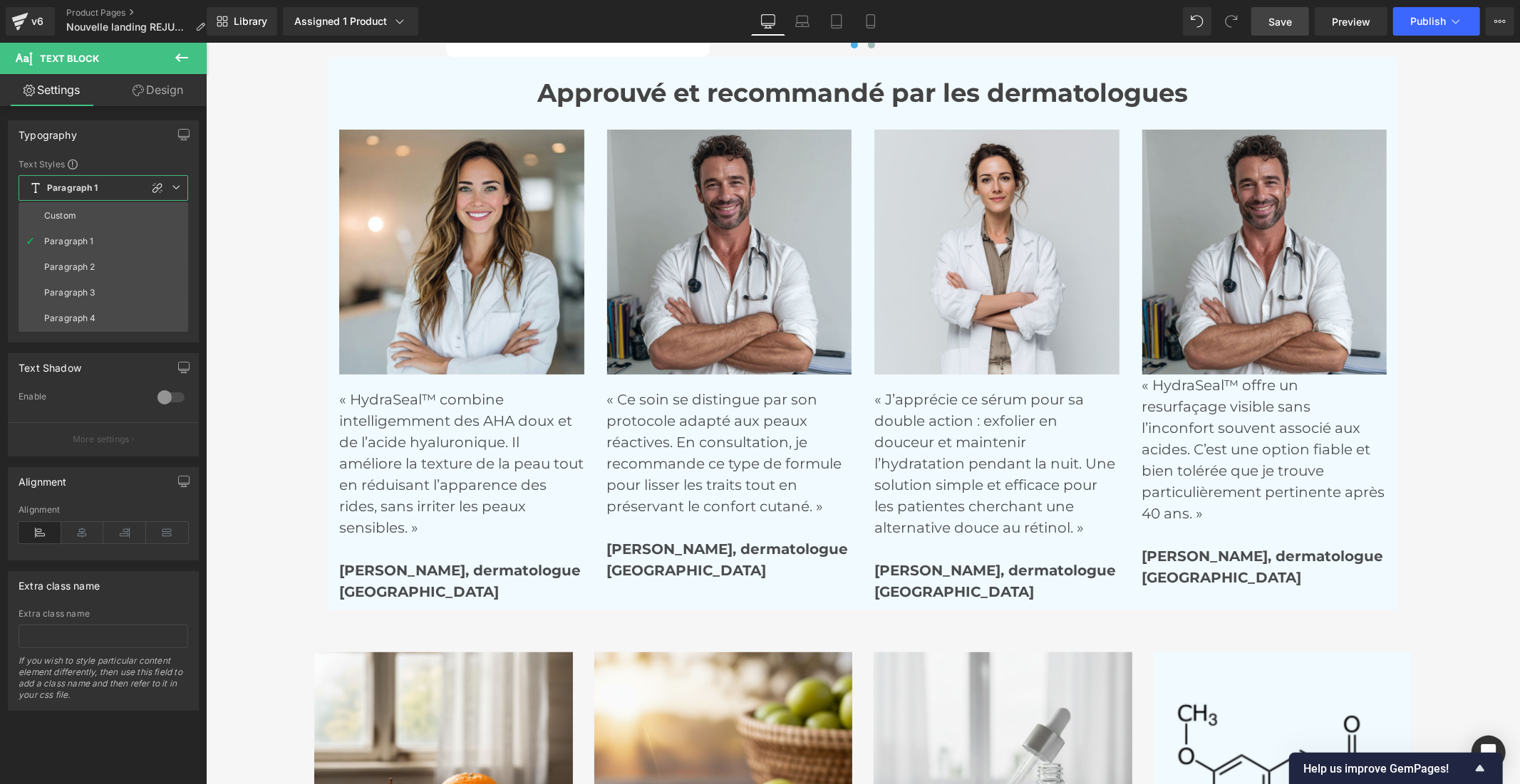
click at [141, 96] on link "Design" at bounding box center [157, 90] width 103 height 32
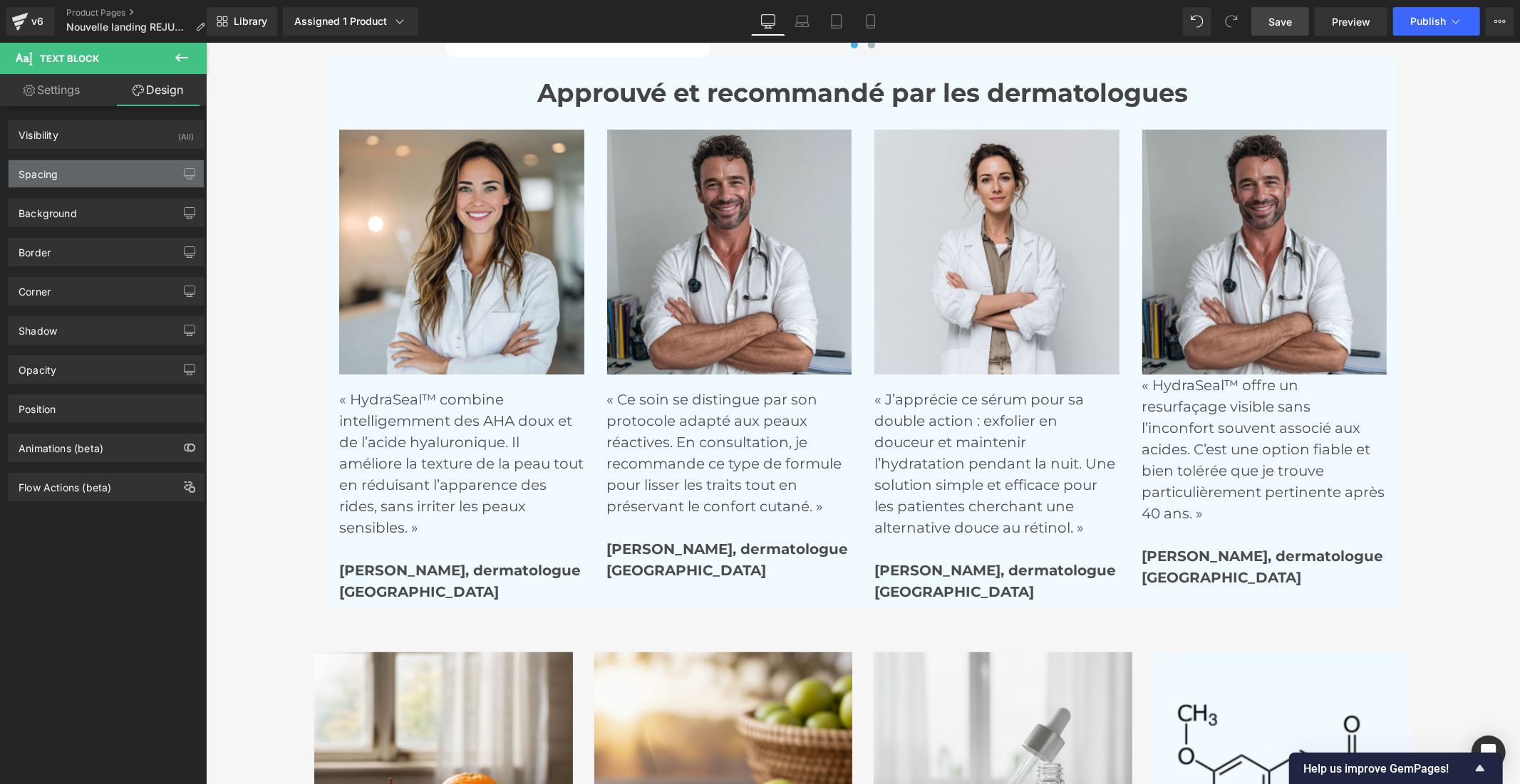
click at [102, 178] on div "Spacing" at bounding box center [106, 173] width 195 height 27
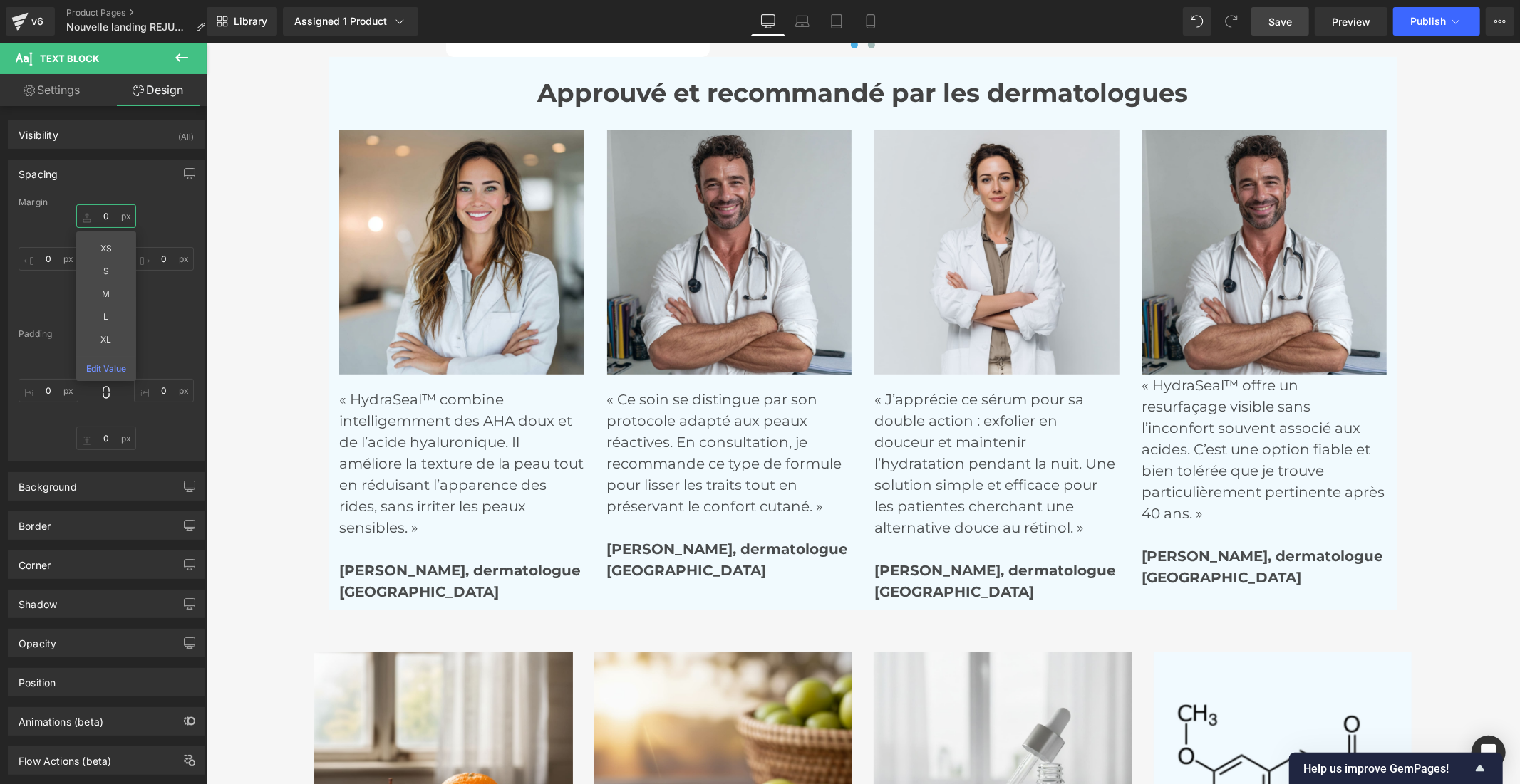
click at [103, 214] on input "0" at bounding box center [106, 216] width 60 height 23
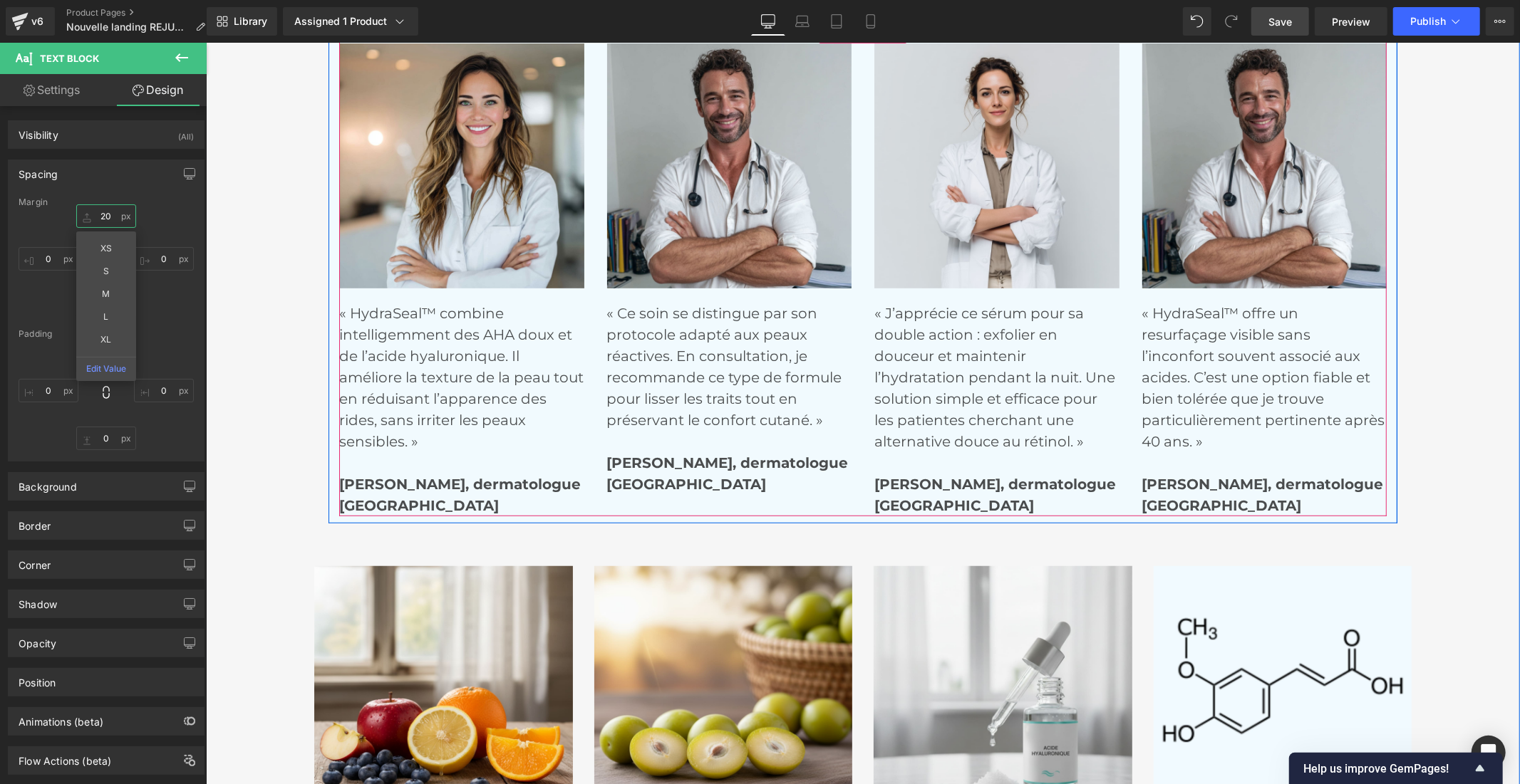
scroll to position [5267, 0]
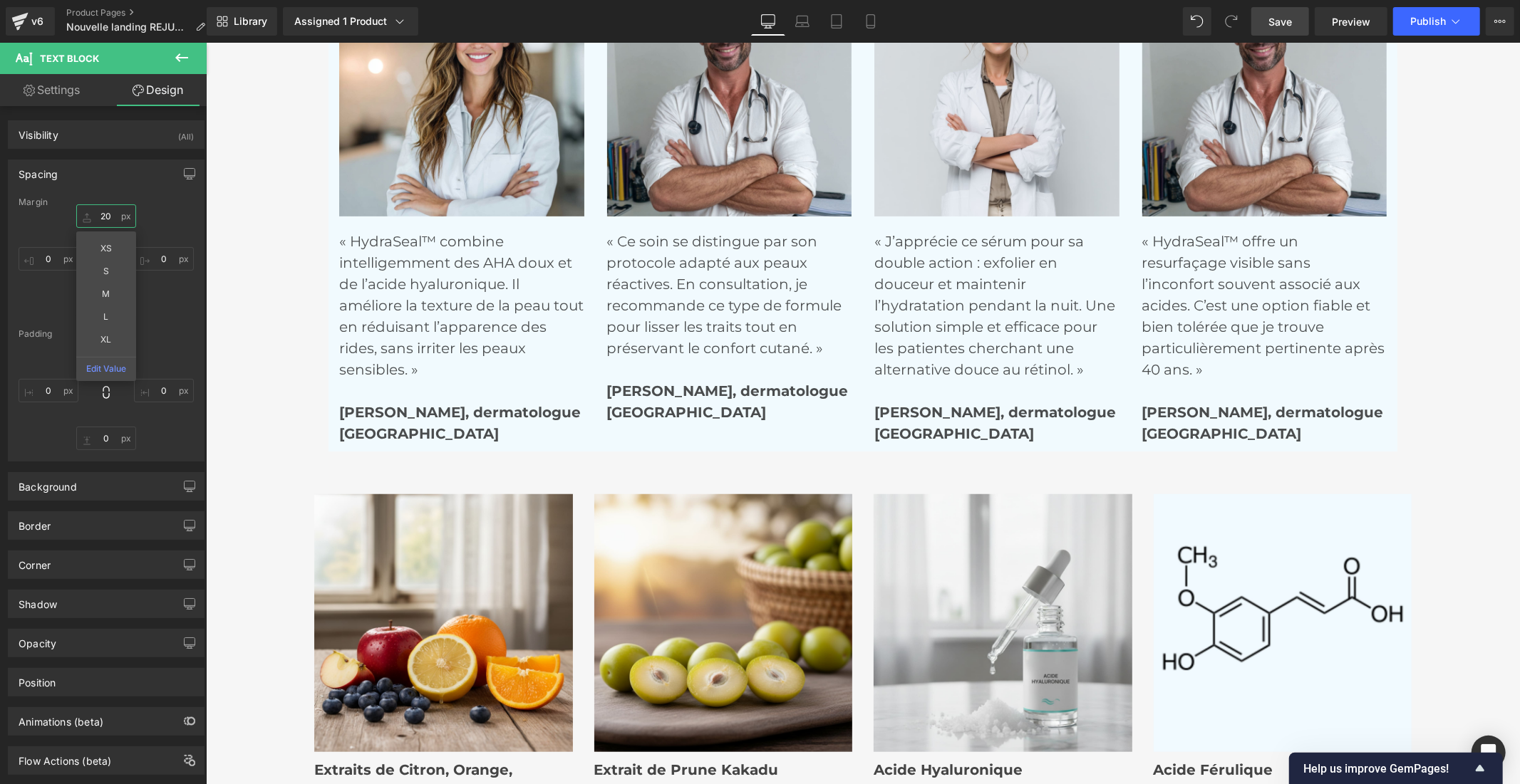
type input "20"
click at [1287, 18] on span "Save" at bounding box center [1279, 21] width 23 height 15
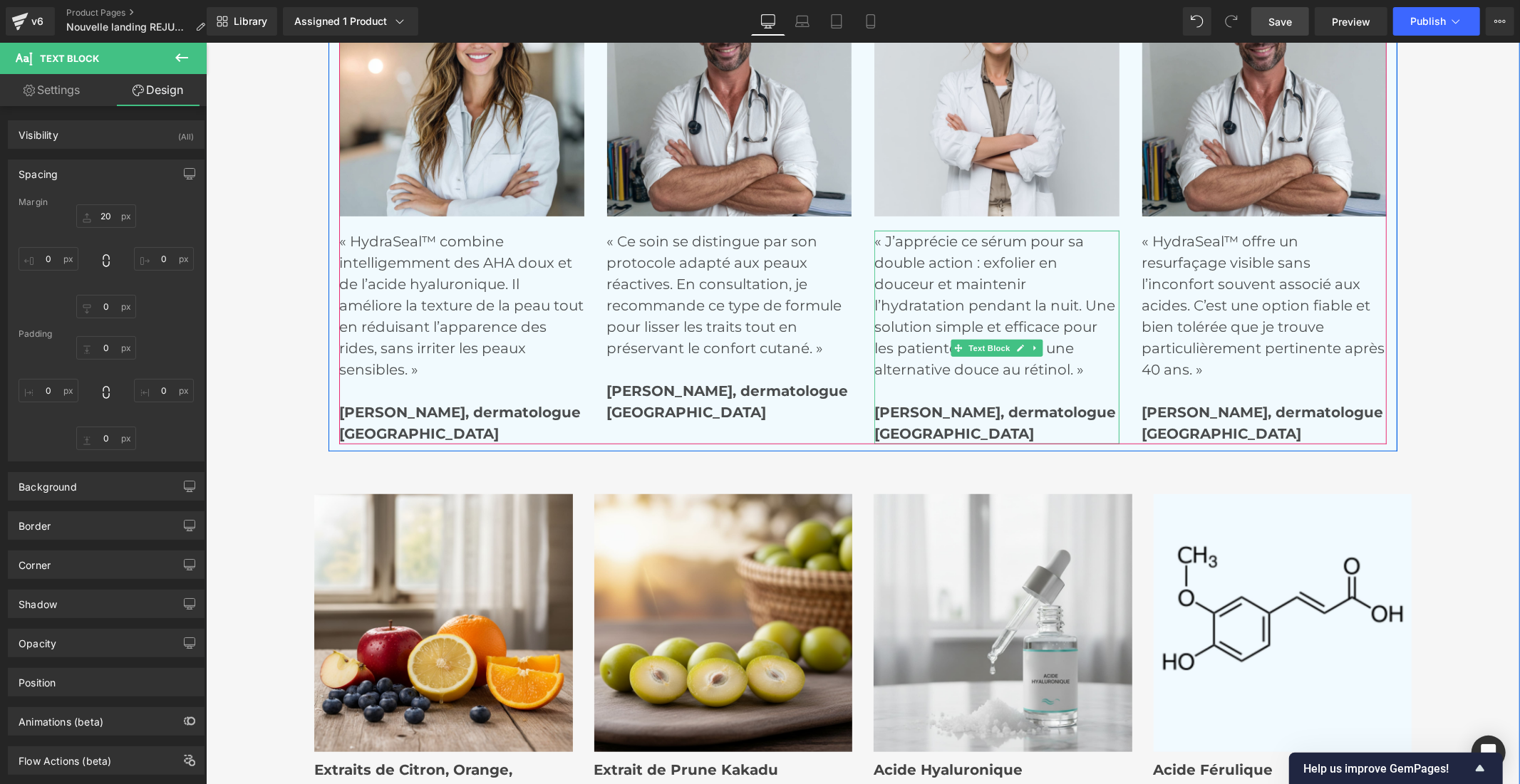
click at [885, 421] on strong "[PERSON_NAME], dermatologue" at bounding box center [994, 411] width 241 height 17
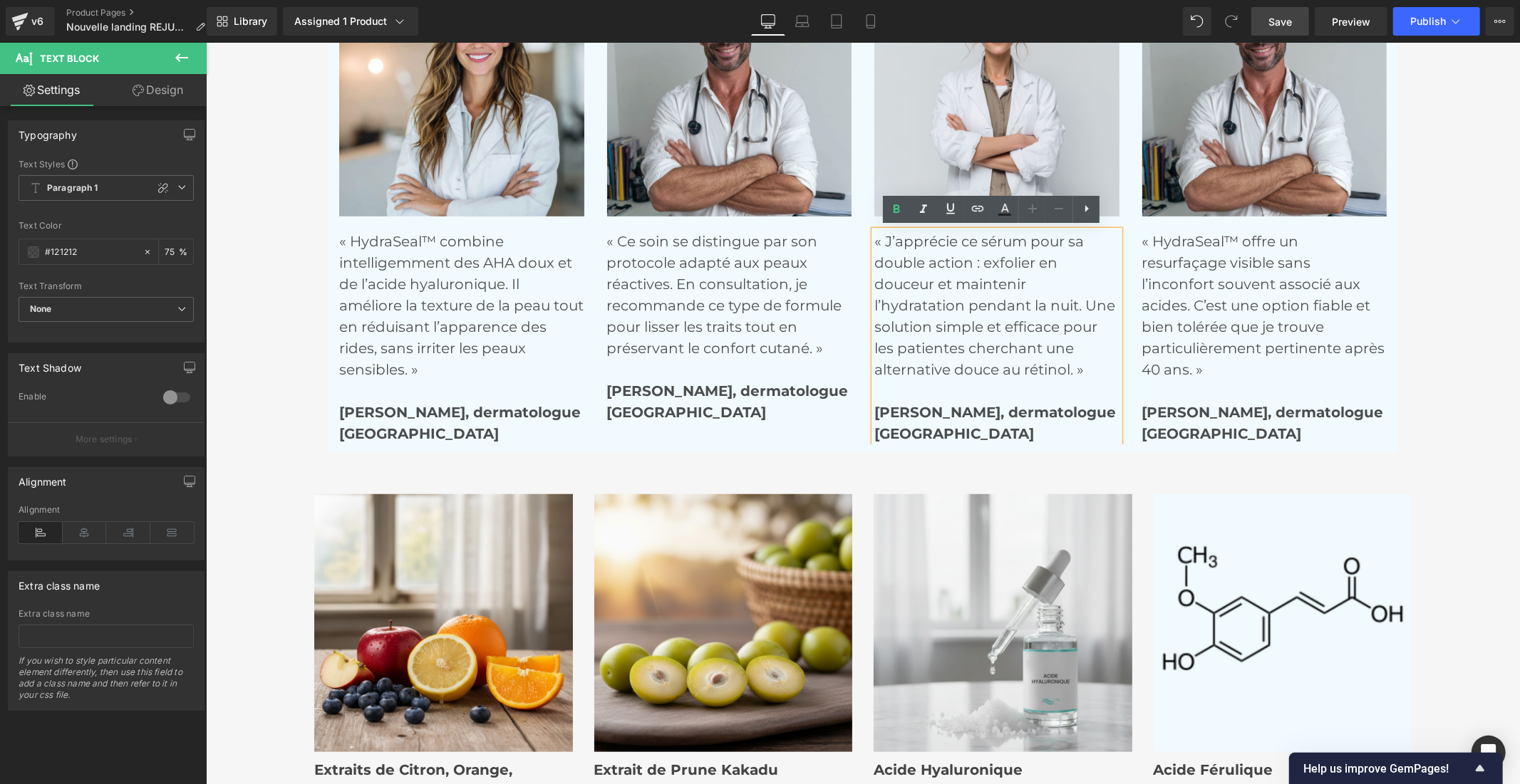
click at [874, 421] on strong "[PERSON_NAME], dermatologue" at bounding box center [994, 411] width 241 height 17
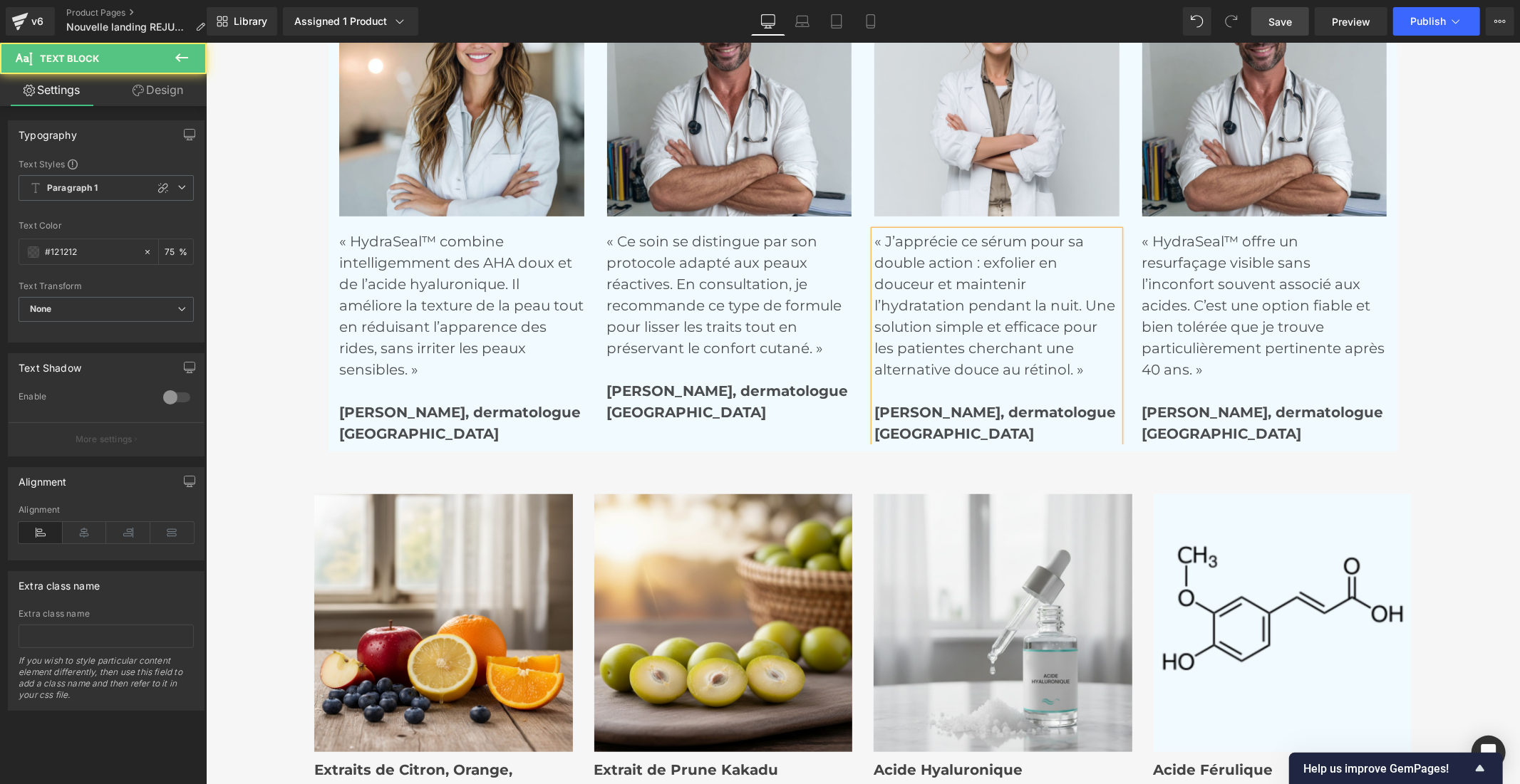
click at [997, 409] on strong "[PERSON_NAME], dermatologue" at bounding box center [994, 411] width 241 height 17
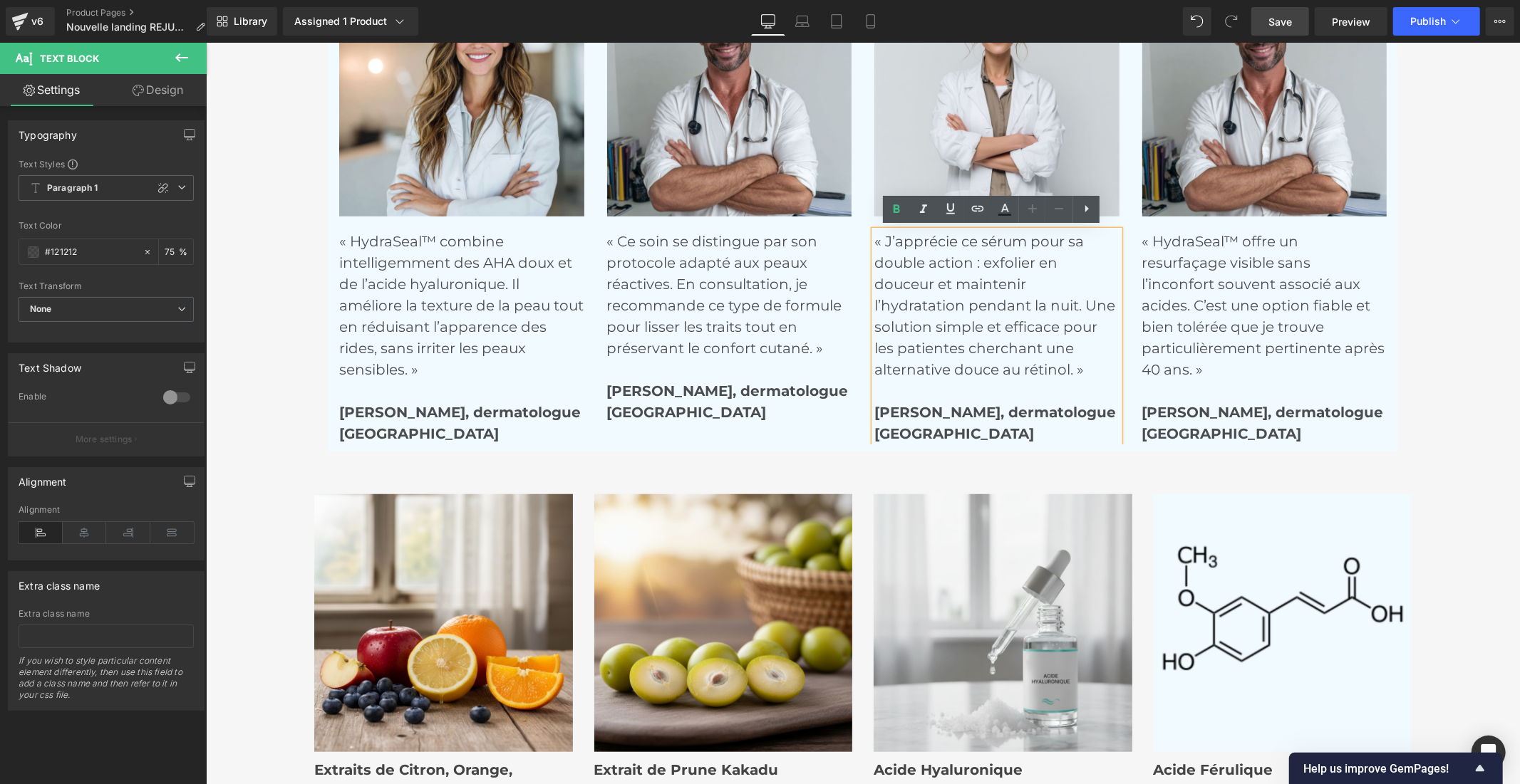
click at [1003, 408] on strong "[PERSON_NAME], dermatologue" at bounding box center [994, 411] width 241 height 17
drag, startPoint x: 1003, startPoint y: 408, endPoint x: 936, endPoint y: 406, distance: 67.0
click at [936, 406] on strong "[PERSON_NAME], dermatologue" at bounding box center [994, 411] width 241 height 17
drag, startPoint x: 1271, startPoint y: 26, endPoint x: 1053, endPoint y: 48, distance: 219.1
click at [1271, 26] on span "Save" at bounding box center [1279, 21] width 23 height 15
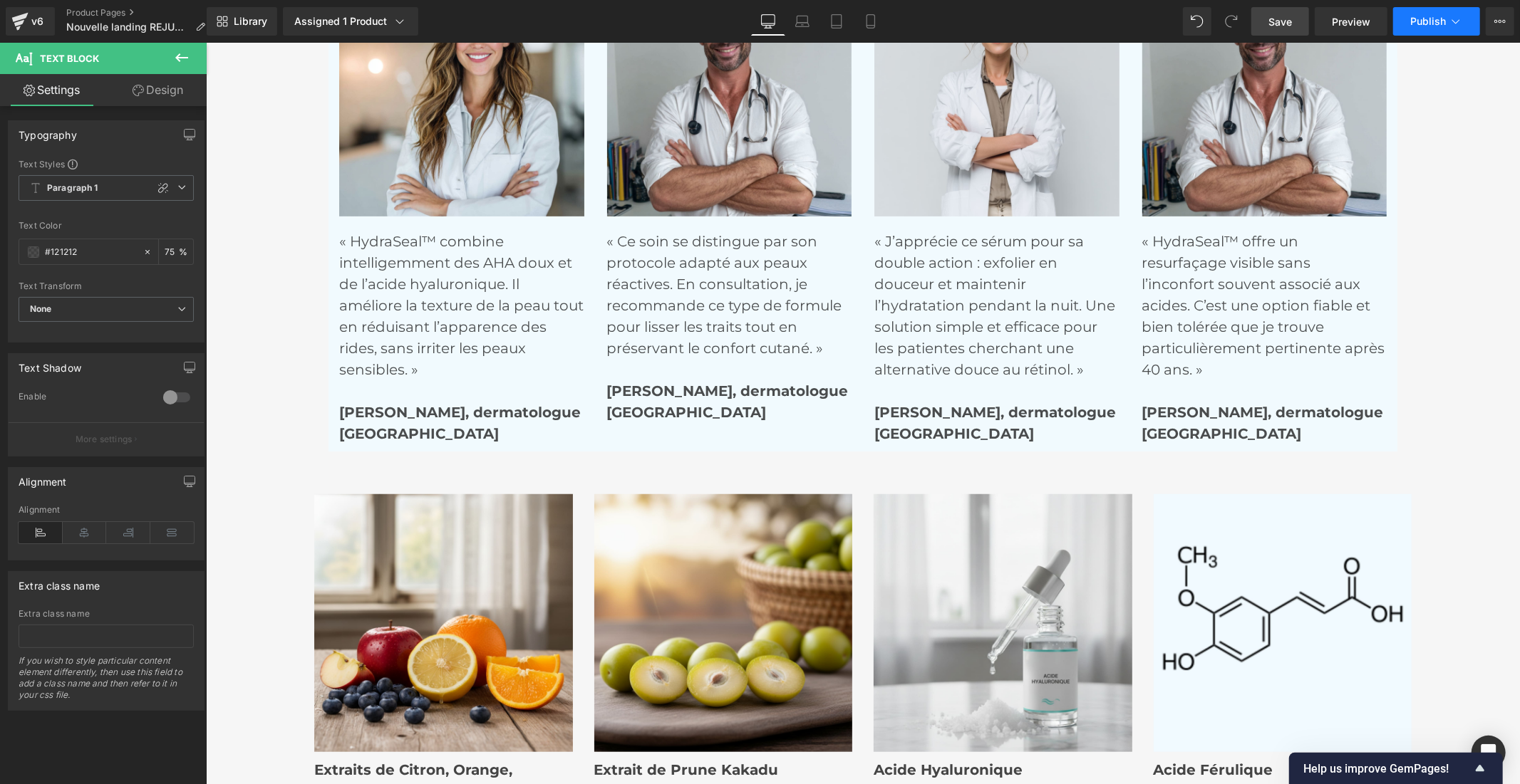
click at [1412, 18] on span "Publish" at bounding box center [1427, 21] width 36 height 12
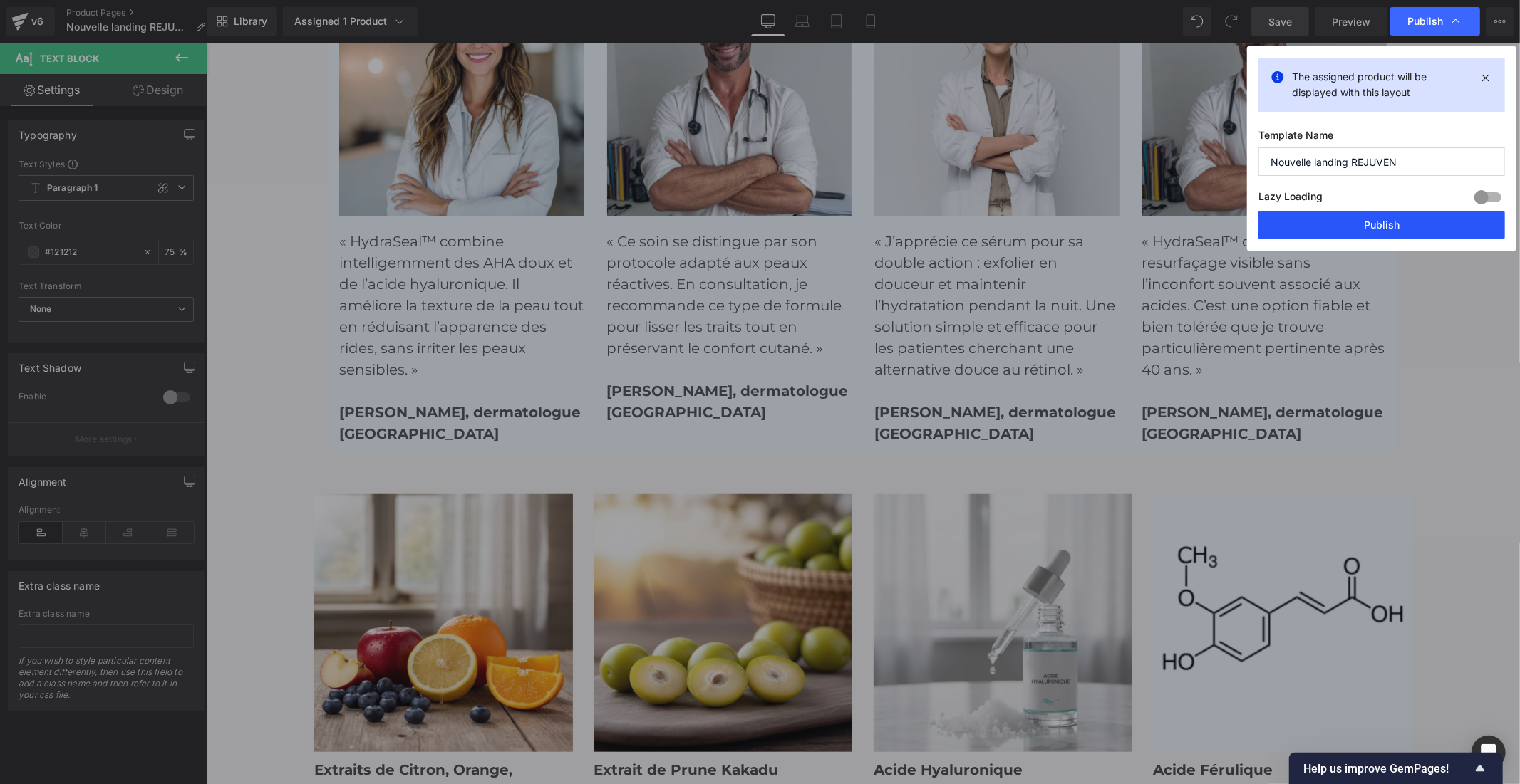
click at [1363, 230] on button "Publish" at bounding box center [1381, 225] width 246 height 28
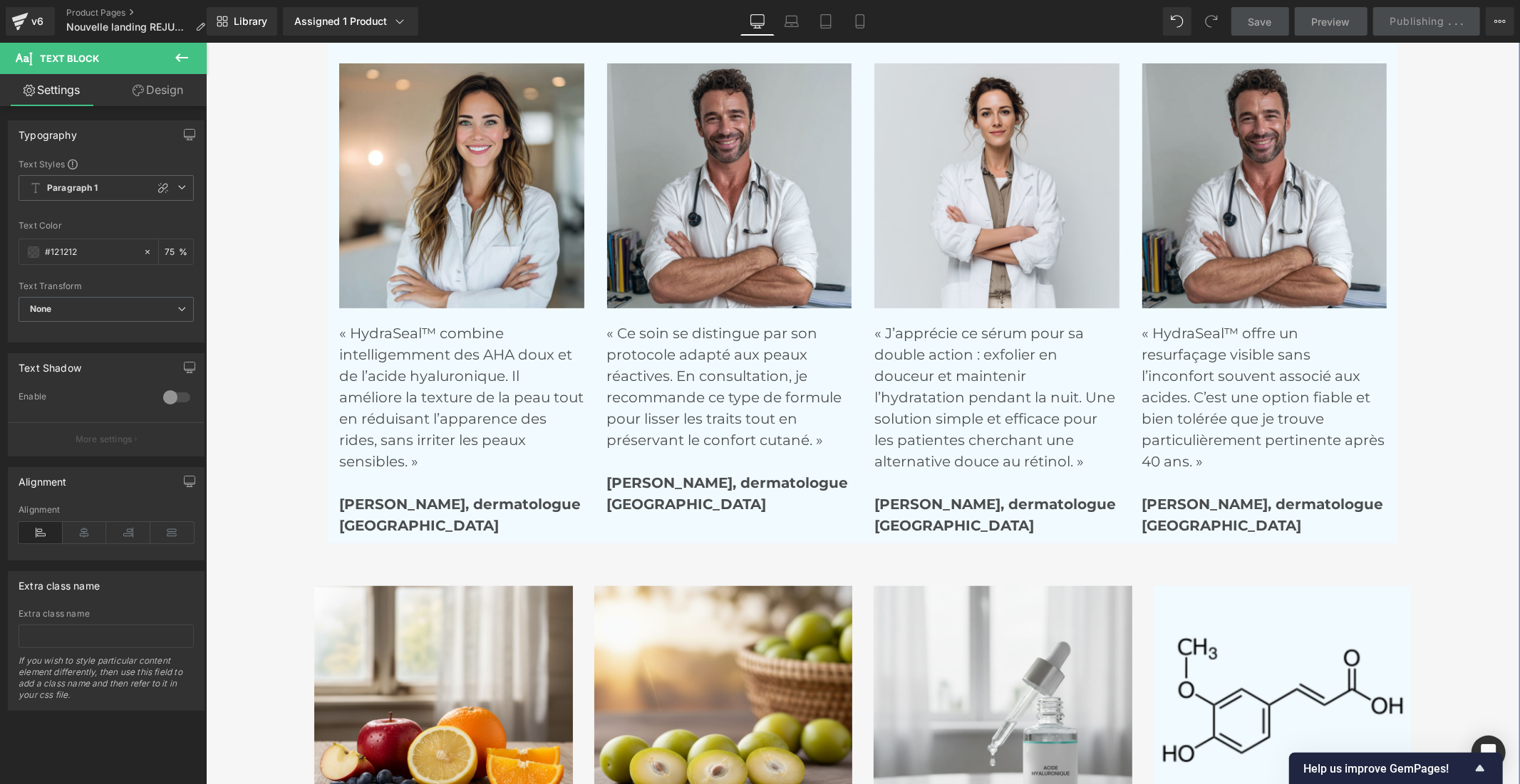
scroll to position [5030, 0]
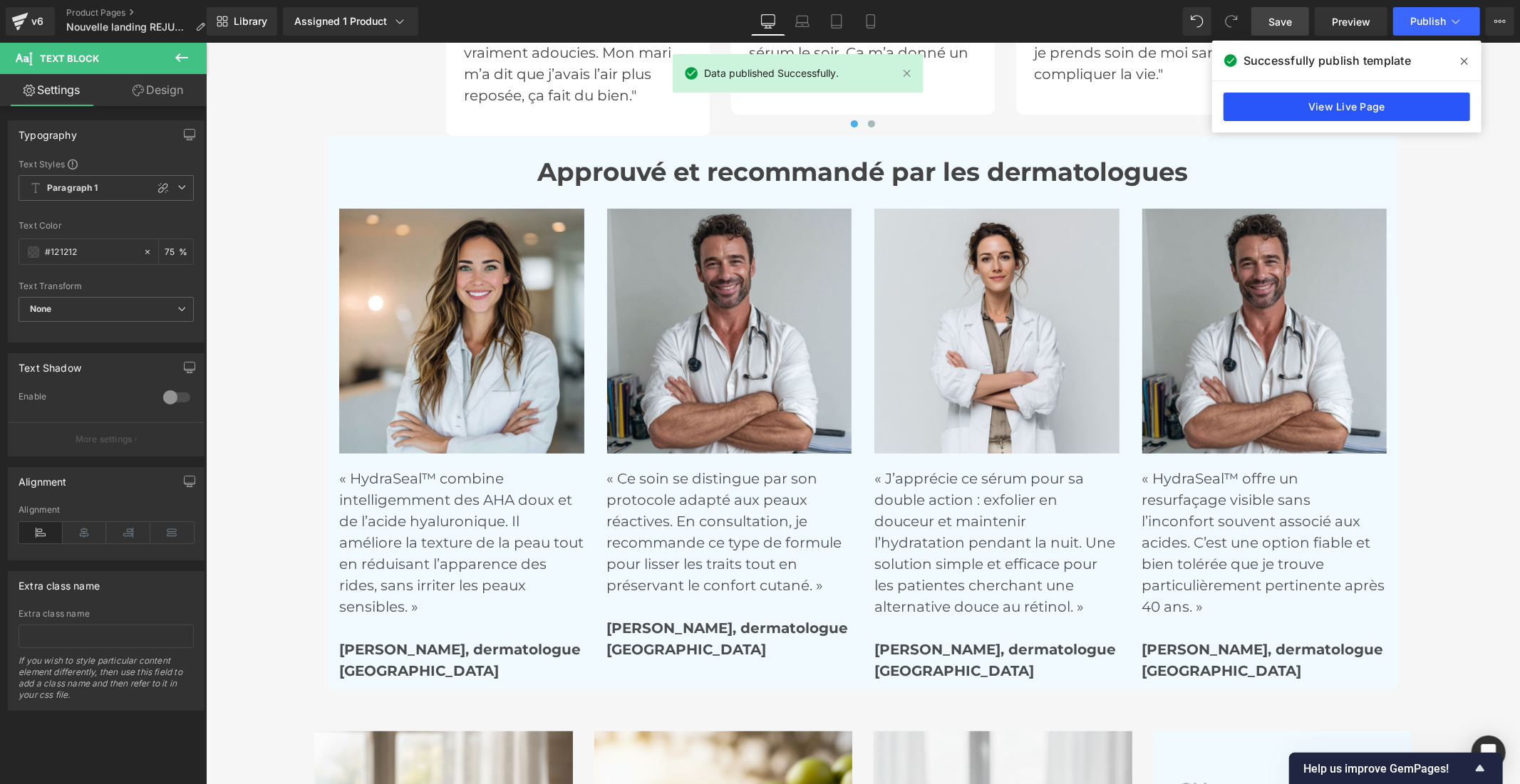
click at [1341, 108] on link "View Live Page" at bounding box center [1346, 107] width 246 height 28
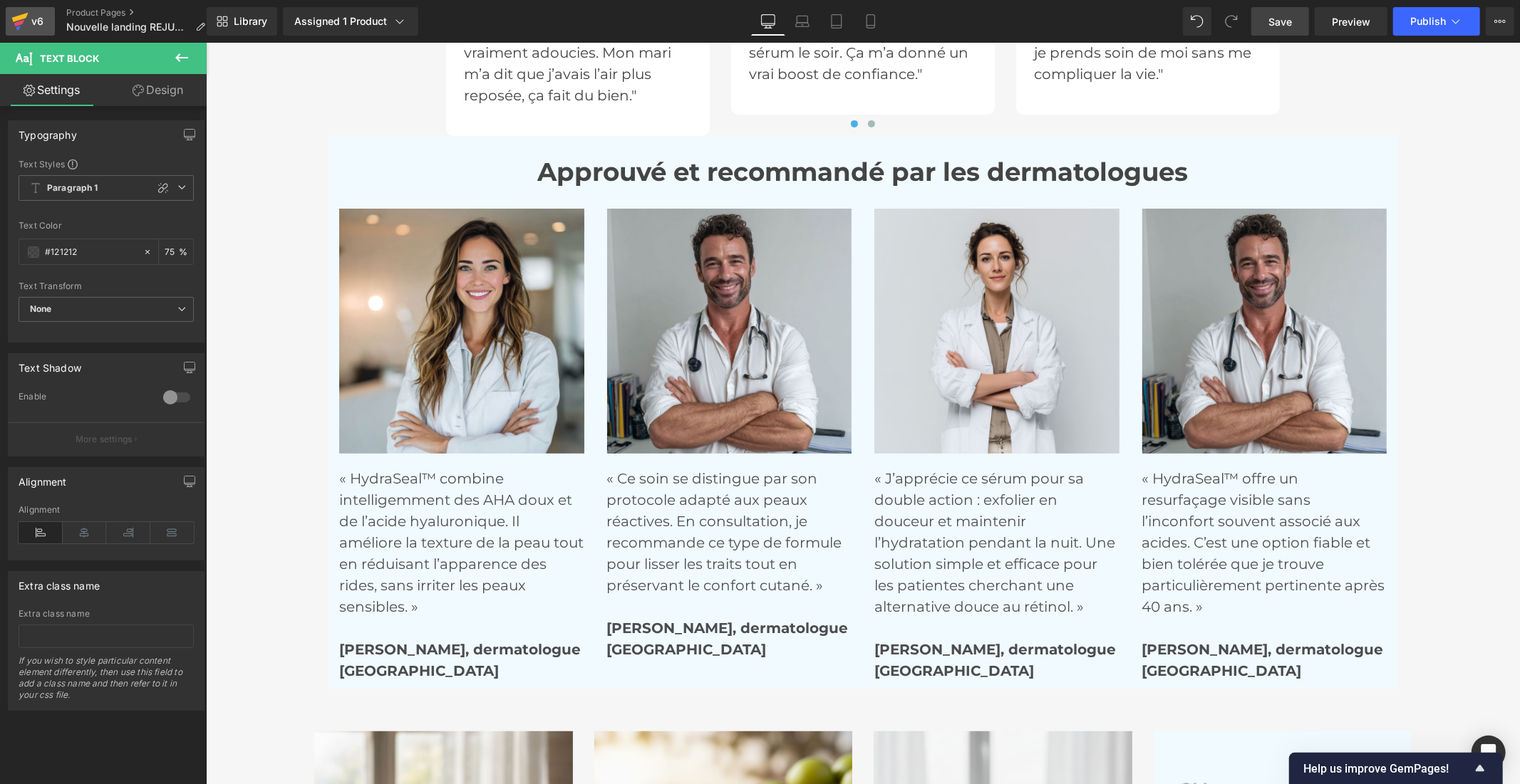
click at [28, 25] on div "v6" at bounding box center [37, 21] width 18 height 18
